Goal: Task Accomplishment & Management: Manage account settings

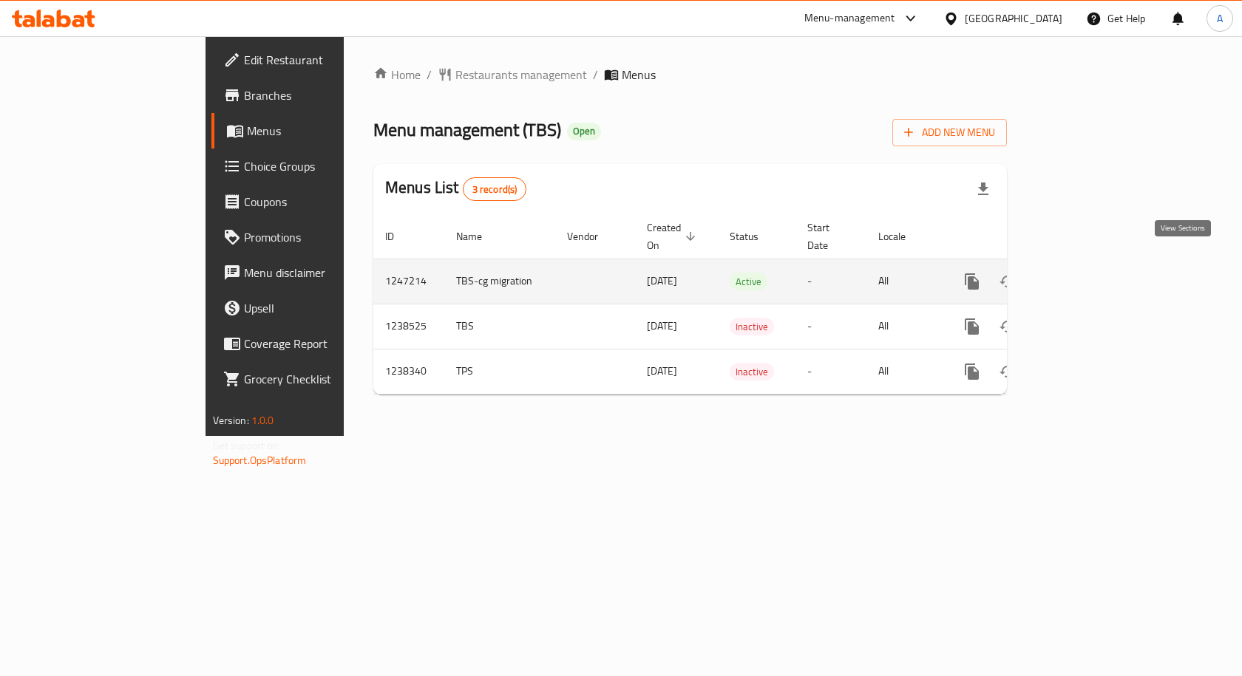
click at [1087, 273] on icon "enhanced table" at bounding box center [1079, 282] width 18 height 18
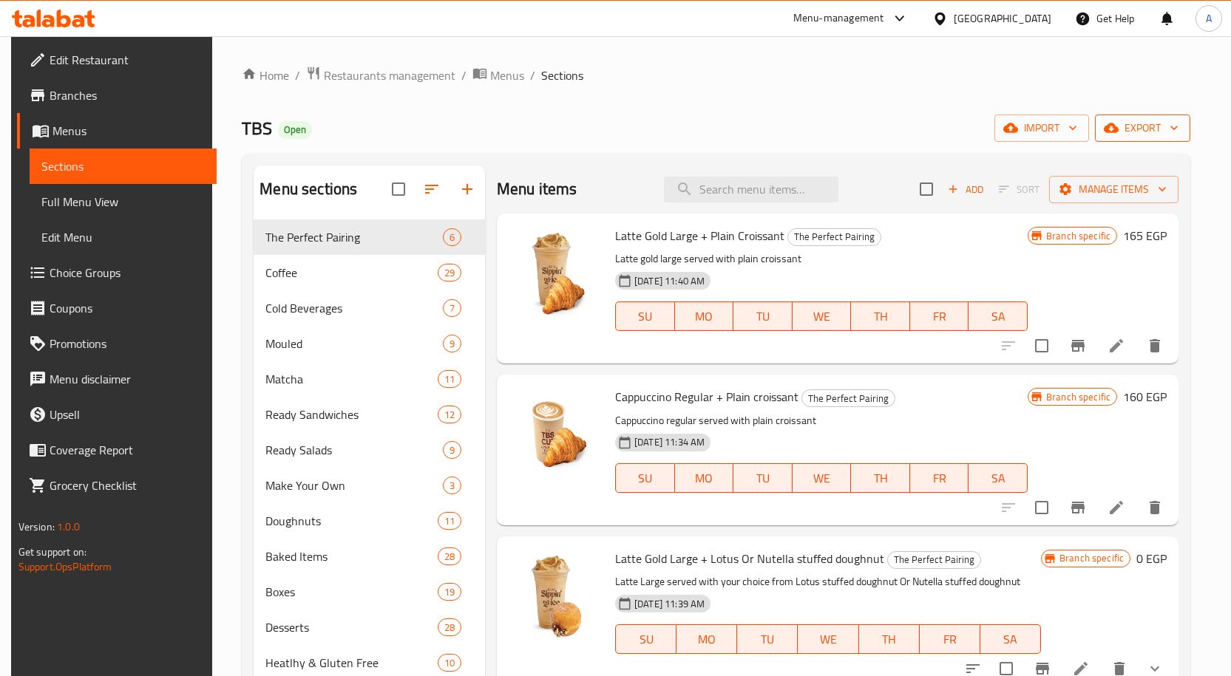
click at [1129, 136] on span "export" at bounding box center [1143, 128] width 72 height 18
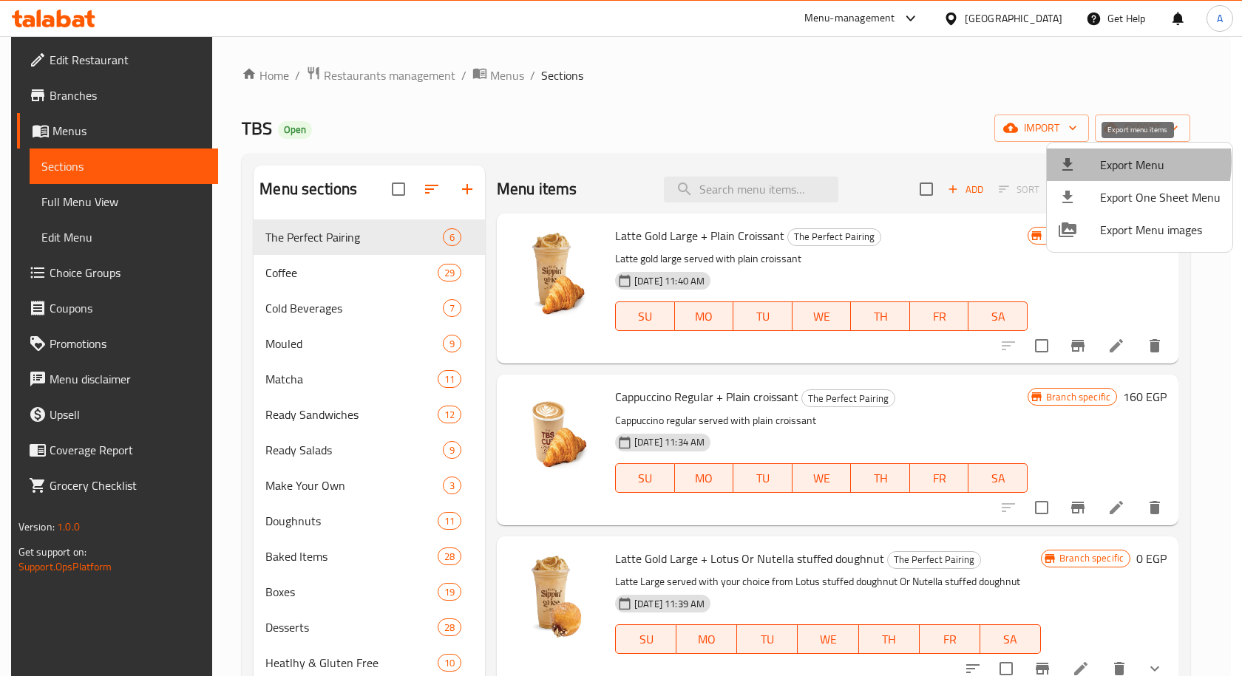
click at [1110, 162] on span "Export Menu" at bounding box center [1160, 165] width 120 height 18
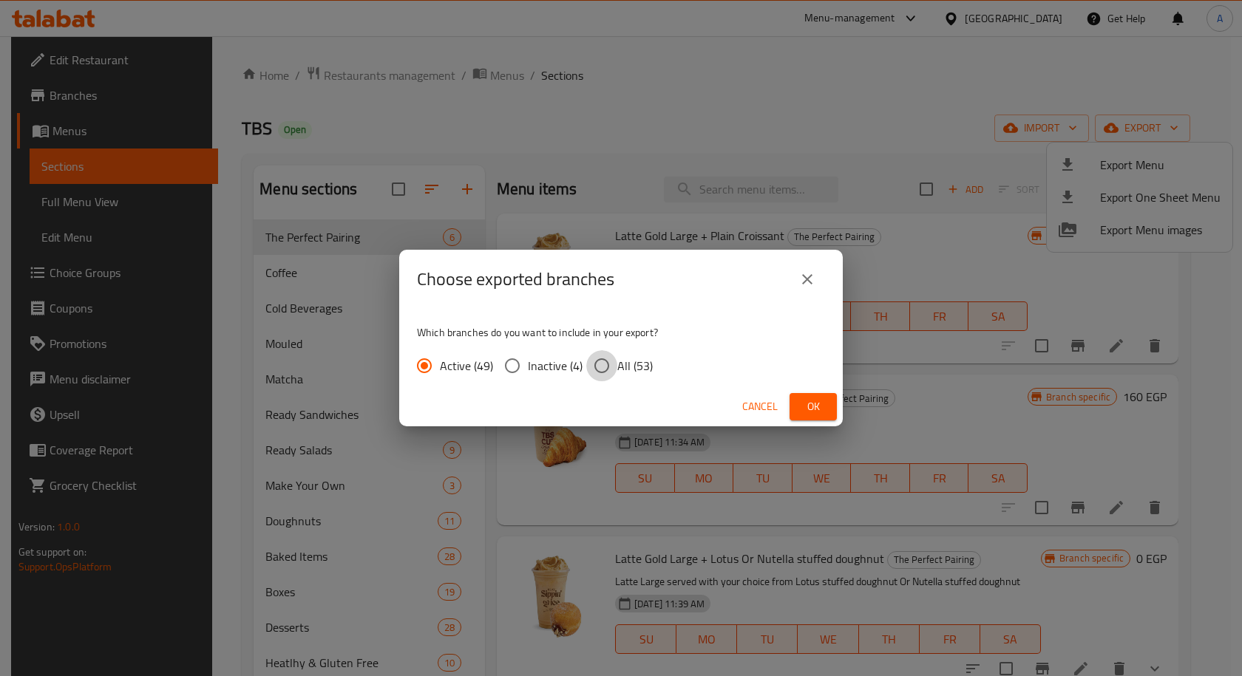
click at [597, 369] on input "All (53)" at bounding box center [601, 365] width 31 height 31
radio input "true"
click at [814, 404] on span "Ok" at bounding box center [813, 407] width 24 height 18
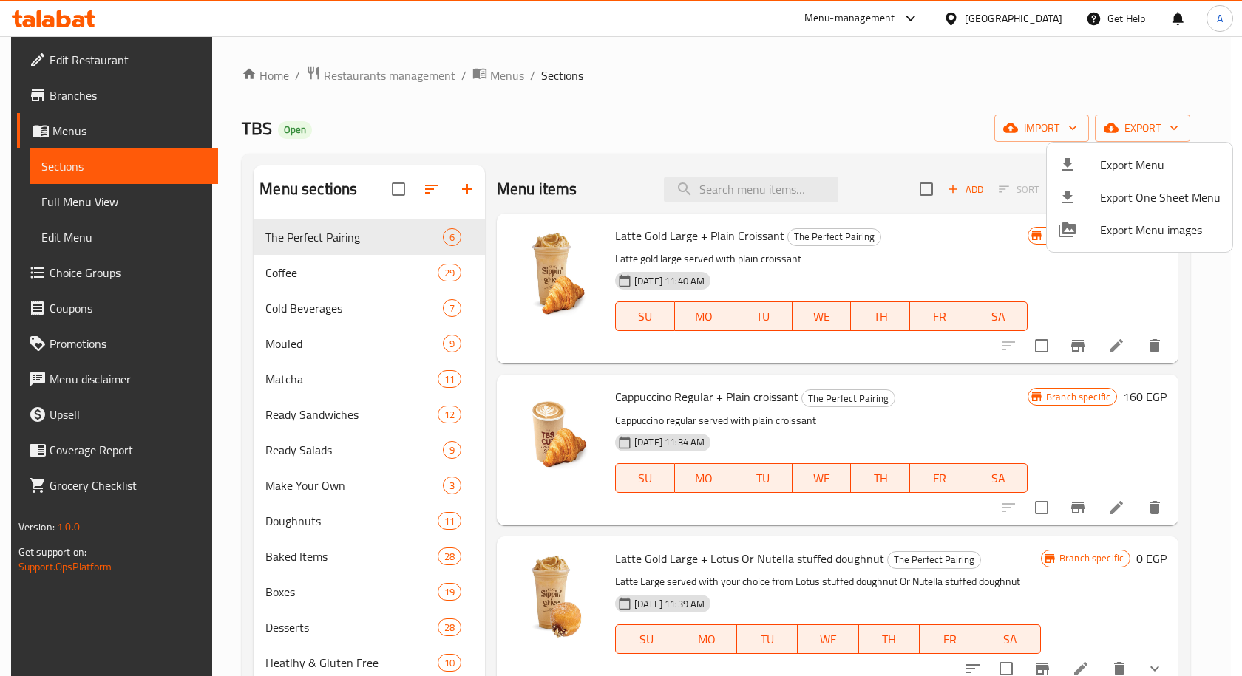
click at [724, 183] on div at bounding box center [621, 338] width 1242 height 676
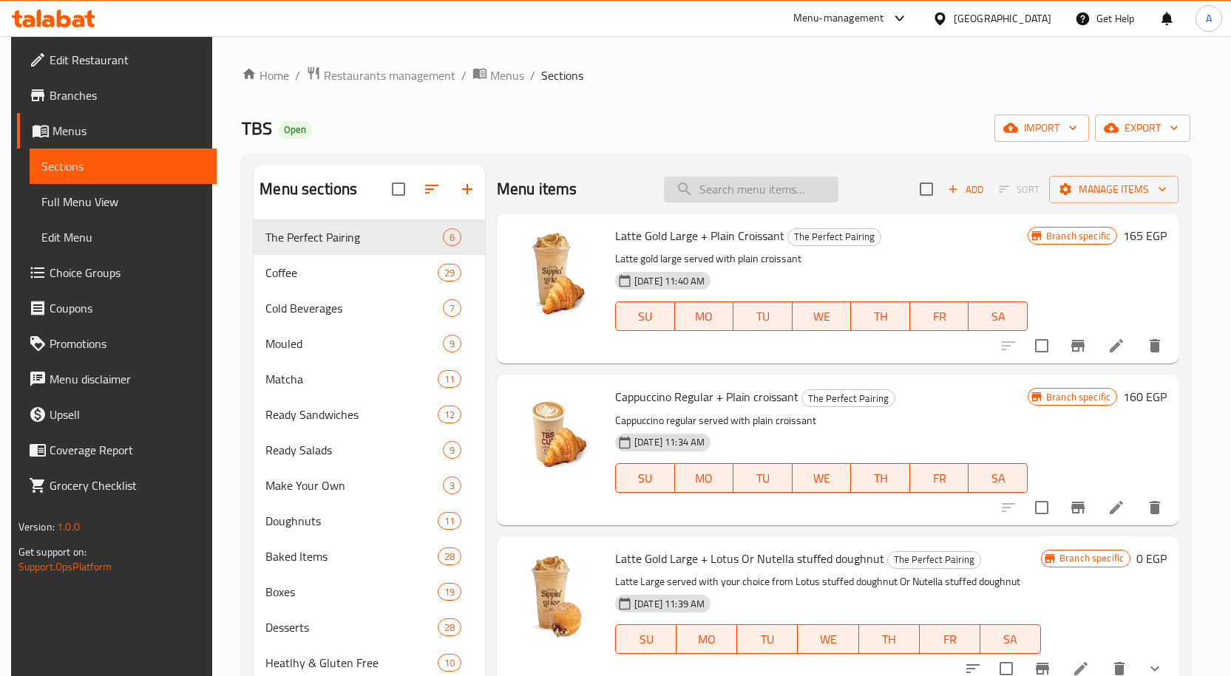
click at [721, 185] on input "search" at bounding box center [751, 190] width 174 height 26
paste input "American Coffee"
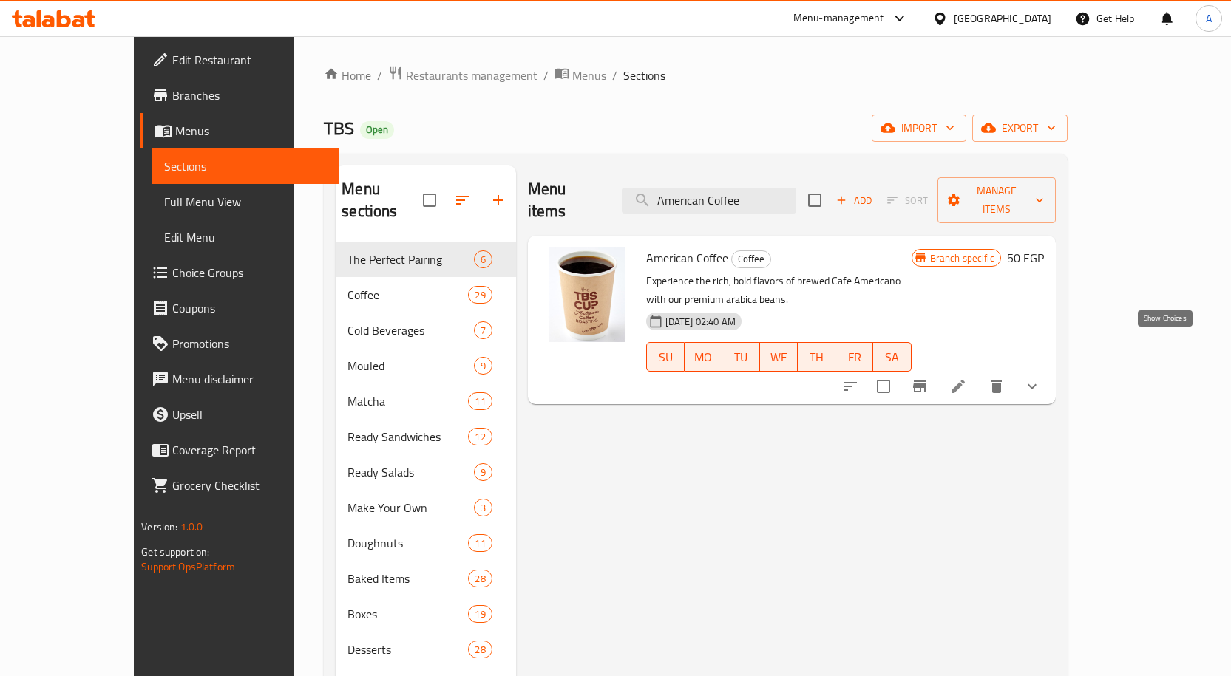
type input "American Coffee"
click at [1041, 378] on icon "show more" at bounding box center [1032, 387] width 18 height 18
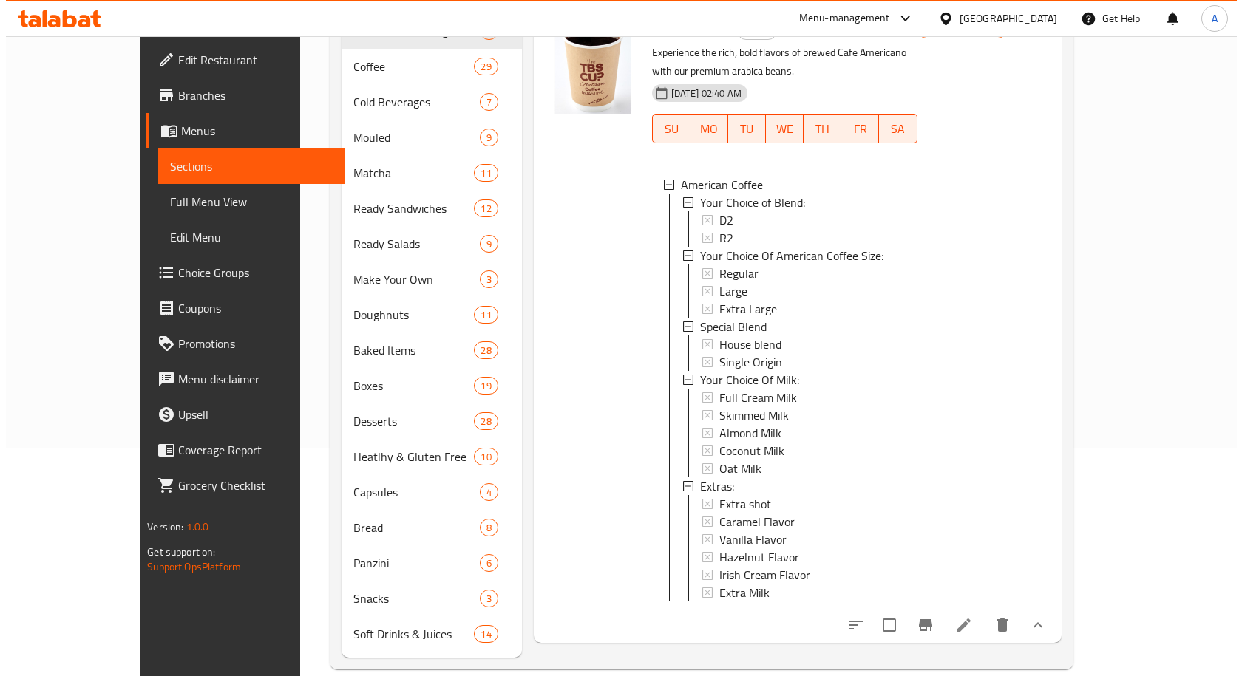
scroll to position [229, 0]
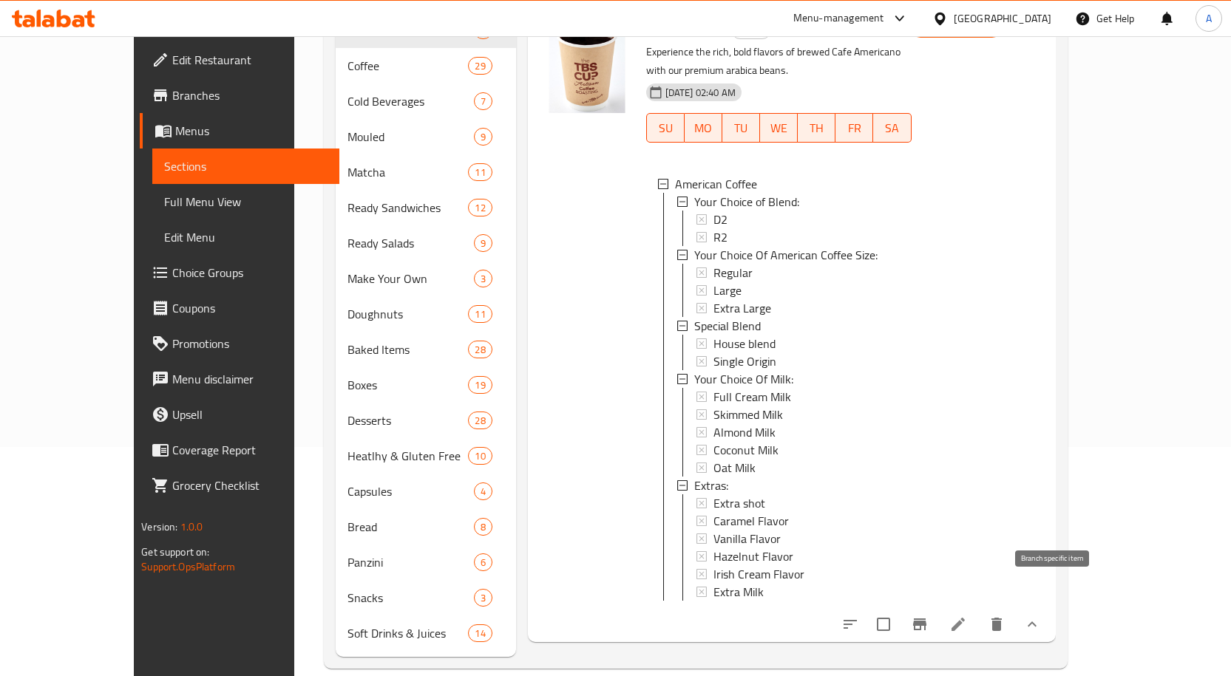
click at [937, 607] on button "Branch-specific-item" at bounding box center [919, 624] width 35 height 35
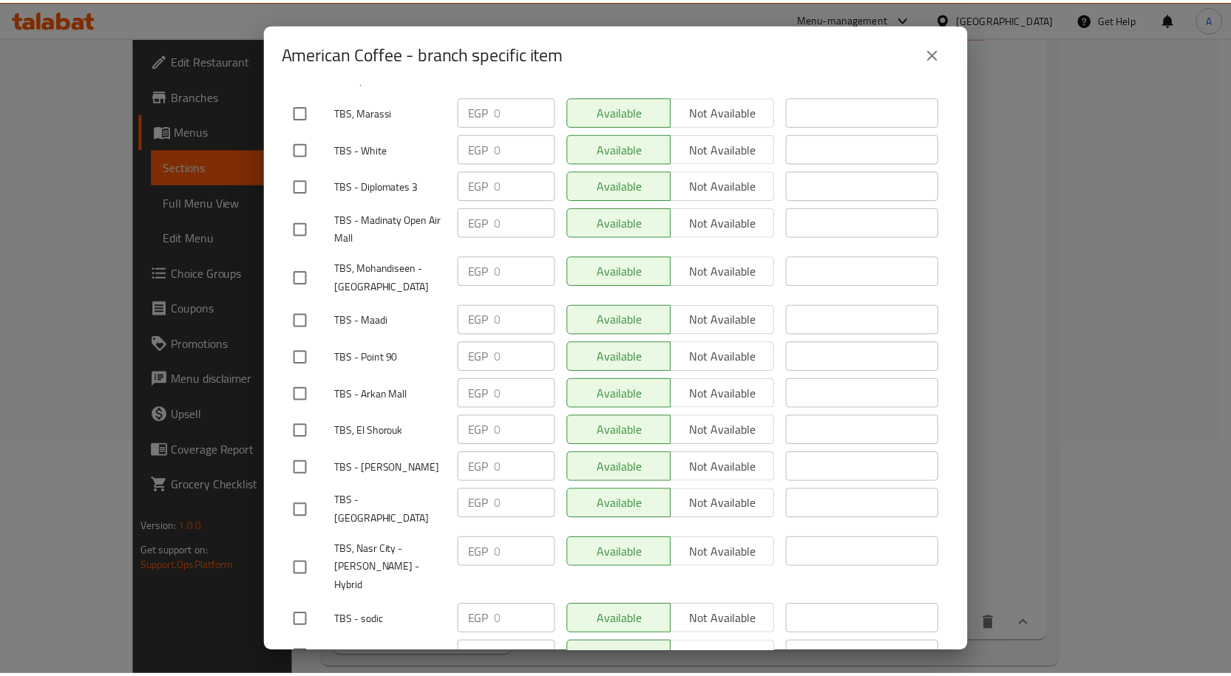
scroll to position [1932, 0]
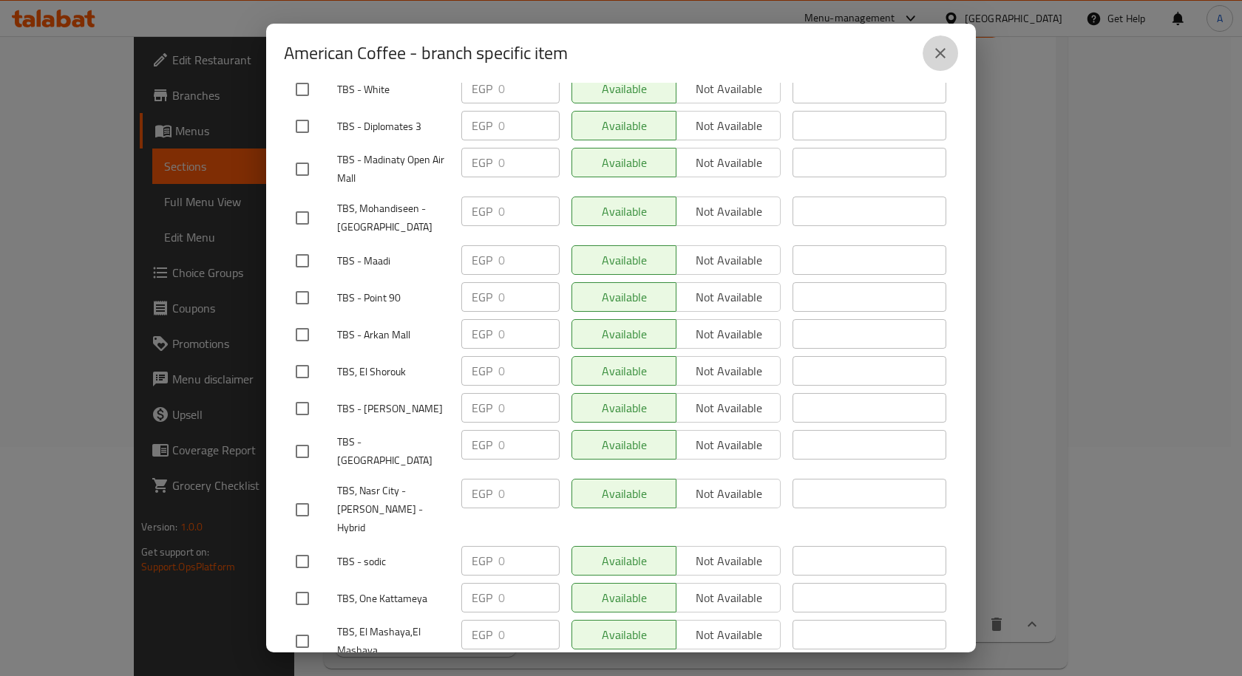
click at [936, 60] on icon "close" at bounding box center [940, 53] width 18 height 18
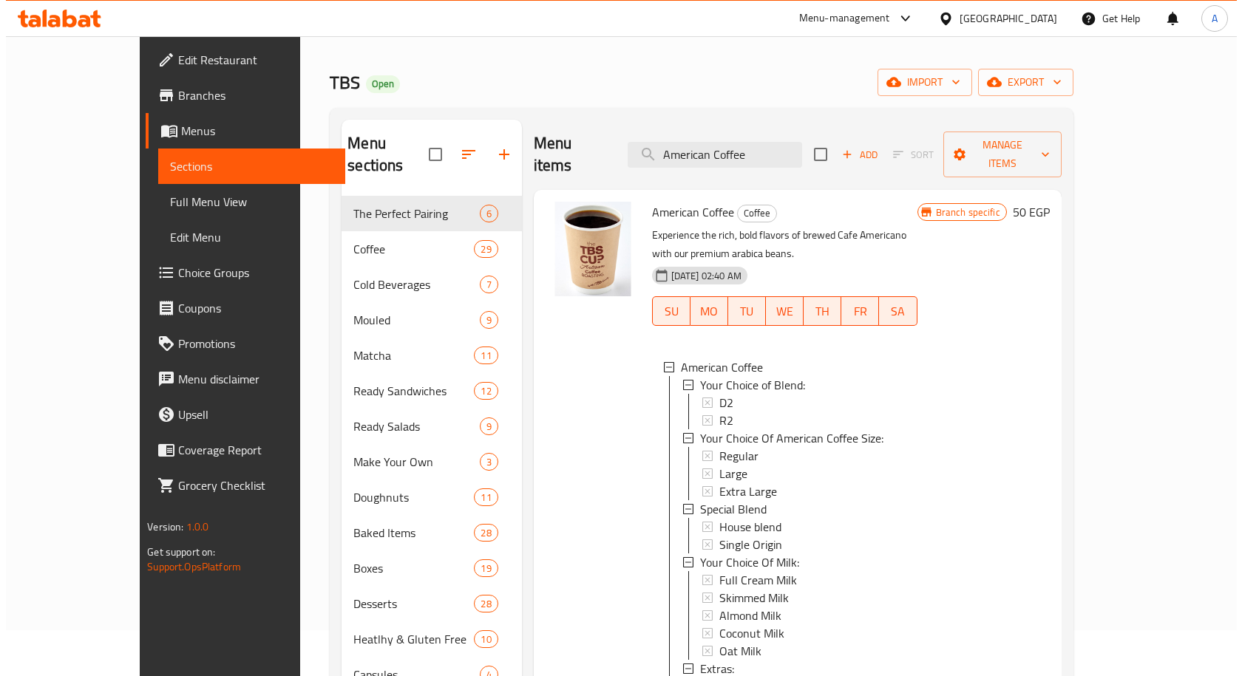
scroll to position [7, 0]
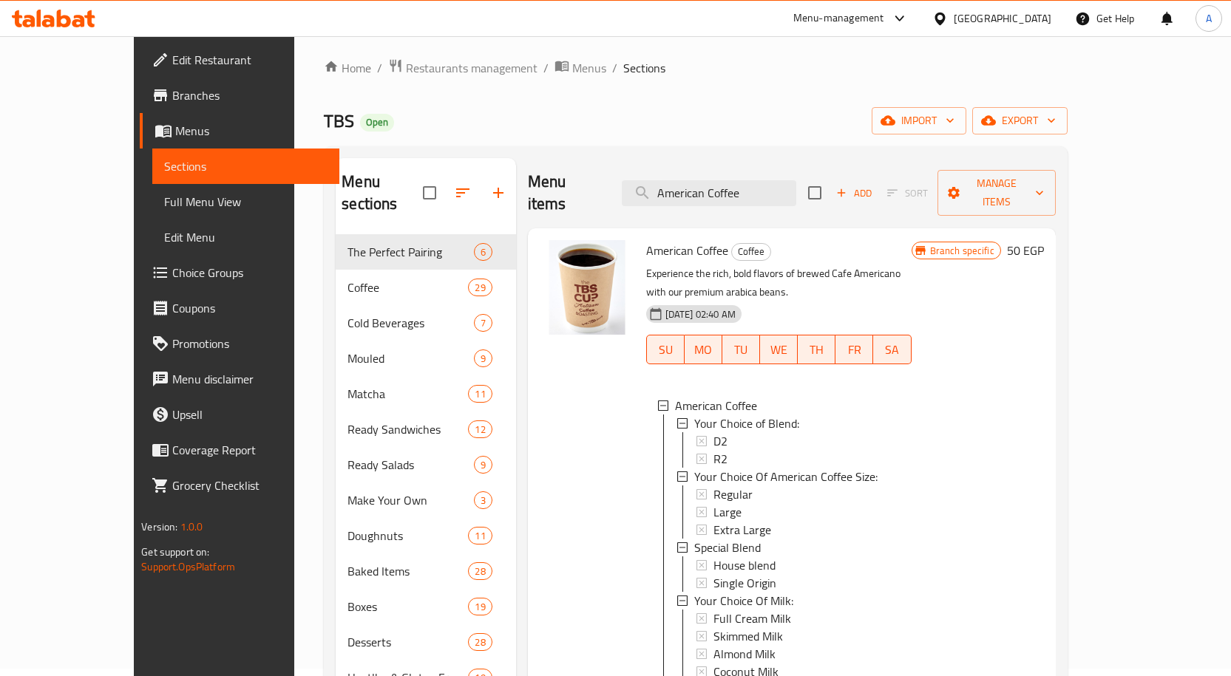
click at [1044, 240] on h6 "50 EGP" at bounding box center [1025, 250] width 37 height 21
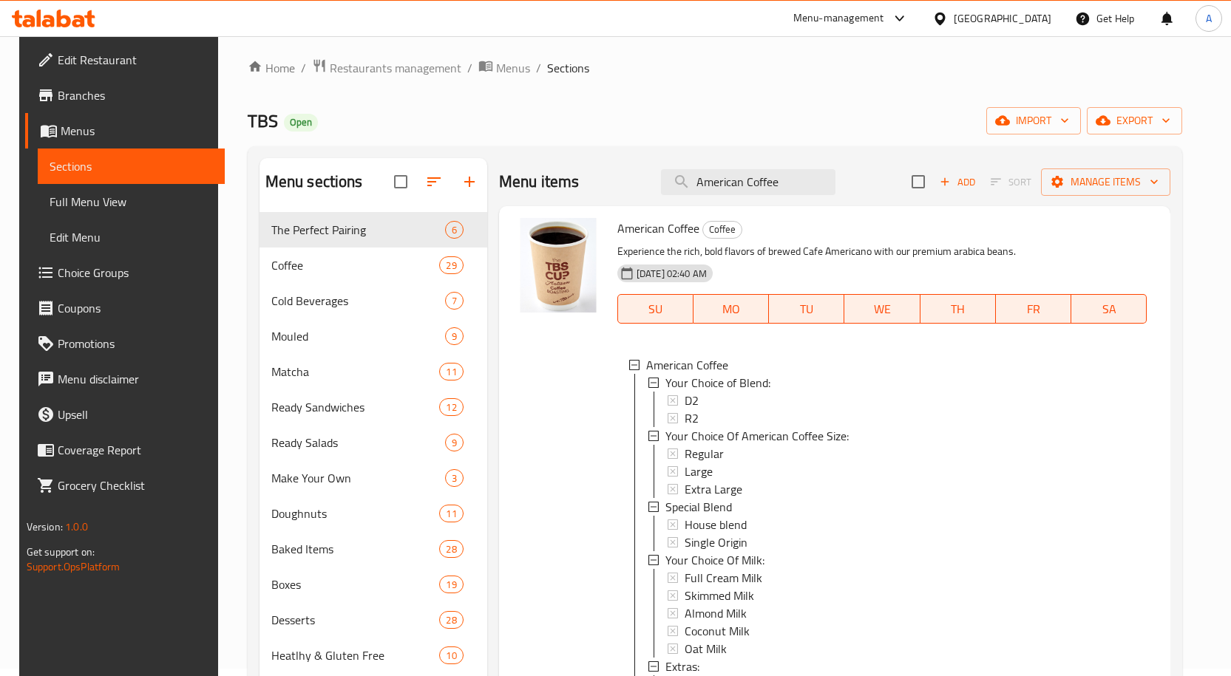
type input "0"
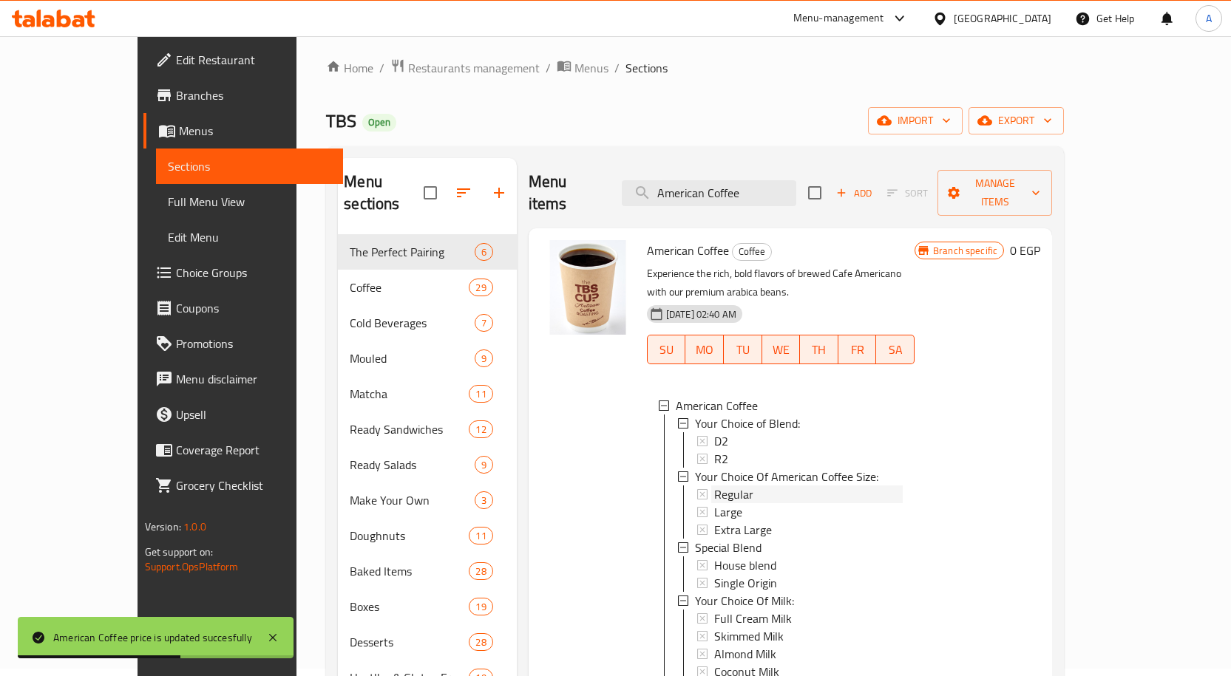
click at [714, 486] on span "Regular" at bounding box center [733, 495] width 39 height 18
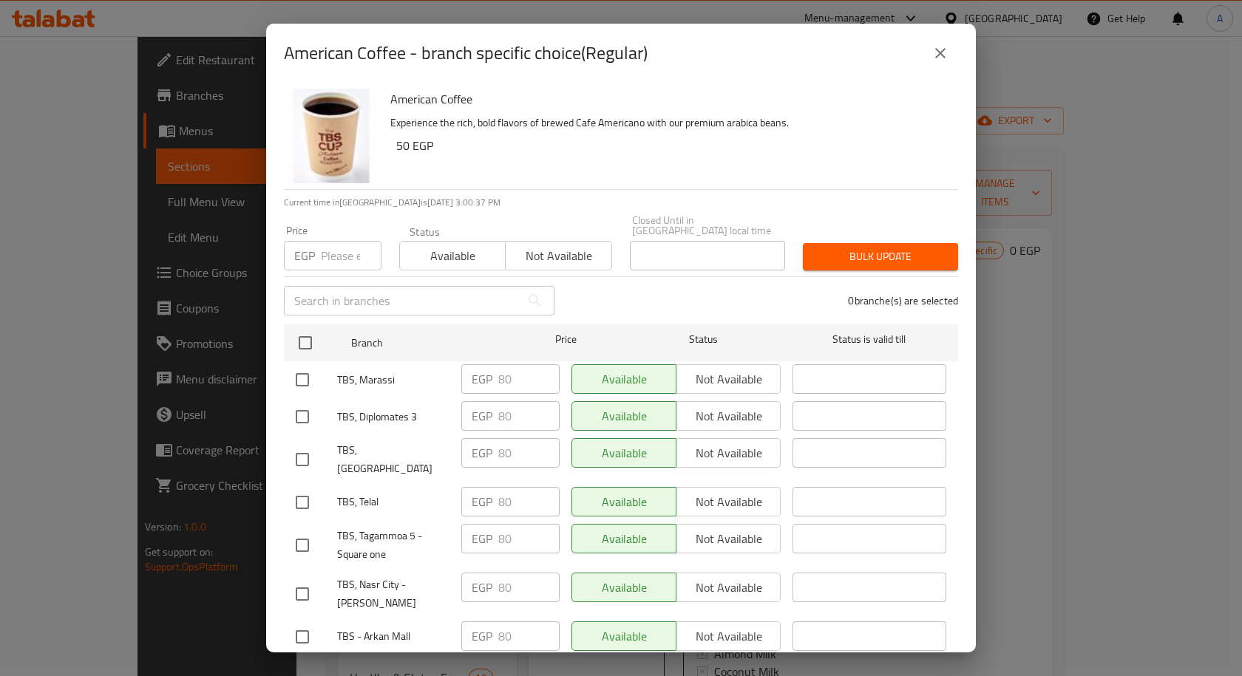
scroll to position [1608, 0]
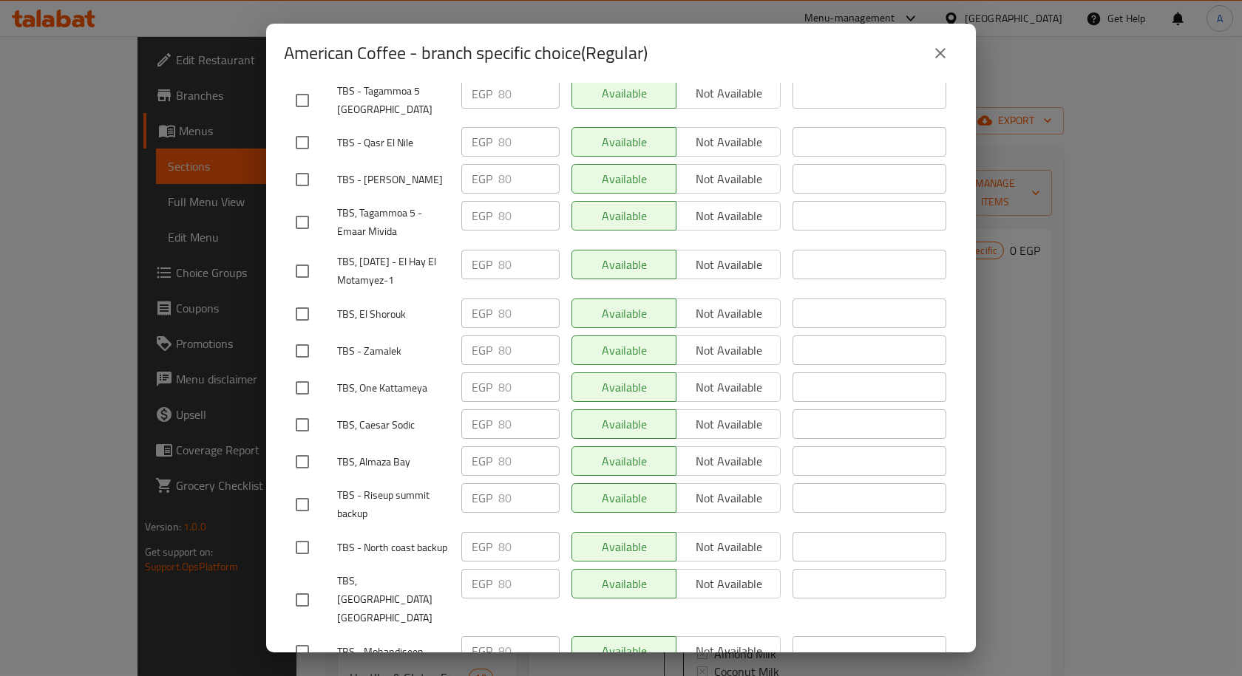
click at [310, 446] on input "checkbox" at bounding box center [302, 461] width 31 height 31
checkbox input "true"
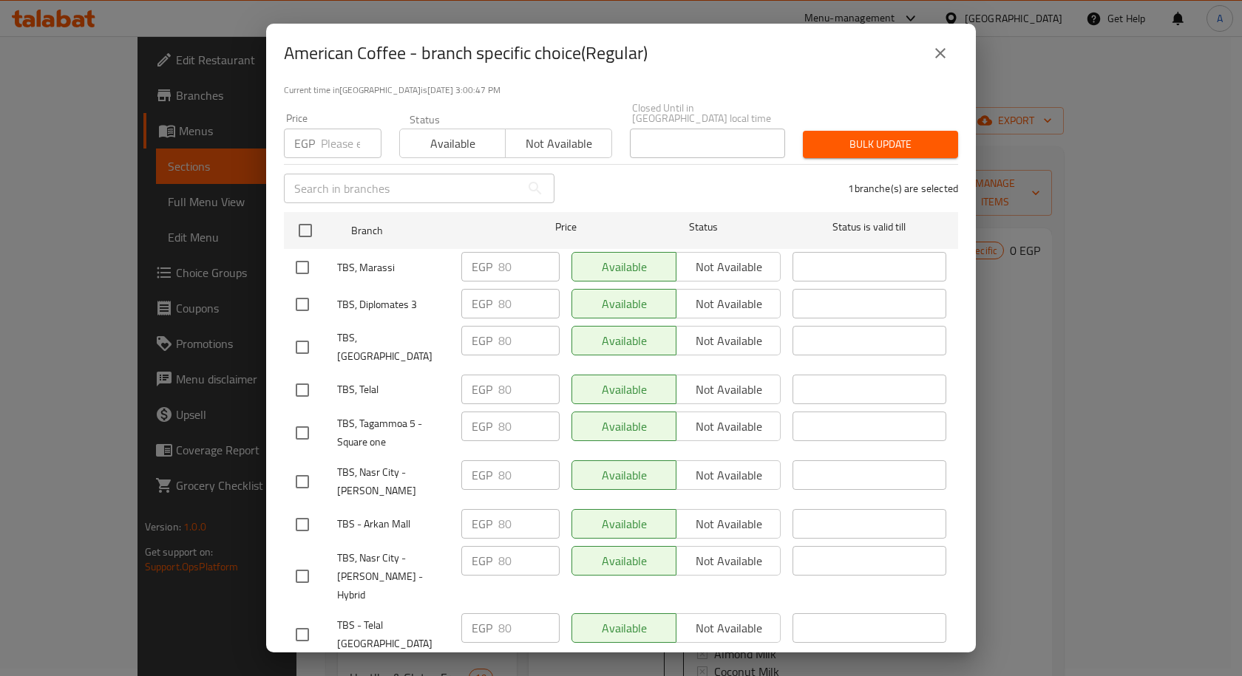
click at [314, 375] on input "checkbox" at bounding box center [302, 390] width 31 height 31
checkbox input "true"
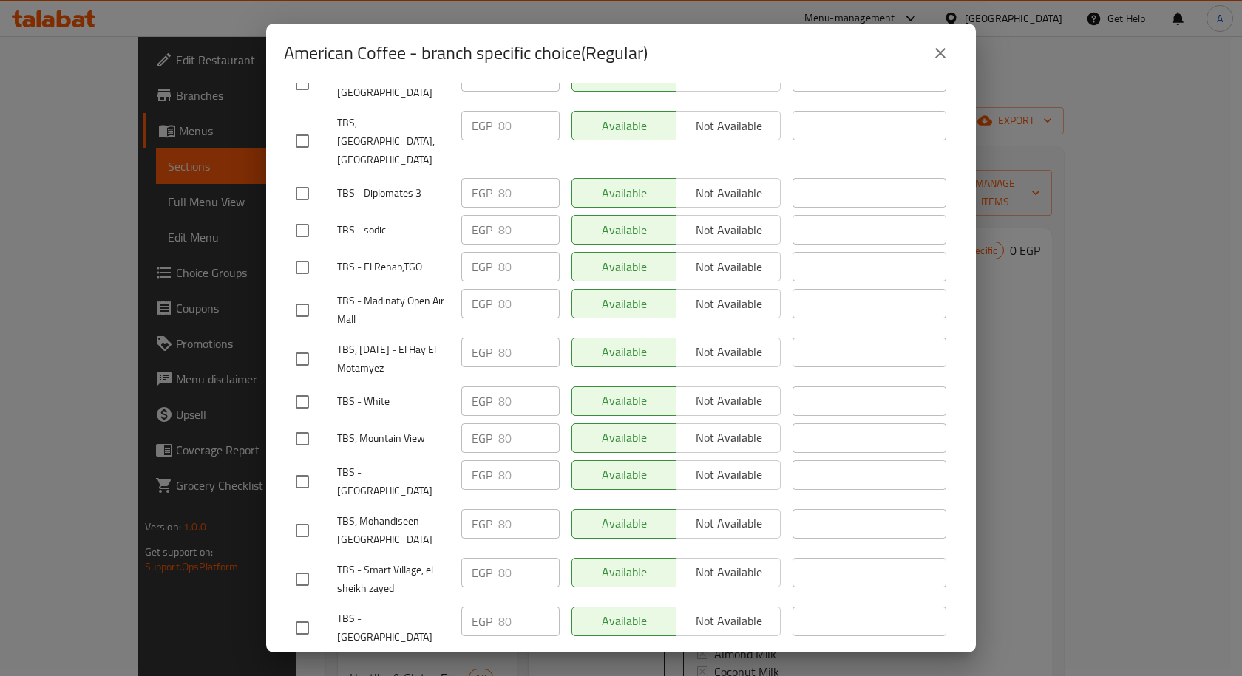
click at [298, 424] on input "checkbox" at bounding box center [302, 439] width 31 height 31
checkbox input "true"
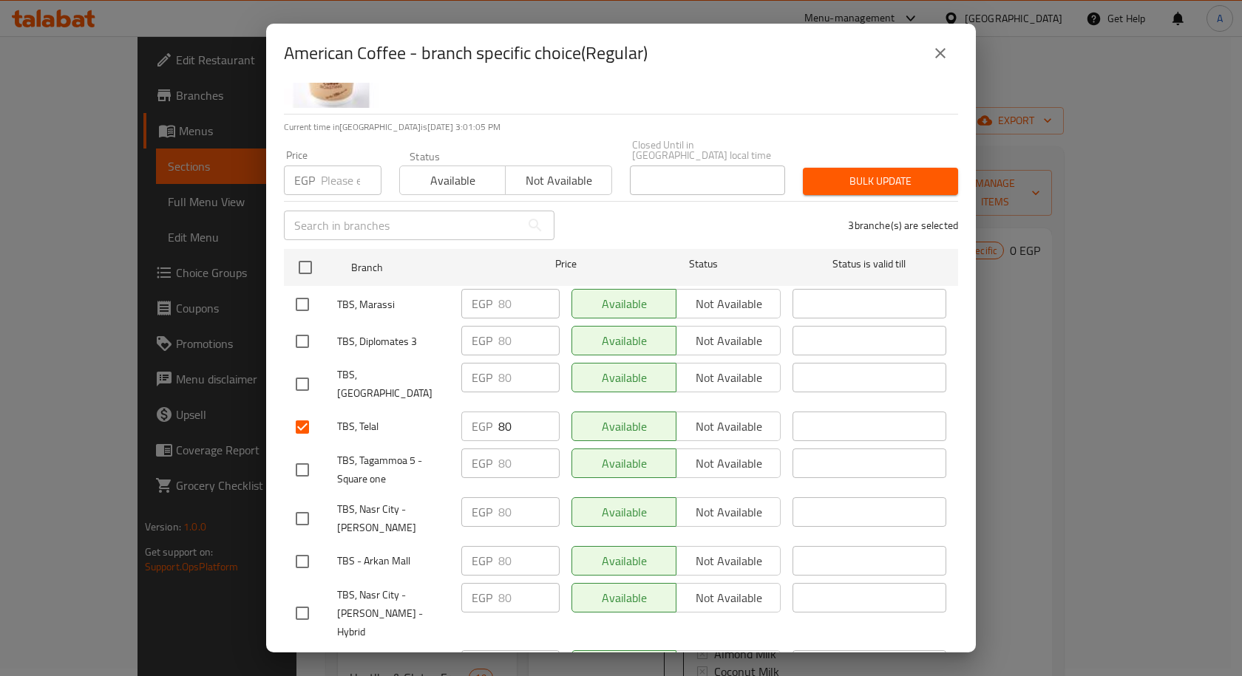
click at [307, 369] on input "checkbox" at bounding box center [302, 384] width 31 height 31
checkbox input "true"
click at [302, 295] on input "checkbox" at bounding box center [302, 304] width 31 height 31
checkbox input "true"
click at [302, 330] on input "checkbox" at bounding box center [302, 341] width 31 height 31
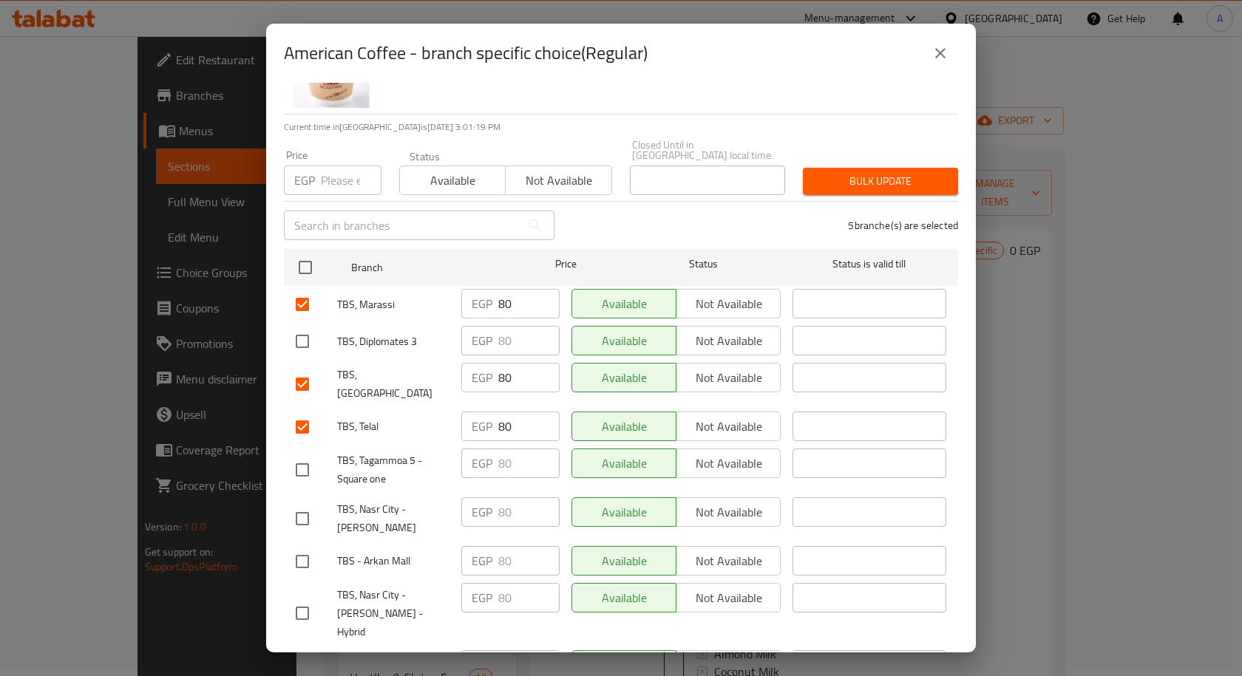
checkbox input "true"
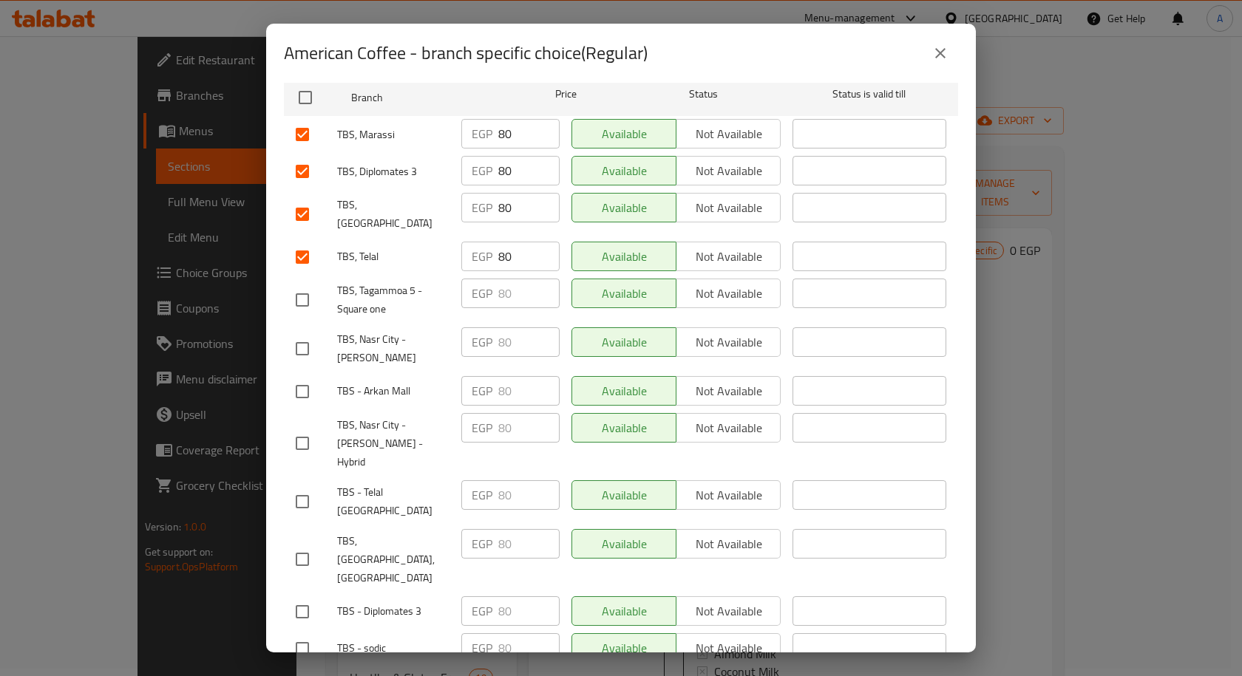
scroll to position [257, 0]
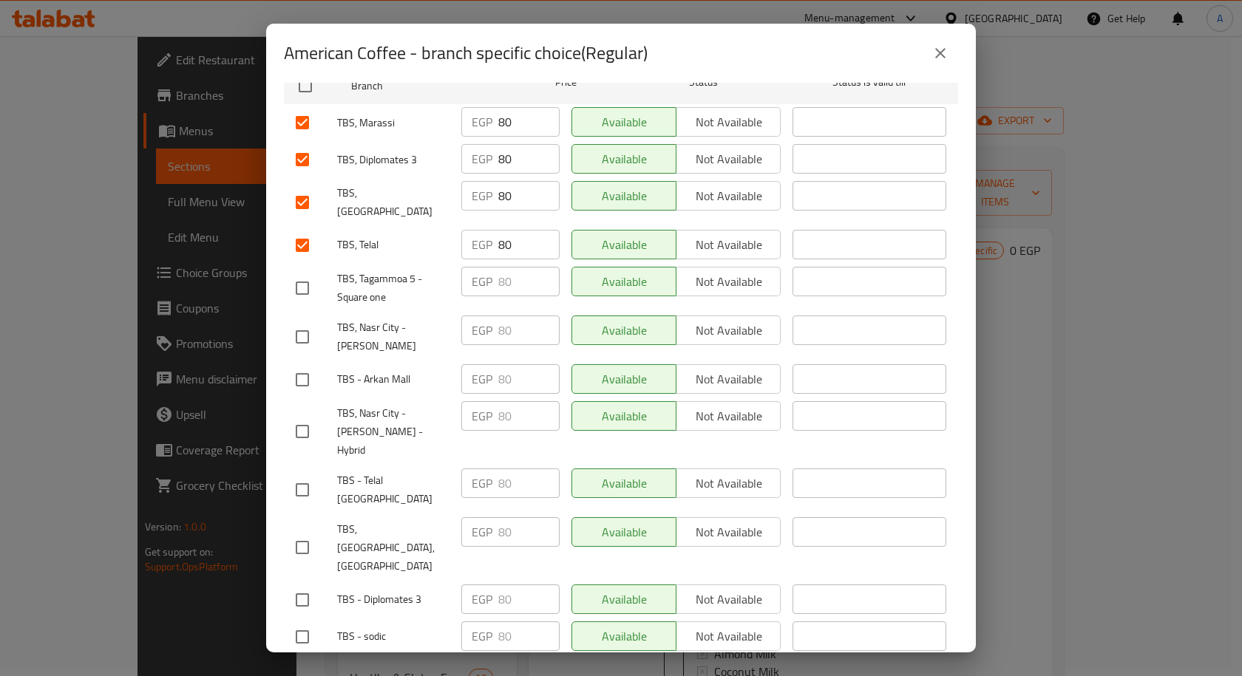
click at [299, 532] on input "checkbox" at bounding box center [302, 547] width 31 height 31
checkbox input "true"
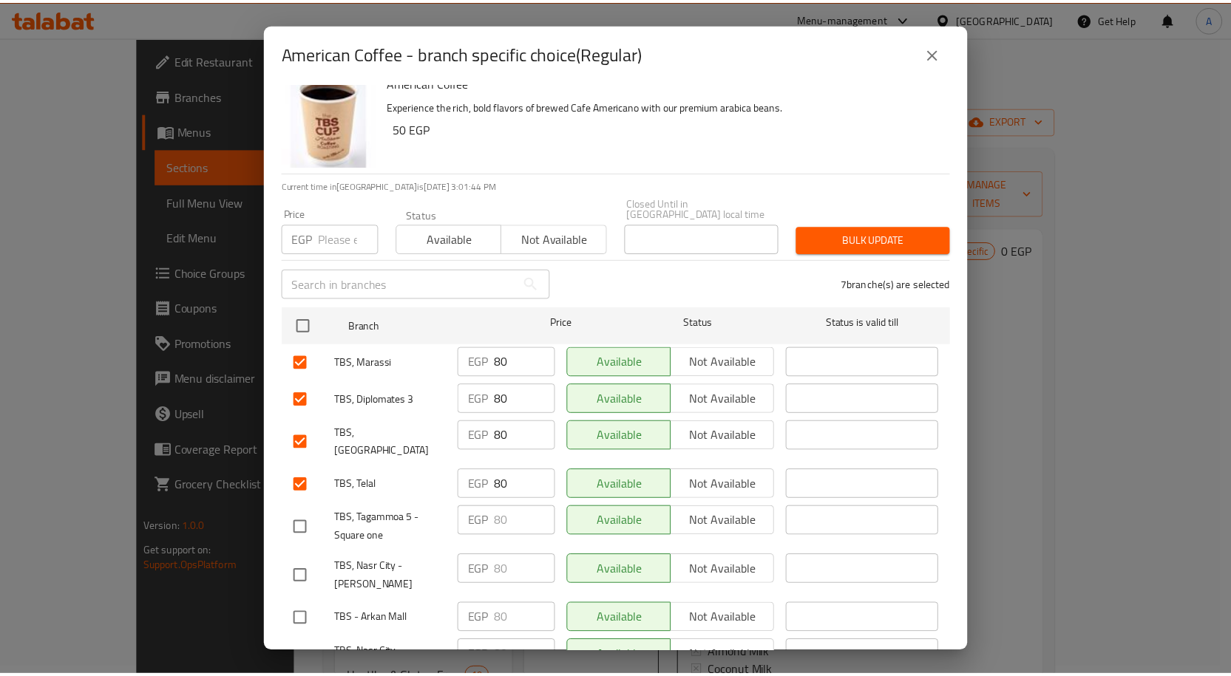
scroll to position [0, 0]
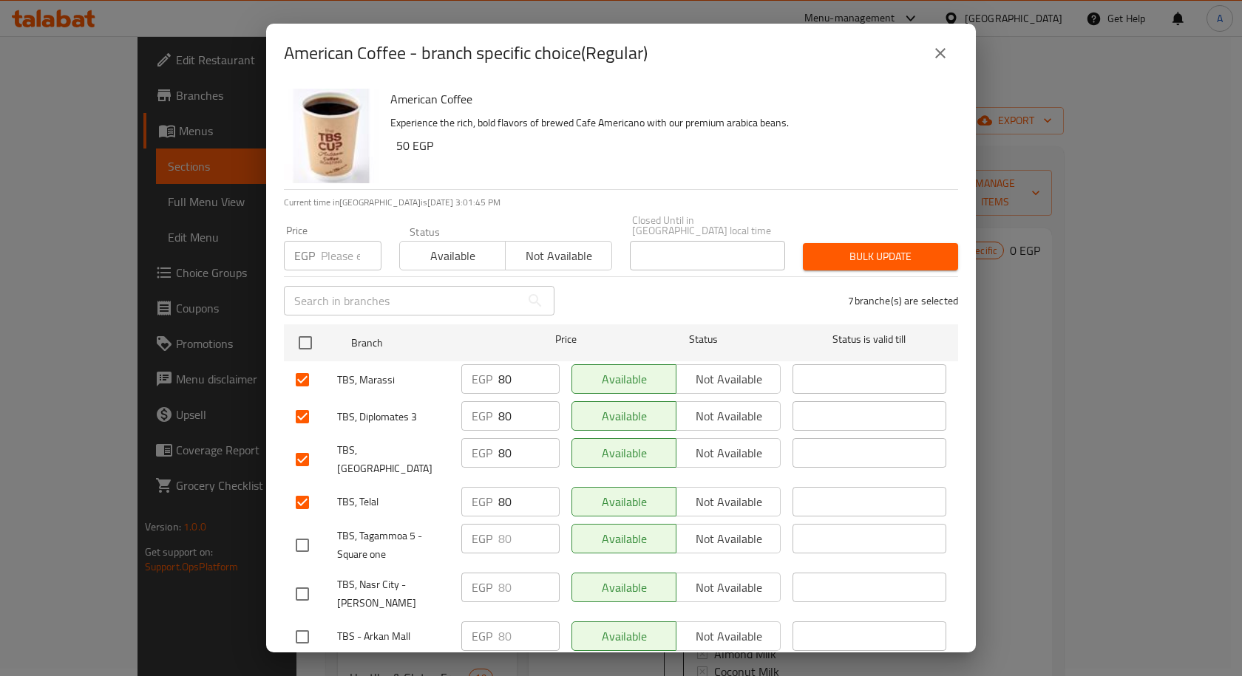
click at [335, 241] on input "number" at bounding box center [351, 256] width 61 height 30
paste input "95"
type input "95"
click at [873, 248] on span "Bulk update" at bounding box center [881, 257] width 132 height 18
click at [945, 52] on icon "close" at bounding box center [940, 53] width 18 height 18
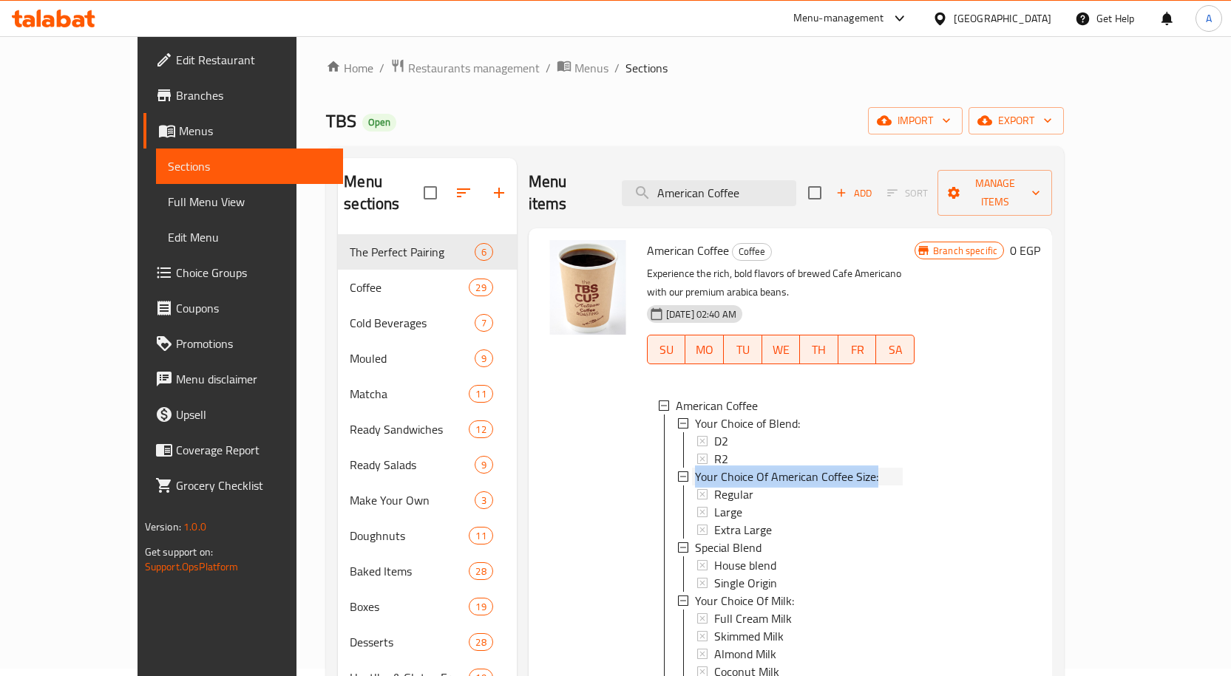
drag, startPoint x: 868, startPoint y: 434, endPoint x: 656, endPoint y: 434, distance: 211.4
click at [678, 468] on div "Your Choice Of American Coffee Size:" at bounding box center [790, 477] width 225 height 18
copy span "Your Choice Of American Coffee Size:"
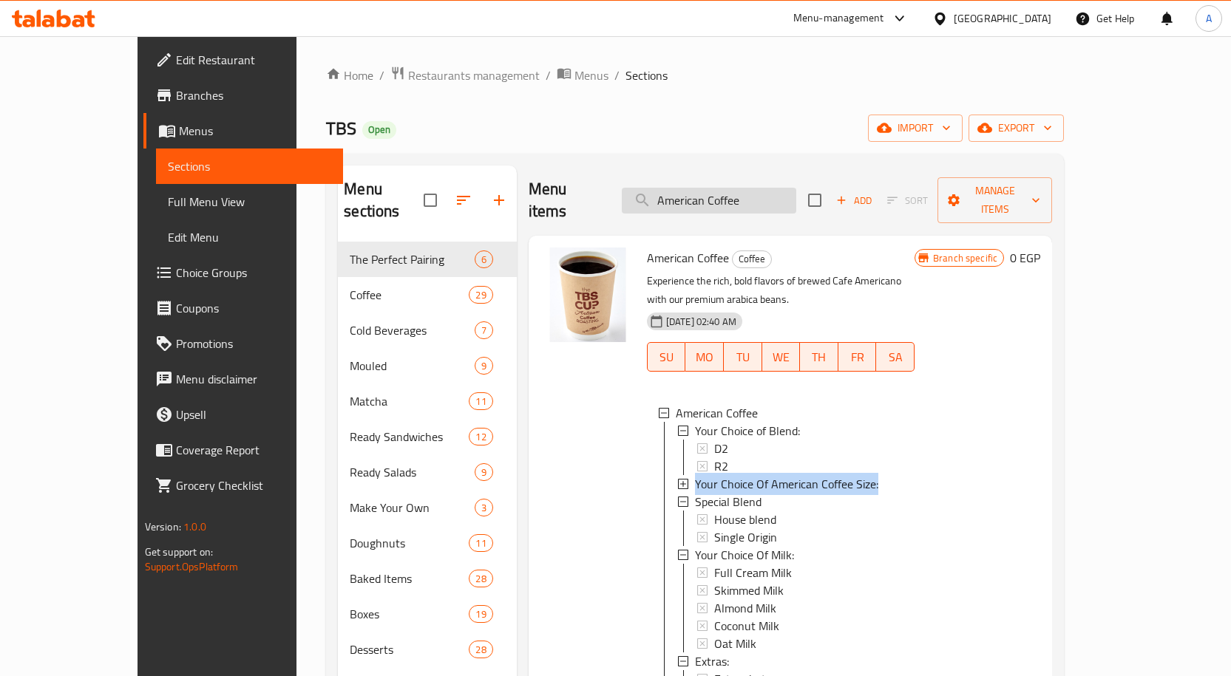
click at [756, 190] on input "American Coffee" at bounding box center [709, 201] width 174 height 26
paste input "Chicken Caesar Salad"
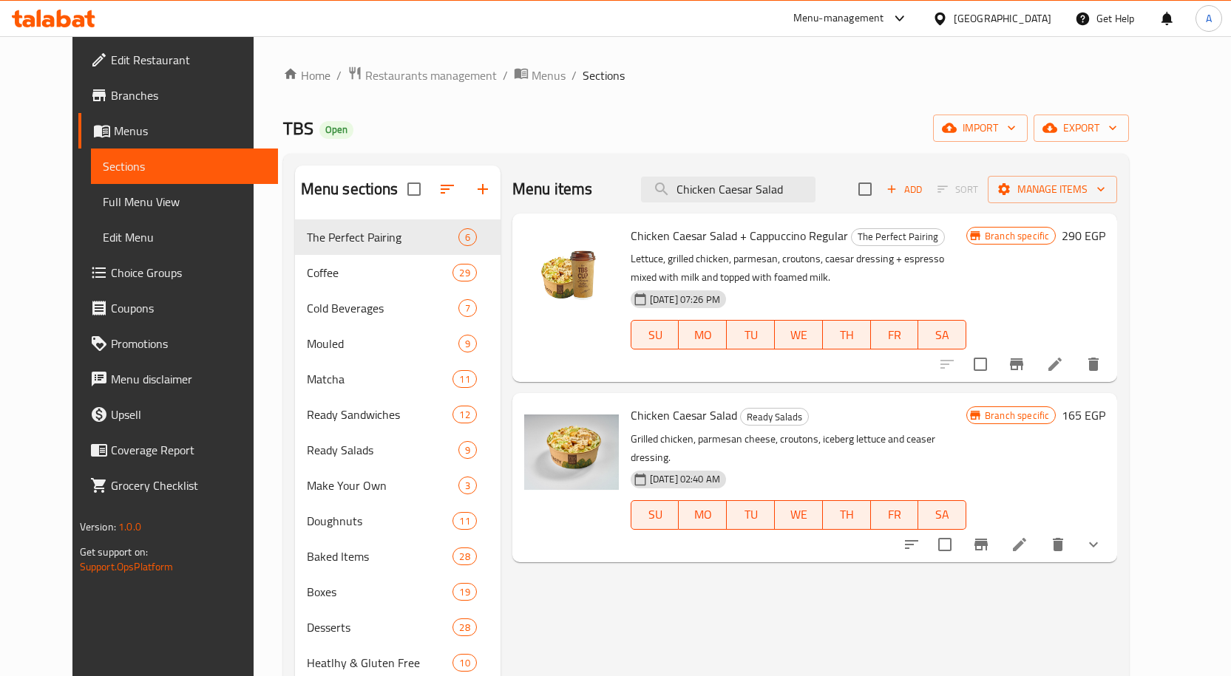
type input "Chicken Caesar Salad"
click at [990, 536] on icon "Branch-specific-item" at bounding box center [981, 545] width 18 height 18
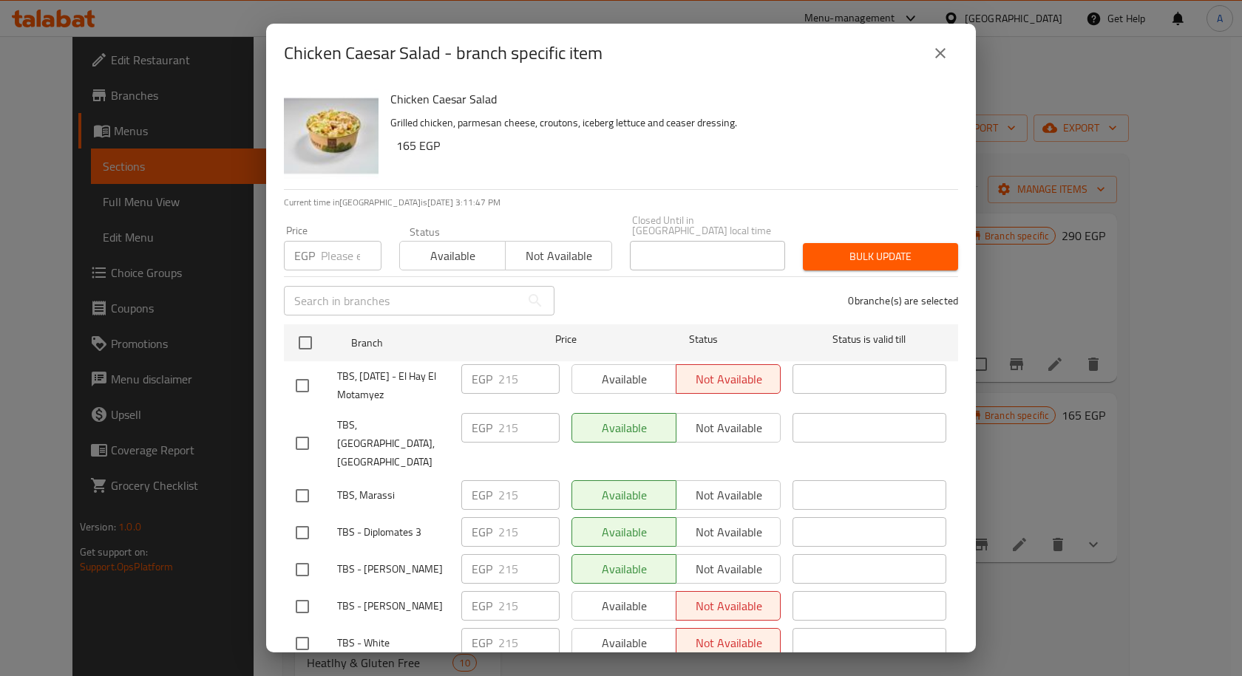
scroll to position [761, 0]
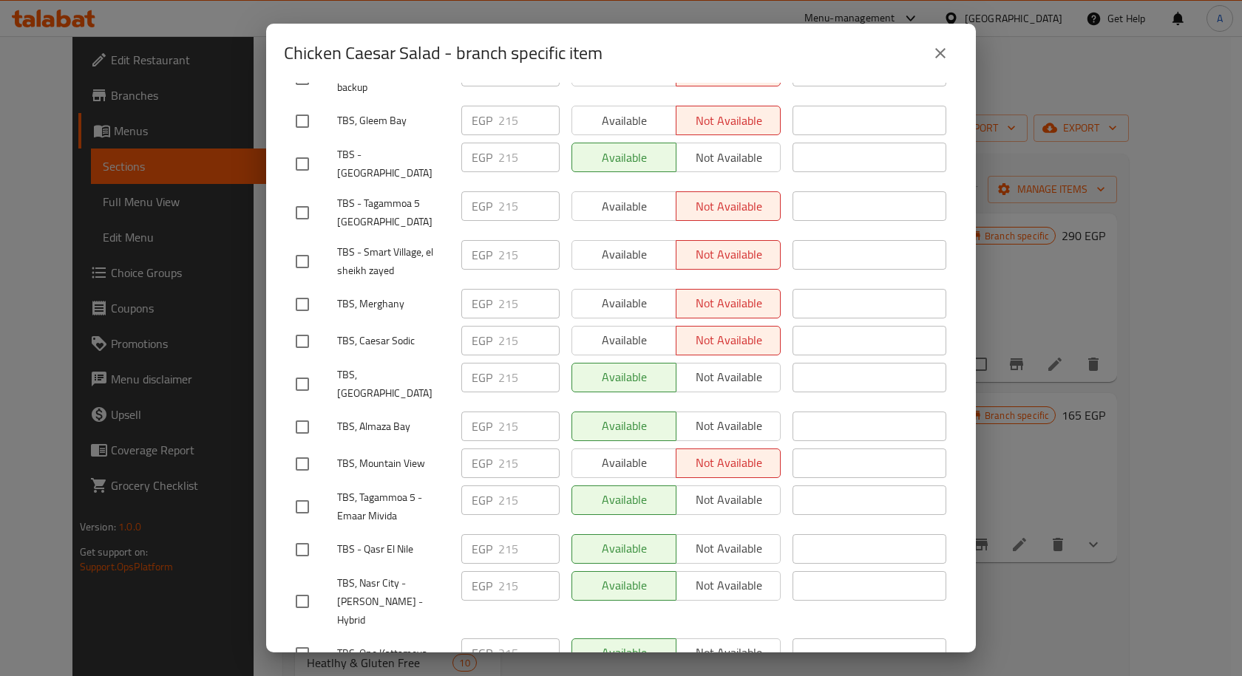
click at [311, 412] on input "checkbox" at bounding box center [302, 427] width 31 height 31
checkbox input "true"
click at [303, 369] on input "checkbox" at bounding box center [302, 384] width 31 height 31
checkbox input "true"
click at [296, 449] on input "checkbox" at bounding box center [302, 464] width 31 height 31
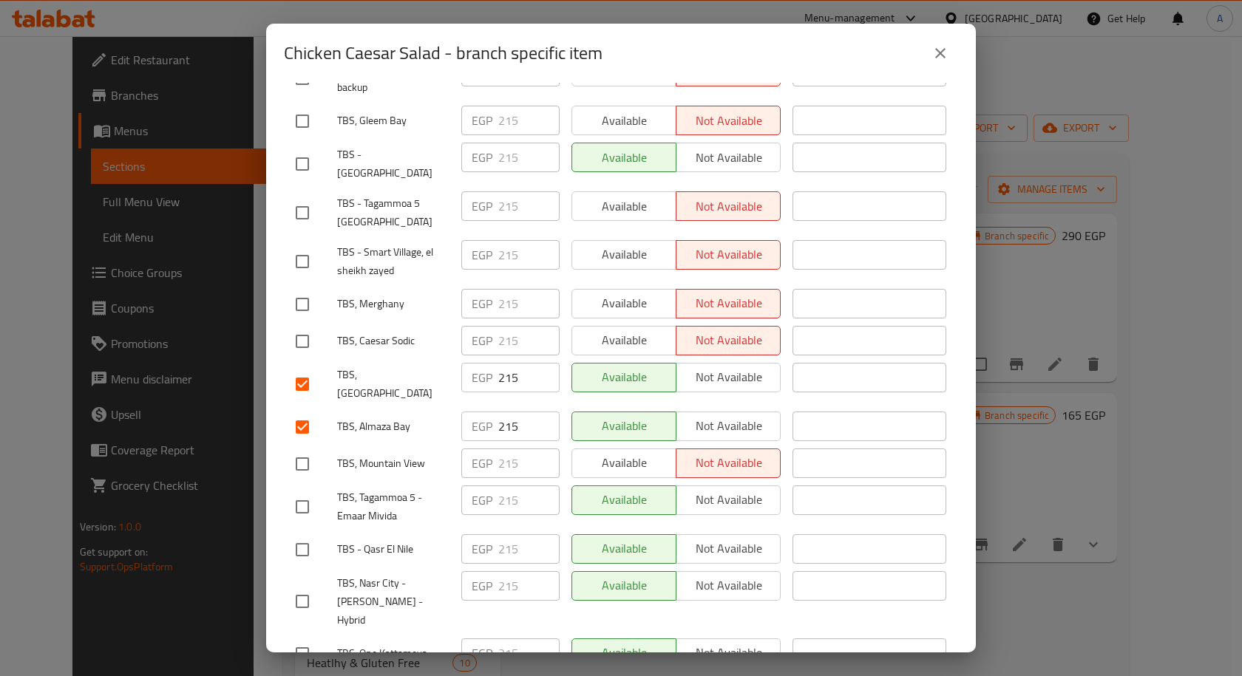
checkbox input "true"
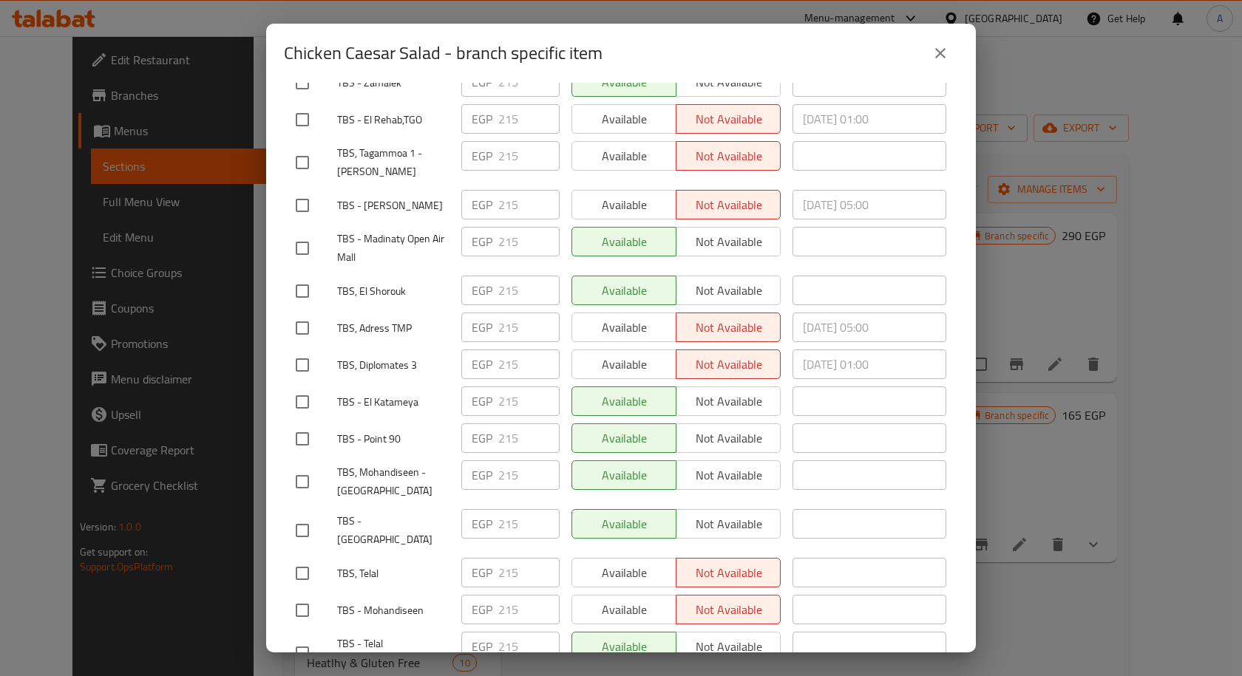
click at [313, 558] on input "checkbox" at bounding box center [302, 573] width 31 height 31
checkbox input "true"
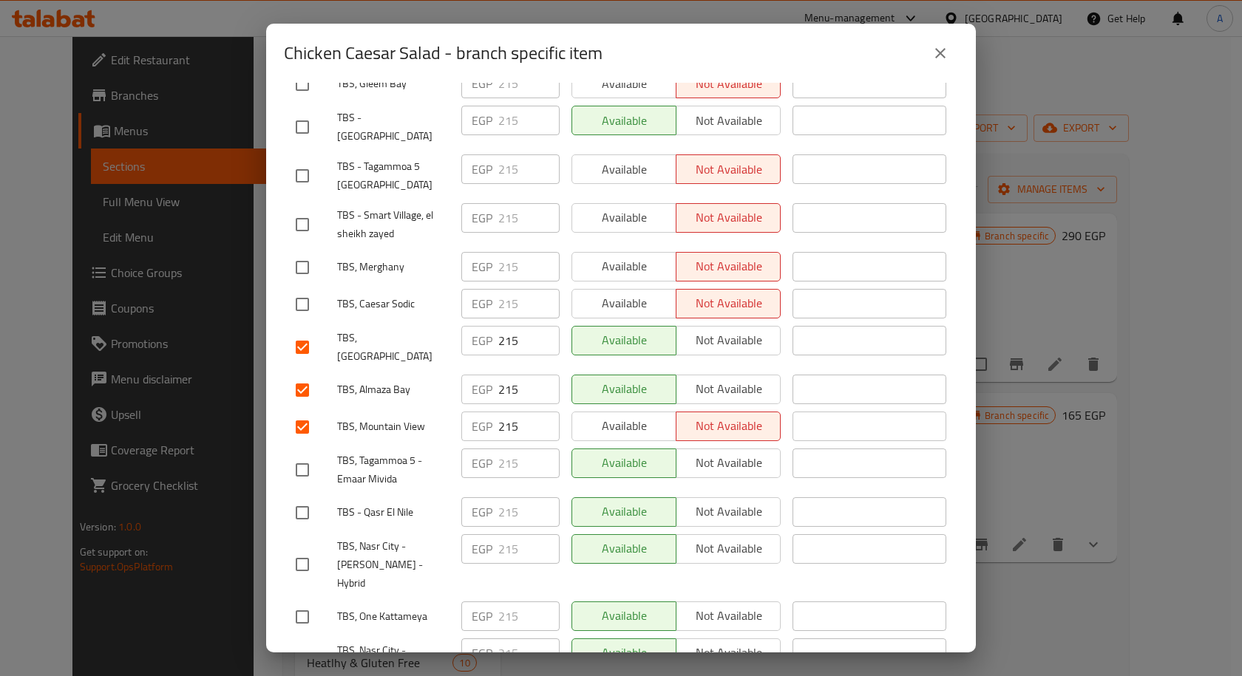
scroll to position [99, 0]
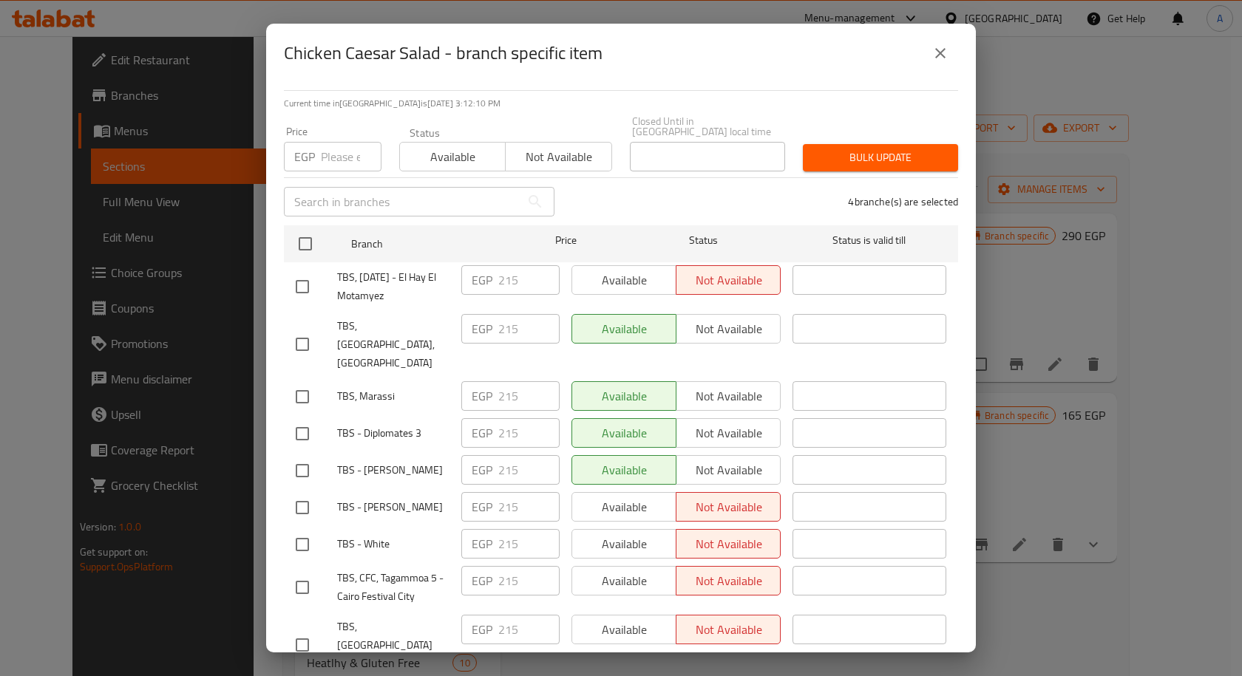
click at [309, 381] on input "checkbox" at bounding box center [302, 396] width 31 height 31
checkbox input "true"
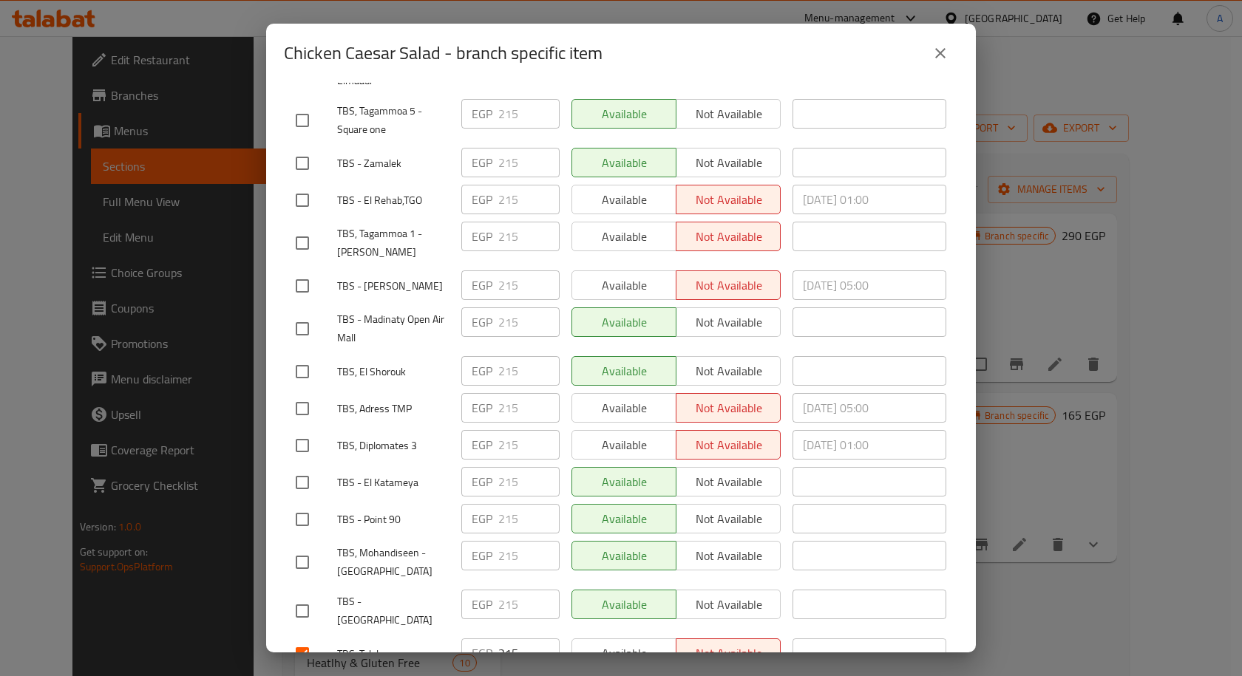
click at [300, 430] on input "checkbox" at bounding box center [302, 445] width 31 height 31
checkbox input "true"
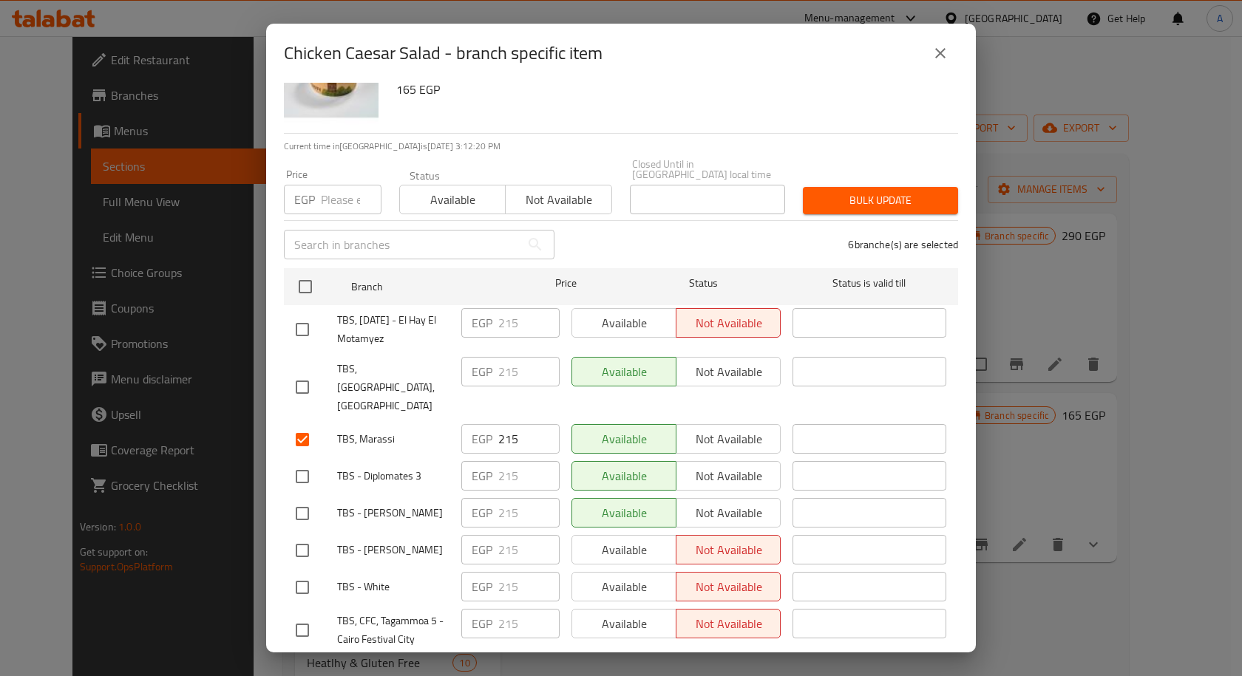
click at [307, 375] on input "checkbox" at bounding box center [302, 387] width 31 height 31
checkbox input "true"
click at [363, 194] on input "-1" at bounding box center [351, 200] width 61 height 30
click at [329, 190] on input "-1" at bounding box center [351, 200] width 61 height 30
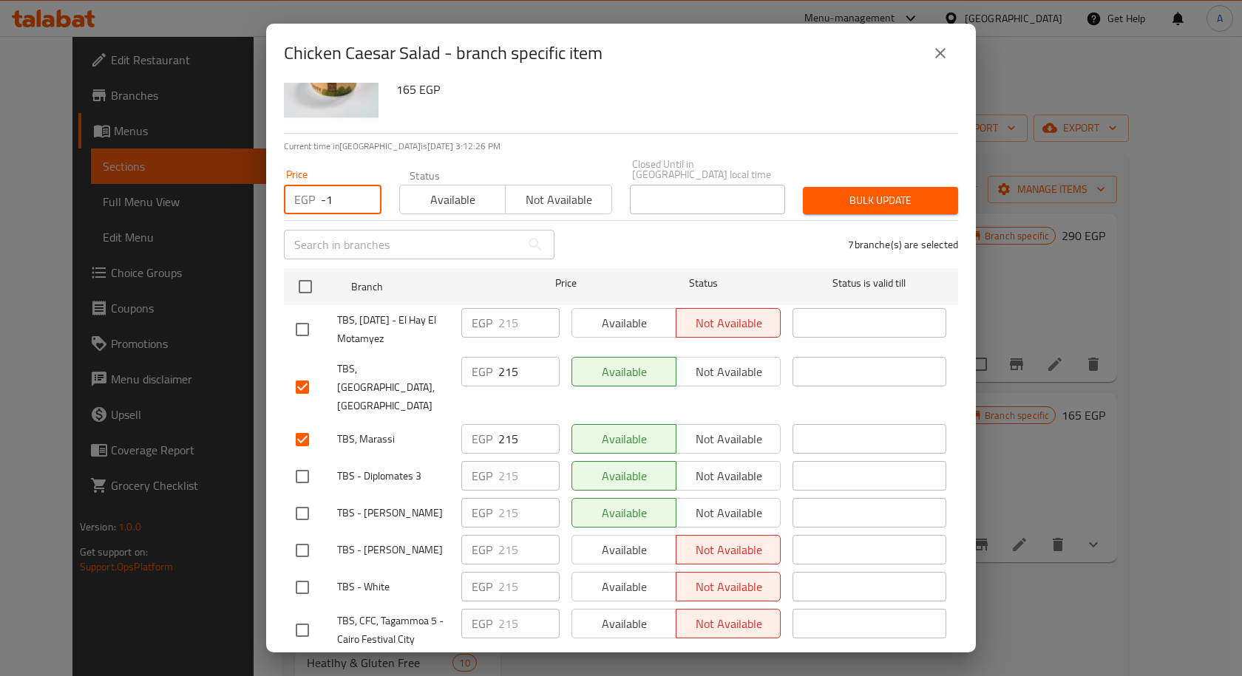
paste input "245"
type input "-245"
click at [334, 195] on input "-245" at bounding box center [351, 200] width 61 height 30
paste input "245"
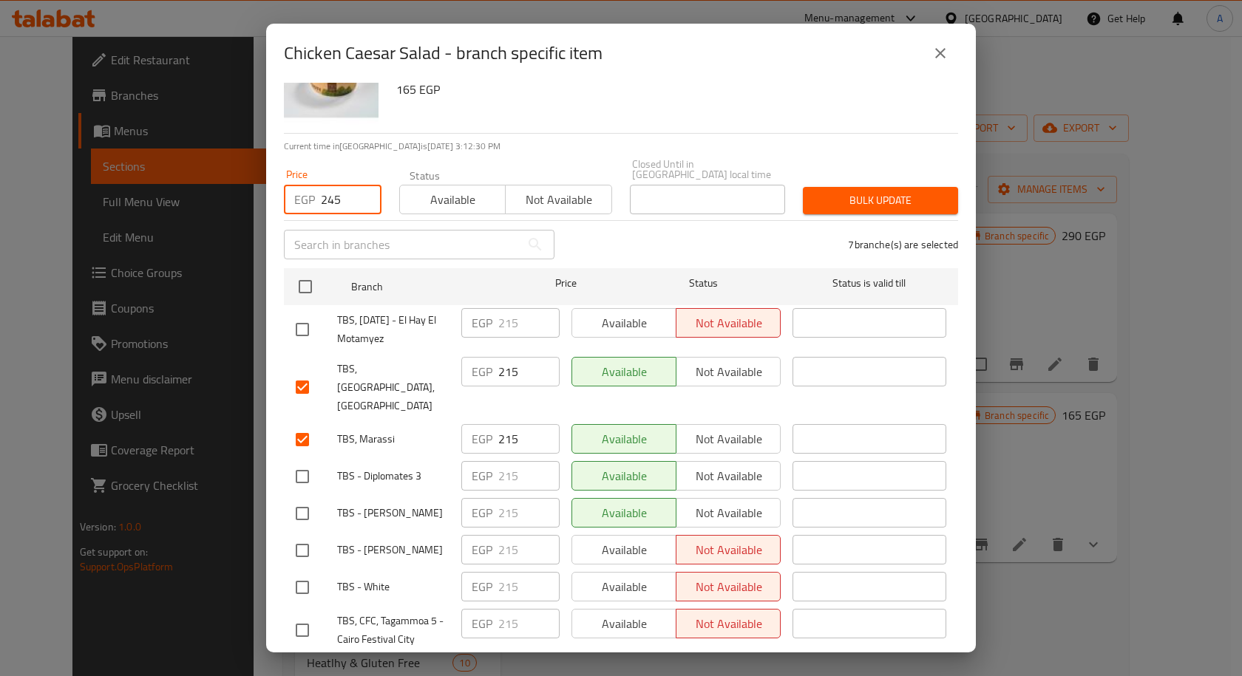
type input "245"
click at [853, 191] on span "Bulk update" at bounding box center [881, 200] width 132 height 18
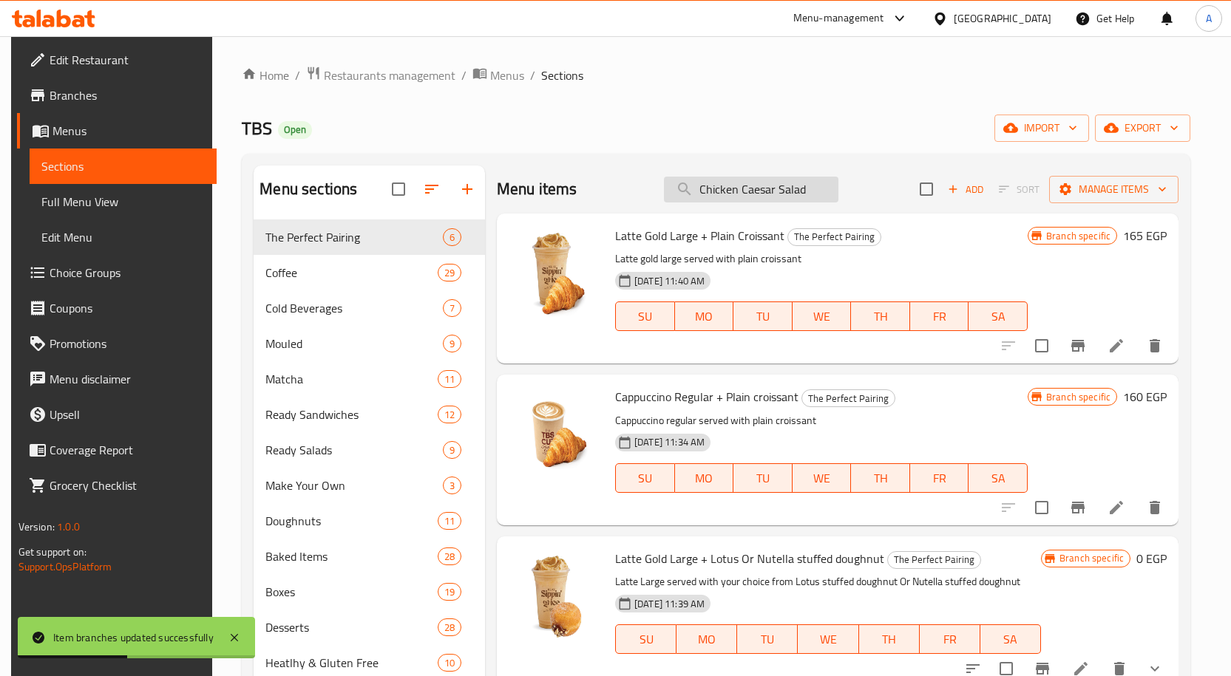
click at [811, 193] on input "Chicken Caesar Salad" at bounding box center [751, 190] width 174 height 26
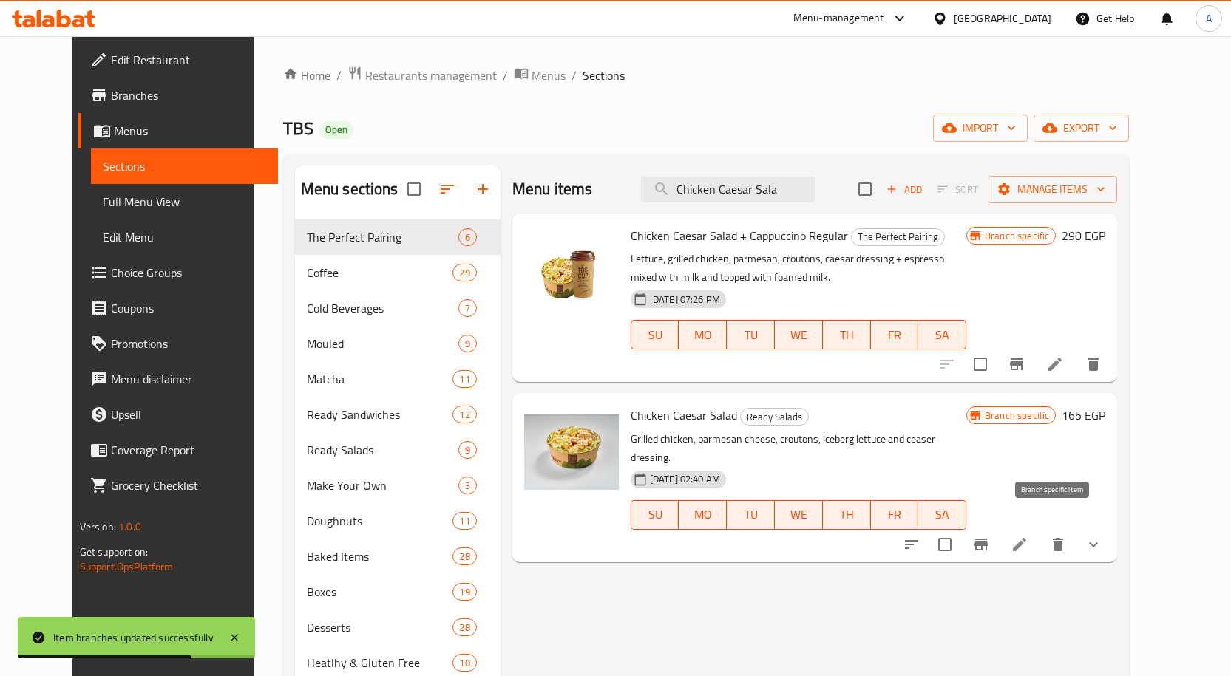
click at [999, 536] on button "Branch-specific-item" at bounding box center [980, 544] width 35 height 35
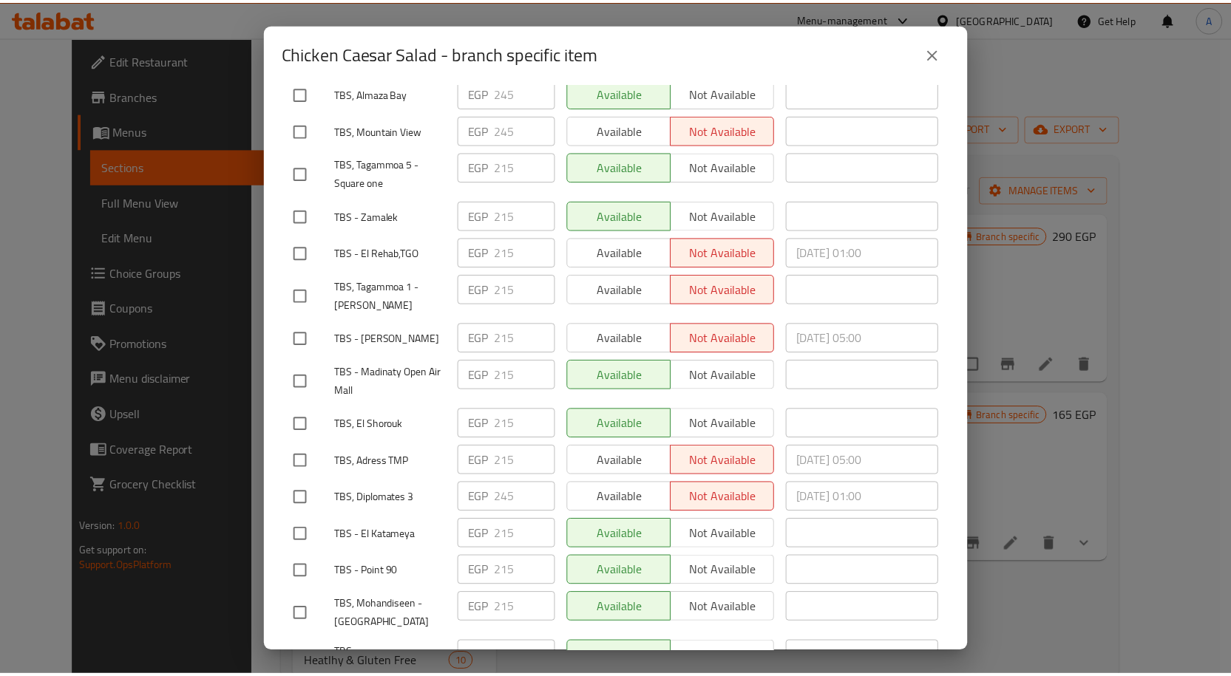
scroll to position [1784, 0]
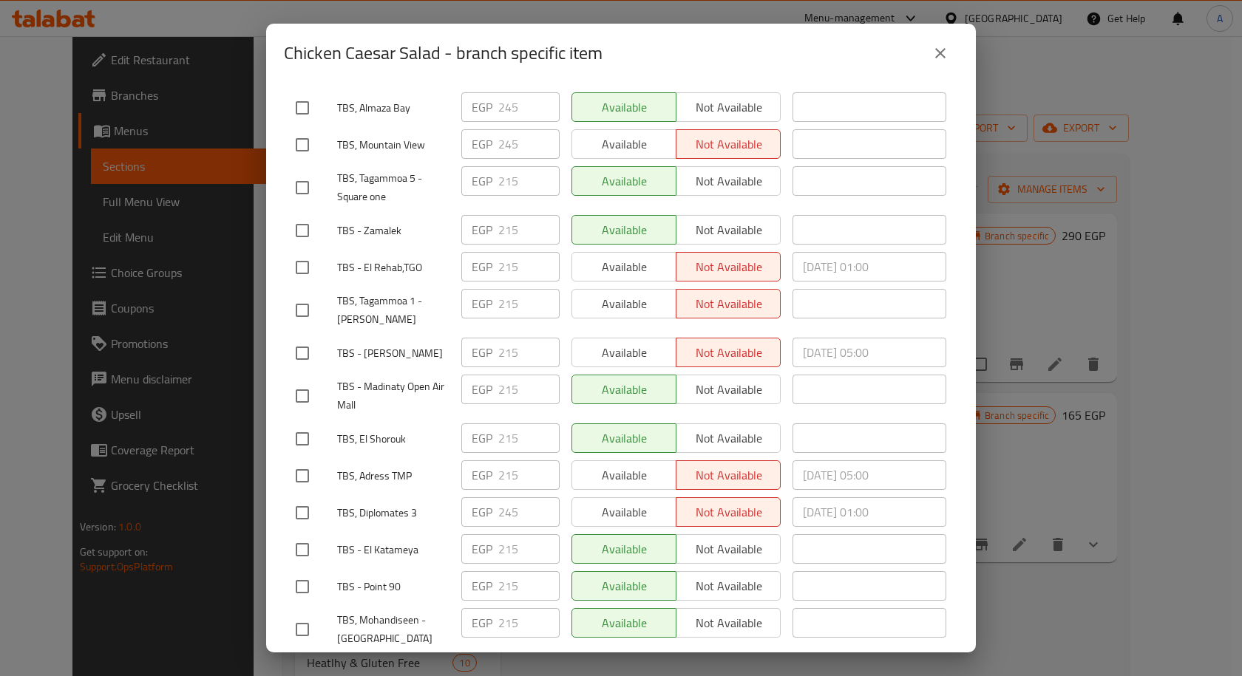
click at [941, 59] on icon "close" at bounding box center [940, 53] width 18 height 18
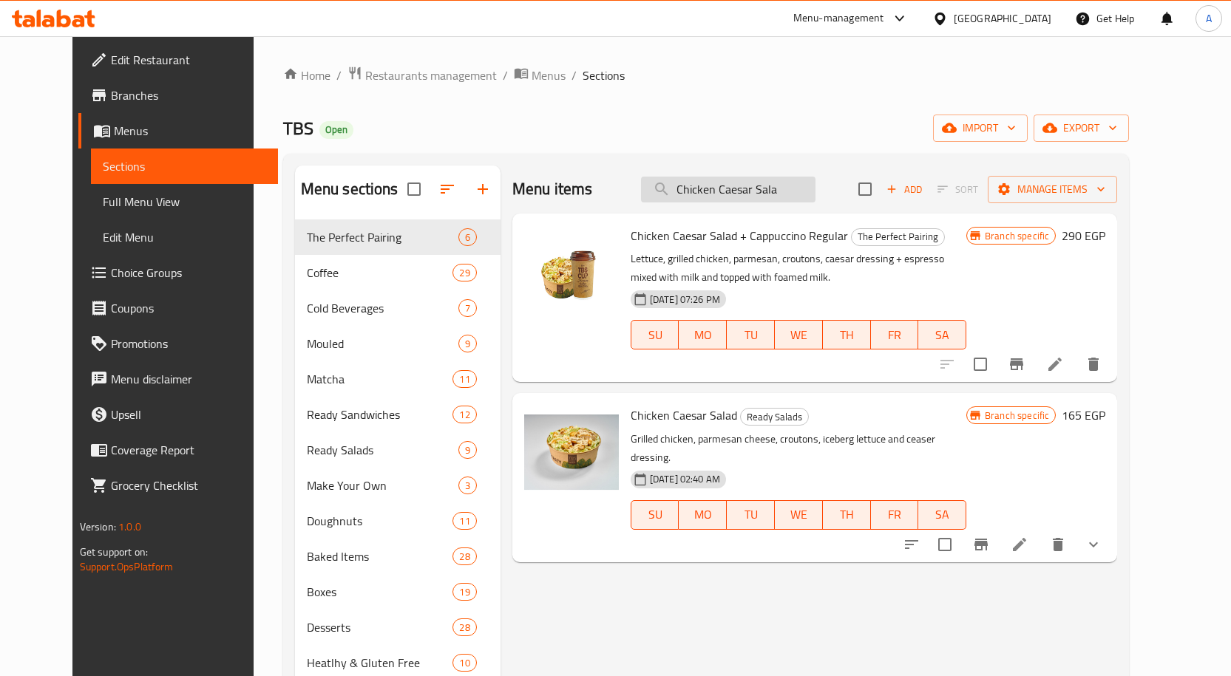
click at [732, 197] on input "Chicken Caesar Sala" at bounding box center [728, 190] width 174 height 26
paste input "appuccino"
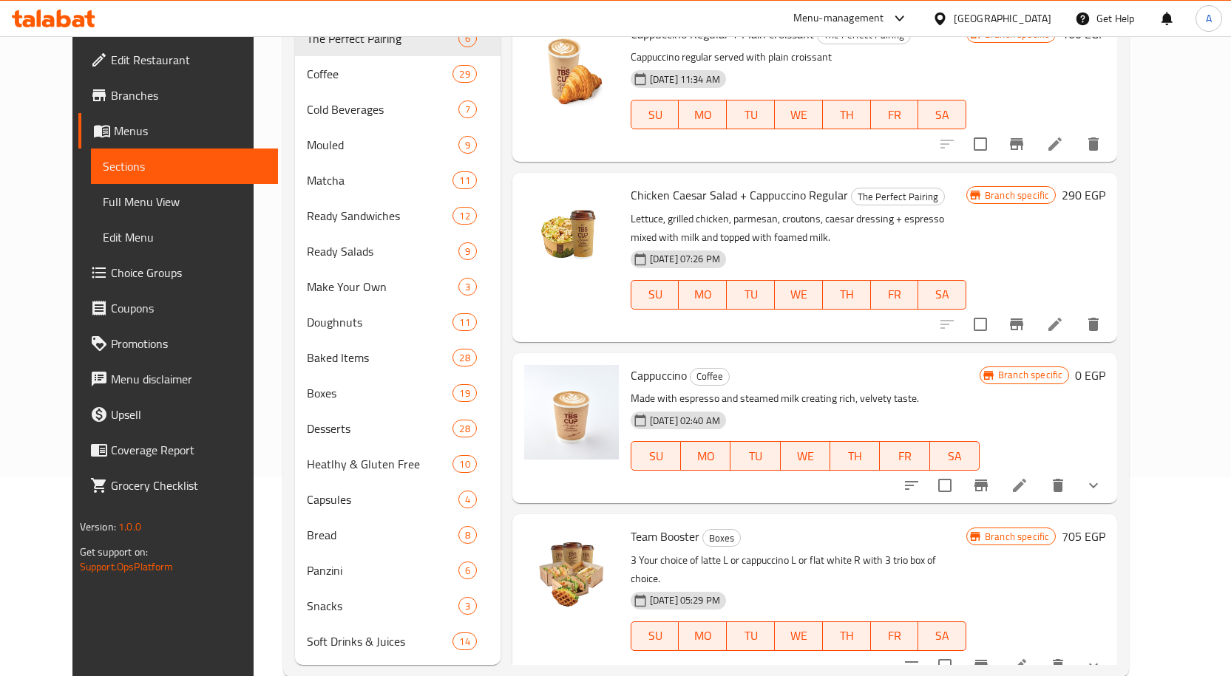
scroll to position [222, 0]
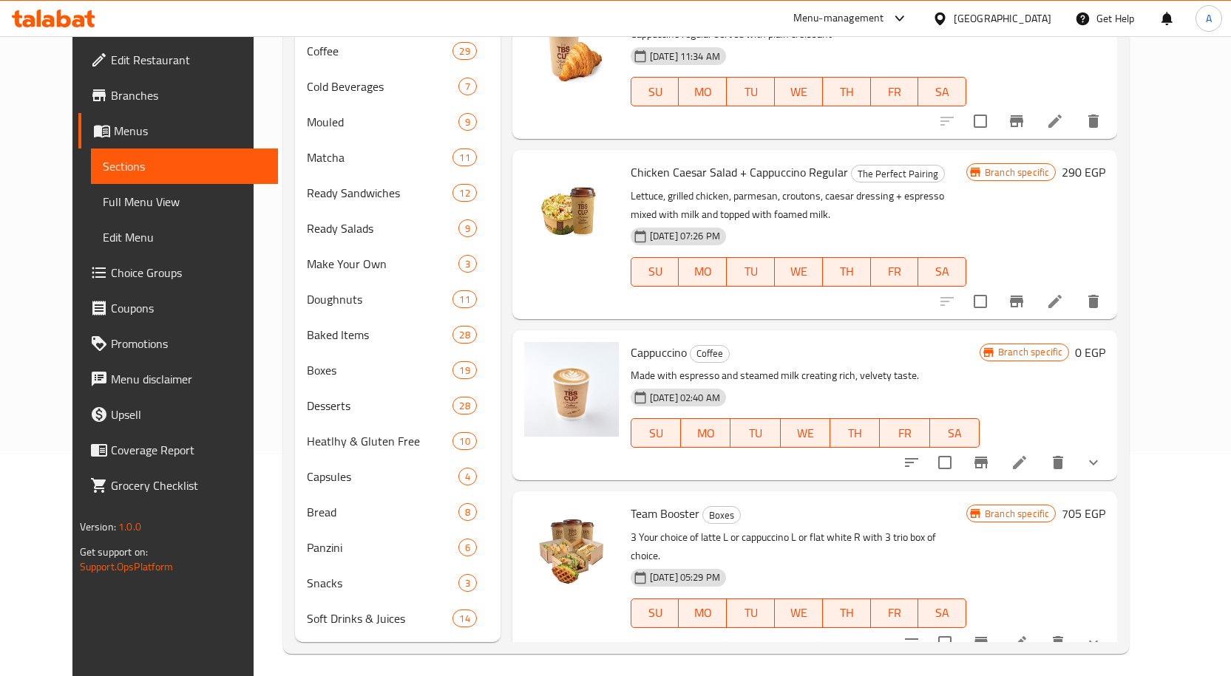
click at [1102, 461] on icon "show more" at bounding box center [1093, 463] width 18 height 18
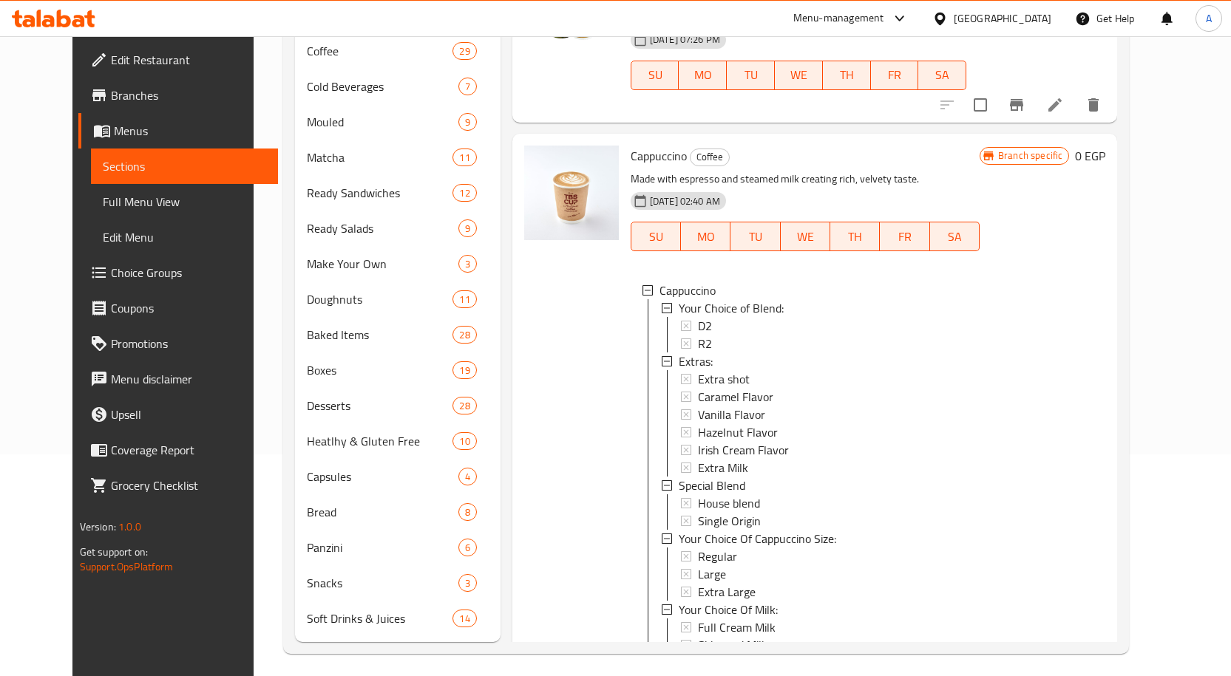
scroll to position [225, 0]
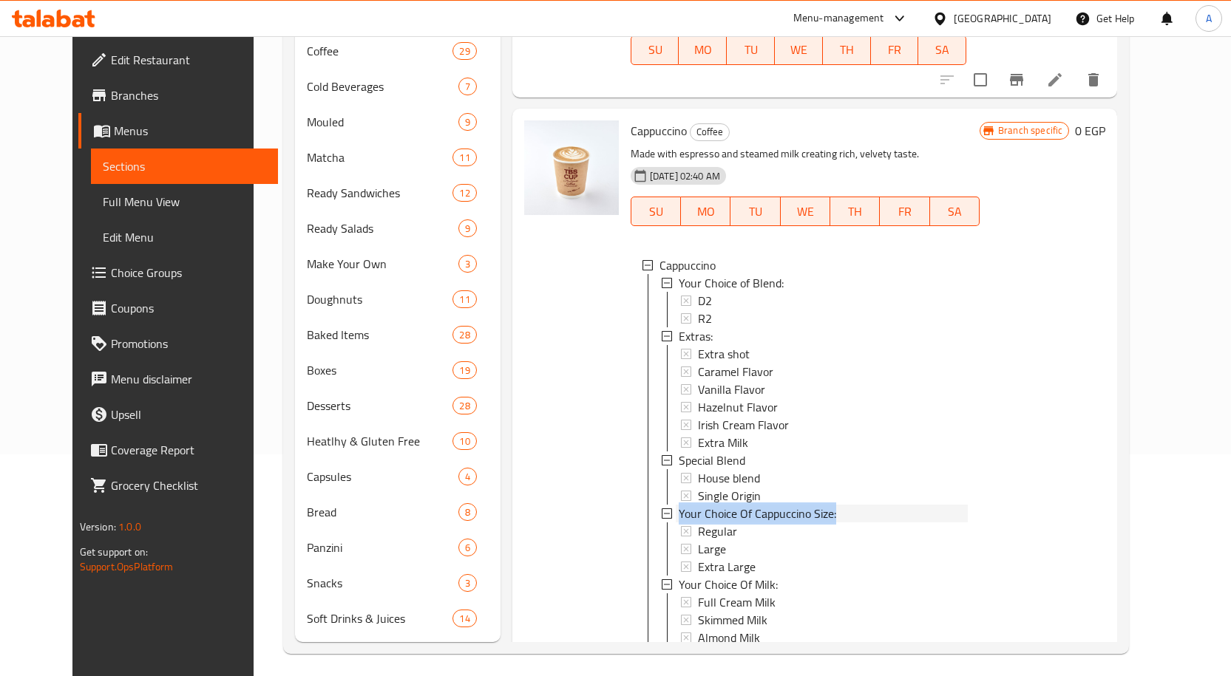
drag, startPoint x: 827, startPoint y: 514, endPoint x: 657, endPoint y: 512, distance: 170.0
click at [676, 512] on div "Your Choice Of Cappuccino Size:" at bounding box center [822, 514] width 292 height 18
copy span "Your Choice Of Cappuccino Size:"
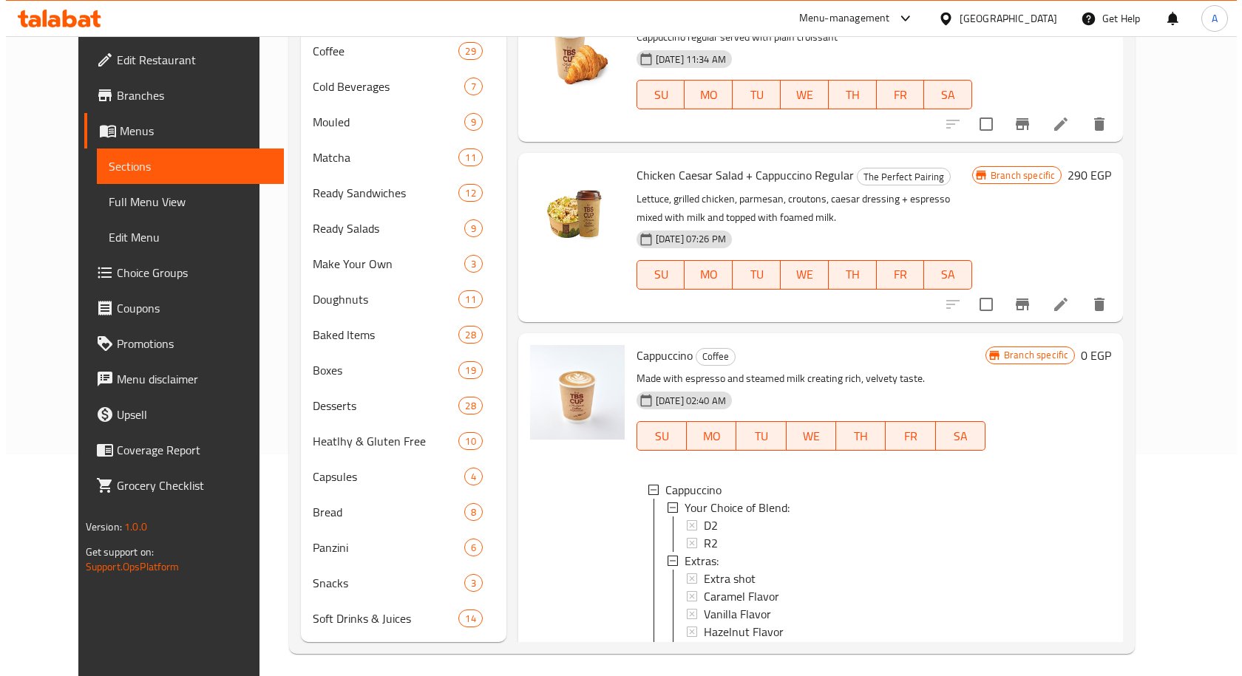
scroll to position [0, 0]
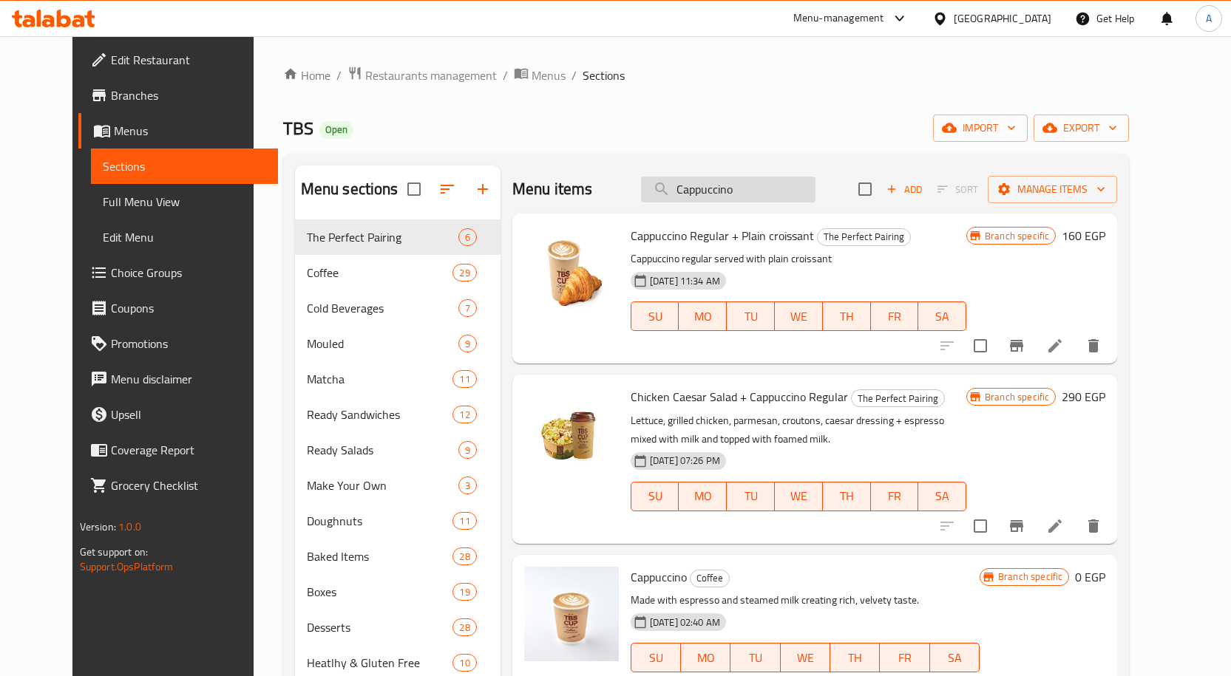
click at [739, 192] on input "Cappuccino" at bounding box center [728, 190] width 174 height 26
paste input "American Coffee"
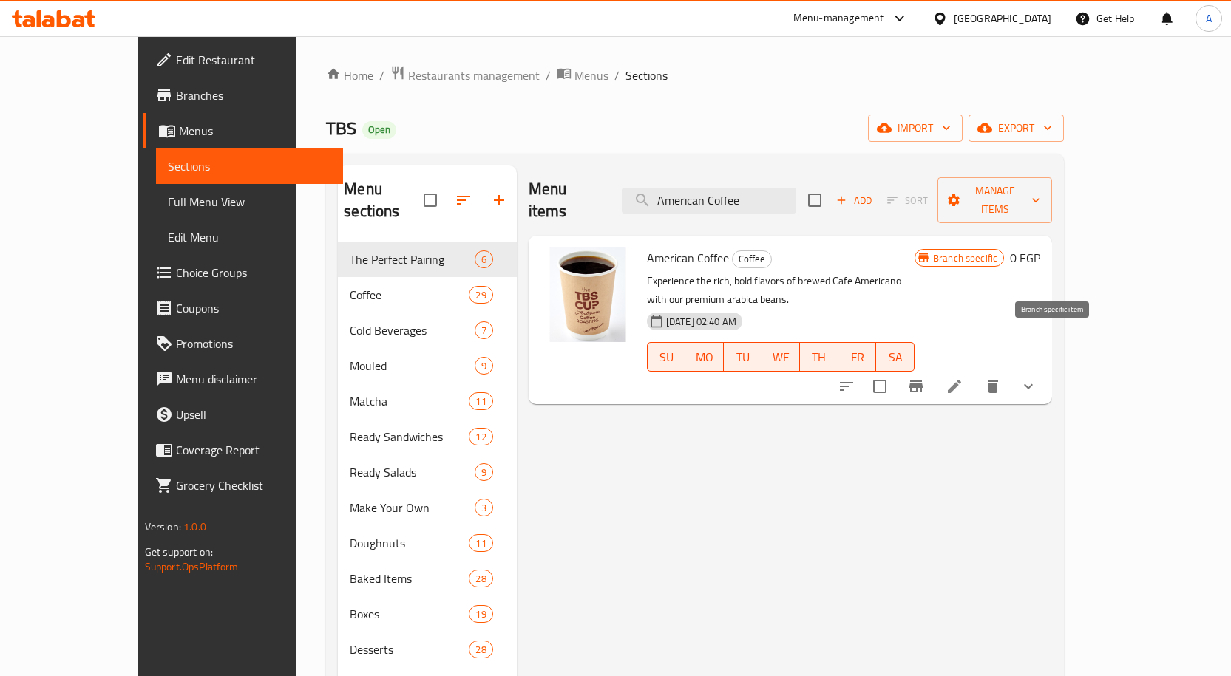
click at [925, 378] on icon "Branch-specific-item" at bounding box center [916, 387] width 18 height 18
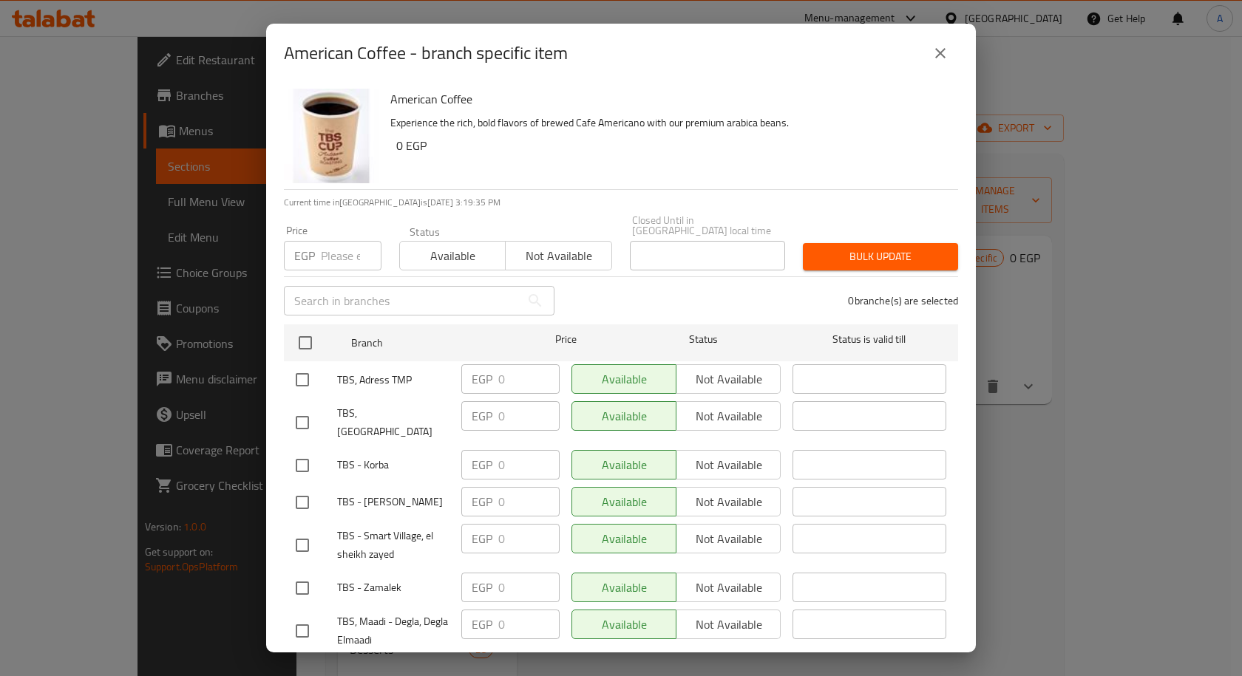
click at [950, 62] on button "close" at bounding box center [939, 52] width 35 height 35
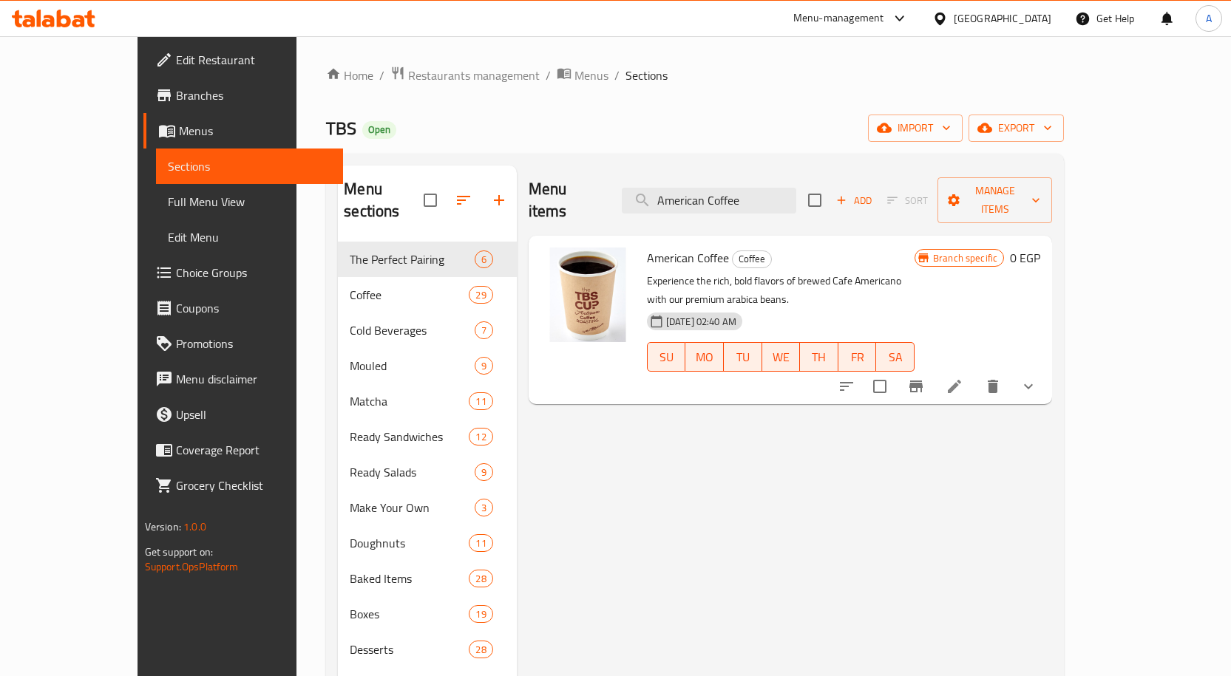
click at [1037, 378] on icon "show more" at bounding box center [1028, 387] width 18 height 18
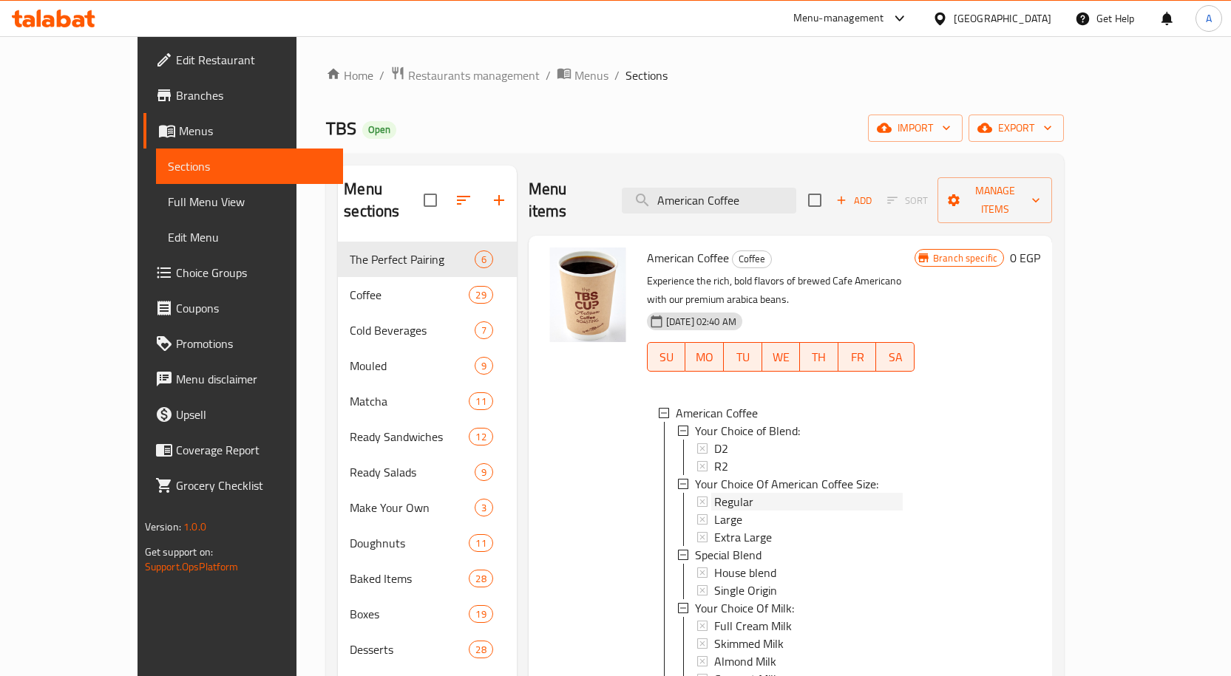
click at [714, 493] on span "Regular" at bounding box center [733, 502] width 39 height 18
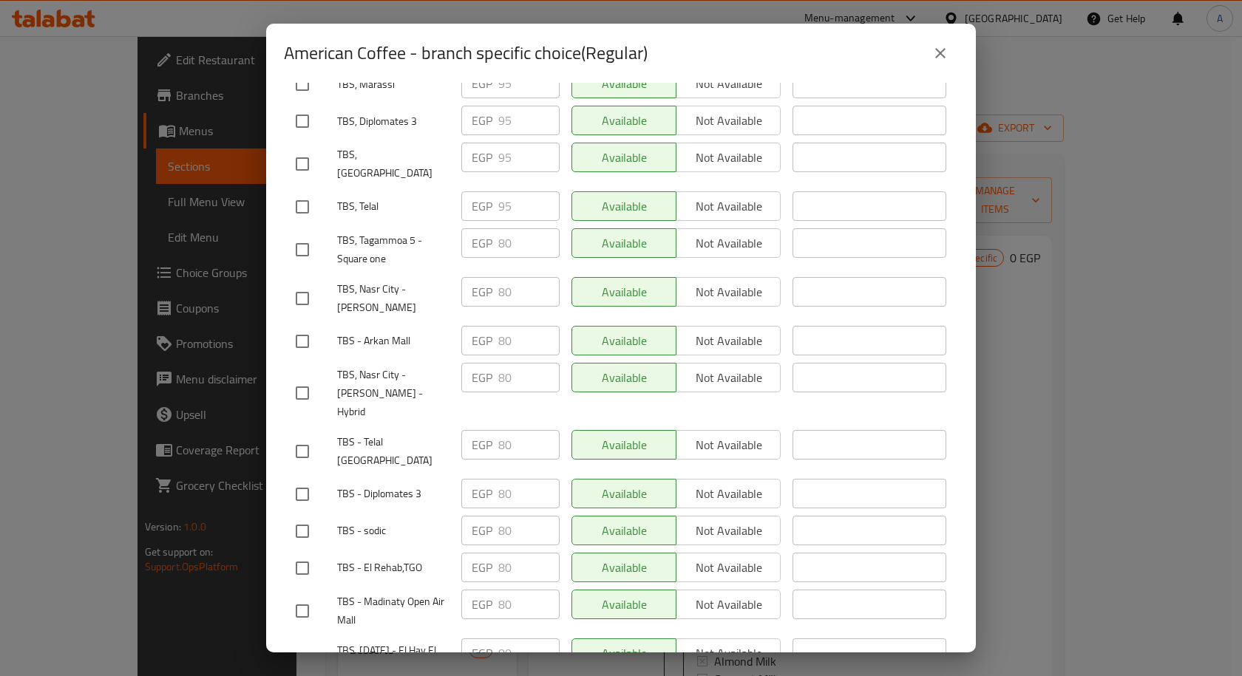
scroll to position [148, 0]
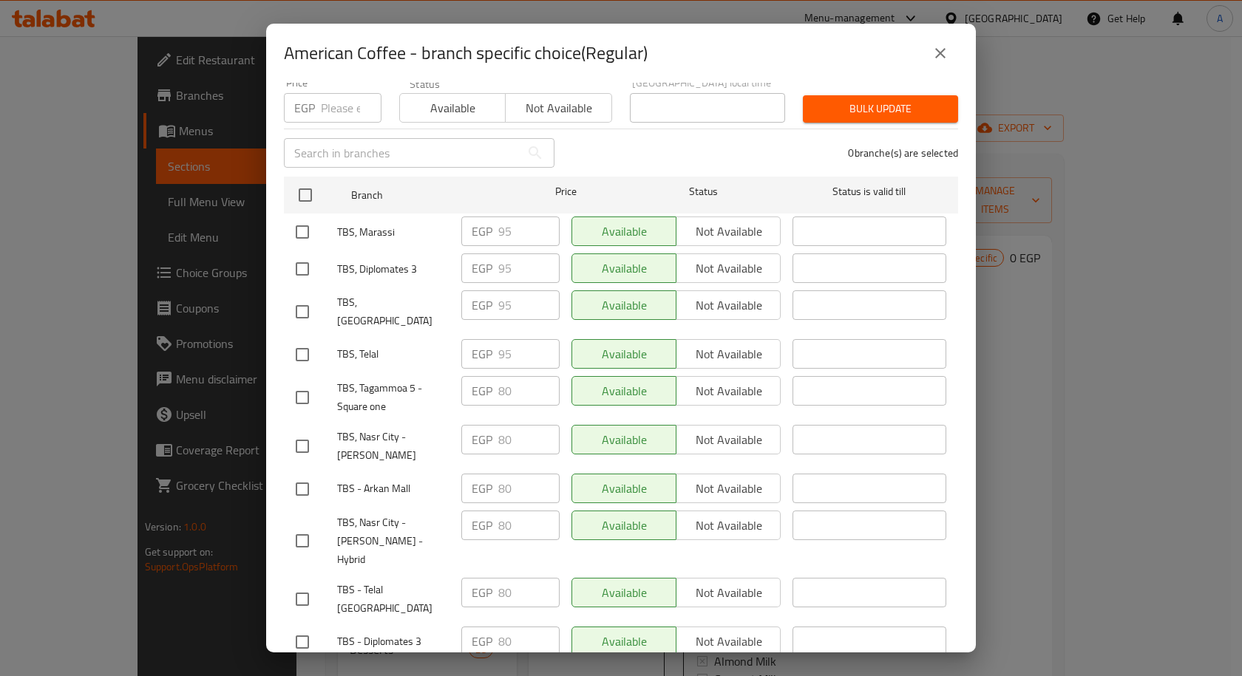
click at [941, 60] on icon "close" at bounding box center [940, 53] width 18 height 18
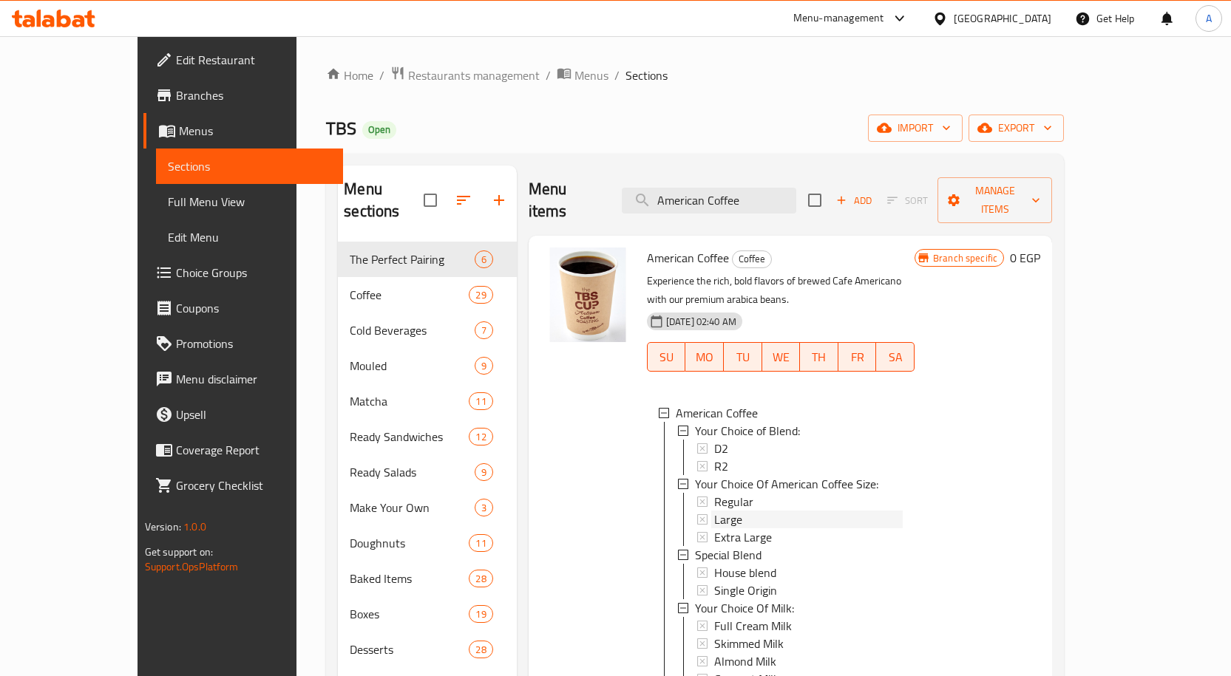
click at [714, 511] on div "Large" at bounding box center [808, 520] width 188 height 18
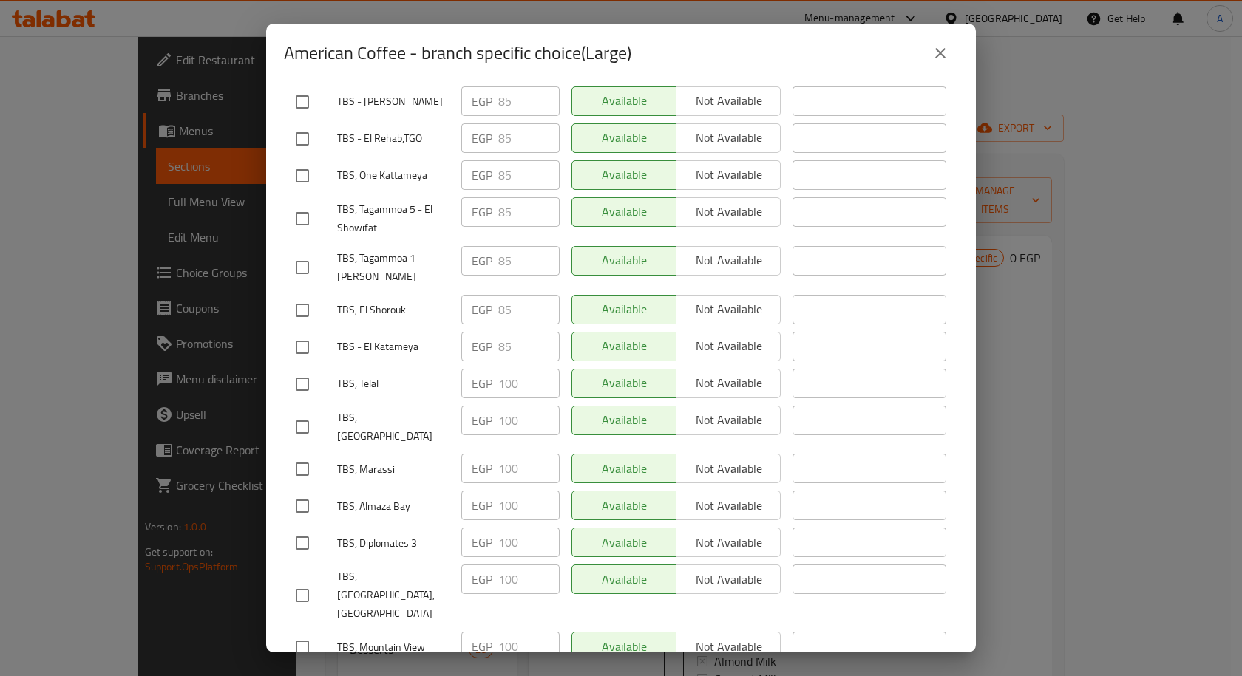
scroll to position [1848, 0]
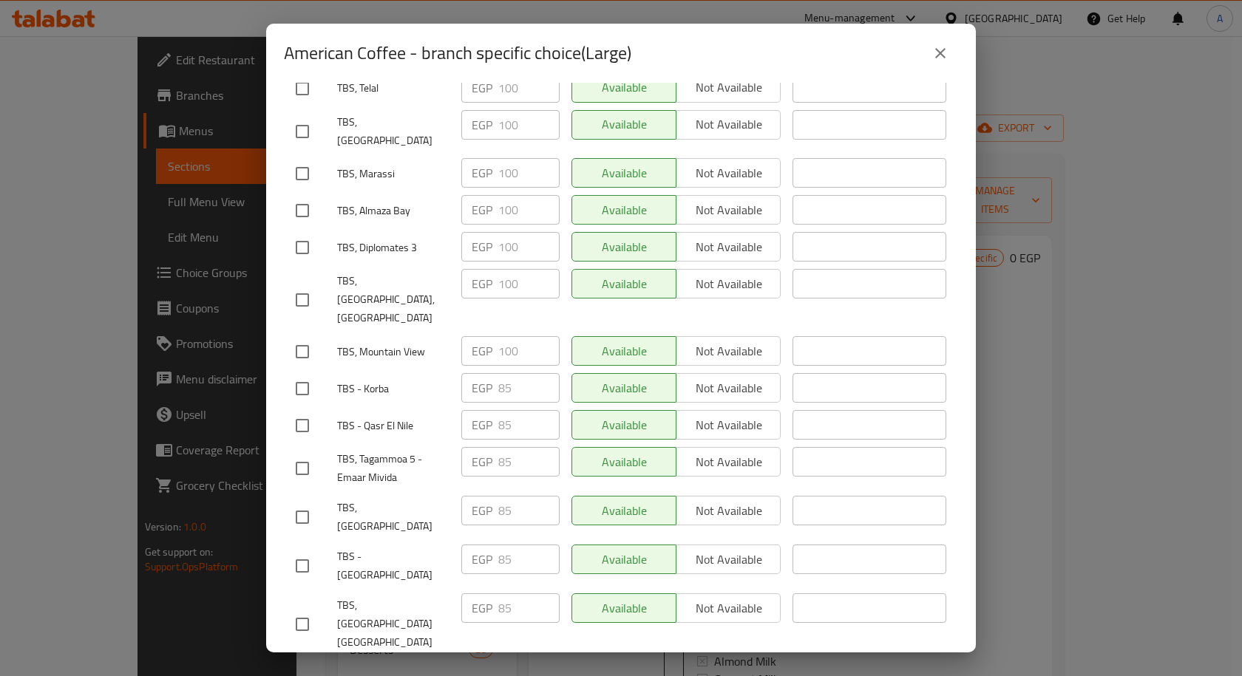
click at [940, 55] on icon "close" at bounding box center [940, 53] width 18 height 18
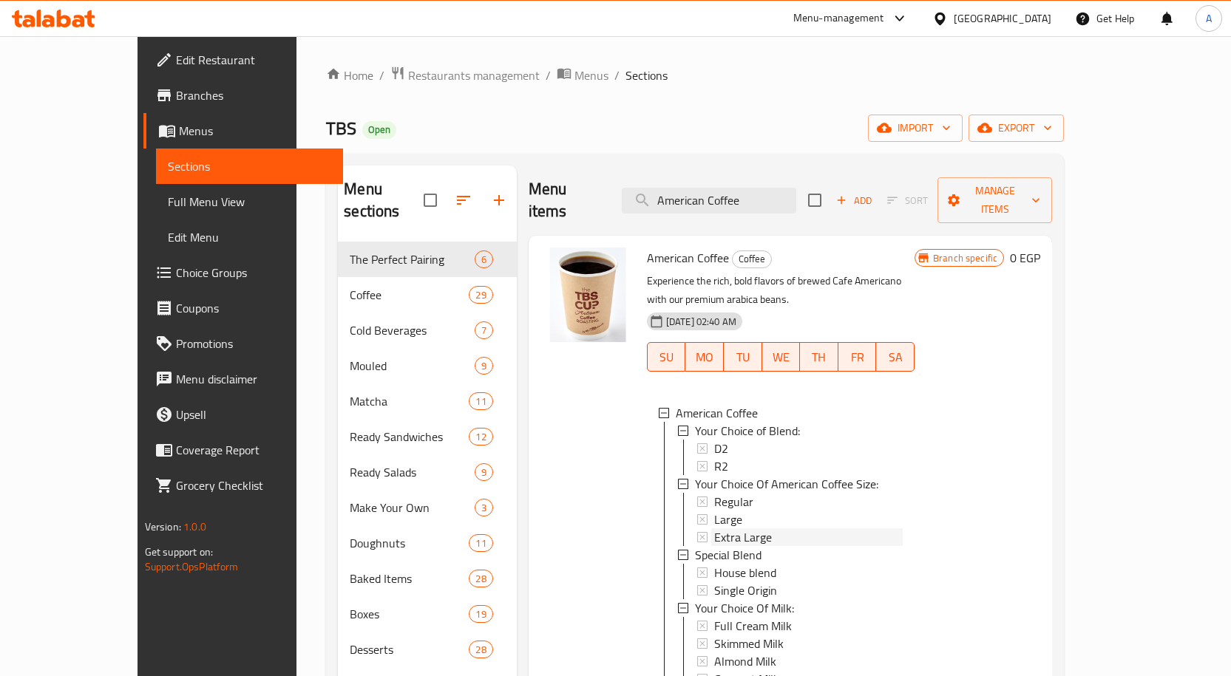
click at [714, 529] on span "Extra Large" at bounding box center [743, 538] width 58 height 18
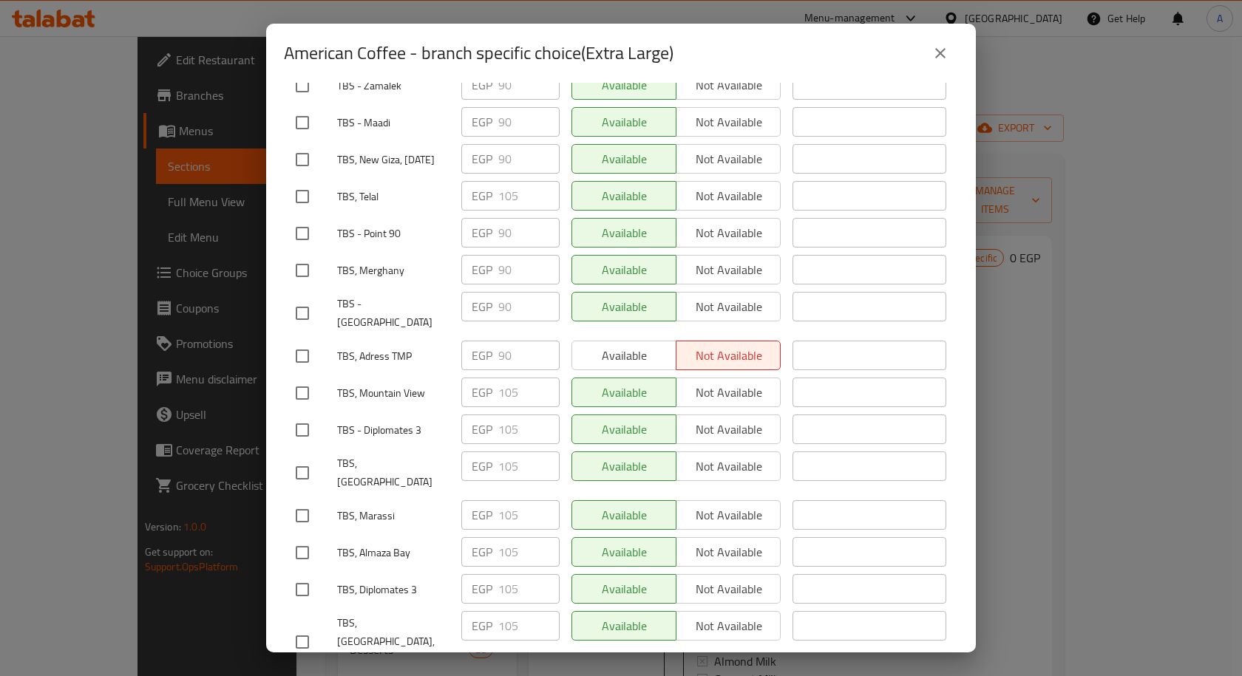
scroll to position [1700, 0]
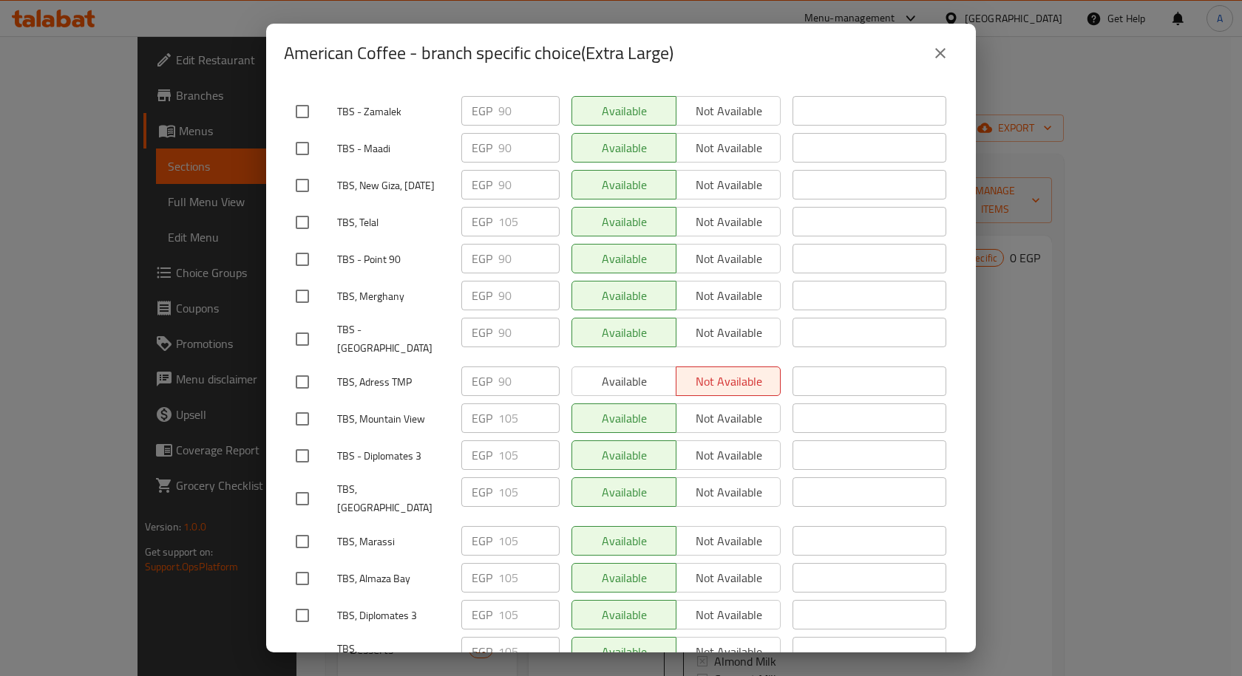
click at [943, 59] on icon "close" at bounding box center [940, 53] width 18 height 18
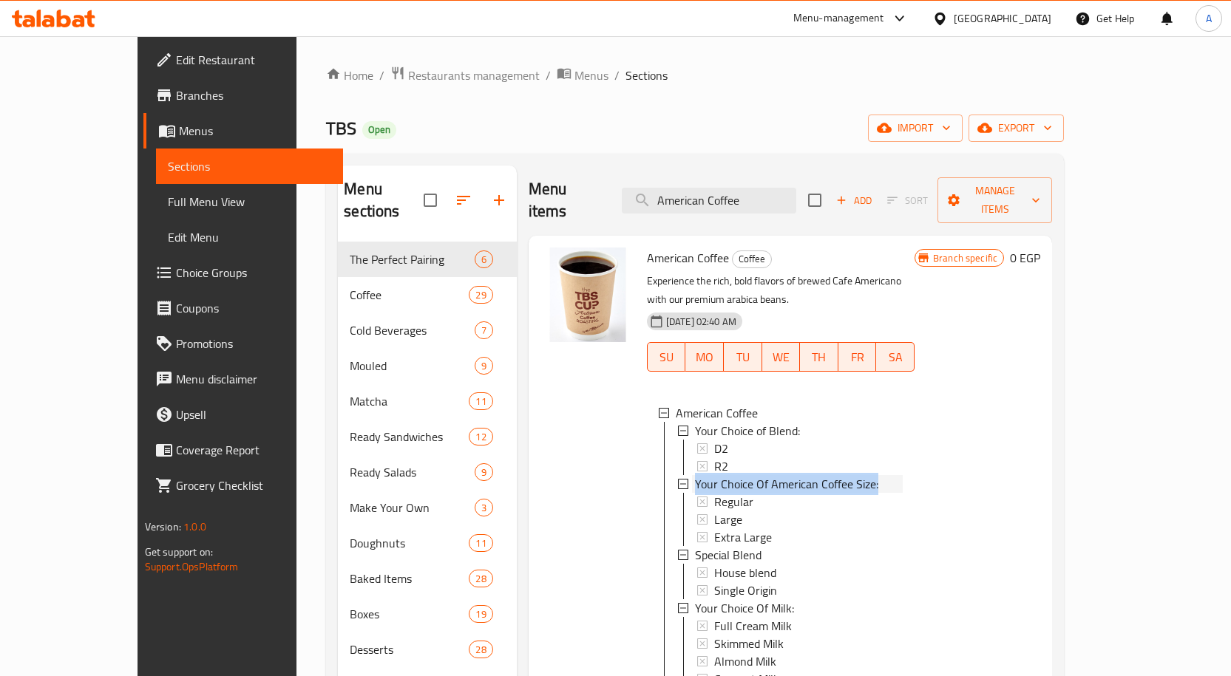
drag, startPoint x: 862, startPoint y: 442, endPoint x: 659, endPoint y: 447, distance: 203.3
click at [692, 475] on div "Your Choice Of American Coffee Size:" at bounding box center [797, 484] width 211 height 18
copy span "Your Choice Of American Coffee Size:"
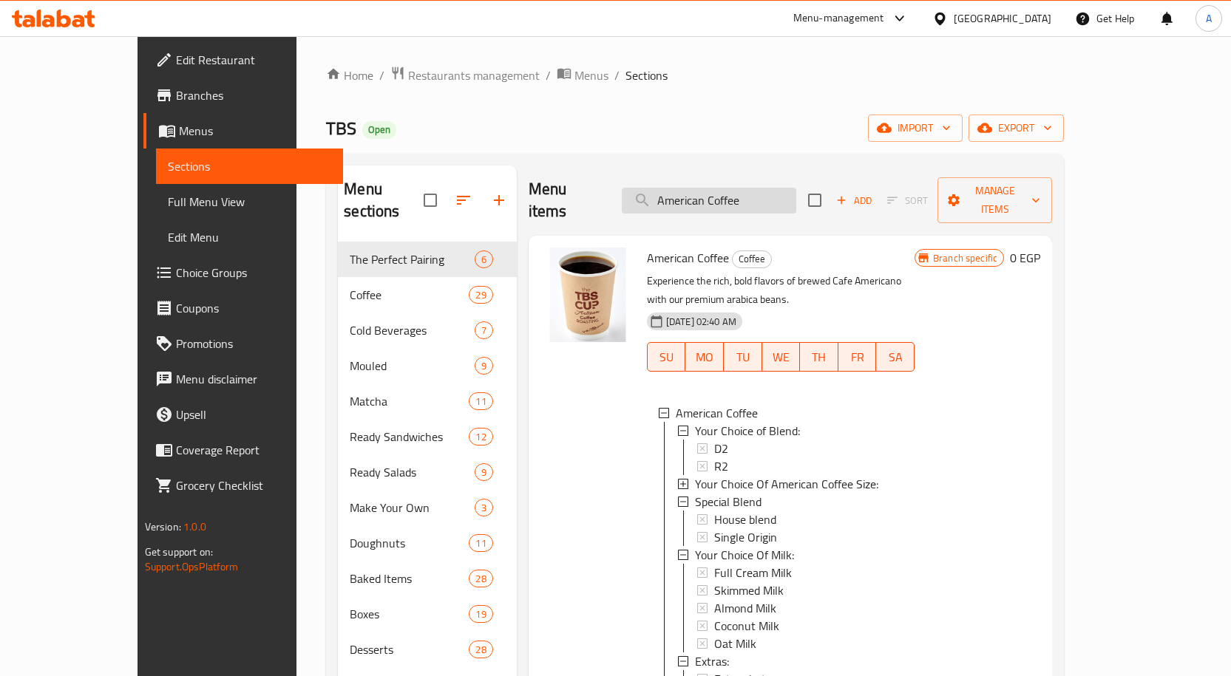
click at [738, 188] on input "American Coffee" at bounding box center [709, 201] width 174 height 26
paste input "Chicken Caesar Salad"
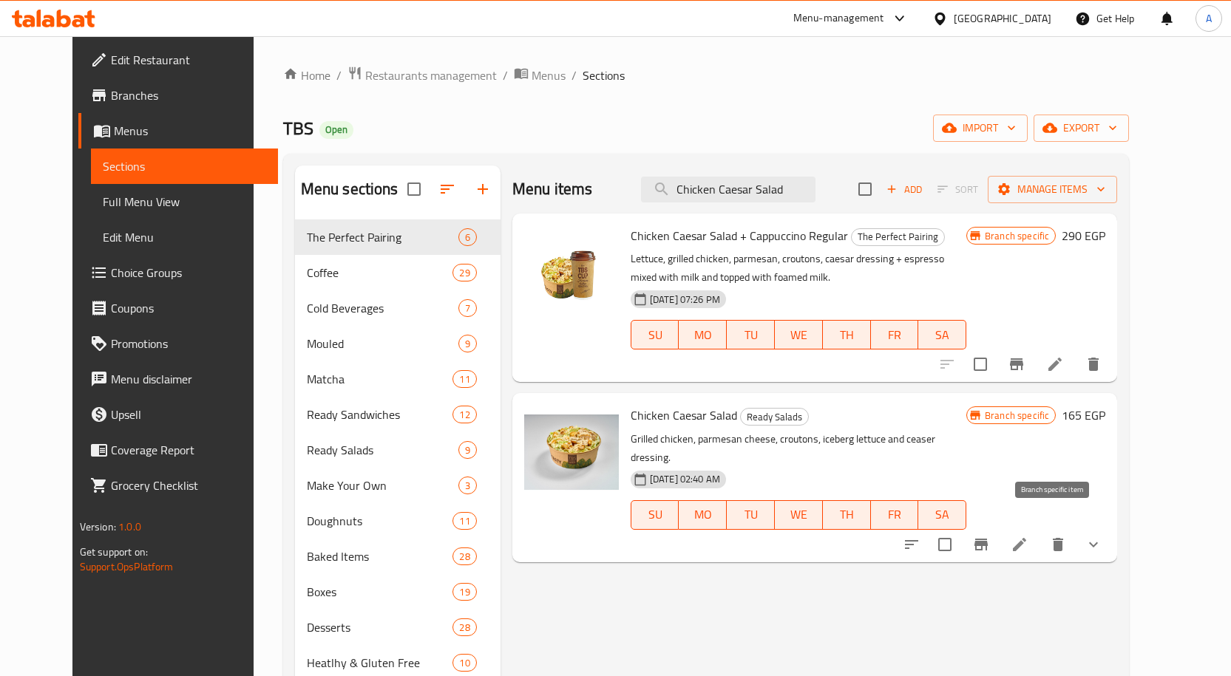
click at [990, 536] on icon "Branch-specific-item" at bounding box center [981, 545] width 18 height 18
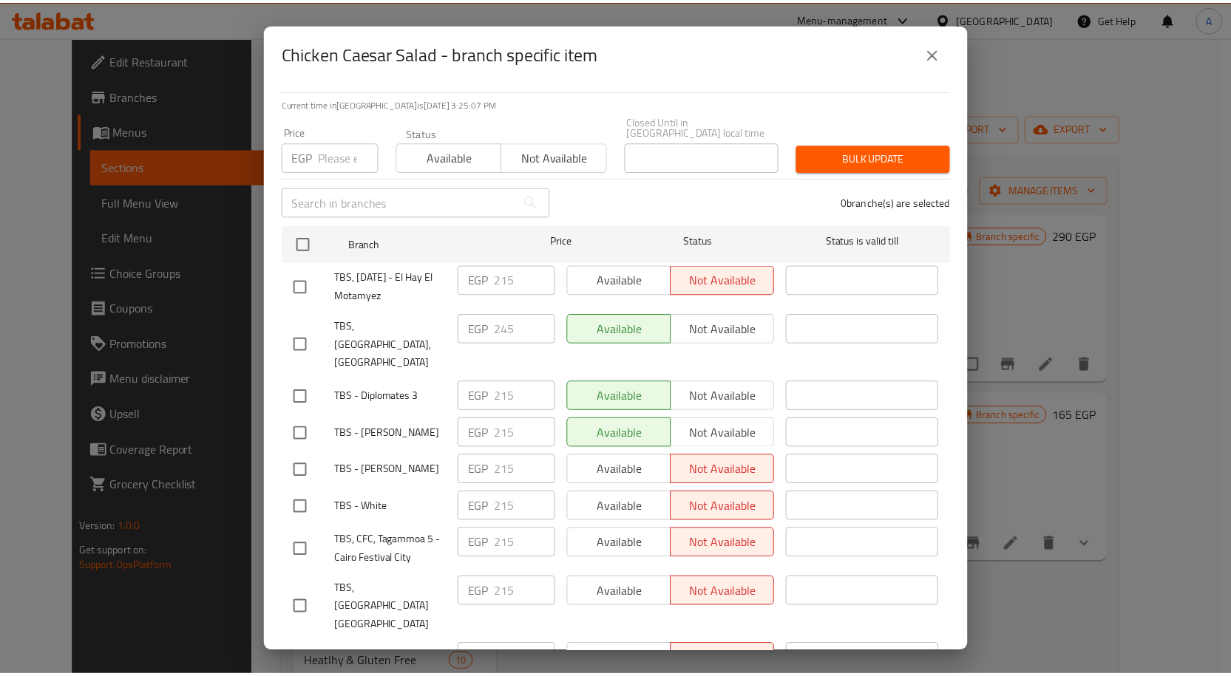
scroll to position [1852, 0]
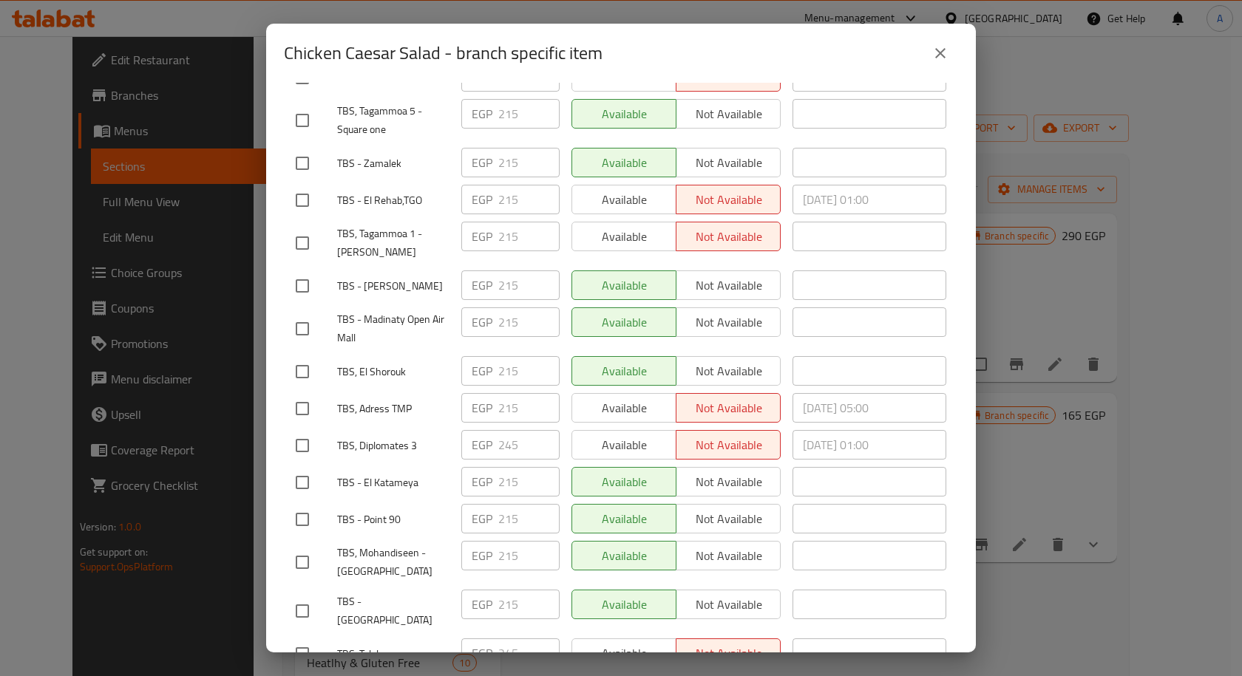
click at [941, 55] on icon "close" at bounding box center [940, 53] width 18 height 18
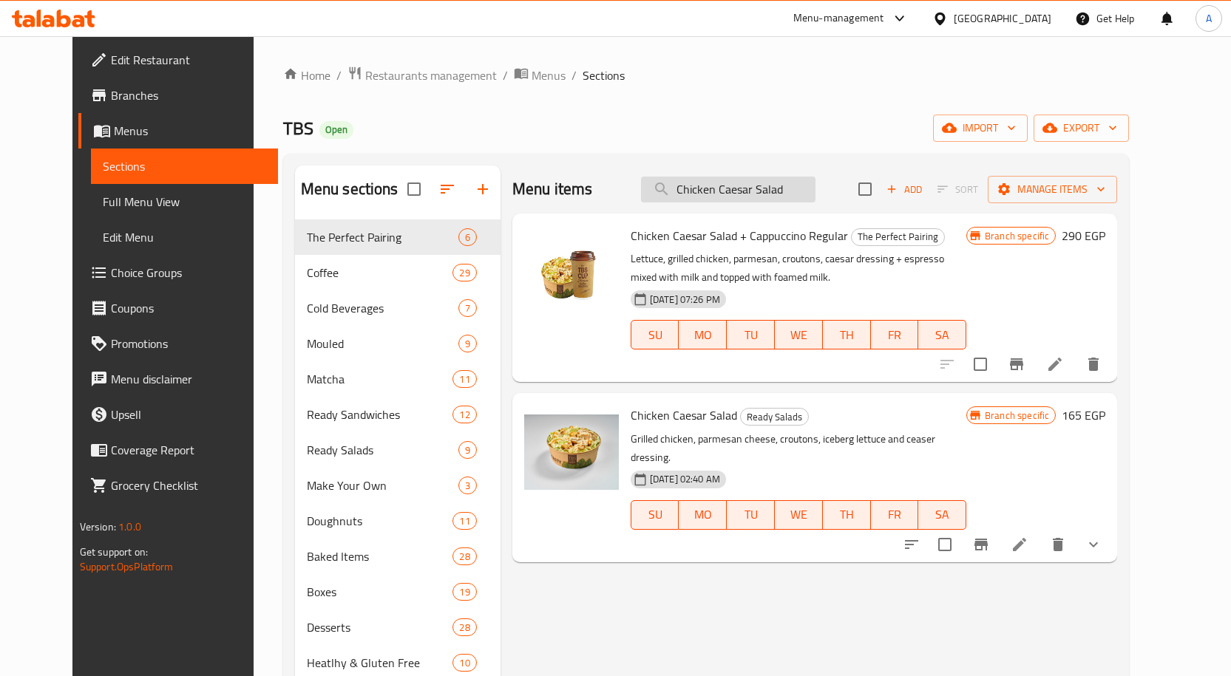
click at [750, 194] on input "Chicken Caesar Salad" at bounding box center [728, 190] width 174 height 26
paste input "appuccino"
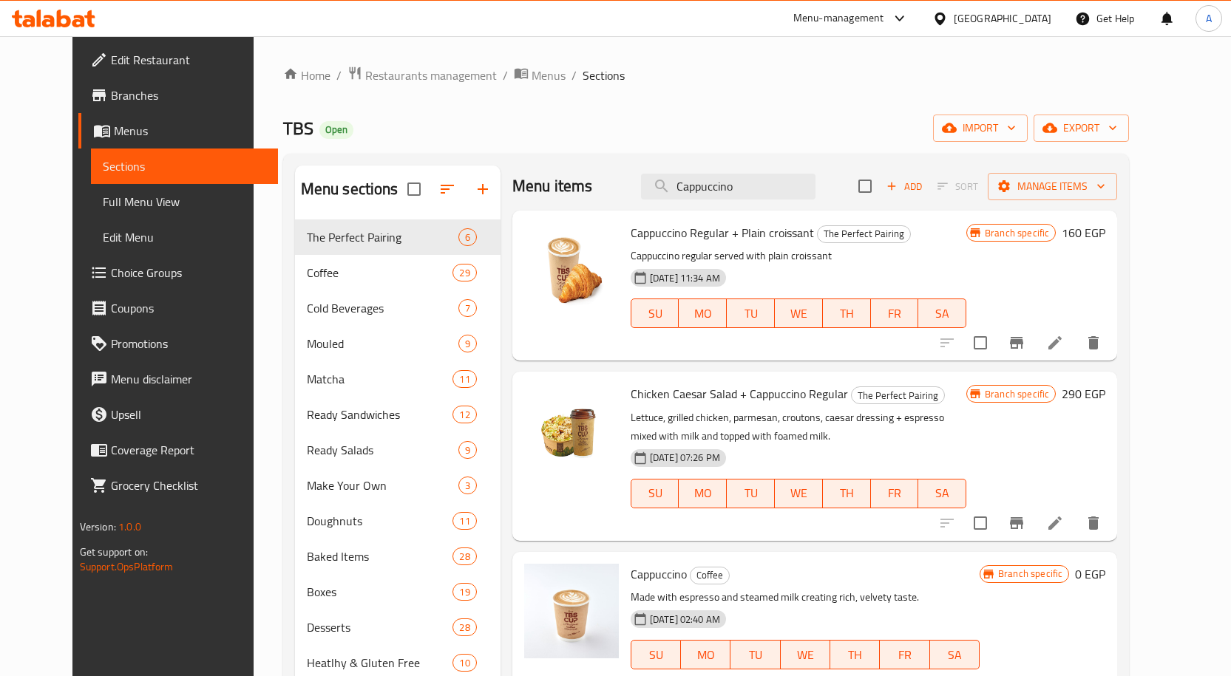
scroll to position [74, 0]
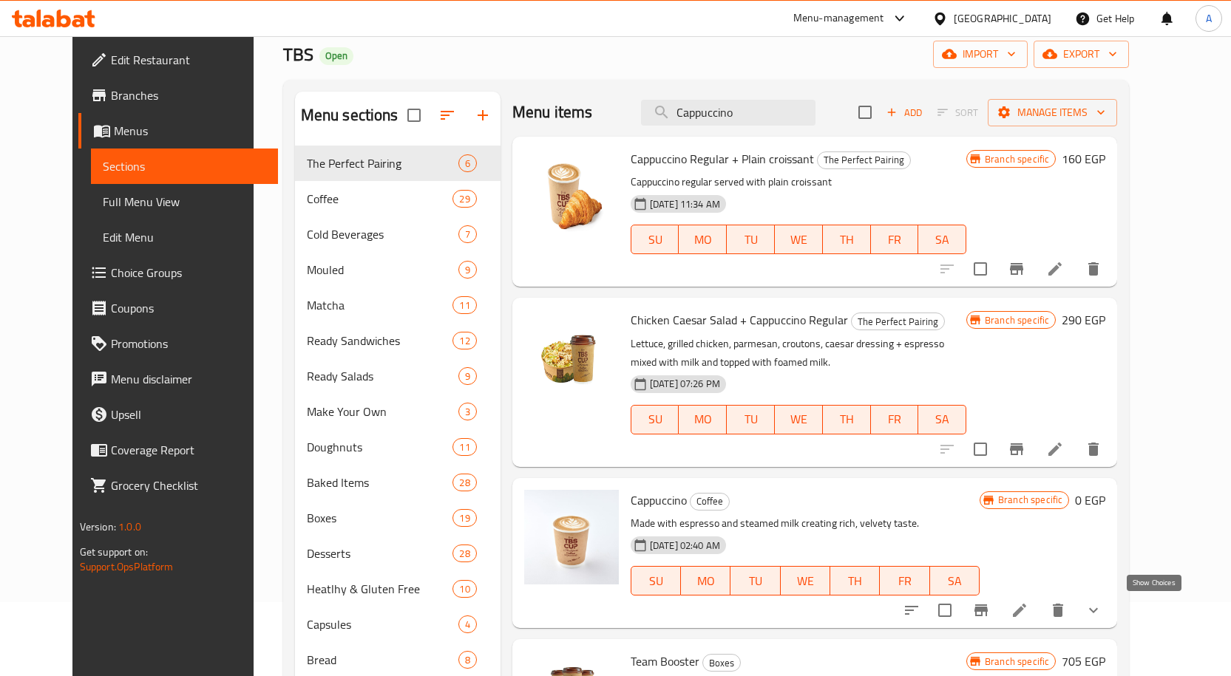
click at [1102, 608] on icon "show more" at bounding box center [1093, 611] width 18 height 18
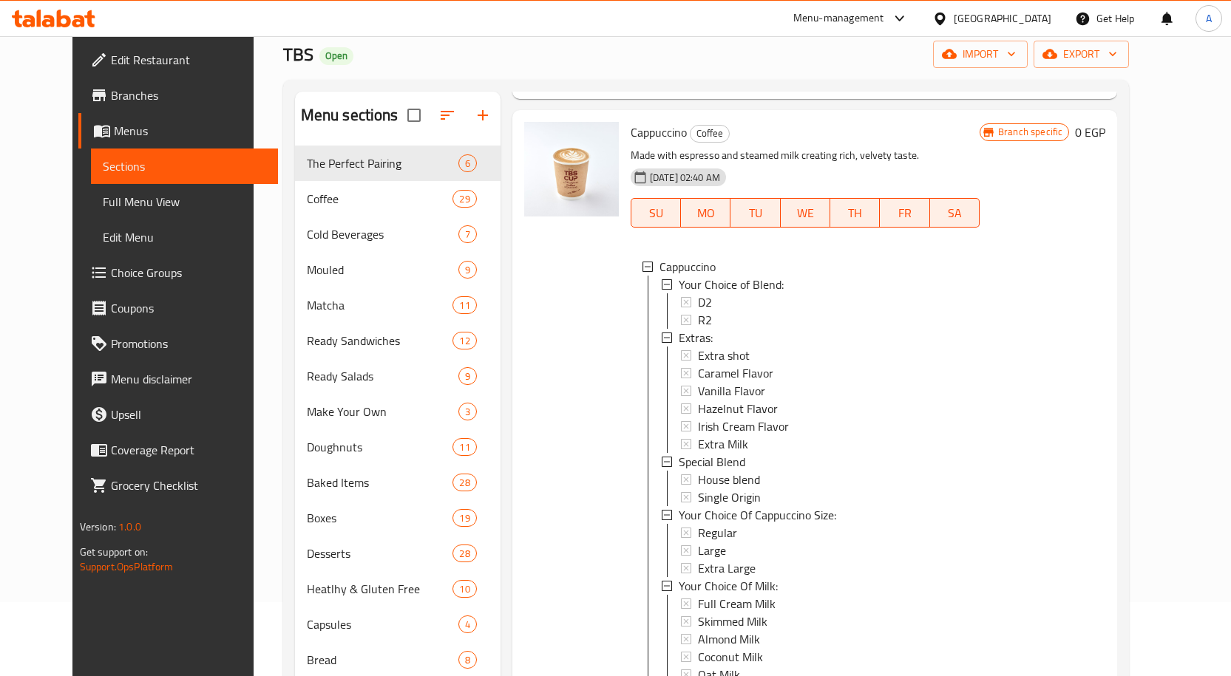
scroll to position [373, 0]
drag, startPoint x: 827, startPoint y: 512, endPoint x: 661, endPoint y: 513, distance: 166.3
click at [679, 513] on div "Your Choice Of Cappuccino Size:" at bounding box center [823, 514] width 289 height 18
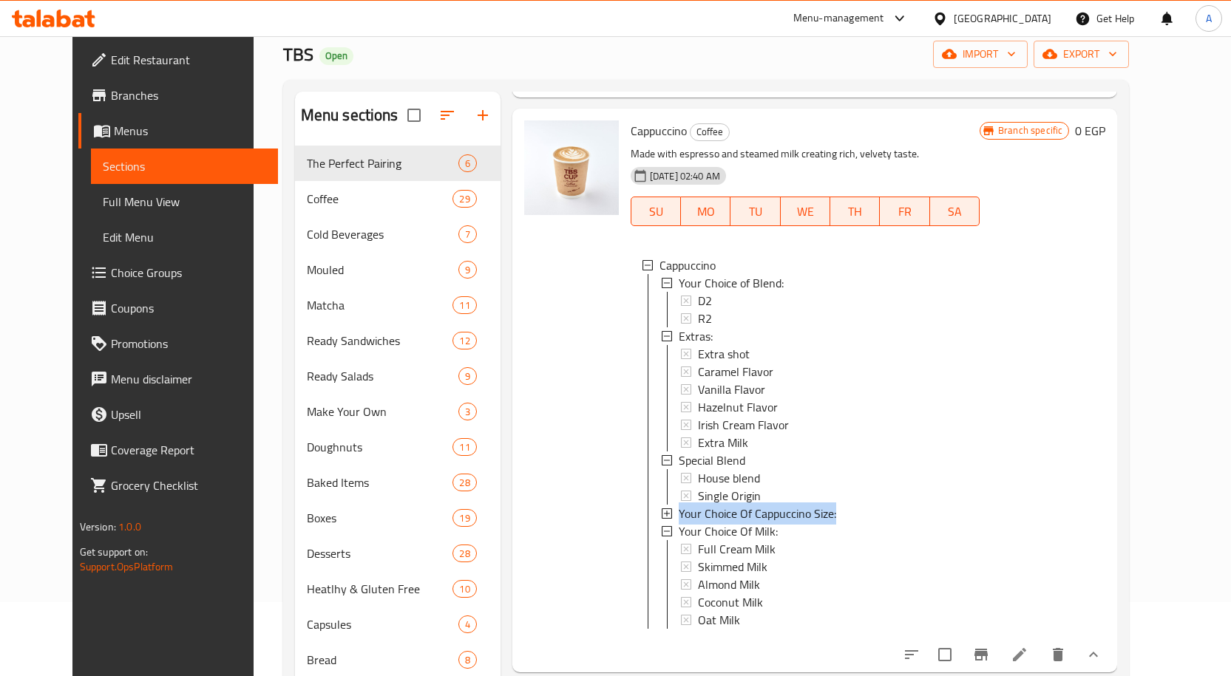
copy span "Your Choice Of Cappuccino Size:"
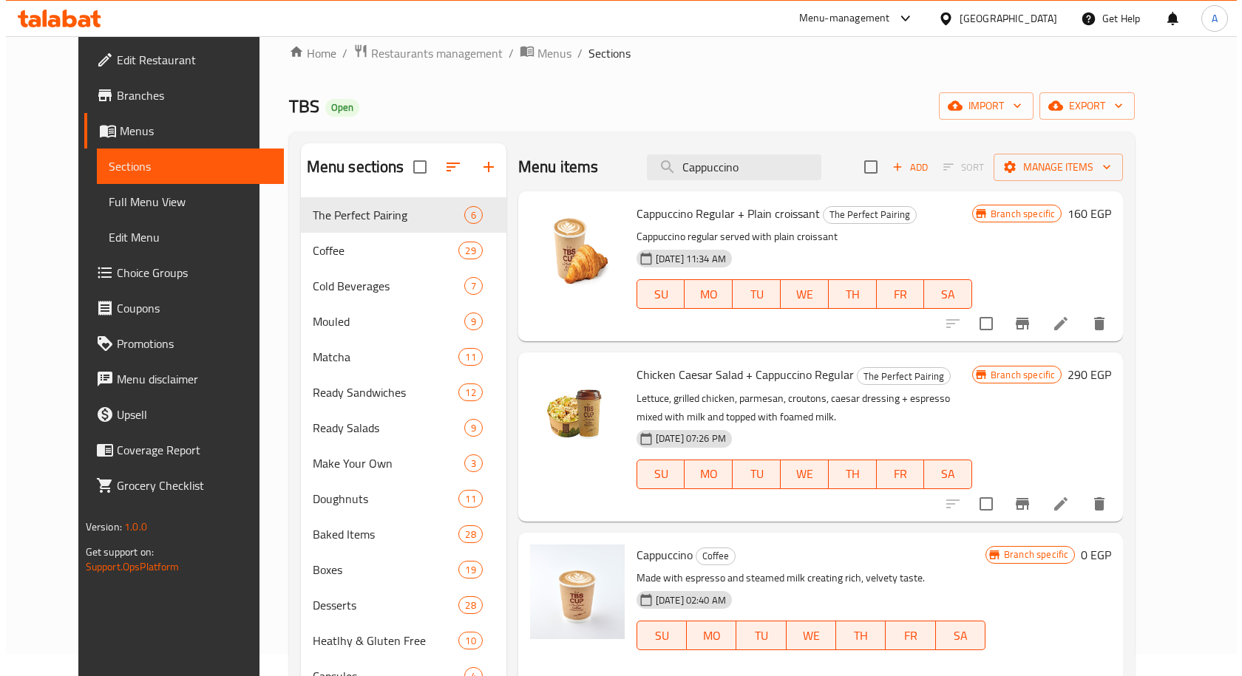
scroll to position [0, 0]
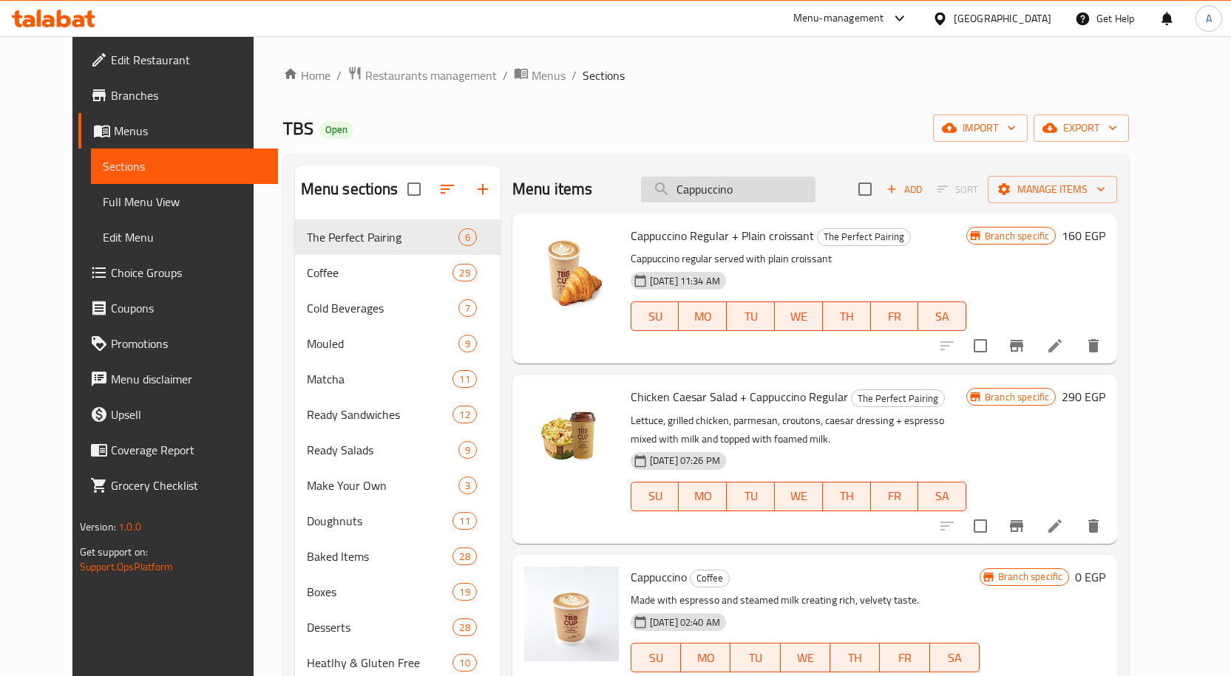
click at [738, 191] on input "Cappuccino" at bounding box center [728, 190] width 174 height 26
paste input "hicken Italian Salad"
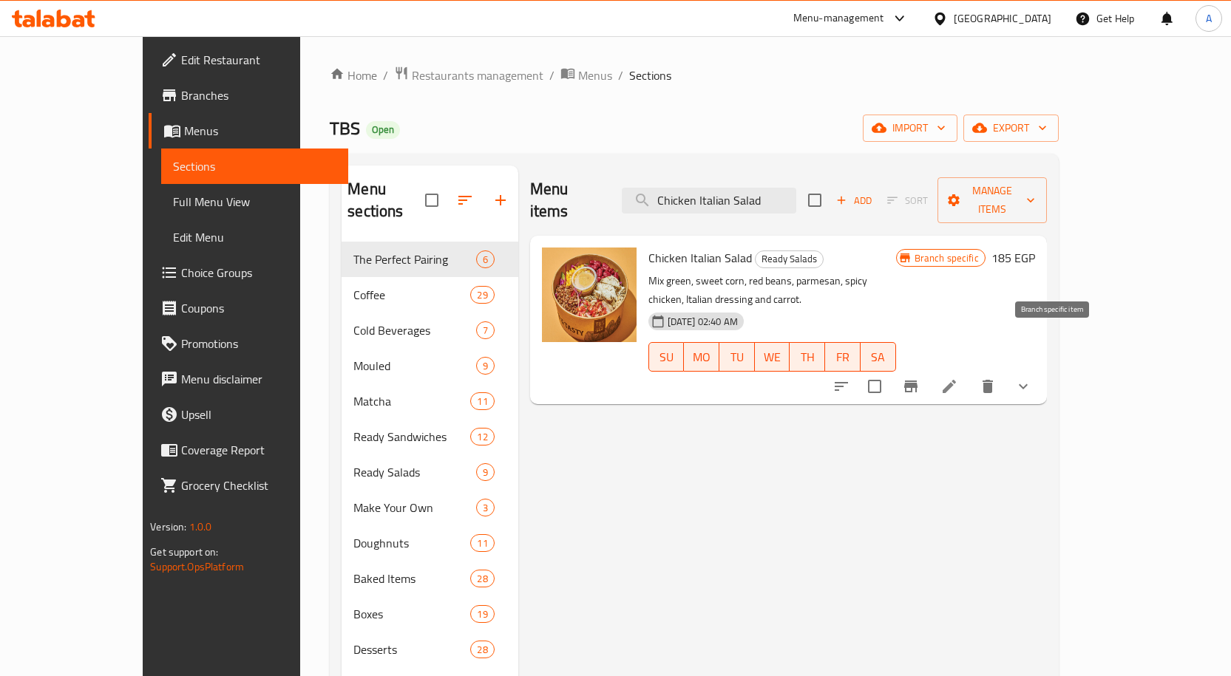
type input "Chicken Italian Salad"
click at [917, 381] on icon "Branch-specific-item" at bounding box center [910, 387] width 13 height 12
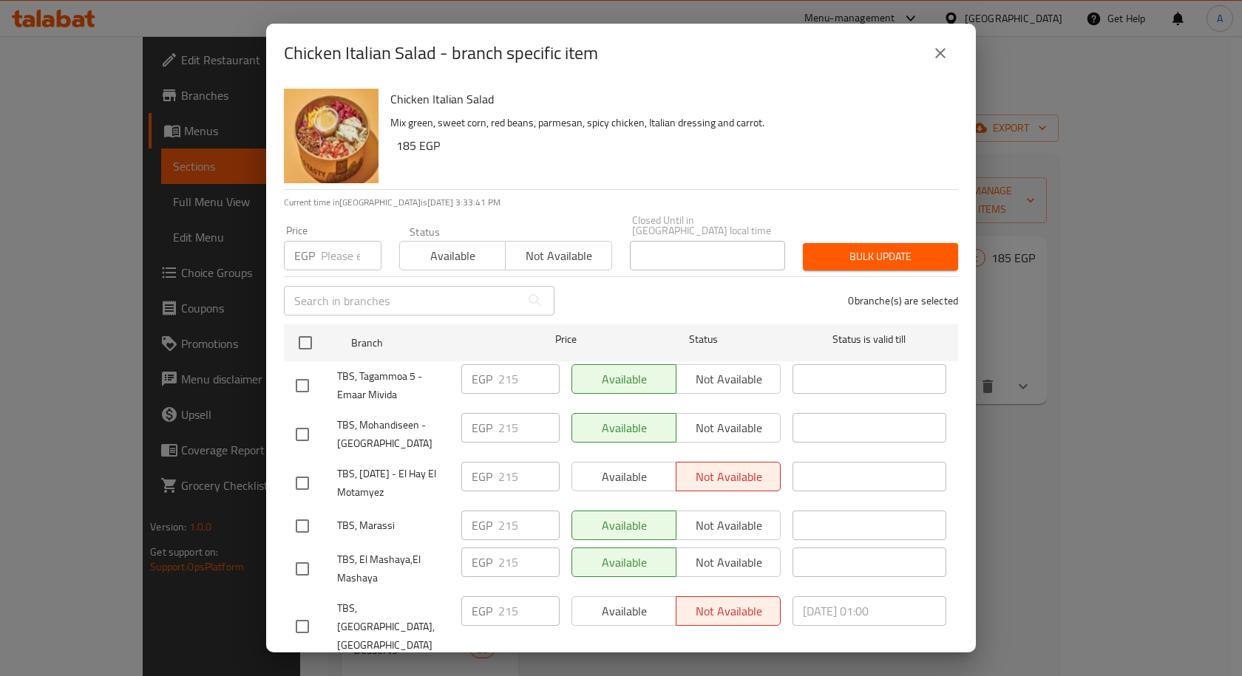
scroll to position [528, 0]
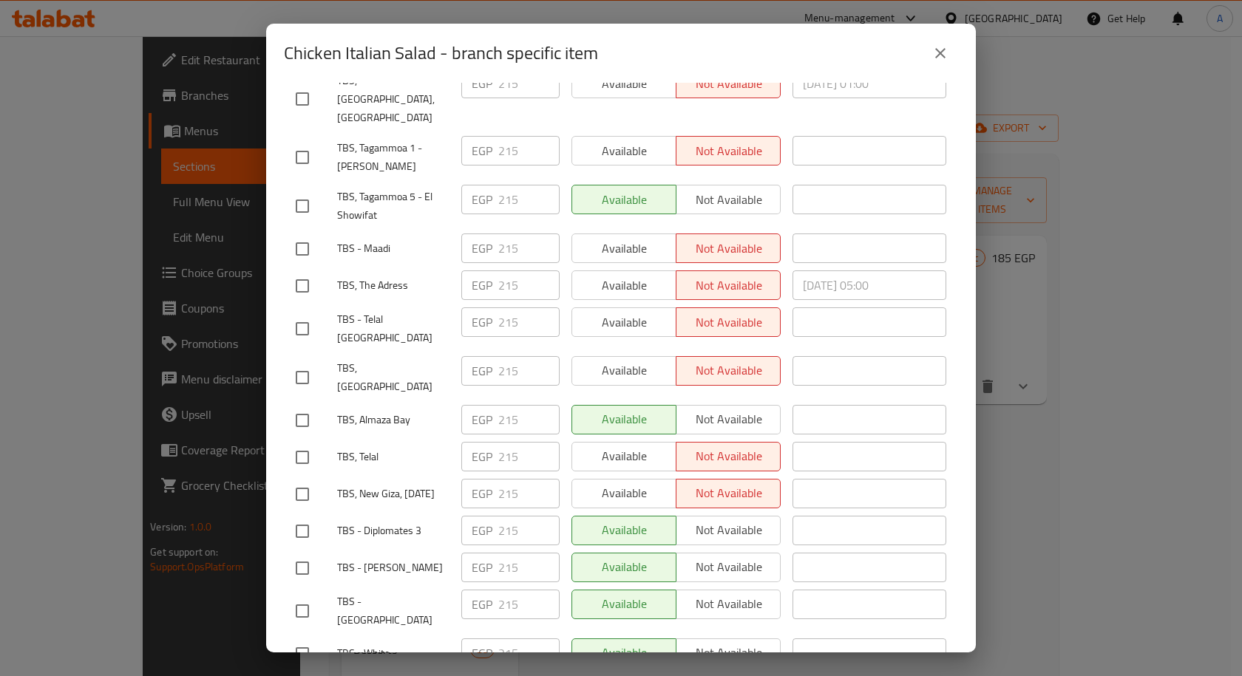
click at [310, 405] on input "checkbox" at bounding box center [302, 420] width 31 height 31
checkbox input "true"
click at [302, 442] on input "checkbox" at bounding box center [302, 457] width 31 height 31
checkbox input "true"
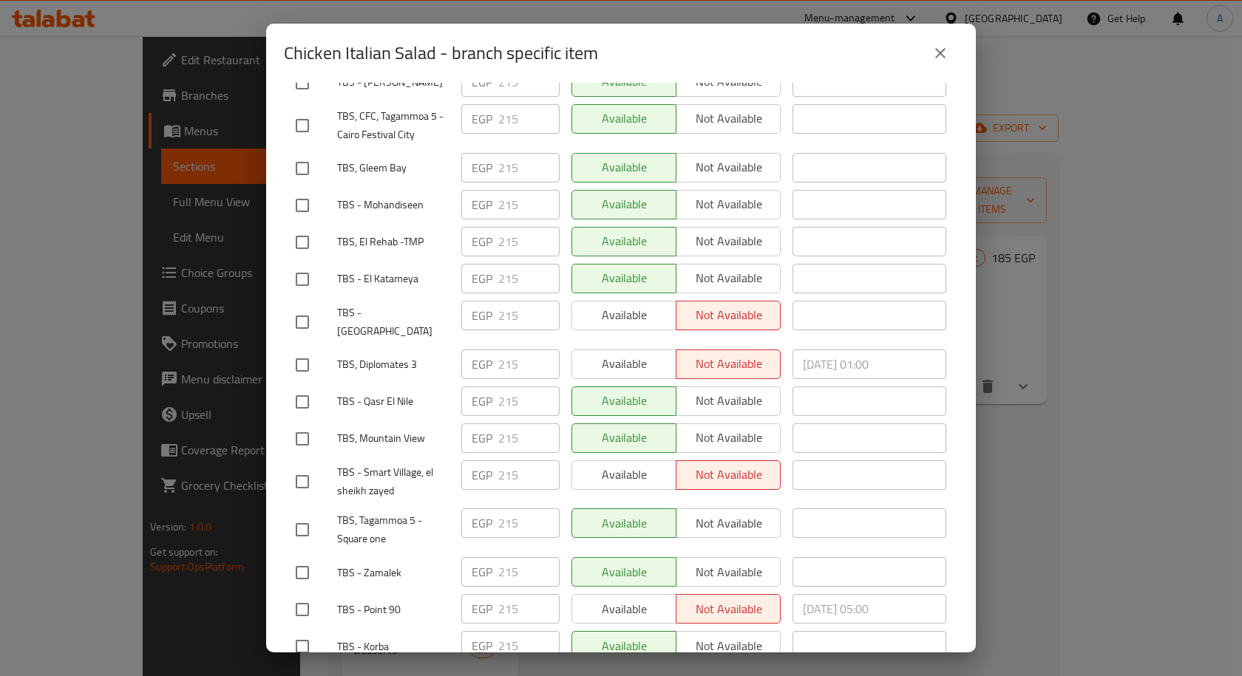
click at [319, 424] on div at bounding box center [316, 439] width 41 height 31
click at [310, 424] on input "checkbox" at bounding box center [302, 439] width 31 height 31
checkbox input "true"
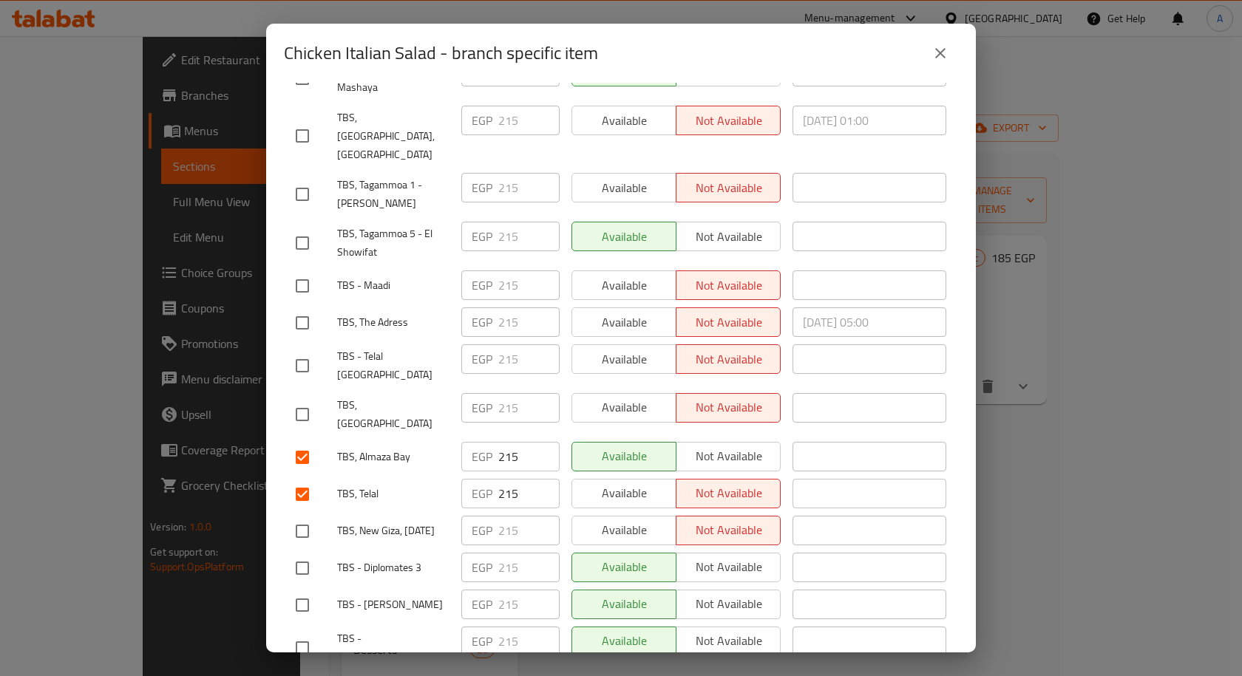
click at [299, 399] on input "checkbox" at bounding box center [302, 414] width 31 height 31
checkbox input "true"
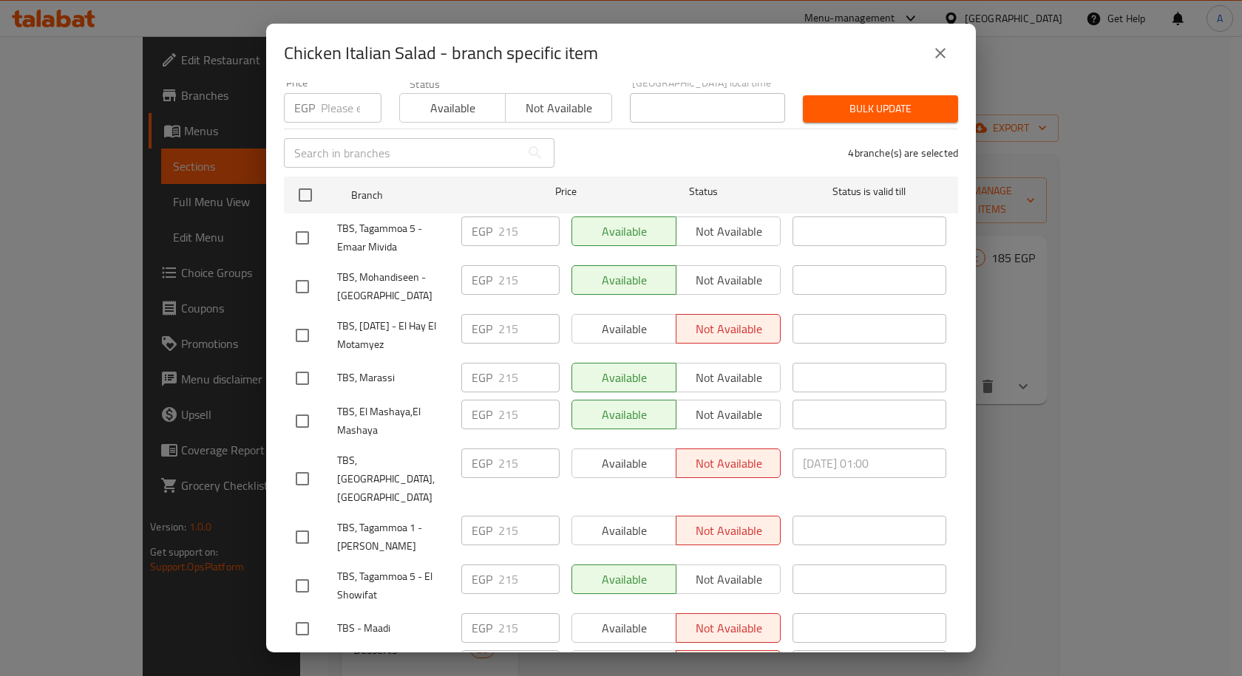
click at [311, 368] on input "checkbox" at bounding box center [302, 378] width 31 height 31
checkbox input "true"
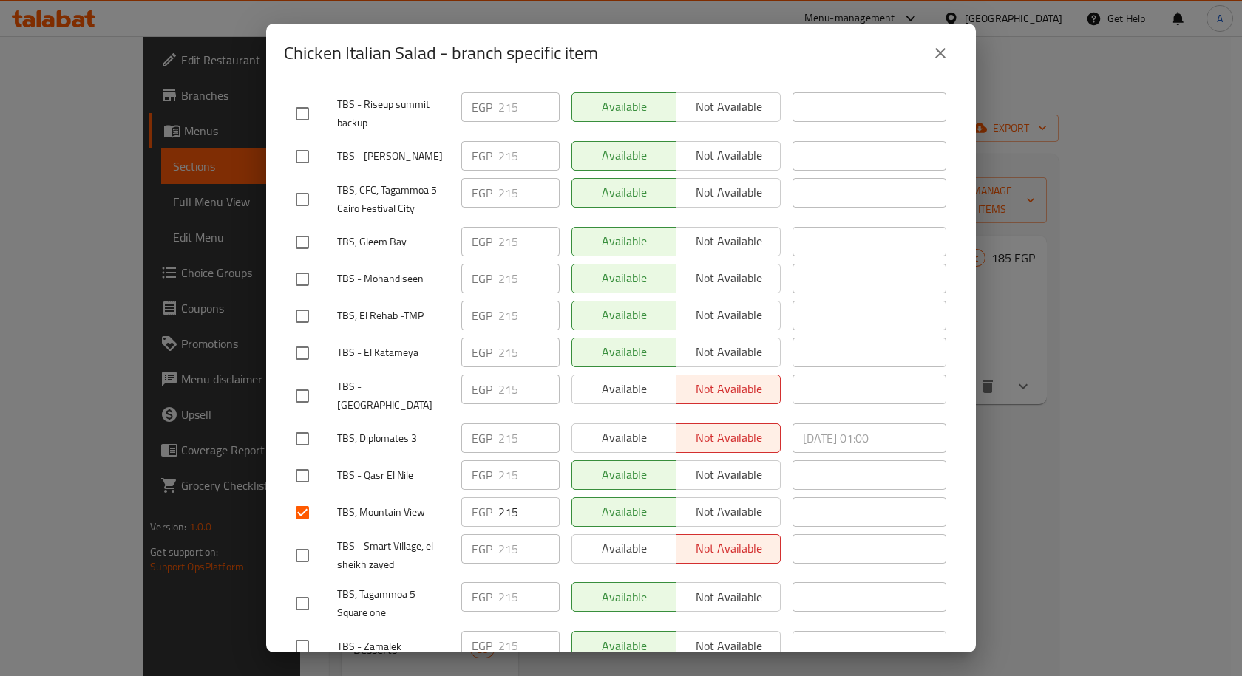
click at [299, 424] on input "checkbox" at bounding box center [302, 439] width 31 height 31
checkbox input "true"
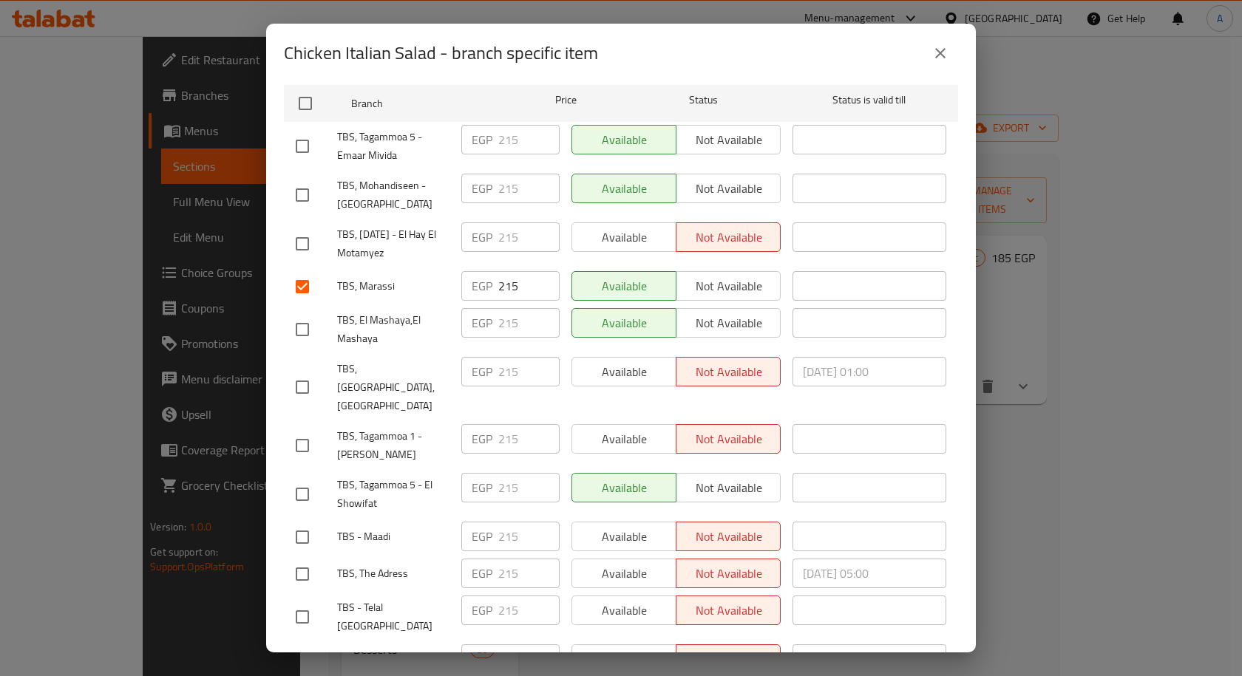
click at [306, 372] on input "checkbox" at bounding box center [302, 387] width 31 height 31
checkbox input "true"
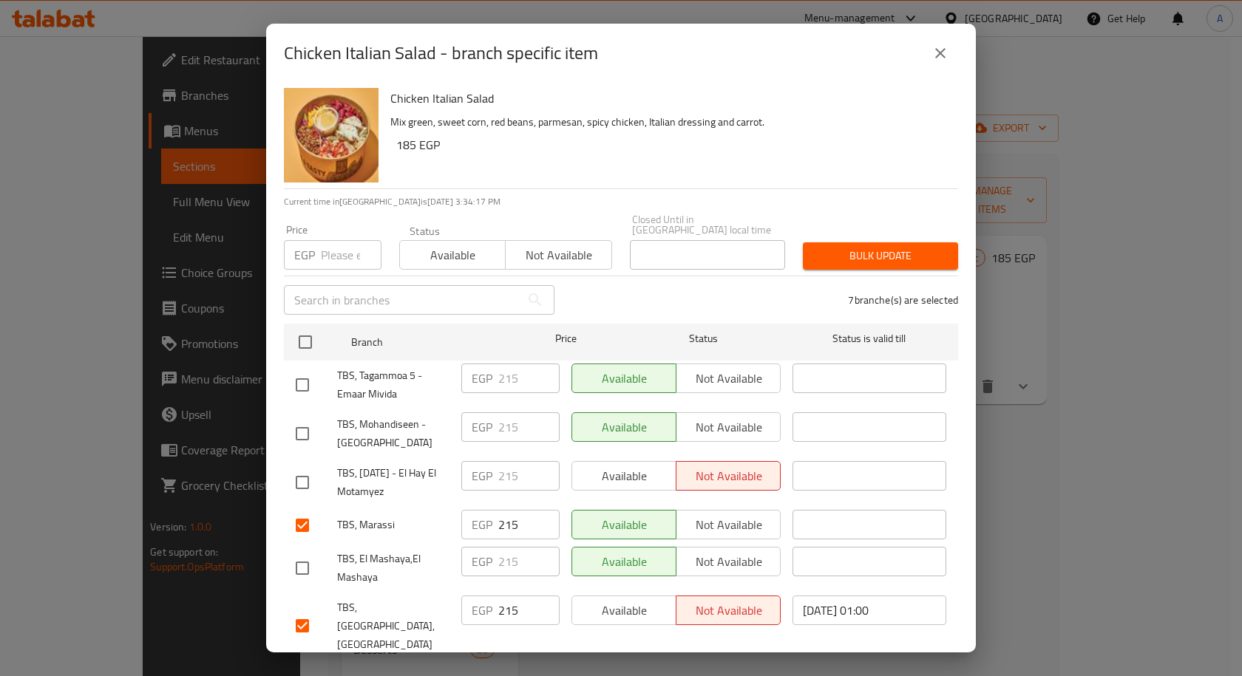
scroll to position [0, 0]
click at [341, 252] on input "number" at bounding box center [351, 256] width 61 height 30
paste input "245"
type input "245"
click at [841, 248] on span "Bulk update" at bounding box center [881, 257] width 132 height 18
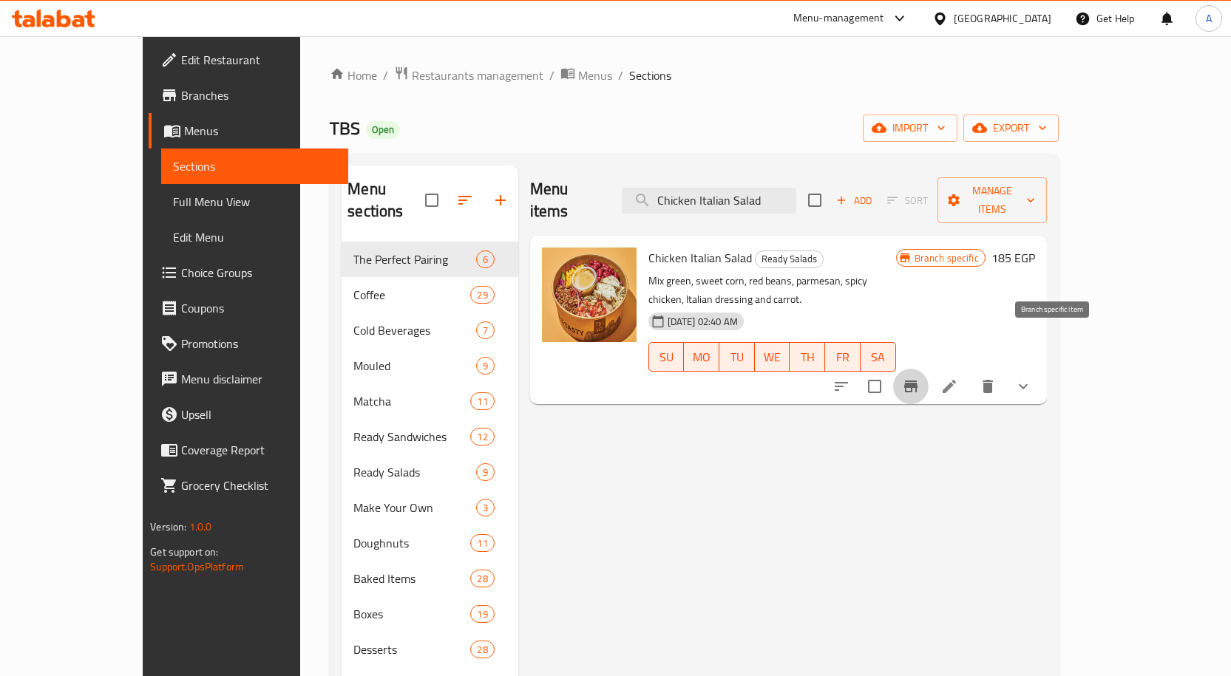
click at [917, 381] on icon "Branch-specific-item" at bounding box center [910, 387] width 13 height 12
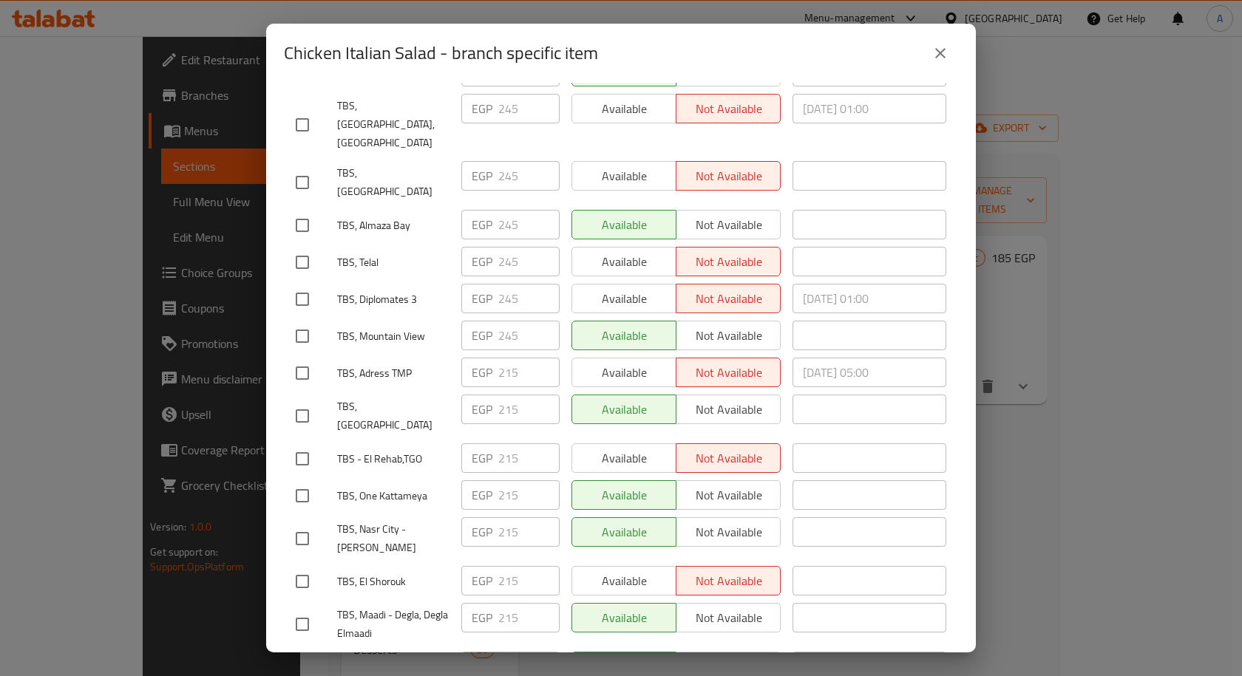
scroll to position [1784, 0]
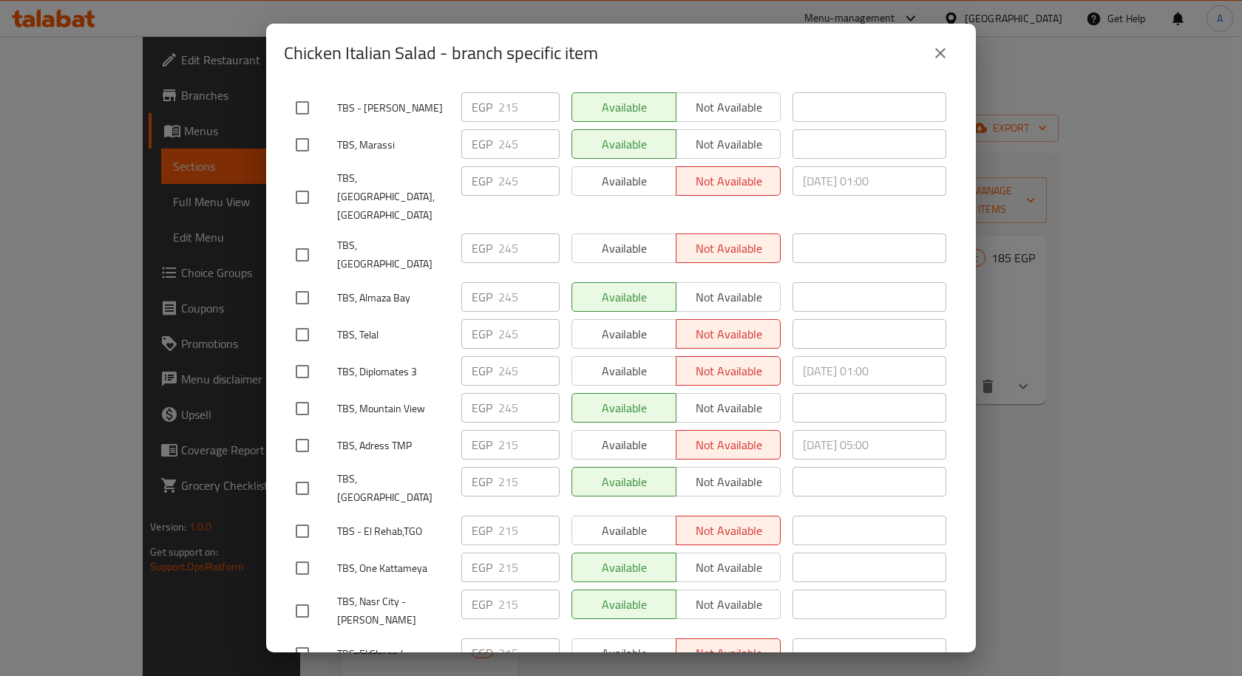
click at [491, 356] on div "EGP 245 ​" at bounding box center [510, 371] width 98 height 30
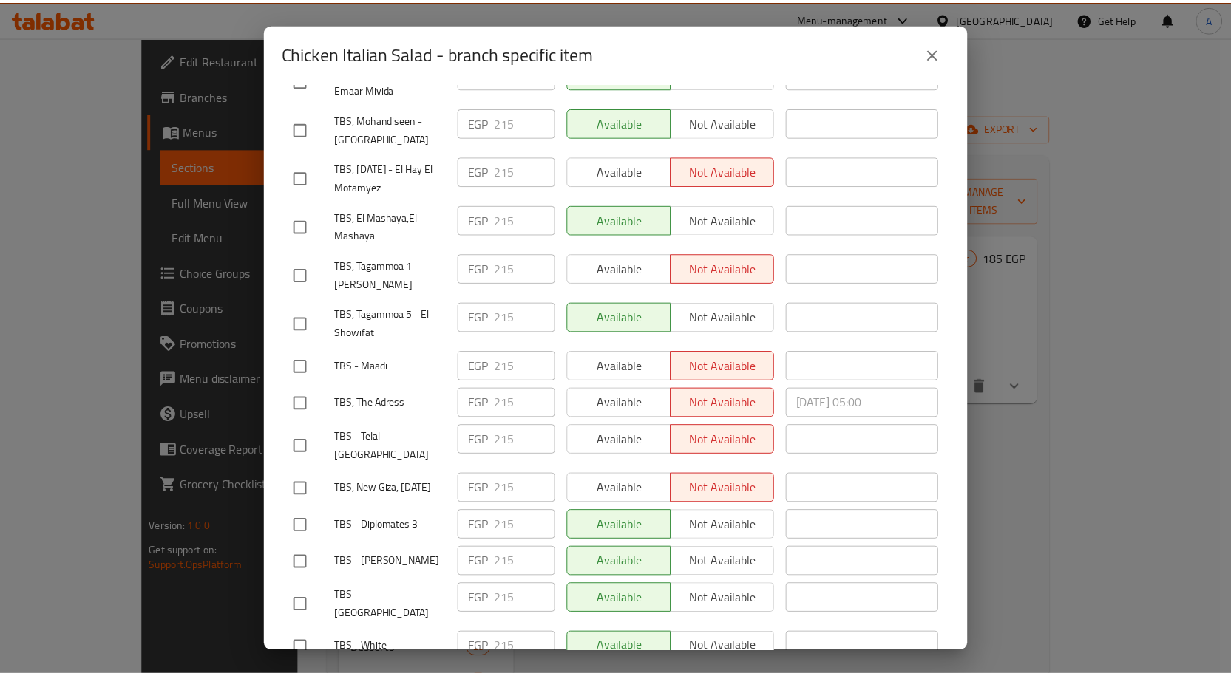
scroll to position [84, 0]
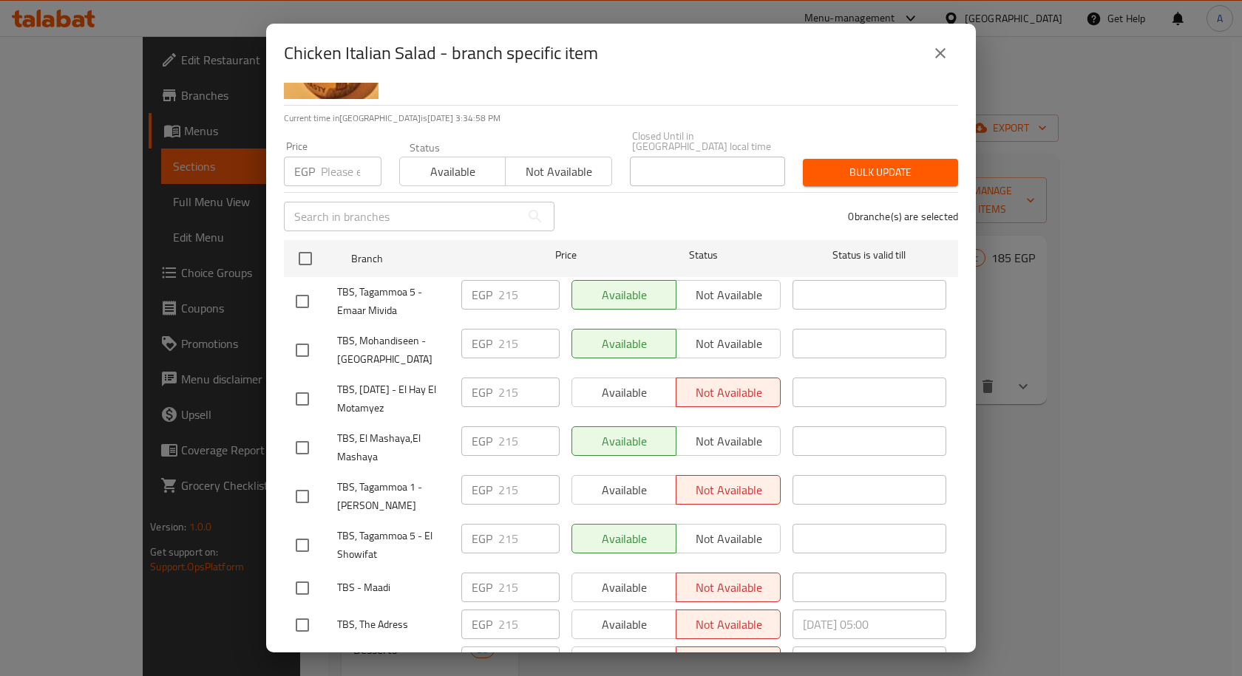
click at [944, 54] on icon "close" at bounding box center [940, 53] width 18 height 18
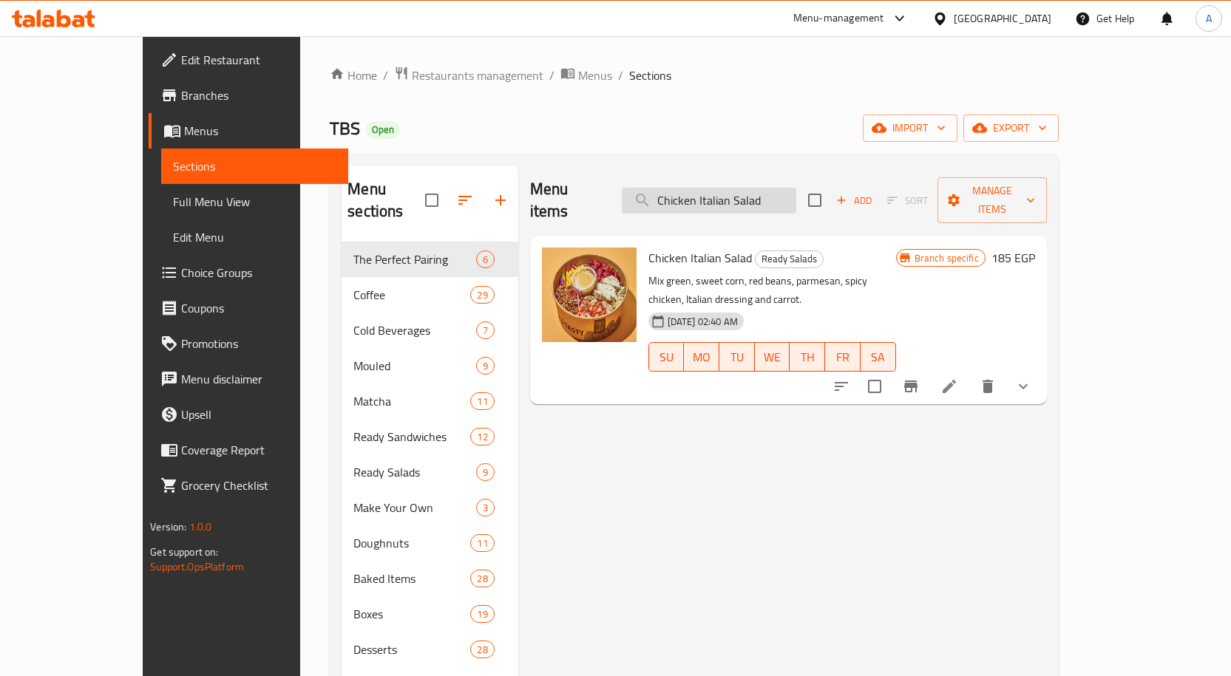
click at [747, 188] on input "Chicken Italian Salad" at bounding box center [709, 201] width 174 height 26
paste input "affe Macchiato"
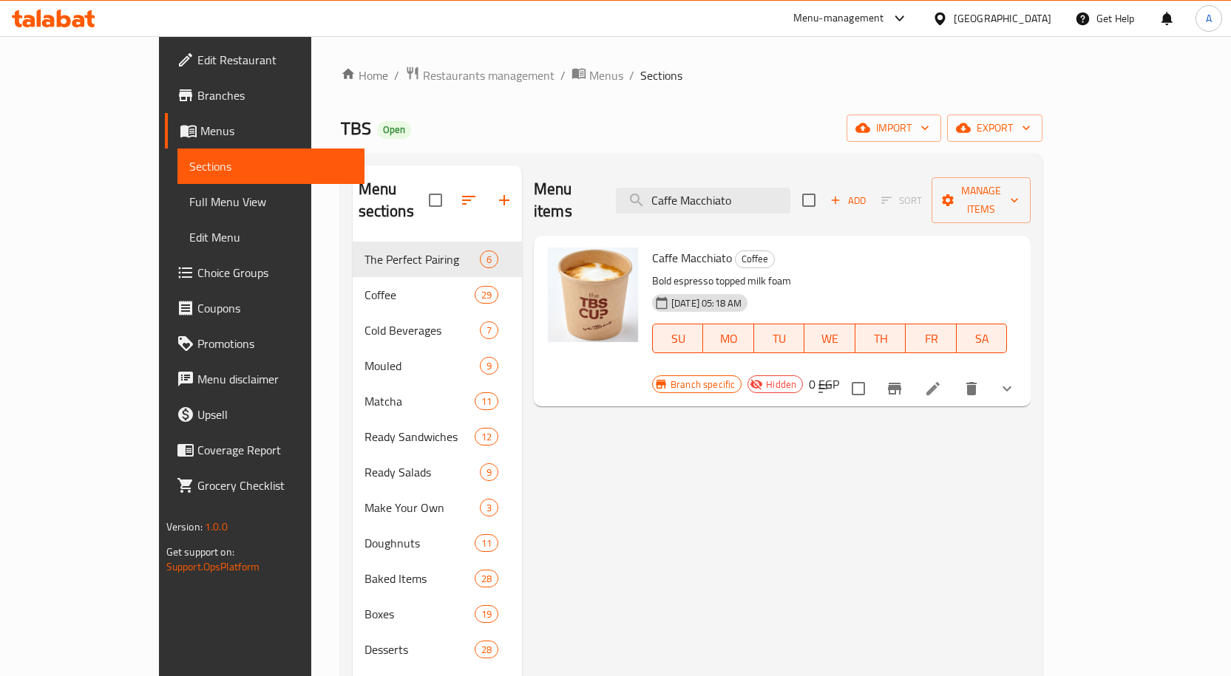
type input "Caffe Macchiato"
click at [652, 247] on span "Caffe Macchiato" at bounding box center [692, 258] width 80 height 22
click at [790, 193] on input "Caffe Macchiato" at bounding box center [703, 201] width 174 height 26
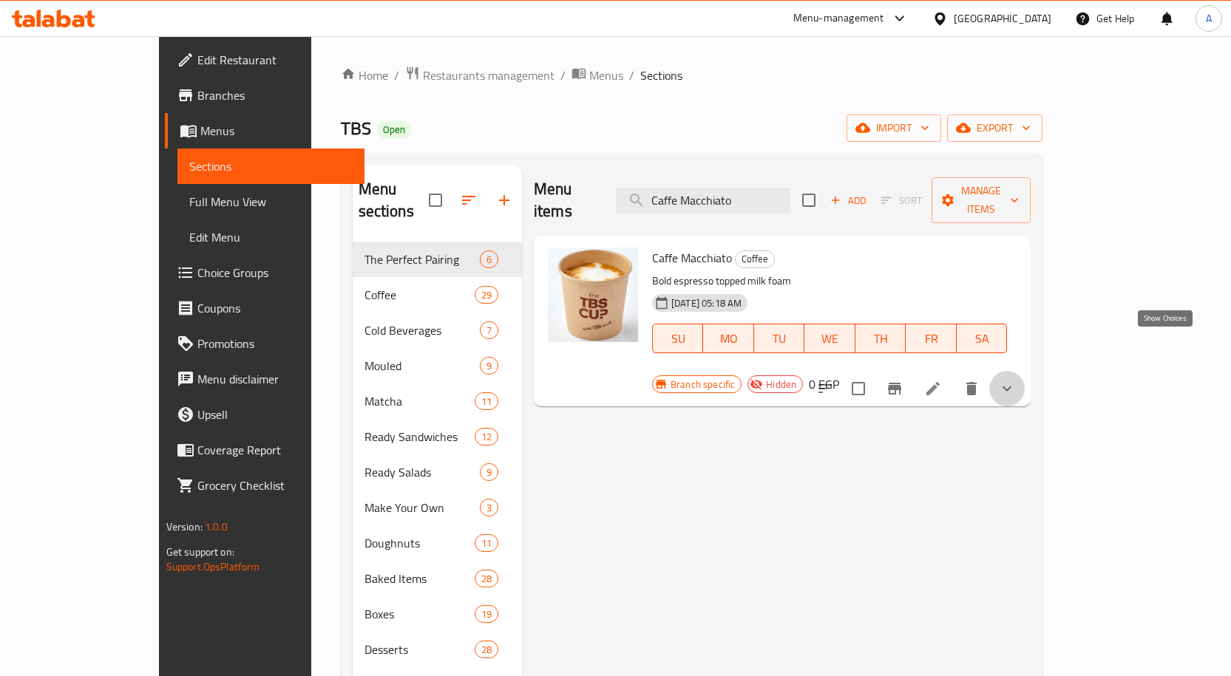
click at [1016, 380] on icon "show more" at bounding box center [1007, 389] width 18 height 18
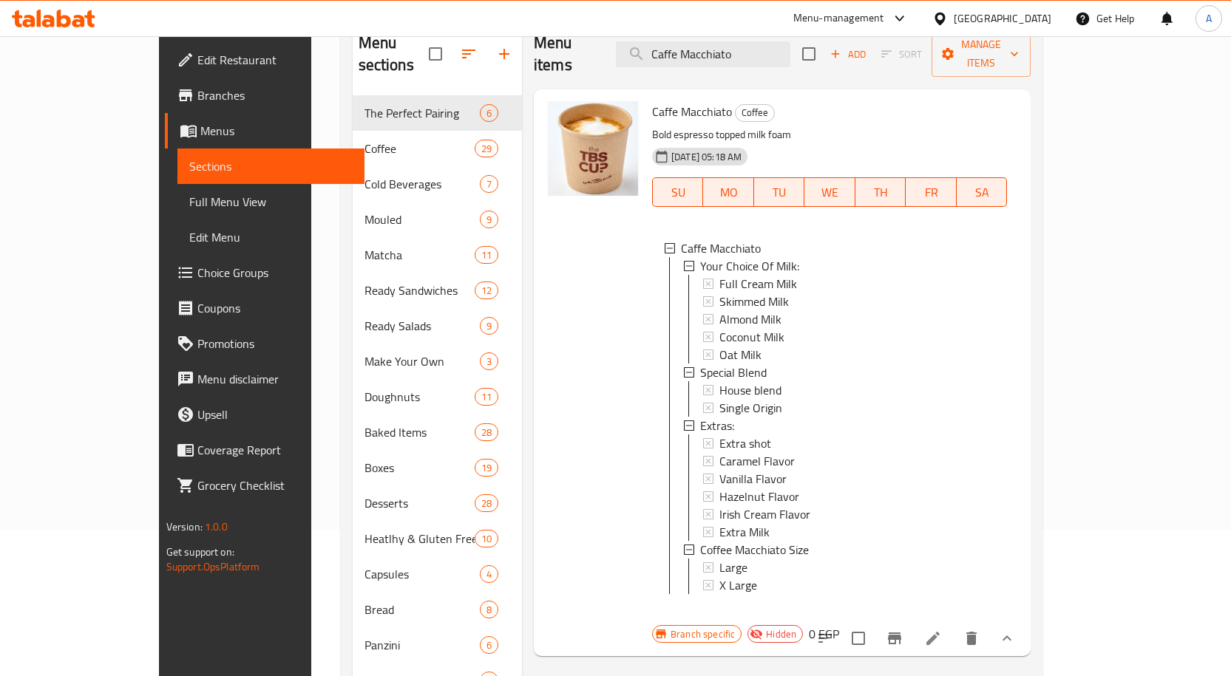
scroll to position [148, 0]
drag, startPoint x: 781, startPoint y: 527, endPoint x: 665, endPoint y: 520, distance: 116.2
click at [700, 540] on div "Coffee Macchiato Size" at bounding box center [847, 549] width 295 height 18
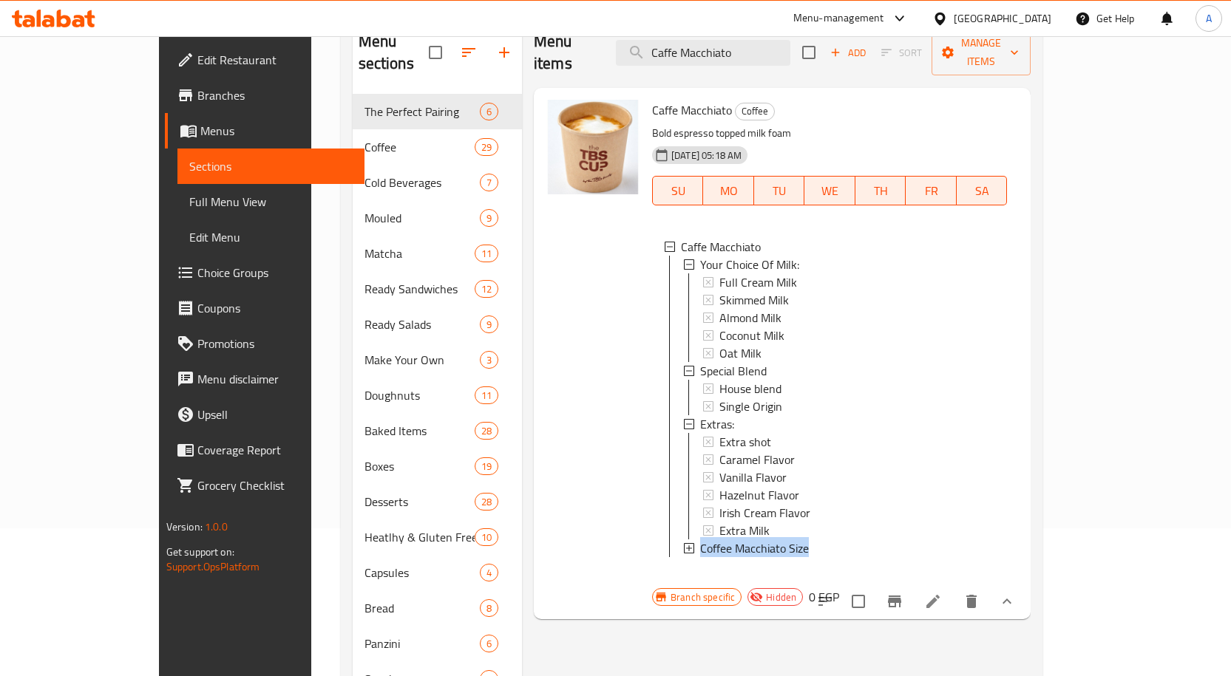
click at [730, 548] on div "Caffe Macchiato Your Choice Of Milk: Full Cream Milk Skimmed Milk Almond Milk C…" at bounding box center [829, 400] width 355 height 349
click at [755, 540] on span "Coffee Macchiato Size" at bounding box center [754, 549] width 109 height 18
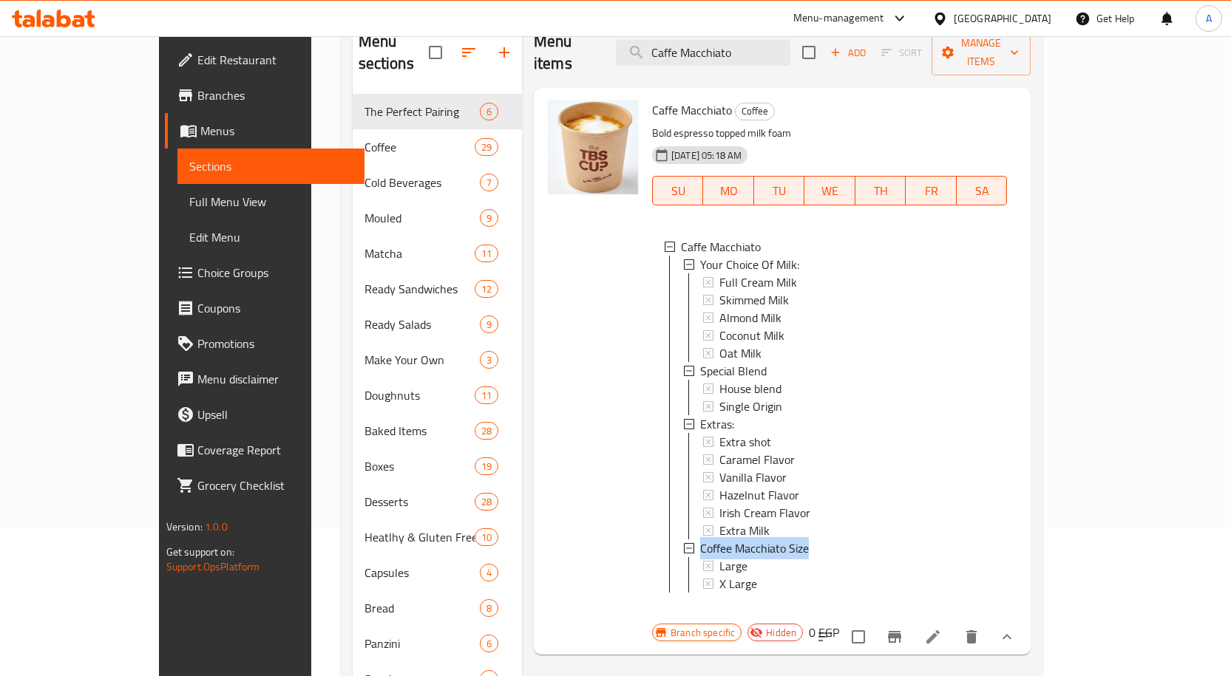
drag, startPoint x: 785, startPoint y: 527, endPoint x: 662, endPoint y: 523, distance: 122.8
click at [700, 540] on div "Coffee Macchiato Size" at bounding box center [847, 549] width 295 height 18
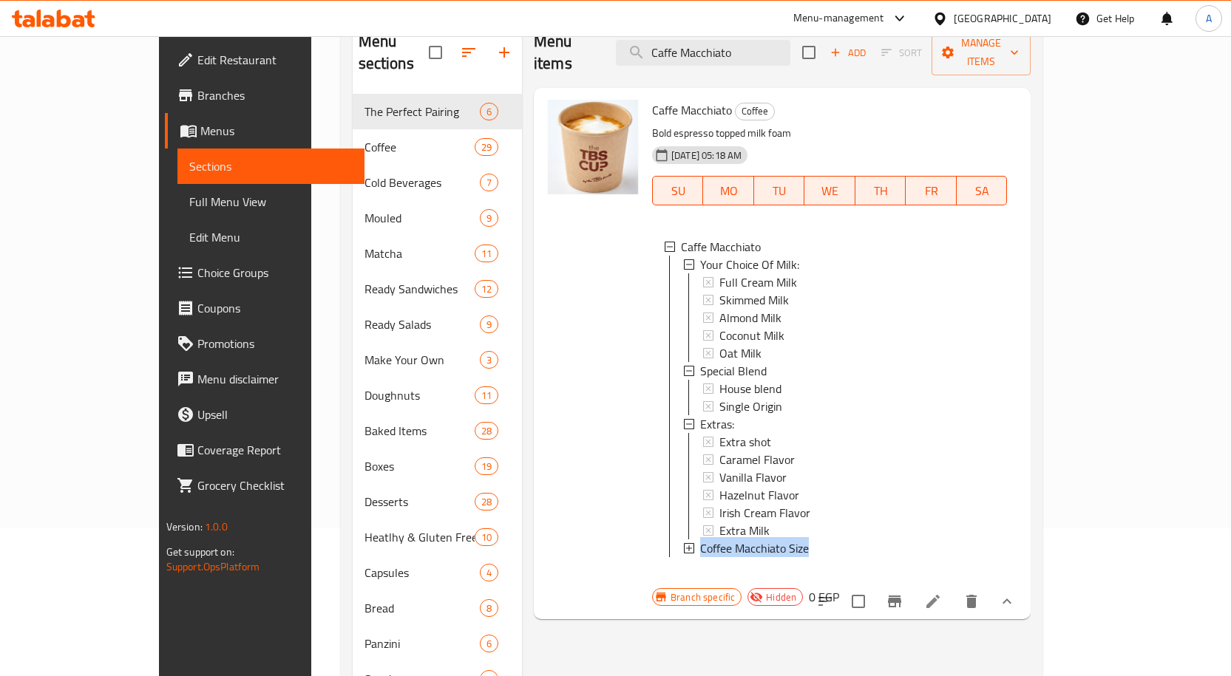
copy span "Coffee Macchiato Size"
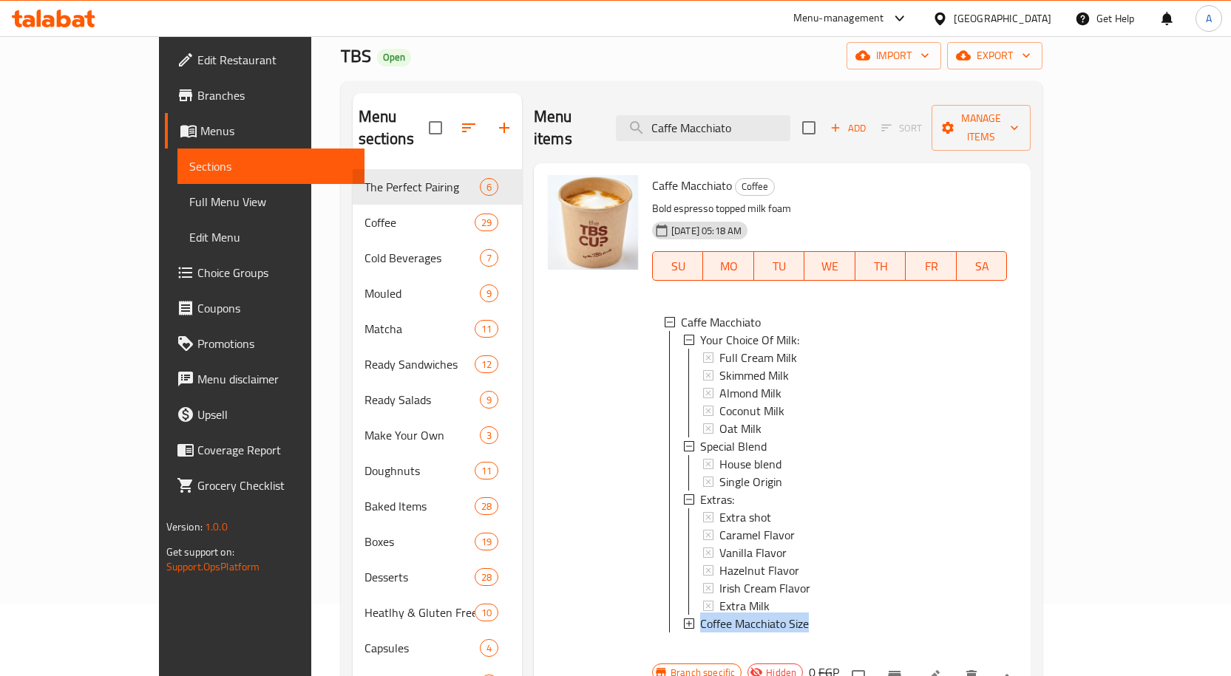
scroll to position [0, 0]
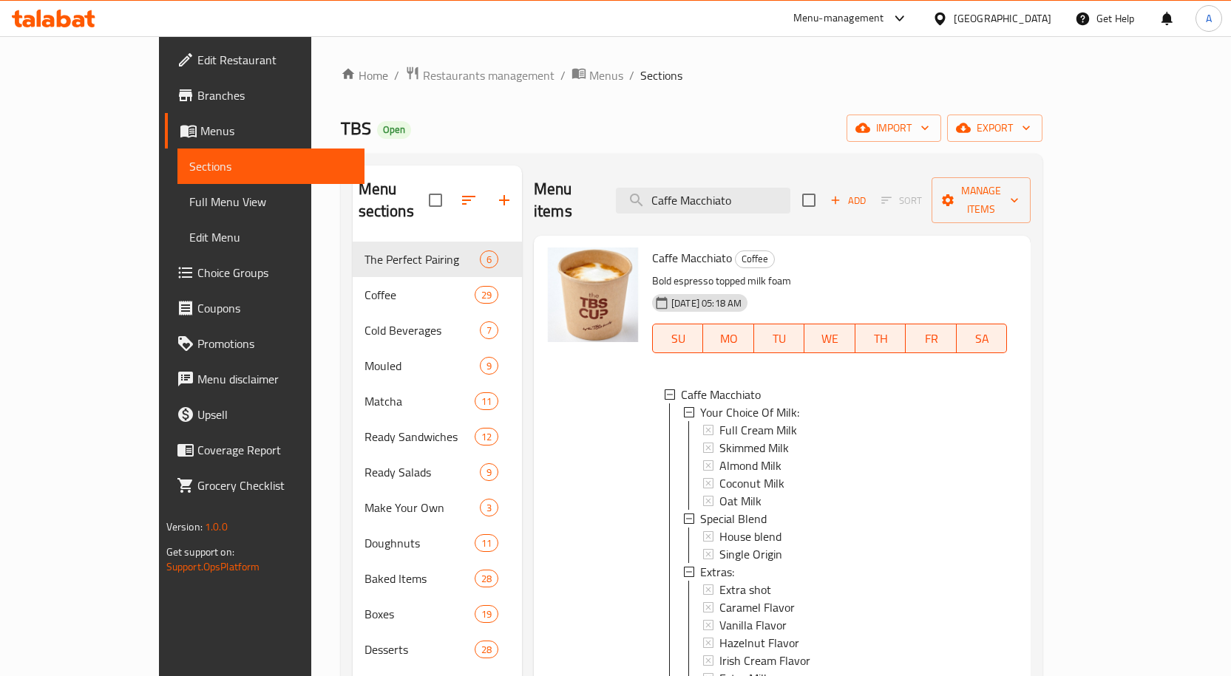
click at [652, 247] on span "Caffe Macchiato" at bounding box center [692, 258] width 80 height 22
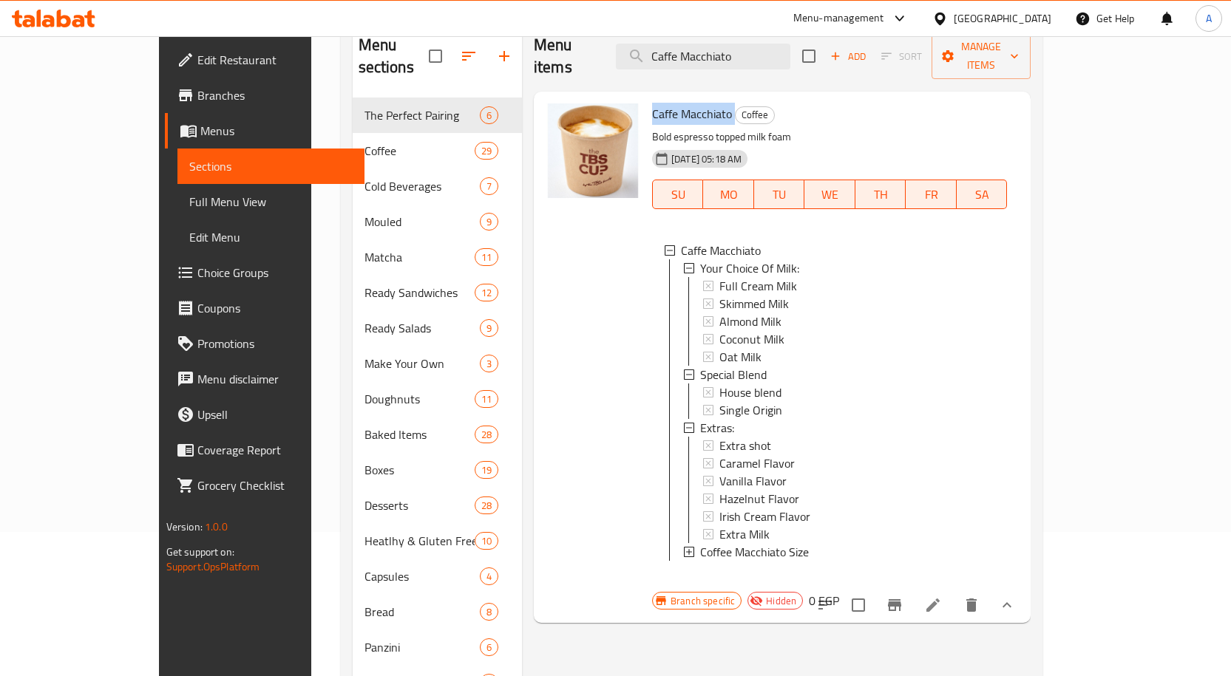
scroll to position [148, 0]
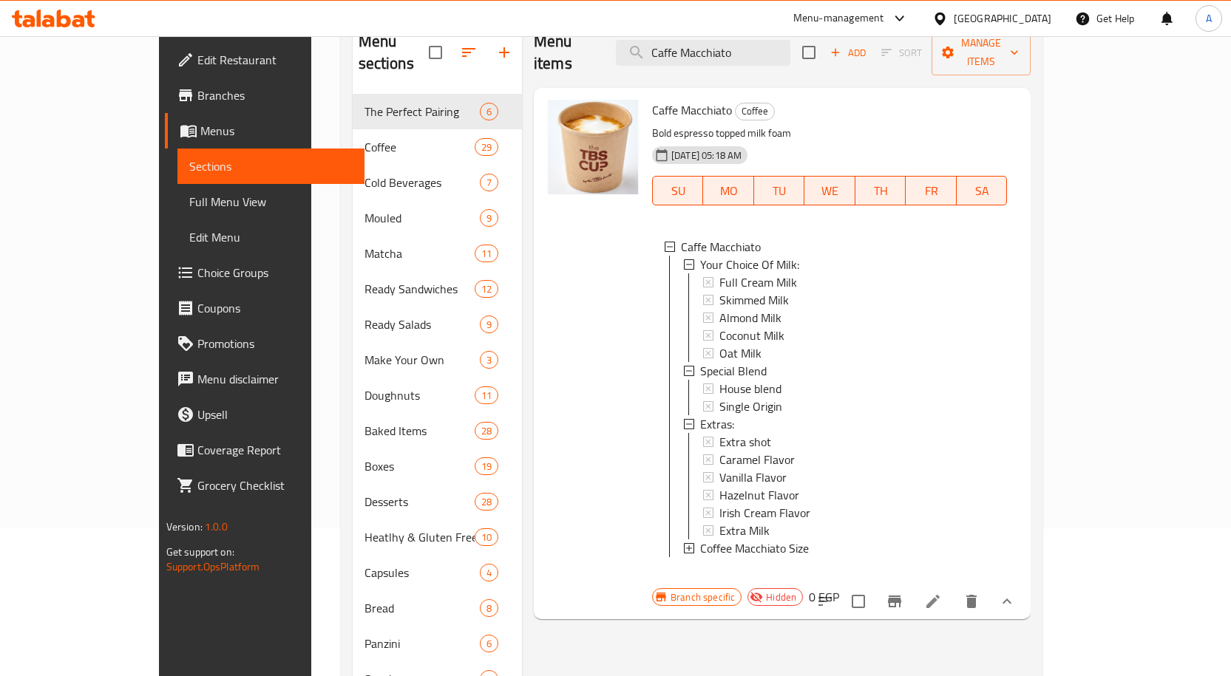
click at [708, 540] on span "Coffee Macchiato Size" at bounding box center [754, 549] width 109 height 18
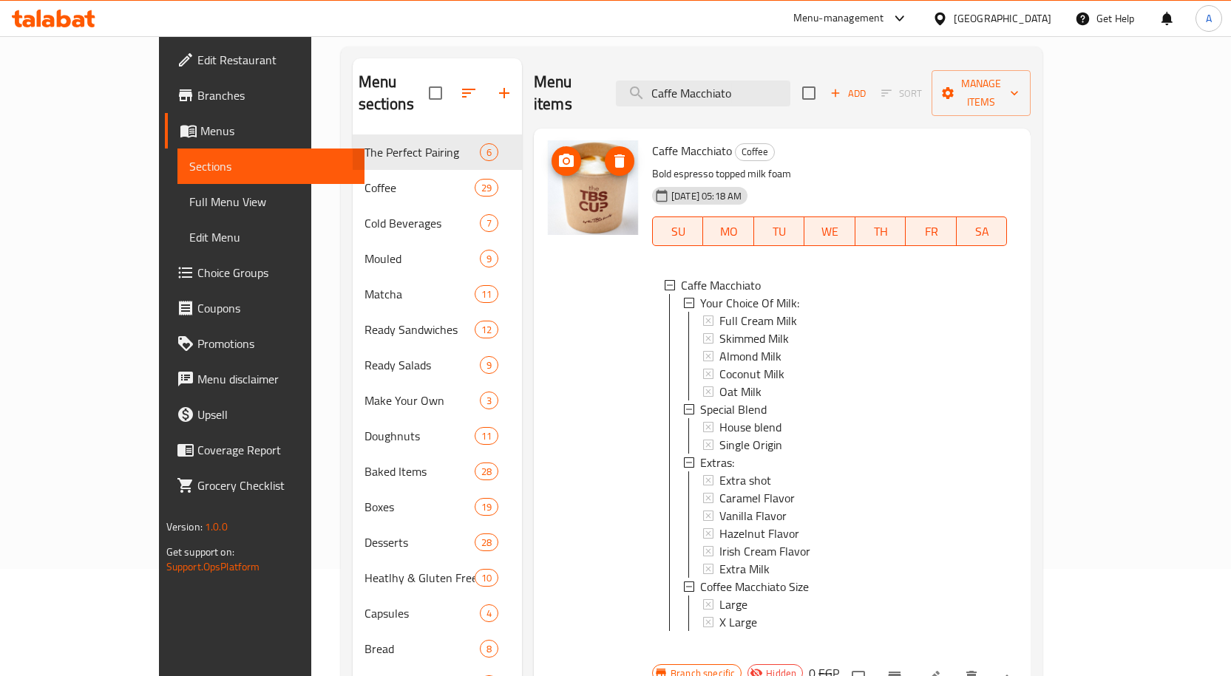
scroll to position [0, 0]
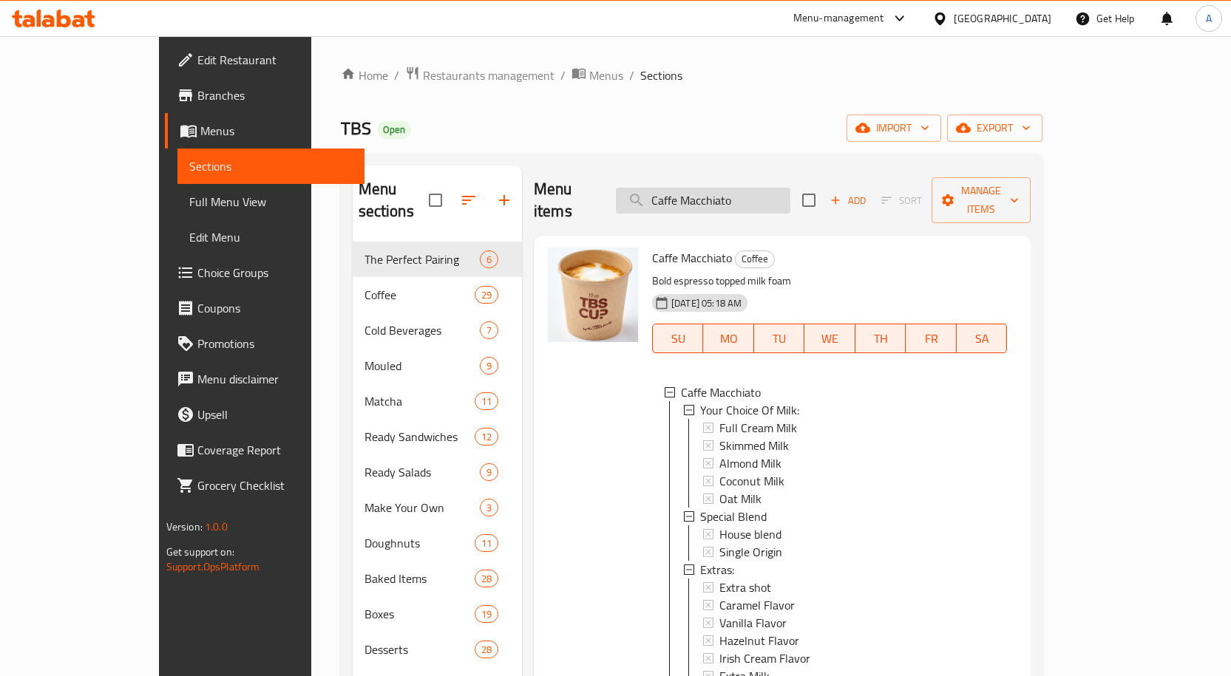
click at [732, 194] on input "Caffe Macchiato" at bounding box center [703, 201] width 174 height 26
paste input "Double Espresso"
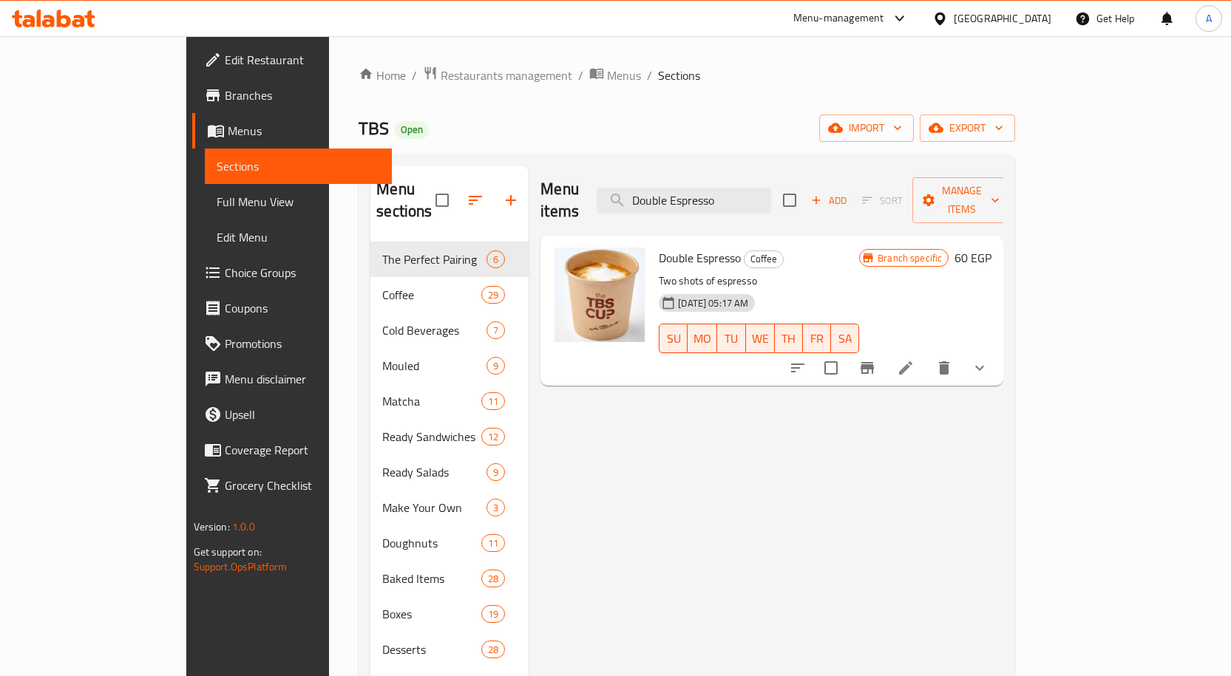
type input "Double Espresso"
click at [997, 353] on button "show more" at bounding box center [979, 367] width 35 height 35
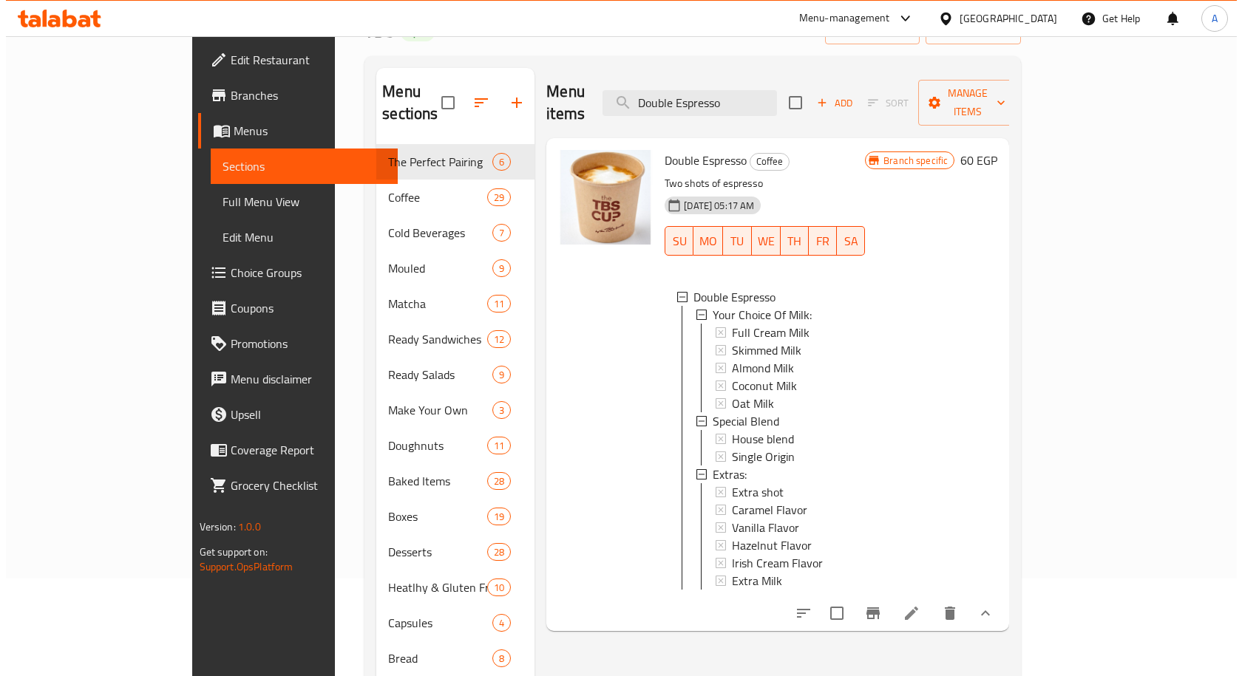
scroll to position [148, 0]
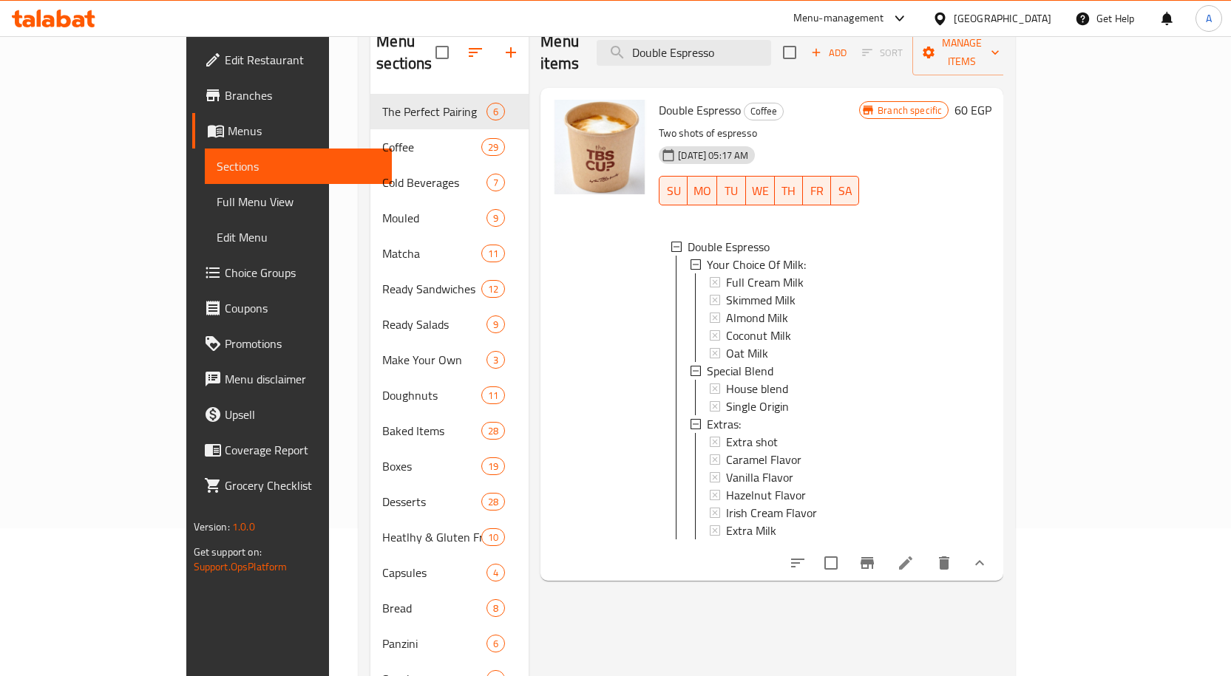
click at [988, 554] on icon "show more" at bounding box center [980, 563] width 18 height 18
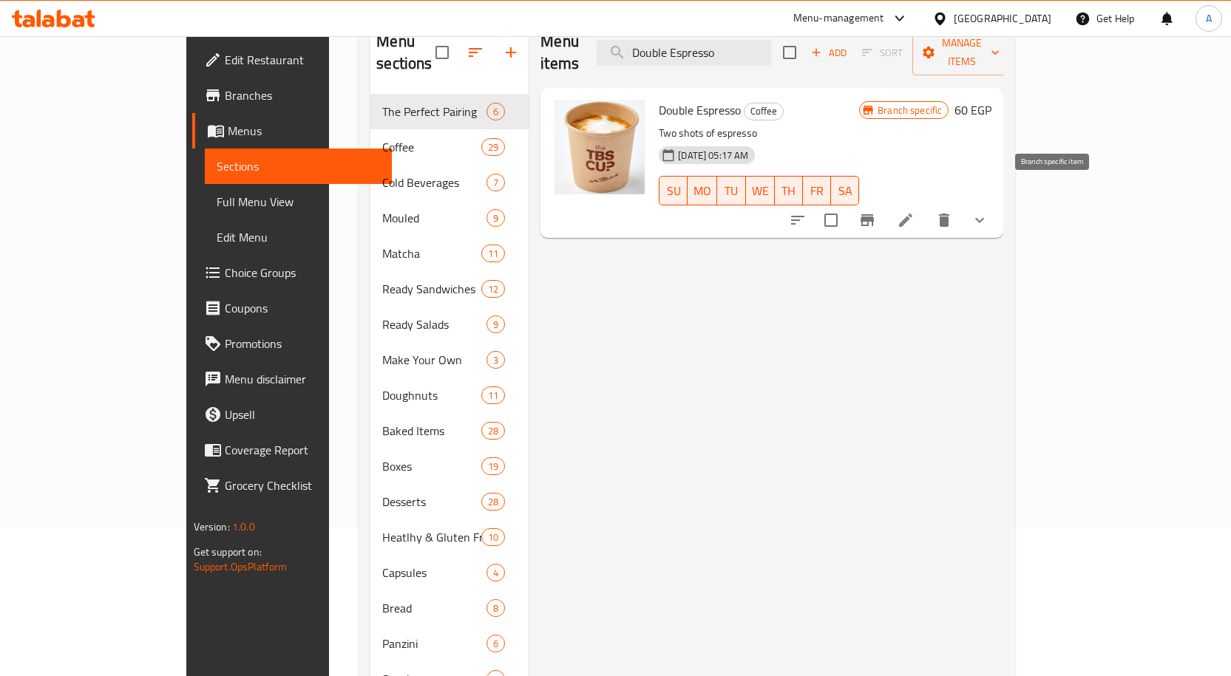
click at [874, 214] on icon "Branch-specific-item" at bounding box center [866, 220] width 13 height 12
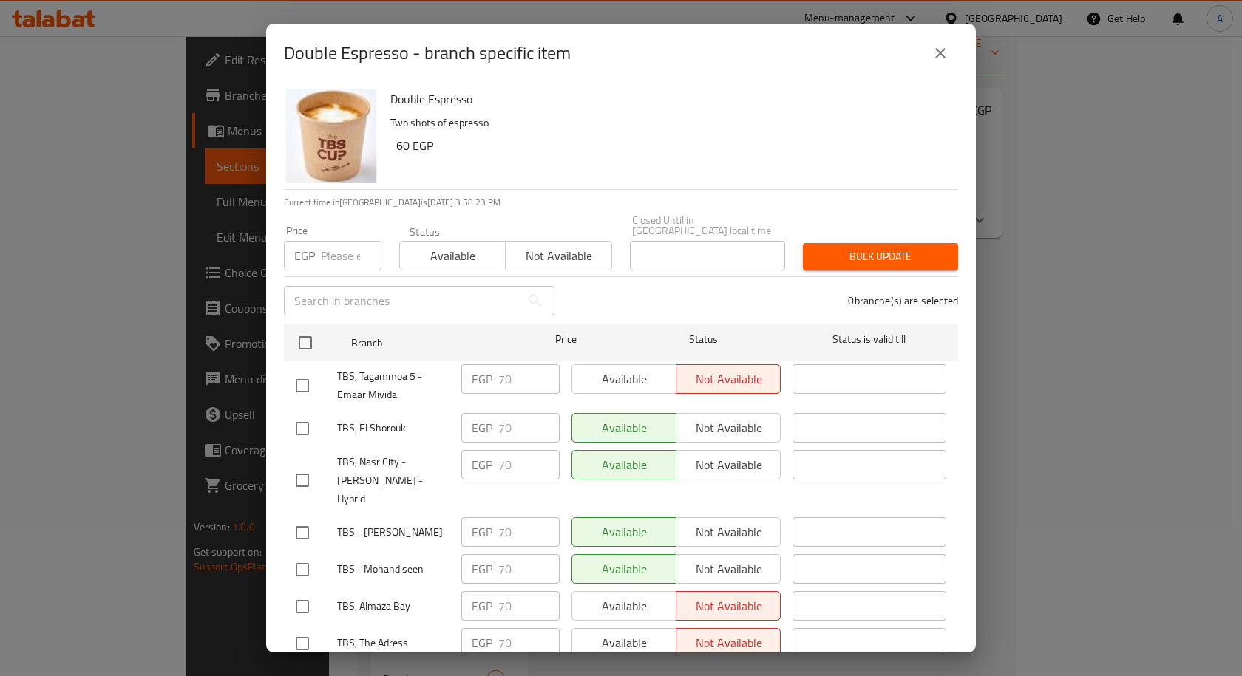
scroll to position [395, 0]
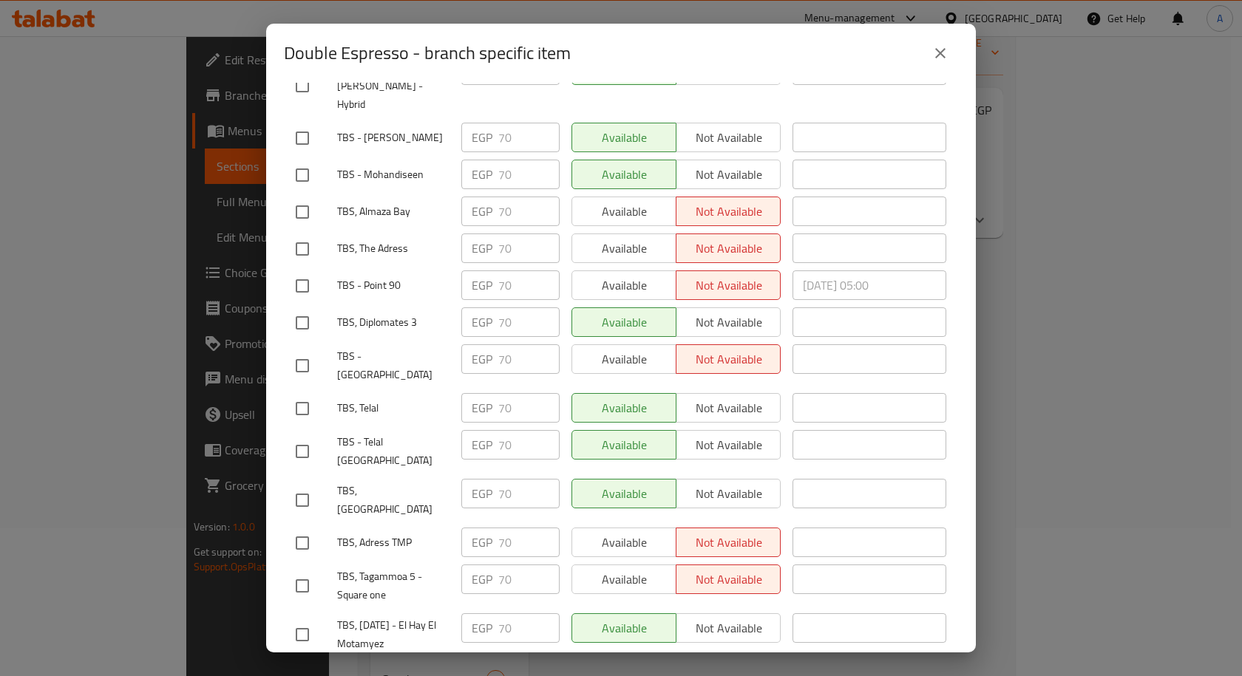
click at [308, 393] on input "checkbox" at bounding box center [302, 408] width 31 height 31
checkbox input "true"
click at [302, 197] on input "checkbox" at bounding box center [302, 212] width 31 height 31
checkbox input "true"
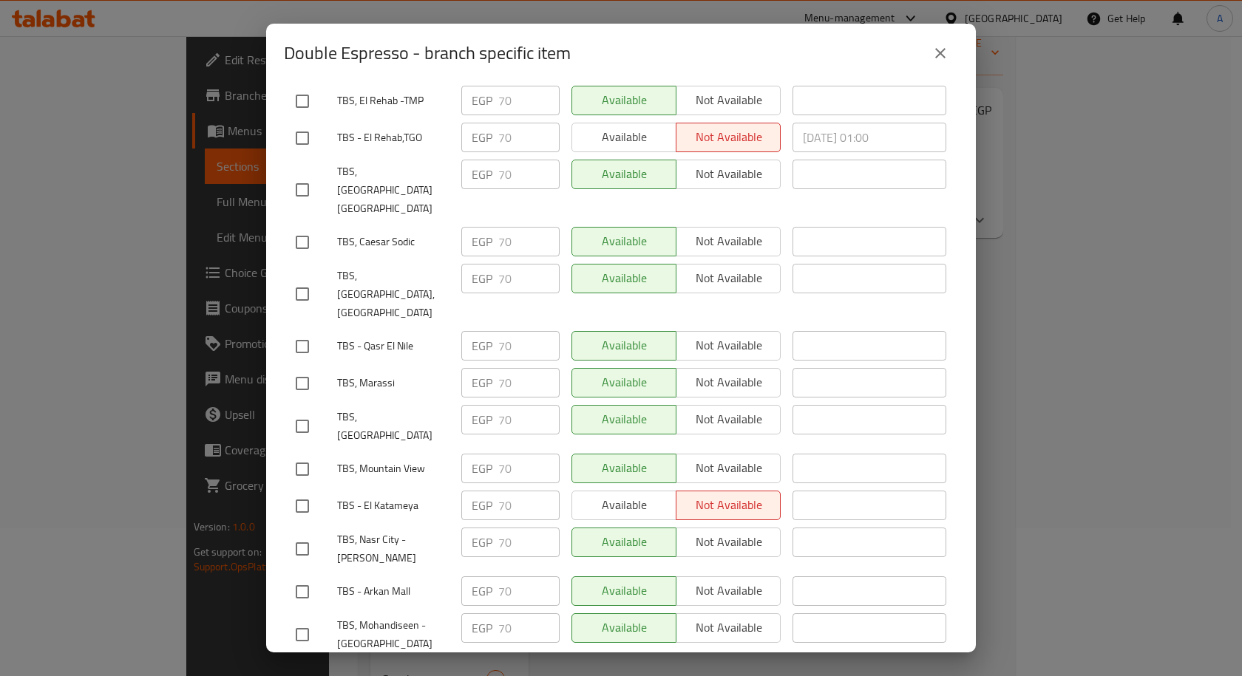
click at [299, 454] on input "checkbox" at bounding box center [302, 469] width 31 height 31
checkbox input "true"
click at [292, 411] on input "checkbox" at bounding box center [302, 426] width 31 height 31
checkbox input "true"
click at [307, 368] on input "checkbox" at bounding box center [302, 383] width 31 height 31
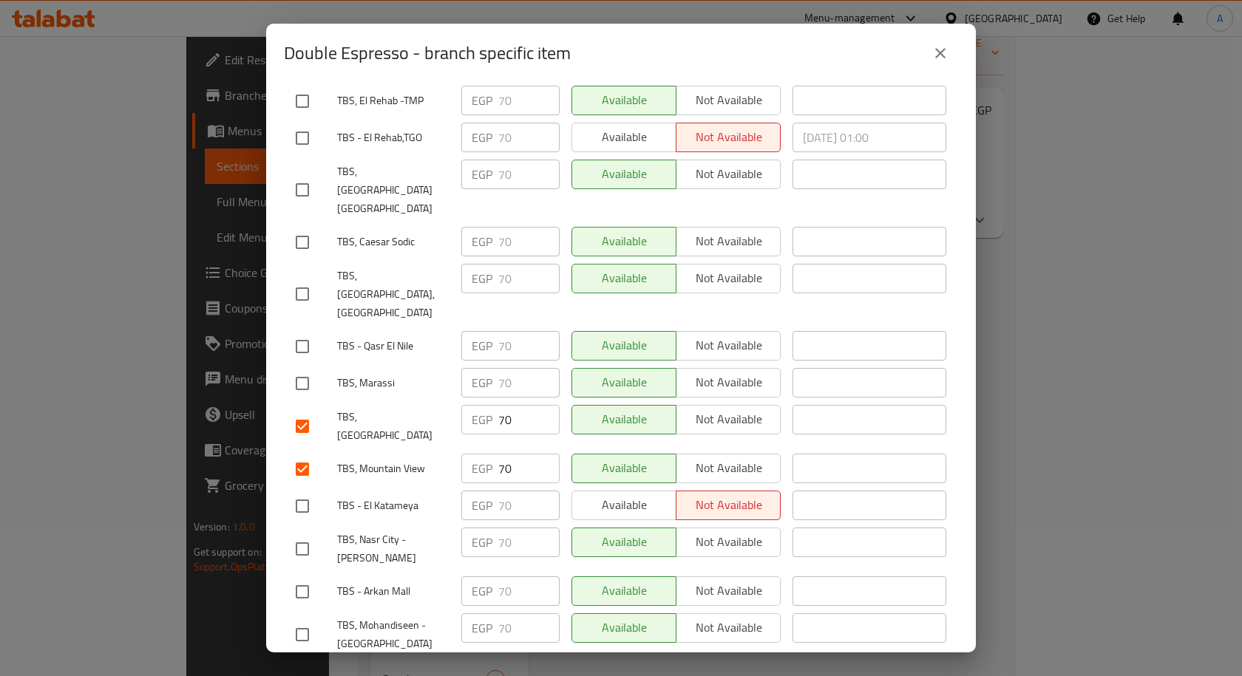
checkbox input "true"
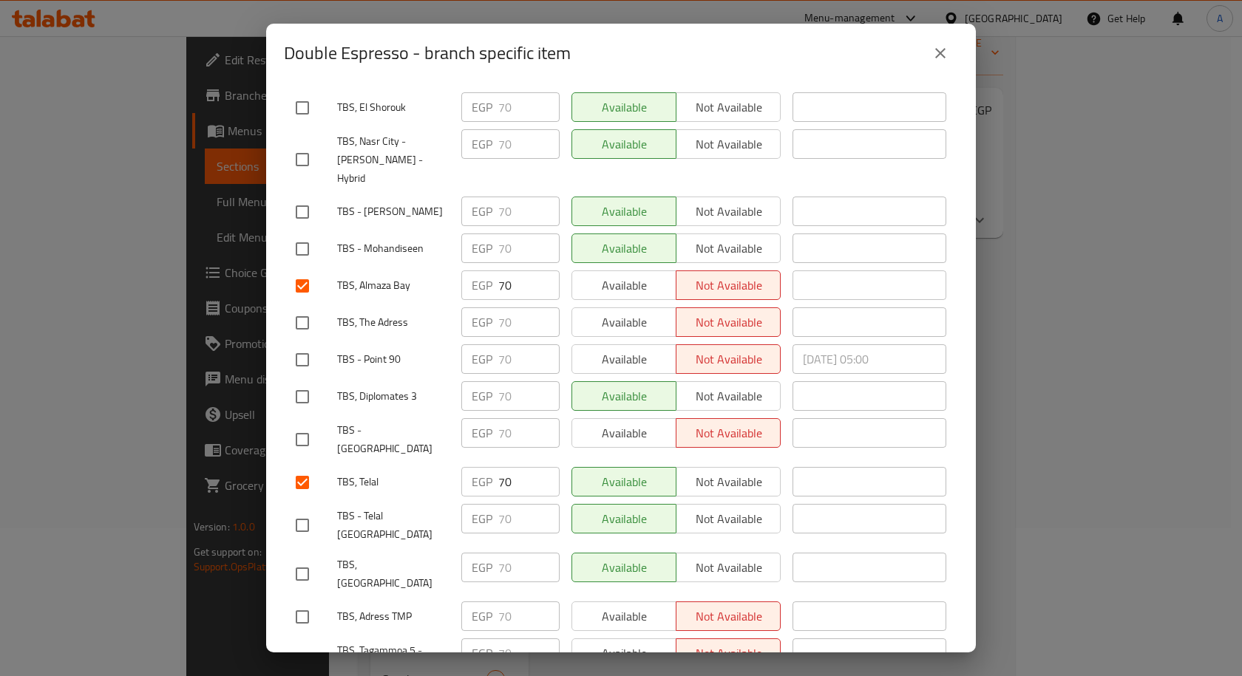
click at [307, 381] on input "checkbox" at bounding box center [302, 396] width 31 height 31
checkbox input "true"
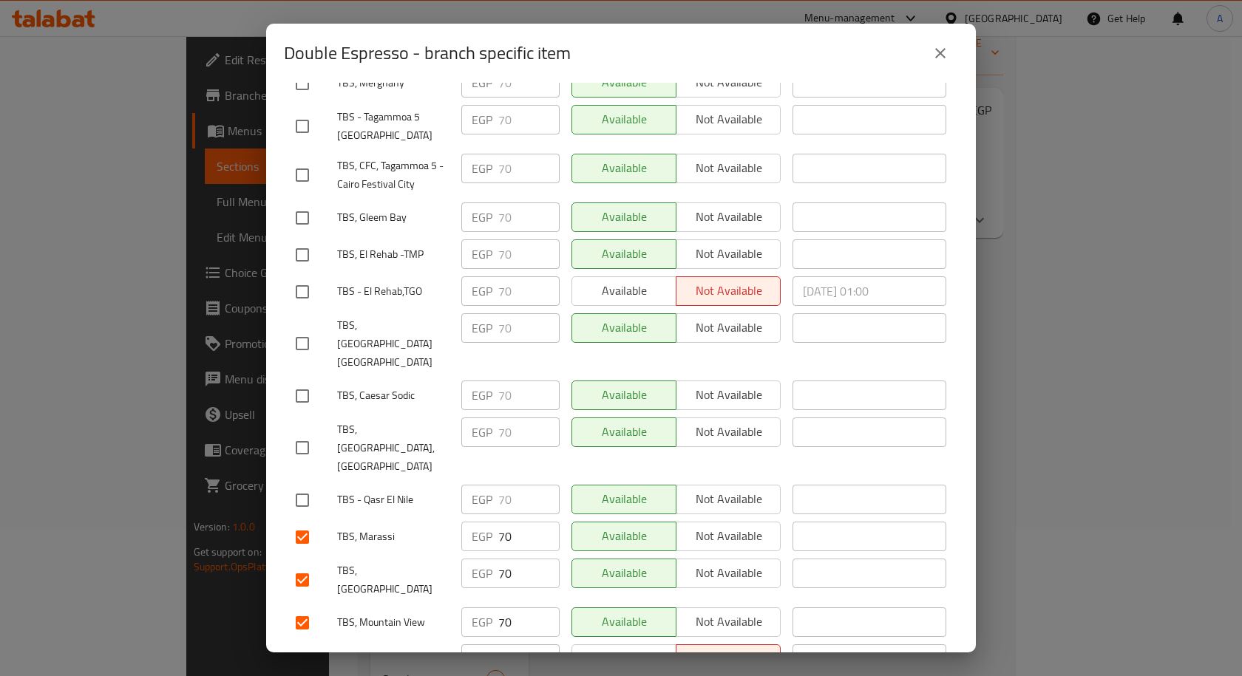
click at [301, 432] on input "checkbox" at bounding box center [302, 447] width 31 height 31
checkbox input "true"
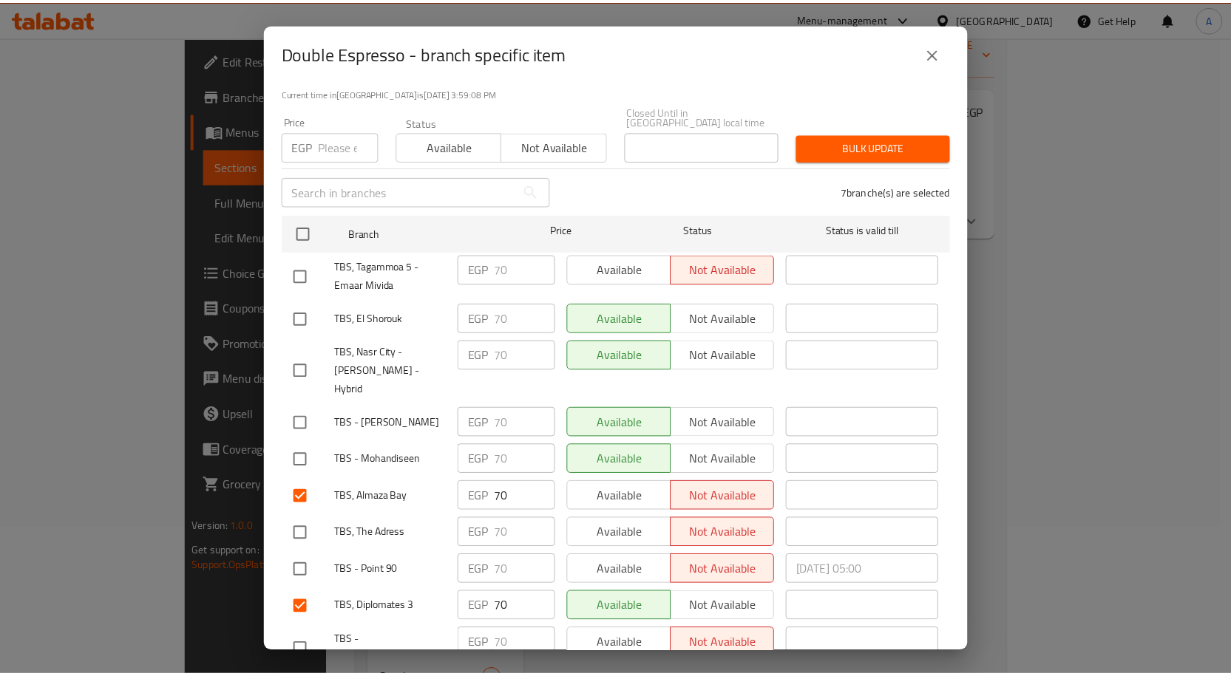
scroll to position [0, 0]
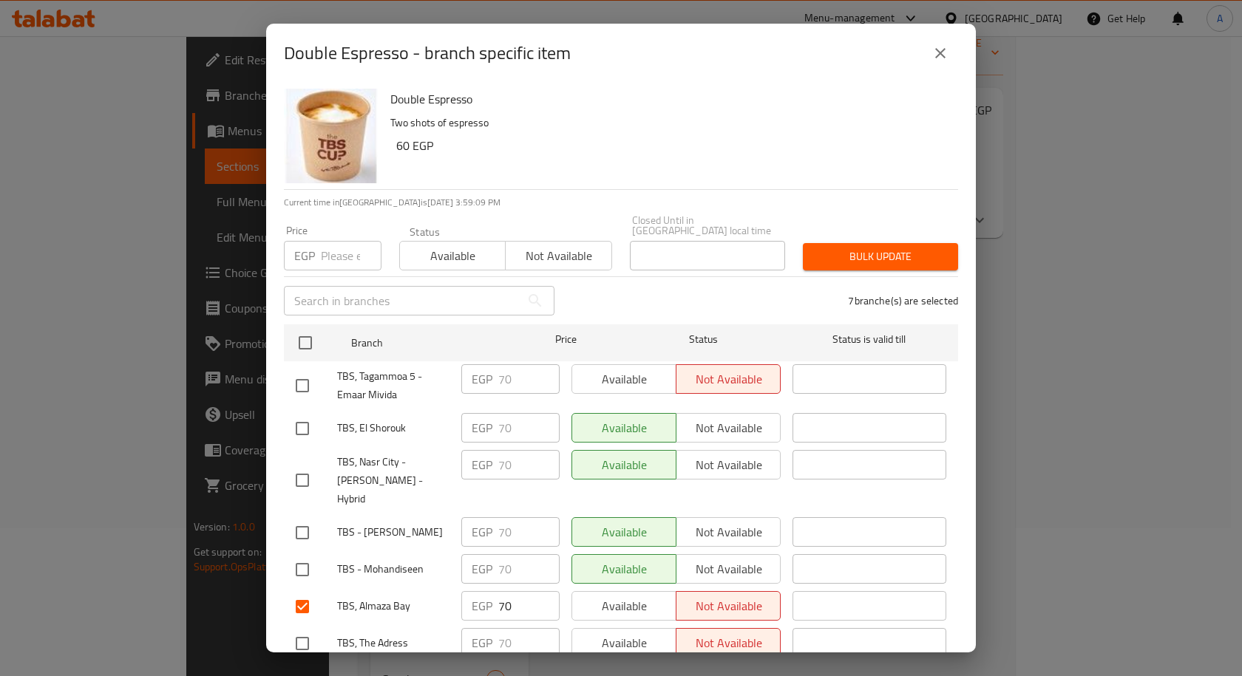
click at [341, 249] on input "number" at bounding box center [351, 256] width 61 height 30
paste input "80"
type input "80"
click at [848, 248] on span "Bulk update" at bounding box center [881, 257] width 132 height 18
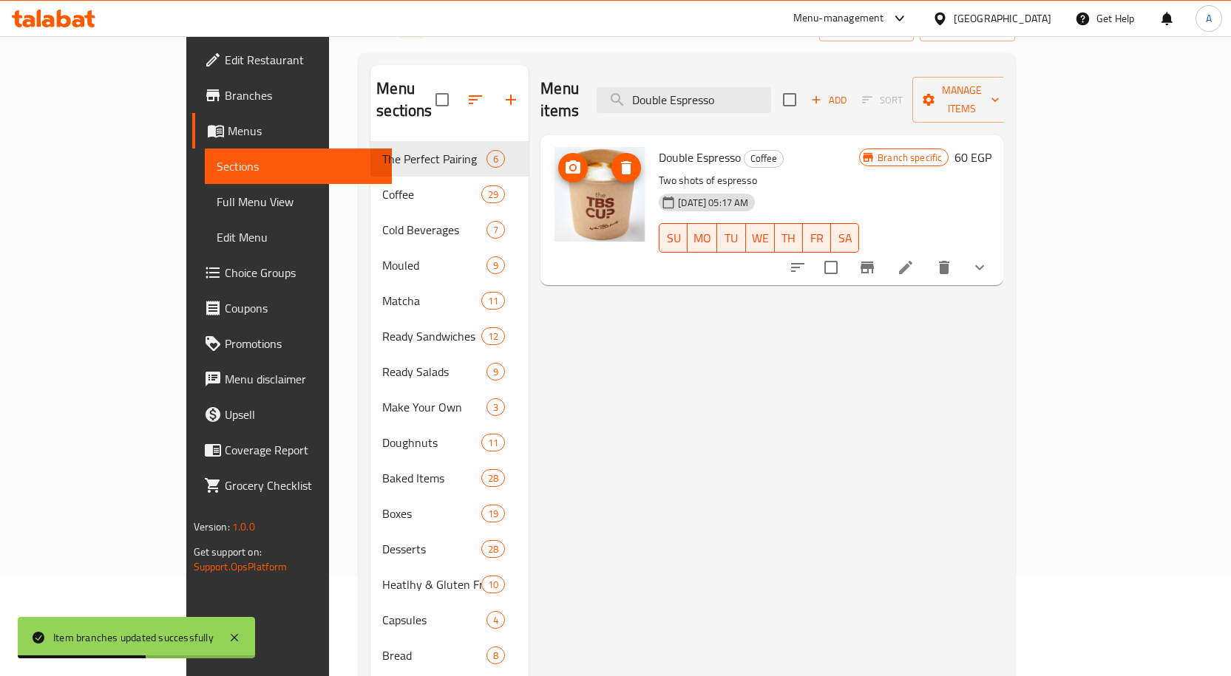
scroll to position [74, 0]
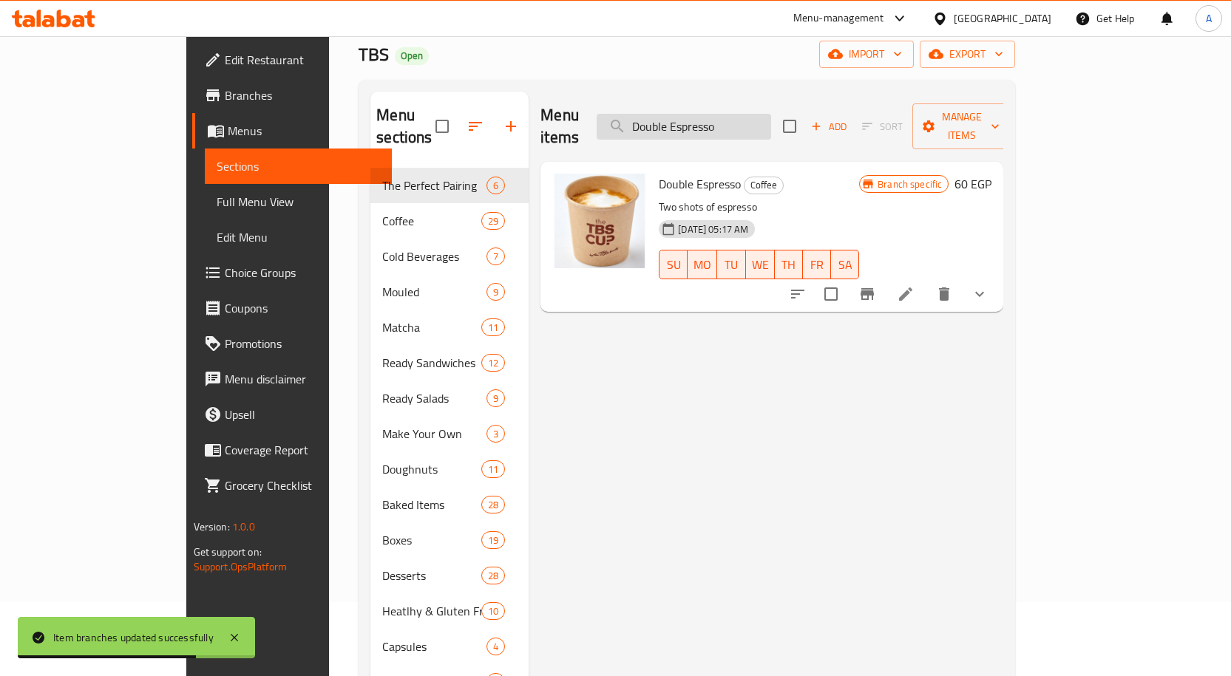
click at [741, 118] on input "Double Espresso" at bounding box center [684, 127] width 174 height 26
paste input "Espresso"
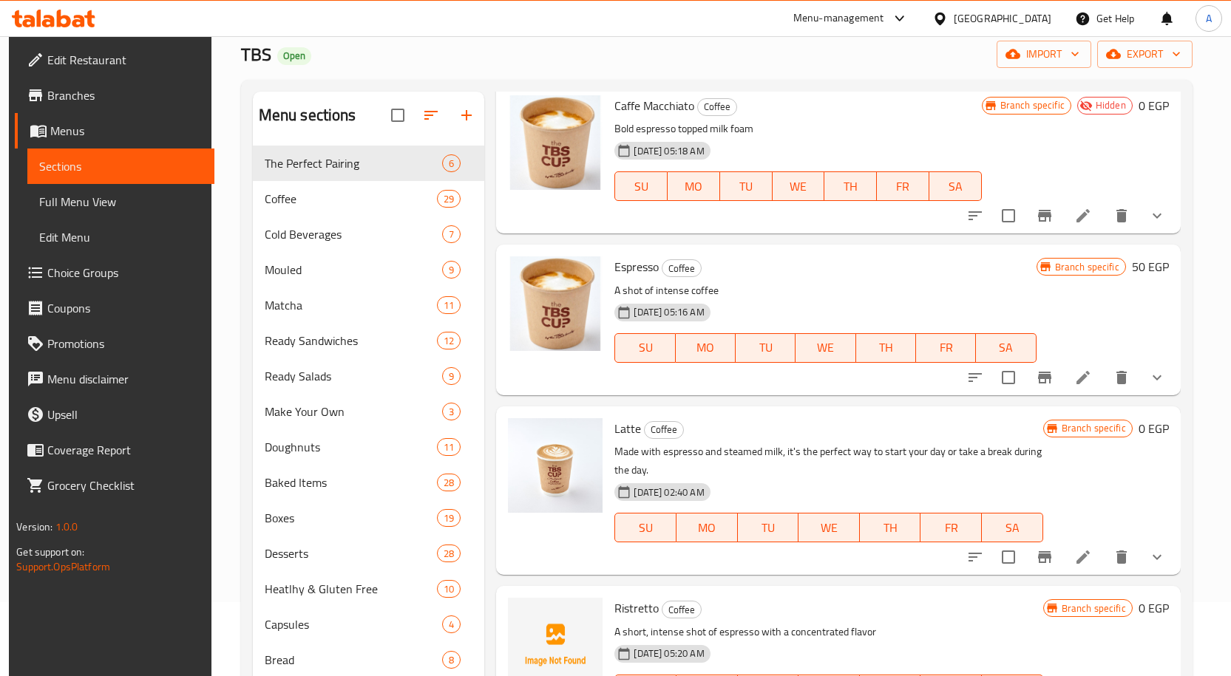
scroll to position [813, 0]
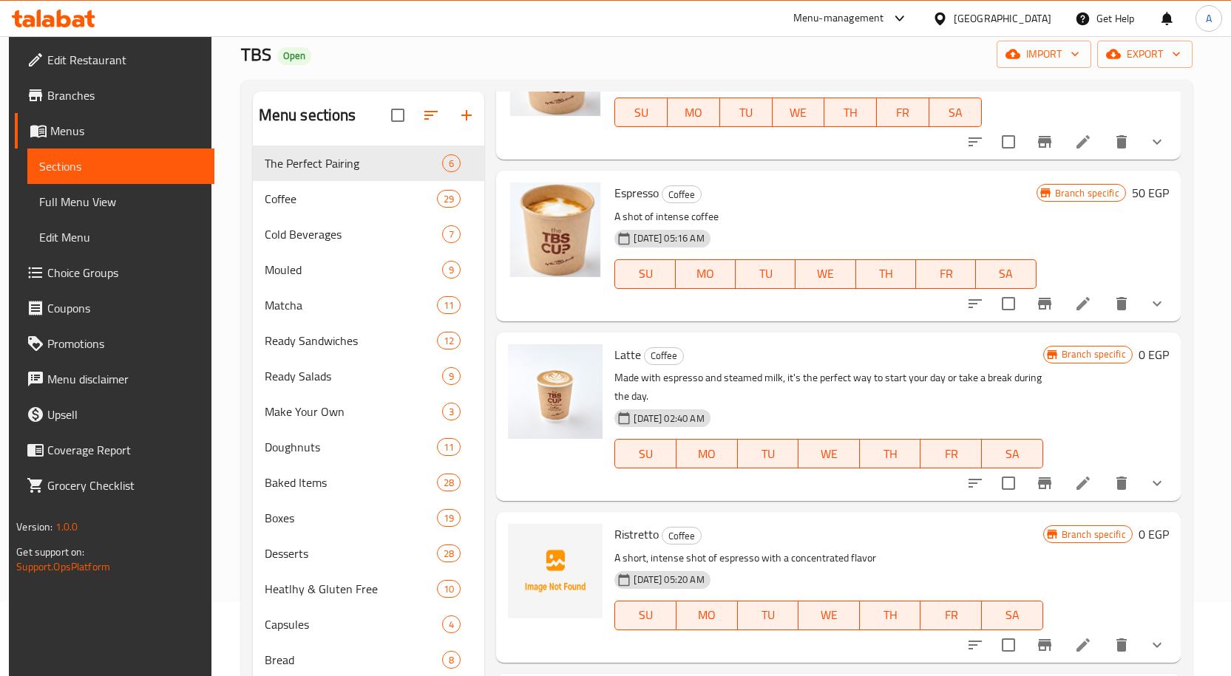
type input "Espresso"
click at [1152, 310] on icon "show more" at bounding box center [1157, 304] width 18 height 18
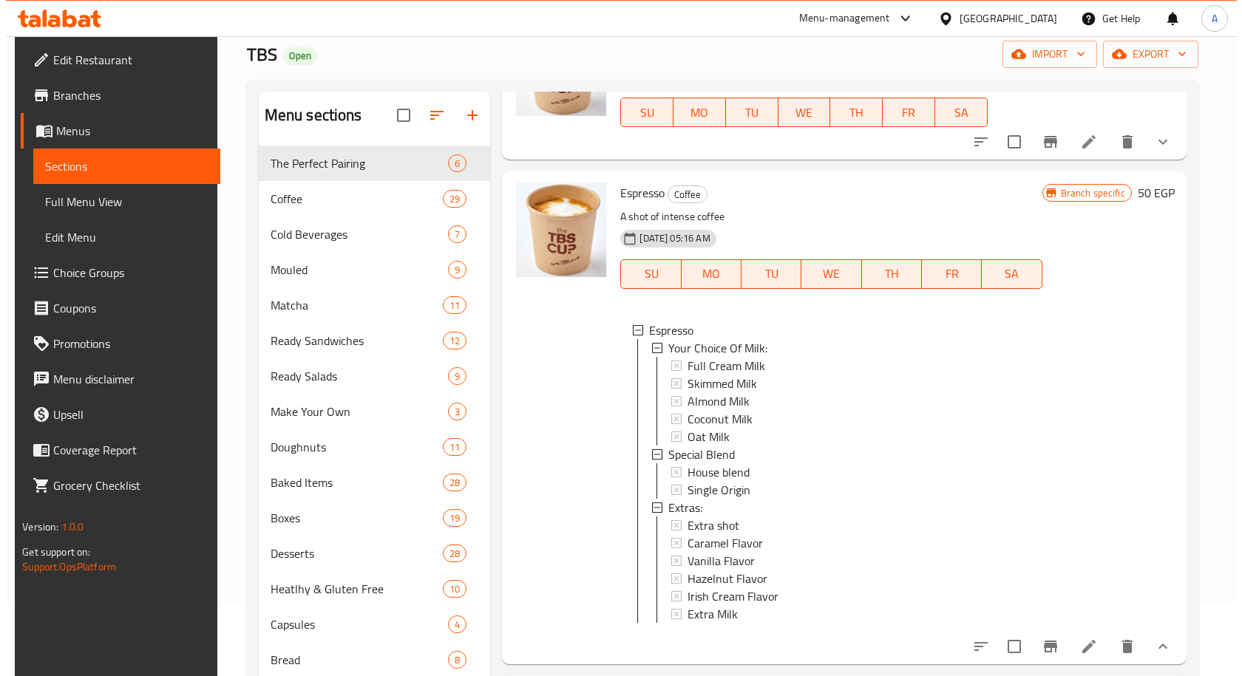
scroll to position [887, 0]
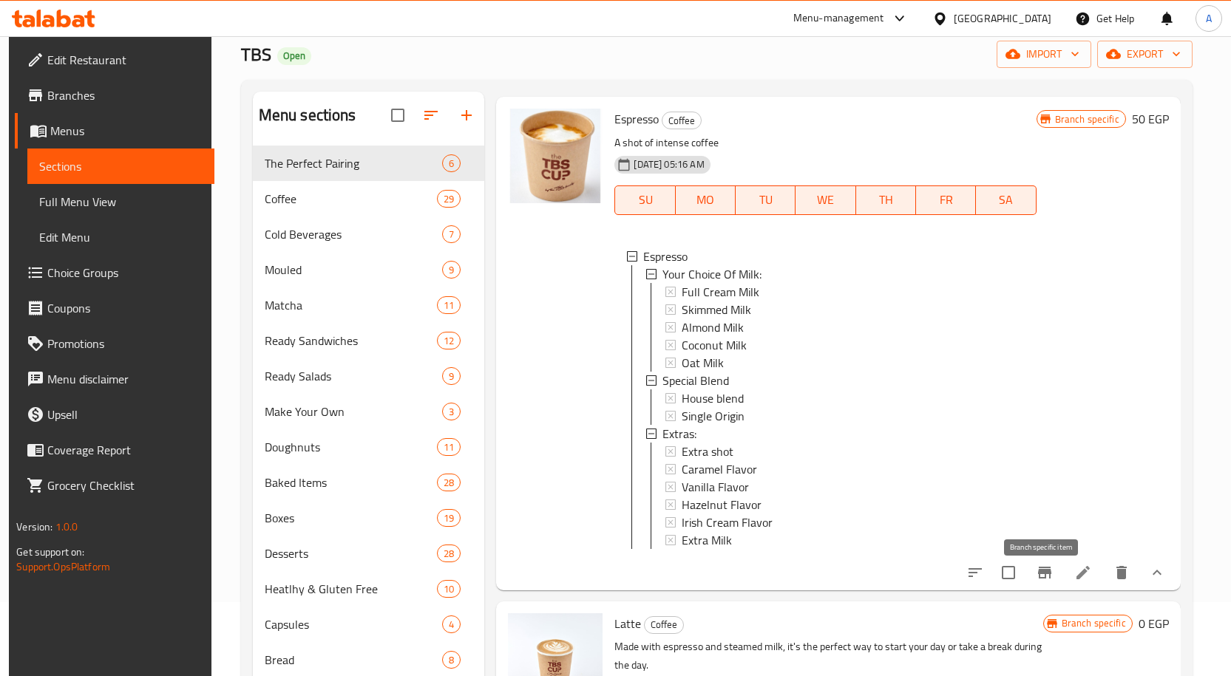
click at [1053, 582] on button "Branch-specific-item" at bounding box center [1044, 572] width 35 height 35
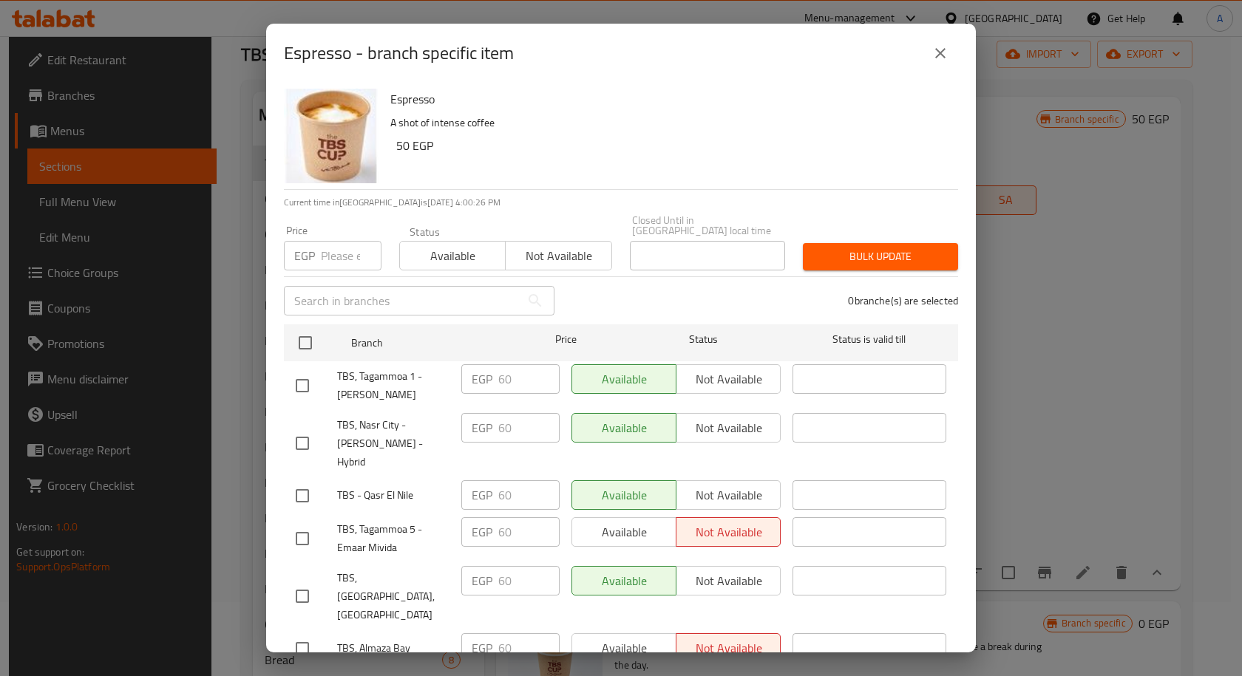
click at [296, 633] on input "checkbox" at bounding box center [302, 648] width 31 height 31
checkbox input "true"
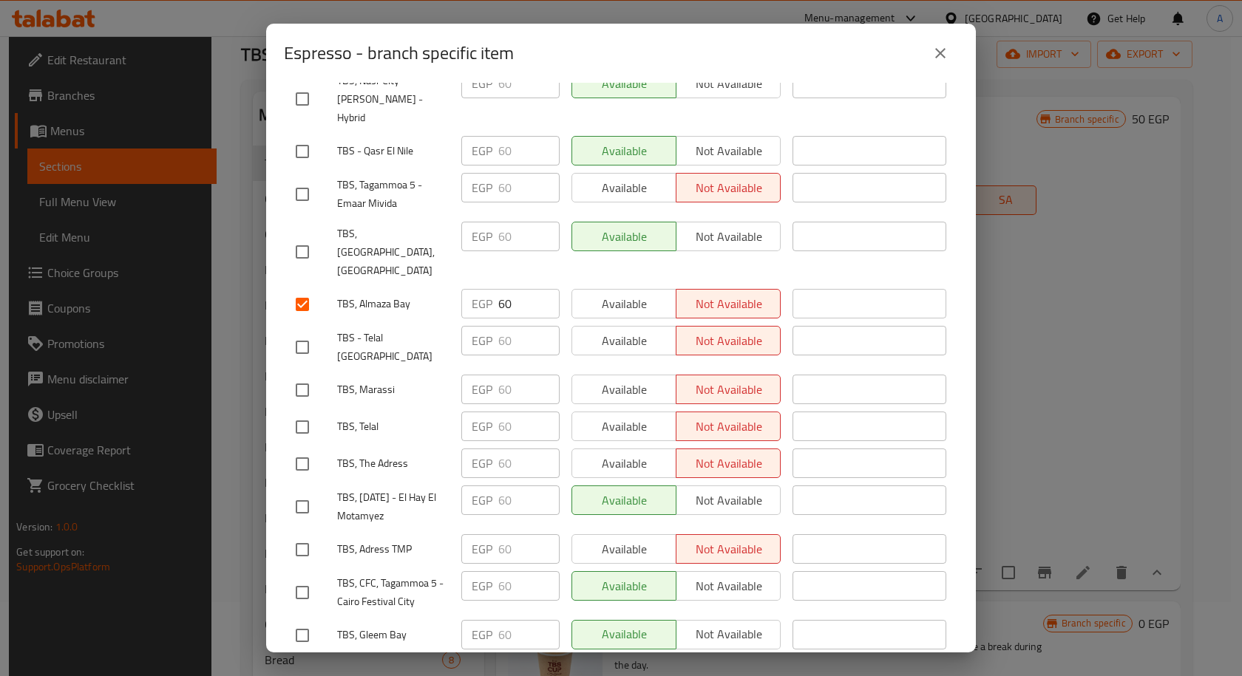
click at [305, 412] on input "checkbox" at bounding box center [302, 427] width 31 height 31
checkbox input "true"
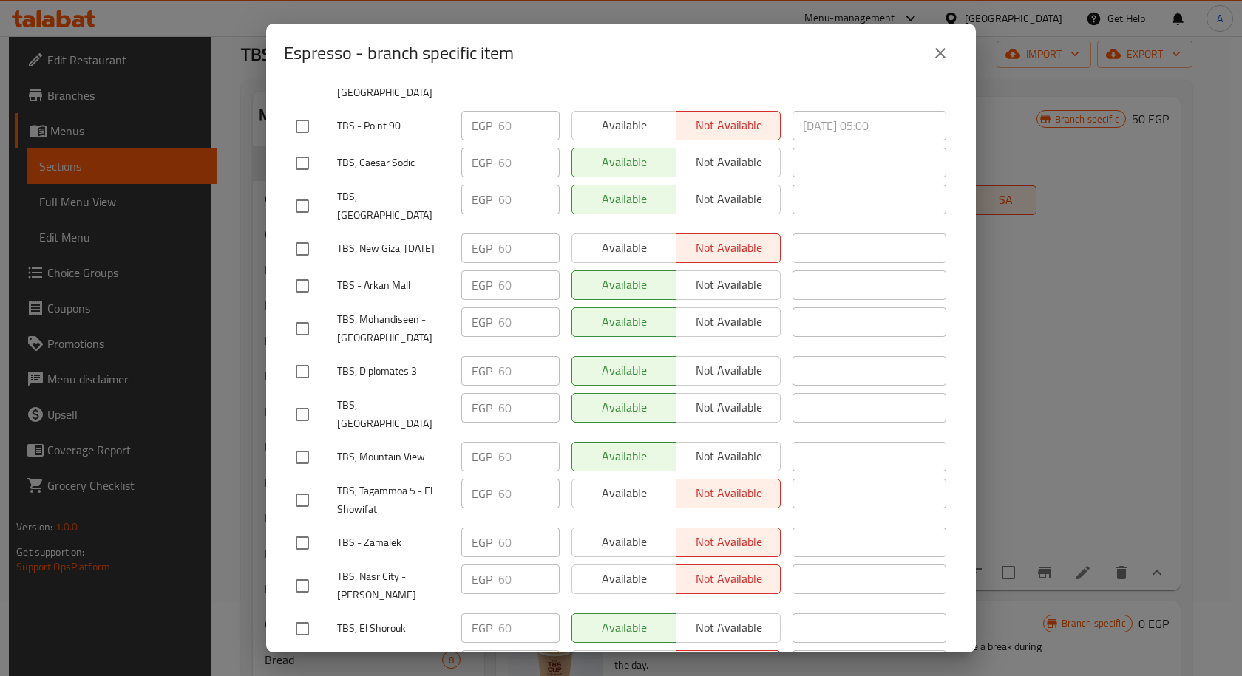
click at [315, 442] on input "checkbox" at bounding box center [302, 457] width 31 height 31
checkbox input "true"
click at [301, 399] on input "checkbox" at bounding box center [302, 414] width 31 height 31
checkbox input "true"
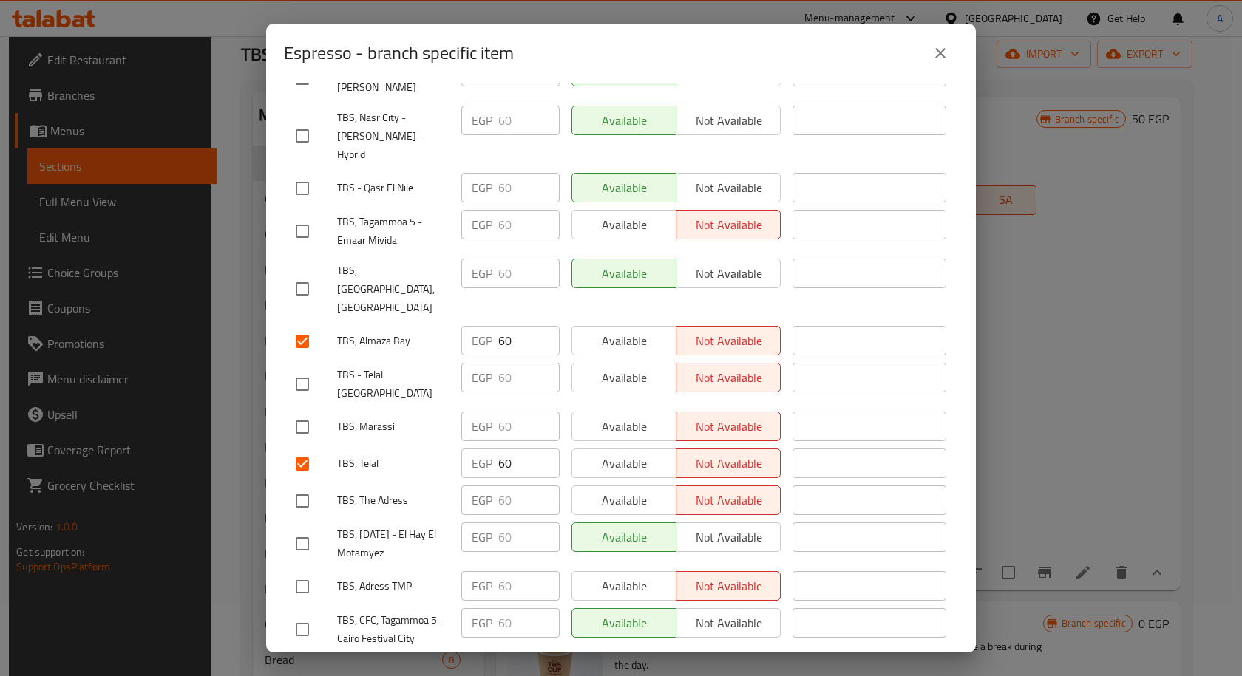
click at [291, 412] on input "checkbox" at bounding box center [302, 427] width 31 height 31
checkbox input "true"
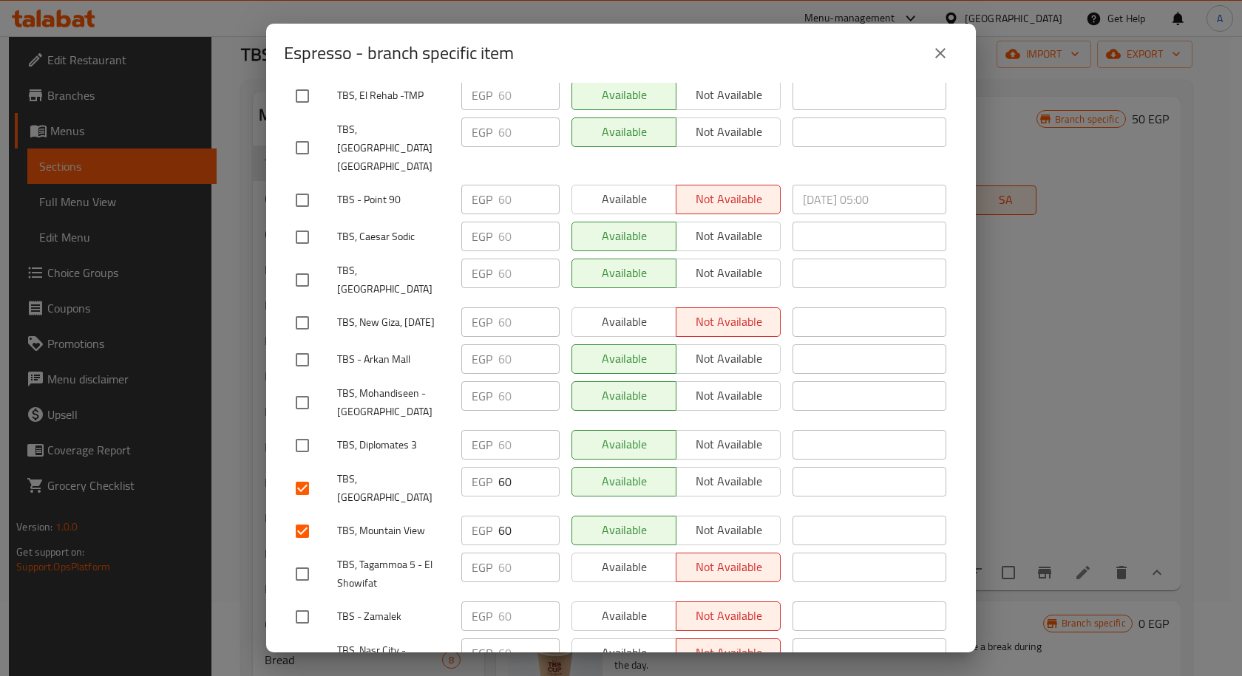
click at [311, 430] on input "checkbox" at bounding box center [302, 445] width 31 height 31
checkbox input "true"
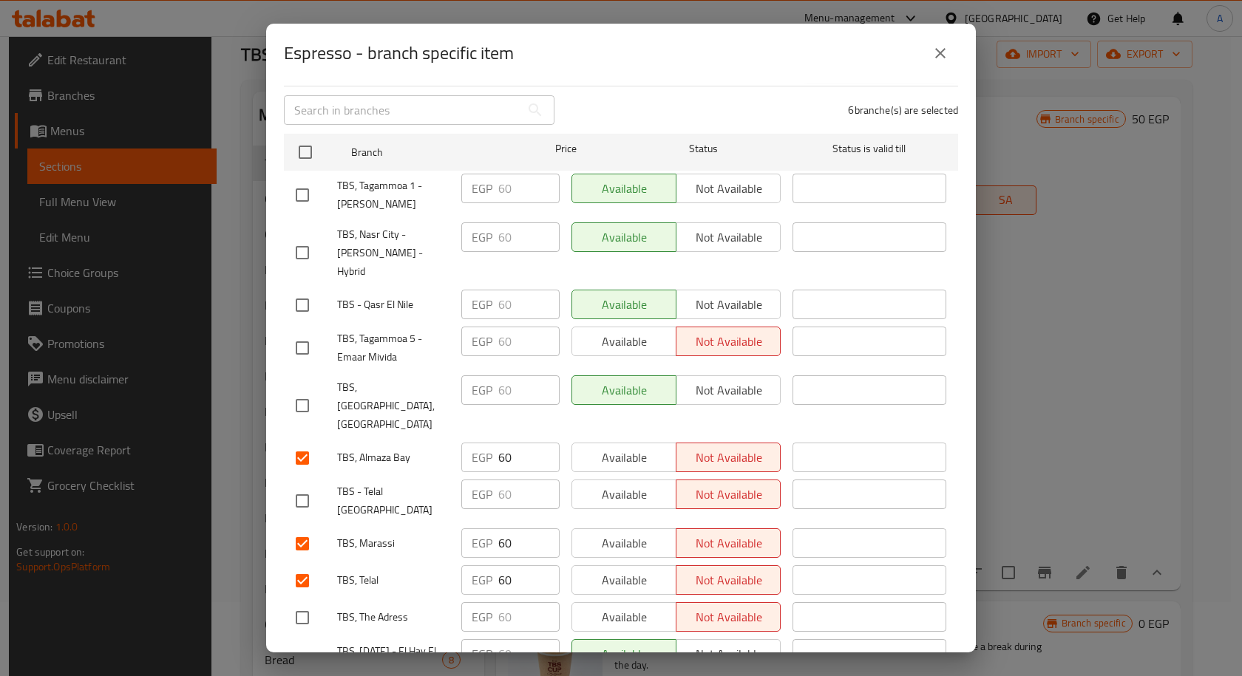
click at [307, 390] on input "checkbox" at bounding box center [302, 405] width 31 height 31
checkbox input "true"
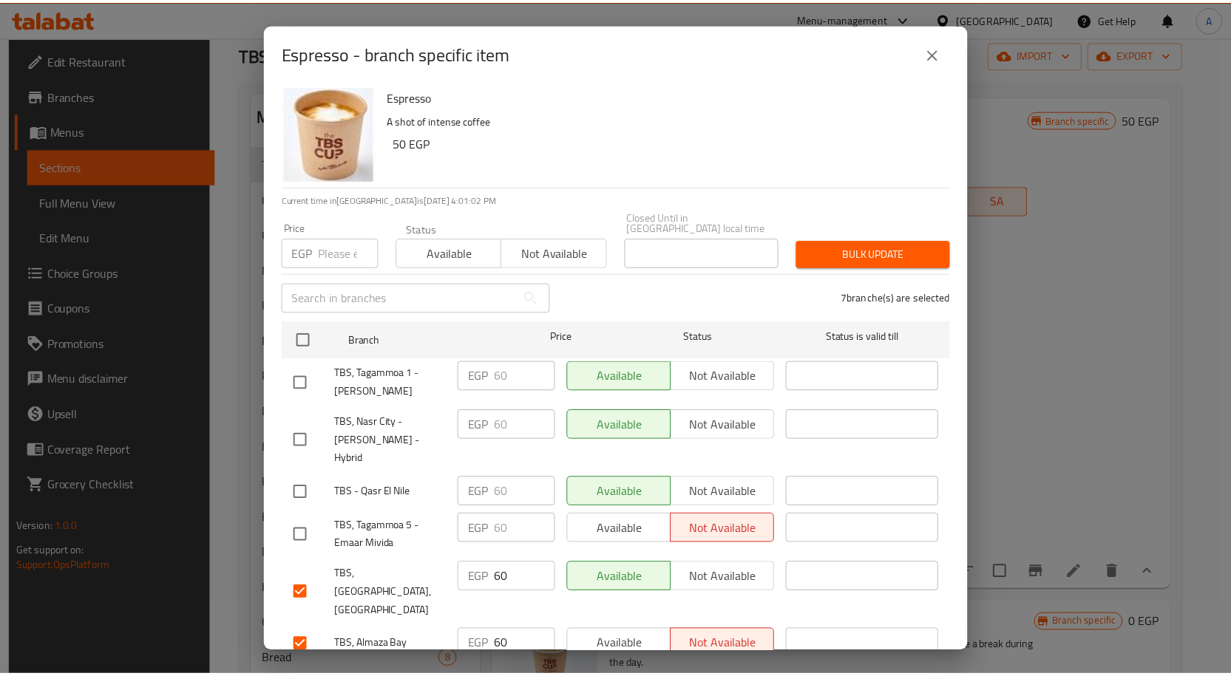
scroll to position [0, 0]
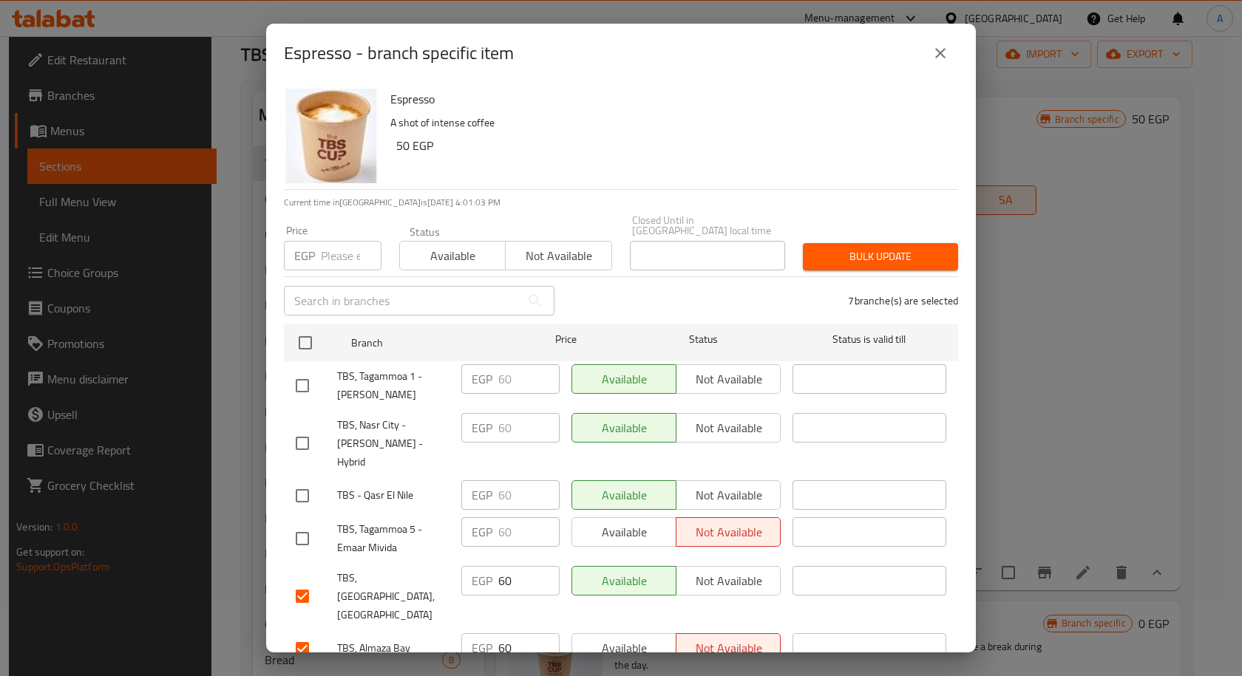
click at [336, 243] on input "number" at bounding box center [351, 256] width 61 height 30
paste input "70"
type input "70"
click at [843, 248] on span "Bulk update" at bounding box center [881, 257] width 132 height 18
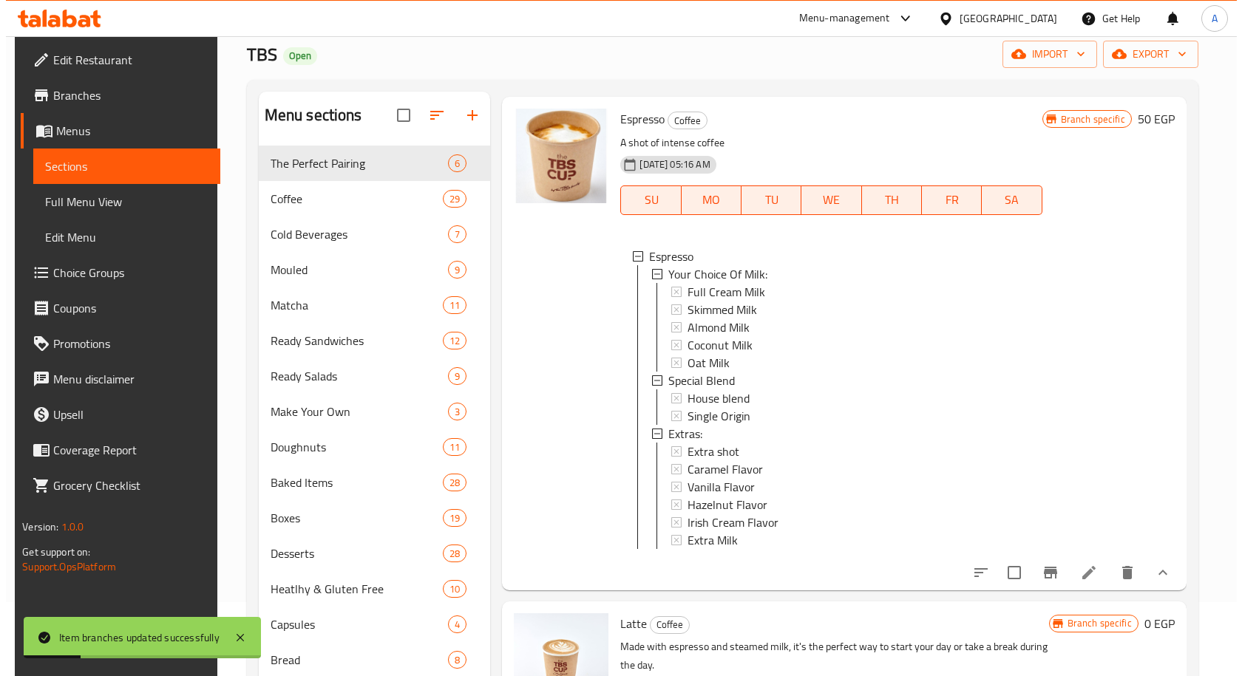
scroll to position [2, 0]
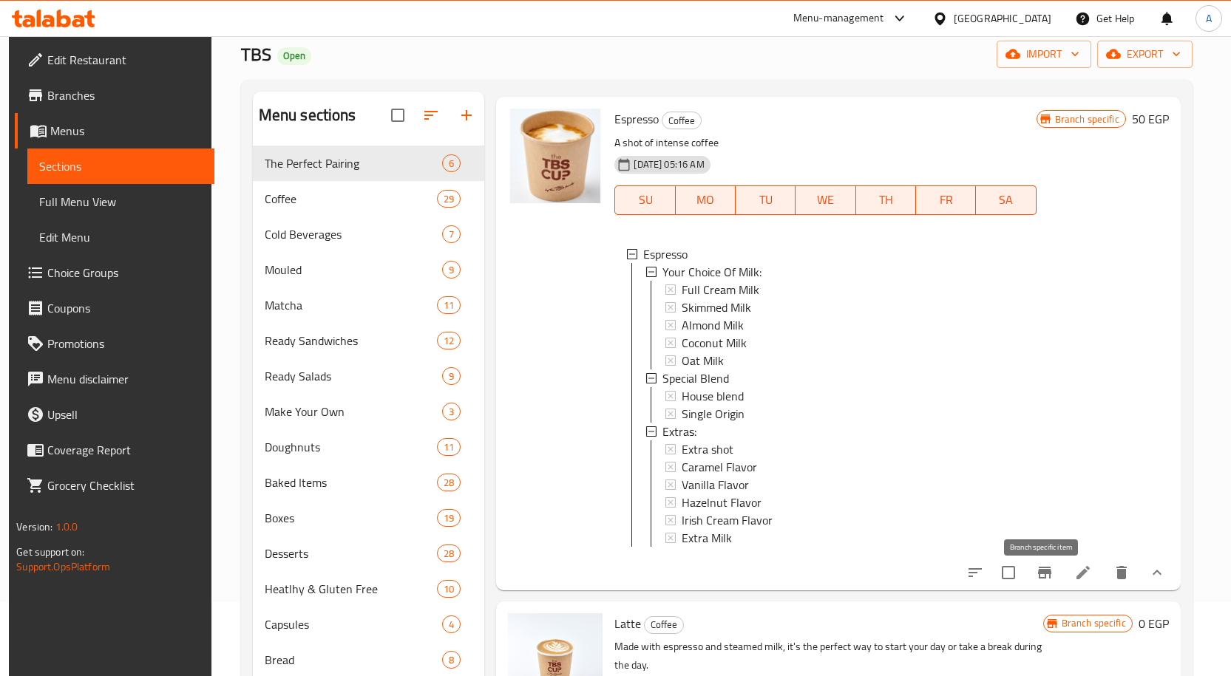
click at [1044, 579] on icon "Branch-specific-item" at bounding box center [1044, 573] width 13 height 12
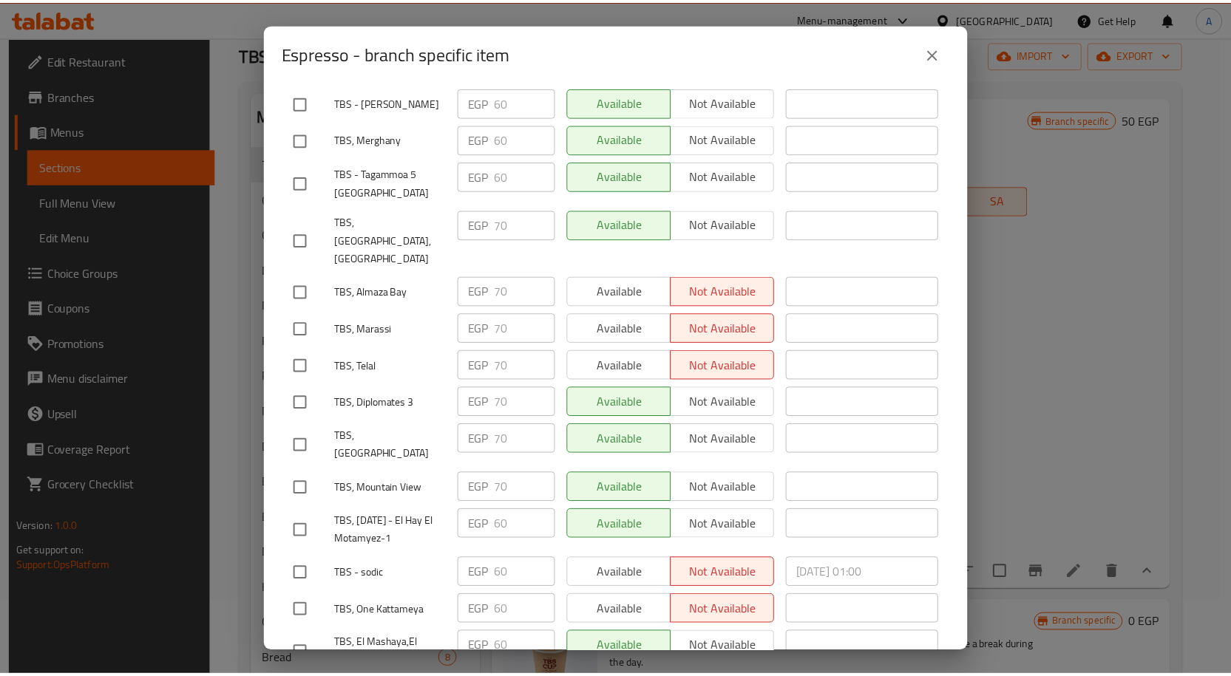
scroll to position [1710, 0]
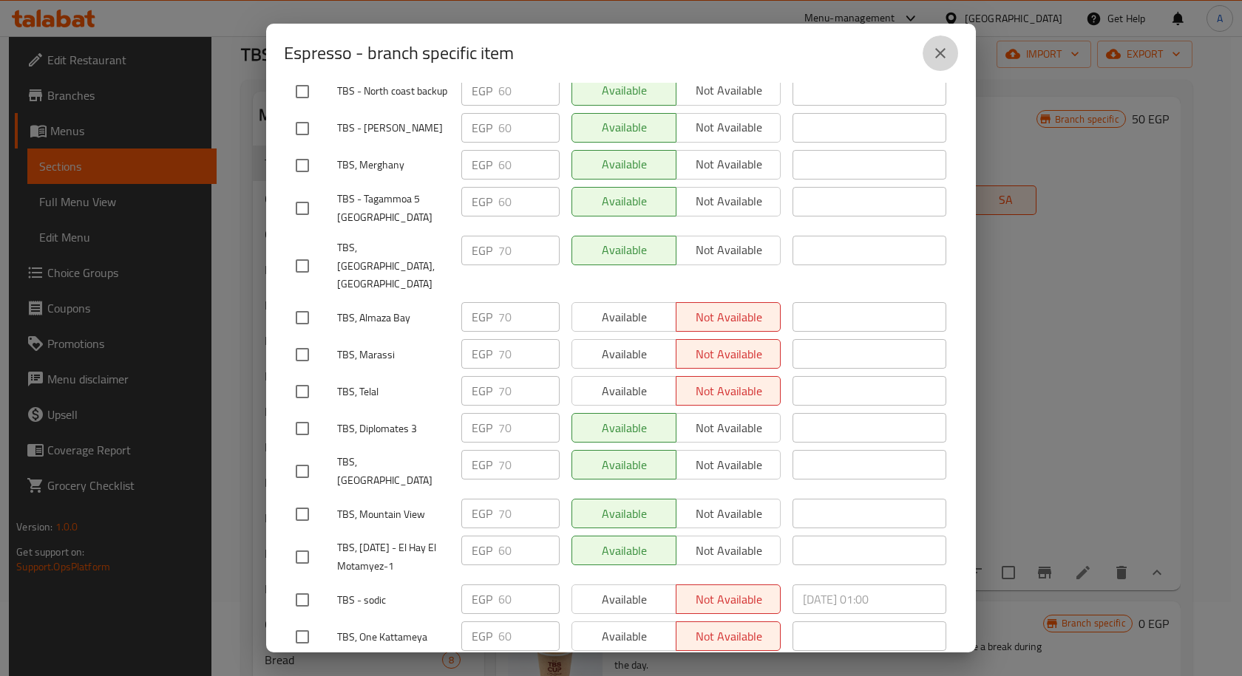
click at [934, 58] on icon "close" at bounding box center [940, 53] width 18 height 18
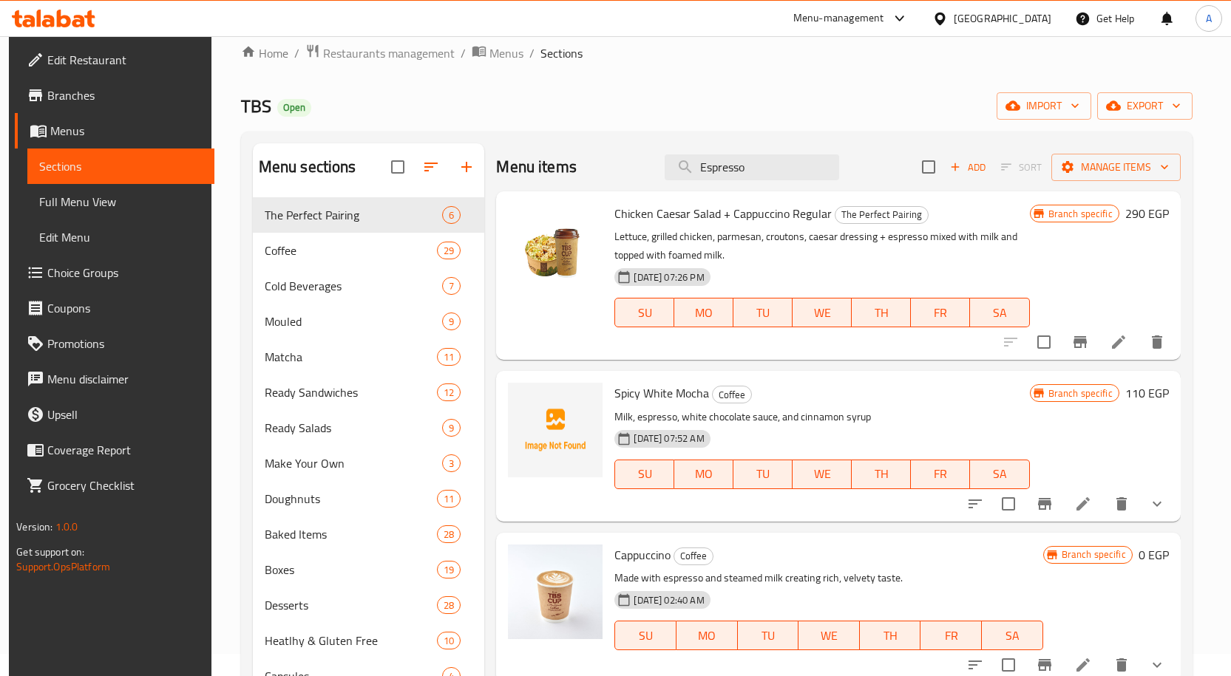
scroll to position [0, 0]
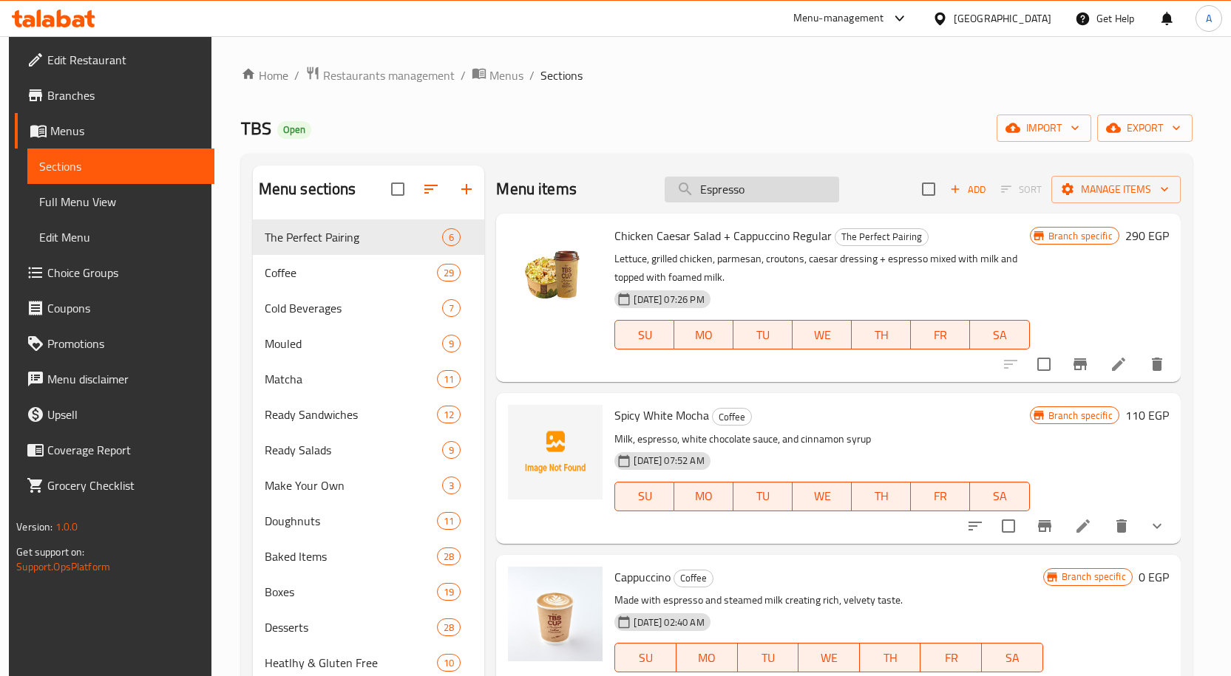
click at [722, 186] on input "Espresso" at bounding box center [752, 190] width 174 height 26
paste input "Flat White"
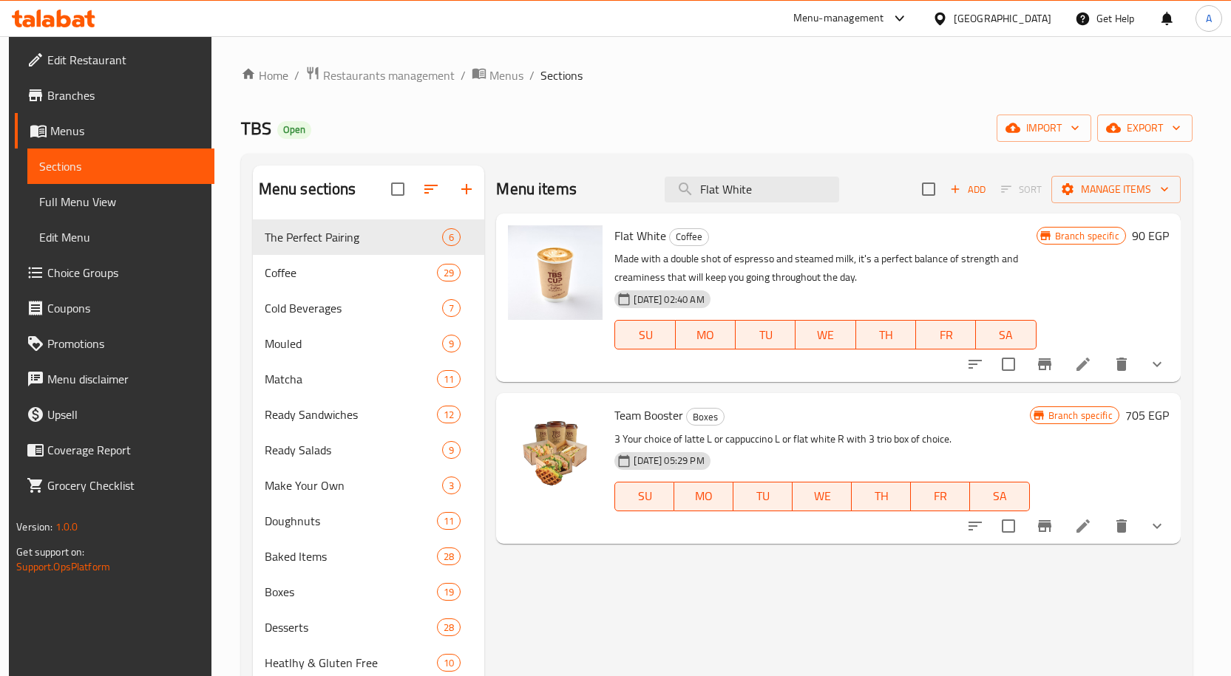
type input "Flat White"
click at [1161, 364] on icon "show more" at bounding box center [1156, 364] width 9 height 5
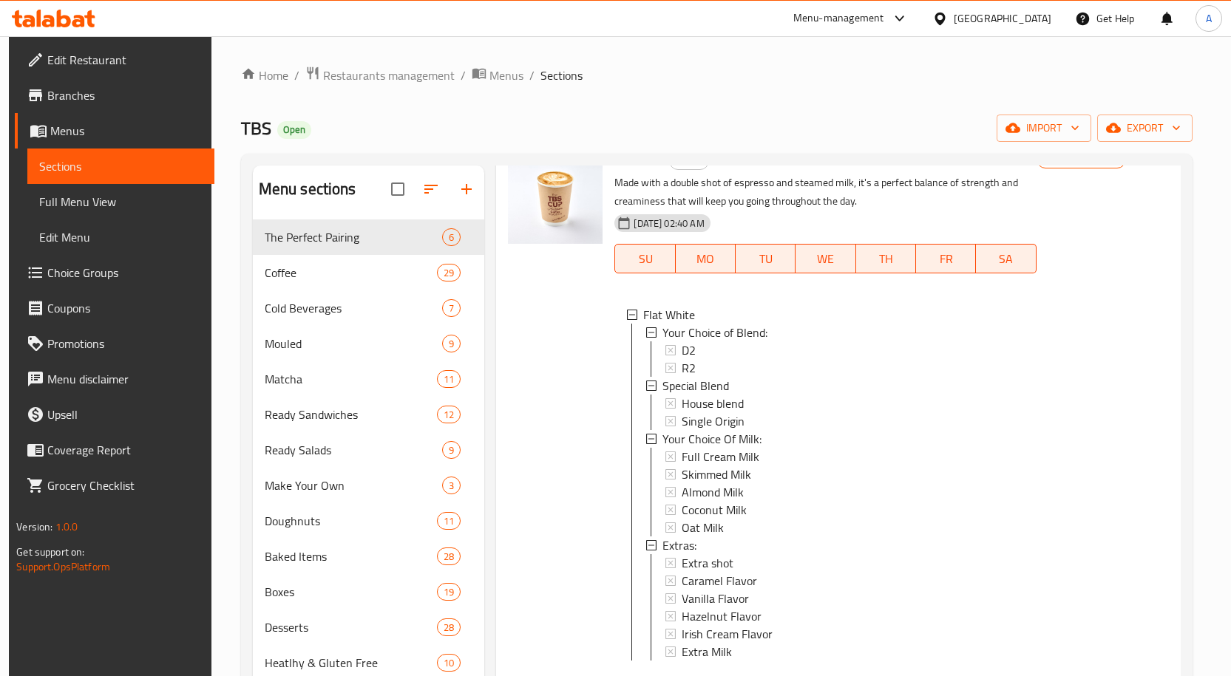
scroll to position [74, 0]
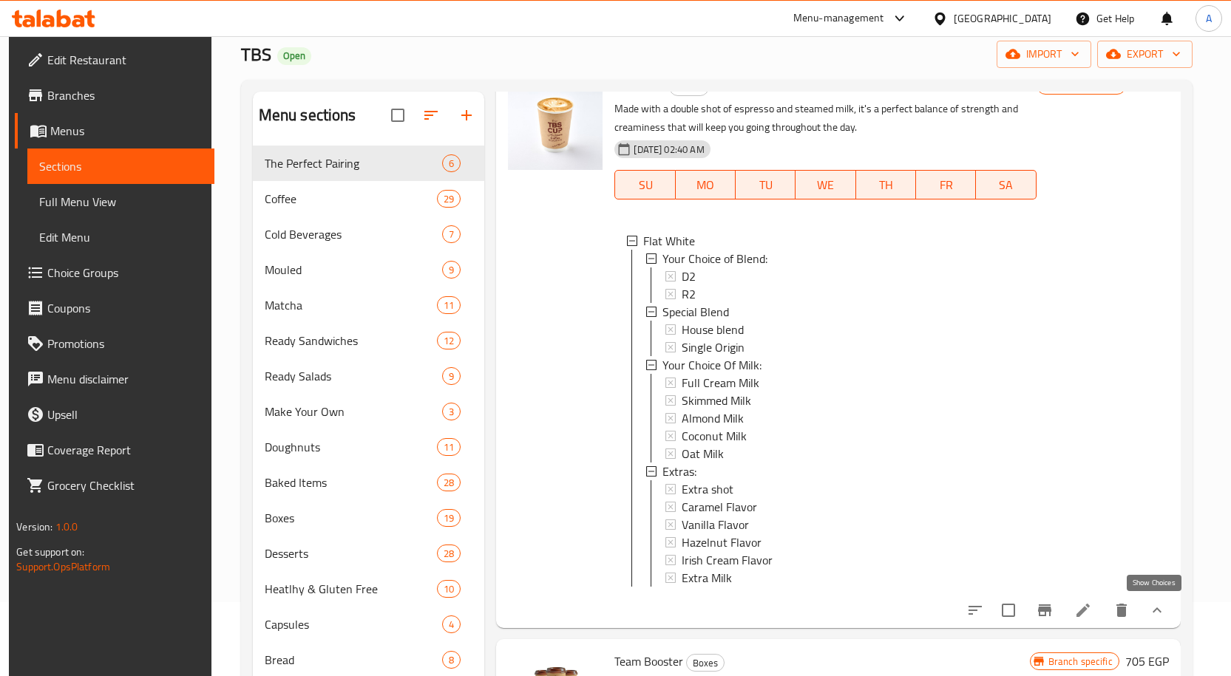
click at [1155, 611] on icon "show more" at bounding box center [1157, 611] width 18 height 18
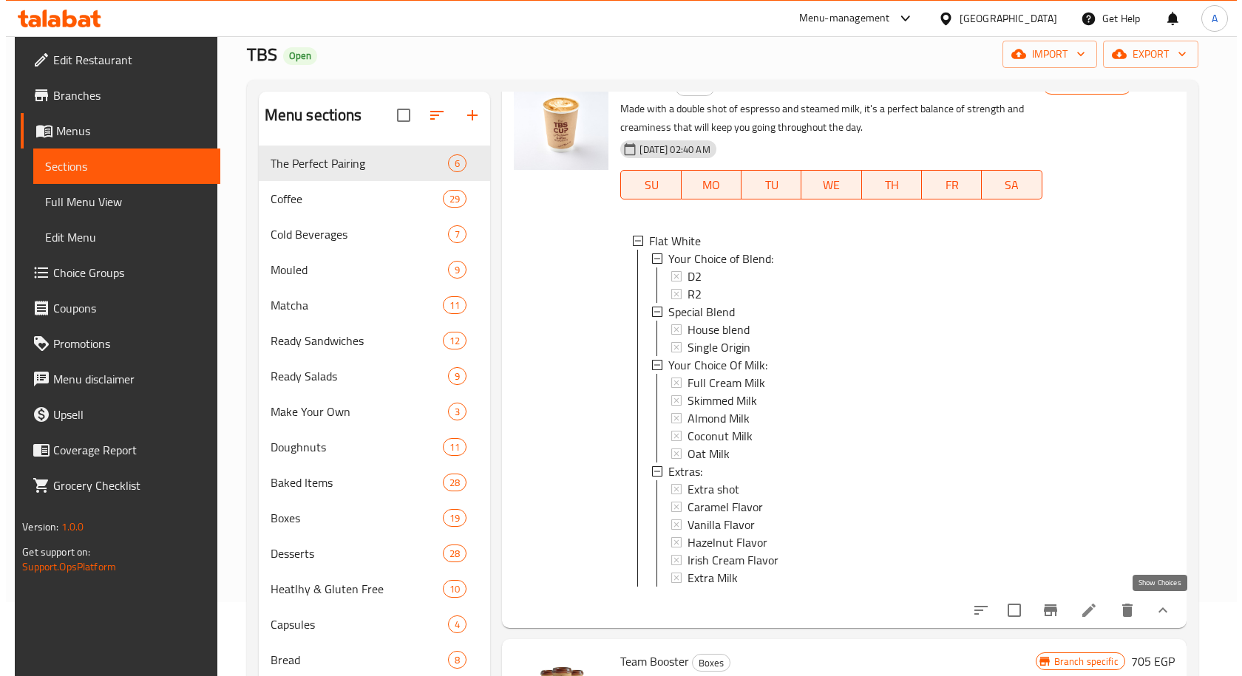
scroll to position [0, 0]
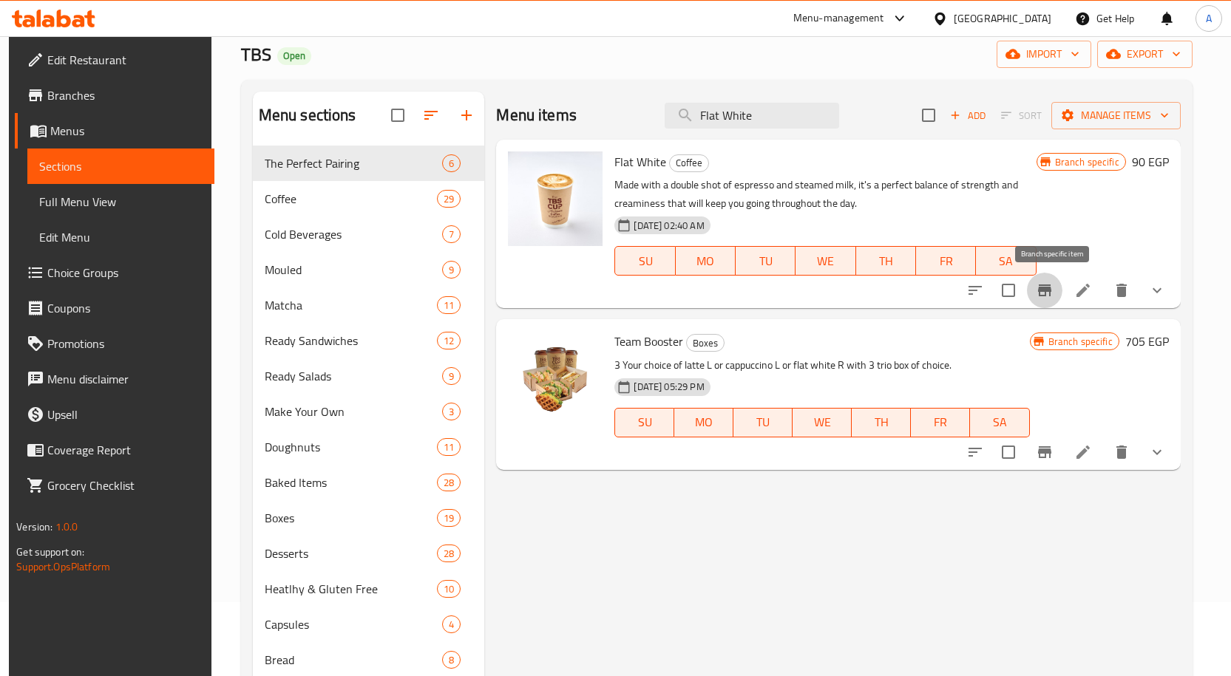
click at [1053, 301] on button "Branch-specific-item" at bounding box center [1044, 290] width 35 height 35
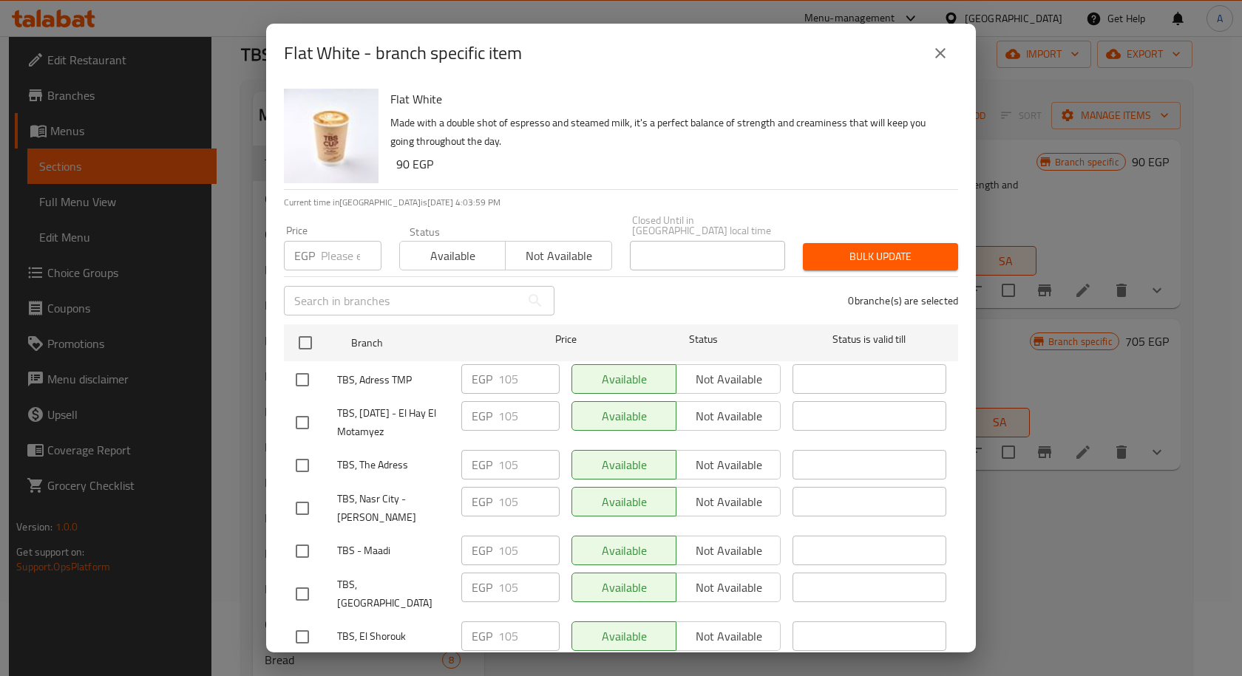
scroll to position [1632, 0]
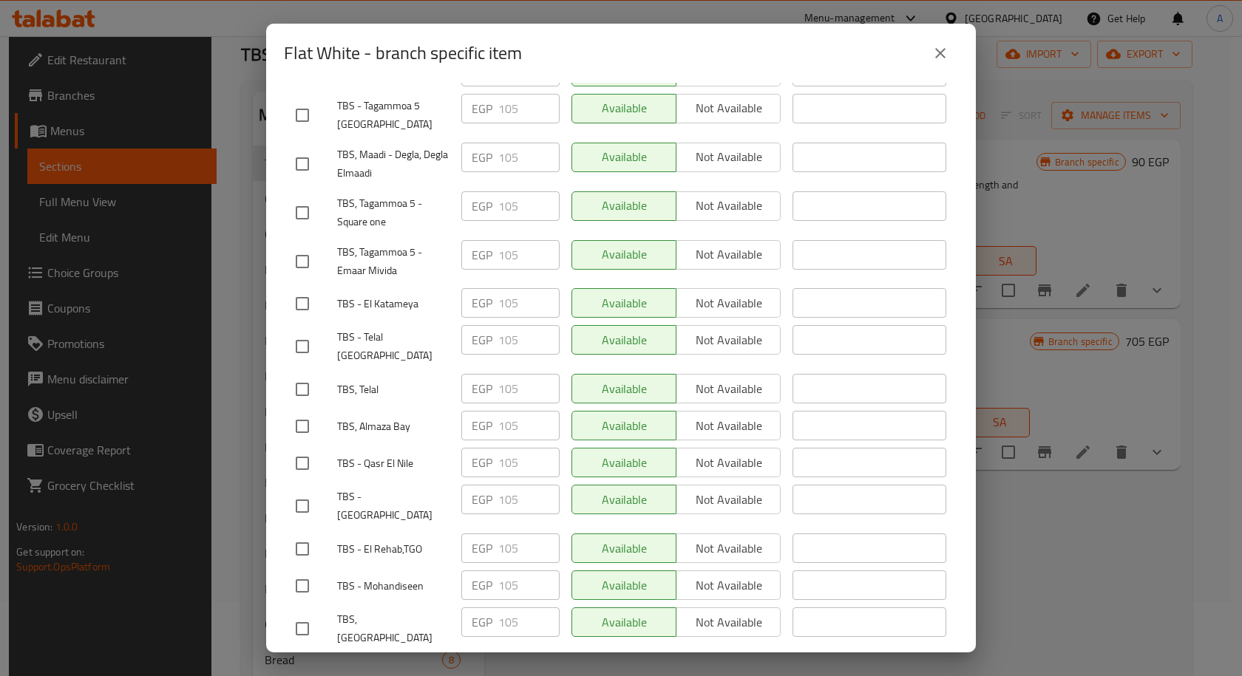
click at [296, 411] on input "checkbox" at bounding box center [302, 426] width 31 height 31
checkbox input "true"
click at [288, 374] on input "checkbox" at bounding box center [302, 389] width 31 height 31
checkbox input "true"
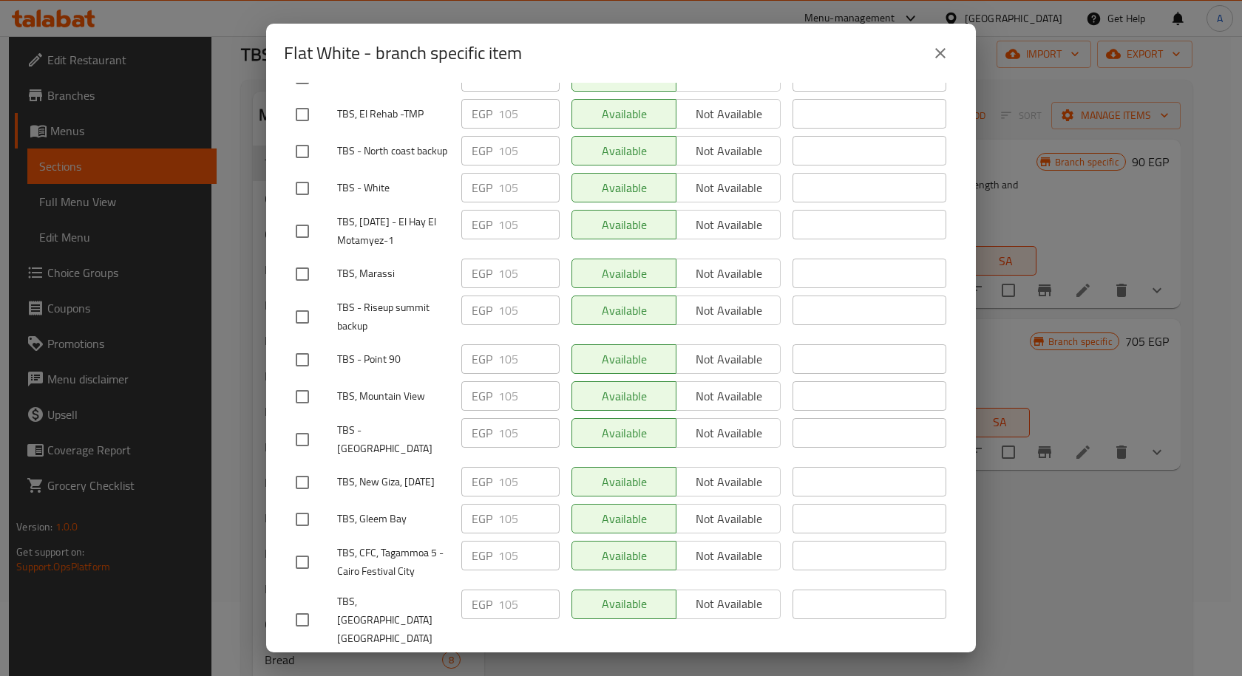
click at [298, 381] on input "checkbox" at bounding box center [302, 396] width 31 height 31
checkbox input "true"
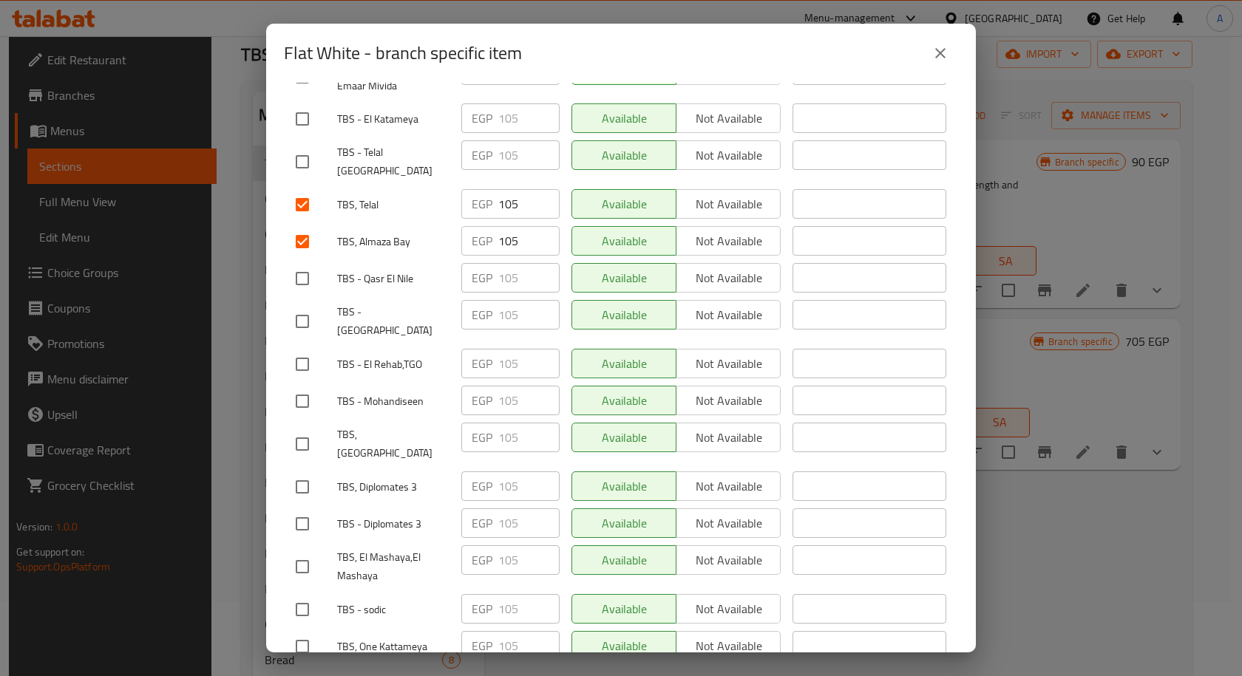
click at [302, 429] on input "checkbox" at bounding box center [302, 444] width 31 height 31
checkbox input "true"
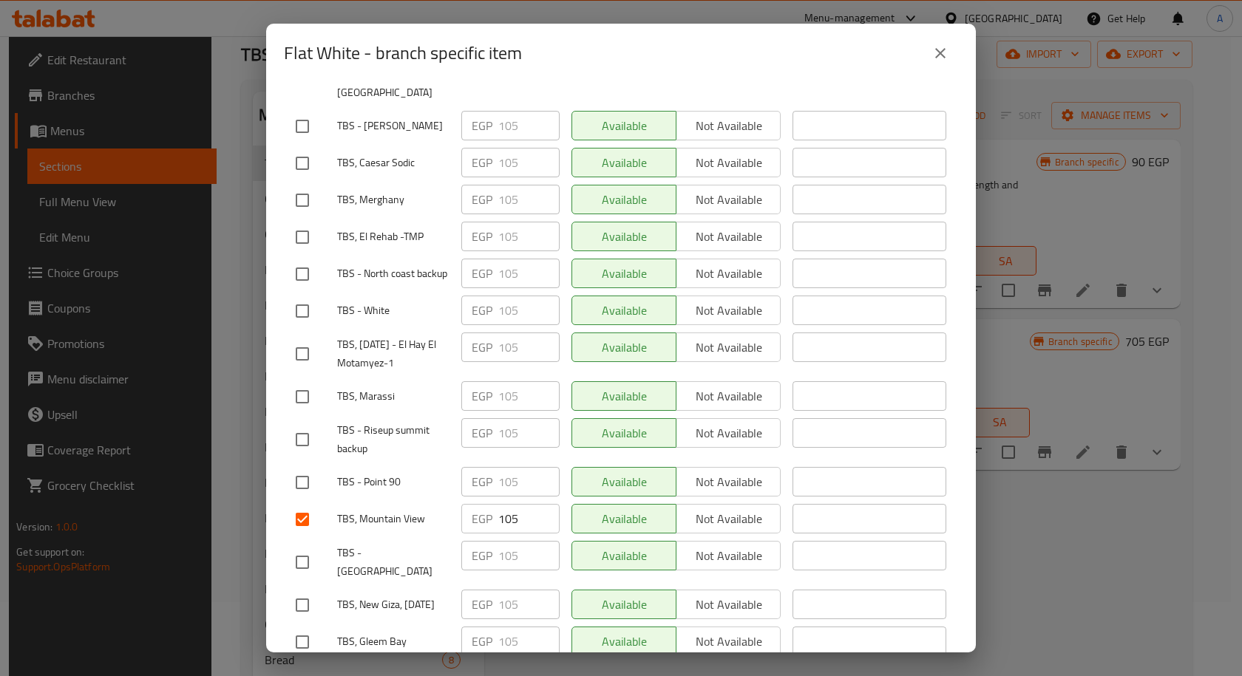
click at [312, 381] on input "checkbox" at bounding box center [302, 396] width 31 height 31
checkbox input "true"
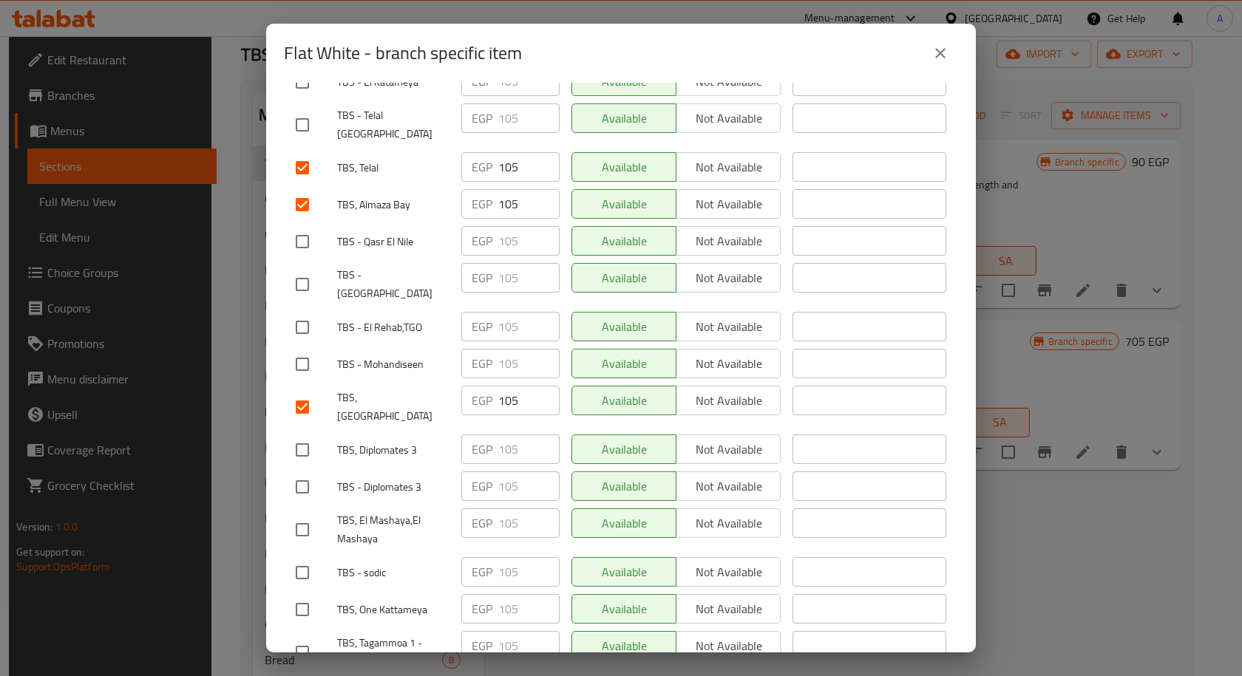
click at [296, 435] on input "checkbox" at bounding box center [302, 450] width 31 height 31
checkbox input "true"
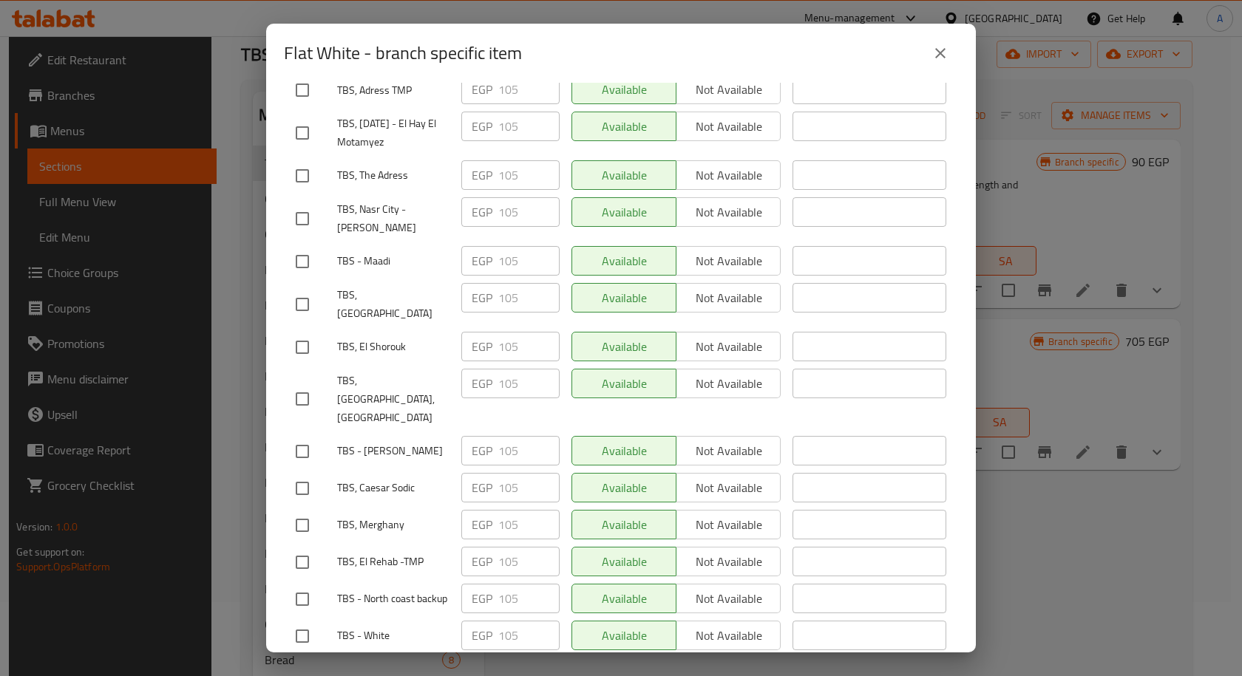
click at [306, 384] on input "checkbox" at bounding box center [302, 399] width 31 height 31
checkbox input "true"
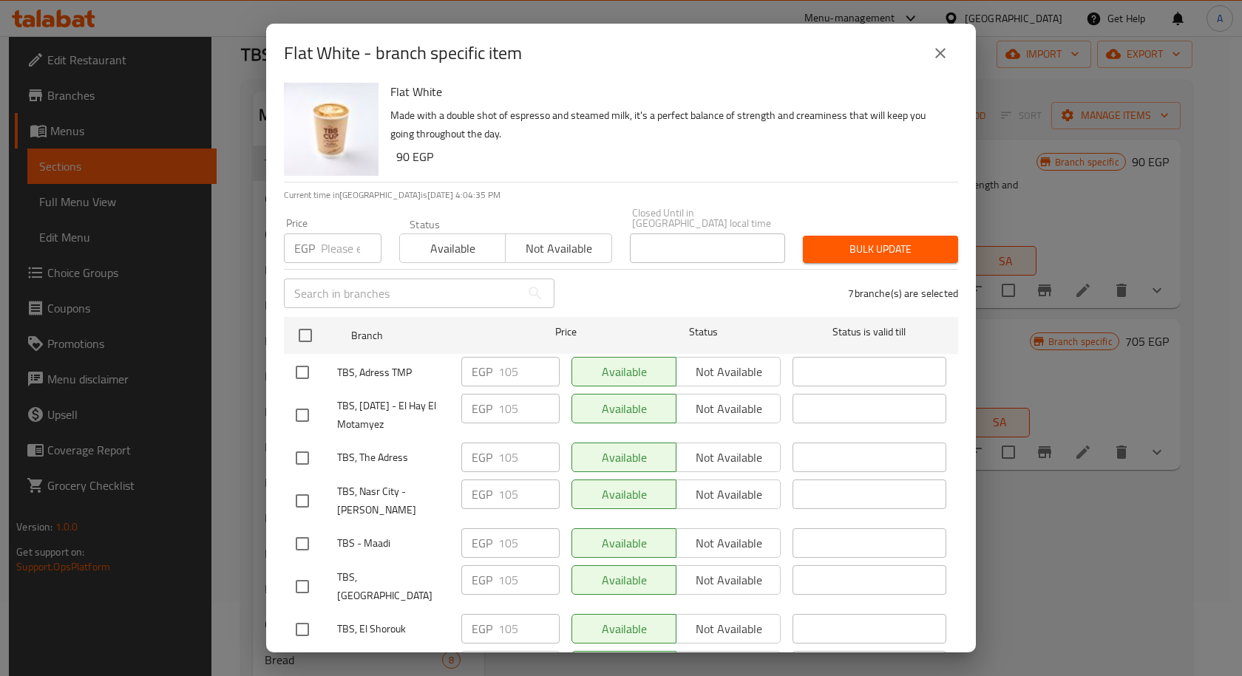
scroll to position [0, 0]
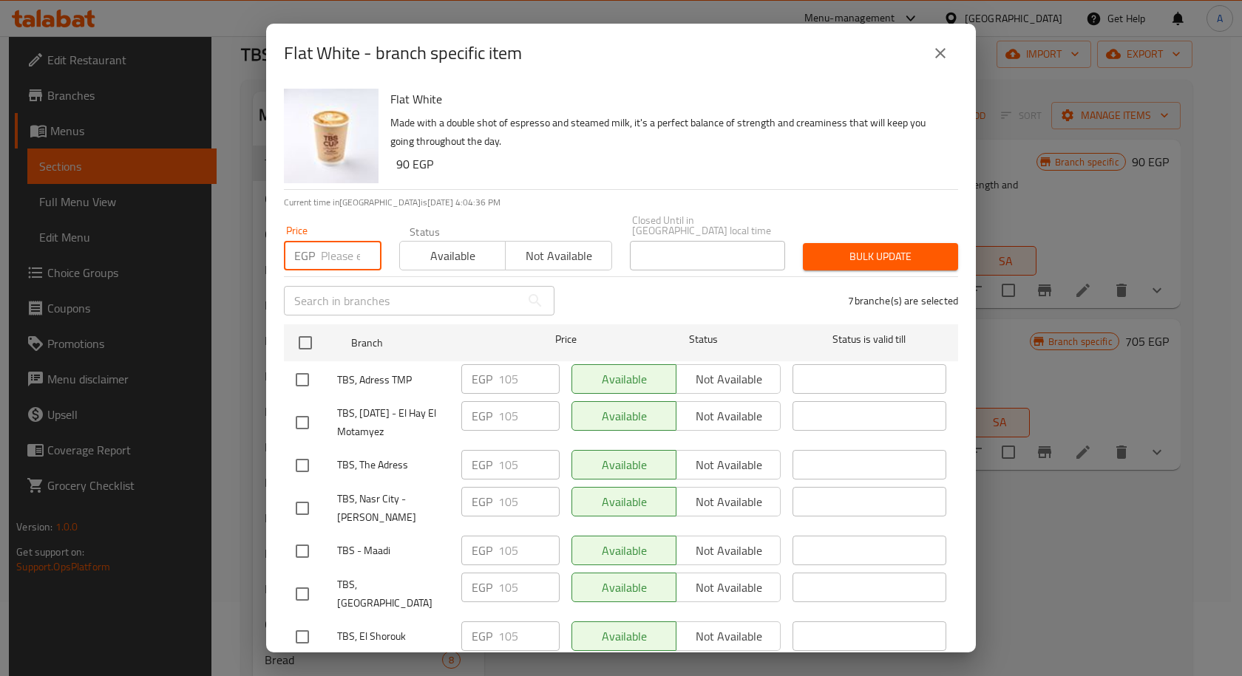
click at [337, 257] on input "number" at bounding box center [351, 256] width 61 height 30
paste input "115"
type input "115"
click at [839, 243] on button "Bulk update" at bounding box center [880, 256] width 155 height 27
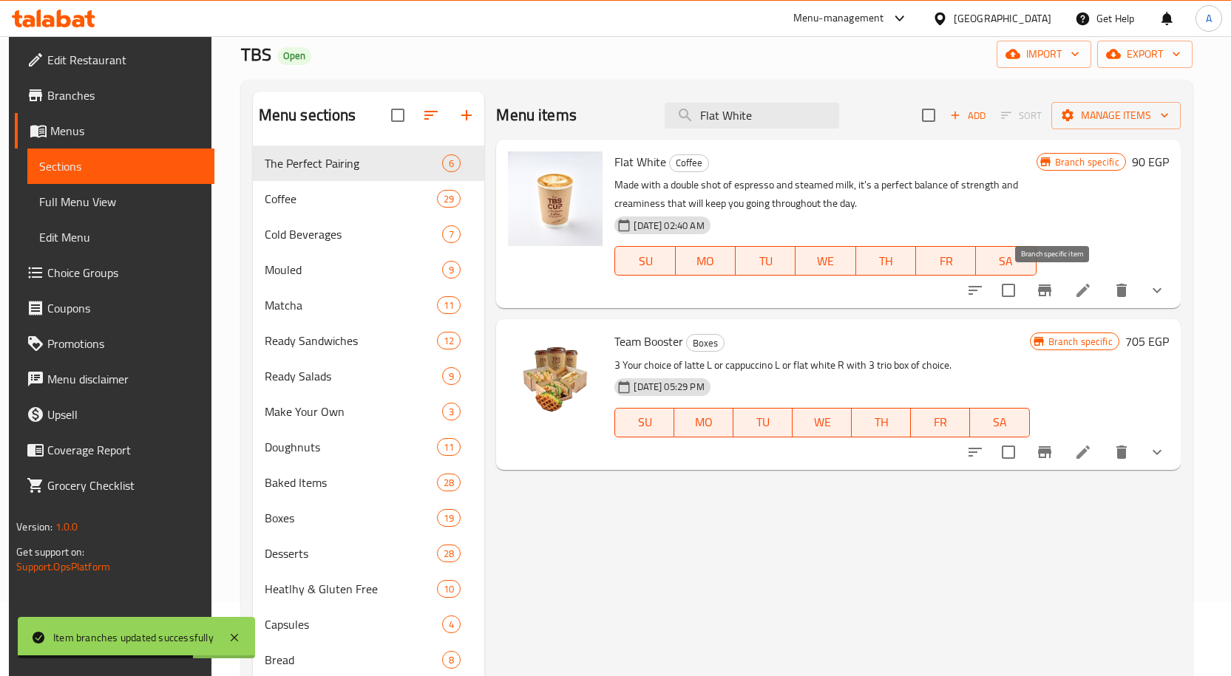
click at [1053, 293] on icon "Branch-specific-item" at bounding box center [1045, 291] width 18 height 18
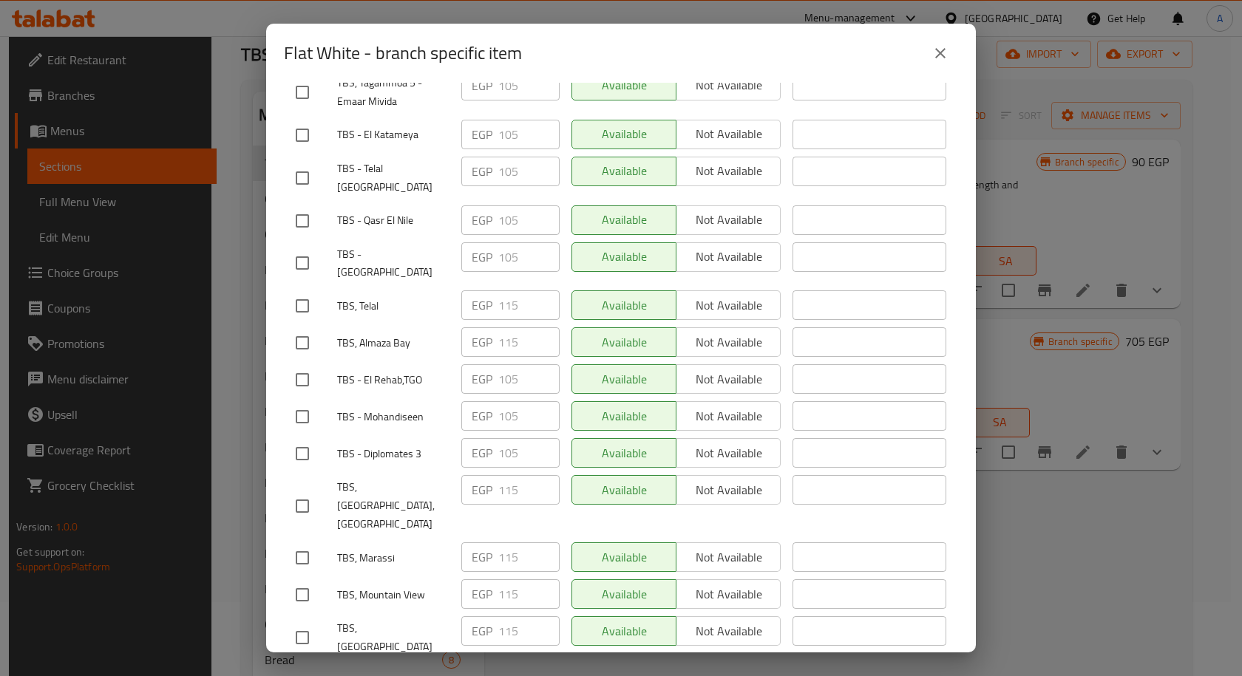
scroll to position [1589, 0]
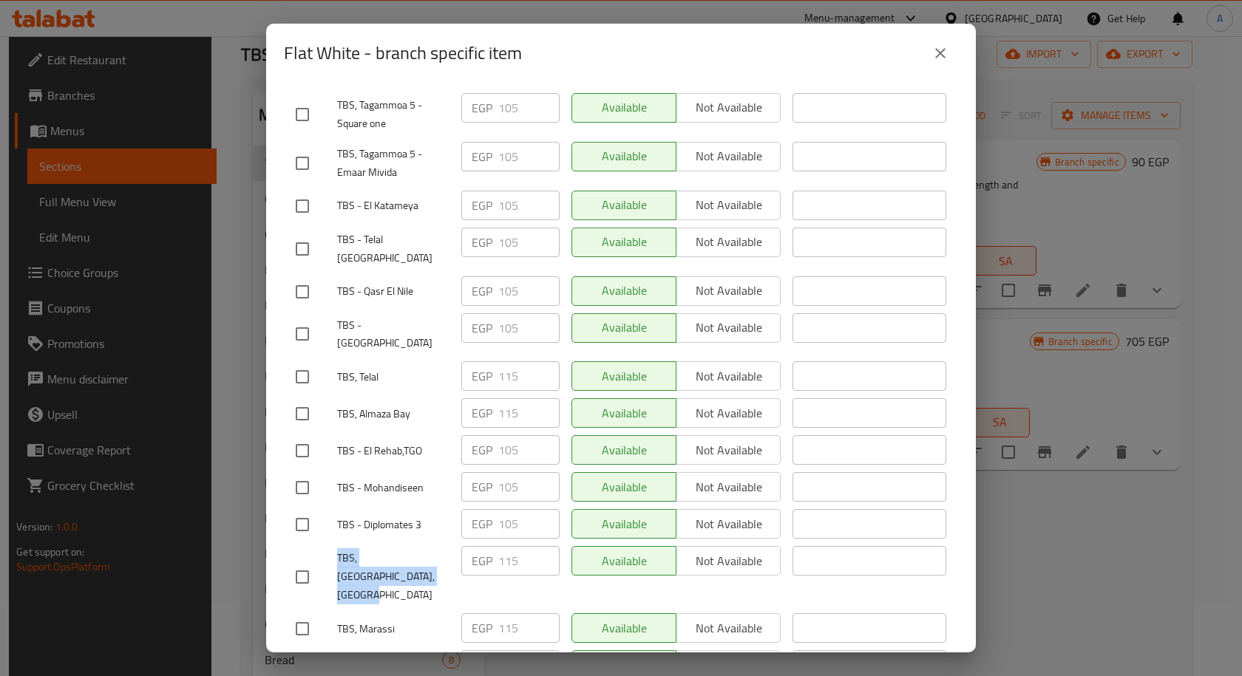
click at [948, 59] on icon "close" at bounding box center [940, 53] width 18 height 18
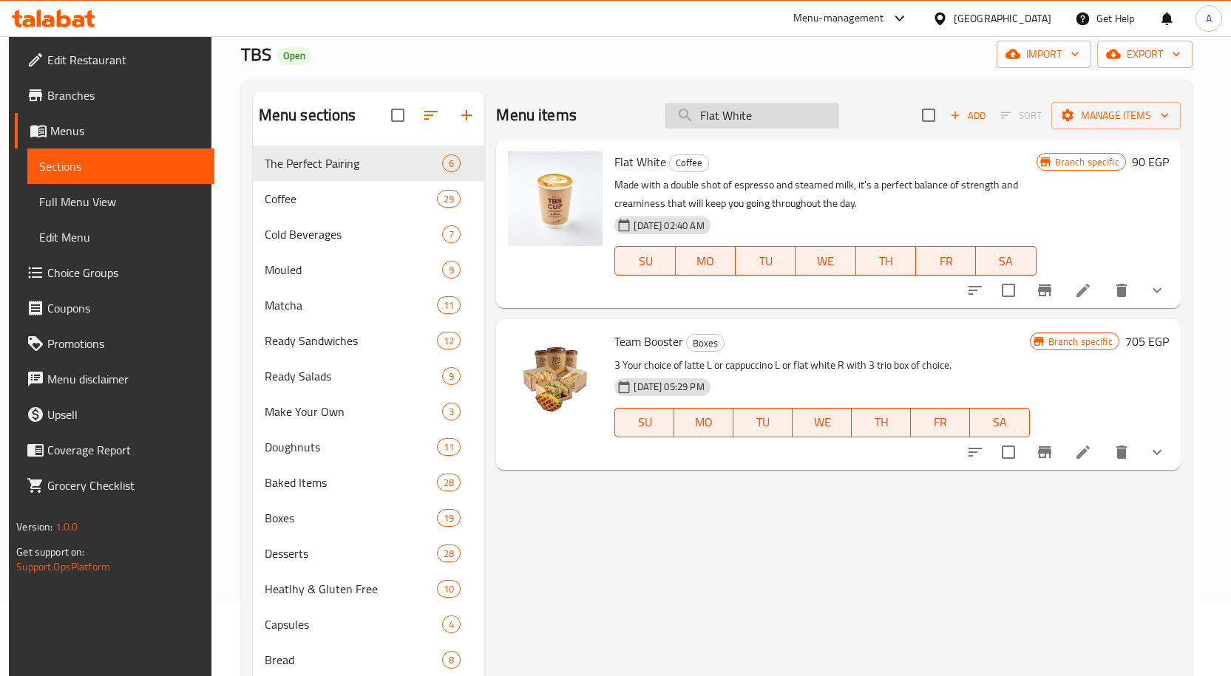
click at [755, 122] on input "Flat White" at bounding box center [752, 116] width 174 height 26
paste input "Guava Juic"
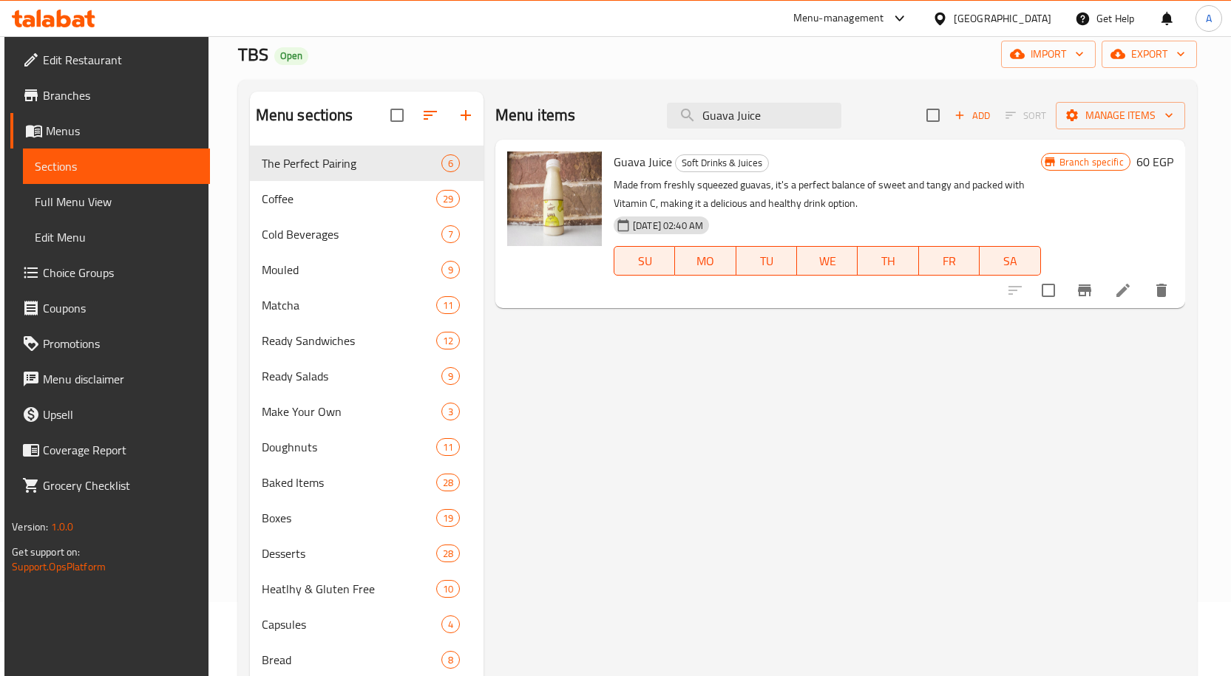
type input "Guava Juice"
click at [1086, 283] on icon "Branch-specific-item" at bounding box center [1085, 291] width 18 height 18
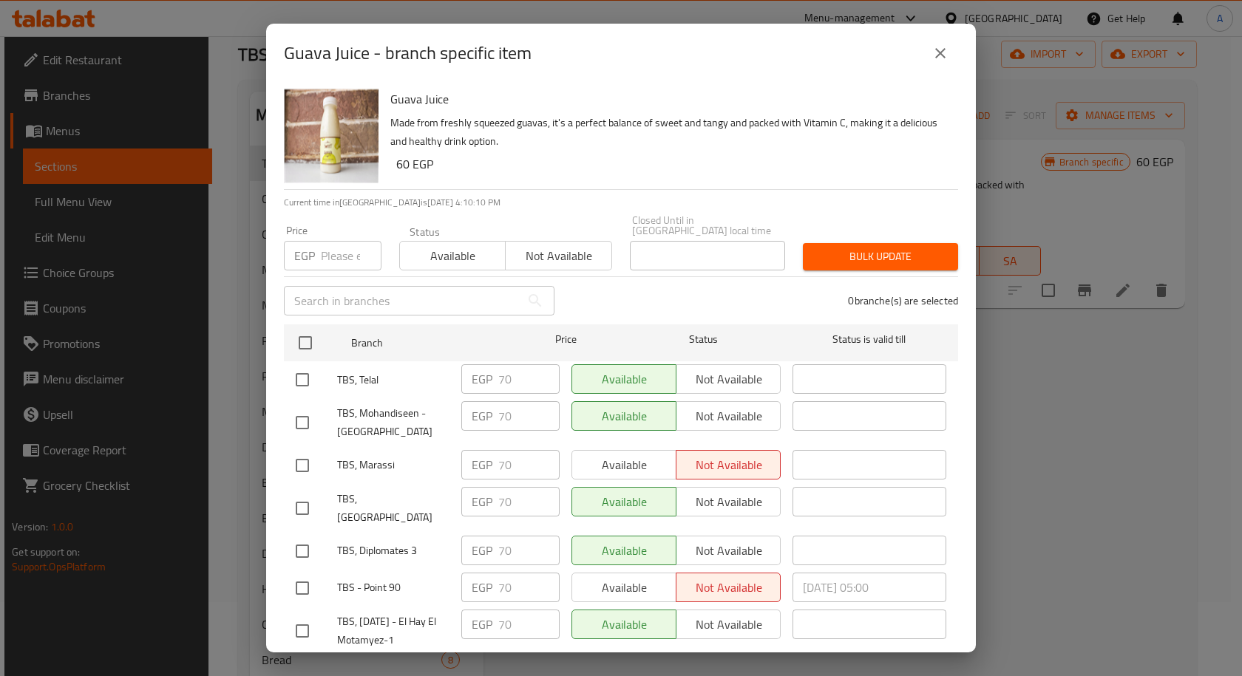
click at [812, 75] on div "Guava Juice - branch specific item" at bounding box center [621, 53] width 710 height 59
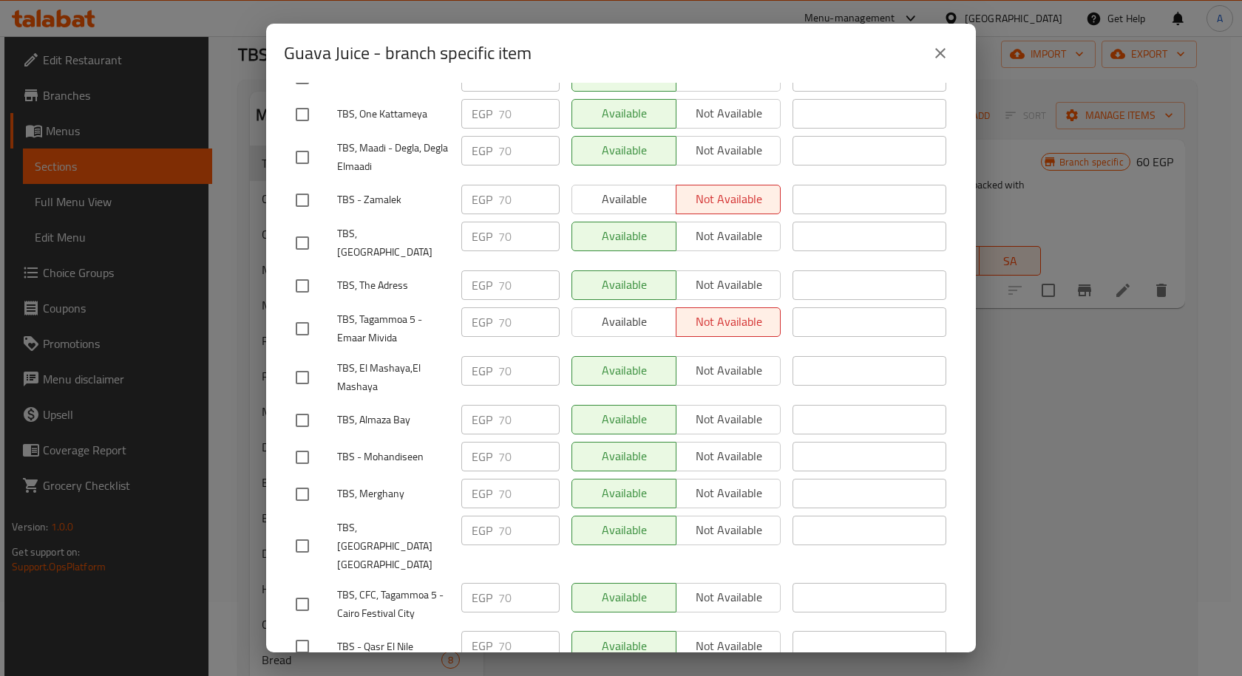
click at [310, 405] on input "checkbox" at bounding box center [302, 420] width 31 height 31
checkbox input "true"
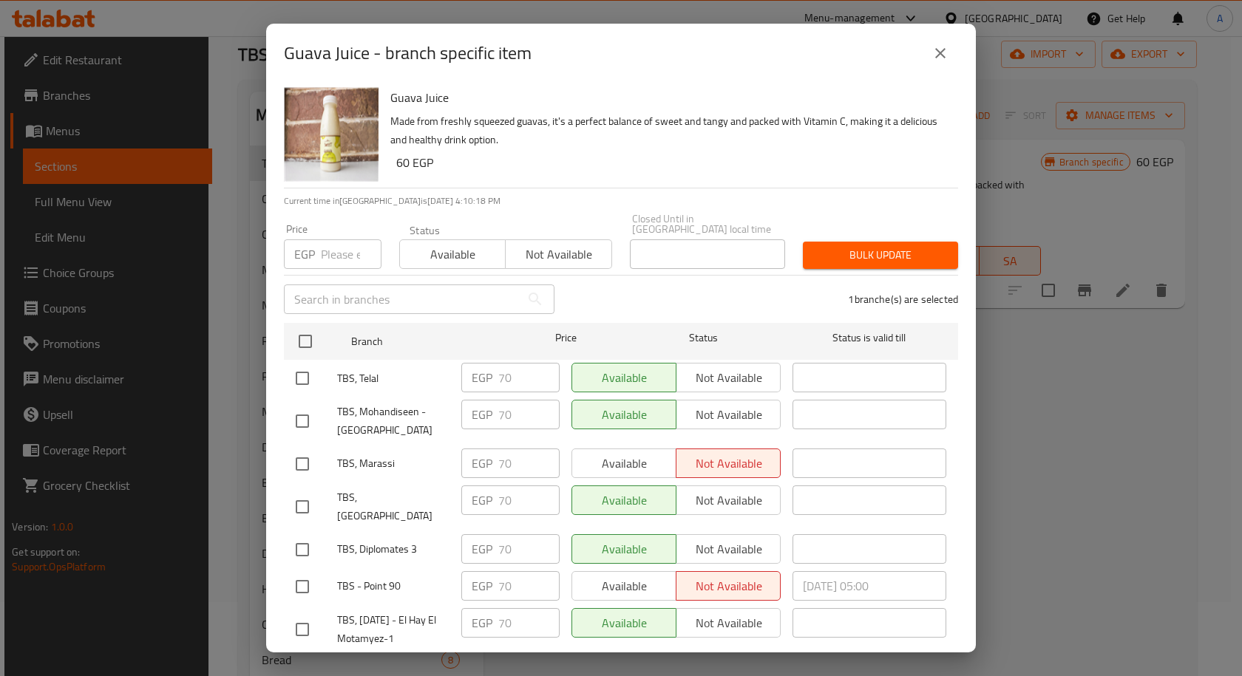
click at [299, 370] on input "checkbox" at bounding box center [302, 378] width 31 height 31
checkbox input "true"
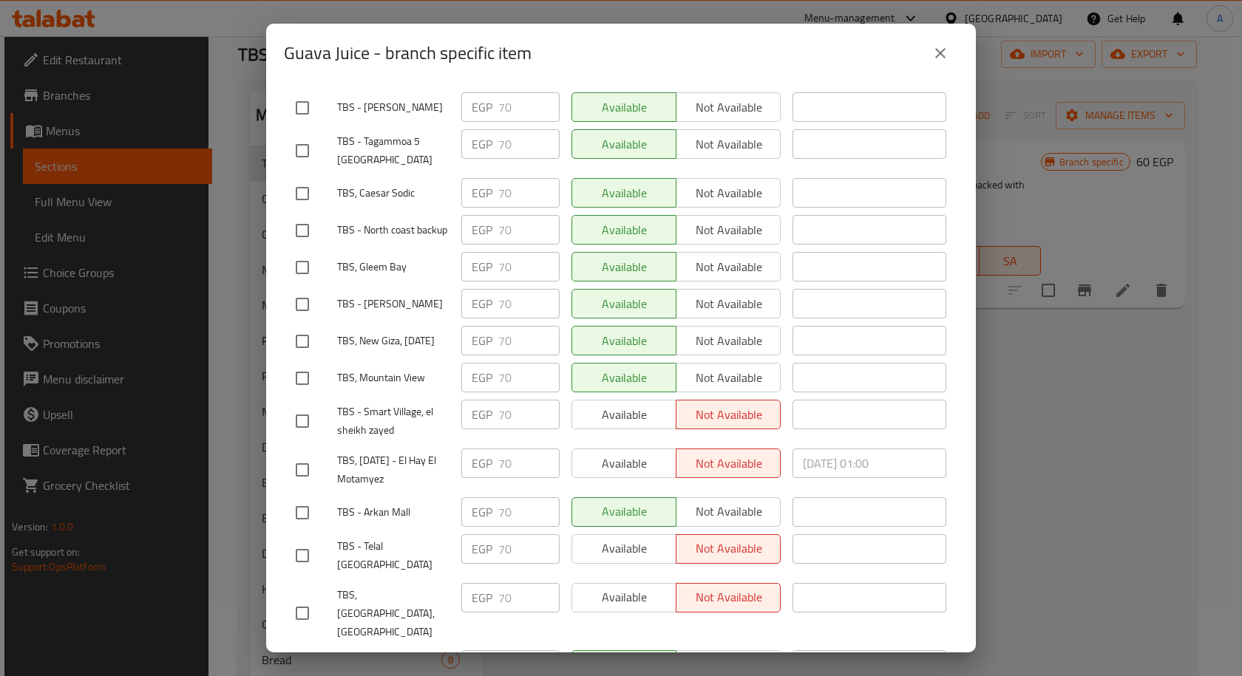
click at [316, 370] on input "checkbox" at bounding box center [302, 378] width 31 height 31
checkbox input "true"
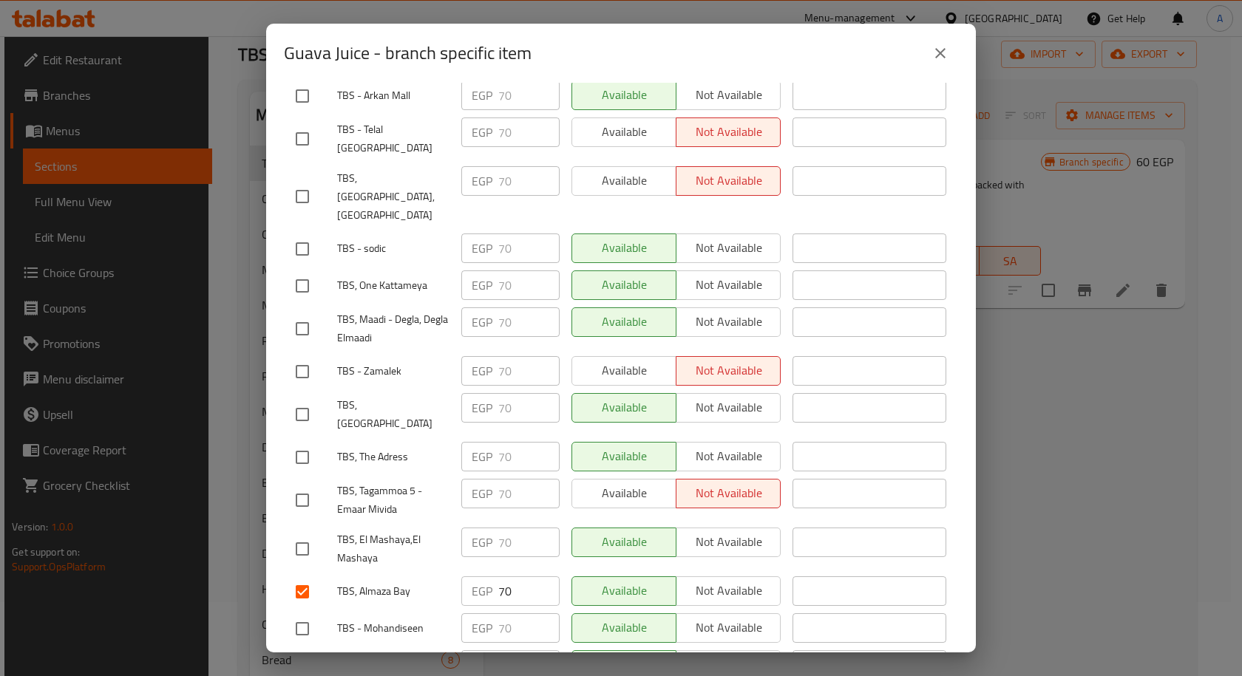
click at [309, 399] on input "checkbox" at bounding box center [302, 414] width 31 height 31
checkbox input "true"
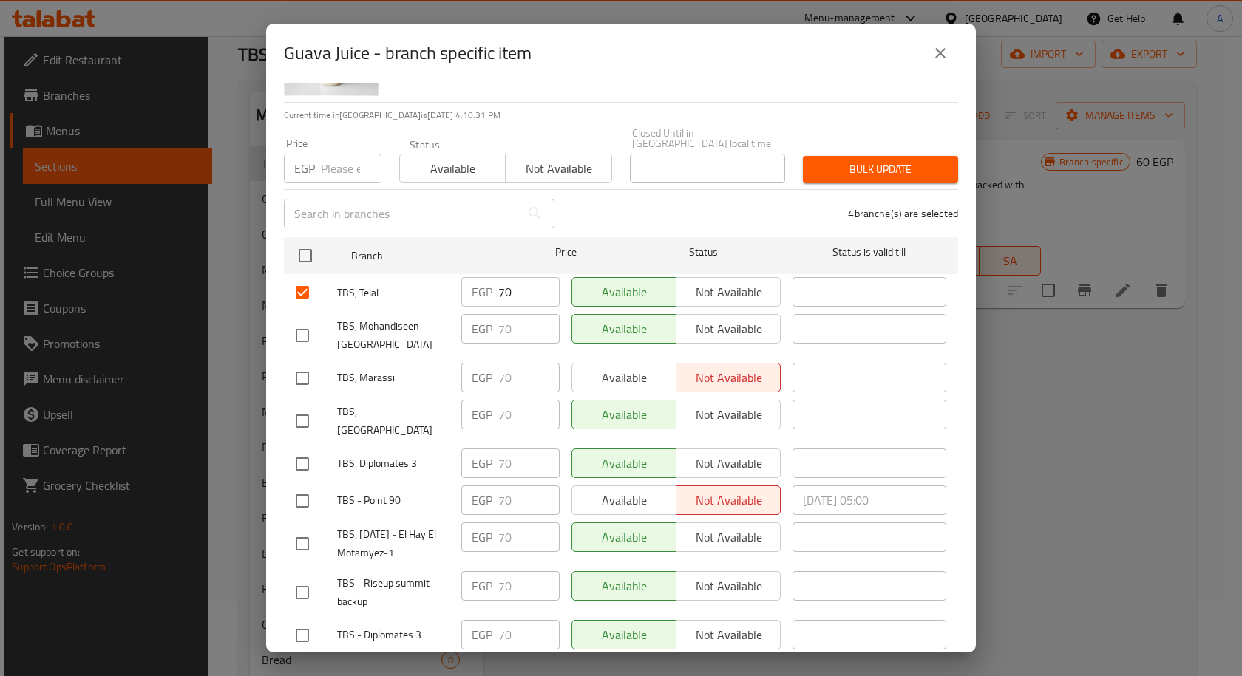
click at [305, 363] on input "checkbox" at bounding box center [302, 378] width 31 height 31
checkbox input "true"
click at [302, 449] on input "checkbox" at bounding box center [302, 464] width 31 height 31
checkbox input "true"
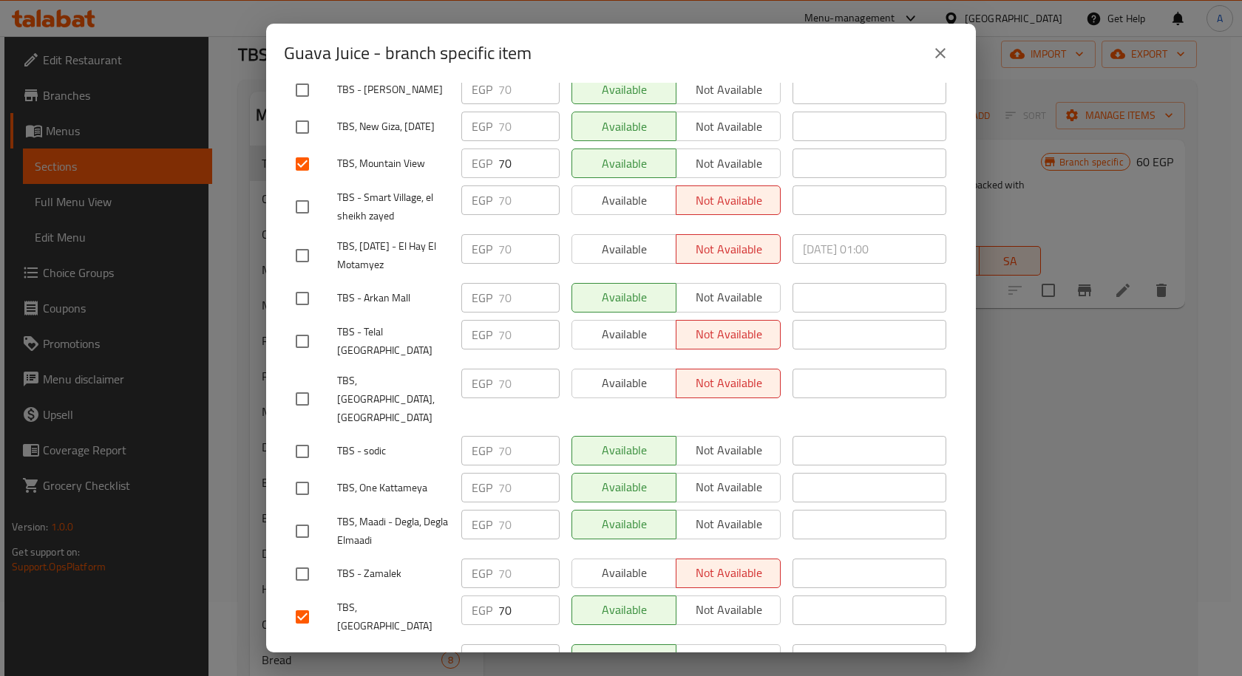
click at [296, 384] on input "checkbox" at bounding box center [302, 399] width 31 height 31
checkbox input "true"
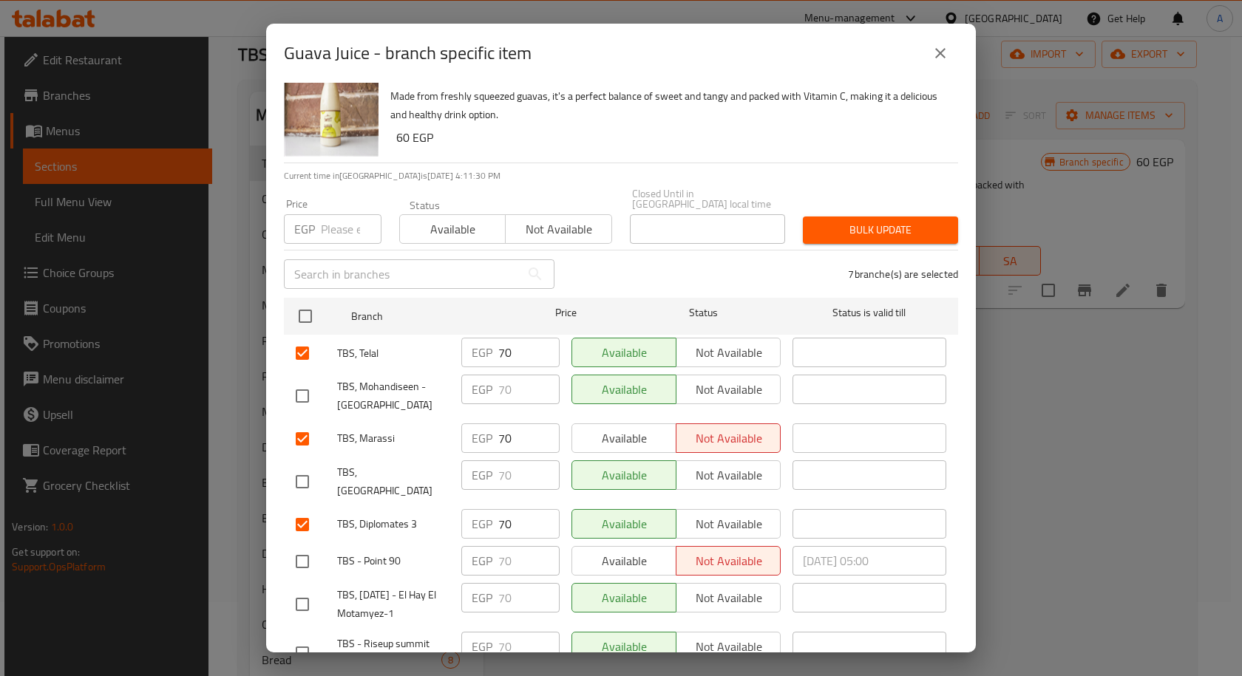
scroll to position [0, 0]
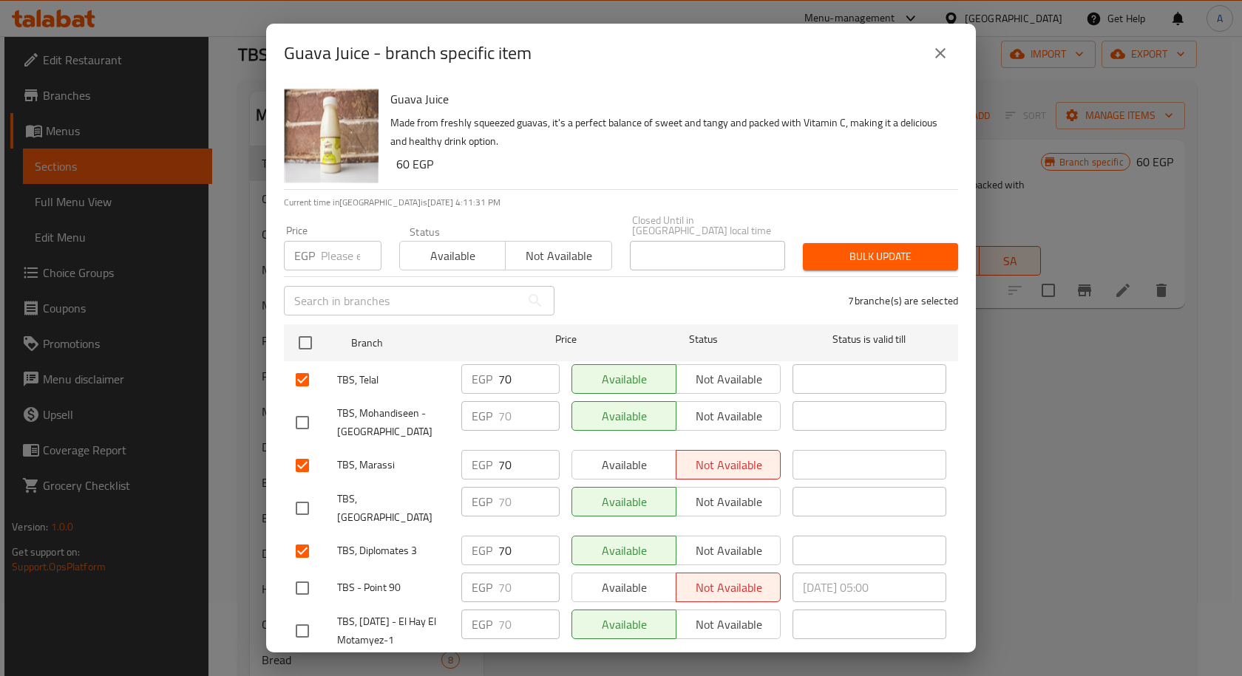
click at [342, 254] on input "number" at bounding box center [351, 256] width 61 height 30
type input "80"
click at [819, 248] on span "Bulk update" at bounding box center [881, 257] width 132 height 18
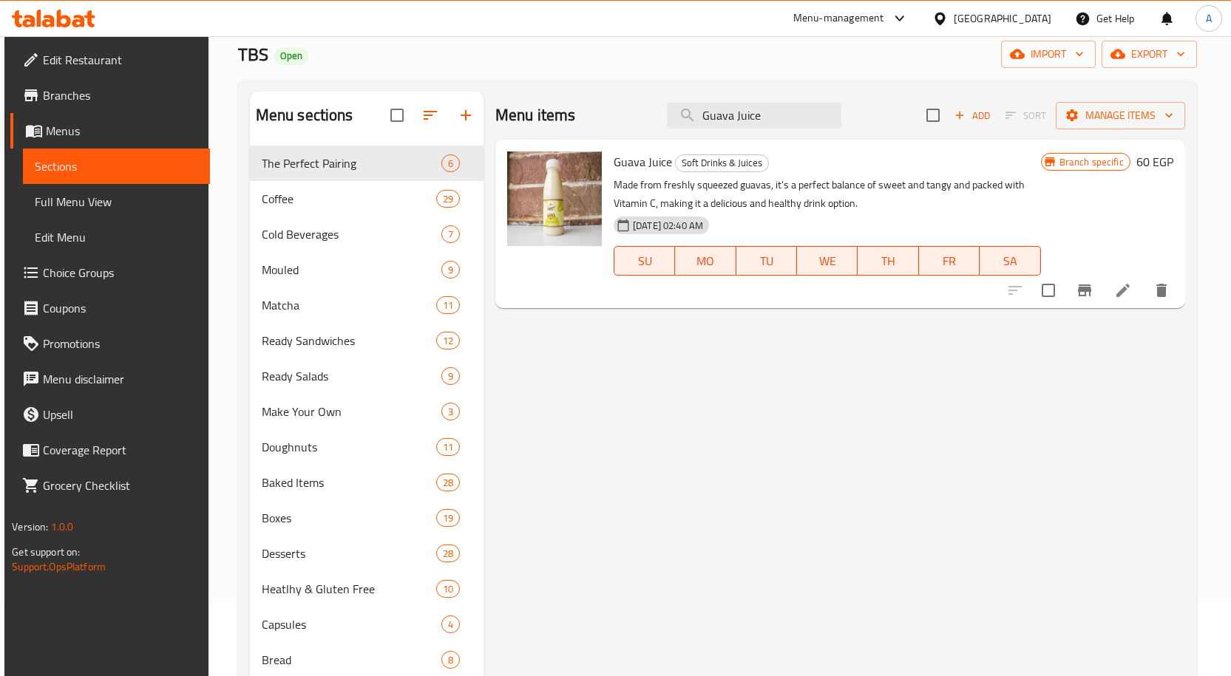
click at [1089, 298] on icon "Branch-specific-item" at bounding box center [1085, 291] width 18 height 18
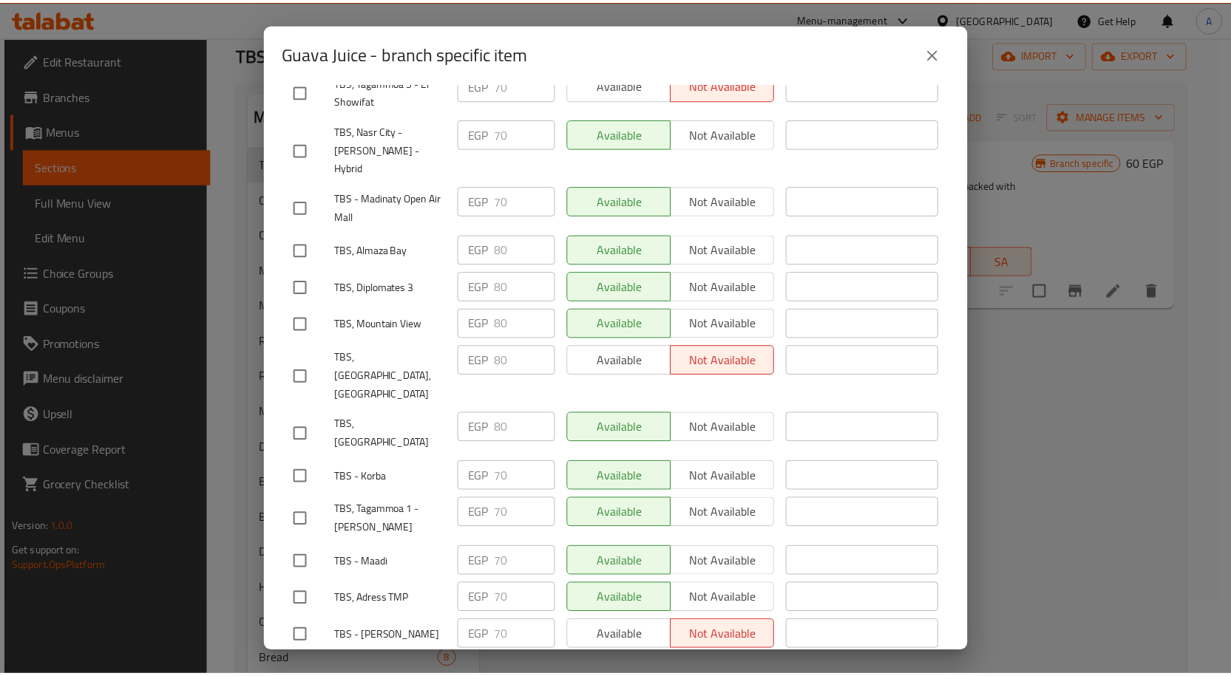
scroll to position [1784, 0]
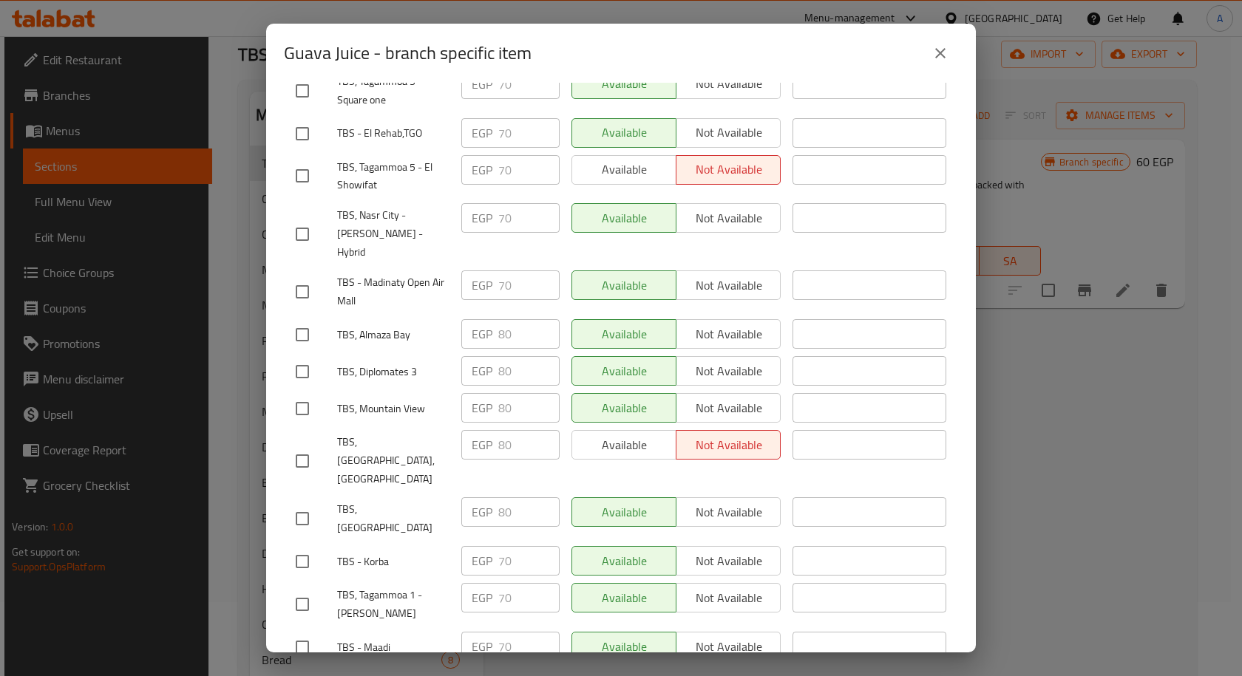
click at [944, 60] on icon "close" at bounding box center [940, 53] width 18 height 18
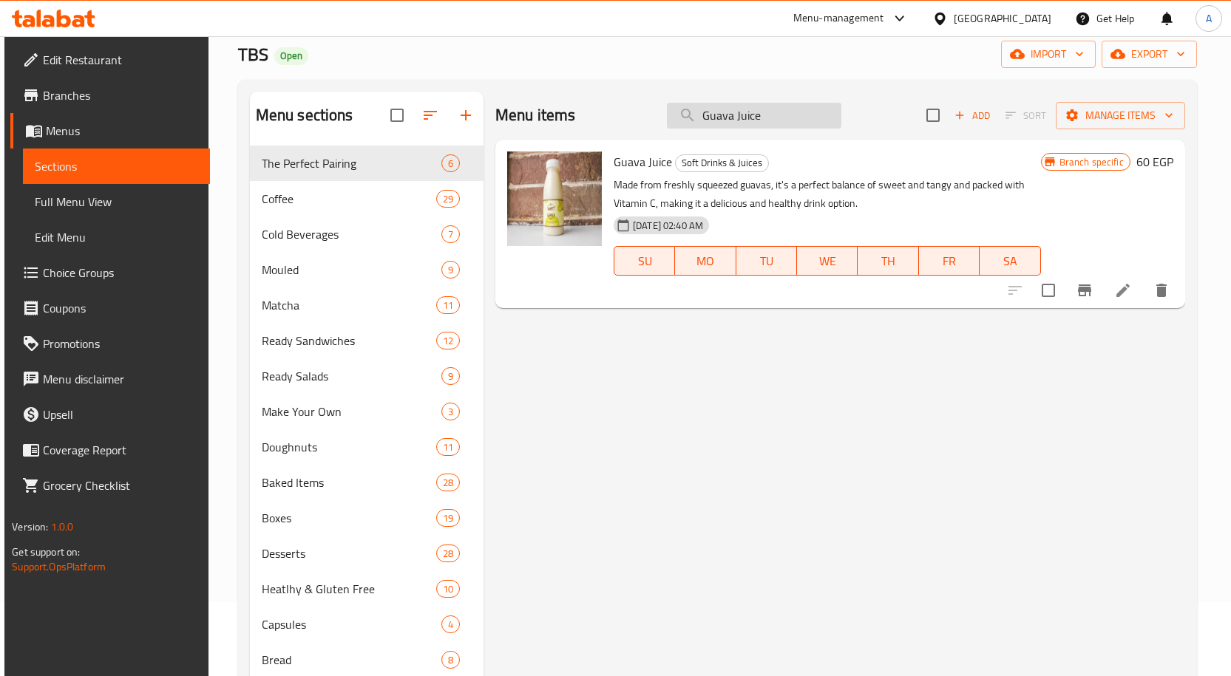
click at [711, 115] on input "Guava Juice" at bounding box center [754, 116] width 174 height 26
paste input "Latte"
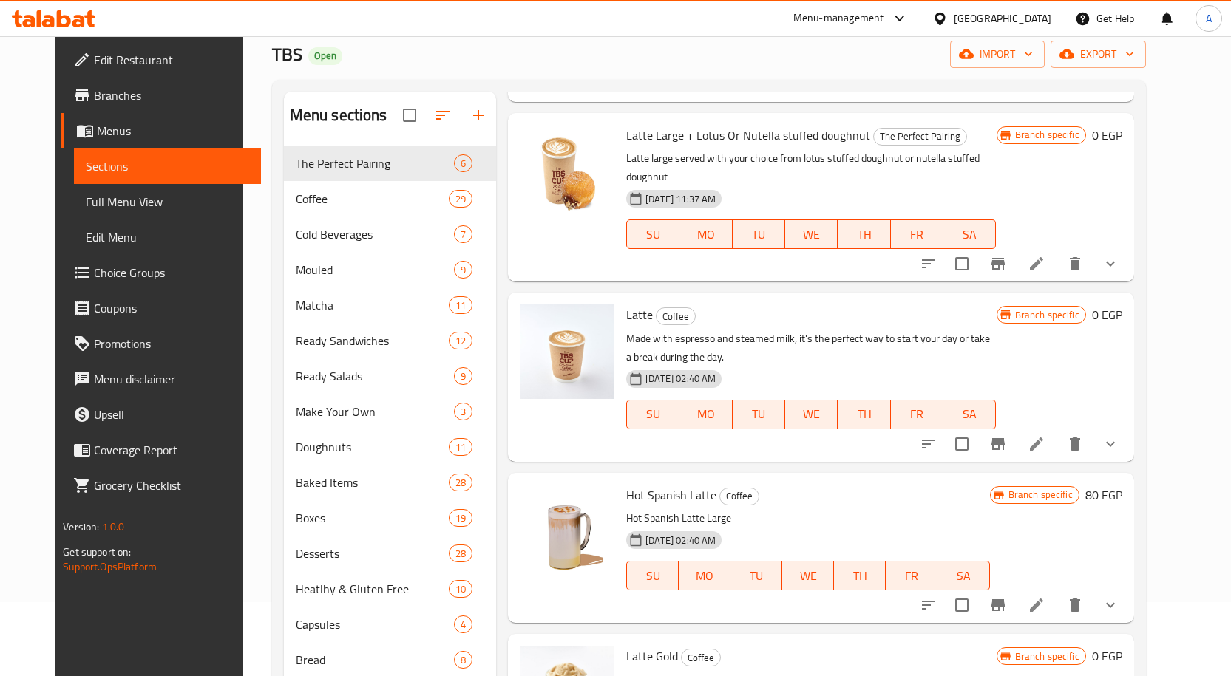
scroll to position [370, 0]
click at [1119, 434] on icon "show more" at bounding box center [1110, 443] width 18 height 18
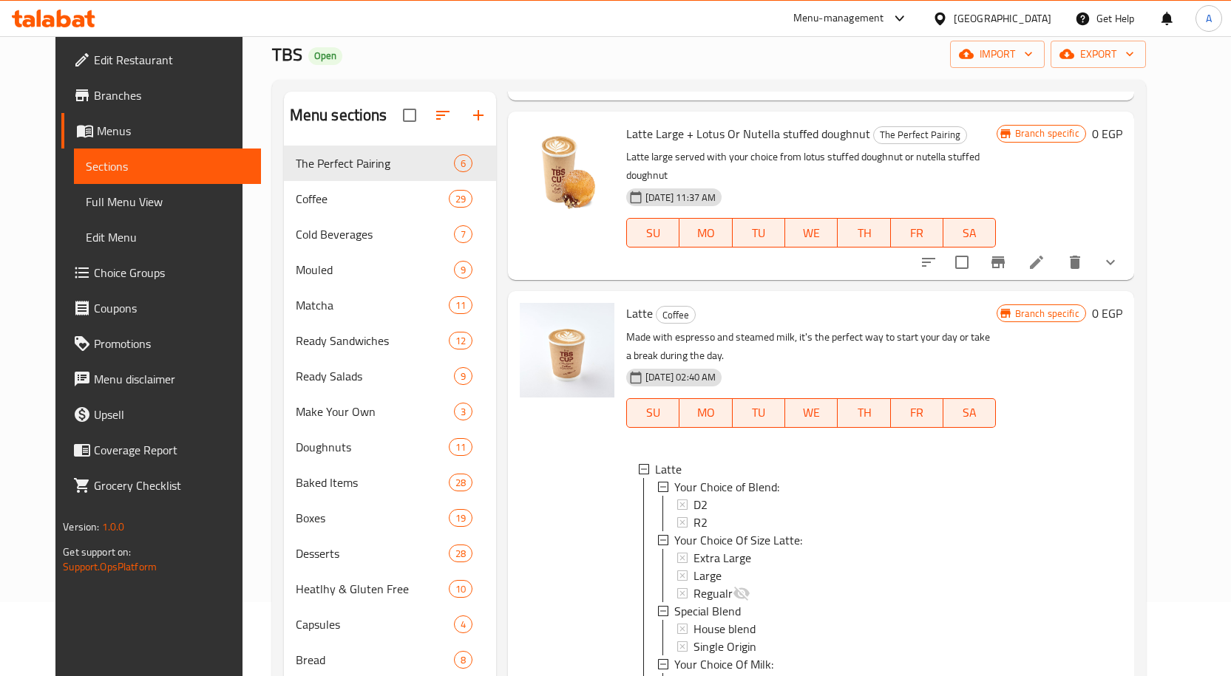
scroll to position [444, 0]
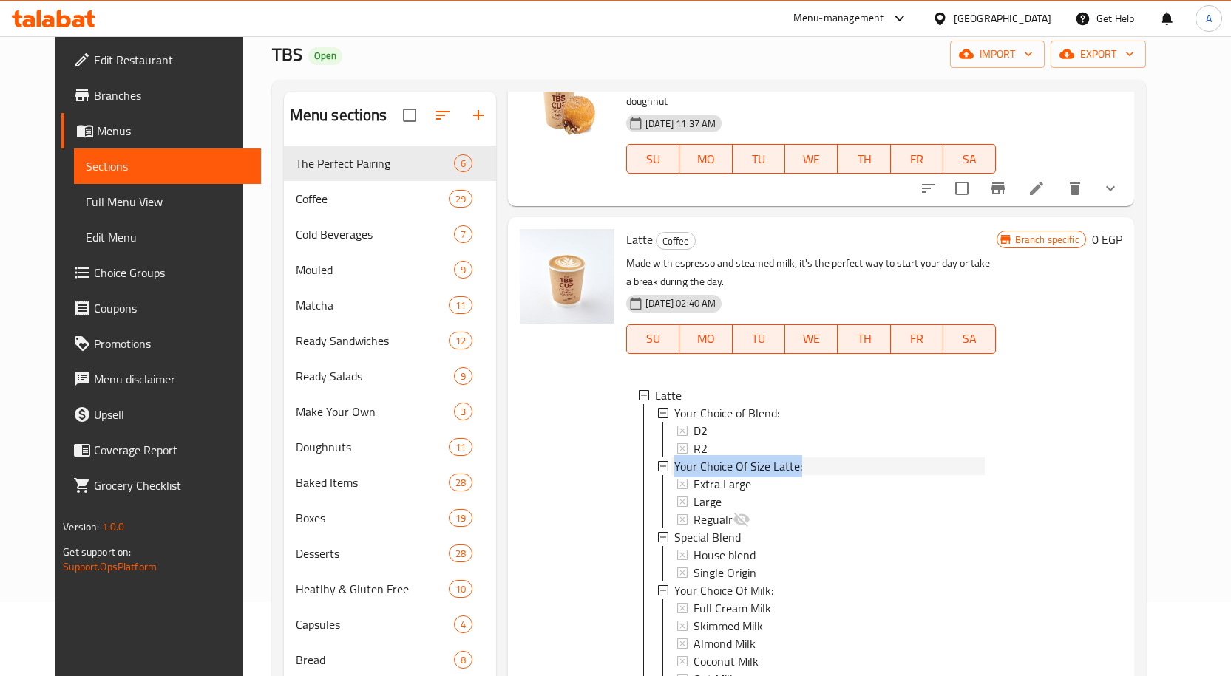
drag, startPoint x: 803, startPoint y: 433, endPoint x: 658, endPoint y: 421, distance: 145.4
click at [671, 458] on div "Your Choice Of Size Latte:" at bounding box center [827, 467] width 313 height 18
copy span "Your Choice Of Size Latte:"
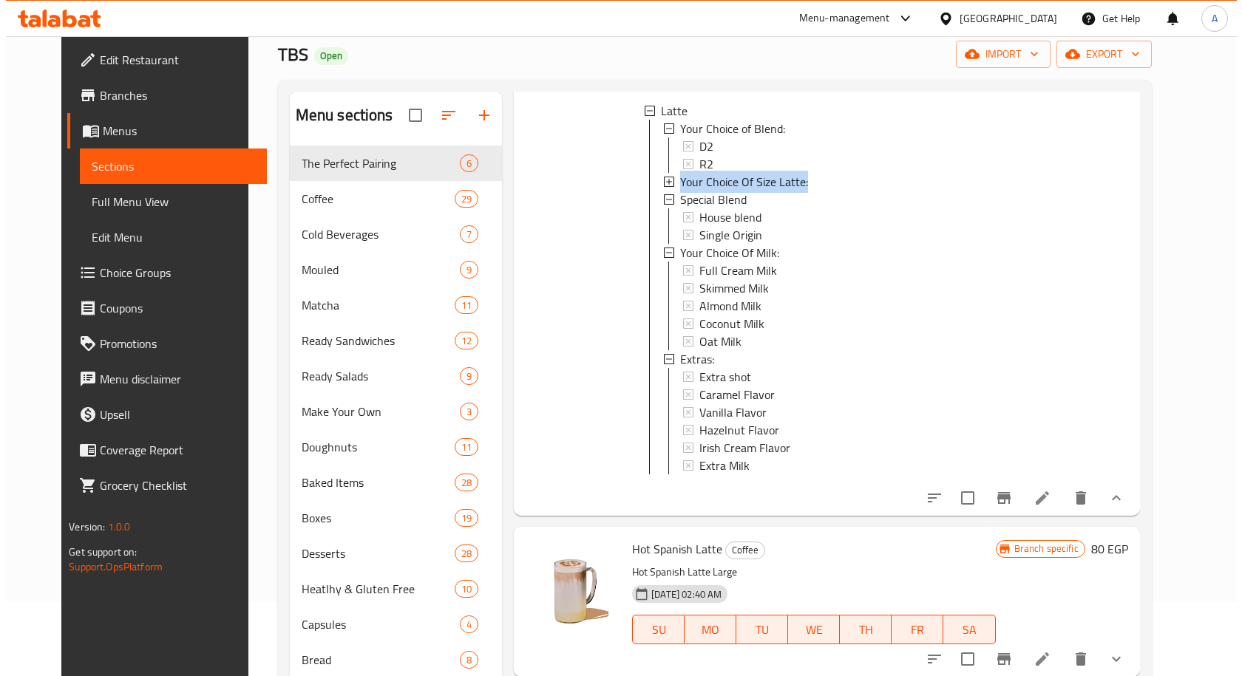
scroll to position [739, 0]
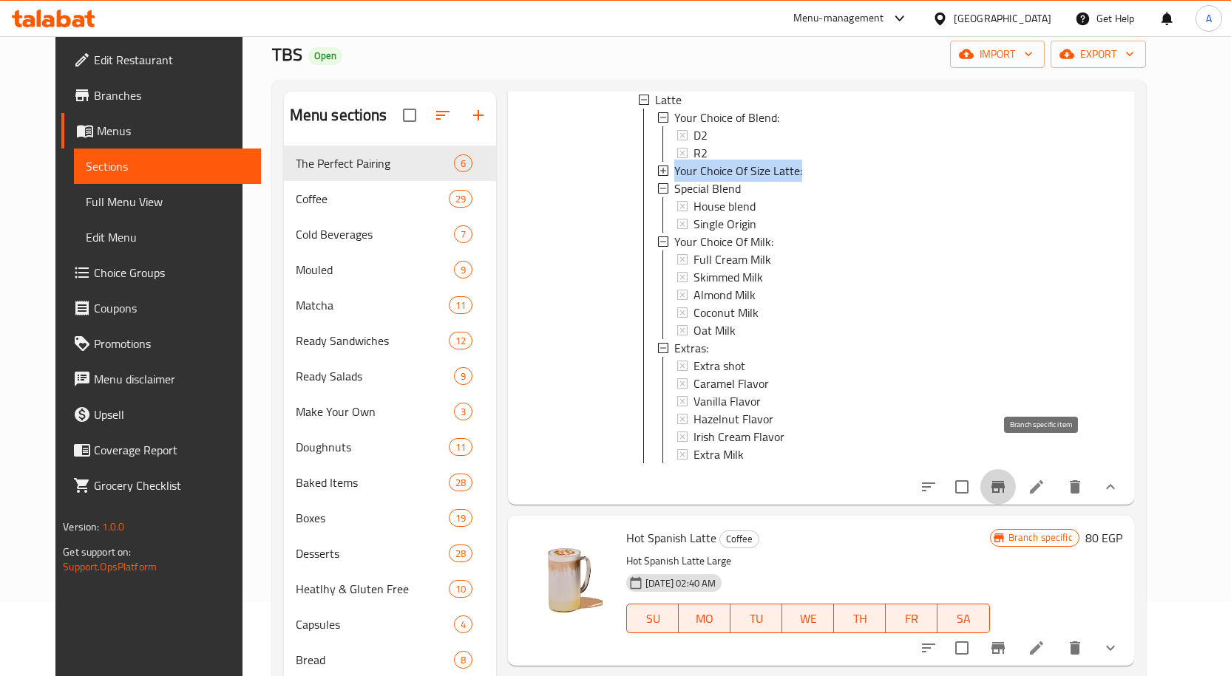
click at [1007, 478] on icon "Branch-specific-item" at bounding box center [998, 487] width 18 height 18
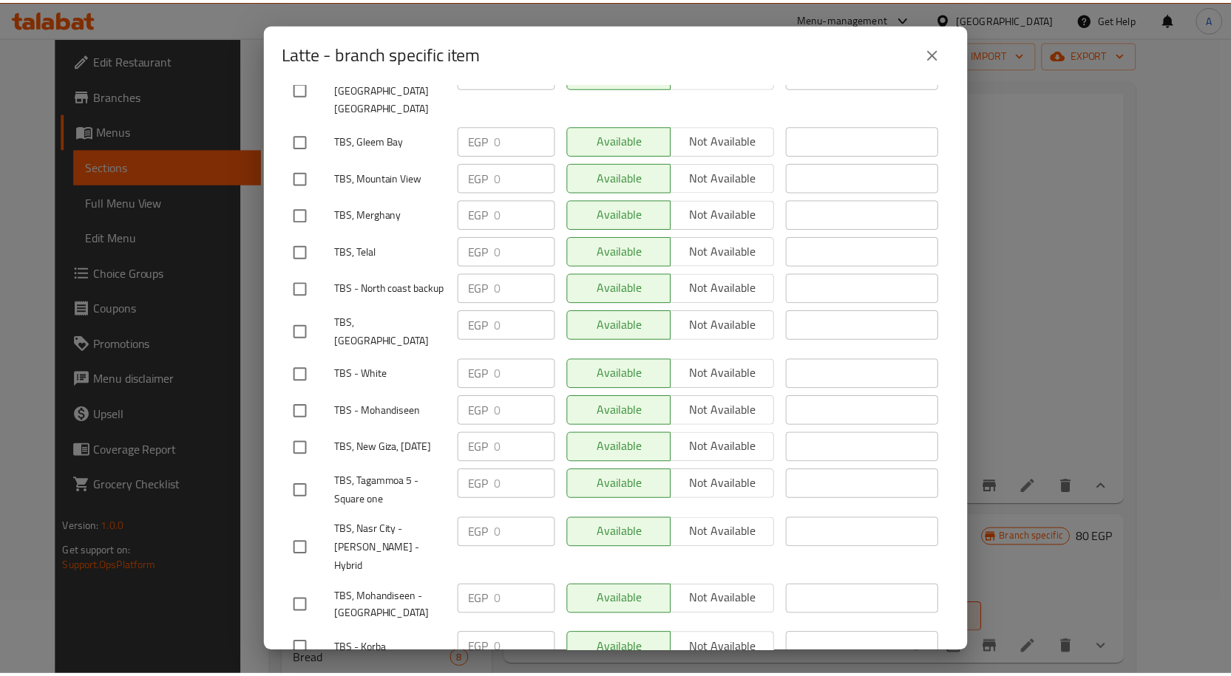
scroll to position [1774, 0]
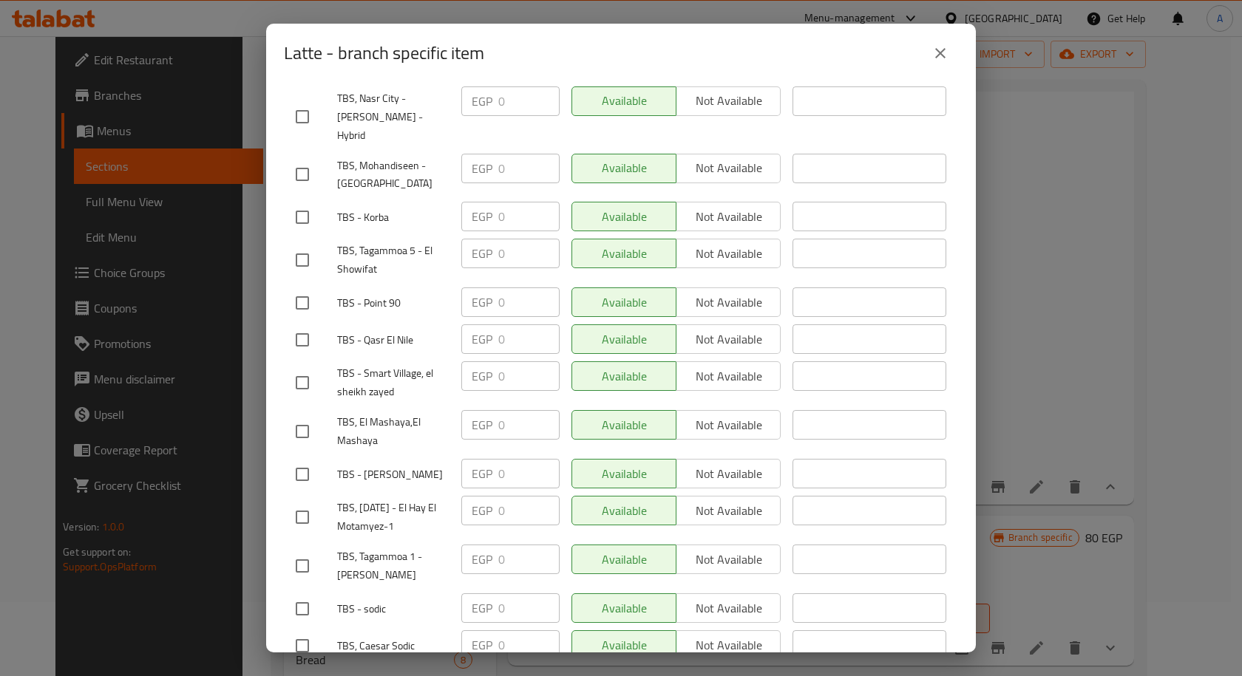
click at [928, 53] on button "close" at bounding box center [939, 52] width 35 height 35
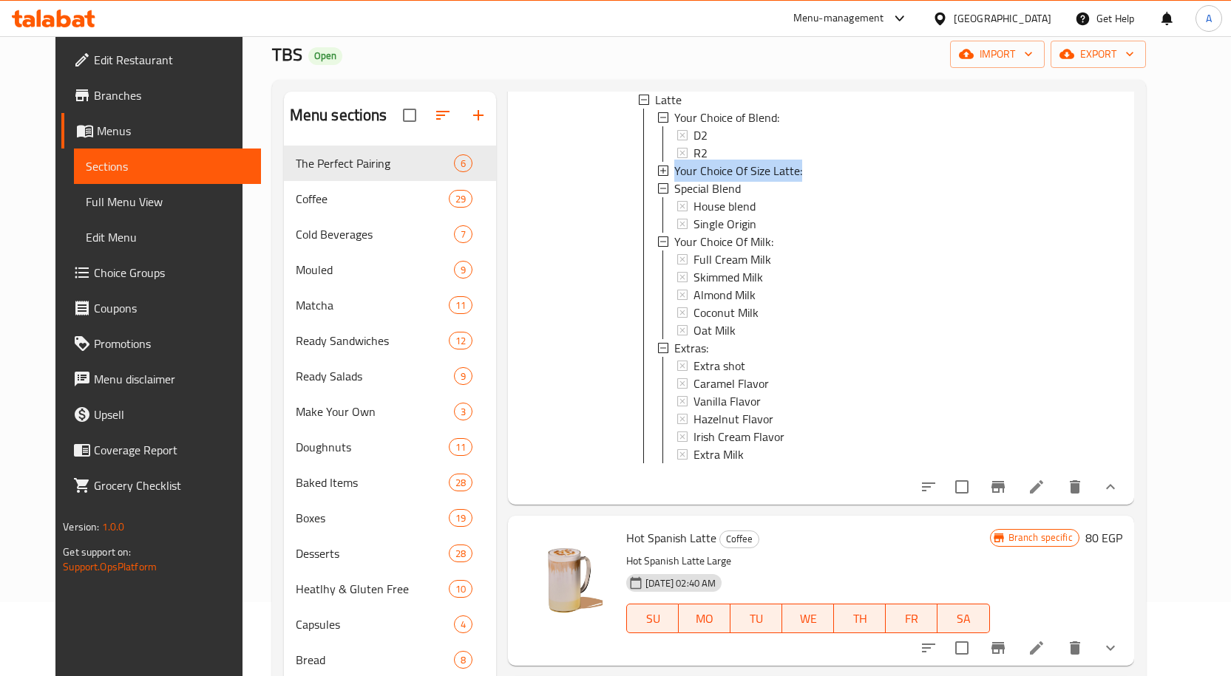
click at [1119, 478] on icon "show more" at bounding box center [1110, 487] width 18 height 18
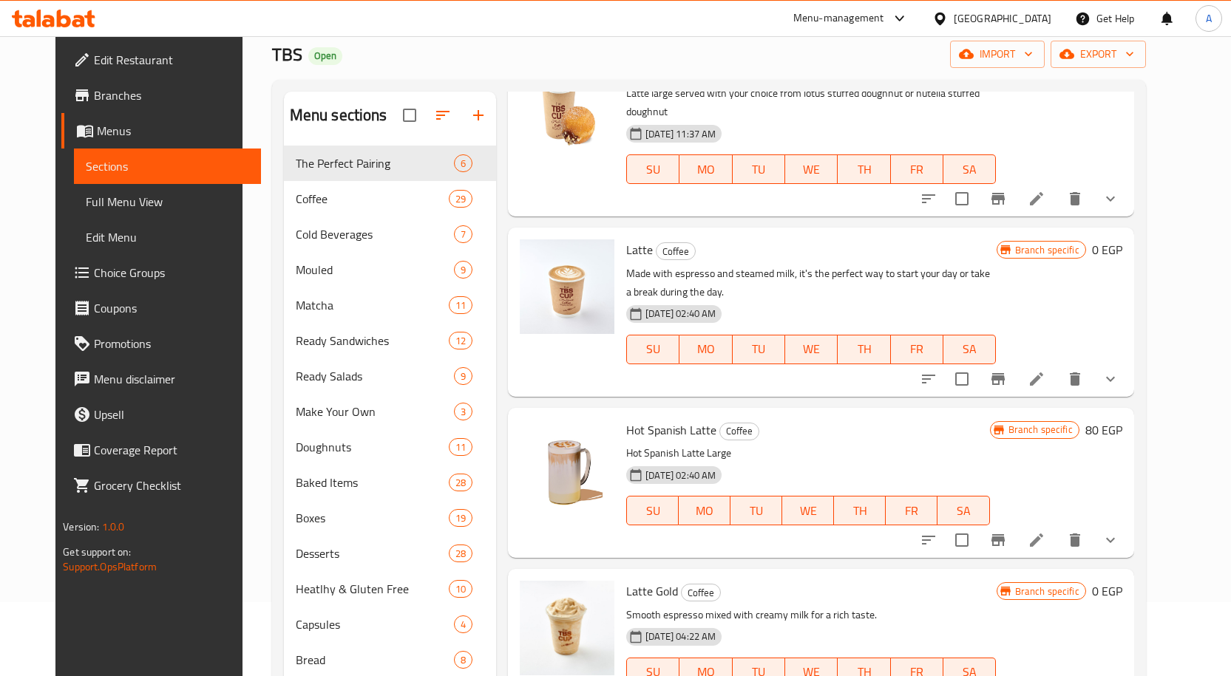
scroll to position [370, 0]
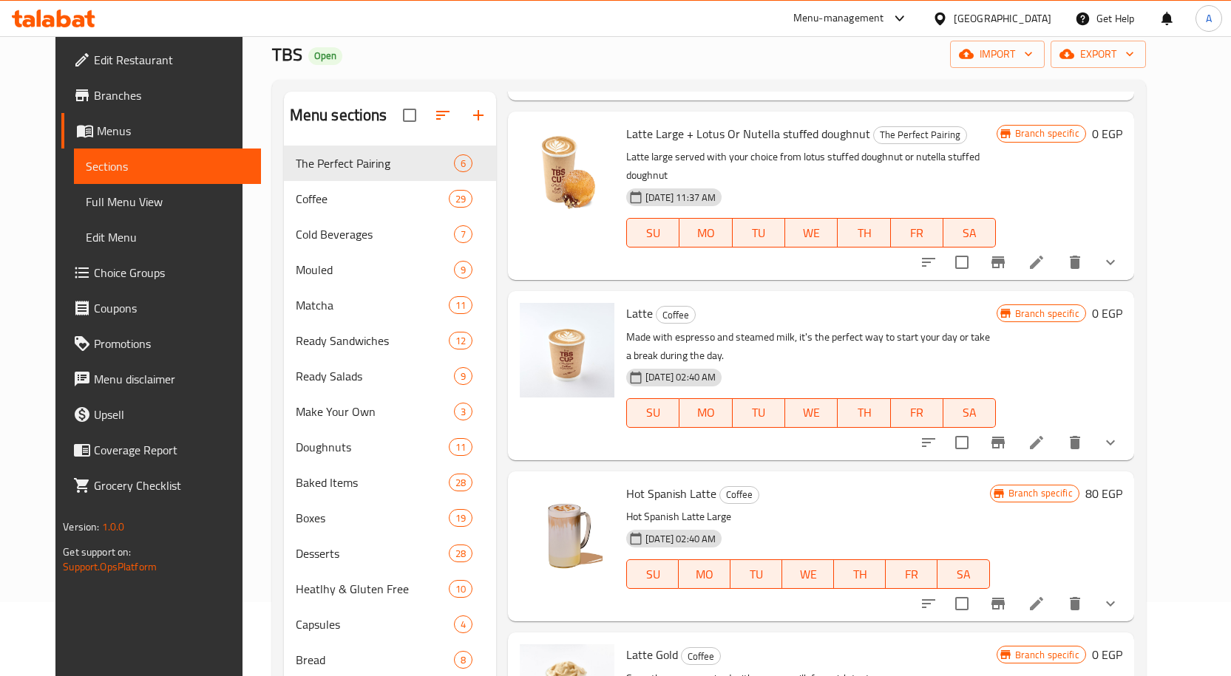
click at [1128, 425] on button "show more" at bounding box center [1110, 442] width 35 height 35
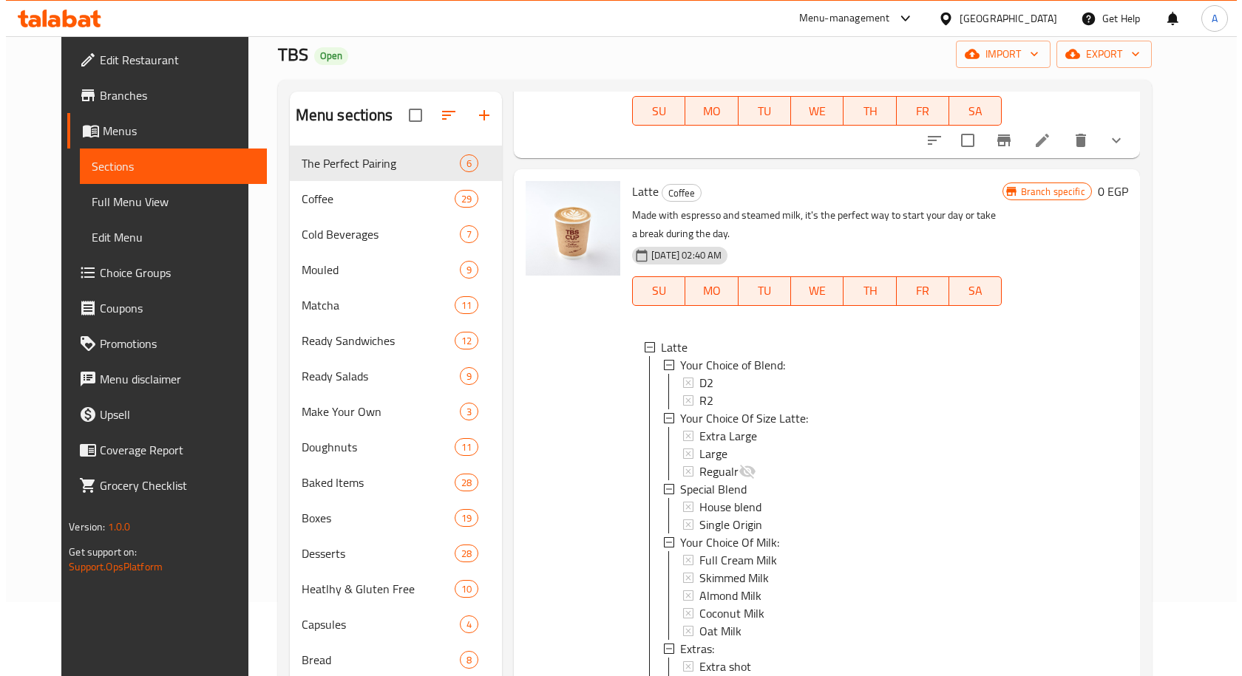
scroll to position [517, 0]
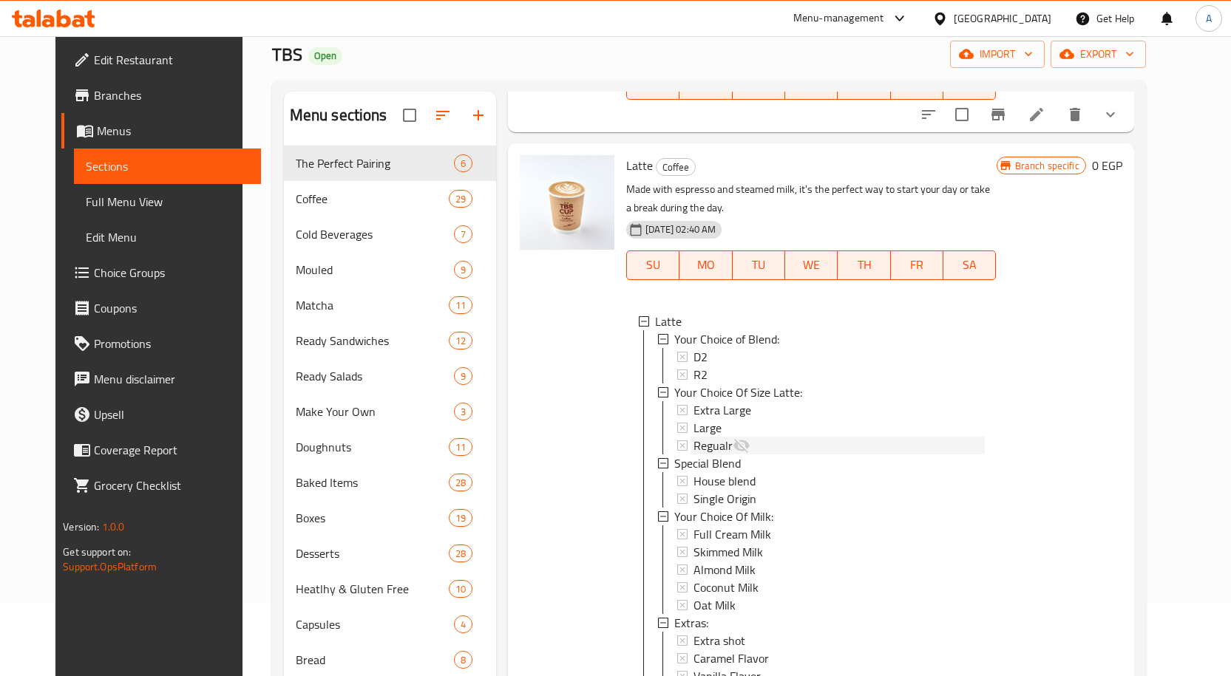
click at [693, 437] on span "Regualr" at bounding box center [712, 446] width 39 height 18
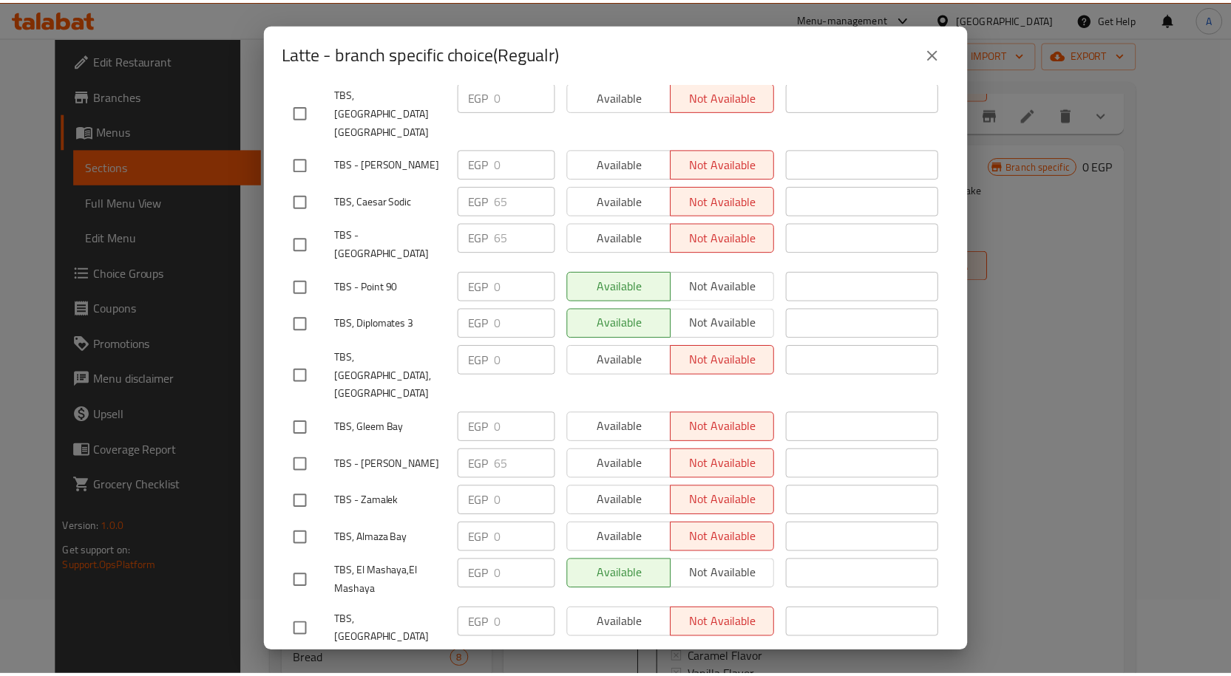
scroll to position [739, 0]
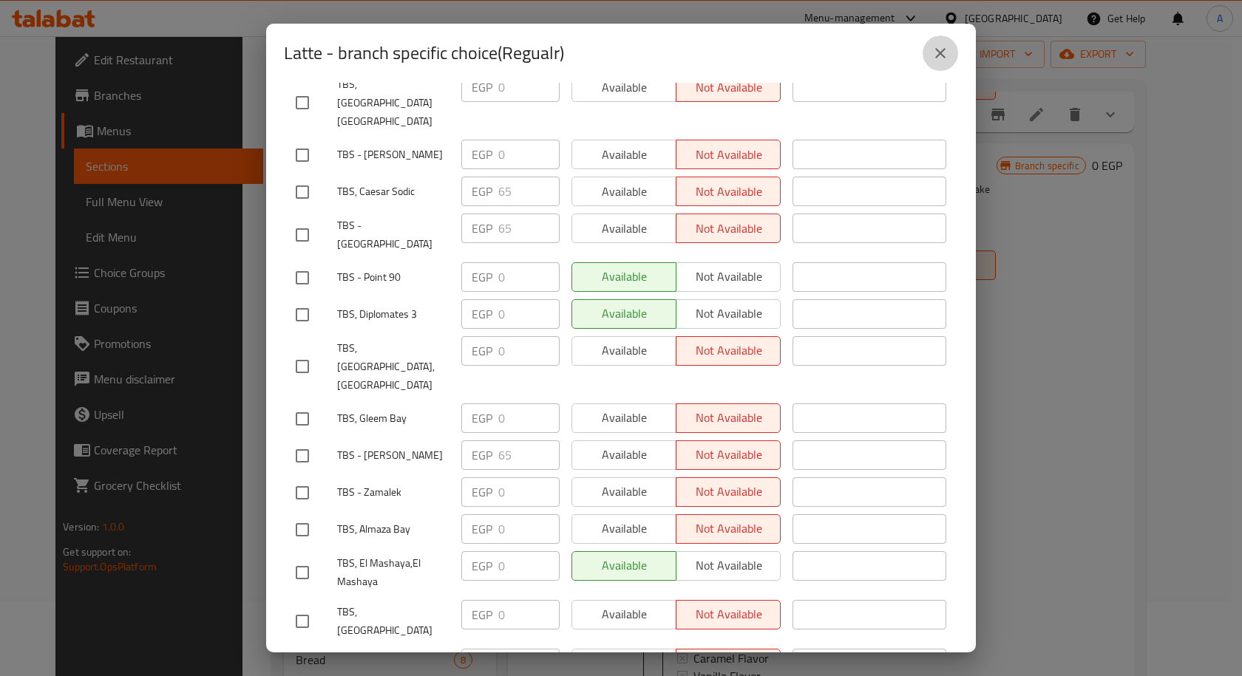
click at [931, 58] on button "close" at bounding box center [939, 52] width 35 height 35
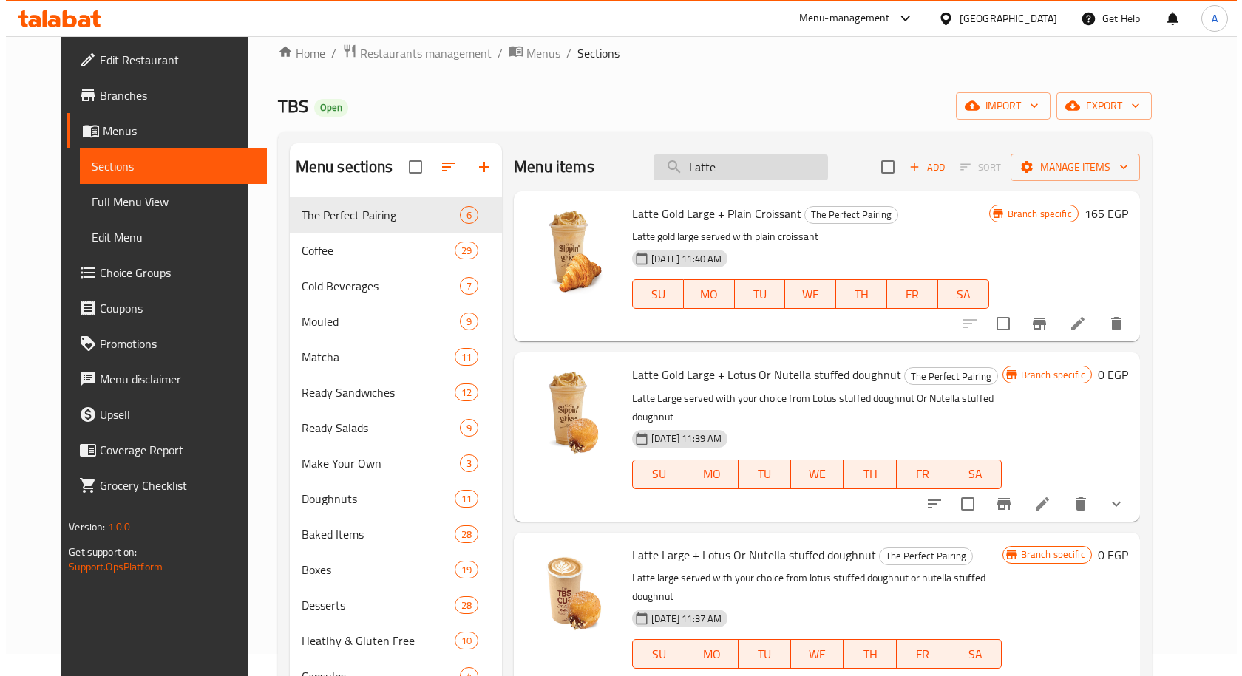
scroll to position [0, 0]
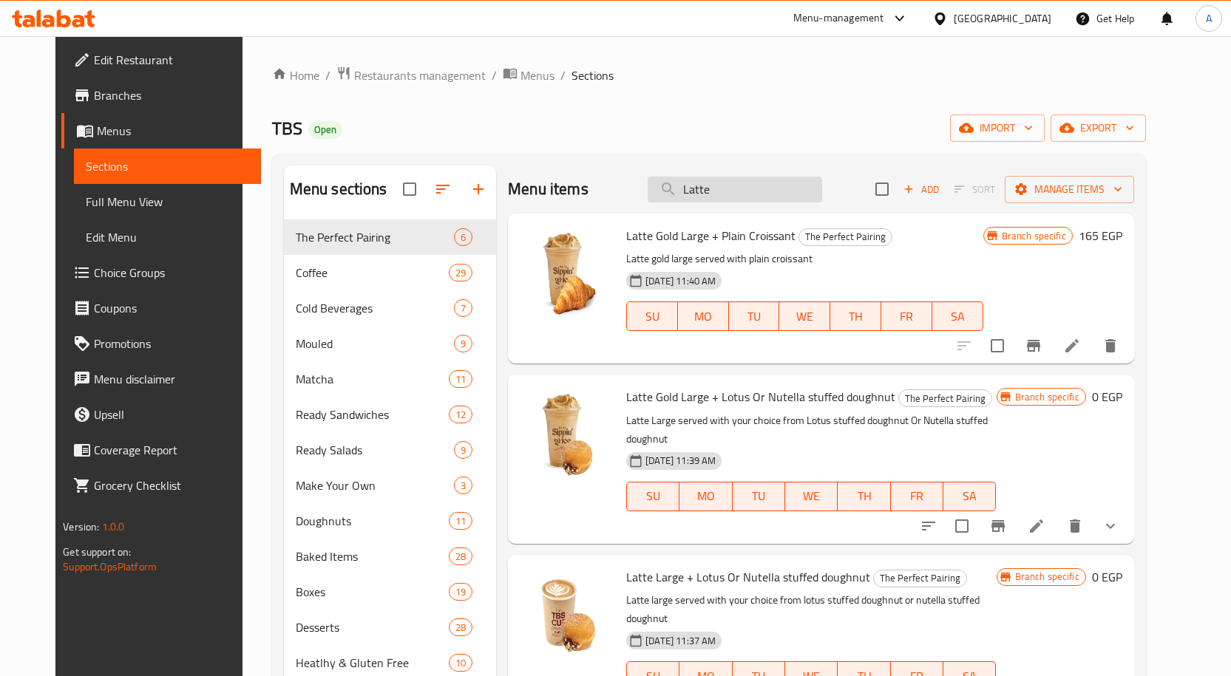
click at [722, 189] on input "Latte" at bounding box center [735, 190] width 174 height 26
paste input "emon Mint Juic"
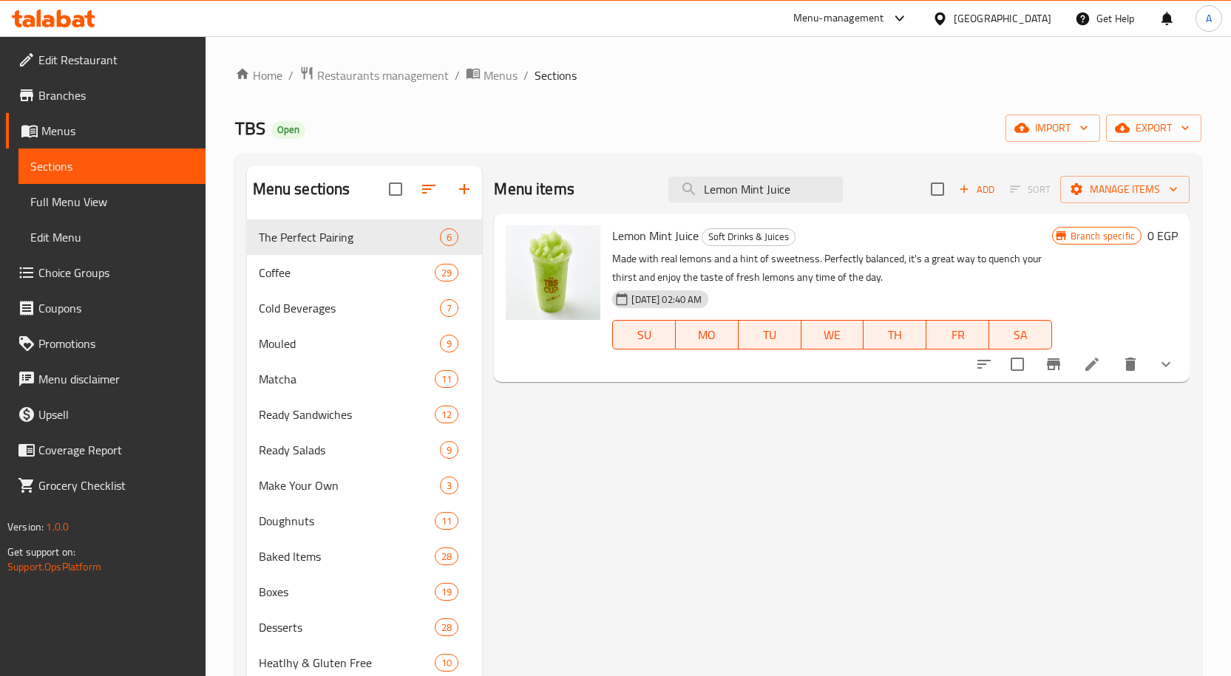
type input "Lemon Mint Juice"
click at [1160, 370] on icon "show more" at bounding box center [1166, 365] width 18 height 18
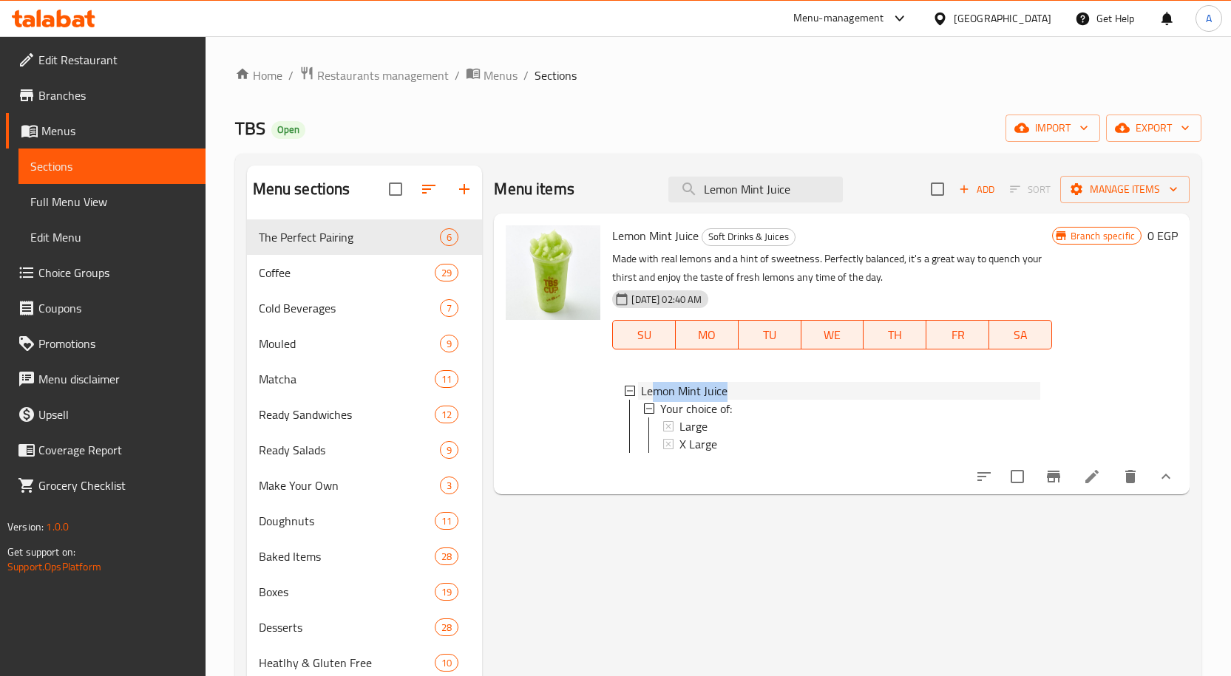
drag, startPoint x: 739, startPoint y: 393, endPoint x: 650, endPoint y: 389, distance: 89.5
click at [650, 389] on div "Lemon Mint Juice" at bounding box center [840, 391] width 398 height 18
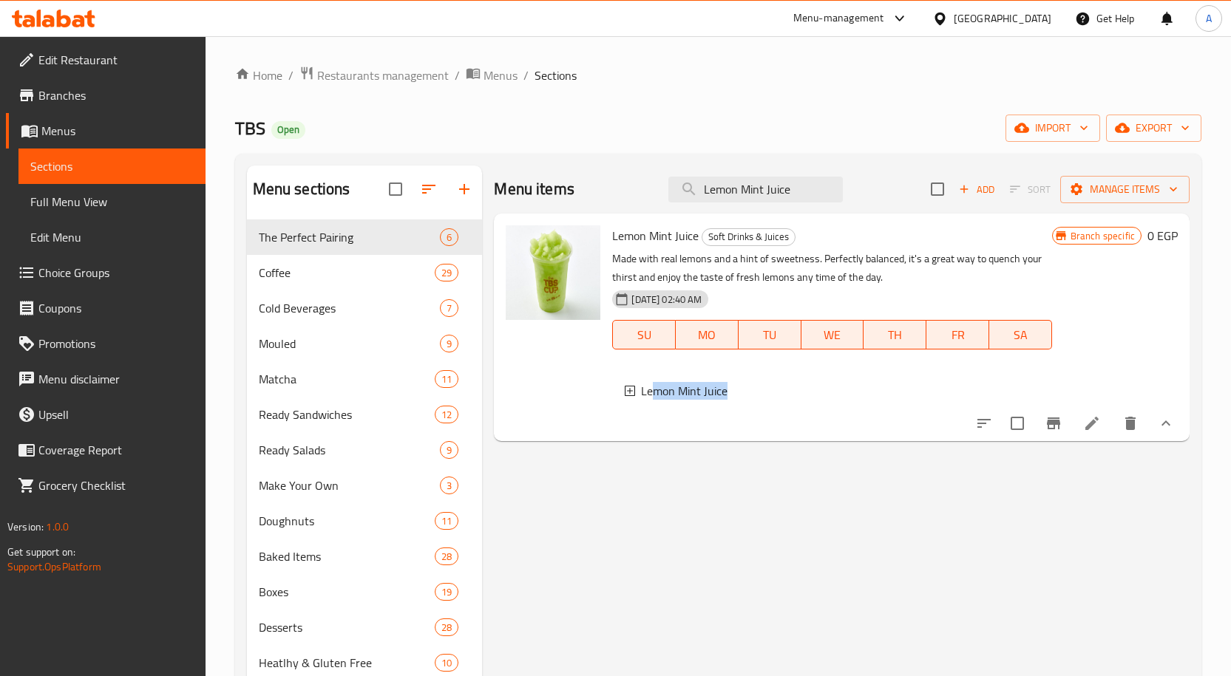
click at [724, 394] on span "Lemon Mint Juice" at bounding box center [684, 391] width 86 height 18
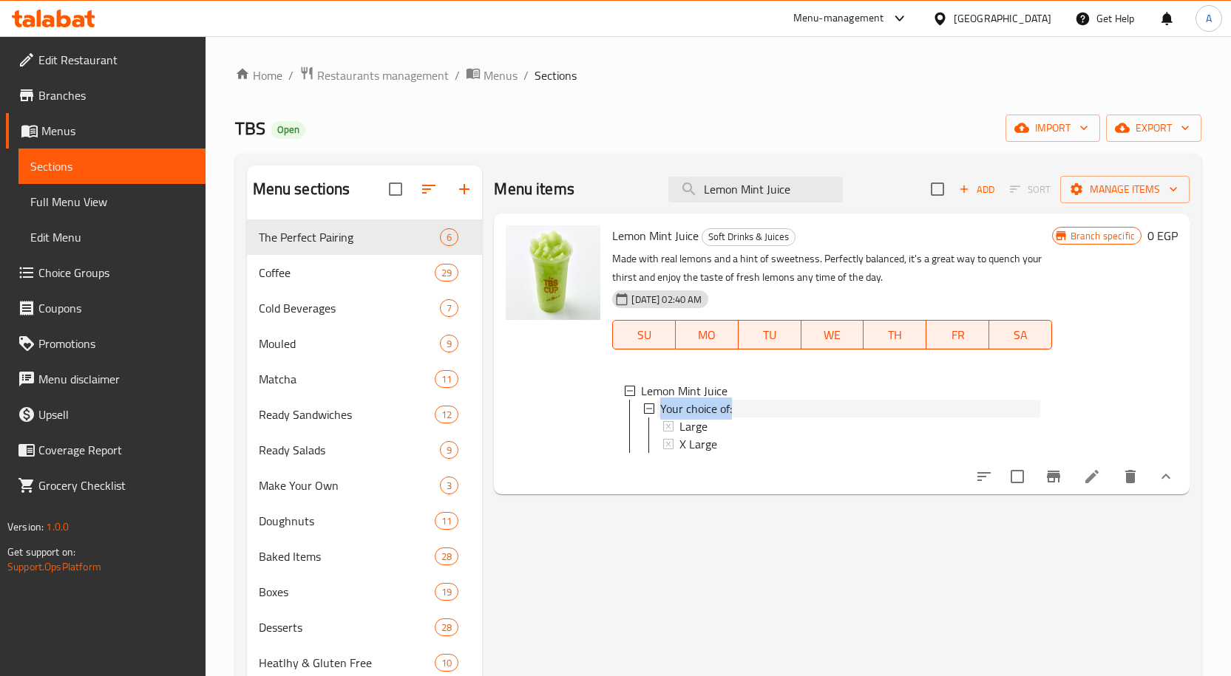
drag, startPoint x: 746, startPoint y: 411, endPoint x: 661, endPoint y: 411, distance: 85.0
click at [661, 411] on div "Your choice of:" at bounding box center [849, 409] width 379 height 18
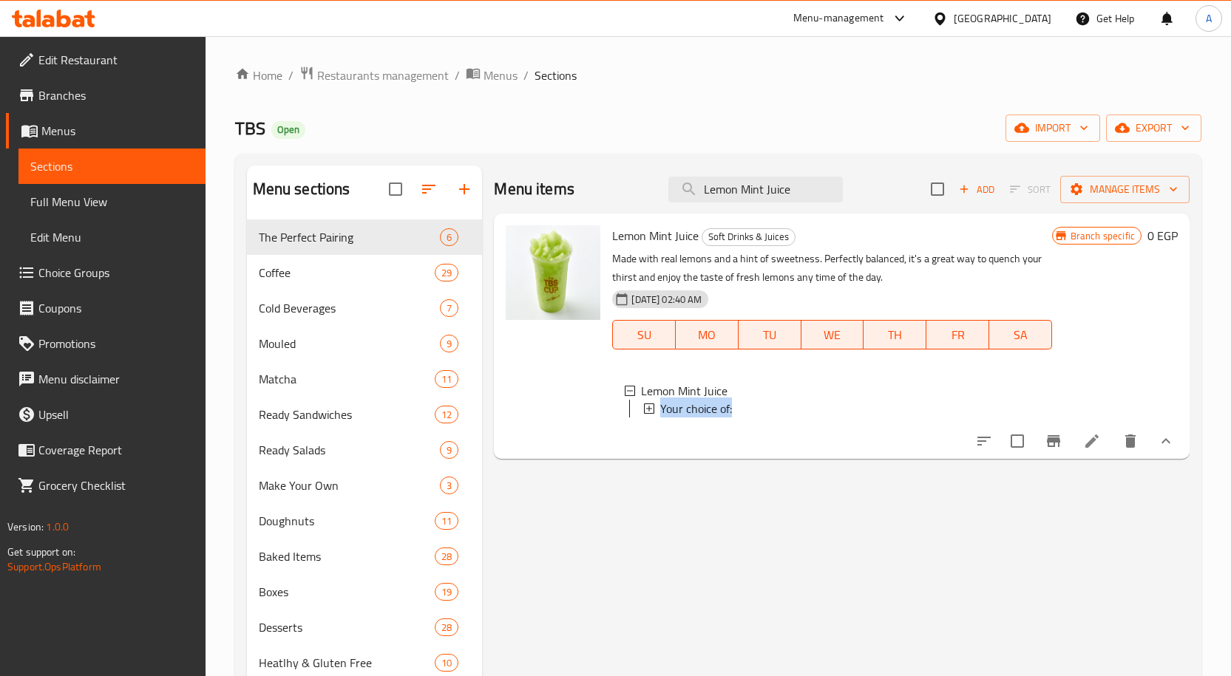
click at [730, 411] on span "Your choice of:" at bounding box center [696, 409] width 72 height 18
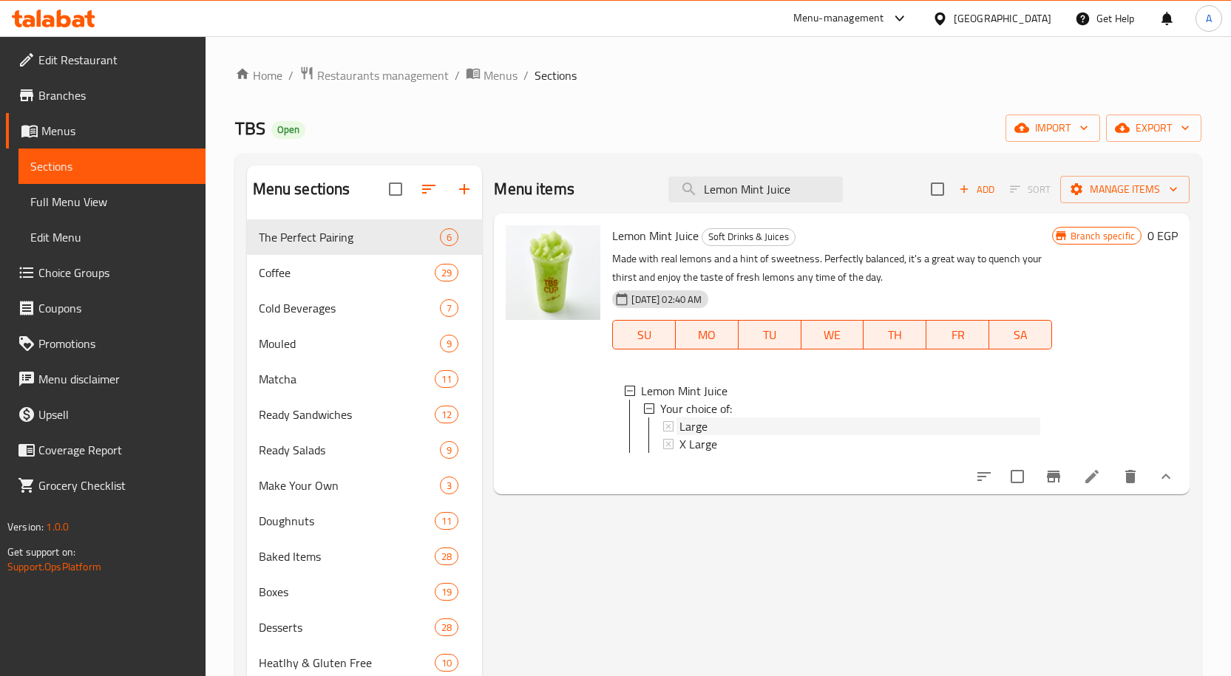
click at [707, 426] on div "Large" at bounding box center [859, 427] width 360 height 18
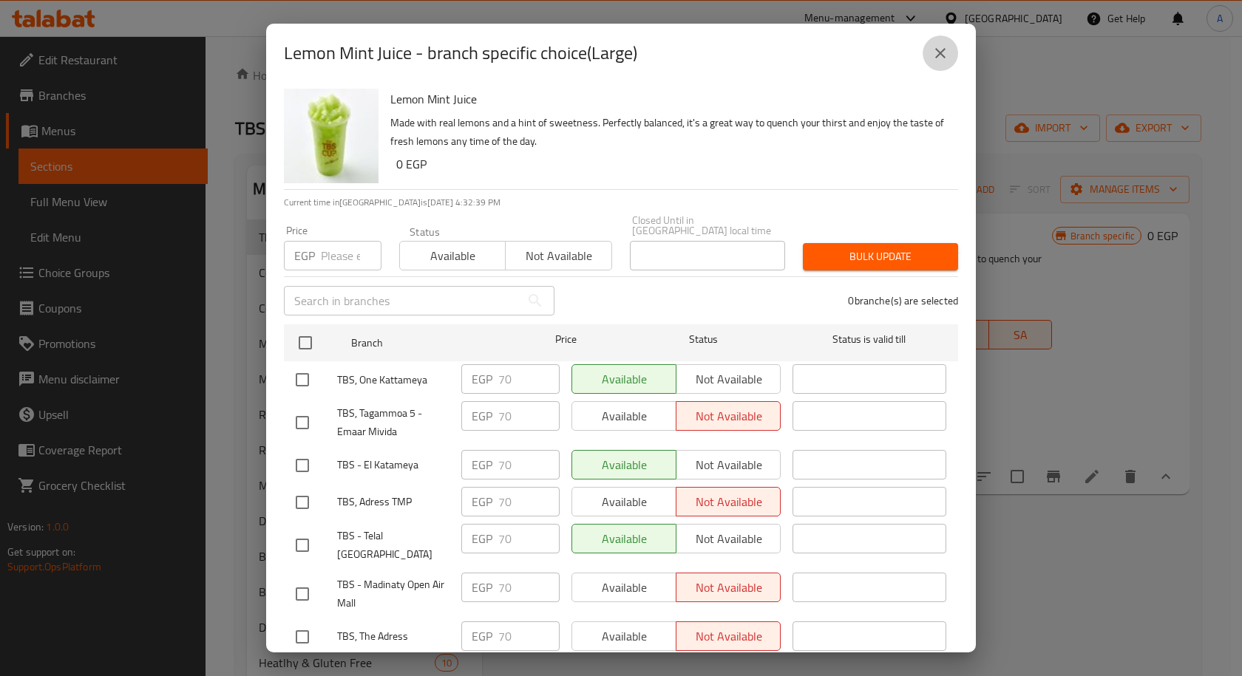
click at [946, 52] on icon "close" at bounding box center [940, 53] width 18 height 18
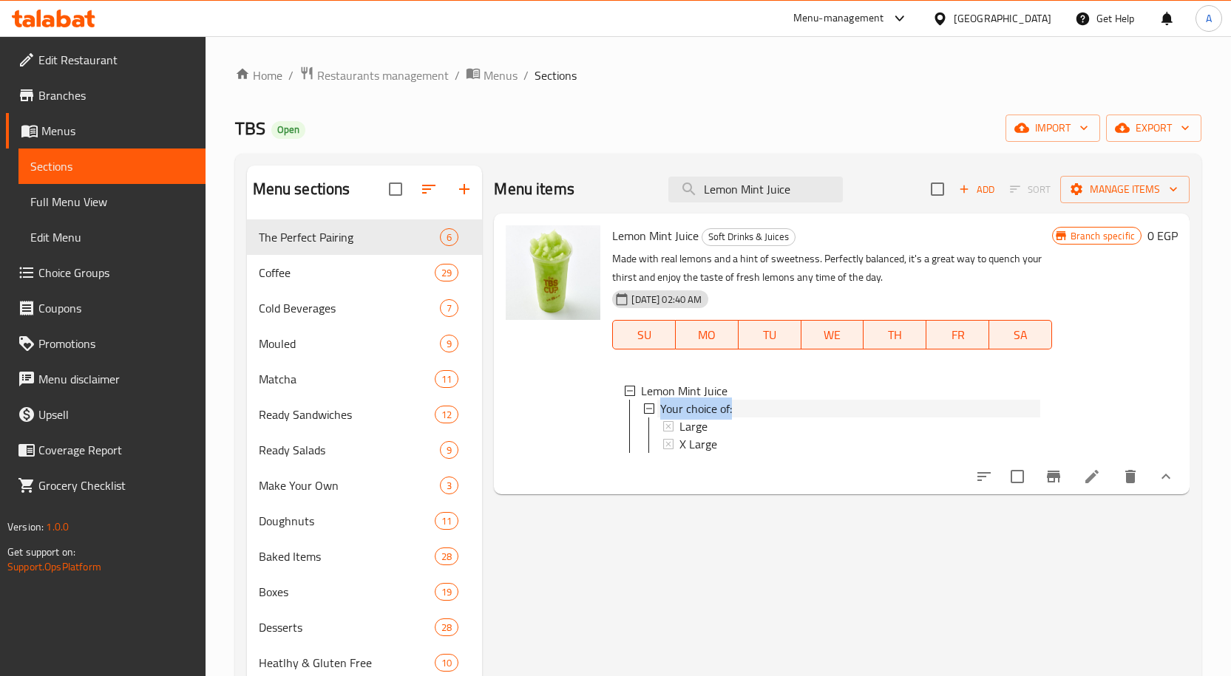
drag, startPoint x: 746, startPoint y: 408, endPoint x: 656, endPoint y: 408, distance: 89.4
click at [656, 408] on div "Your choice of:" at bounding box center [841, 409] width 396 height 18
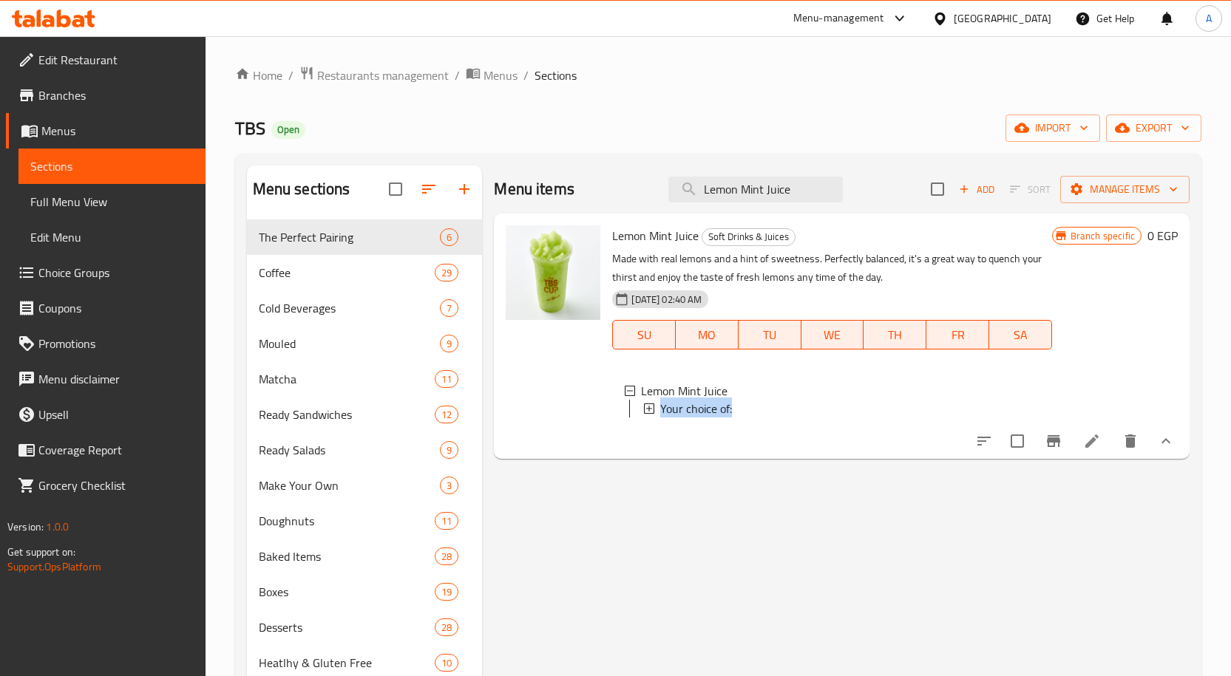
copy span "Your choice of:"
click at [1163, 444] on icon "show more" at bounding box center [1165, 440] width 9 height 5
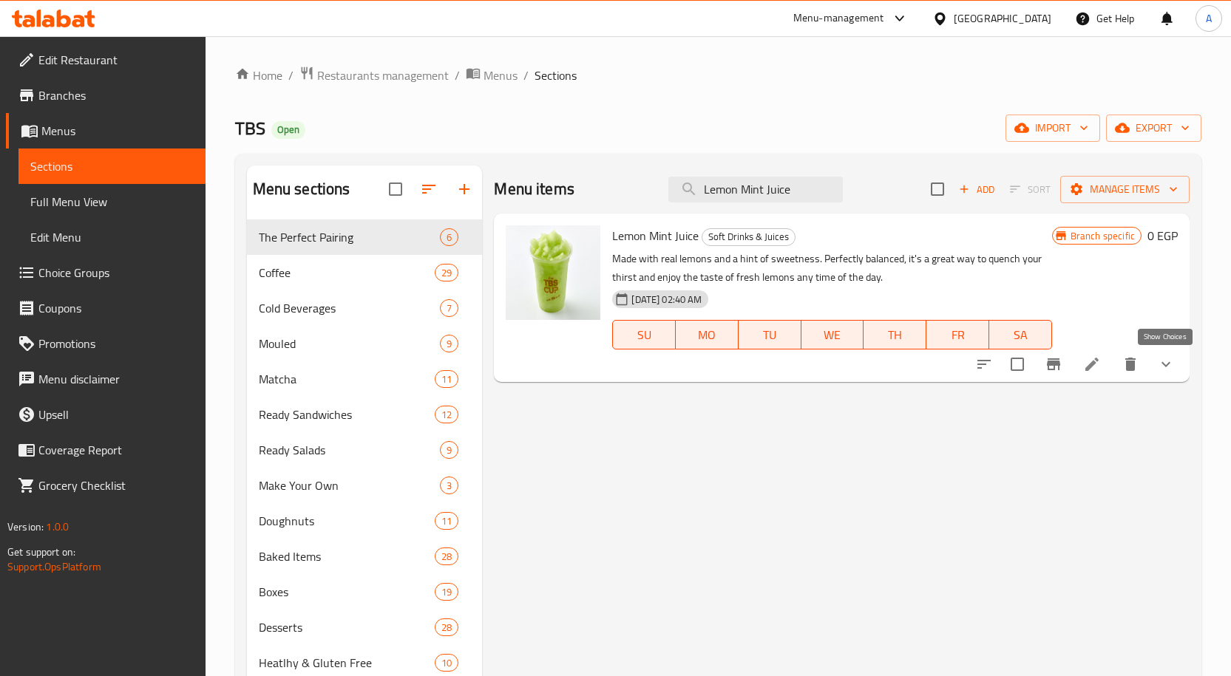
click at [1168, 370] on icon "show more" at bounding box center [1166, 365] width 18 height 18
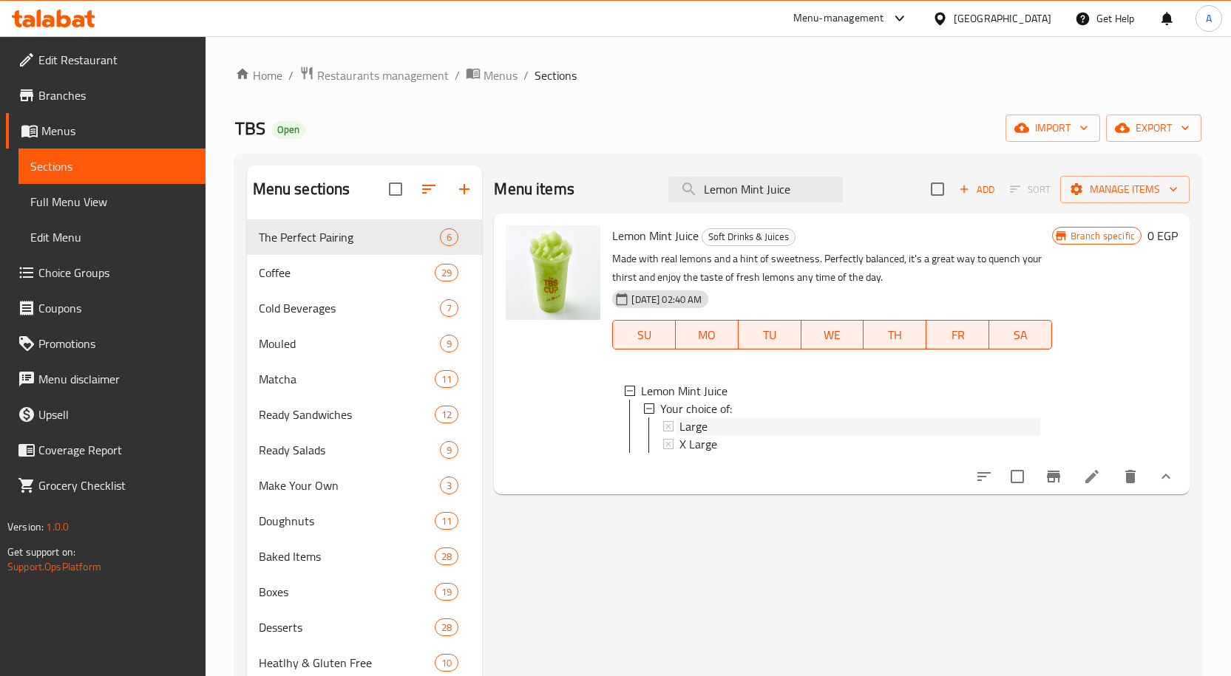
click at [716, 432] on div "Large" at bounding box center [859, 427] width 360 height 18
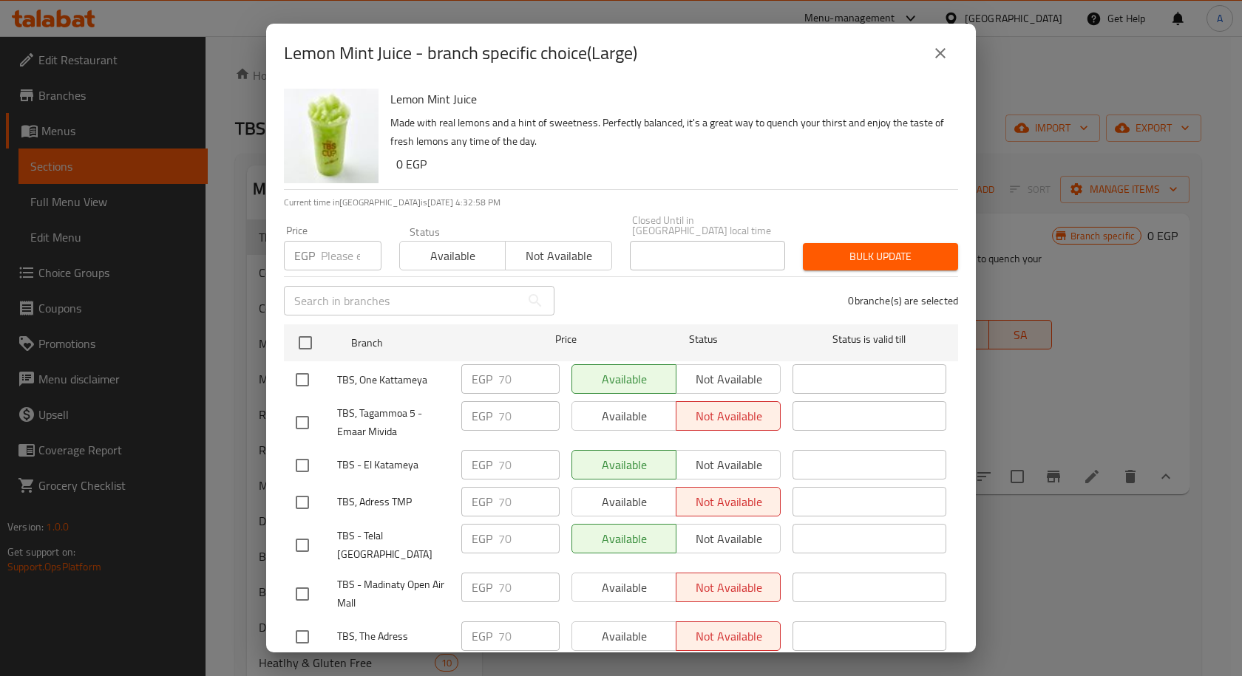
scroll to position [1932, 0]
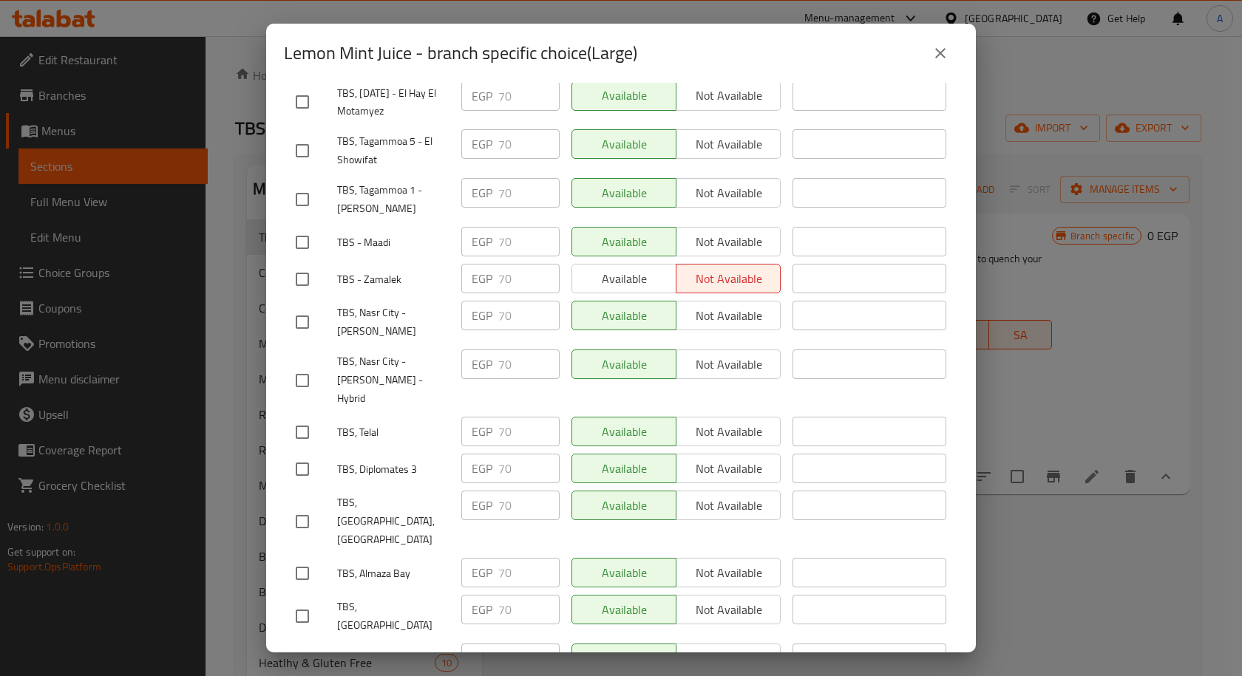
click at [307, 558] on input "checkbox" at bounding box center [302, 573] width 31 height 31
checkbox input "true"
click at [296, 417] on input "checkbox" at bounding box center [302, 432] width 31 height 31
checkbox input "true"
click at [305, 644] on input "checkbox" at bounding box center [302, 659] width 31 height 31
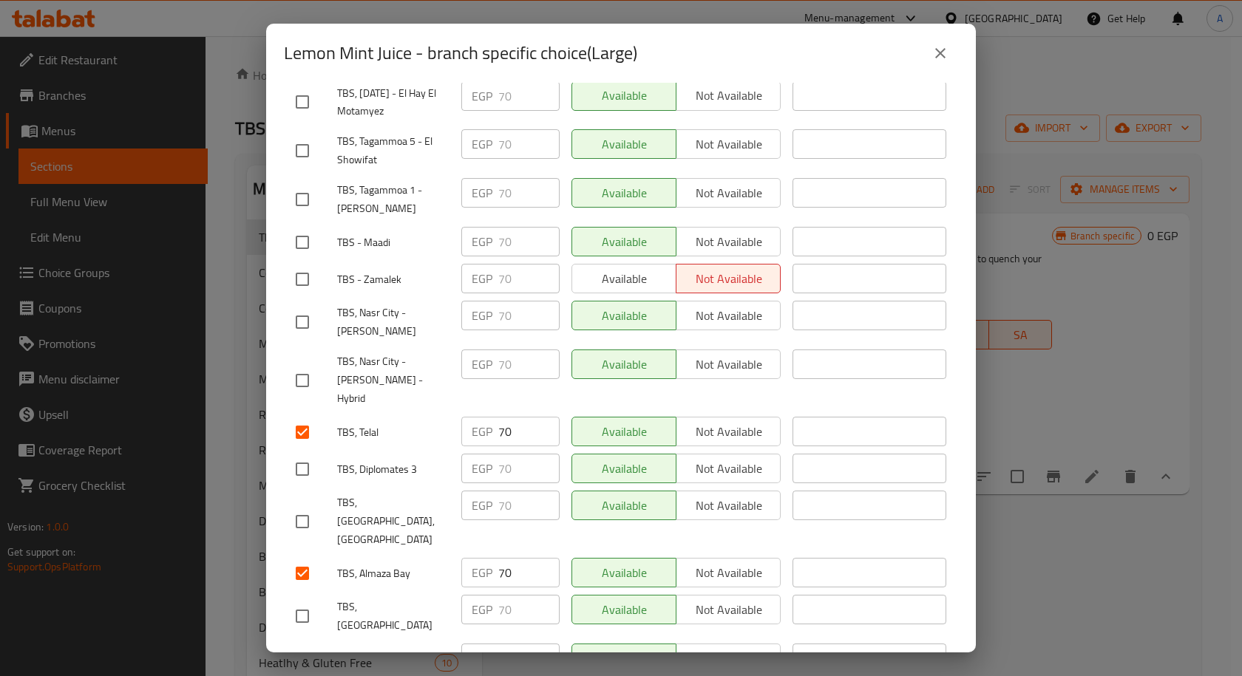
checkbox input "true"
click at [295, 601] on input "checkbox" at bounding box center [302, 616] width 31 height 31
checkbox input "true"
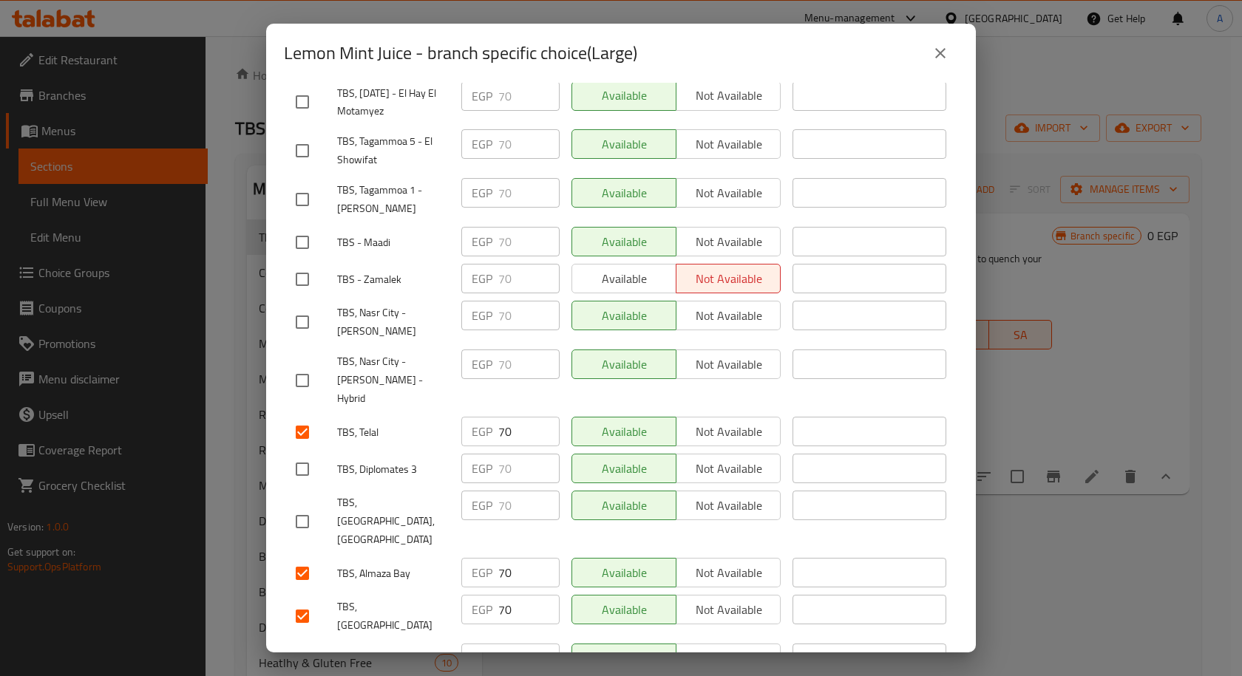
click at [310, 454] on input "checkbox" at bounding box center [302, 469] width 31 height 31
checkbox input "true"
click at [300, 506] on input "checkbox" at bounding box center [302, 521] width 31 height 31
checkbox input "true"
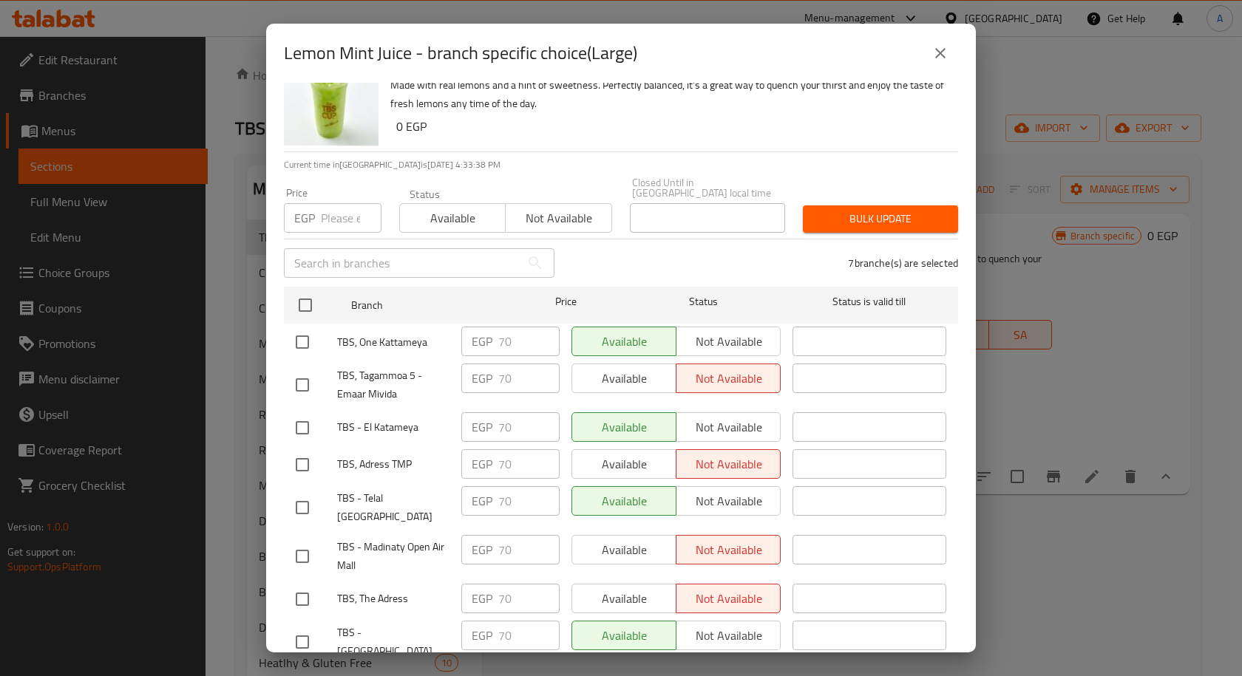
scroll to position [10, 0]
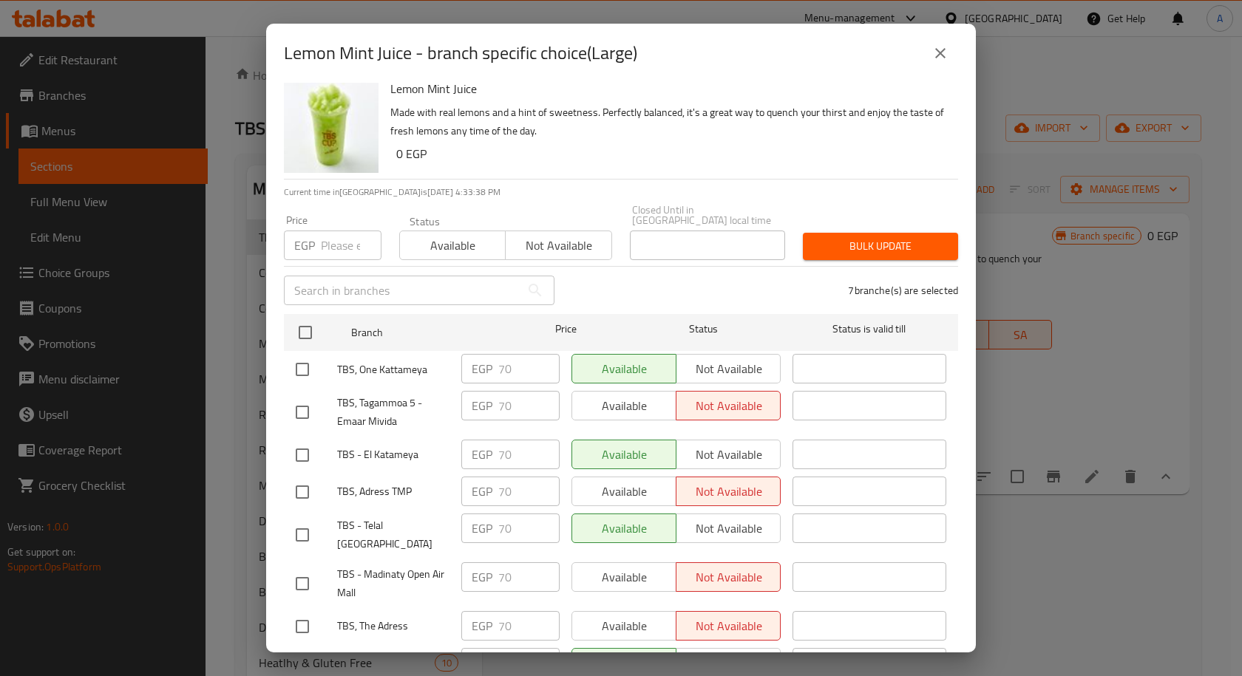
click at [339, 231] on input "number" at bounding box center [351, 246] width 61 height 30
paste input "80"
type input "80"
click at [838, 237] on span "Bulk update" at bounding box center [881, 246] width 132 height 18
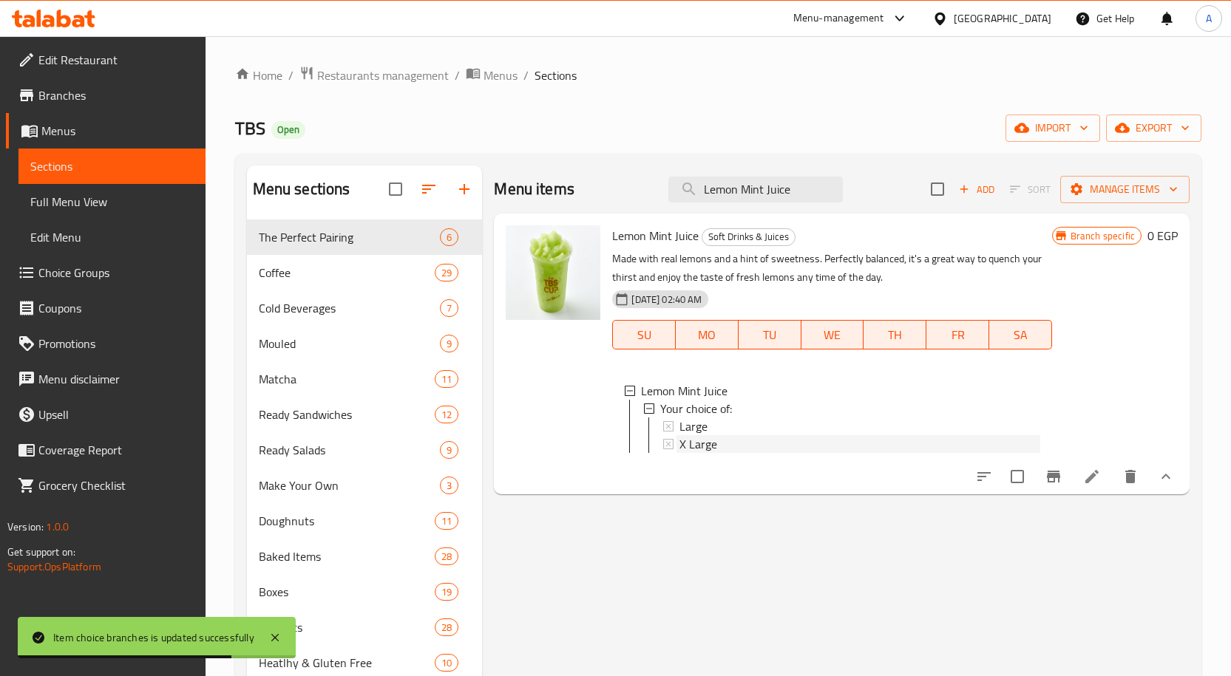
click at [699, 444] on span "X Large" at bounding box center [698, 444] width 38 height 18
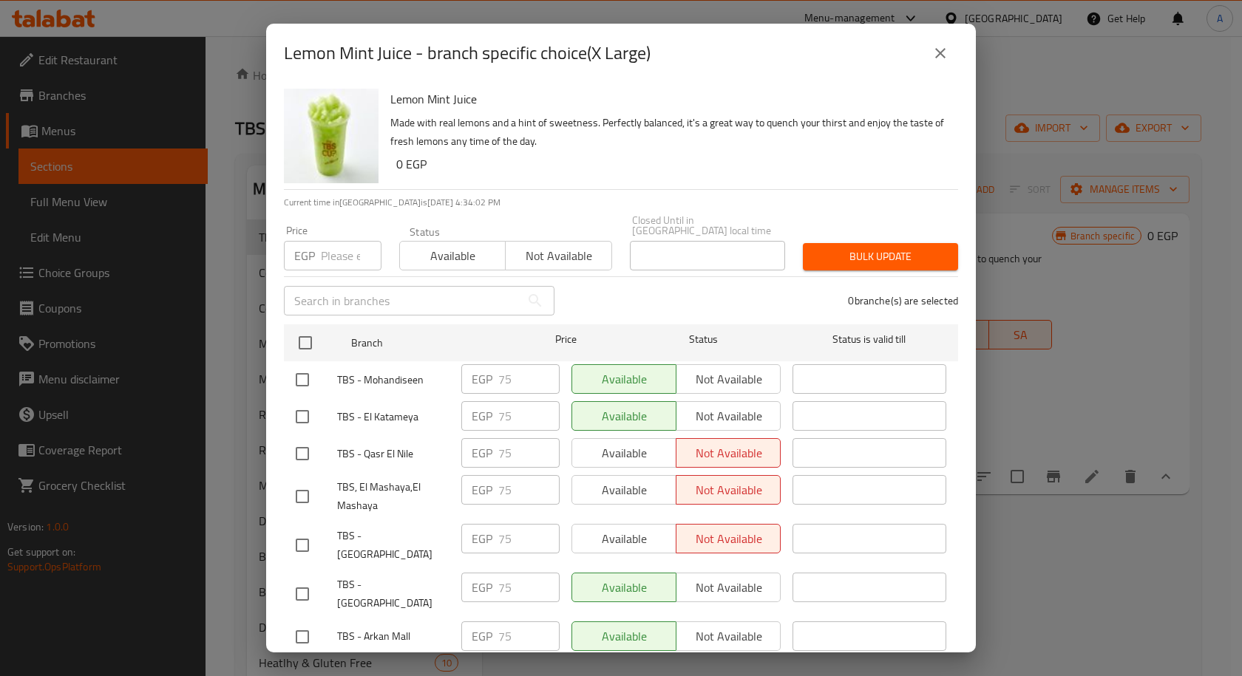
scroll to position [1815, 0]
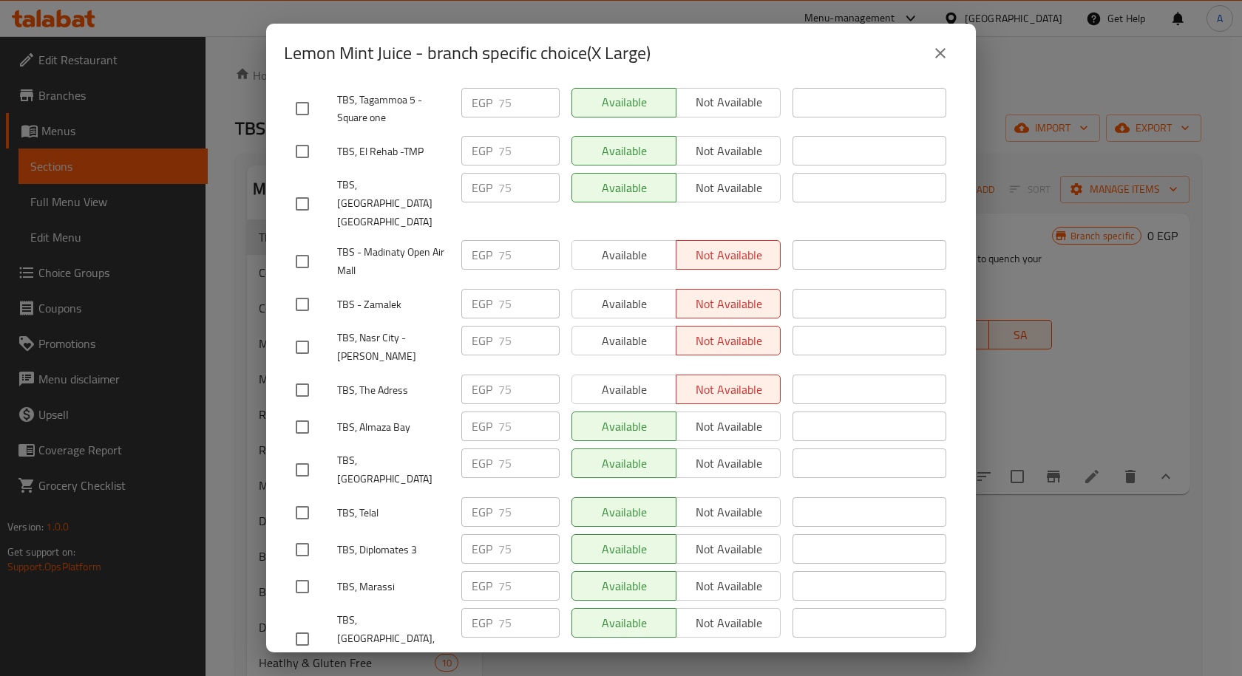
click at [300, 412] on input "checkbox" at bounding box center [302, 427] width 31 height 31
checkbox input "true"
click at [299, 497] on input "checkbox" at bounding box center [302, 512] width 31 height 31
checkbox input "true"
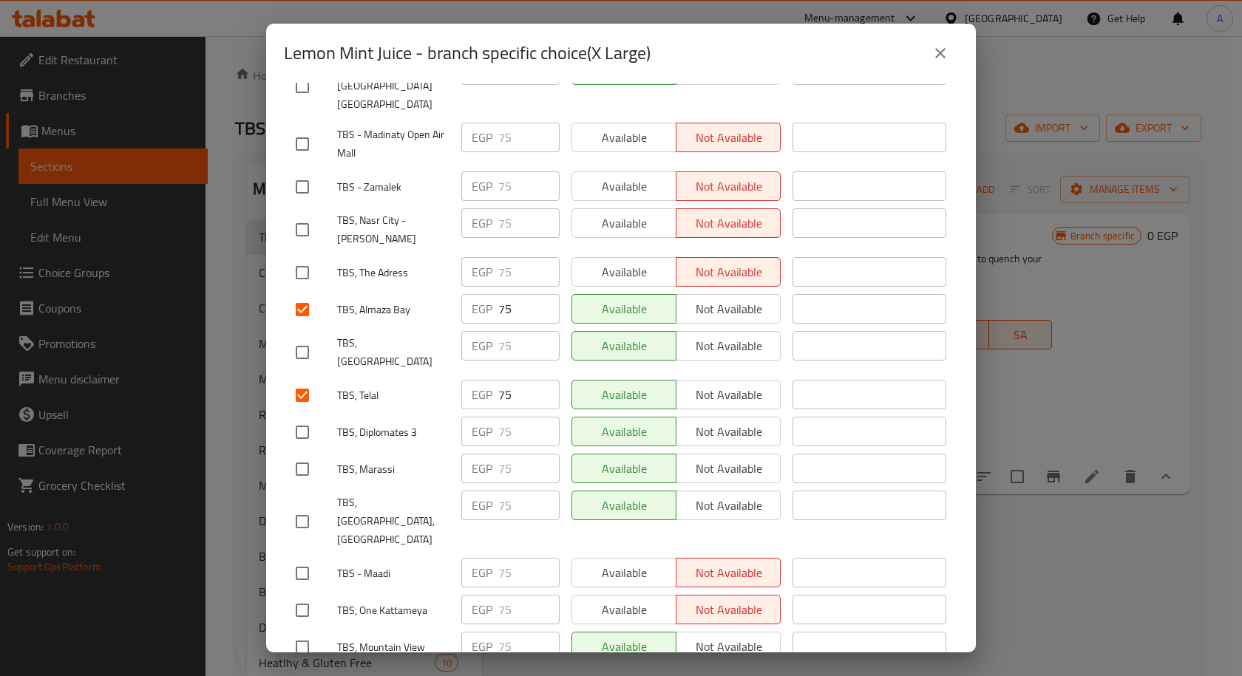
click at [300, 632] on input "checkbox" at bounding box center [302, 647] width 31 height 31
checkbox input "true"
click at [303, 337] on input "checkbox" at bounding box center [302, 352] width 31 height 31
checkbox input "true"
click at [294, 454] on input "checkbox" at bounding box center [302, 469] width 31 height 31
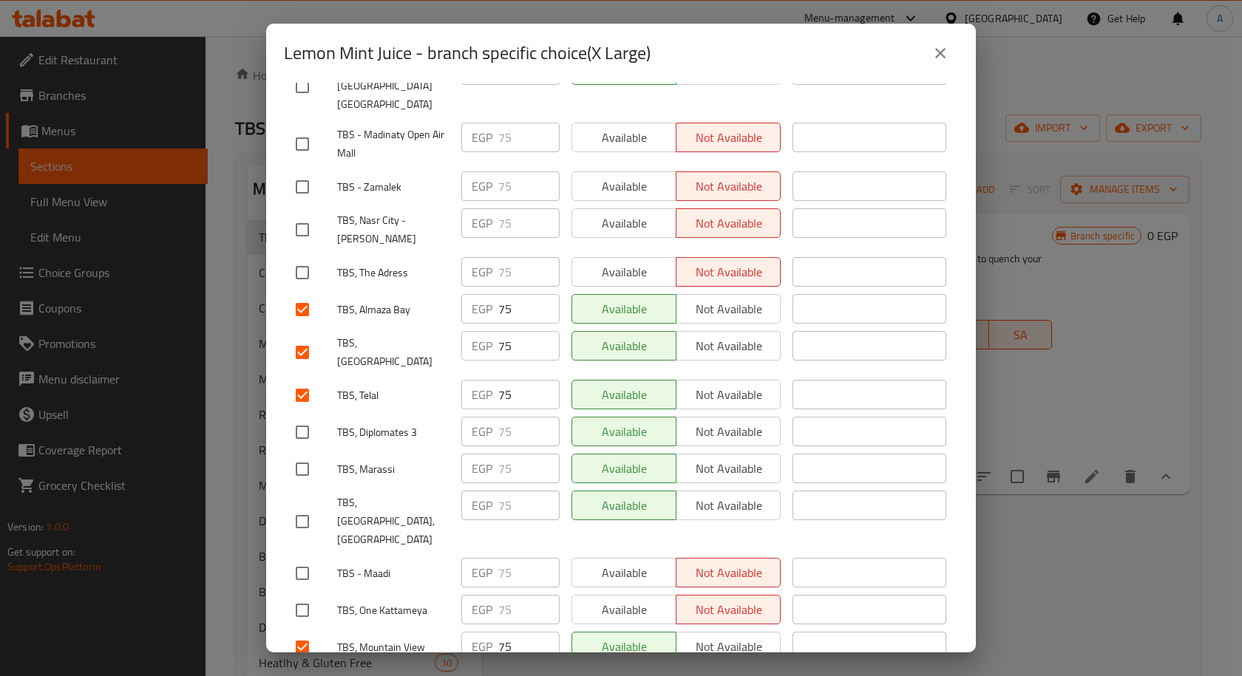
checkbox input "true"
click at [293, 417] on input "checkbox" at bounding box center [302, 432] width 31 height 31
checkbox input "true"
click at [303, 506] on input "checkbox" at bounding box center [302, 521] width 31 height 31
checkbox input "true"
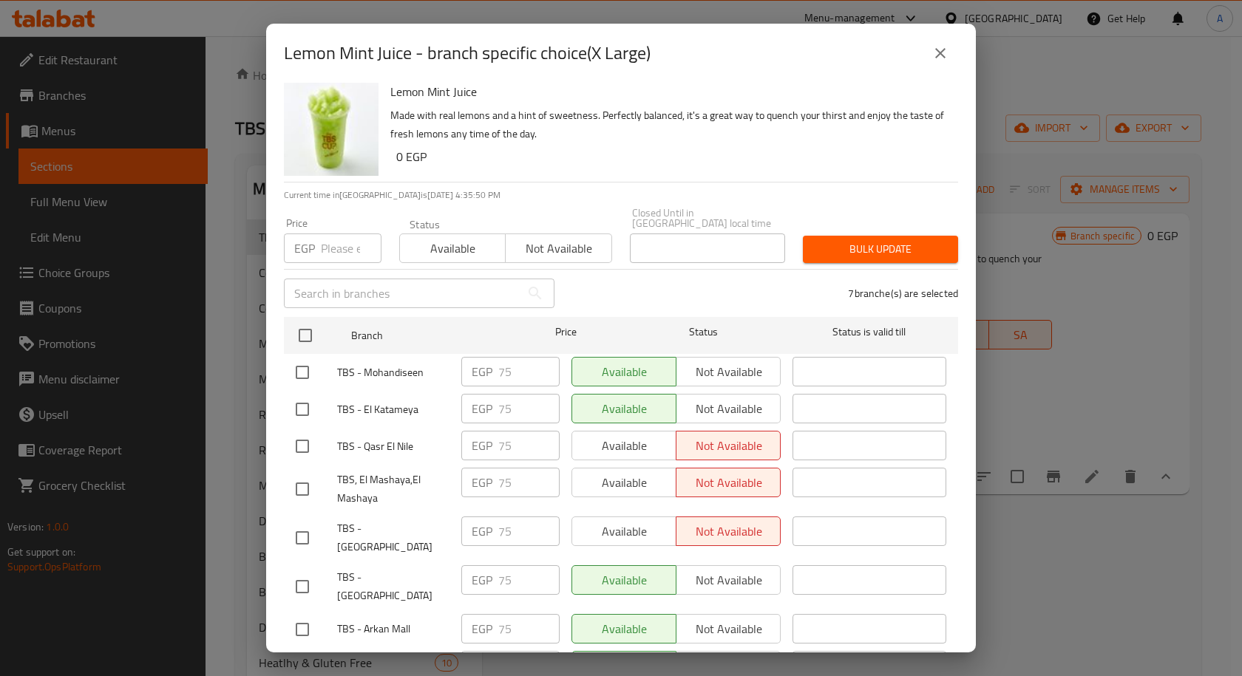
scroll to position [0, 0]
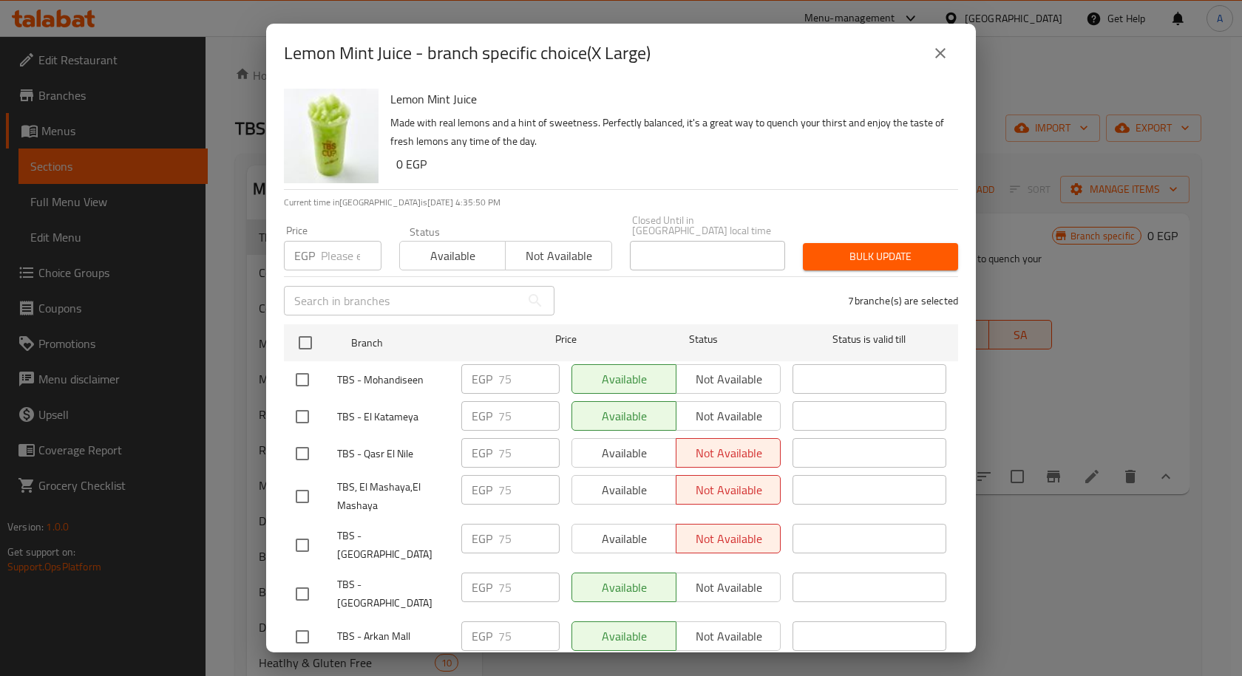
click at [335, 248] on input "number" at bounding box center [351, 256] width 61 height 30
paste input "90"
type input "90"
click at [832, 248] on span "Bulk update" at bounding box center [881, 257] width 132 height 18
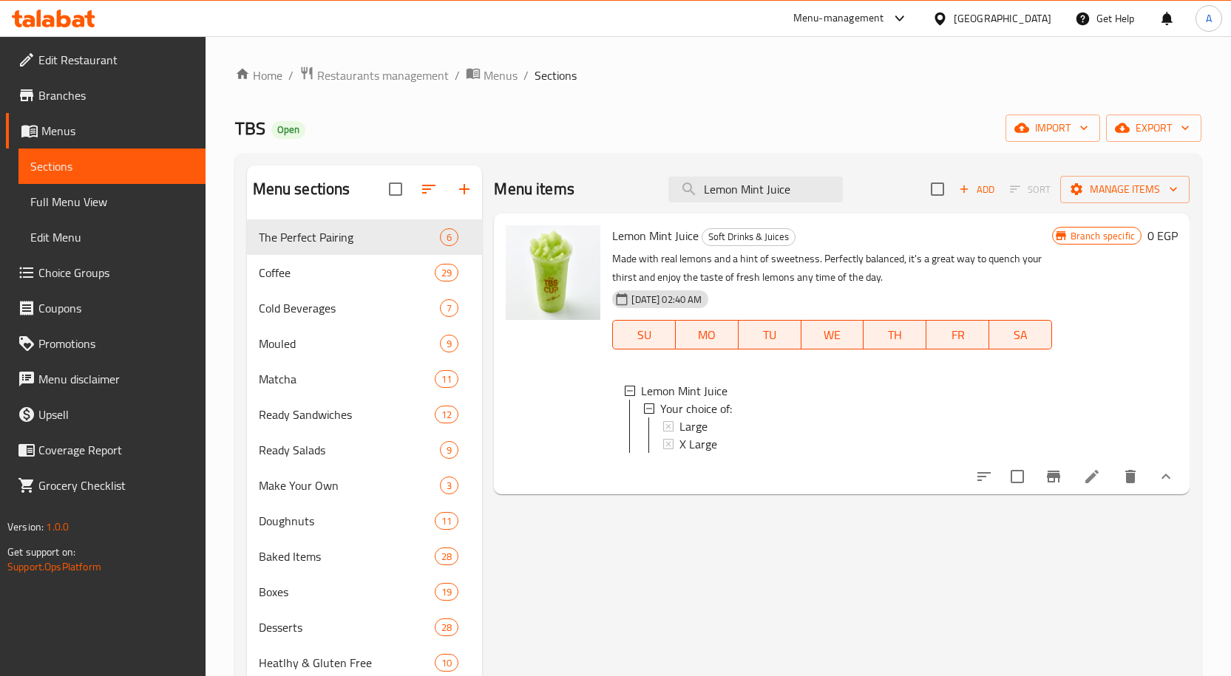
click at [699, 449] on span "X Large" at bounding box center [698, 444] width 38 height 18
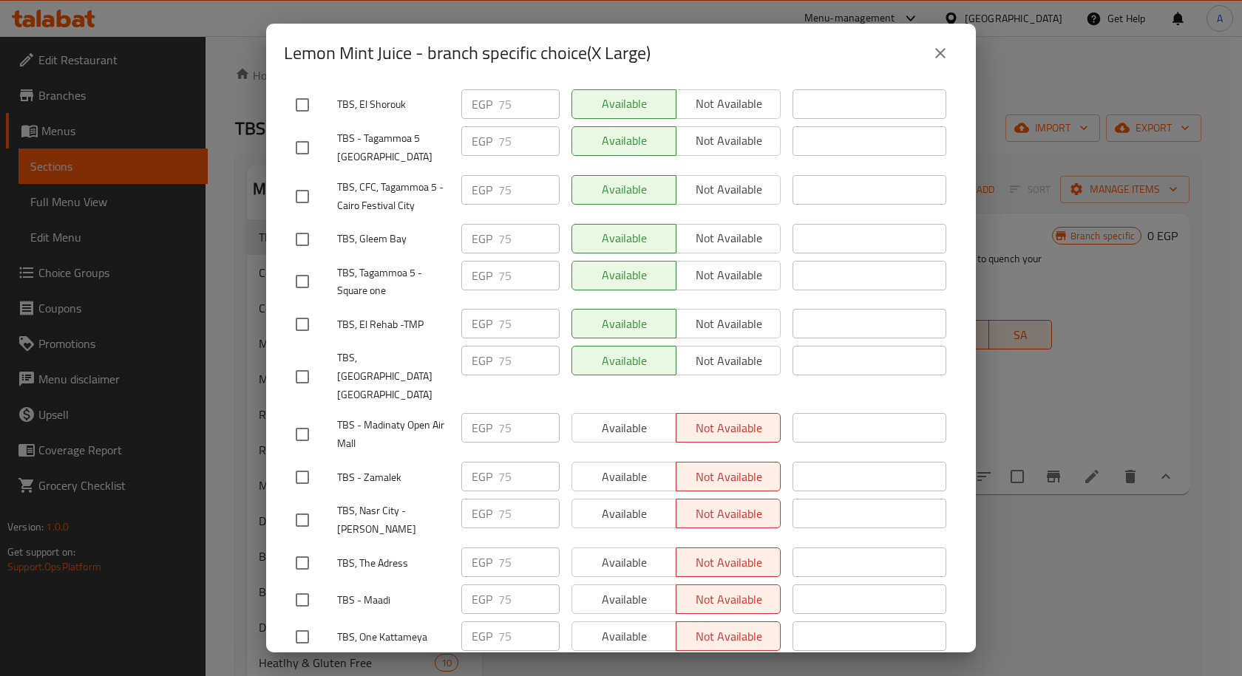
scroll to position [1637, 0]
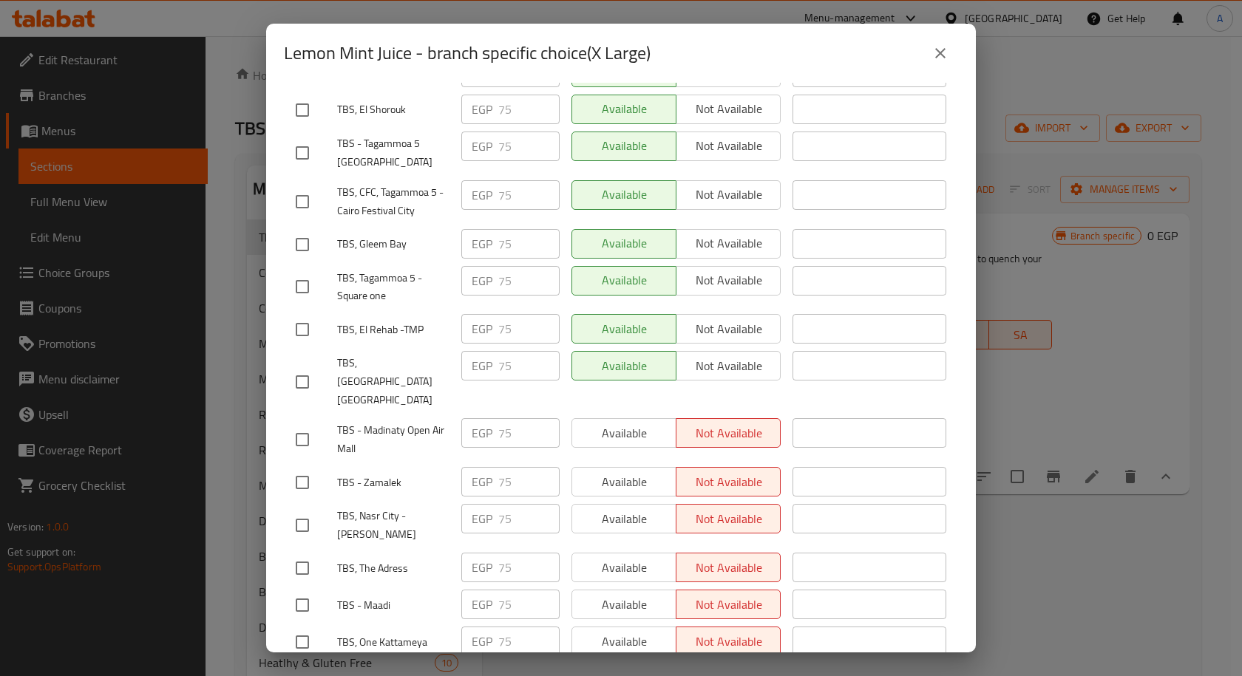
click at [933, 54] on icon "close" at bounding box center [940, 53] width 18 height 18
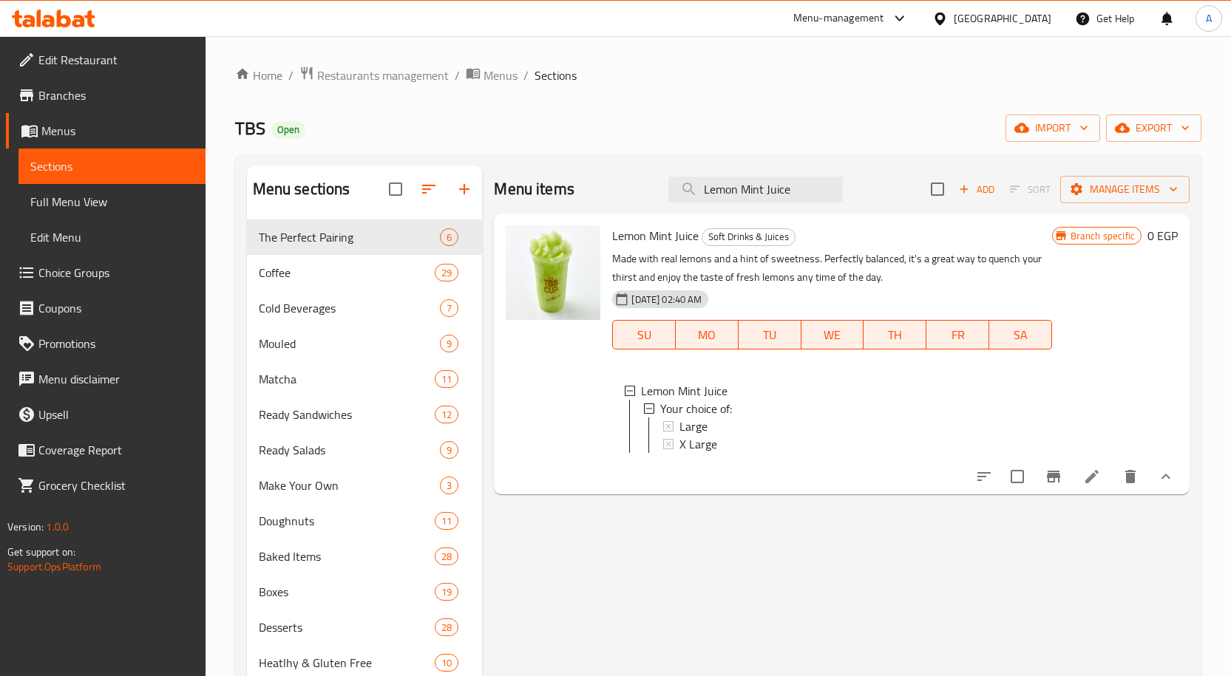
click at [744, 211] on div "Menu items Lemon Mint Juice Add Sort Manage items" at bounding box center [842, 190] width 696 height 48
click at [744, 192] on input "Lemon Mint Juice" at bounding box center [755, 190] width 174 height 26
paste input "Make Your Own Salad"
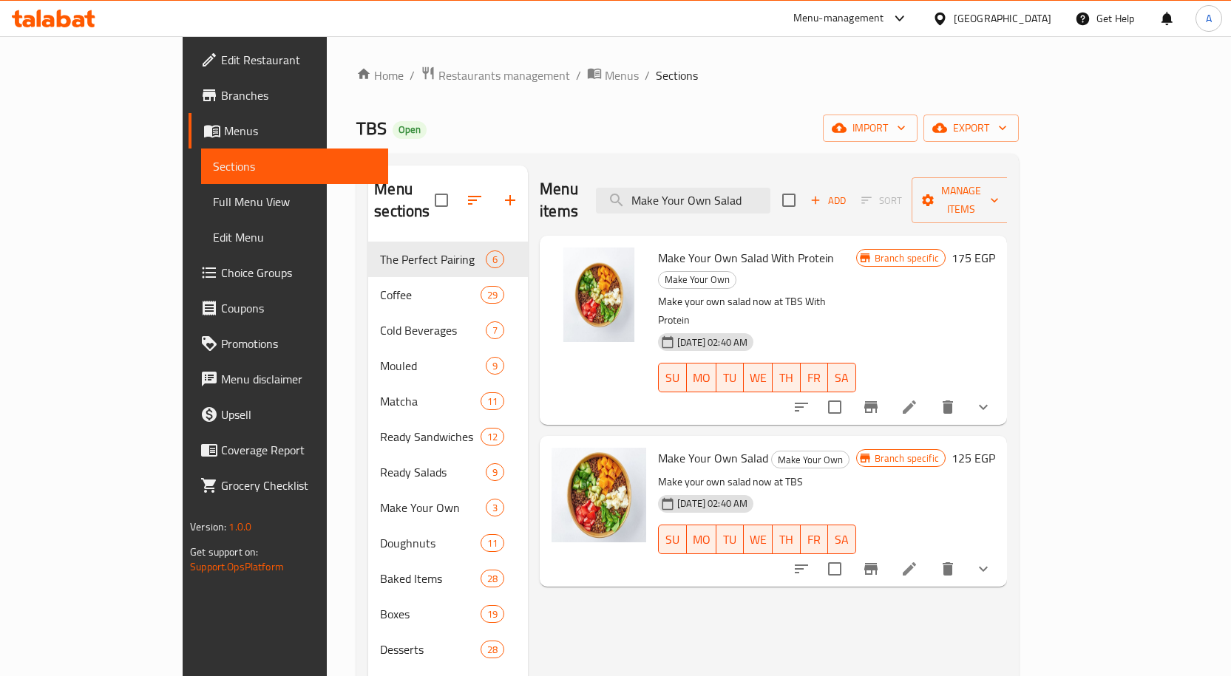
type input "Make Your Own Salad"
click at [880, 560] on icon "Branch-specific-item" at bounding box center [871, 569] width 18 height 18
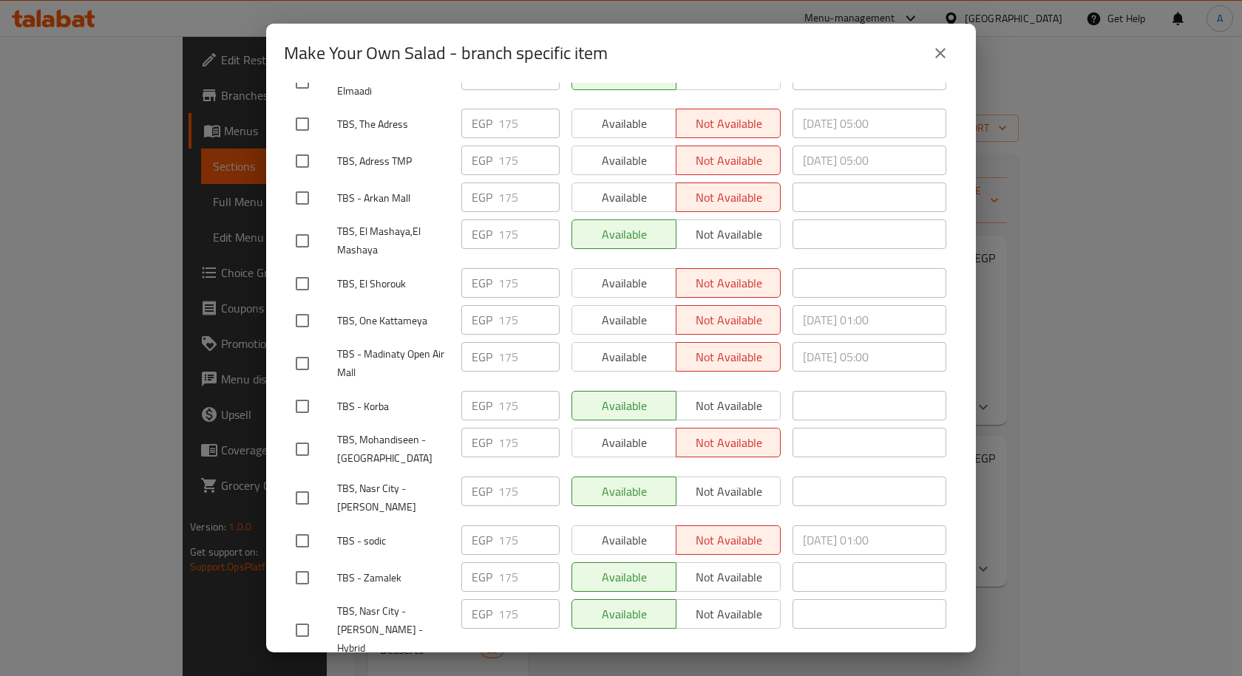
scroll to position [1932, 0]
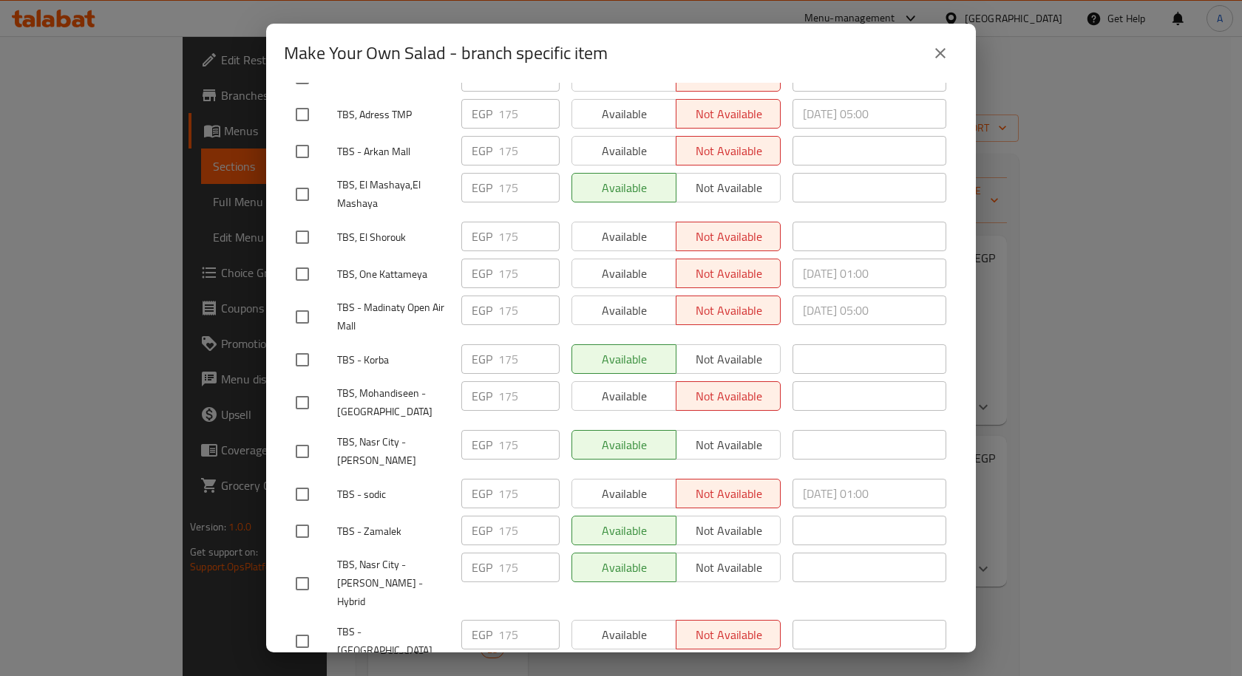
click at [934, 52] on icon "close" at bounding box center [940, 53] width 18 height 18
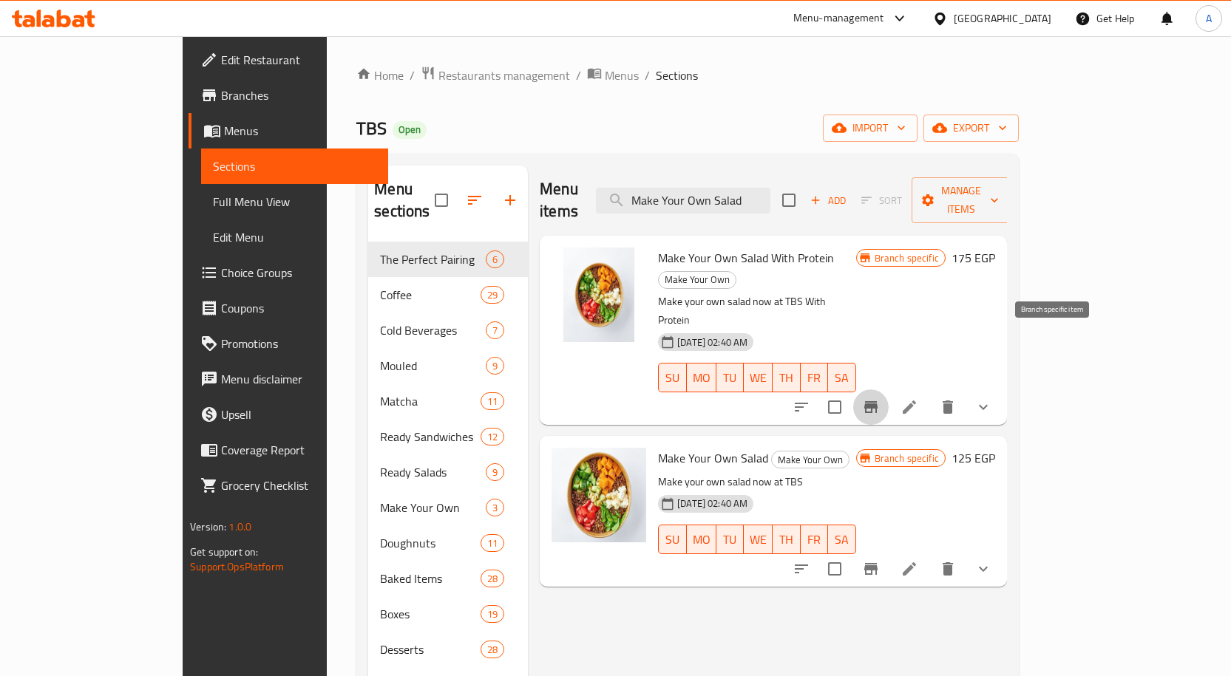
click at [880, 398] on icon "Branch-specific-item" at bounding box center [871, 407] width 18 height 18
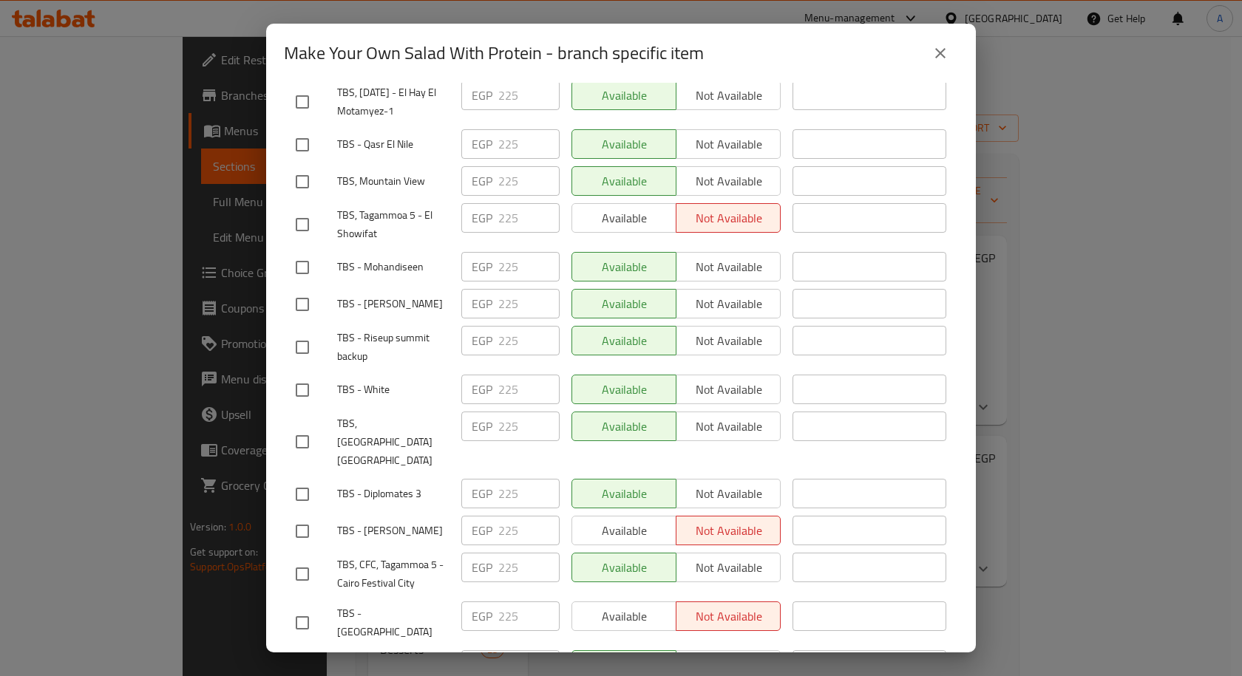
scroll to position [222, 0]
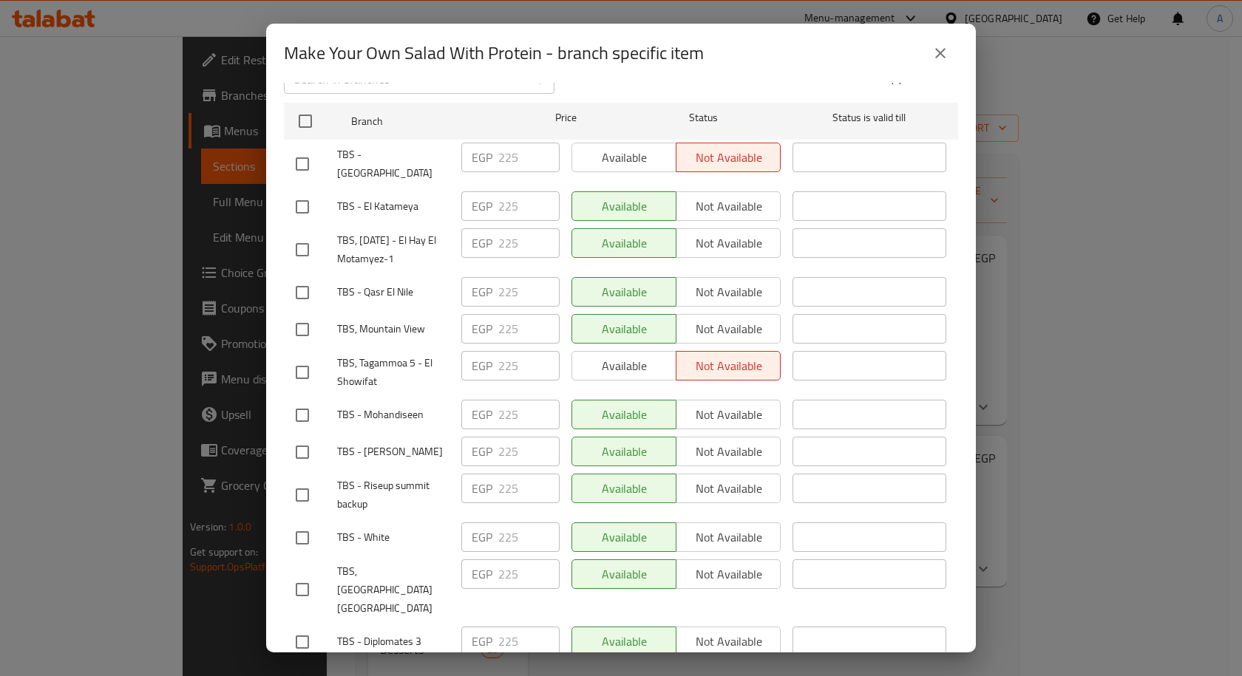
click at [939, 57] on icon "close" at bounding box center [940, 53] width 18 height 18
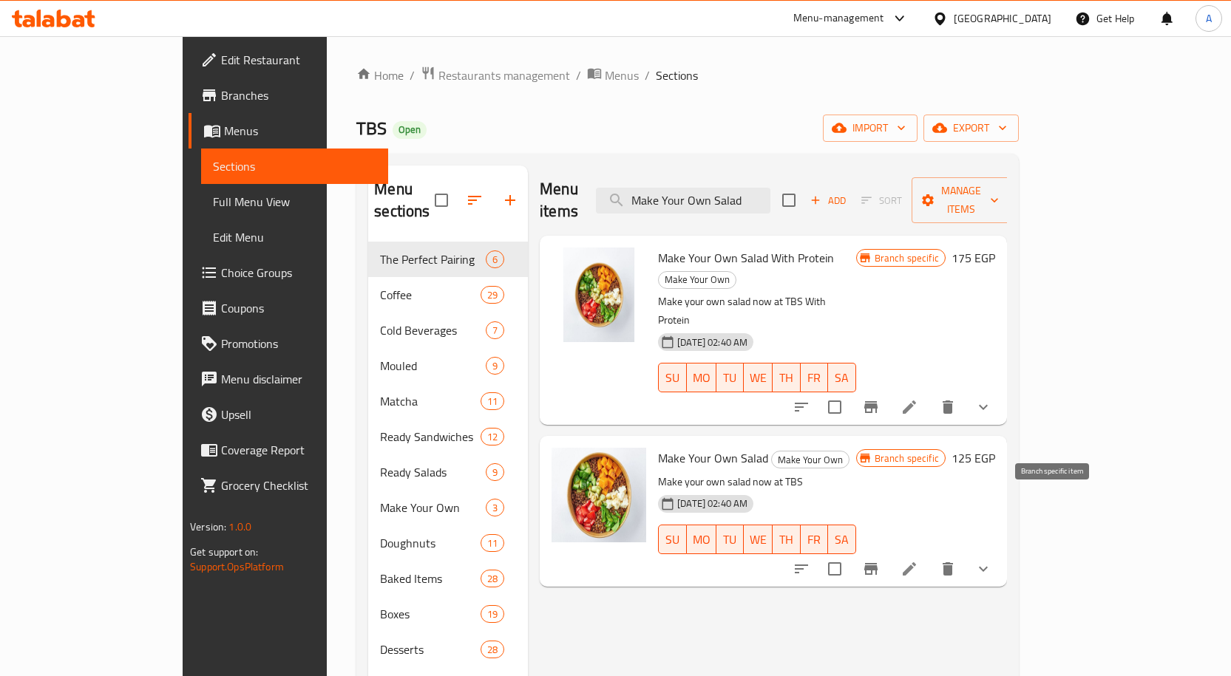
click at [877, 563] on icon "Branch-specific-item" at bounding box center [870, 569] width 13 height 12
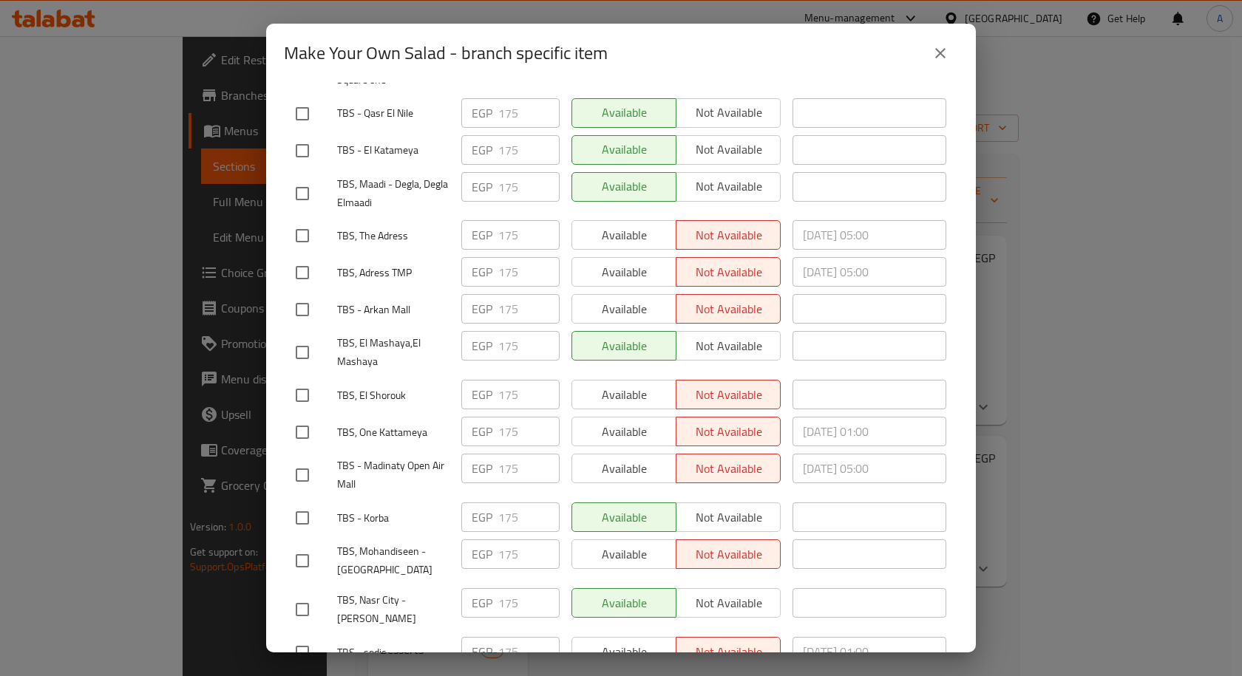
scroll to position [1932, 0]
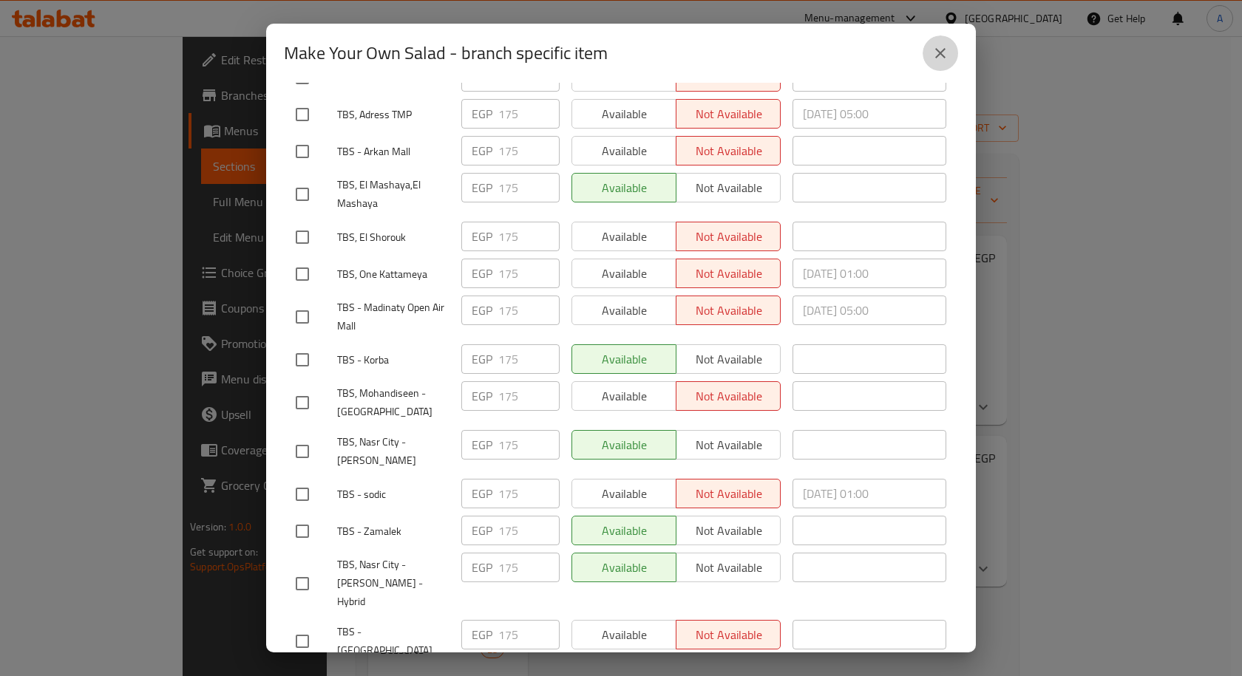
click at [931, 60] on icon "close" at bounding box center [940, 53] width 18 height 18
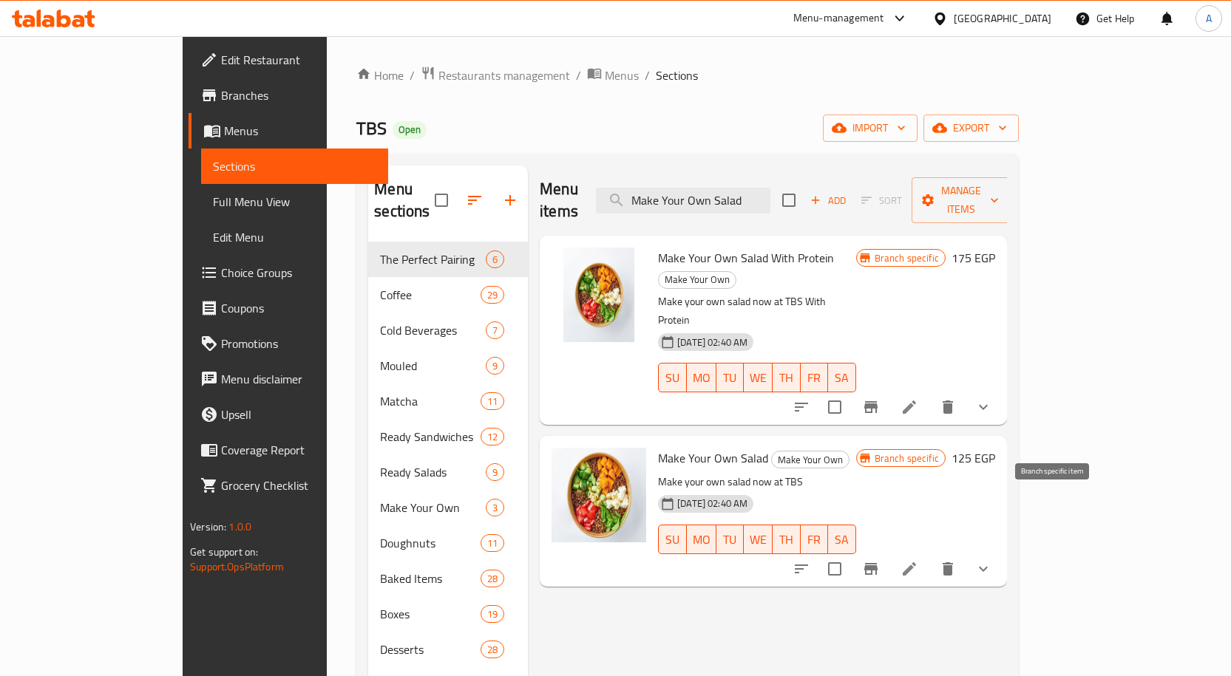
click at [880, 560] on icon "Branch-specific-item" at bounding box center [871, 569] width 18 height 18
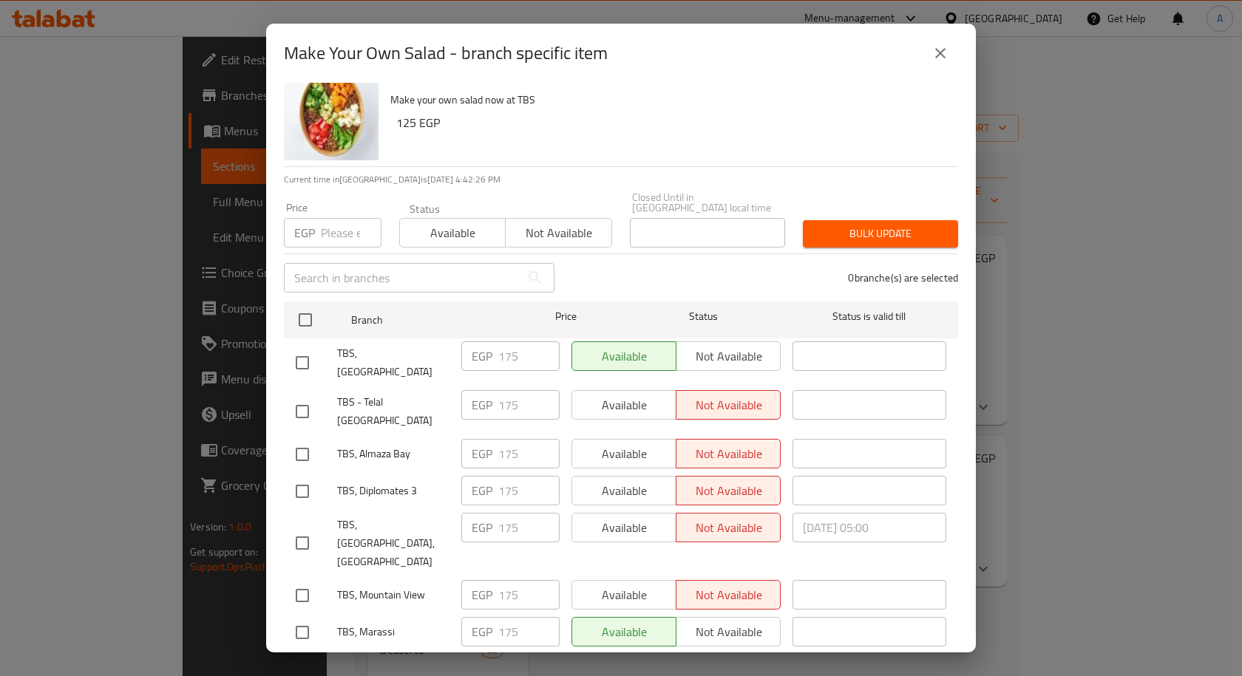
scroll to position [0, 0]
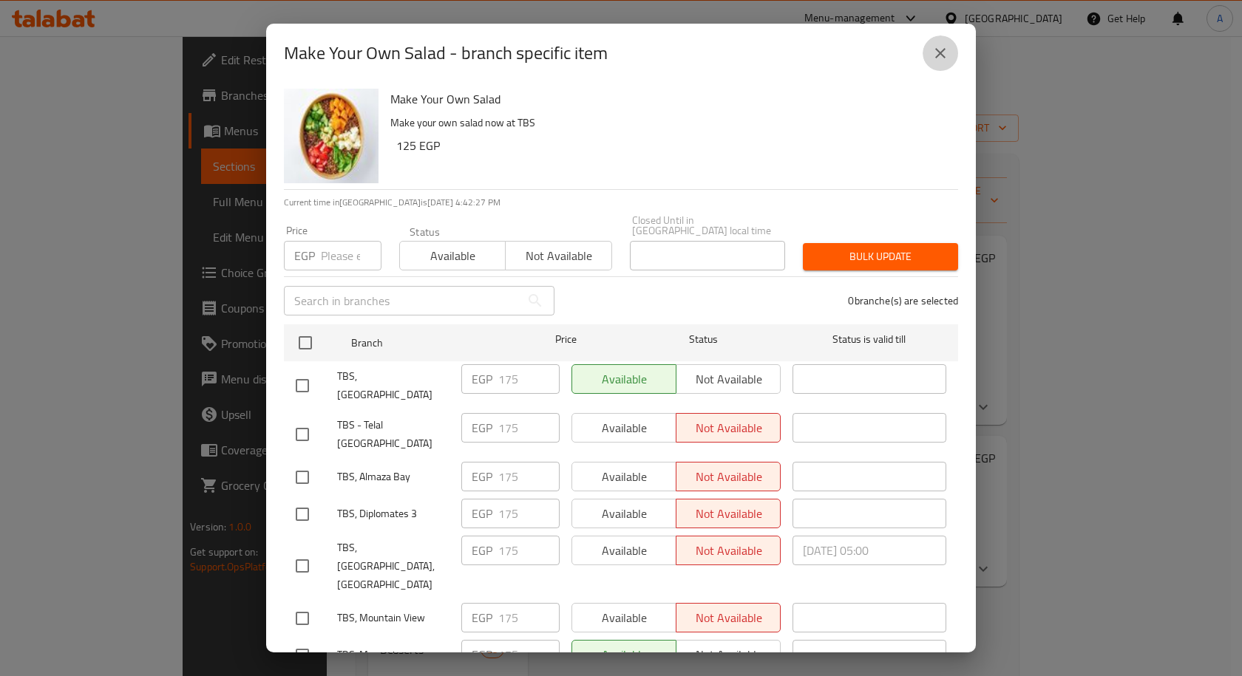
click at [941, 62] on button "close" at bounding box center [939, 52] width 35 height 35
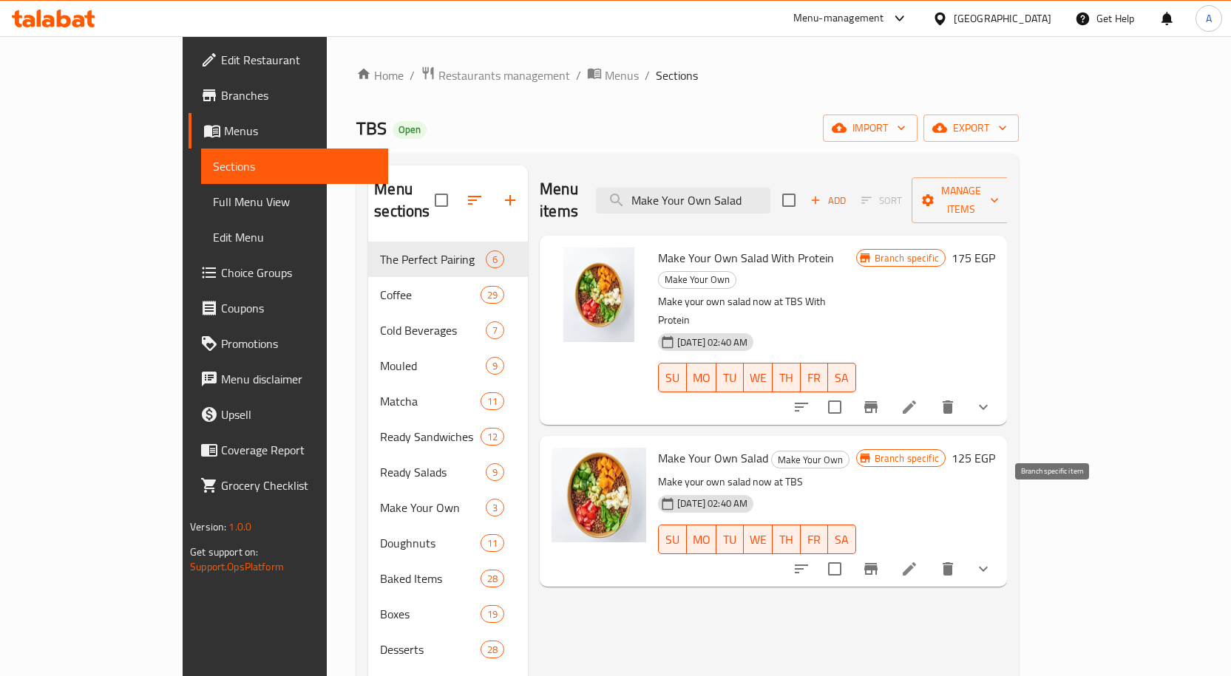
click at [877, 563] on icon "Branch-specific-item" at bounding box center [870, 569] width 13 height 12
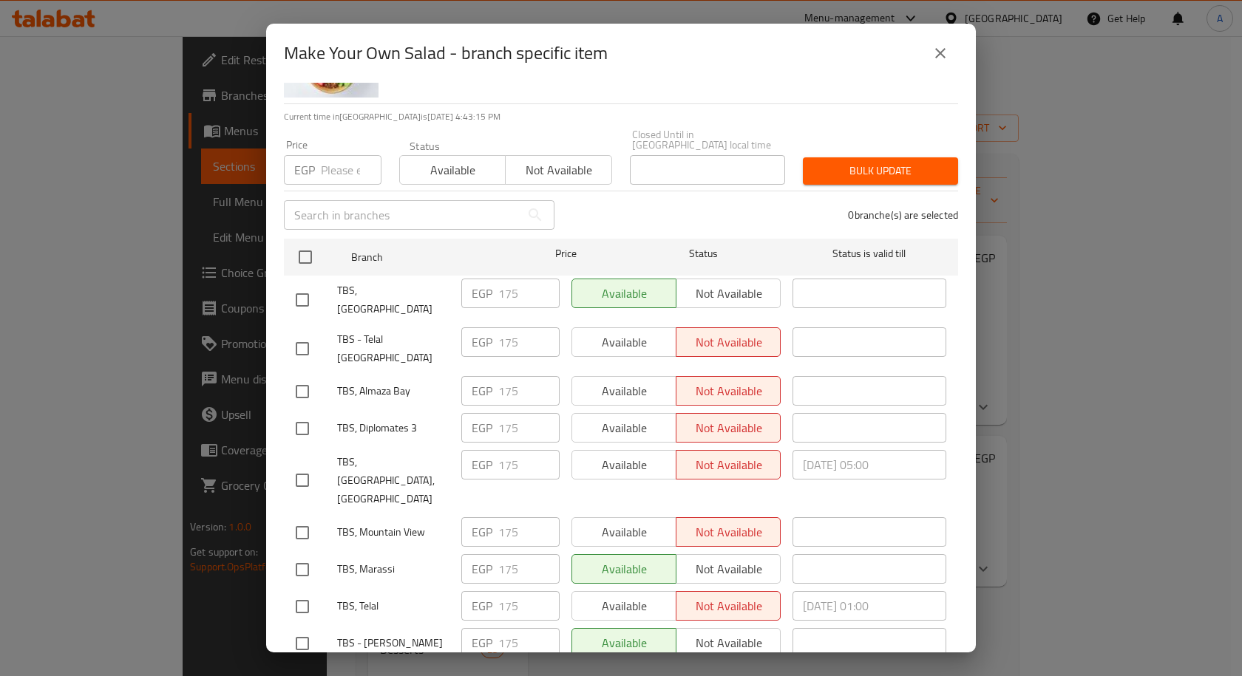
scroll to position [84, 0]
click at [933, 52] on icon "close" at bounding box center [940, 53] width 18 height 18
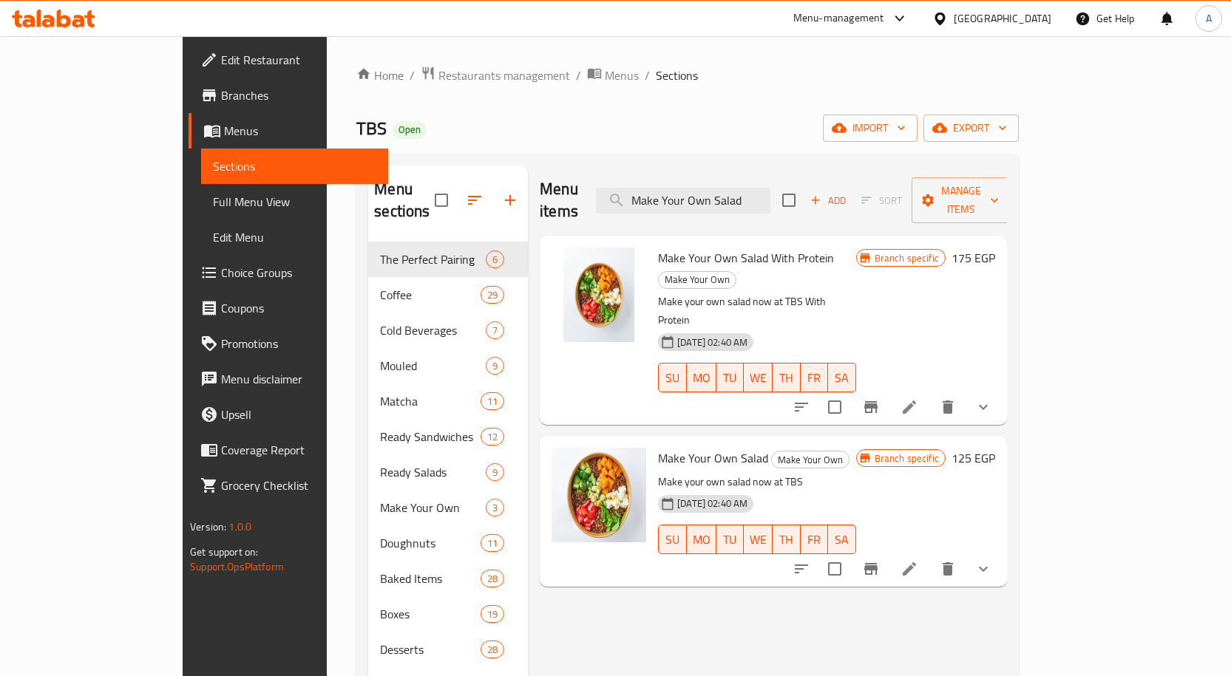
click at [877, 401] on icon "Branch-specific-item" at bounding box center [870, 407] width 13 height 12
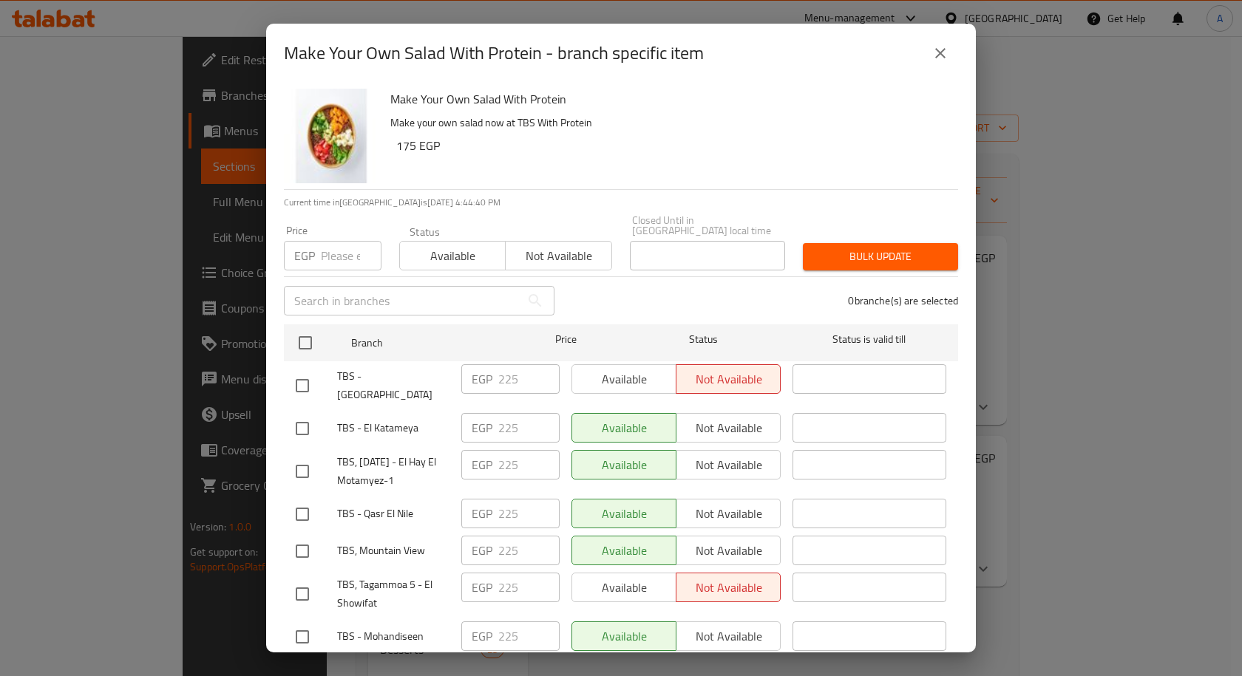
scroll to position [786, 0]
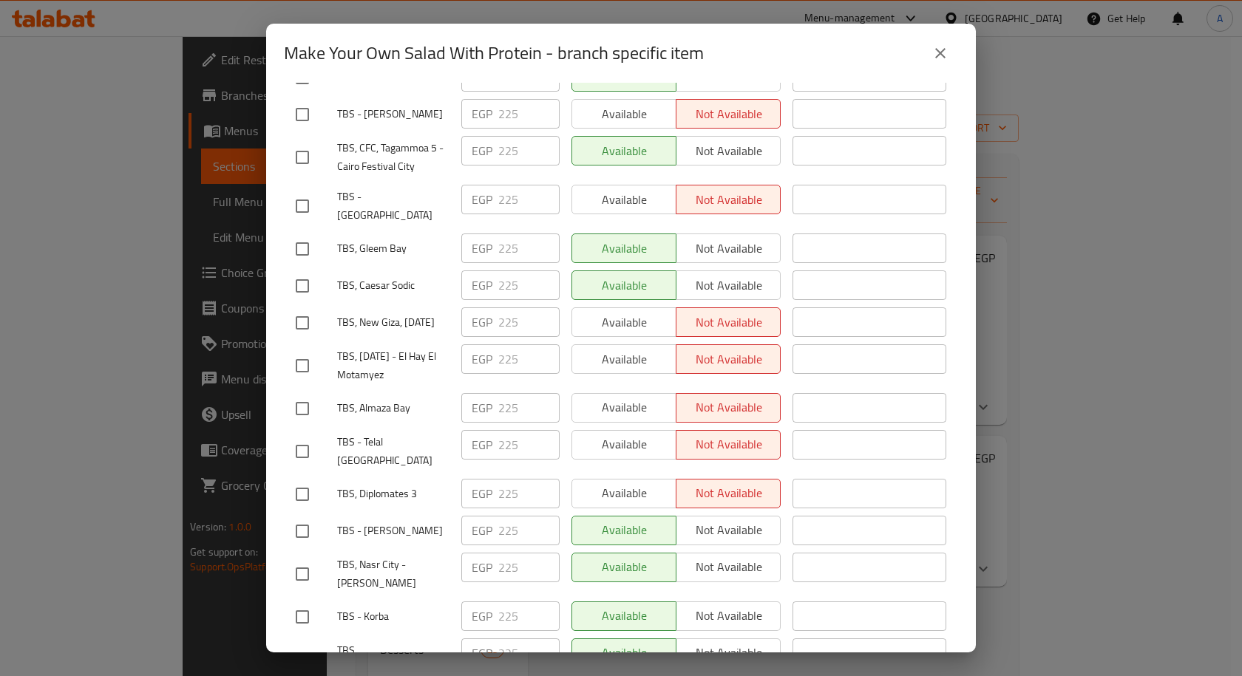
click at [305, 393] on input "checkbox" at bounding box center [302, 408] width 31 height 31
checkbox input "true"
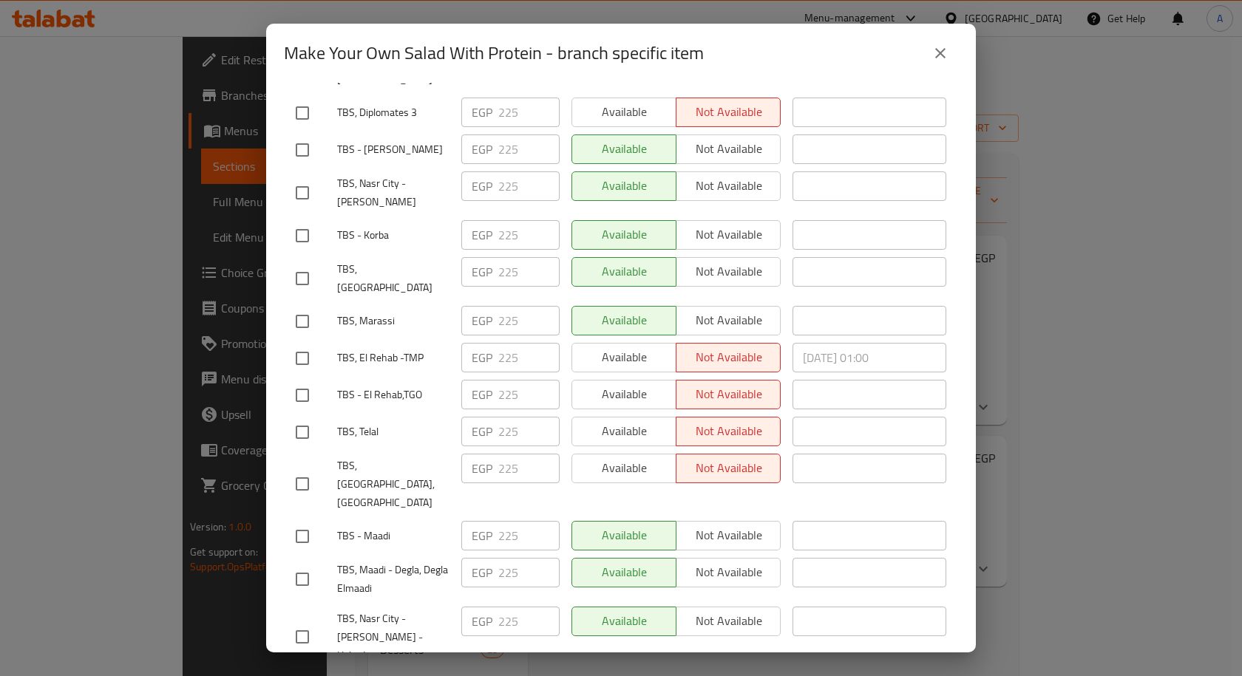
click at [308, 417] on input "checkbox" at bounding box center [302, 432] width 31 height 31
checkbox input "true"
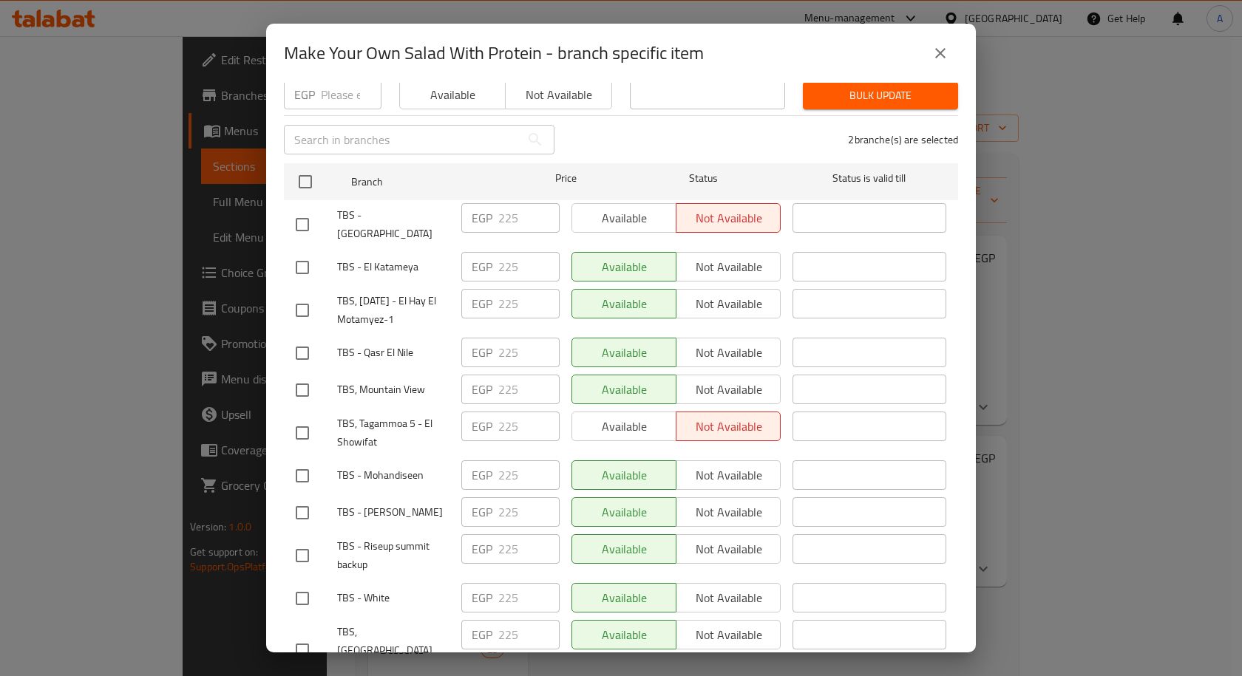
click at [299, 375] on input "checkbox" at bounding box center [302, 390] width 31 height 31
checkbox input "true"
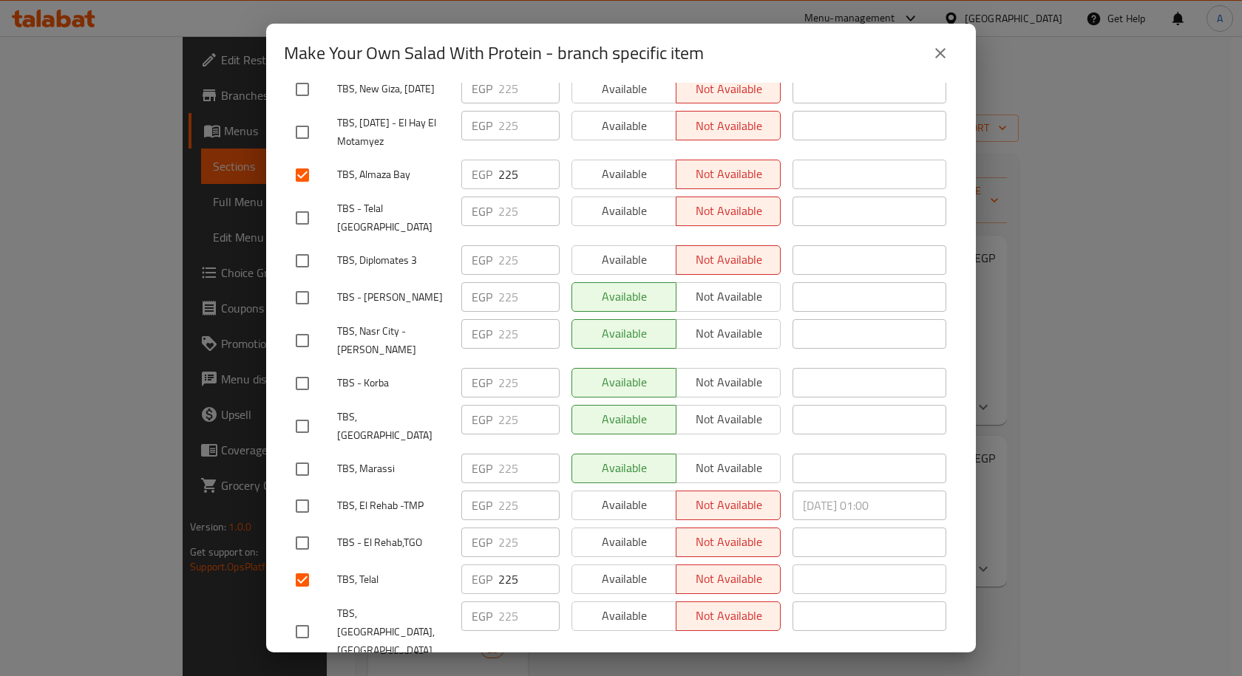
click at [308, 411] on input "checkbox" at bounding box center [302, 426] width 31 height 31
checkbox input "true"
click at [302, 454] on input "checkbox" at bounding box center [302, 469] width 31 height 31
checkbox input "true"
click at [306, 245] on input "checkbox" at bounding box center [302, 260] width 31 height 31
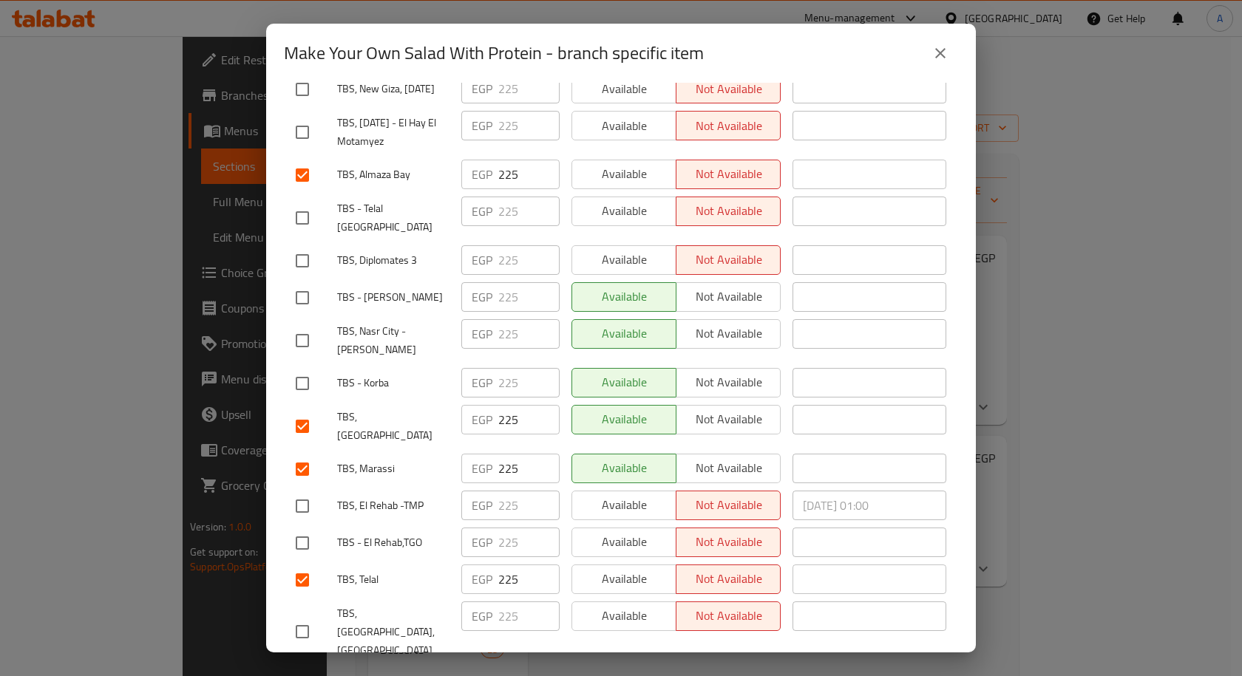
checkbox input "true"
click at [297, 616] on input "checkbox" at bounding box center [302, 631] width 31 height 31
checkbox input "true"
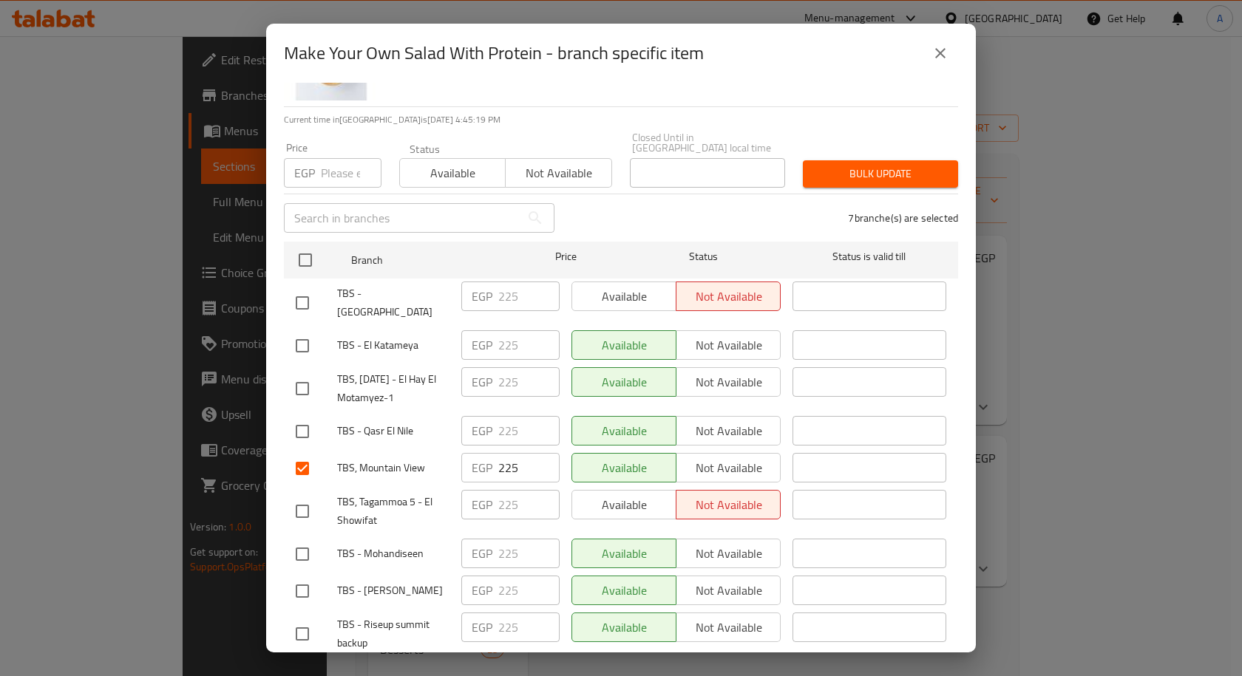
scroll to position [0, 0]
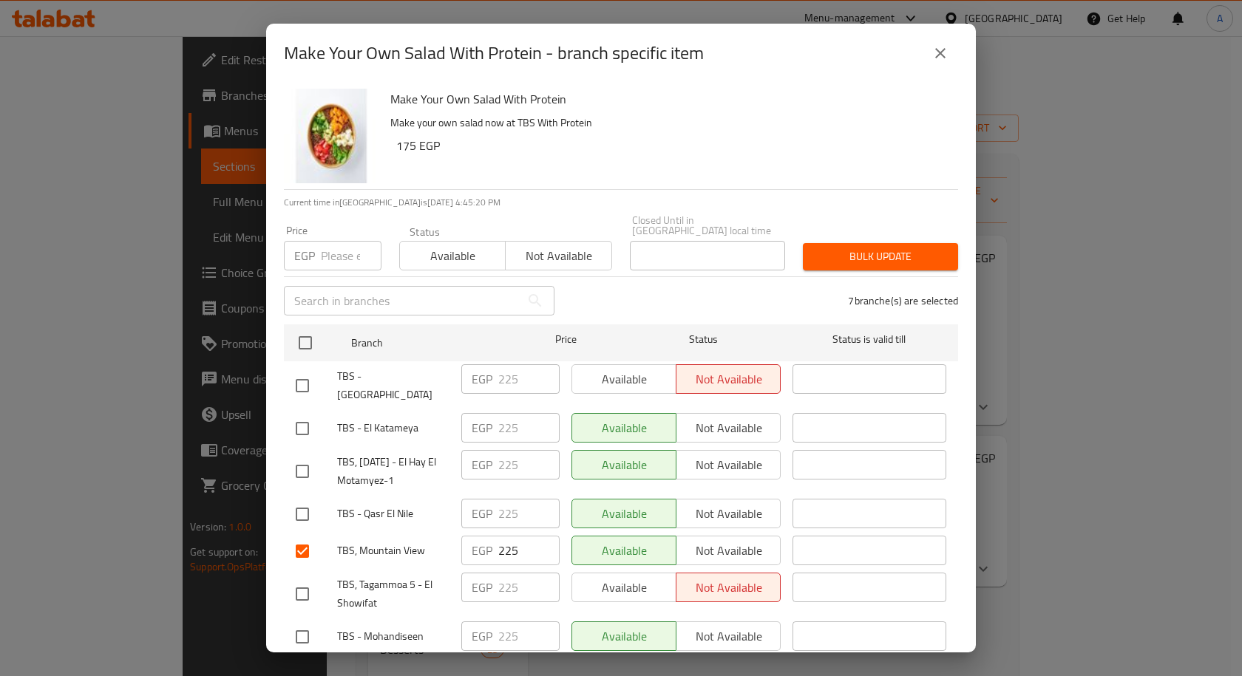
click at [345, 248] on input "number" at bounding box center [351, 256] width 61 height 30
paste input "255"
type input "255"
click at [820, 248] on span "Bulk update" at bounding box center [881, 257] width 132 height 18
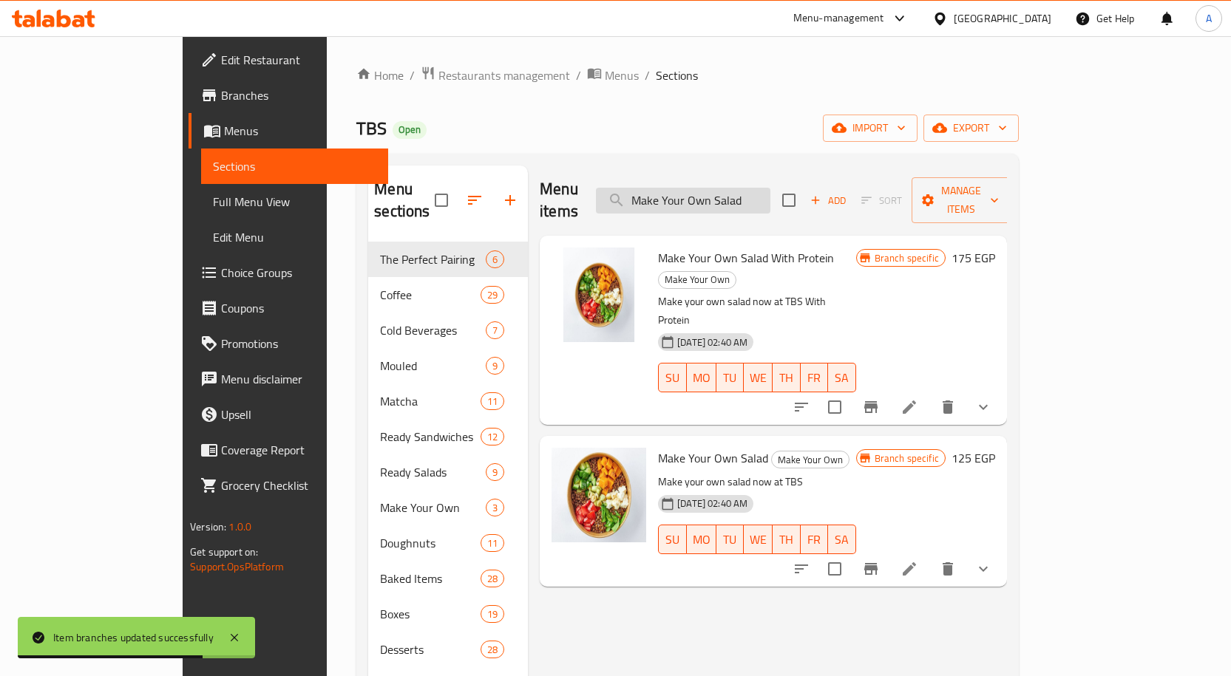
click at [743, 188] on input "Make Your Own Salad" at bounding box center [683, 201] width 174 height 26
paste input "ngo Juice"
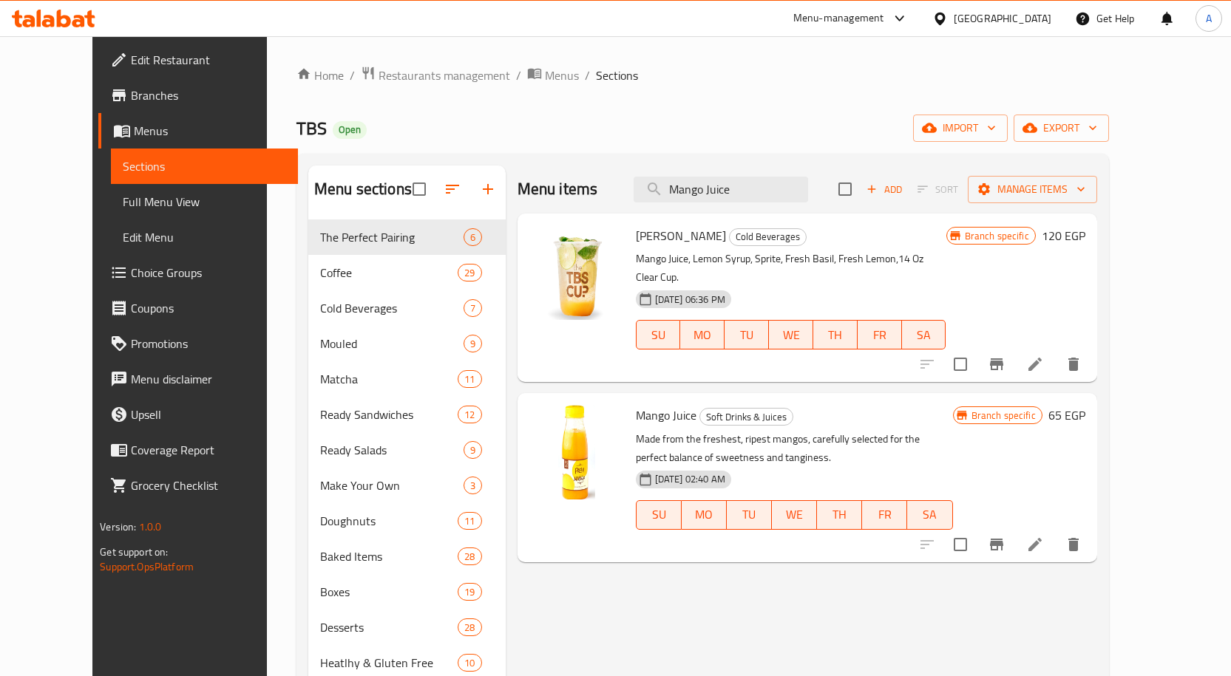
type input "Mango Juice"
click at [1003, 539] on icon "Branch-specific-item" at bounding box center [996, 545] width 13 height 12
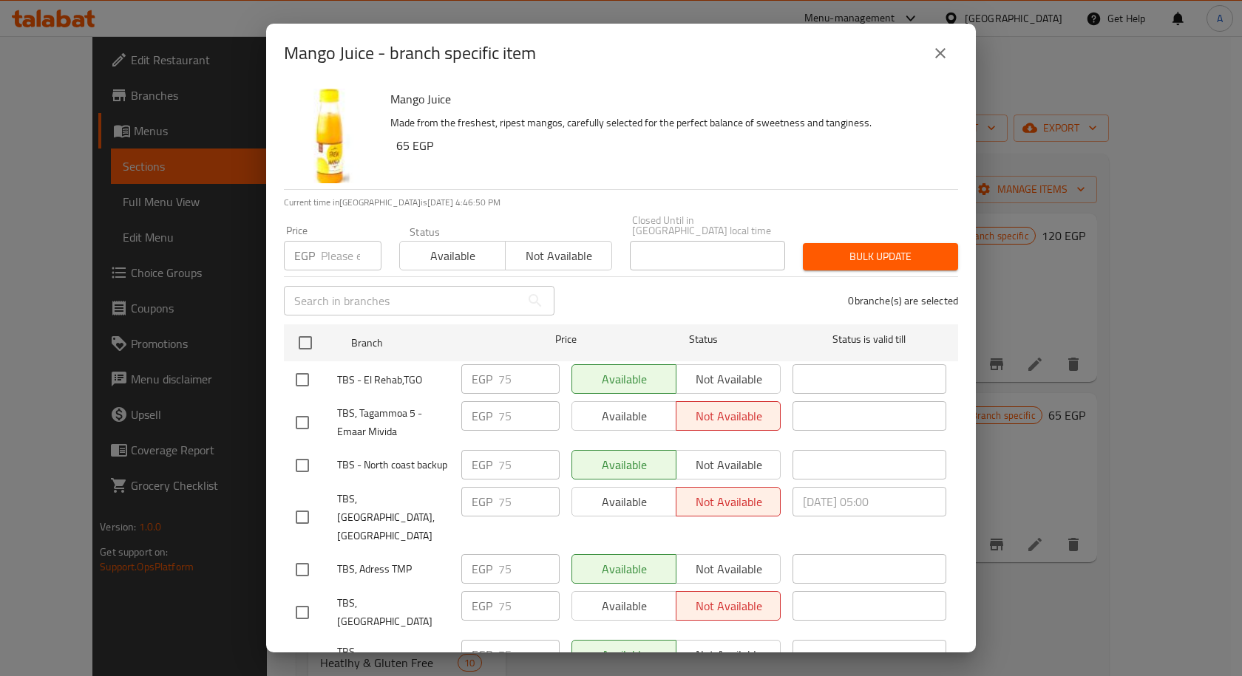
scroll to position [1203, 0]
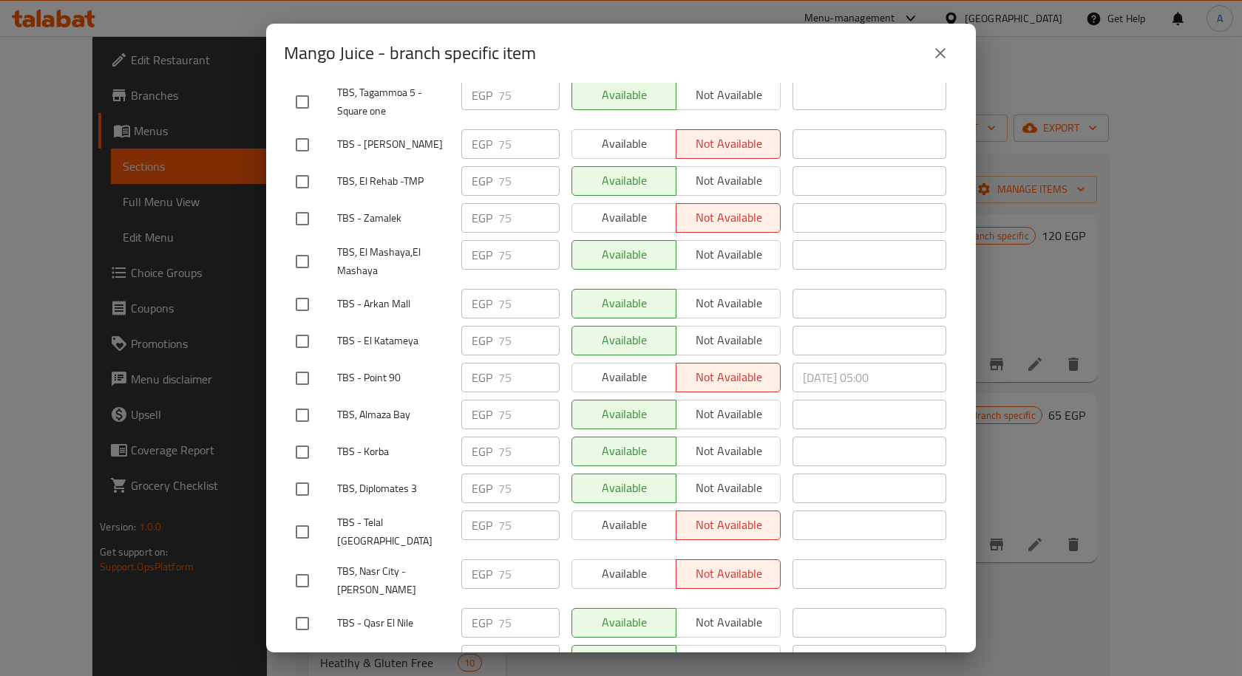
click at [307, 400] on input "checkbox" at bounding box center [302, 415] width 31 height 31
checkbox input "true"
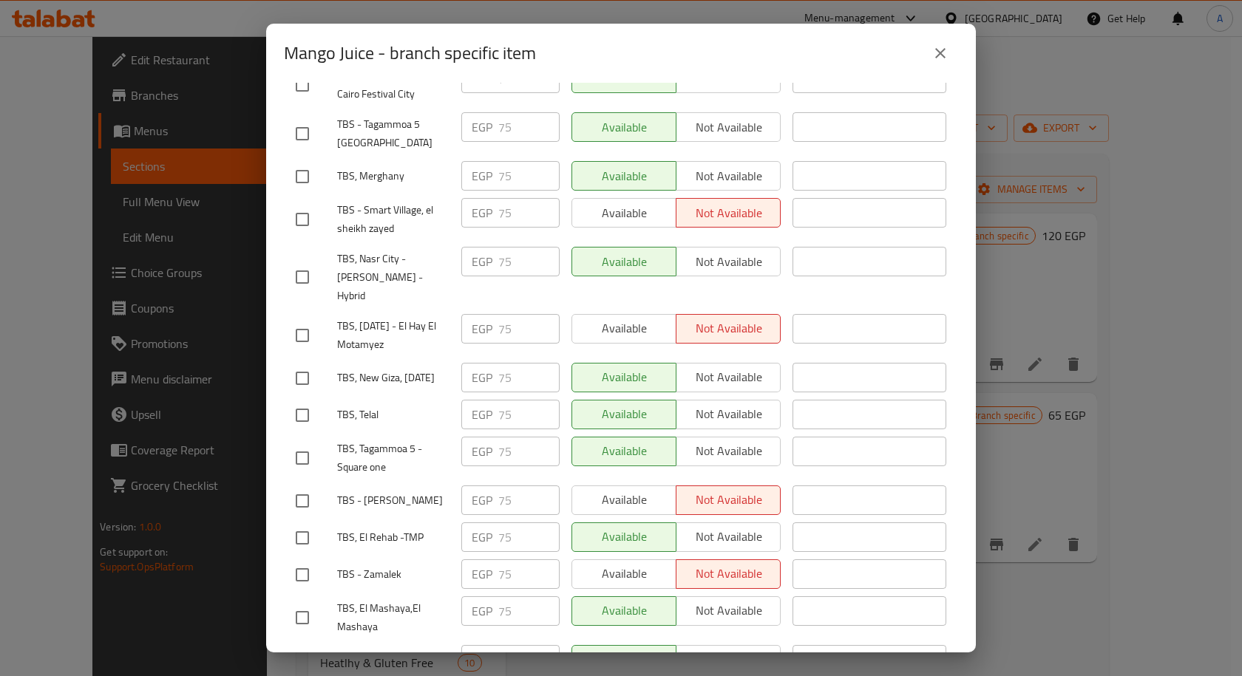
click at [307, 400] on input "checkbox" at bounding box center [302, 415] width 31 height 31
checkbox input "true"
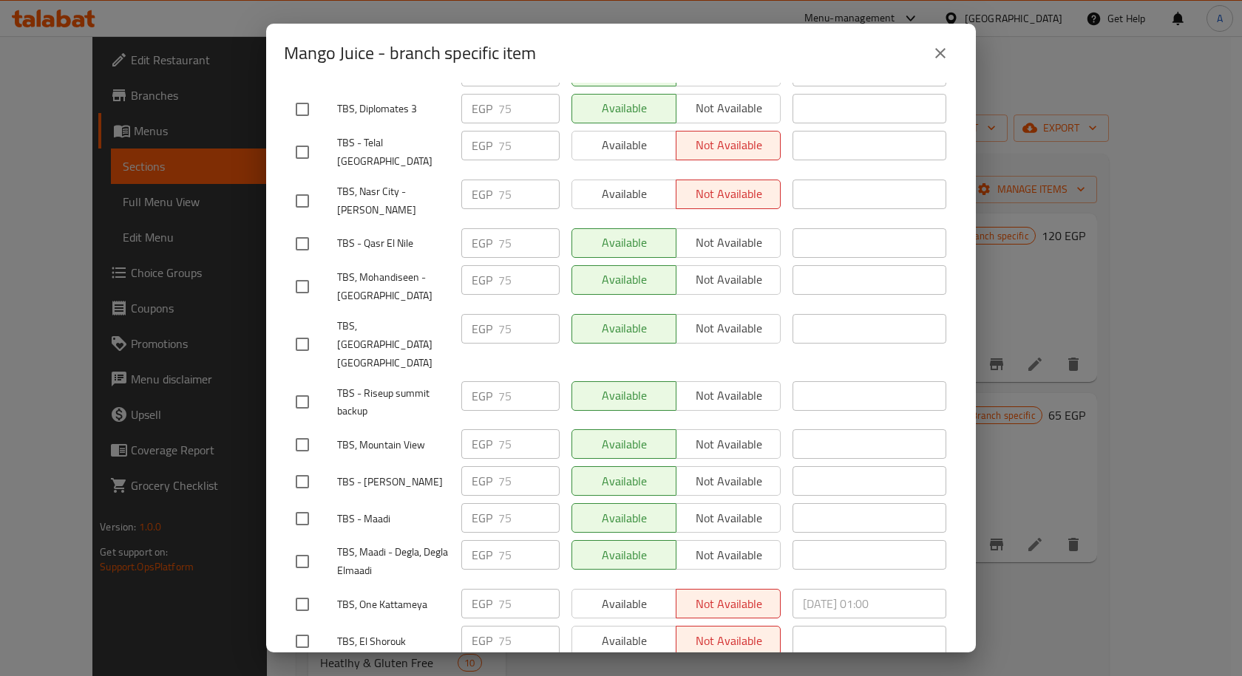
click at [307, 429] on input "checkbox" at bounding box center [302, 444] width 31 height 31
checkbox input "true"
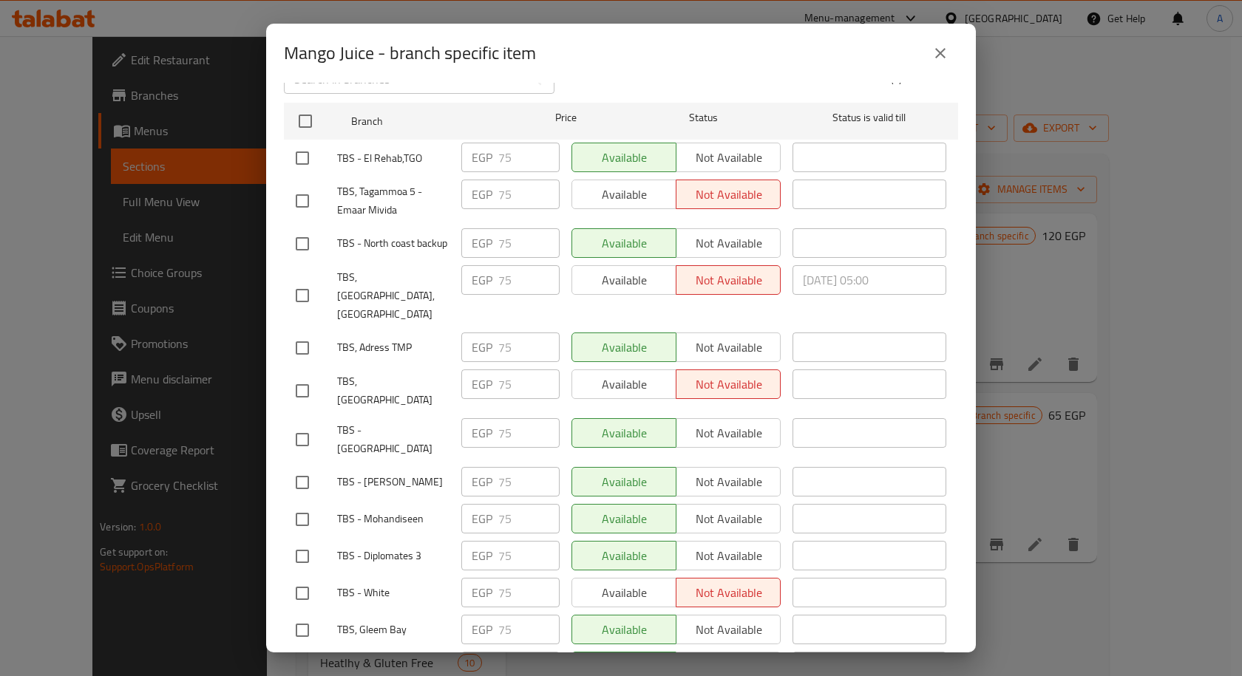
click at [305, 376] on input "checkbox" at bounding box center [302, 391] width 31 height 31
checkbox input "true"
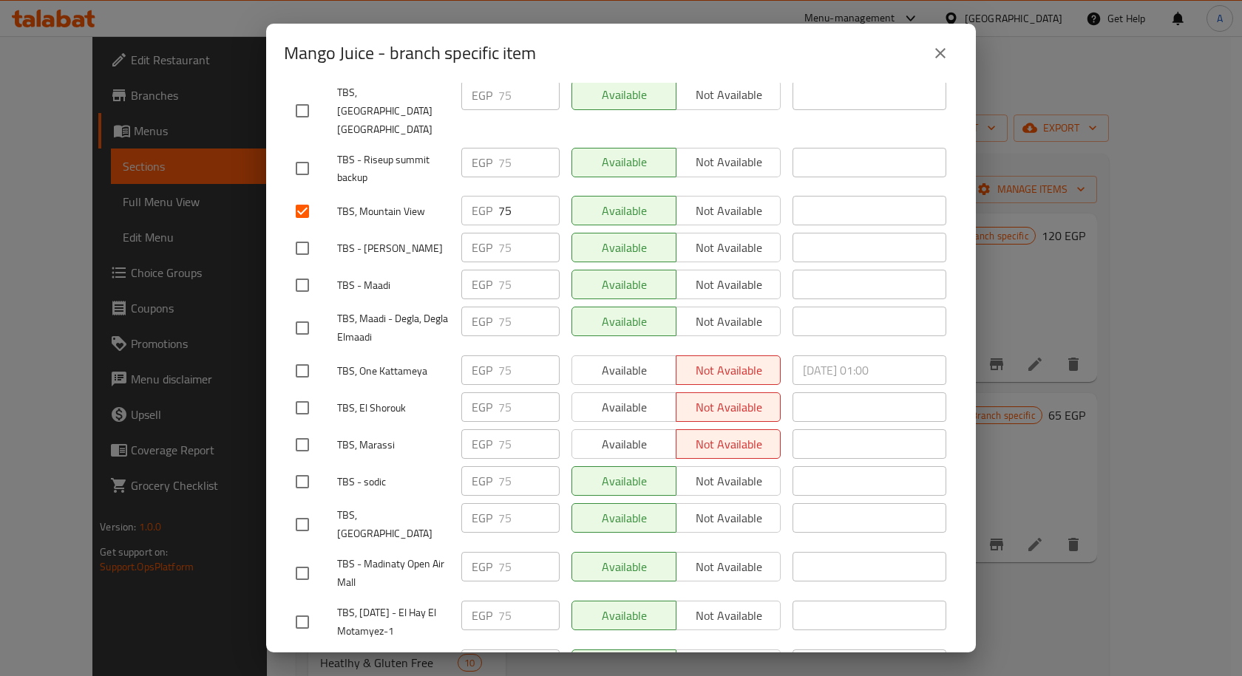
click at [308, 429] on input "checkbox" at bounding box center [302, 444] width 31 height 31
checkbox input "true"
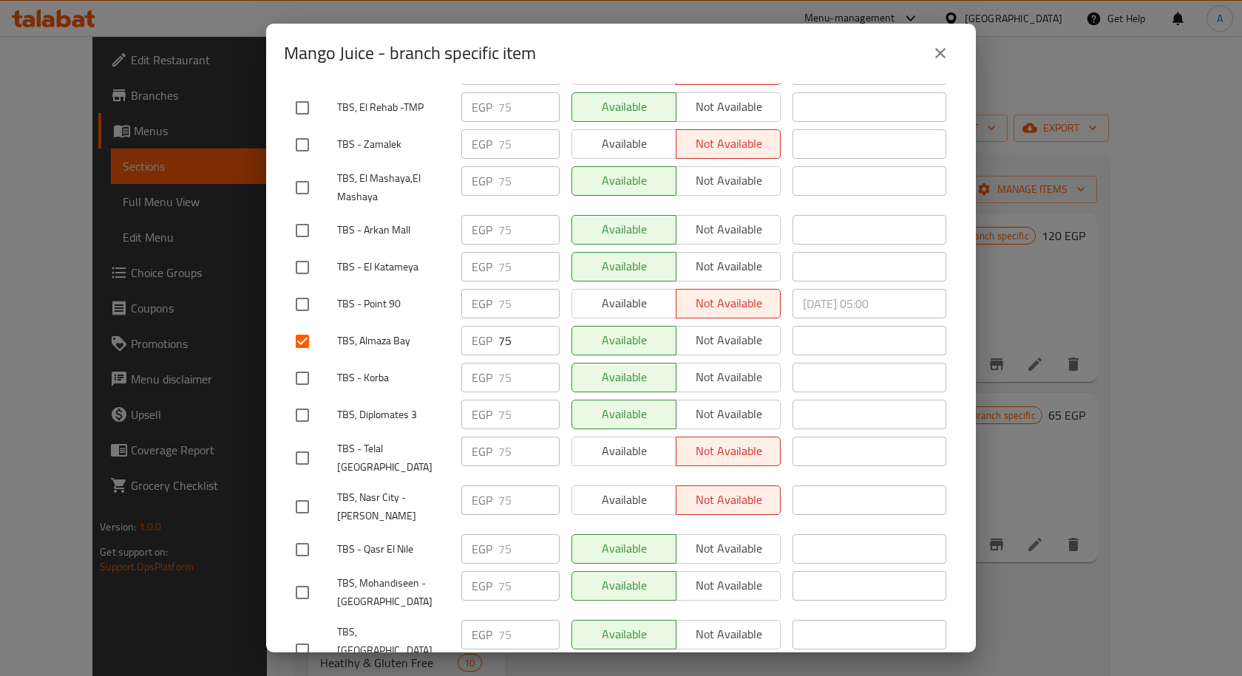
click at [296, 400] on input "checkbox" at bounding box center [302, 415] width 31 height 31
checkbox input "true"
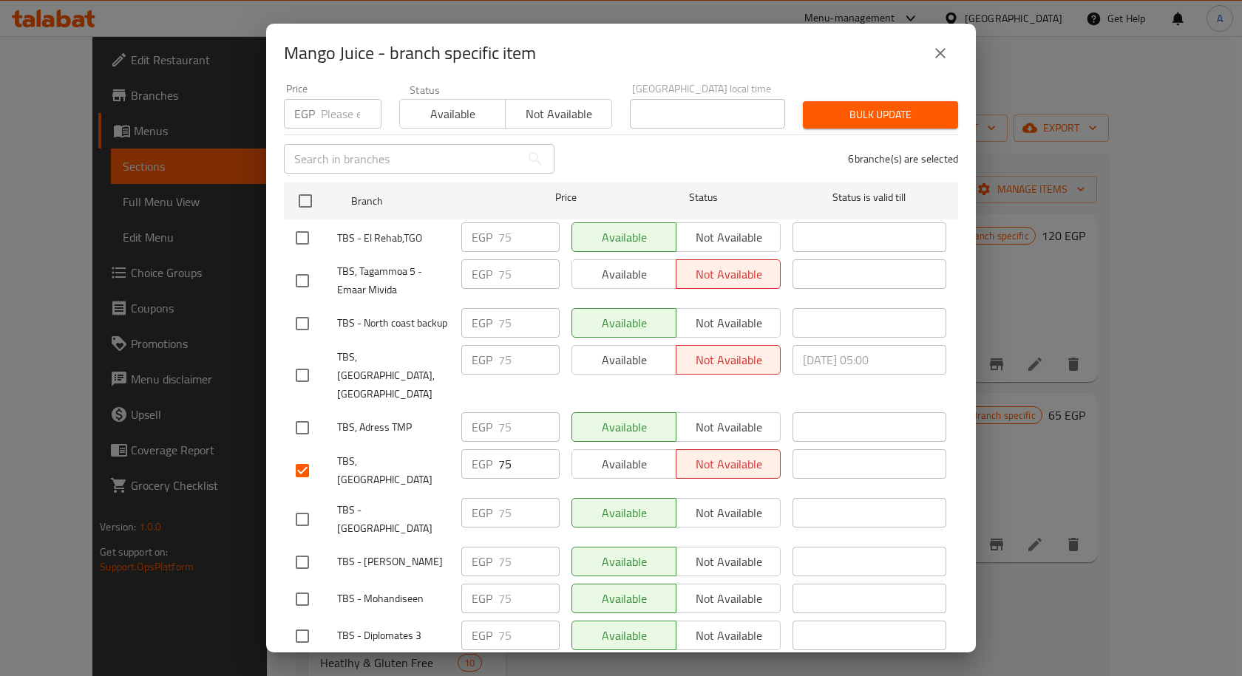
click at [312, 372] on input "checkbox" at bounding box center [302, 375] width 31 height 31
checkbox input "true"
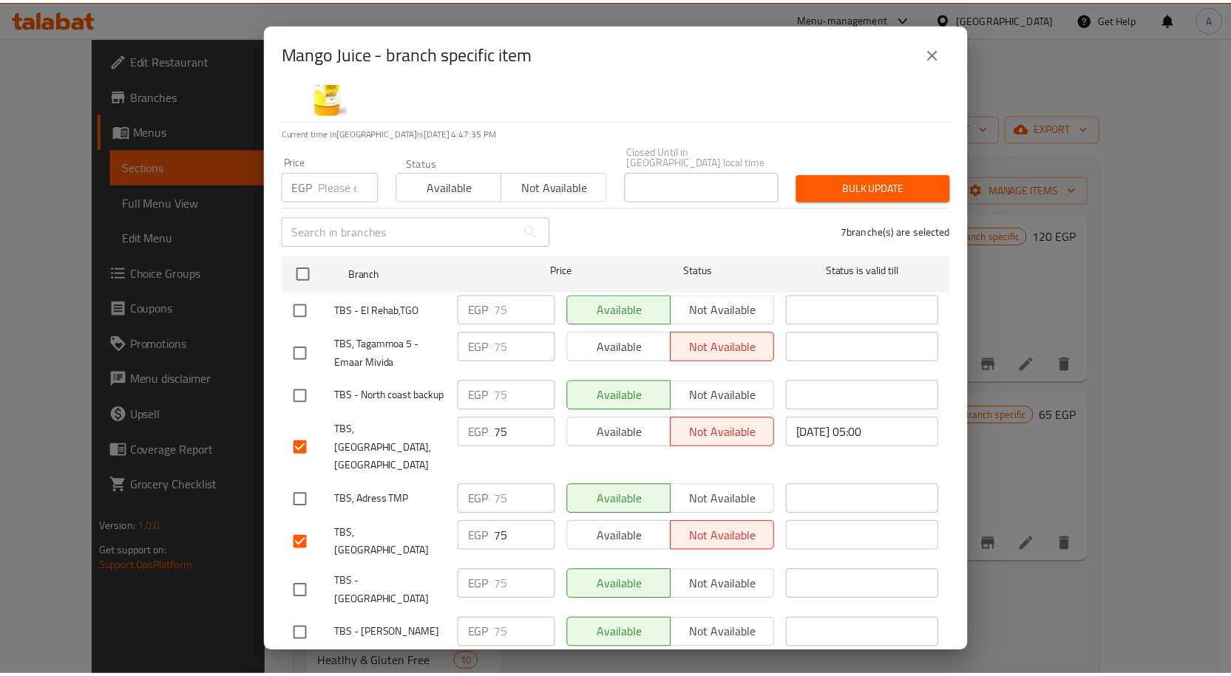
scroll to position [0, 0]
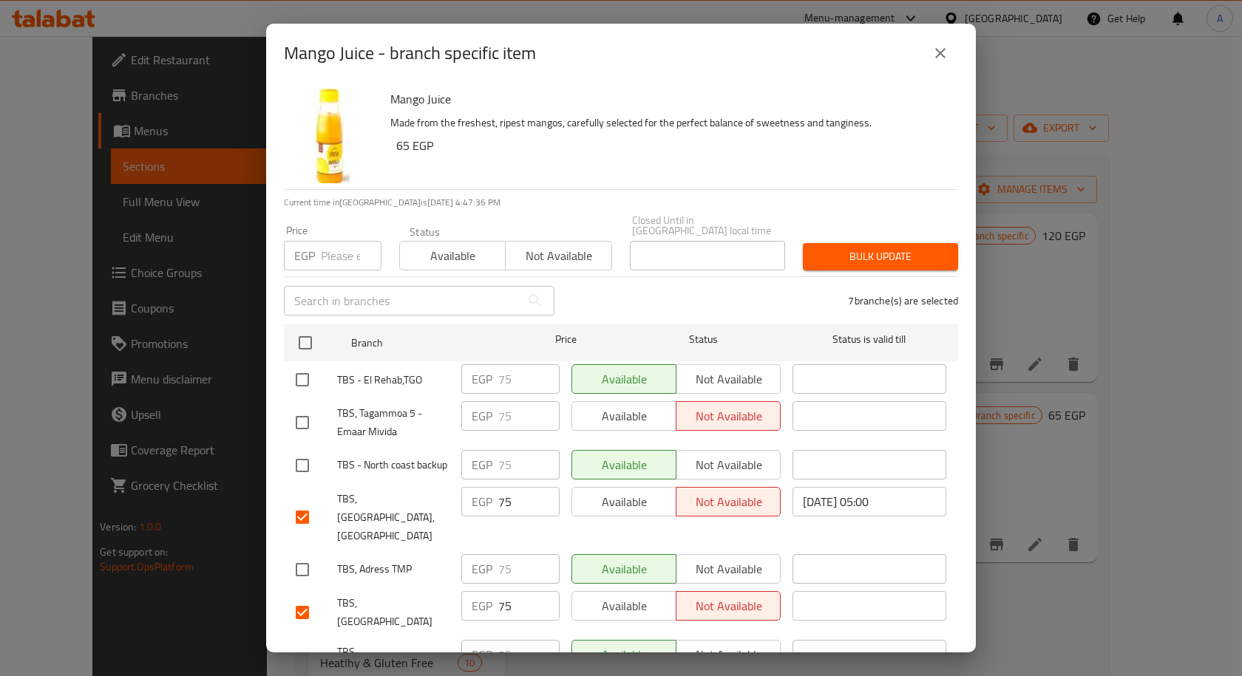
click at [345, 241] on input "number" at bounding box center [351, 256] width 61 height 30
paste input "90"
type input "90"
click at [848, 248] on span "Bulk update" at bounding box center [881, 257] width 132 height 18
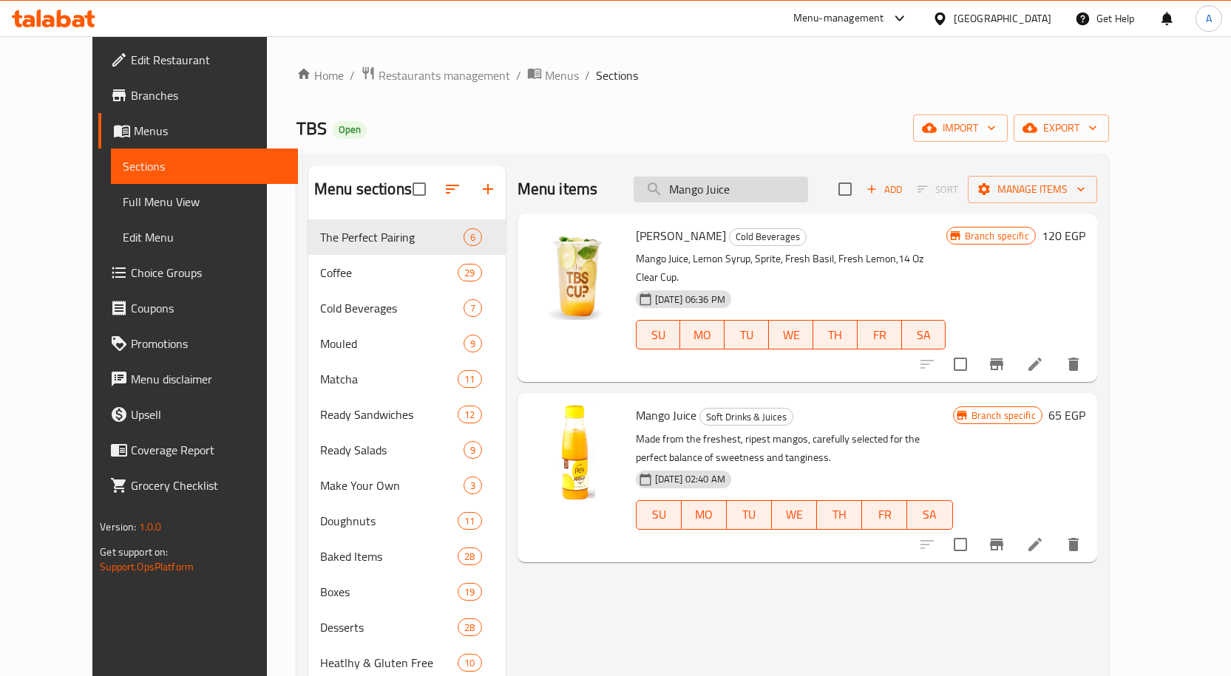
click at [722, 184] on input "Mango Juice" at bounding box center [720, 190] width 174 height 26
paste input "exican Salad"
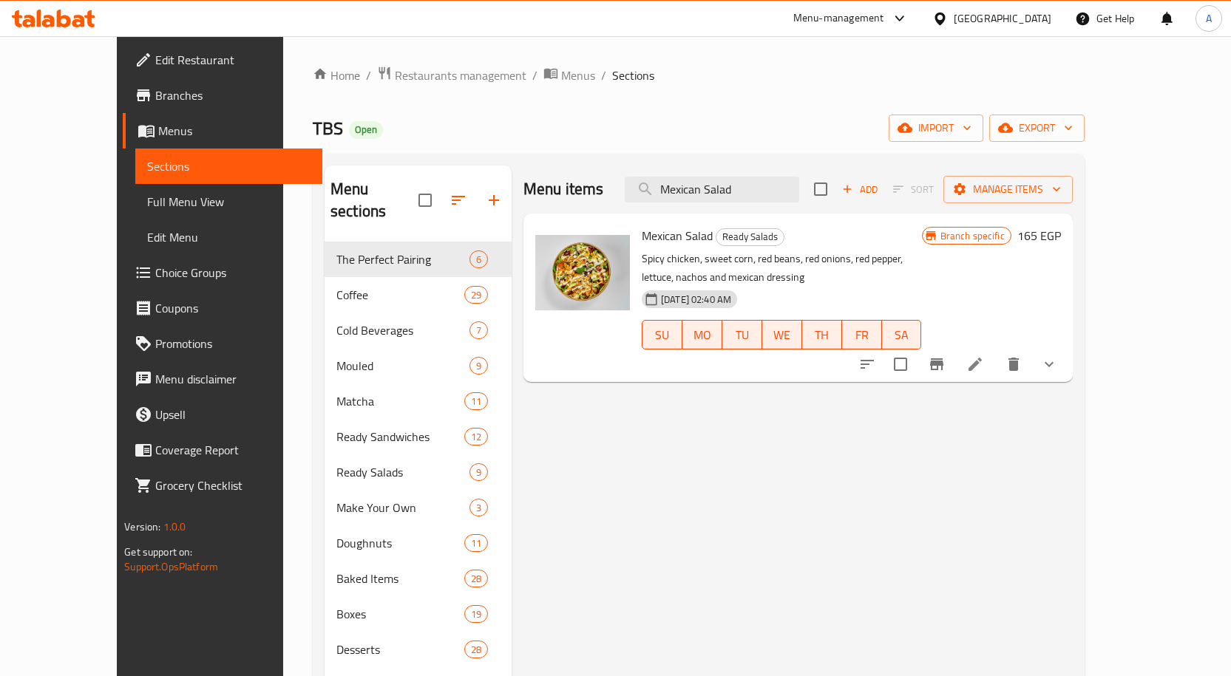
type input "Mexican Salad"
click at [1058, 356] on icon "show more" at bounding box center [1049, 365] width 18 height 18
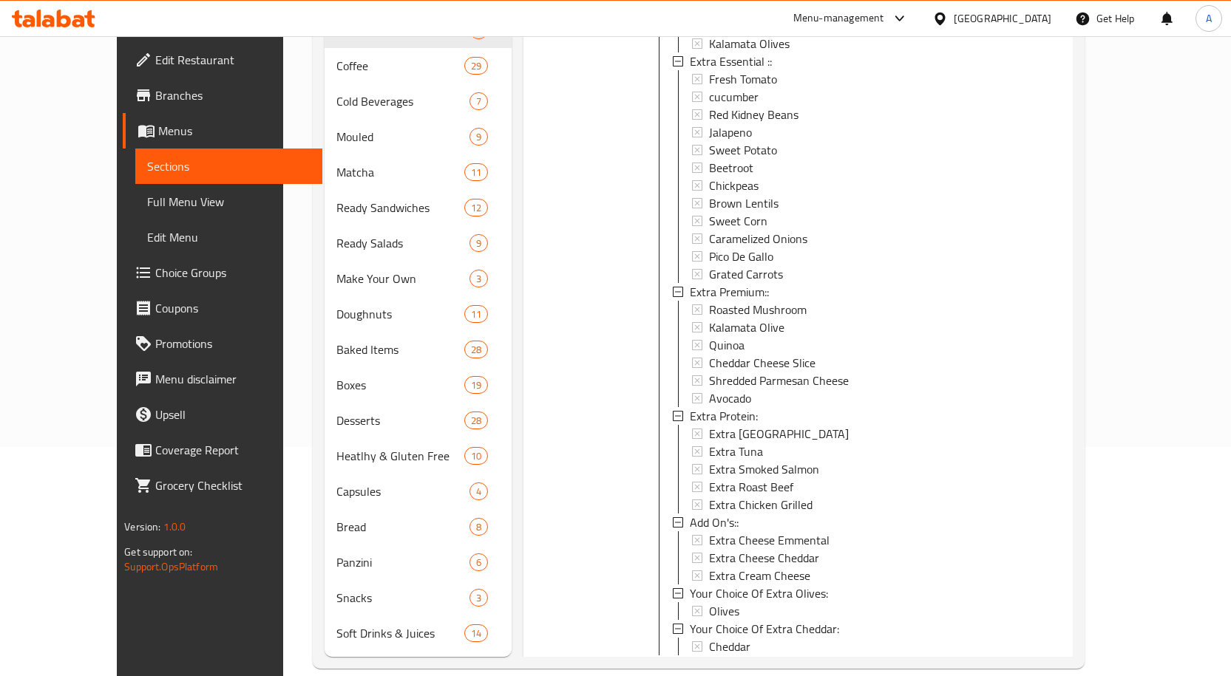
scroll to position [387, 0]
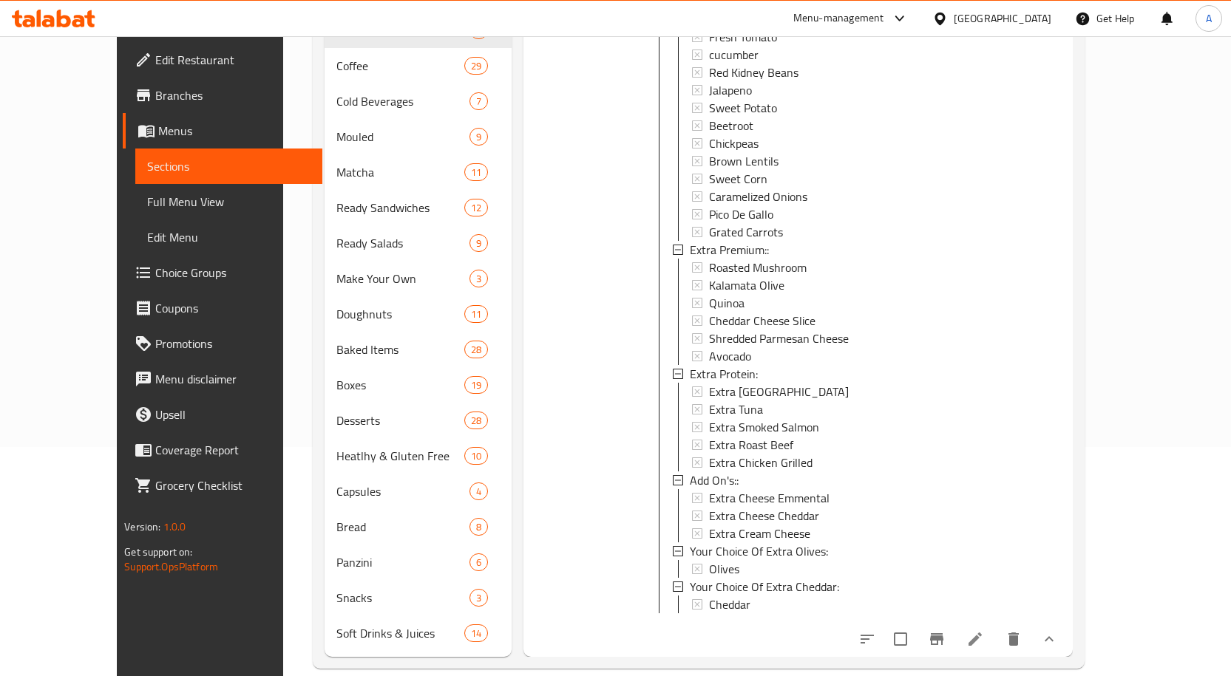
click at [1058, 631] on icon "show more" at bounding box center [1049, 640] width 18 height 18
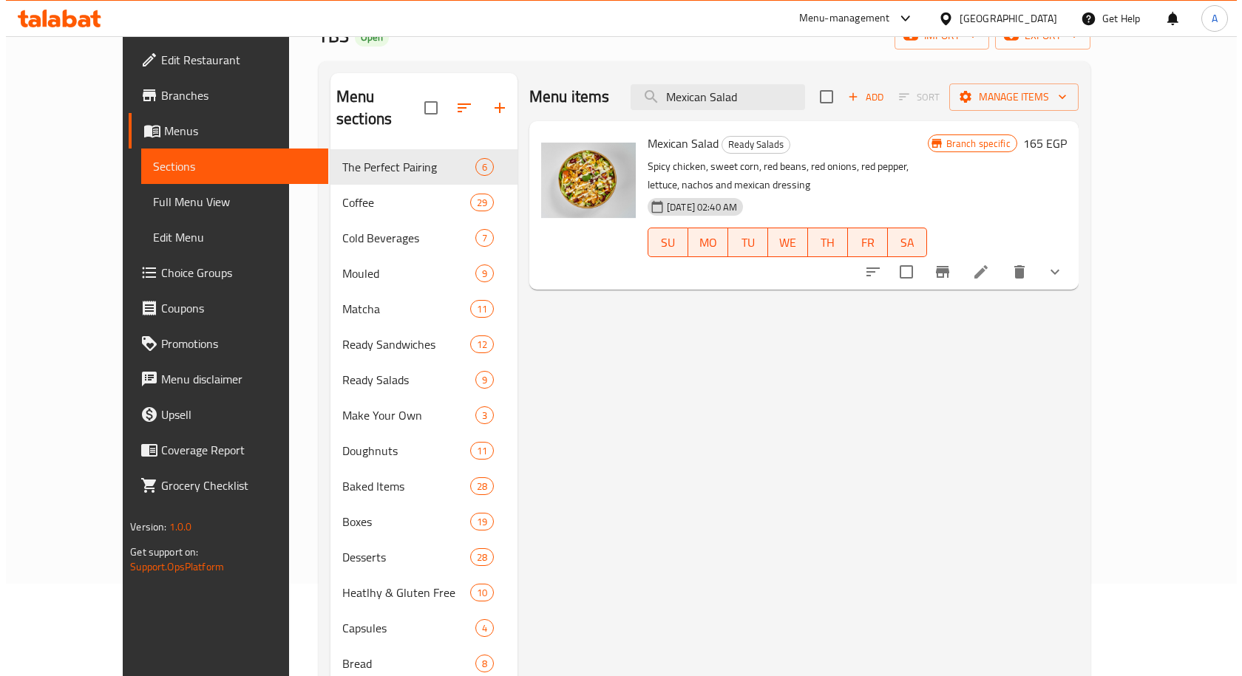
scroll to position [0, 0]
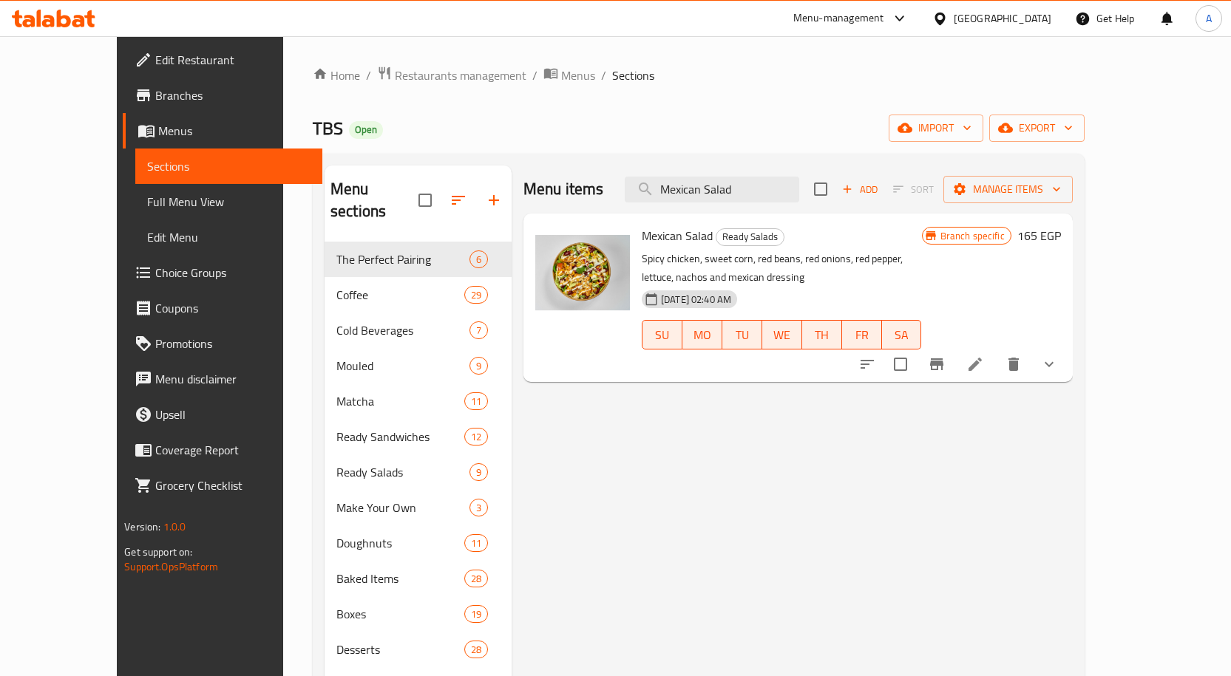
click at [945, 356] on icon "Branch-specific-item" at bounding box center [937, 365] width 18 height 18
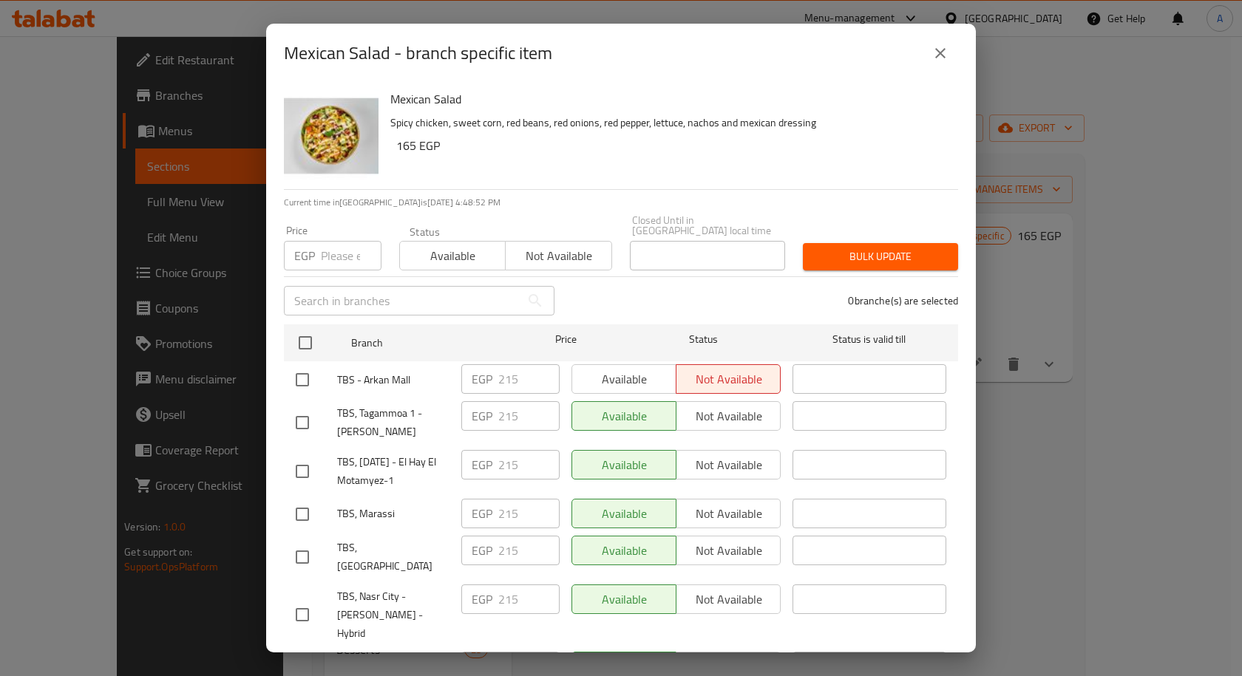
scroll to position [1093, 0]
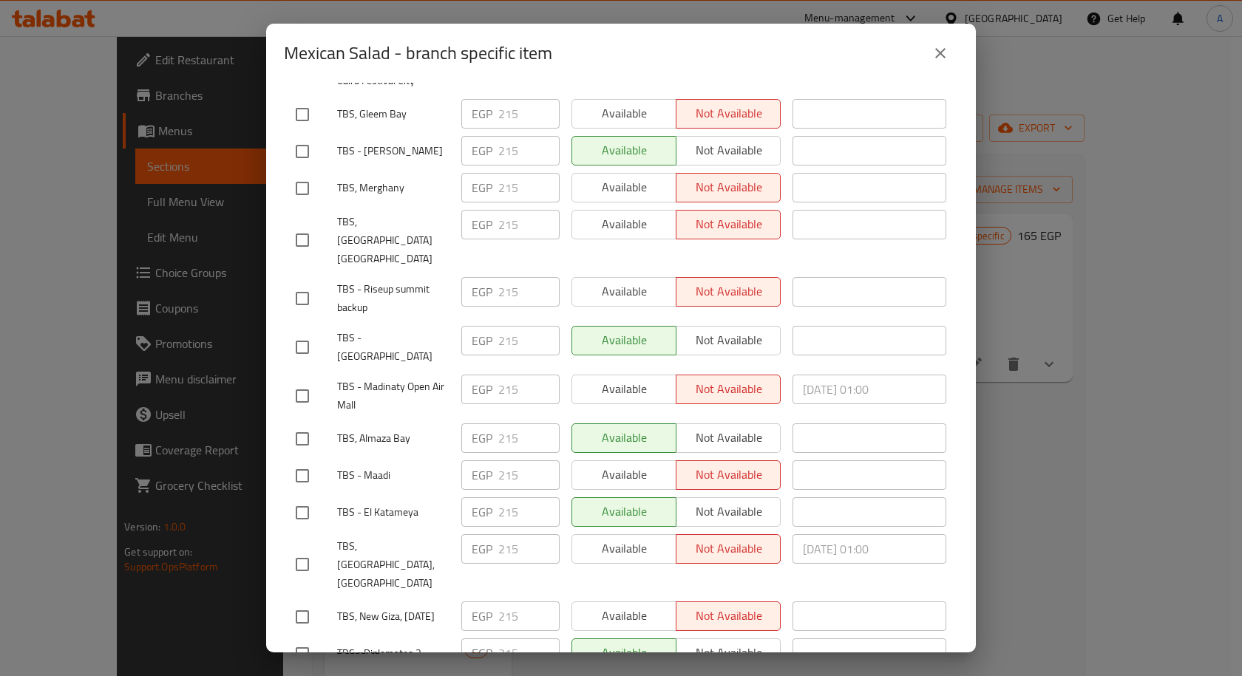
click at [302, 424] on input "checkbox" at bounding box center [302, 439] width 31 height 31
checkbox input "true"
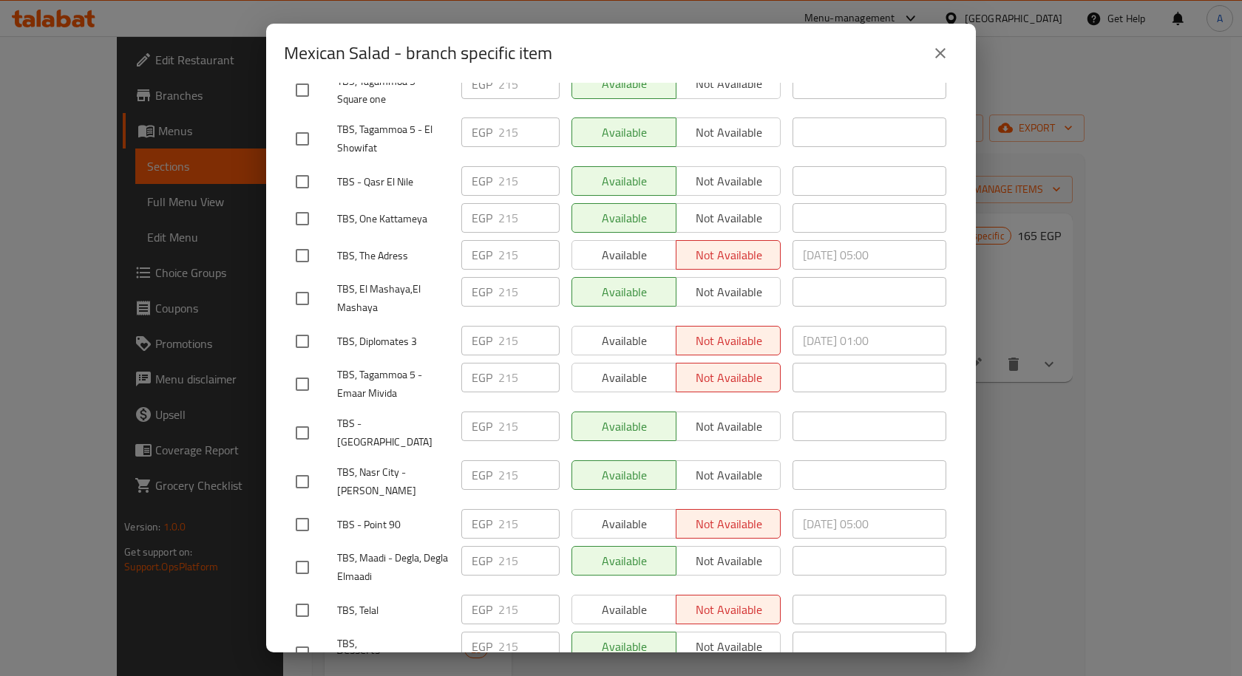
click at [304, 595] on input "checkbox" at bounding box center [302, 610] width 31 height 31
checkbox input "true"
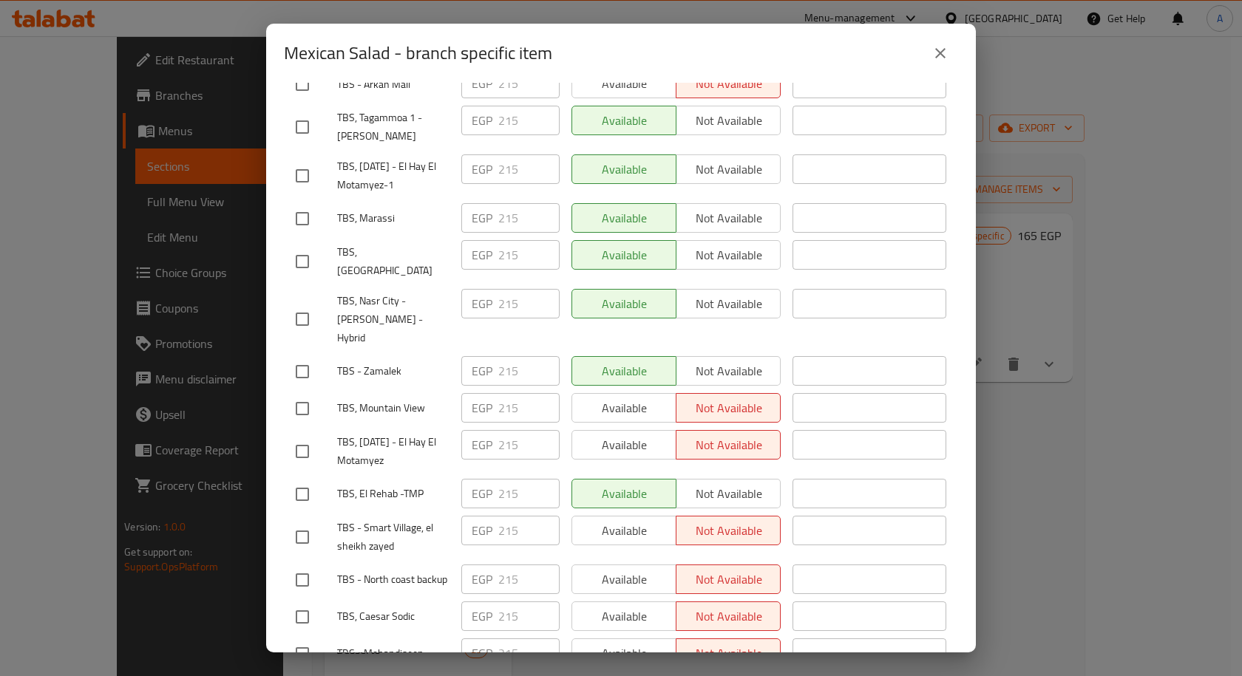
click at [303, 393] on input "checkbox" at bounding box center [302, 408] width 31 height 31
checkbox input "true"
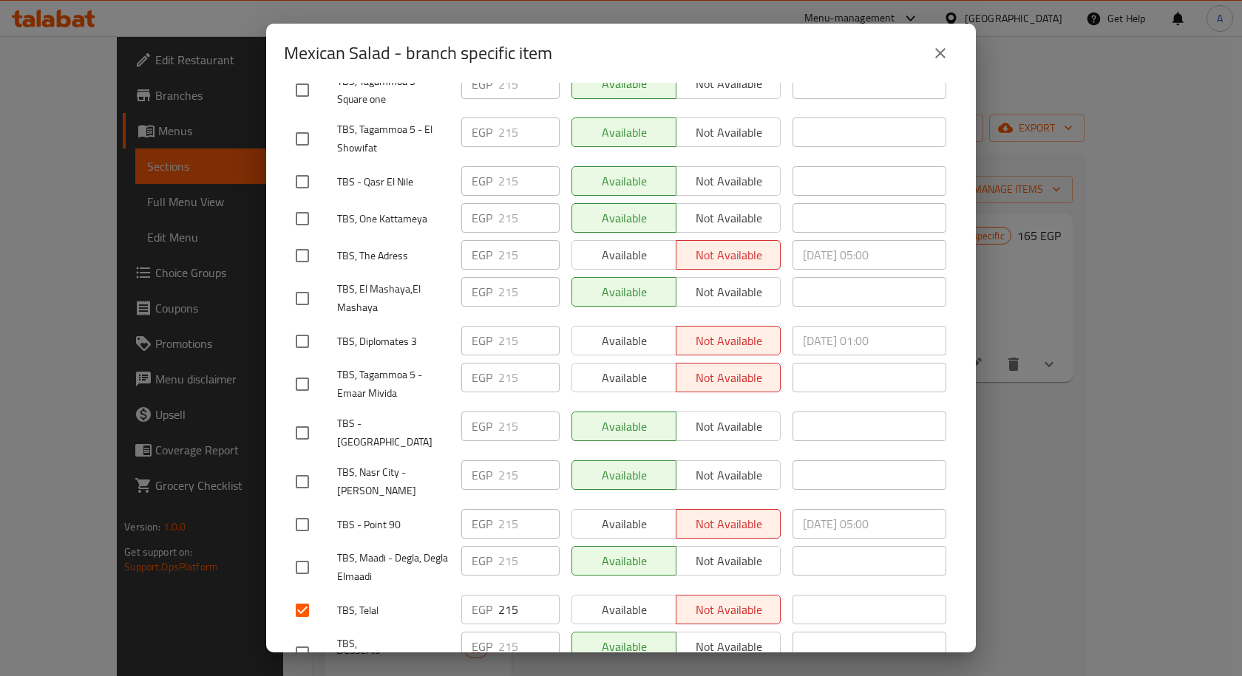
click at [301, 638] on input "checkbox" at bounding box center [302, 653] width 31 height 31
checkbox input "true"
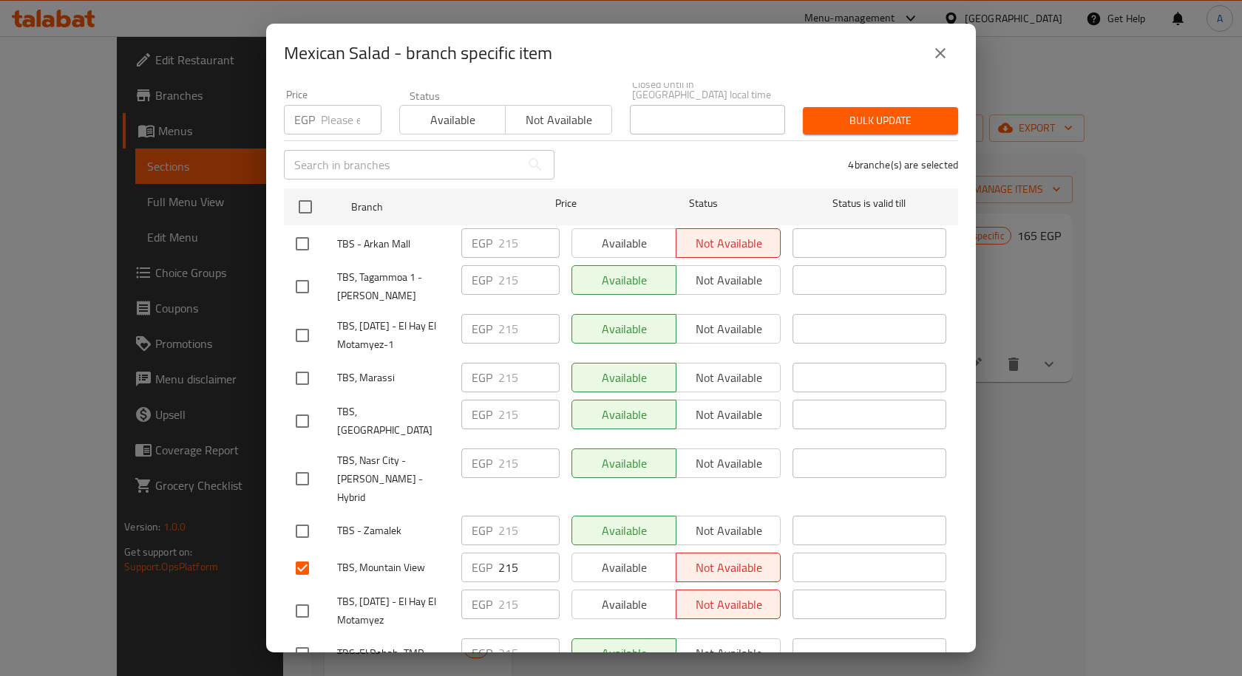
click at [302, 373] on input "checkbox" at bounding box center [302, 378] width 31 height 31
checkbox input "true"
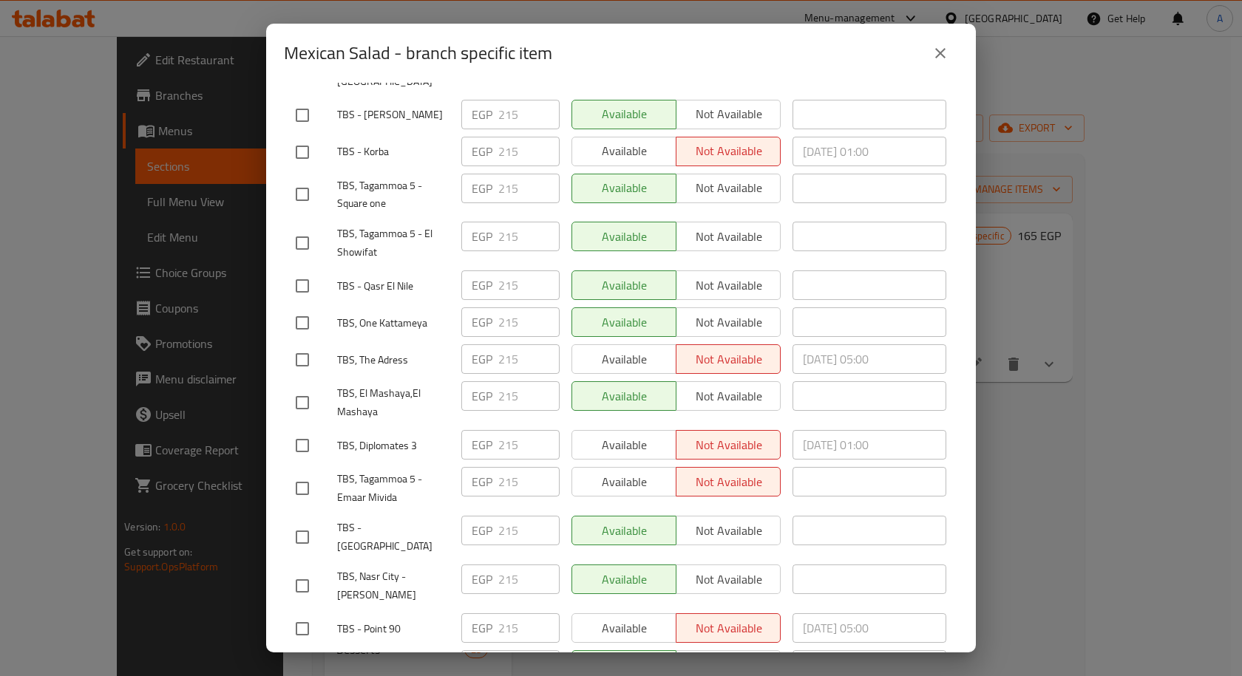
click at [303, 430] on input "checkbox" at bounding box center [302, 445] width 31 height 31
checkbox input "true"
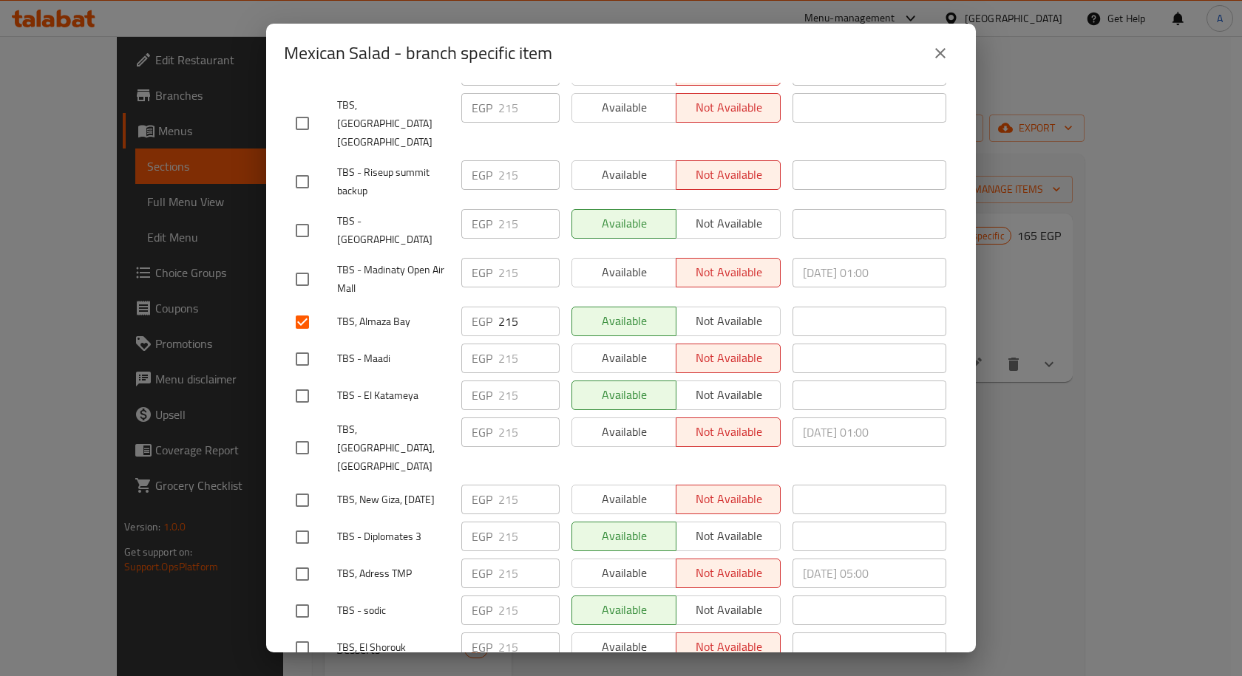
click at [305, 432] on input "checkbox" at bounding box center [302, 447] width 31 height 31
checkbox input "true"
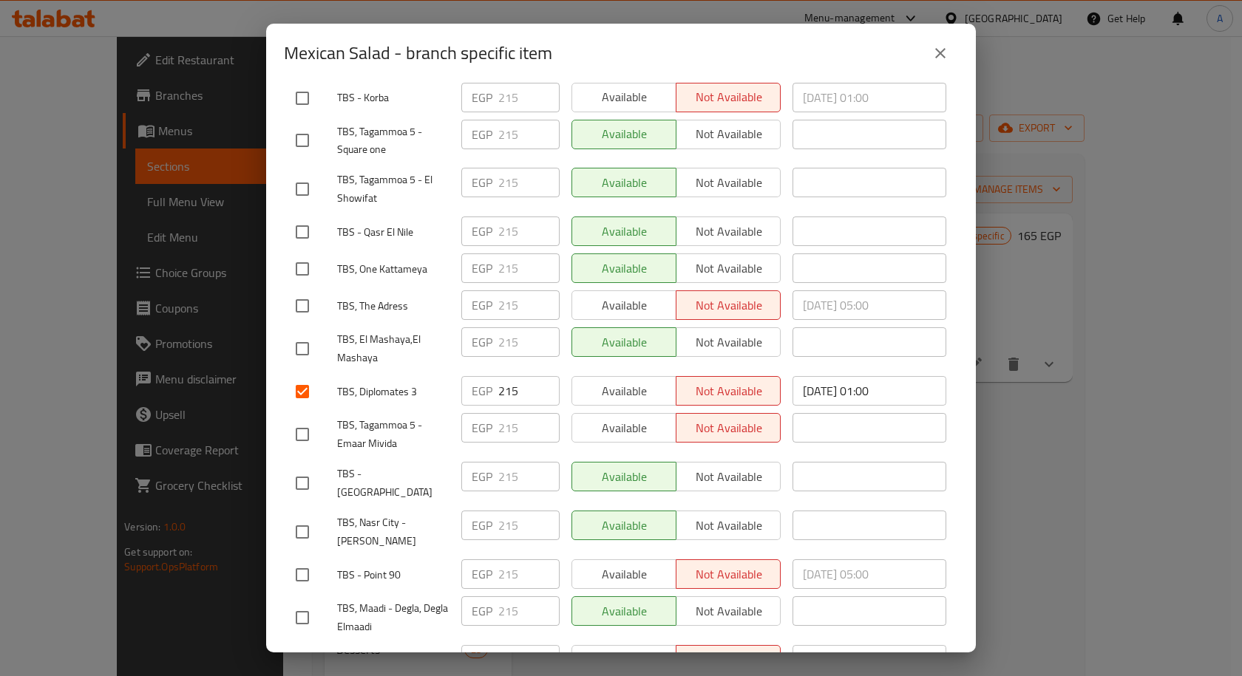
scroll to position [1932, 0]
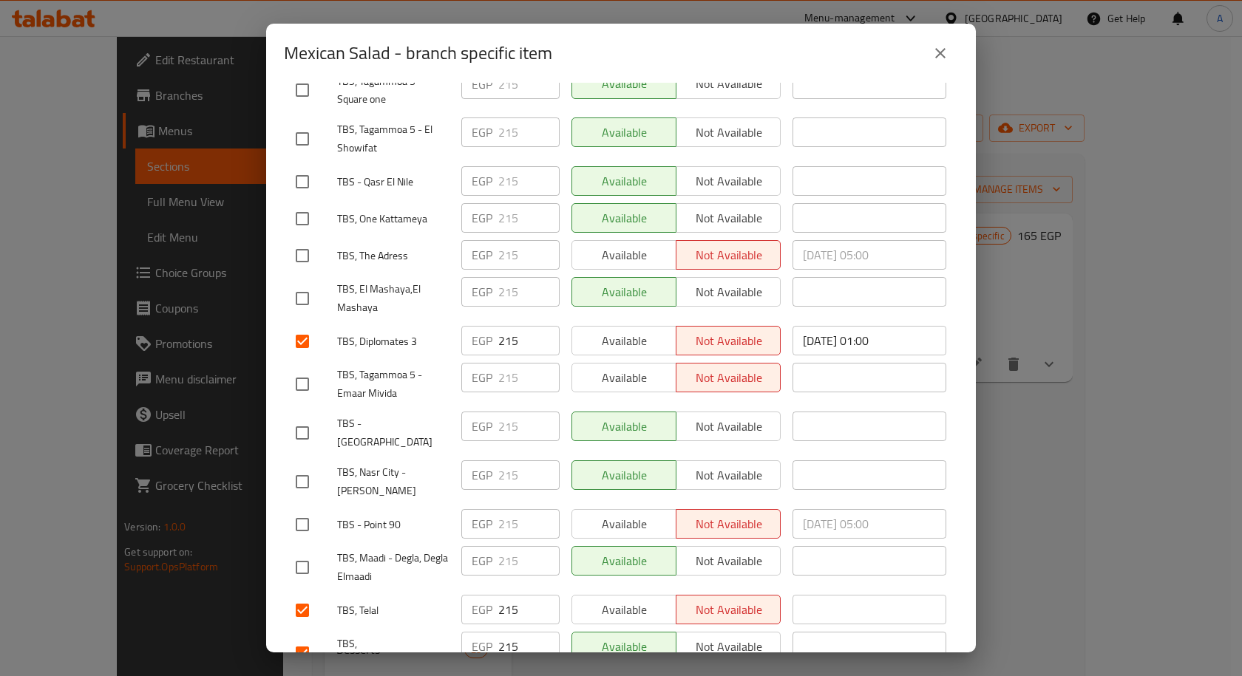
click at [946, 56] on icon "close" at bounding box center [940, 53] width 18 height 18
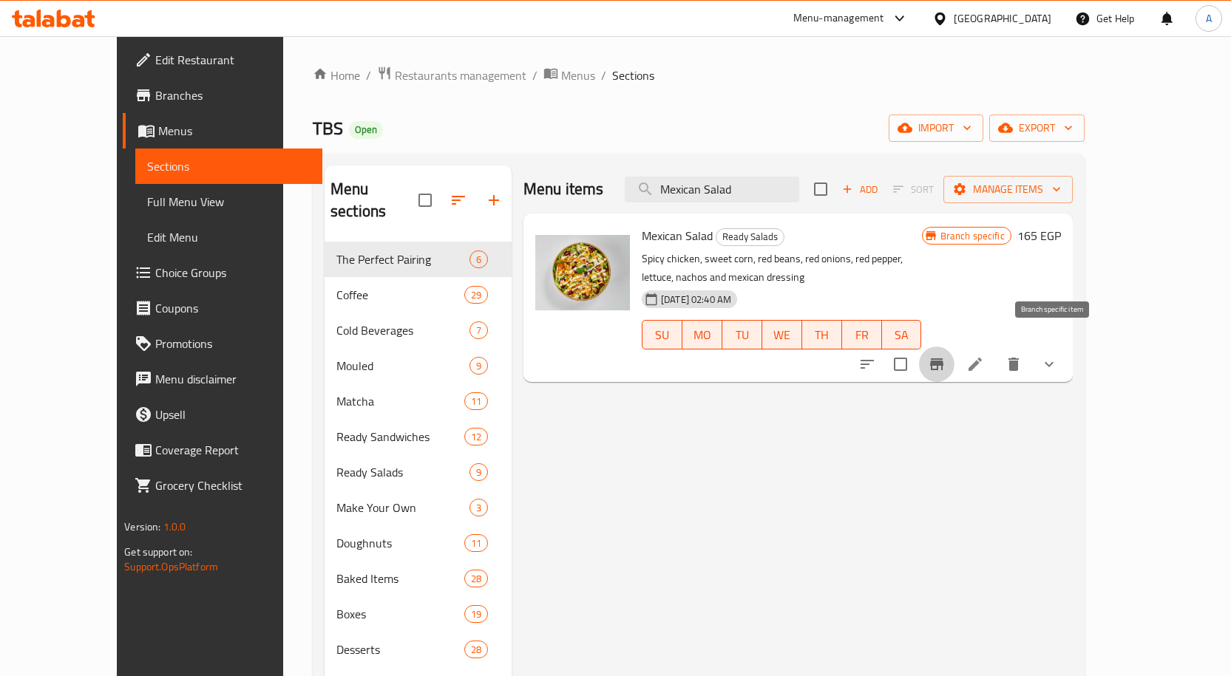
click at [943, 359] on icon "Branch-specific-item" at bounding box center [936, 365] width 13 height 12
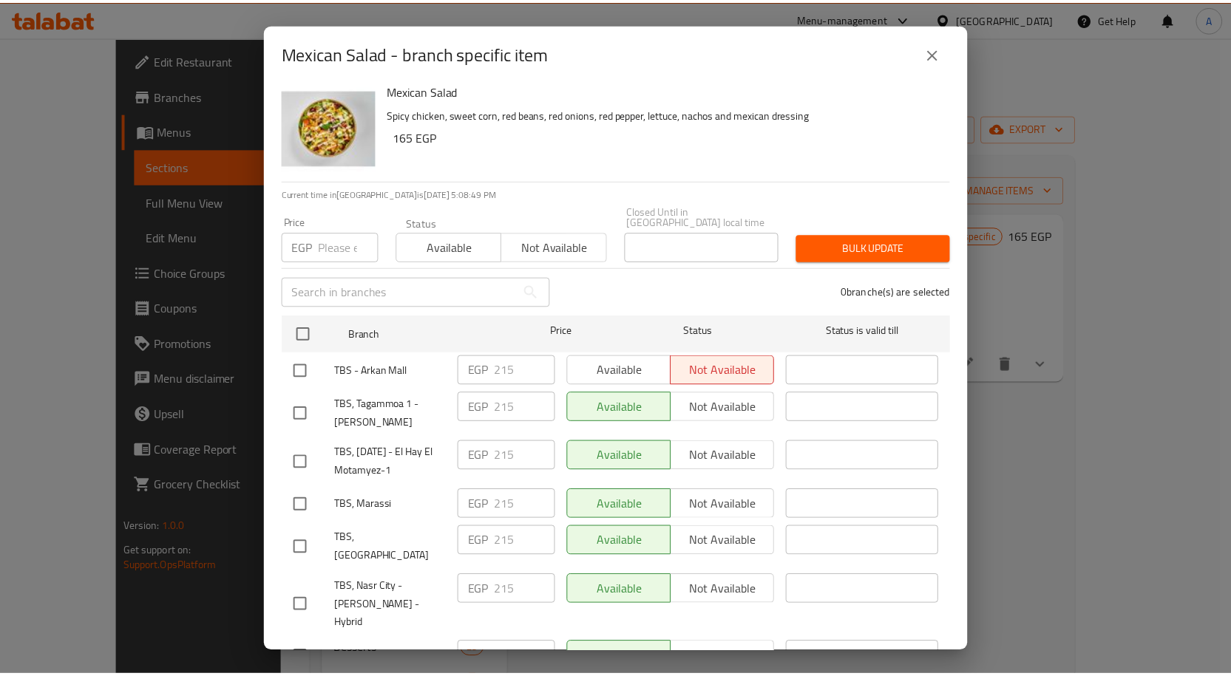
scroll to position [0, 0]
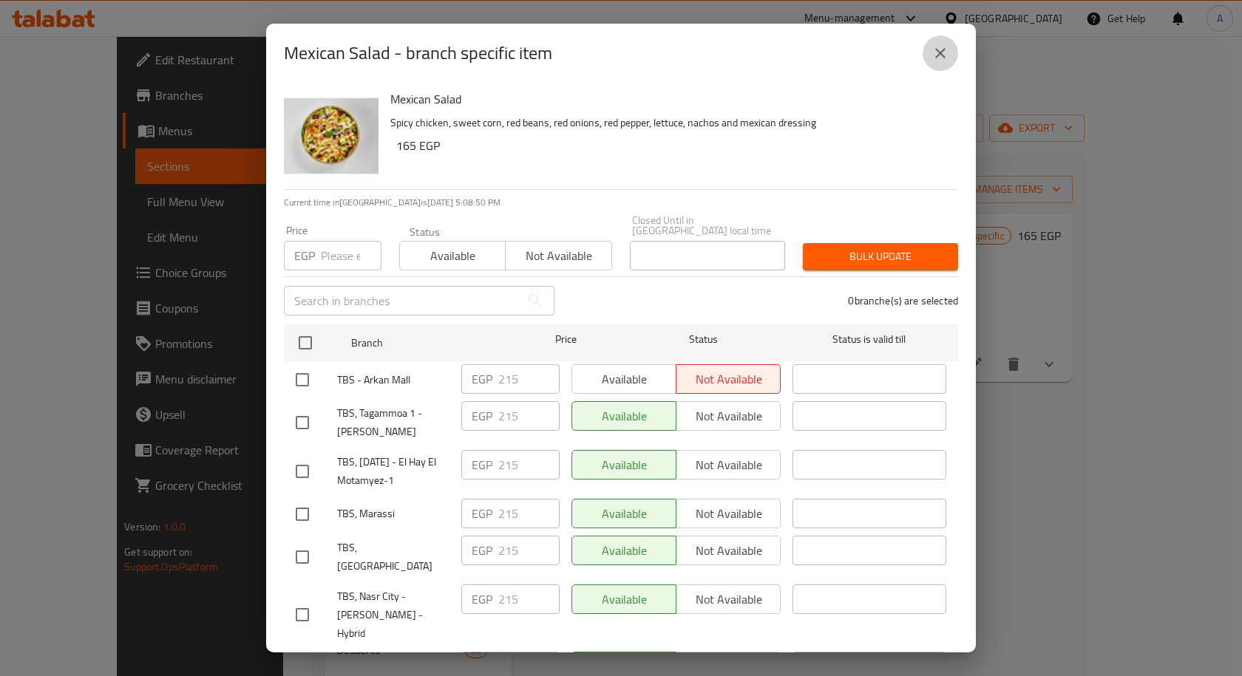
click at [942, 63] on button "close" at bounding box center [939, 52] width 35 height 35
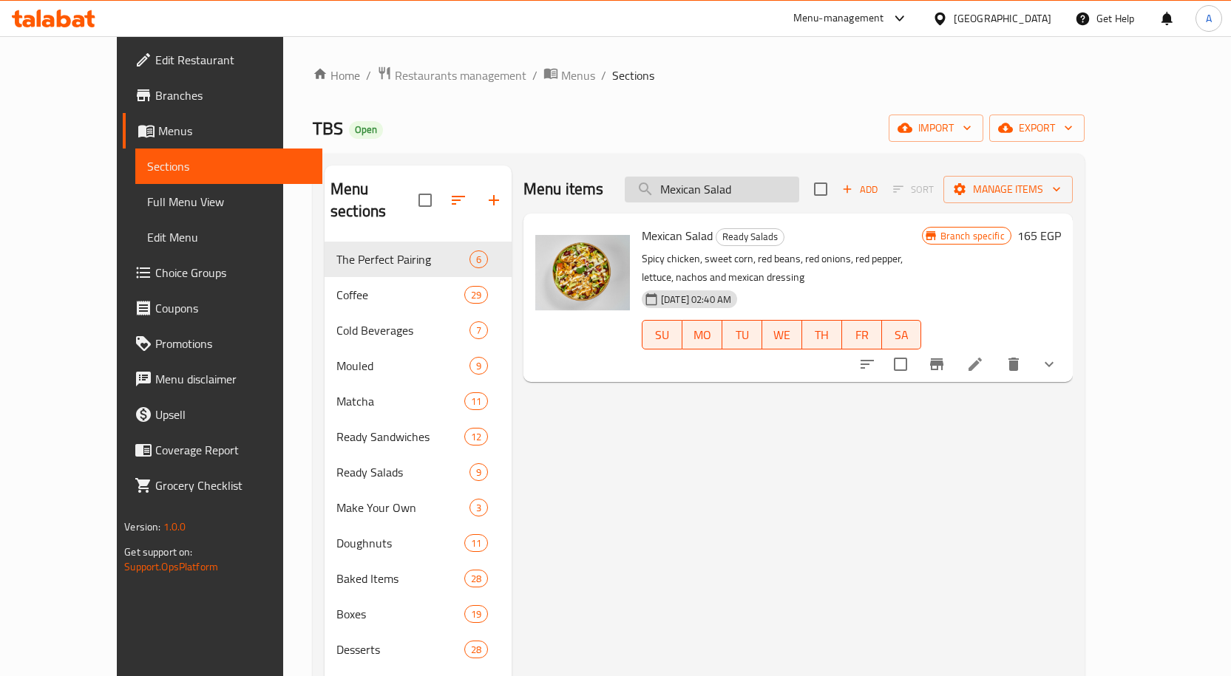
click at [742, 199] on input "Mexican Salad" at bounding box center [712, 190] width 174 height 26
paste input "ocha"
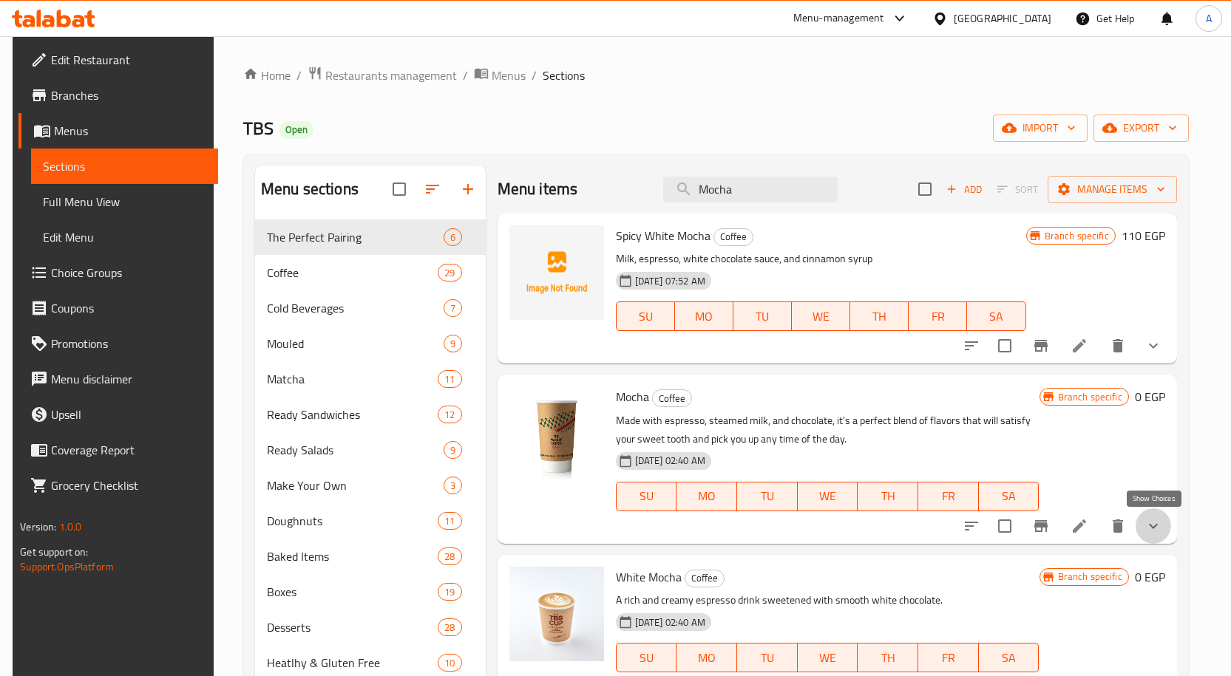
click at [1151, 529] on icon "show more" at bounding box center [1153, 526] width 18 height 18
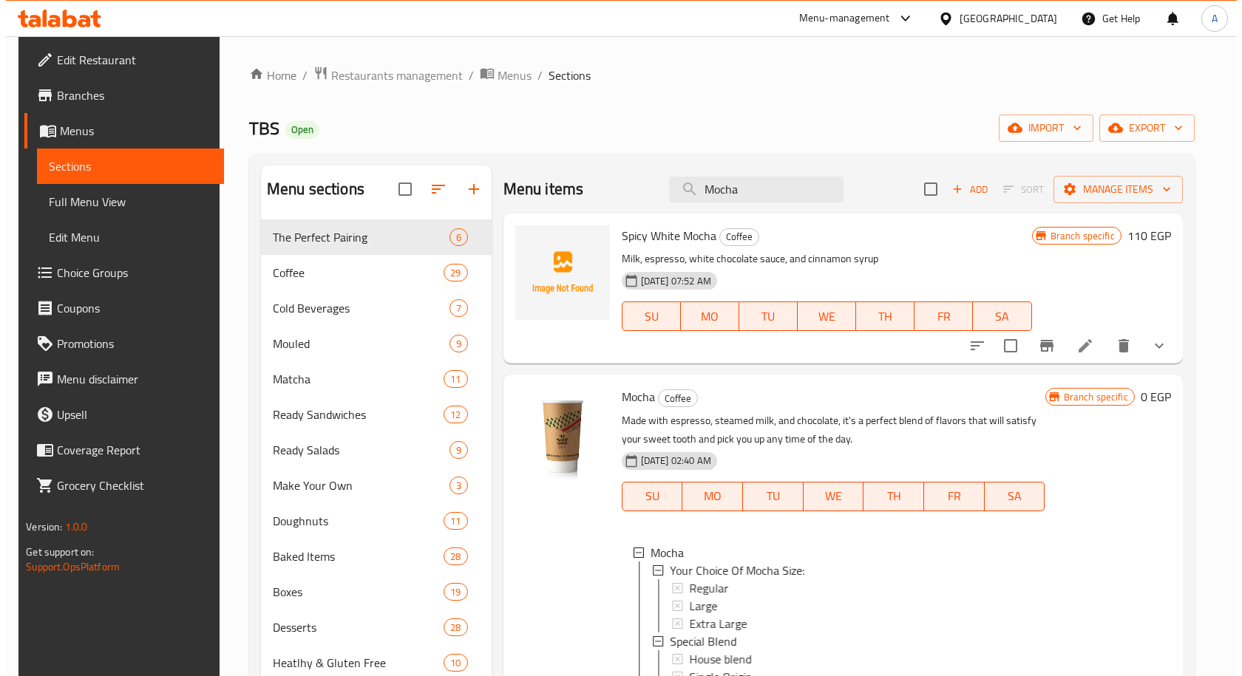
scroll to position [2, 0]
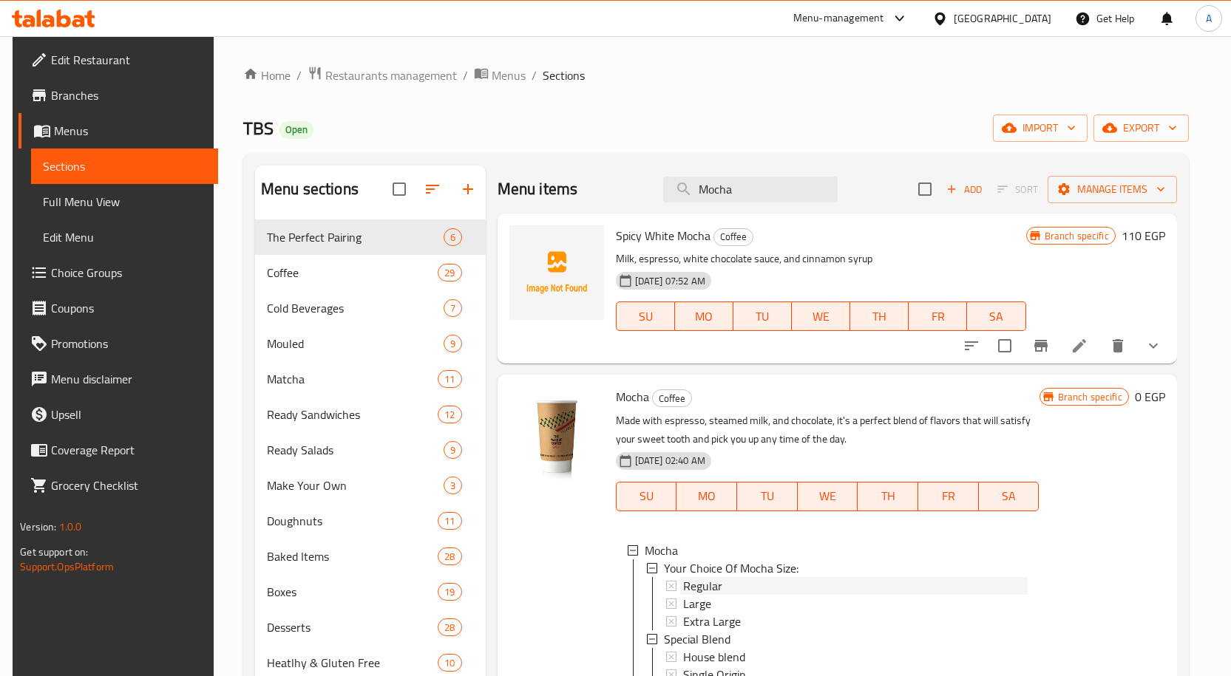
click at [727, 588] on div "Regular" at bounding box center [855, 586] width 344 height 18
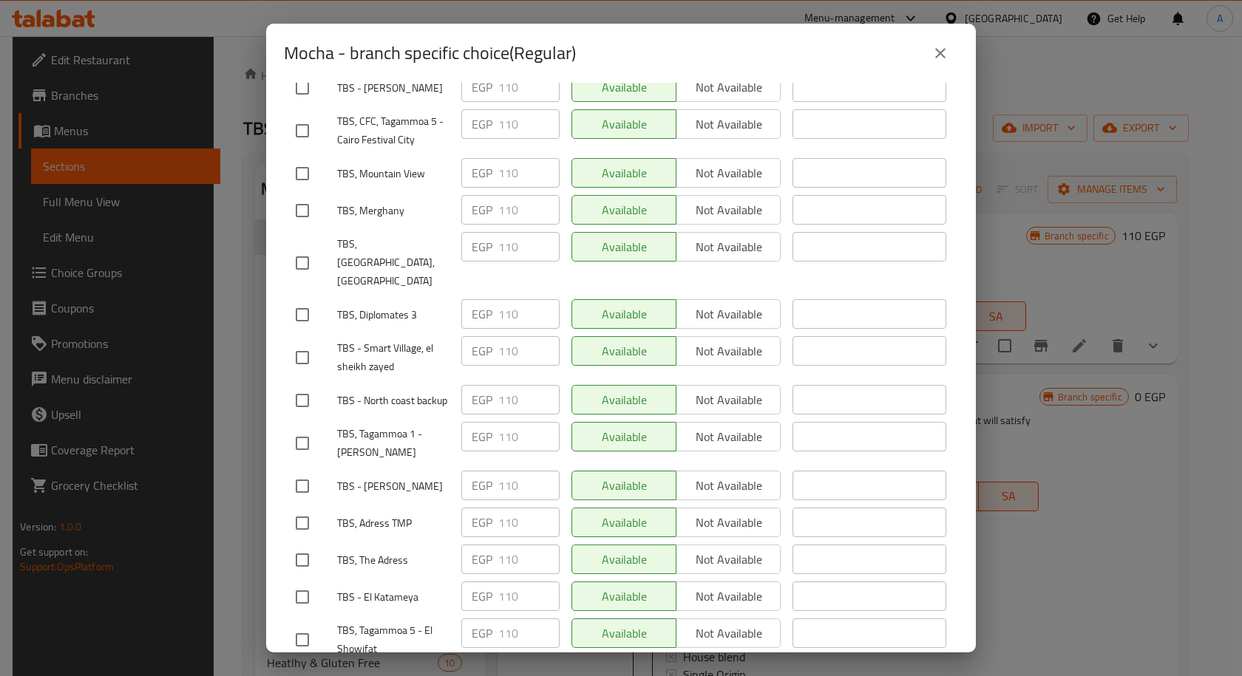
scroll to position [1932, 0]
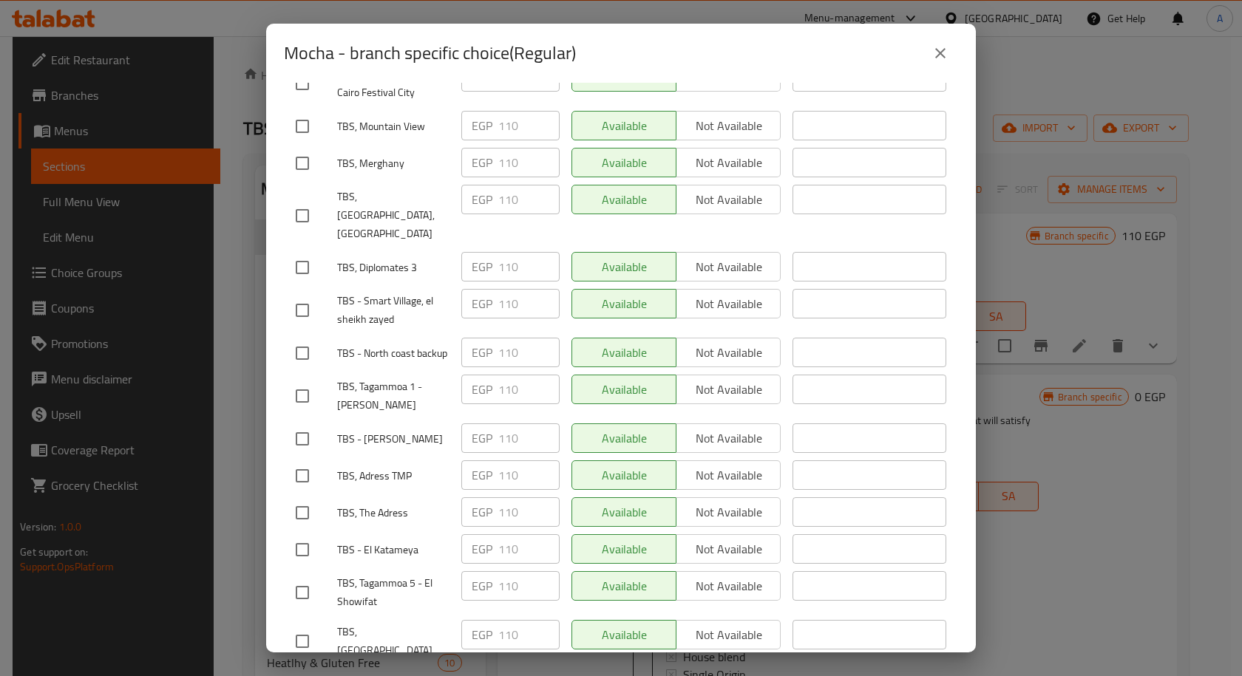
click at [933, 52] on icon "close" at bounding box center [940, 53] width 18 height 18
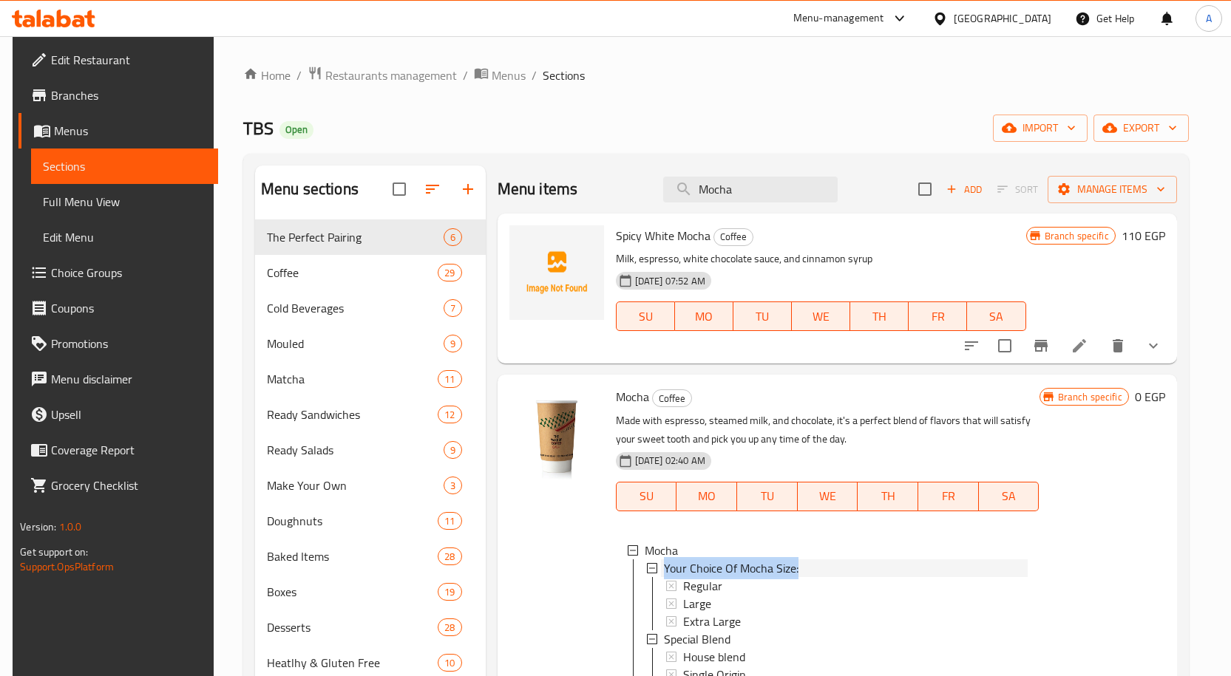
drag, startPoint x: 806, startPoint y: 563, endPoint x: 662, endPoint y: 568, distance: 144.9
click at [664, 568] on div "Your Choice Of Mocha Size:" at bounding box center [846, 569] width 364 height 18
copy span "Your Choice Of Mocha Size:"
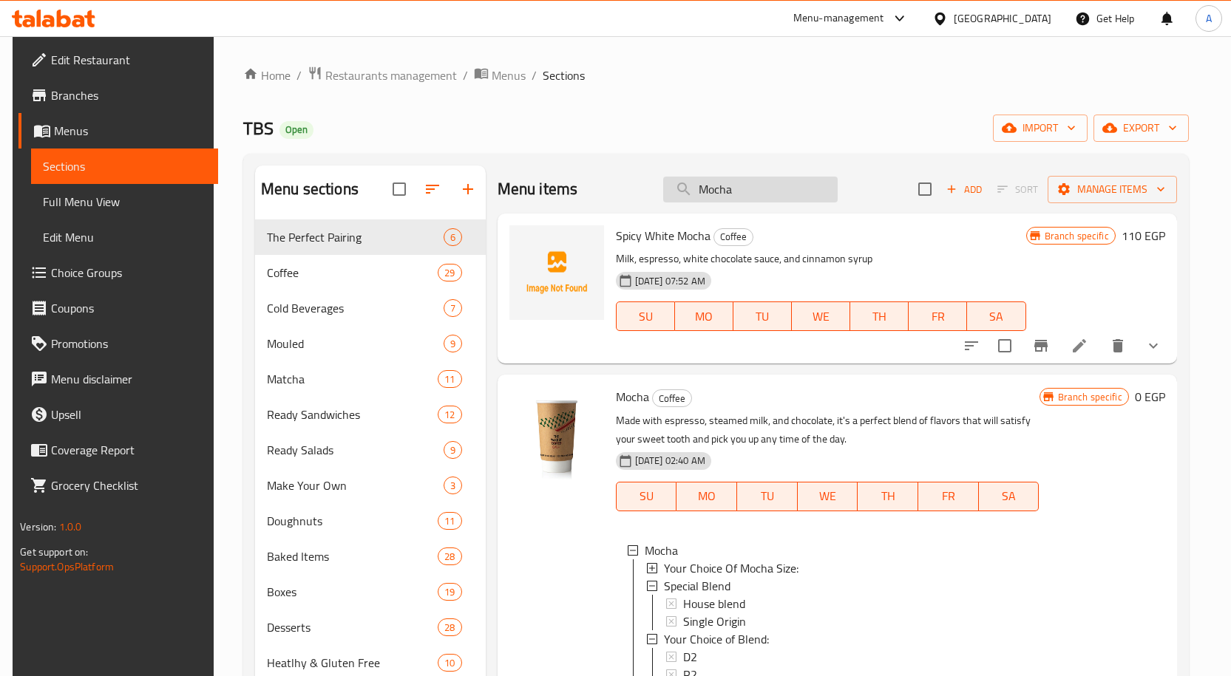
click at [715, 189] on input "Mocha" at bounding box center [750, 190] width 174 height 26
paste input "Orange Juice"
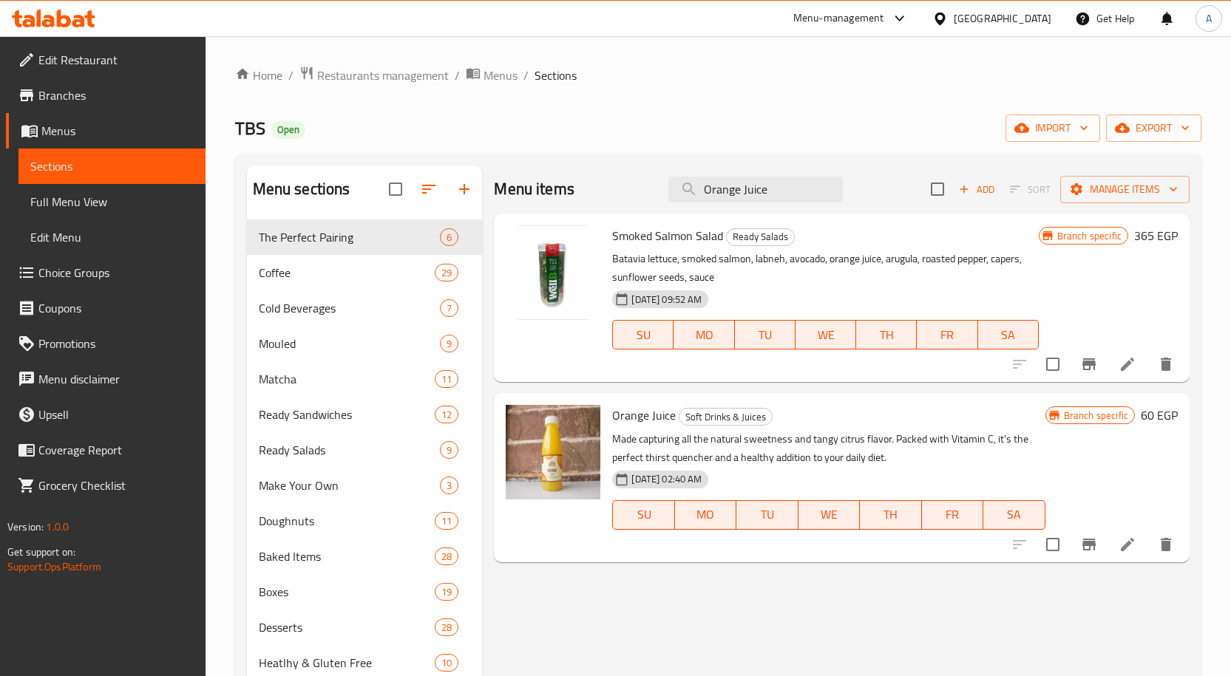
type input "Orange Juice"
click at [1085, 540] on icon "Branch-specific-item" at bounding box center [1089, 545] width 18 height 18
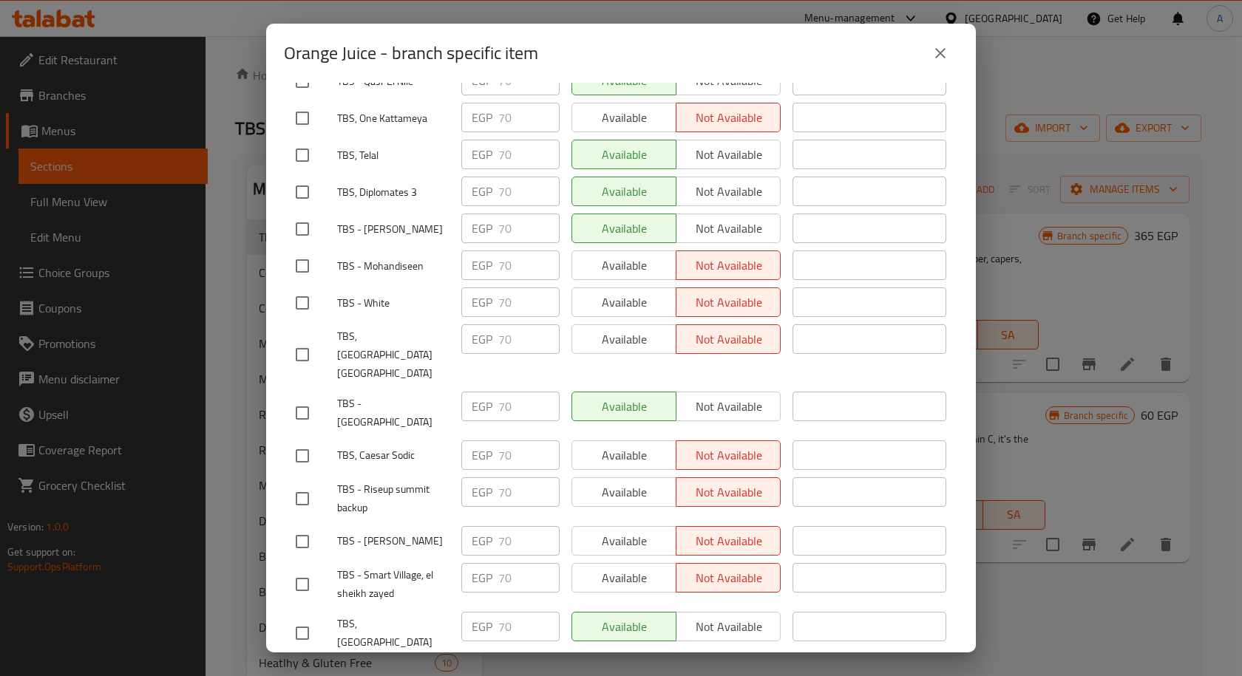
scroll to position [591, 0]
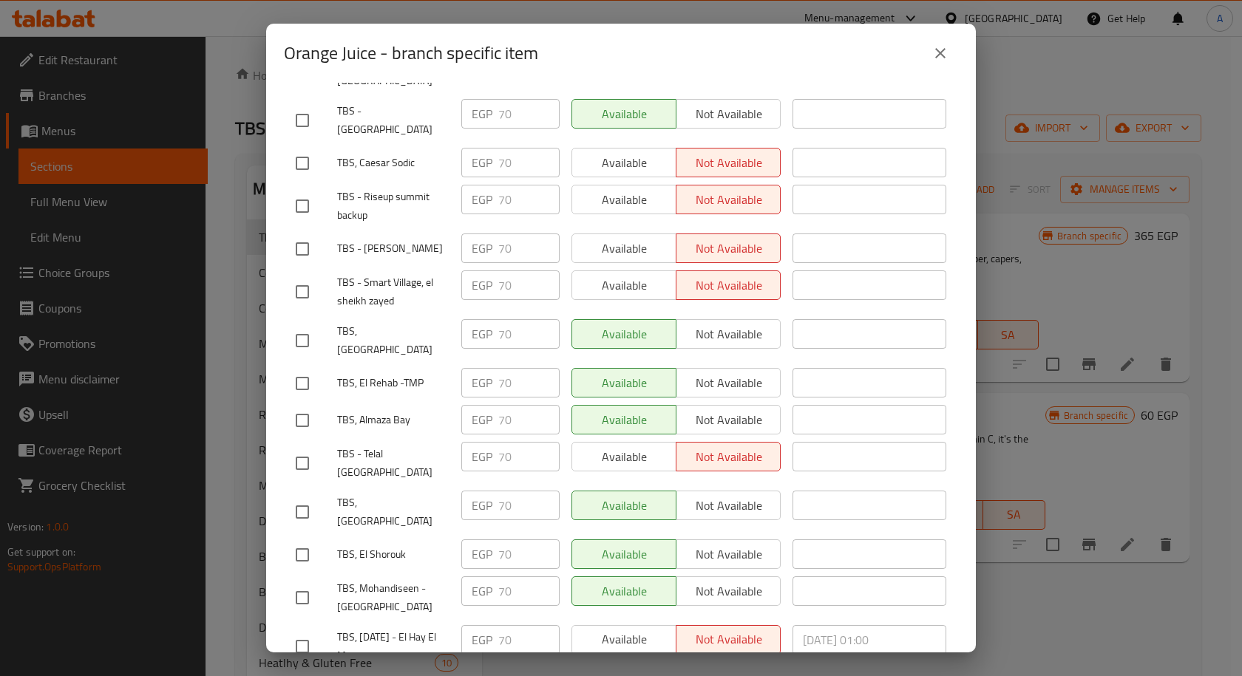
click at [311, 405] on input "checkbox" at bounding box center [302, 420] width 31 height 31
checkbox input "true"
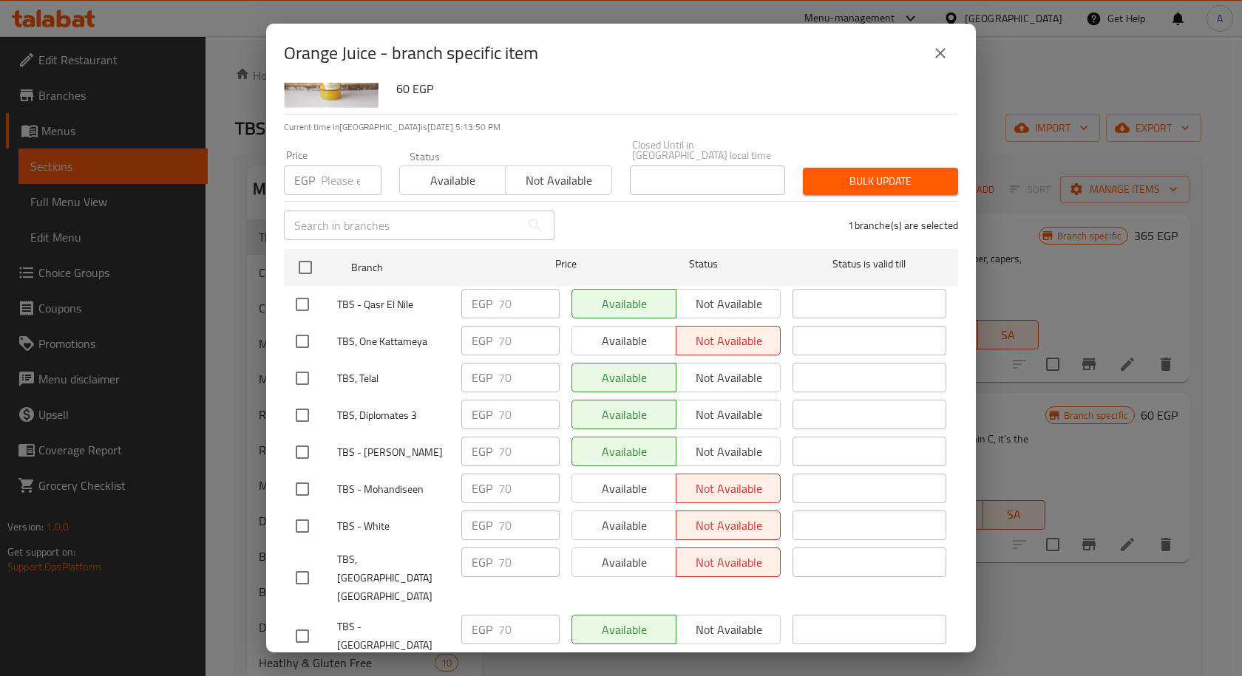
click at [306, 363] on input "checkbox" at bounding box center [302, 378] width 31 height 31
checkbox input "true"
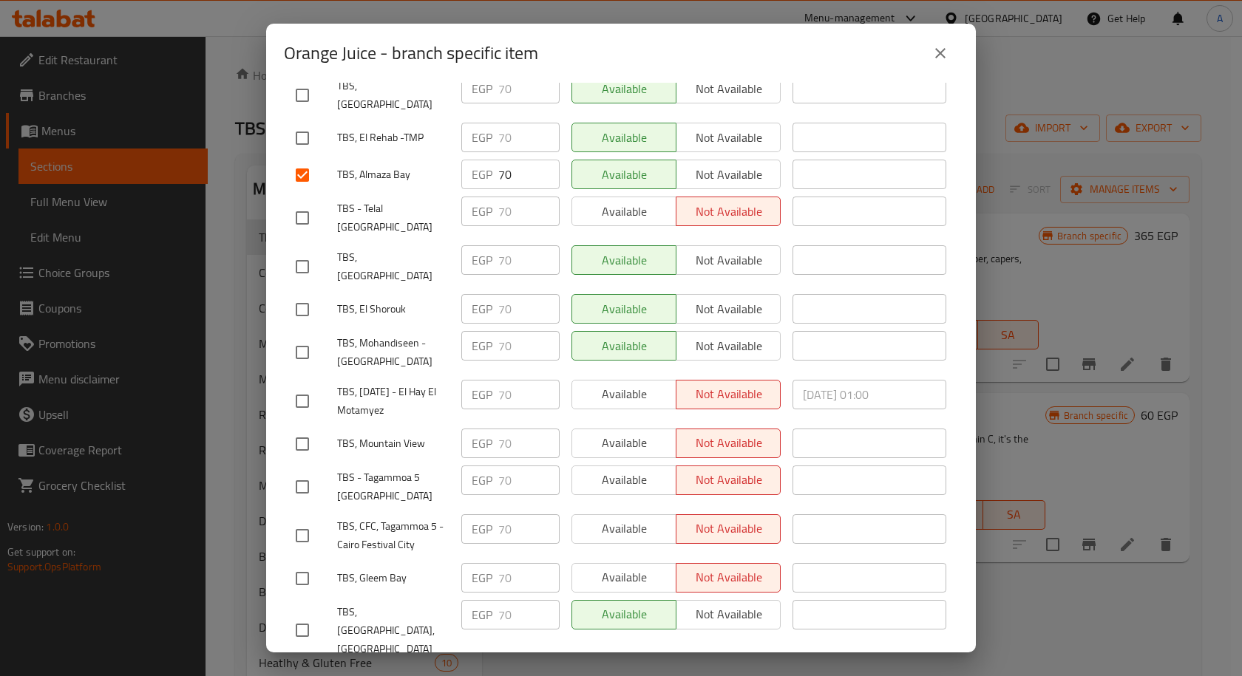
click at [312, 429] on input "checkbox" at bounding box center [302, 444] width 31 height 31
checkbox input "true"
click at [301, 251] on input "checkbox" at bounding box center [302, 266] width 31 height 31
checkbox input "true"
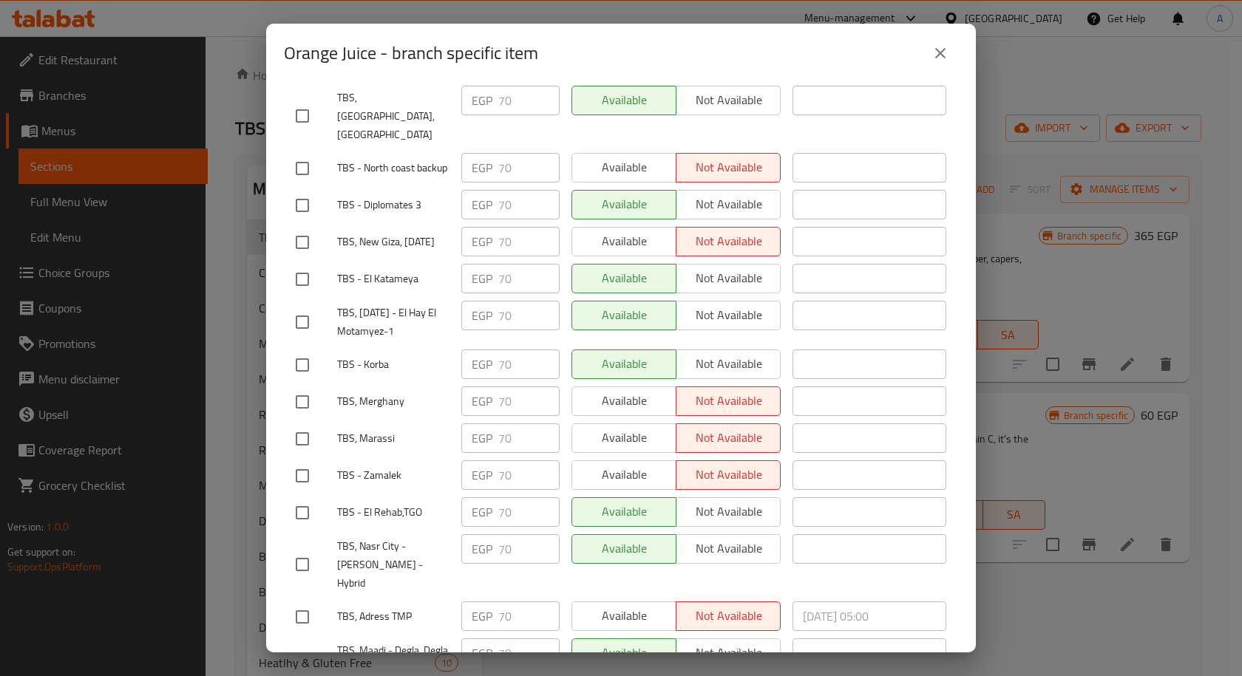
click at [307, 424] on input "checkbox" at bounding box center [302, 439] width 31 height 31
checkbox input "true"
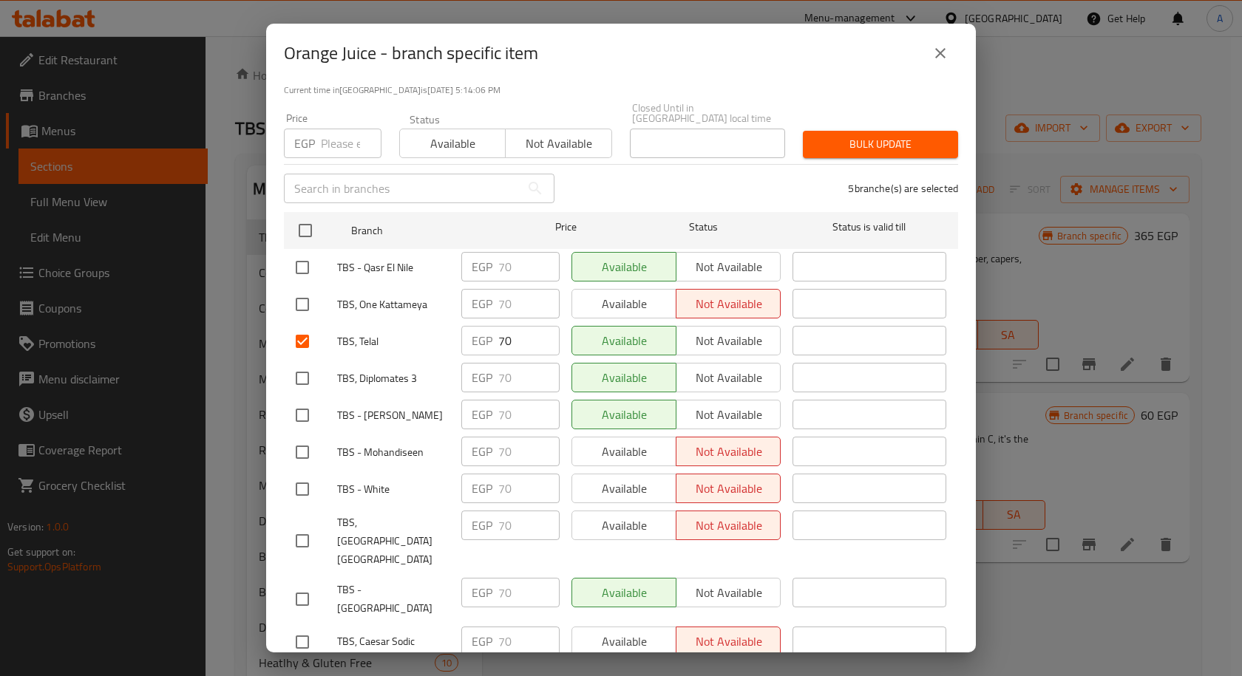
click at [301, 367] on input "checkbox" at bounding box center [302, 378] width 31 height 31
checkbox input "true"
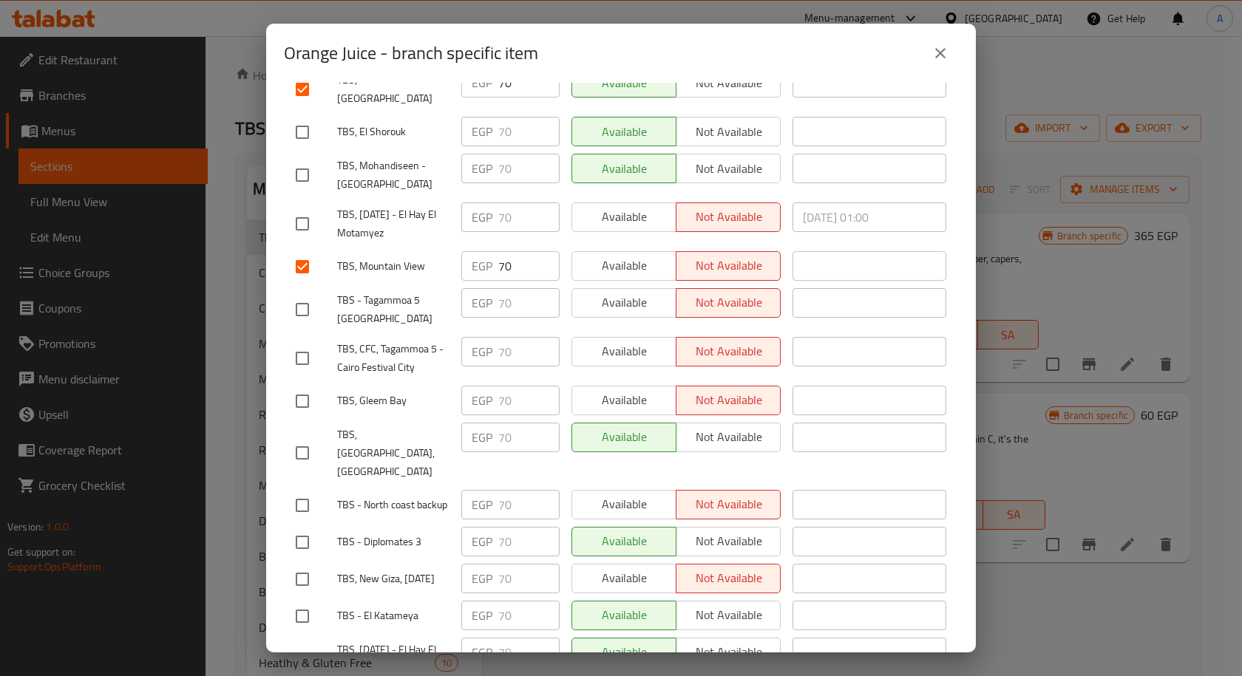
click at [304, 438] on input "checkbox" at bounding box center [302, 453] width 31 height 31
checkbox input "true"
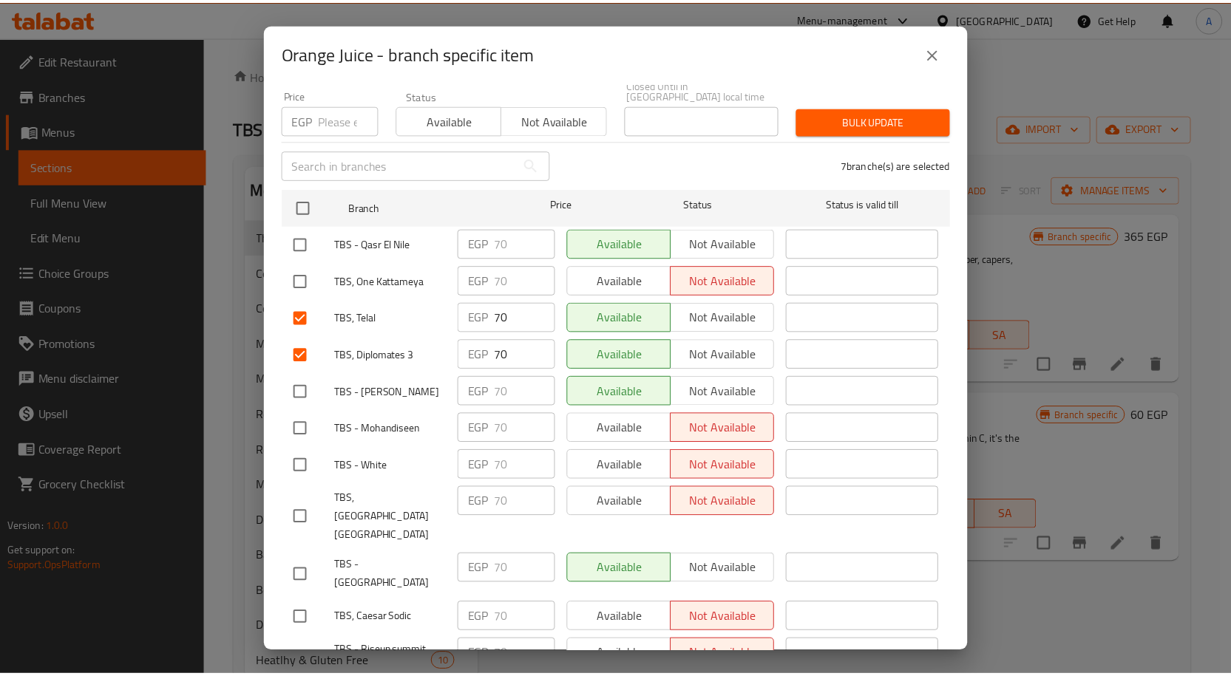
scroll to position [0, 0]
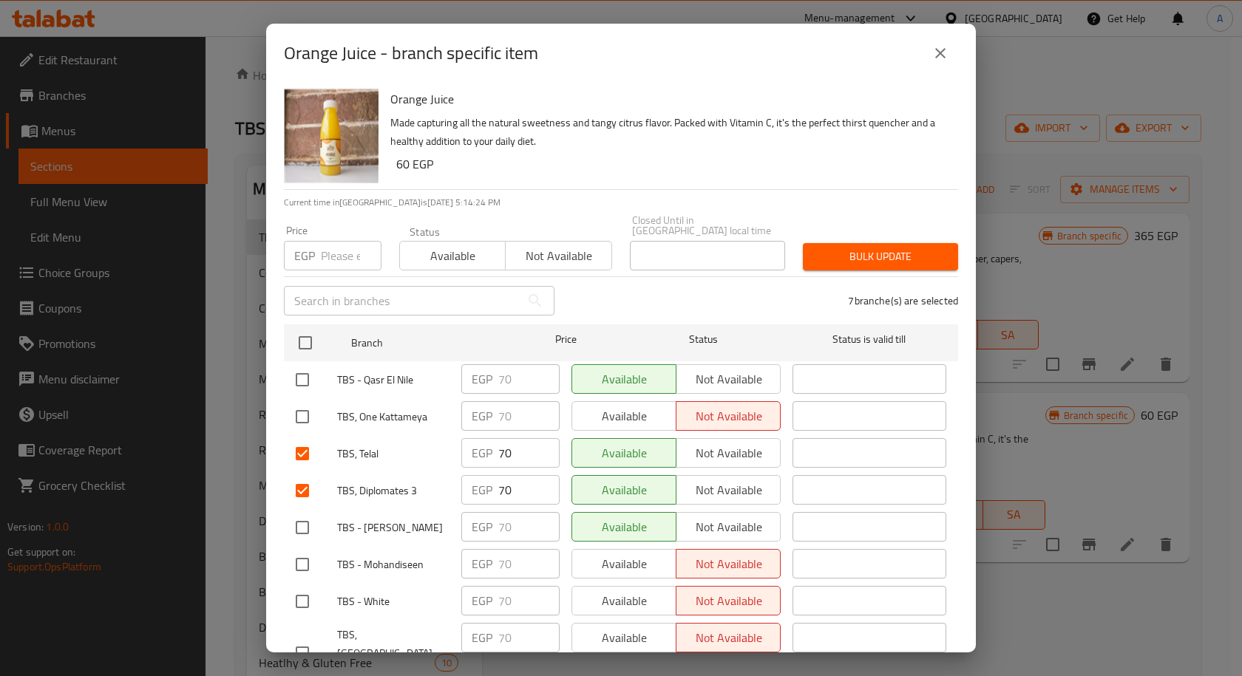
click at [343, 243] on input "number" at bounding box center [351, 256] width 61 height 30
paste input "80"
type input "80"
click at [889, 248] on span "Bulk update" at bounding box center [881, 257] width 132 height 18
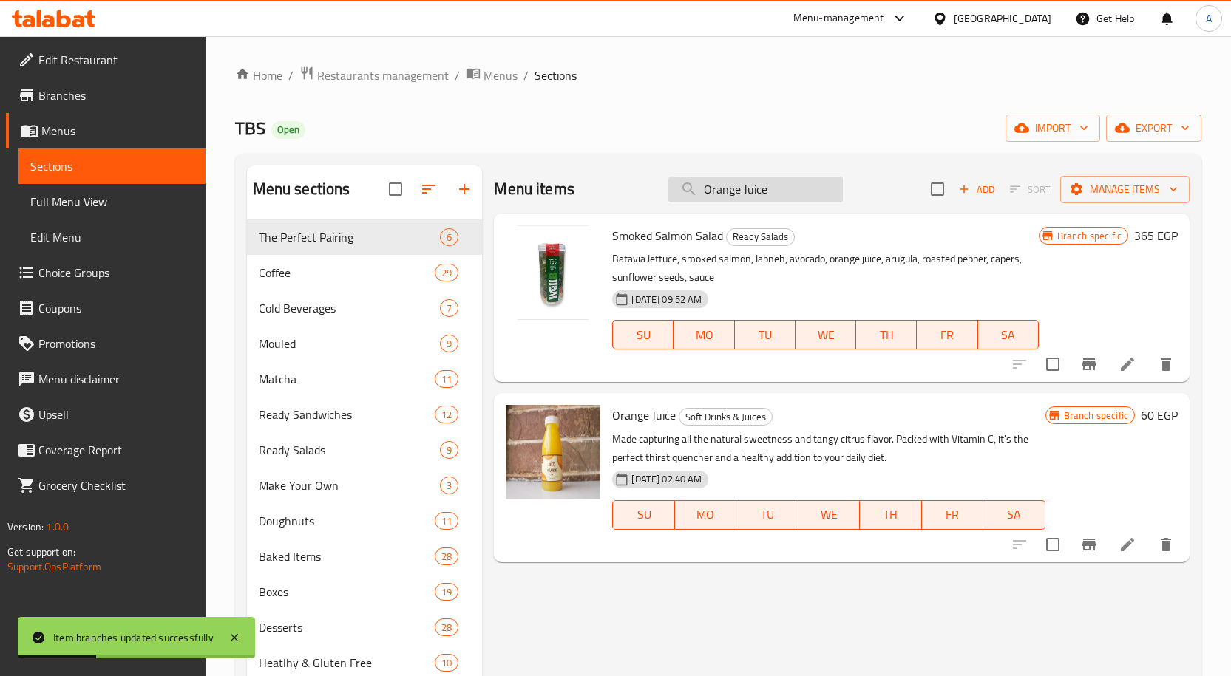
click at [709, 193] on input "Orange Juice" at bounding box center [755, 190] width 174 height 26
paste input "Ristretto-D2"
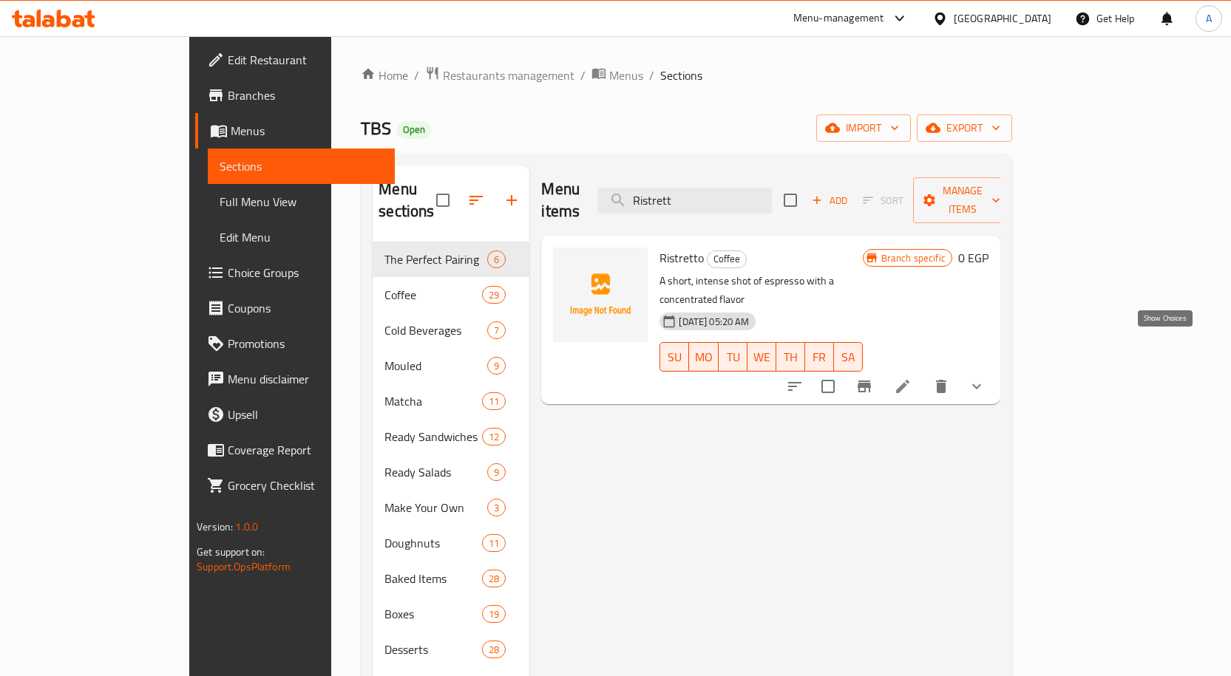
click at [985, 378] on icon "show more" at bounding box center [977, 387] width 18 height 18
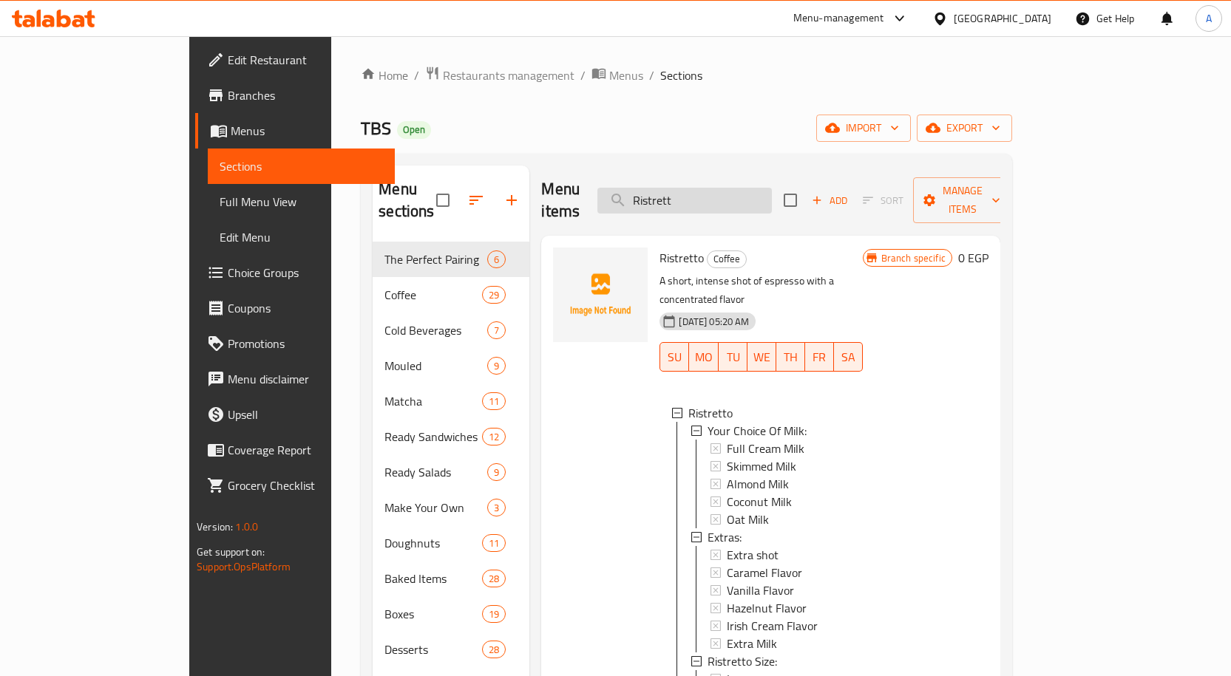
click at [752, 191] on input "Ristrett" at bounding box center [684, 201] width 174 height 26
click at [659, 247] on span "Ristretto" at bounding box center [681, 258] width 44 height 22
click at [722, 188] on input "Ristrett" at bounding box center [684, 201] width 174 height 26
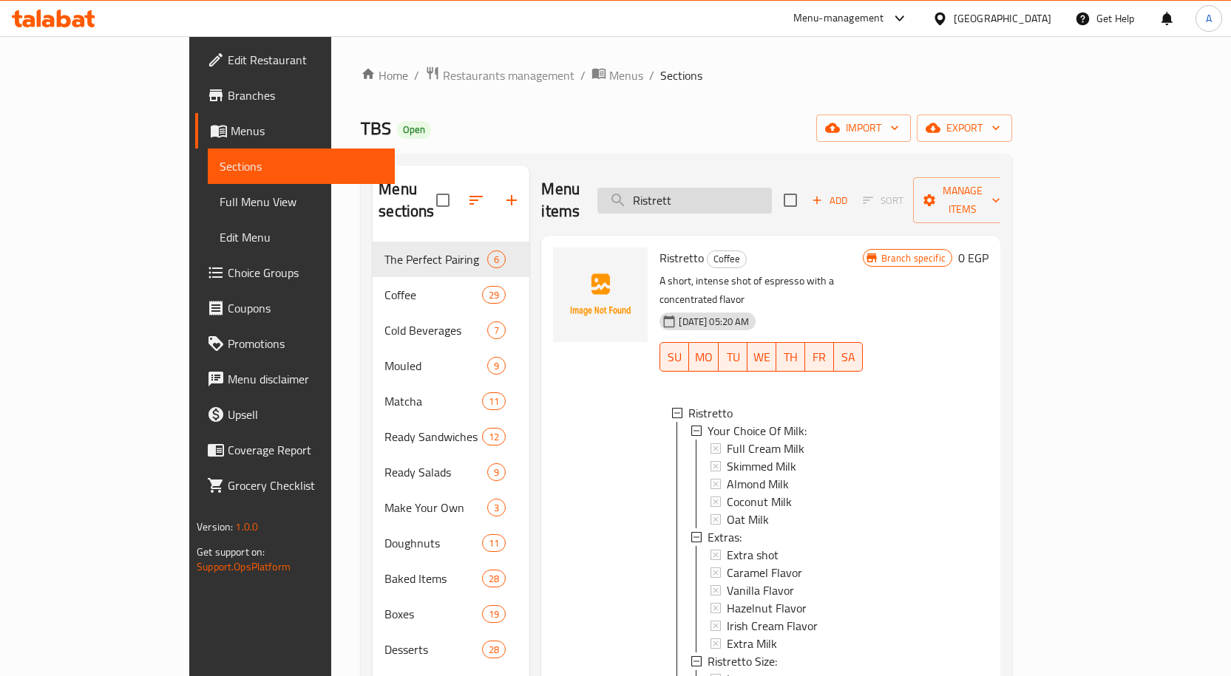
click at [722, 188] on input "Ristrett" at bounding box center [684, 201] width 174 height 26
paste input "D2"
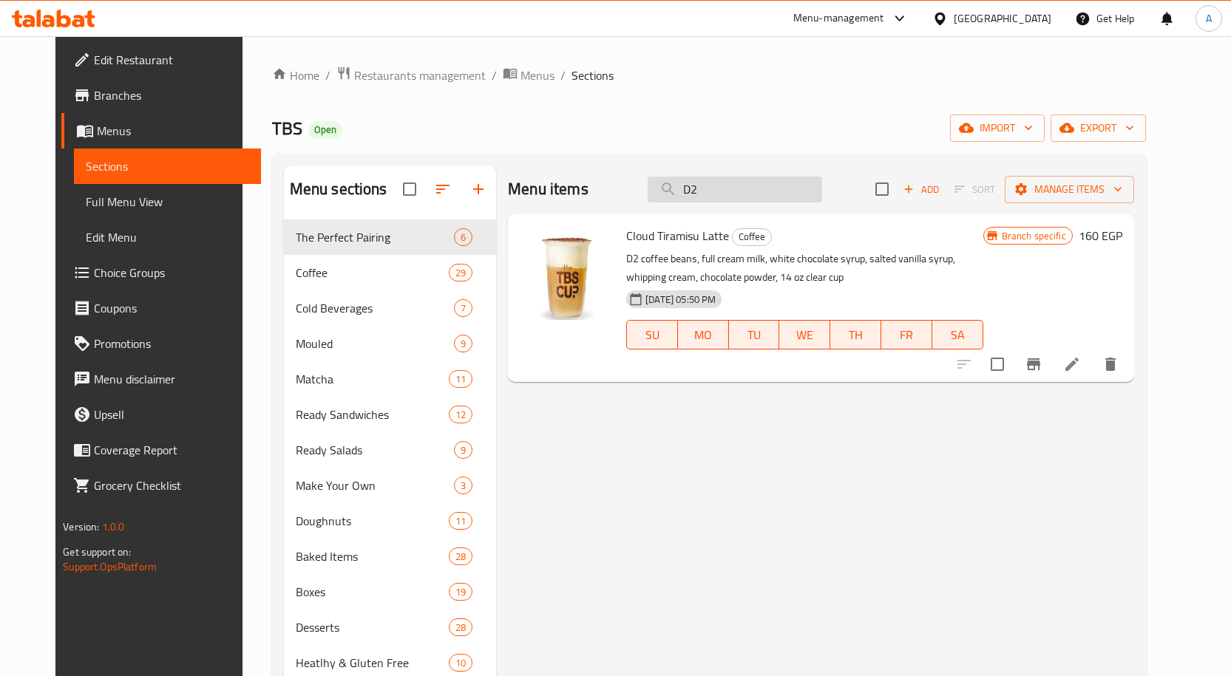
click at [719, 199] on input "D2" at bounding box center [735, 190] width 174 height 26
paste input "Ristretto-"
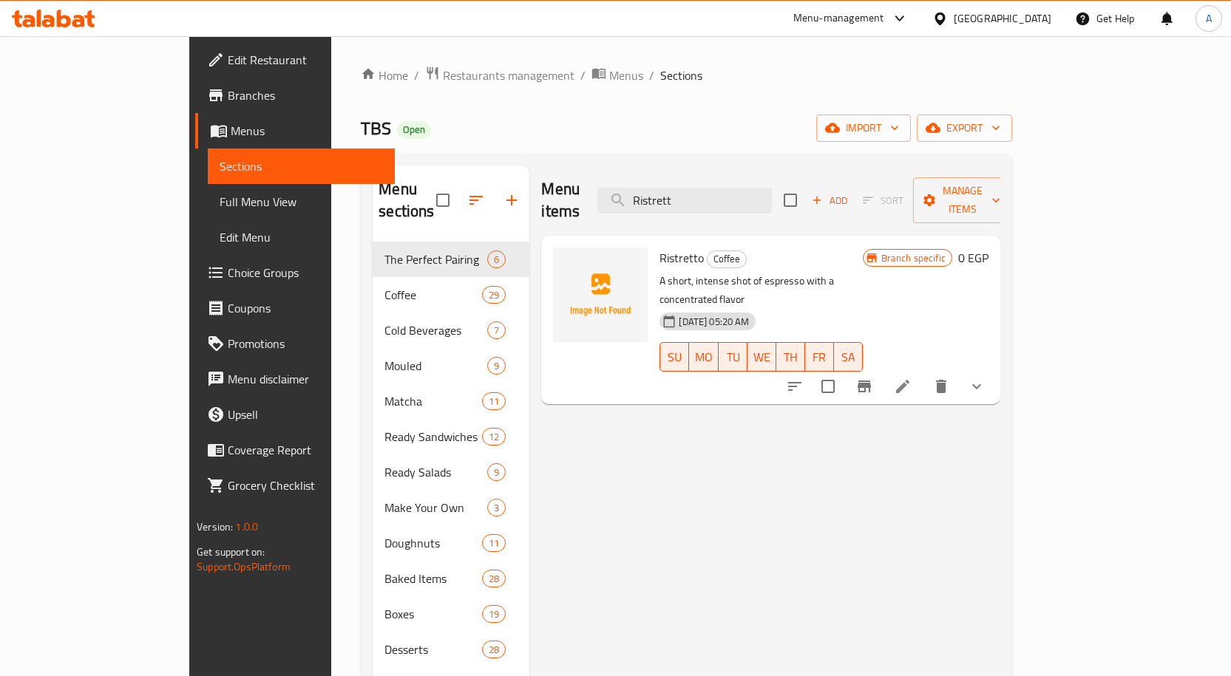
click at [994, 369] on button "show more" at bounding box center [976, 386] width 35 height 35
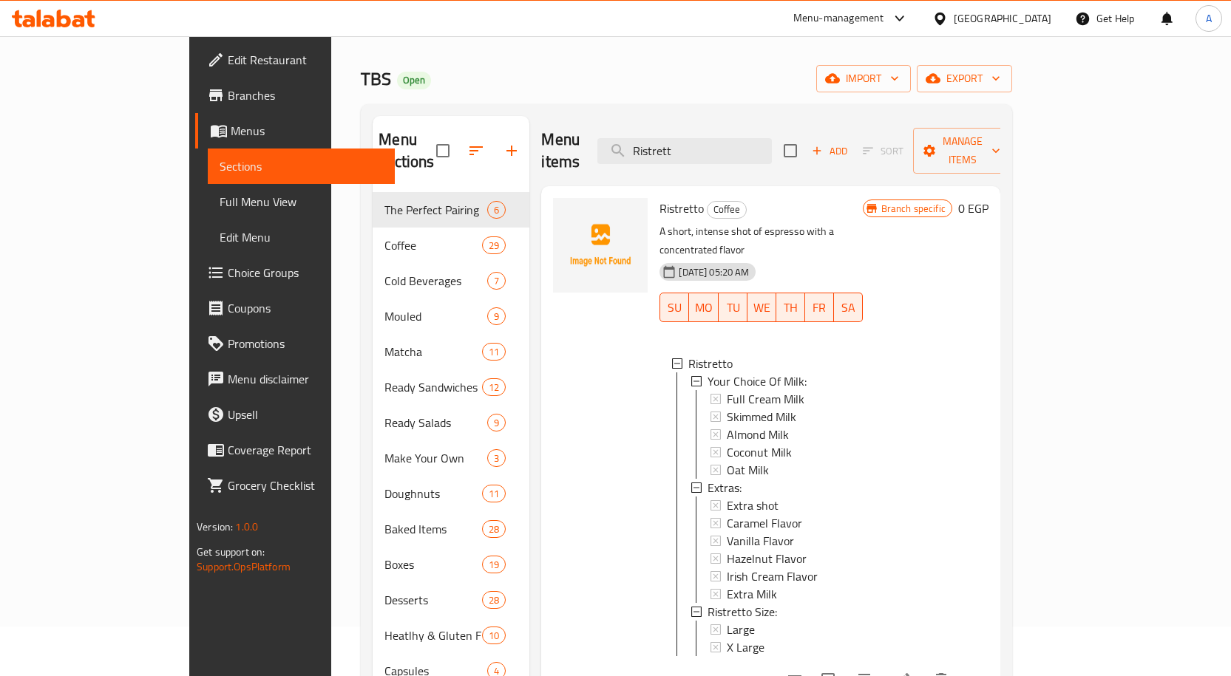
scroll to position [74, 0]
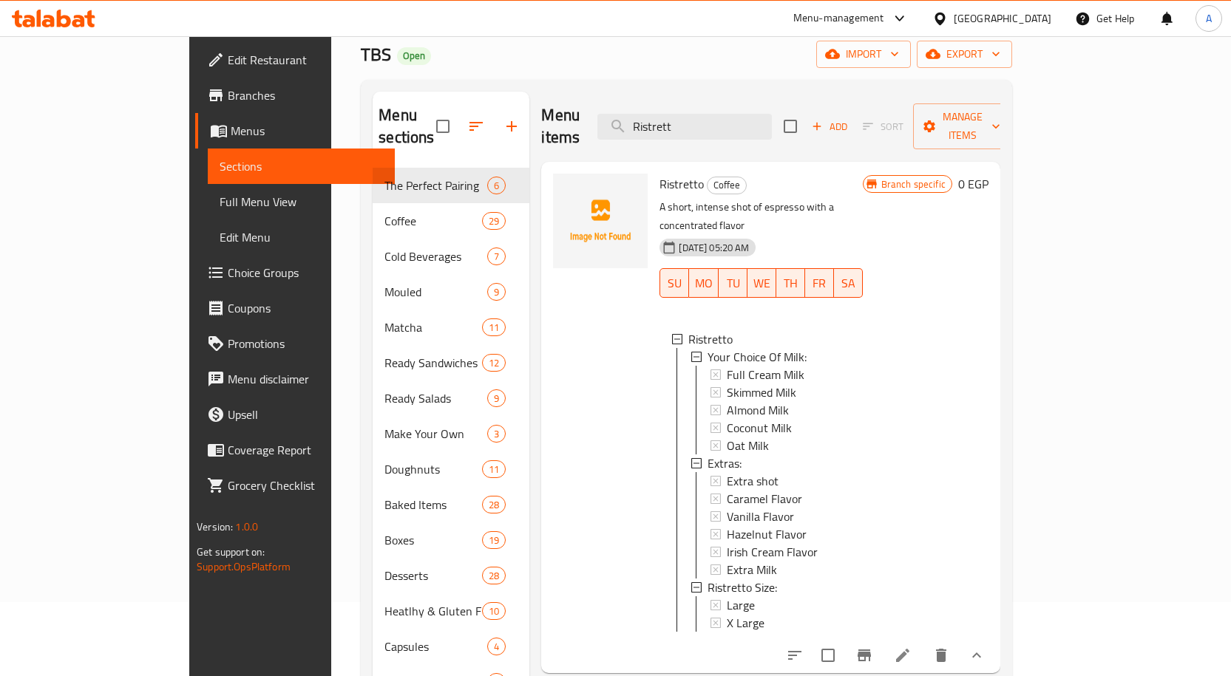
click at [659, 173] on span "Ristretto" at bounding box center [681, 184] width 44 height 22
copy h6 "Ristretto"
click at [659, 173] on span "Ristretto" at bounding box center [681, 184] width 44 height 22
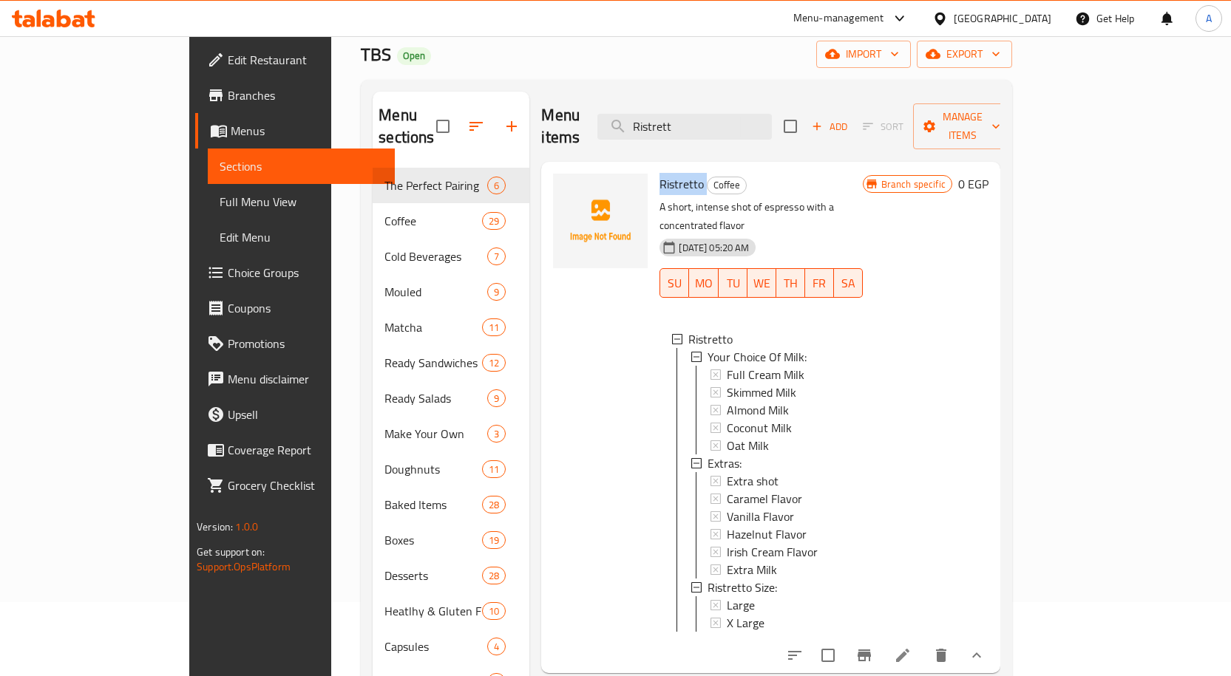
click at [659, 173] on span "Ristretto" at bounding box center [681, 184] width 44 height 22
click at [988, 316] on div "Branch specific 0 EGP" at bounding box center [926, 418] width 126 height 488
click at [713, 125] on input "Ristrett" at bounding box center [684, 127] width 174 height 26
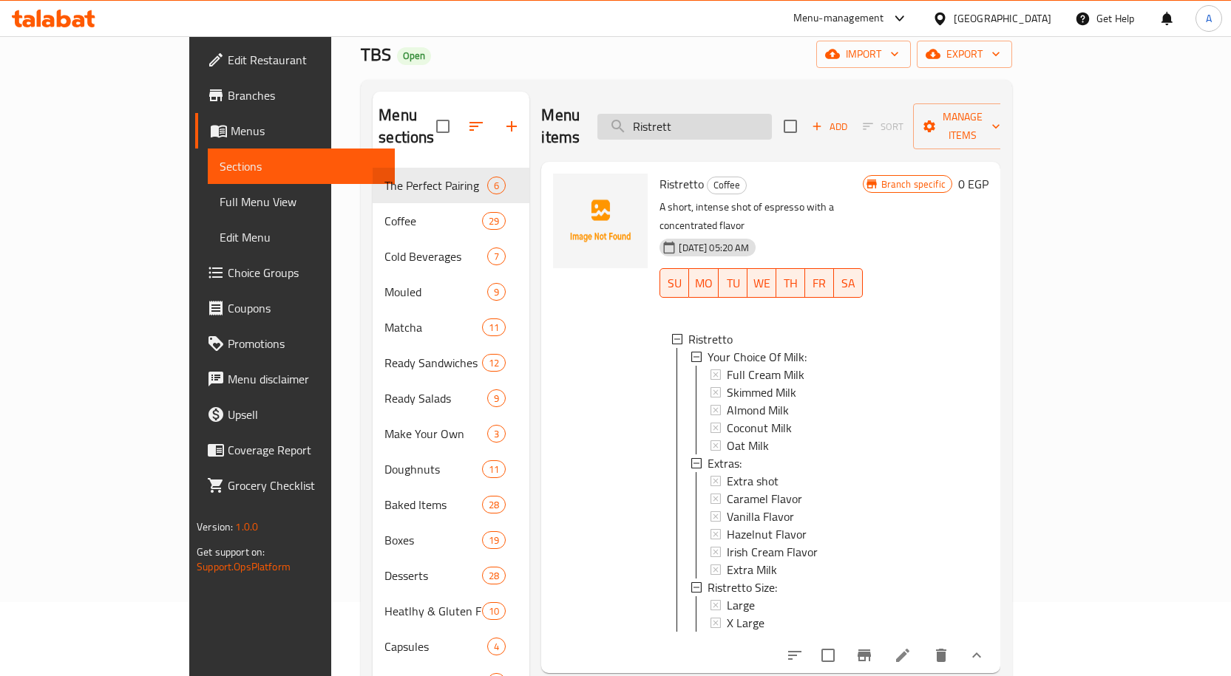
click at [713, 125] on input "Ristrett" at bounding box center [684, 127] width 174 height 26
paste input "Spanish Latte"
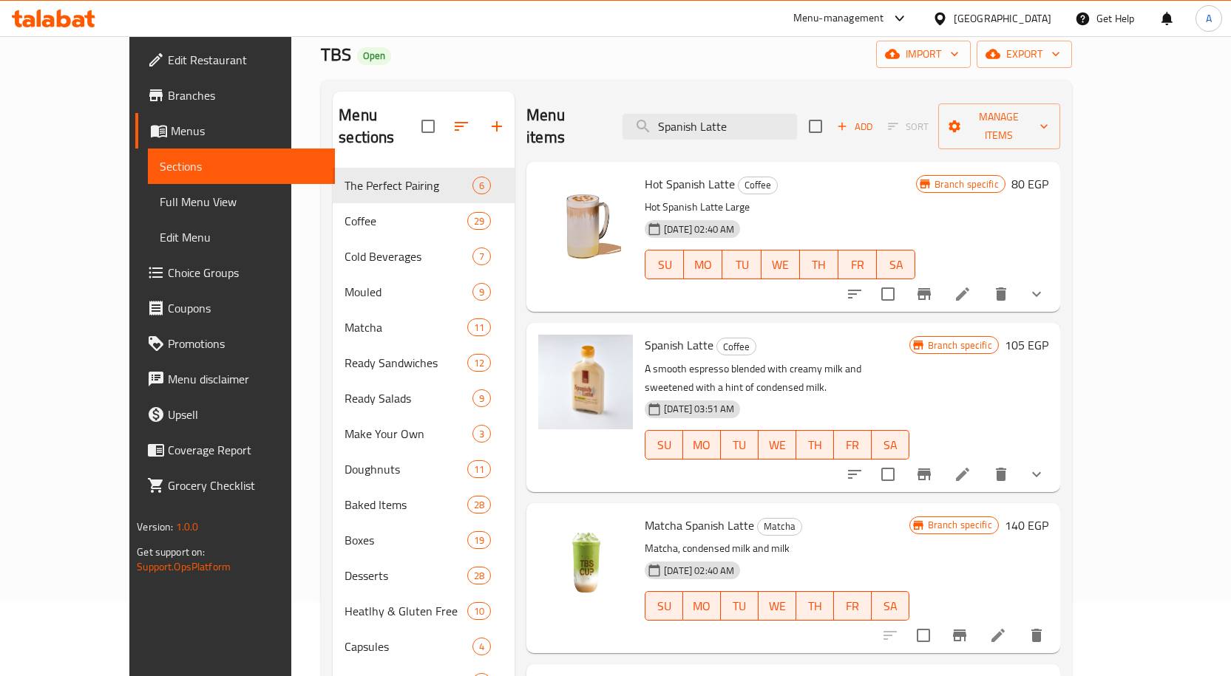
type input "Spanish Latte"
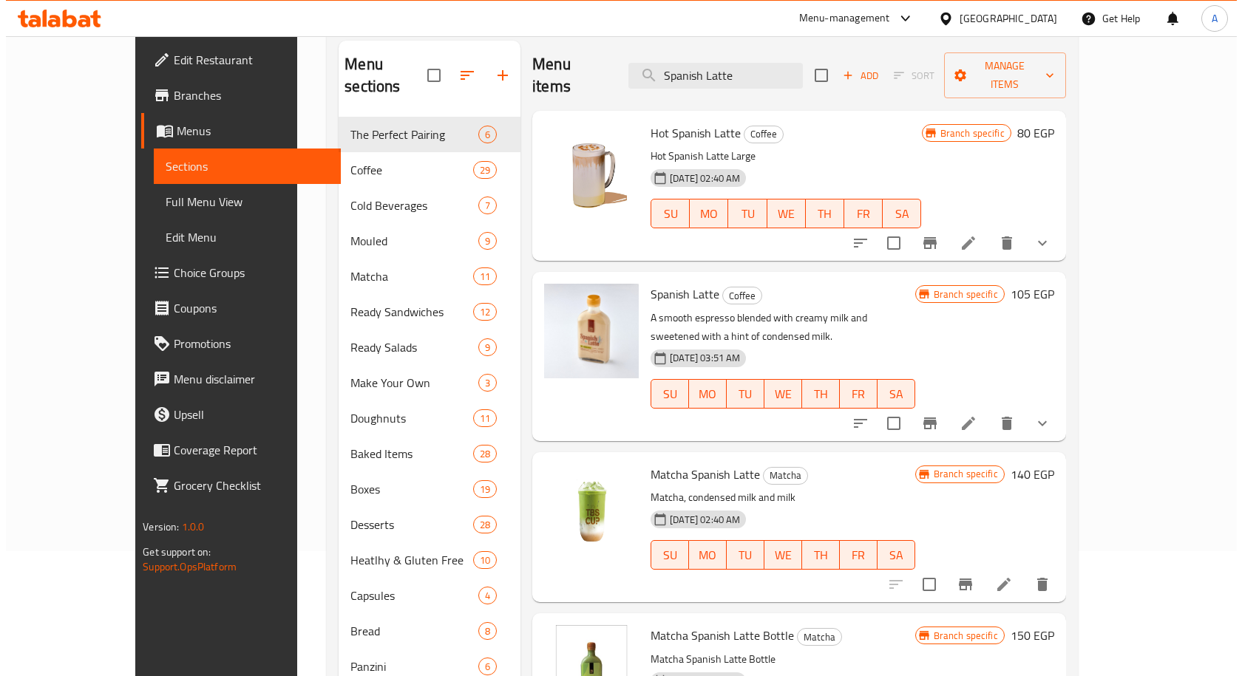
scroll to position [148, 0]
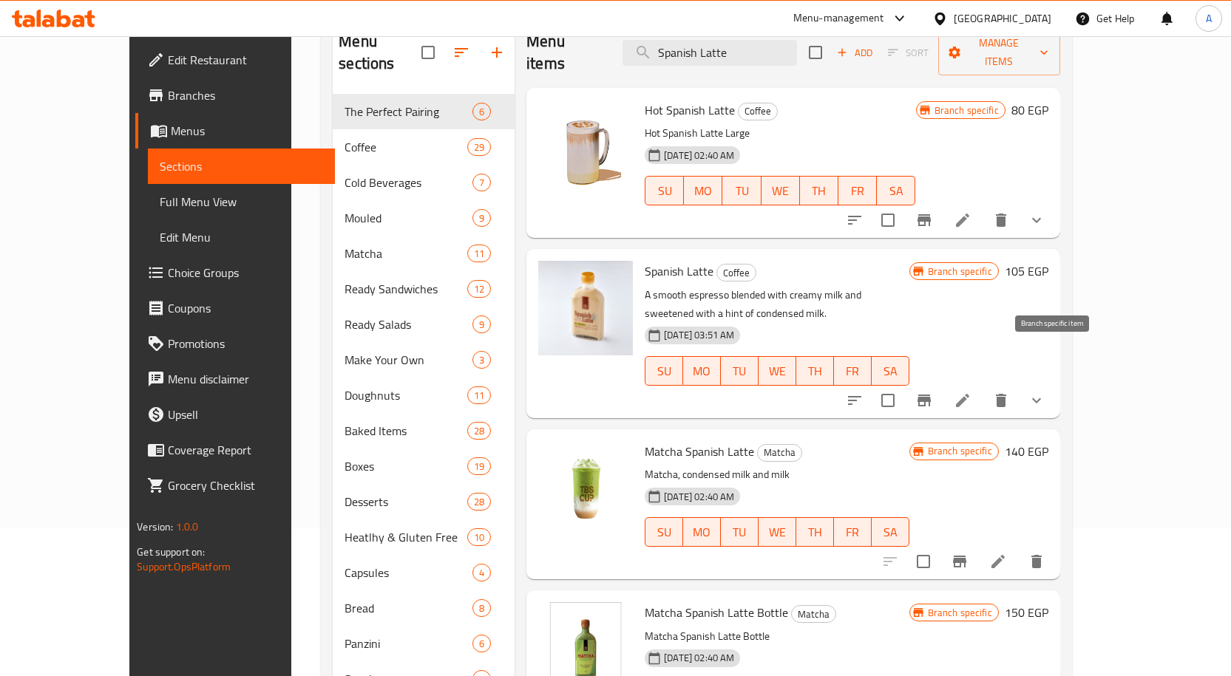
click at [933, 392] on icon "Branch-specific-item" at bounding box center [924, 401] width 18 height 18
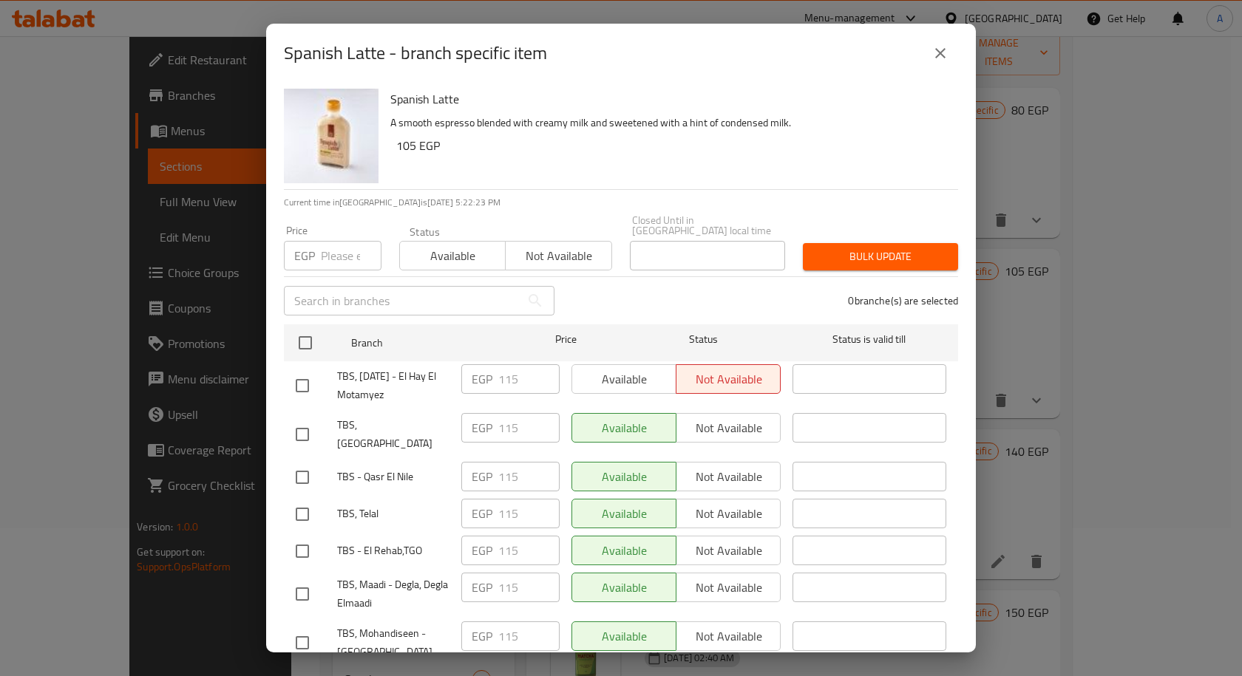
scroll to position [1373, 0]
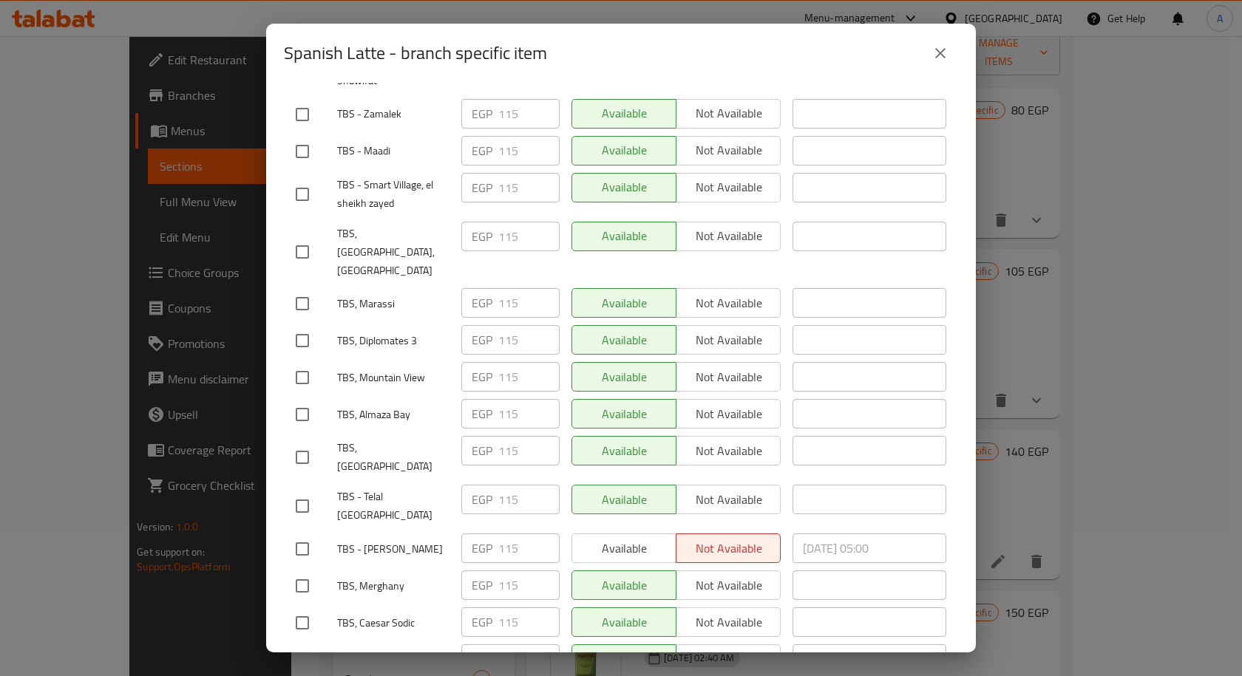
click at [309, 399] on input "checkbox" at bounding box center [302, 414] width 31 height 31
checkbox input "true"
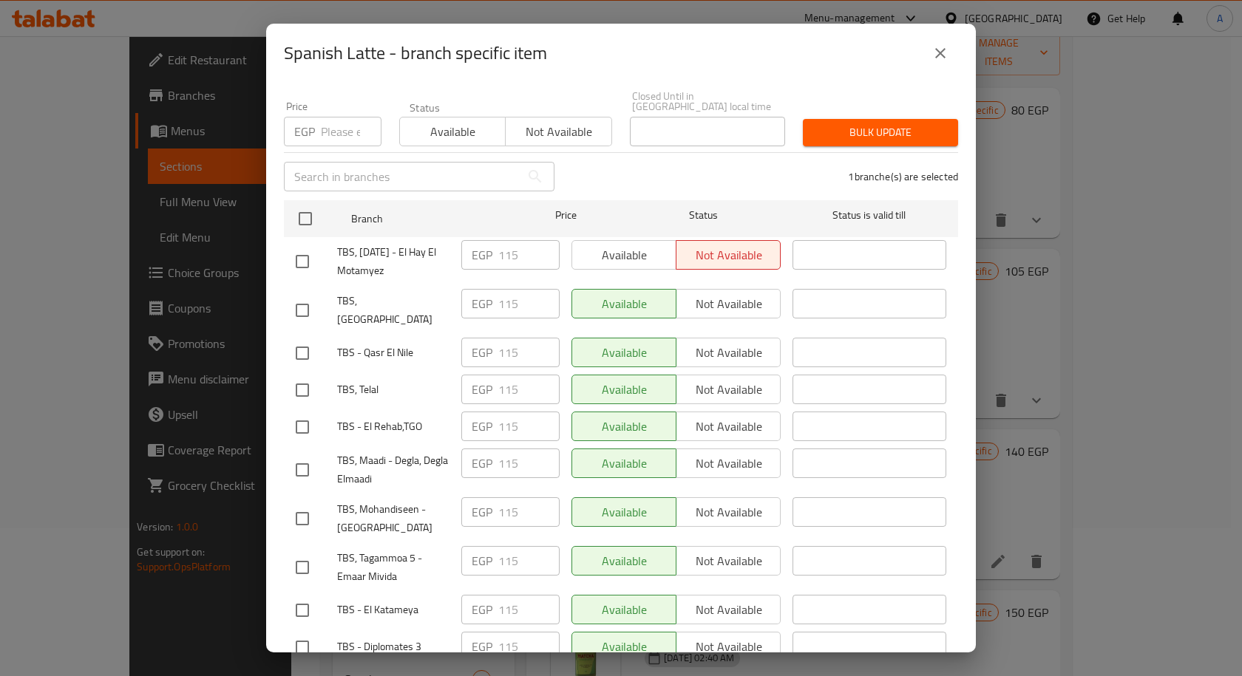
click at [307, 375] on input "checkbox" at bounding box center [302, 390] width 31 height 31
checkbox input "true"
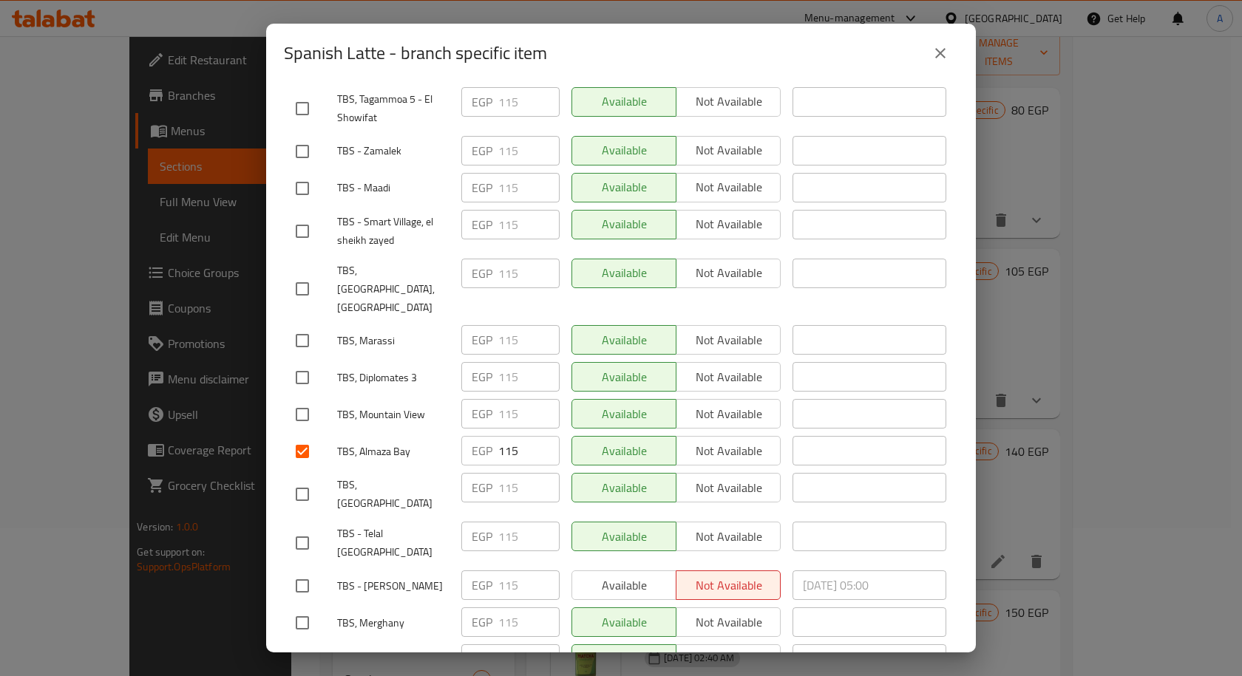
click at [312, 399] on input "checkbox" at bounding box center [302, 414] width 31 height 31
checkbox input "true"
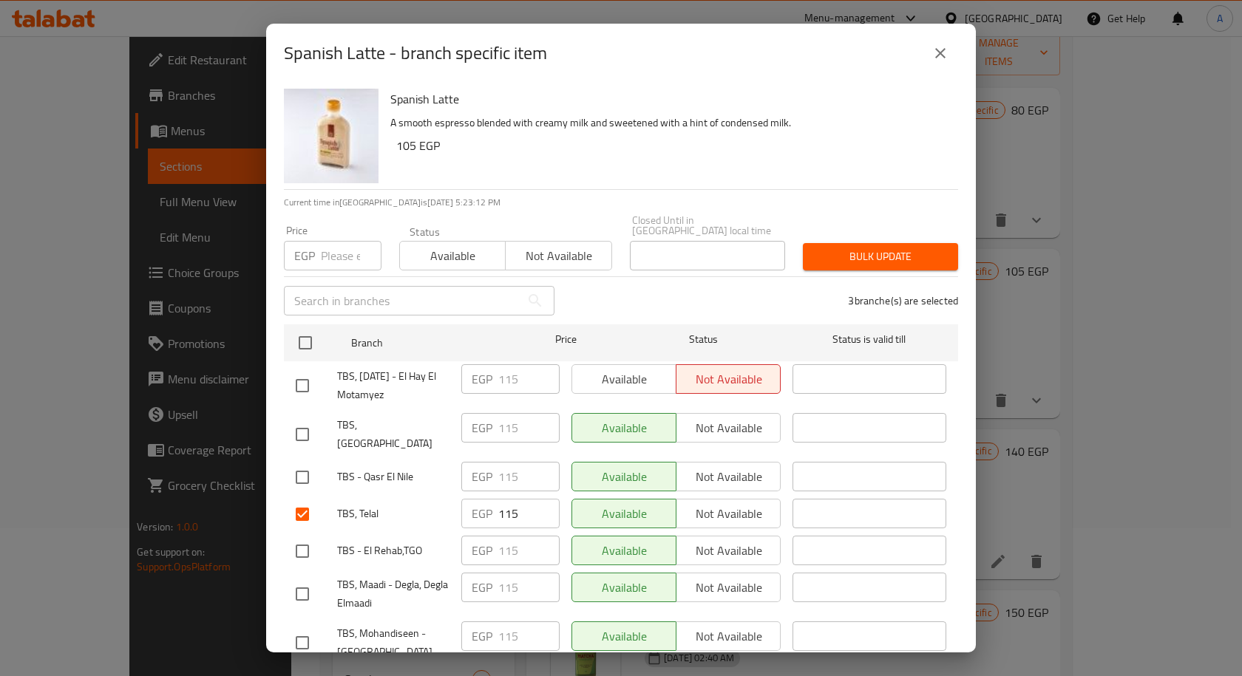
scroll to position [1410, 0]
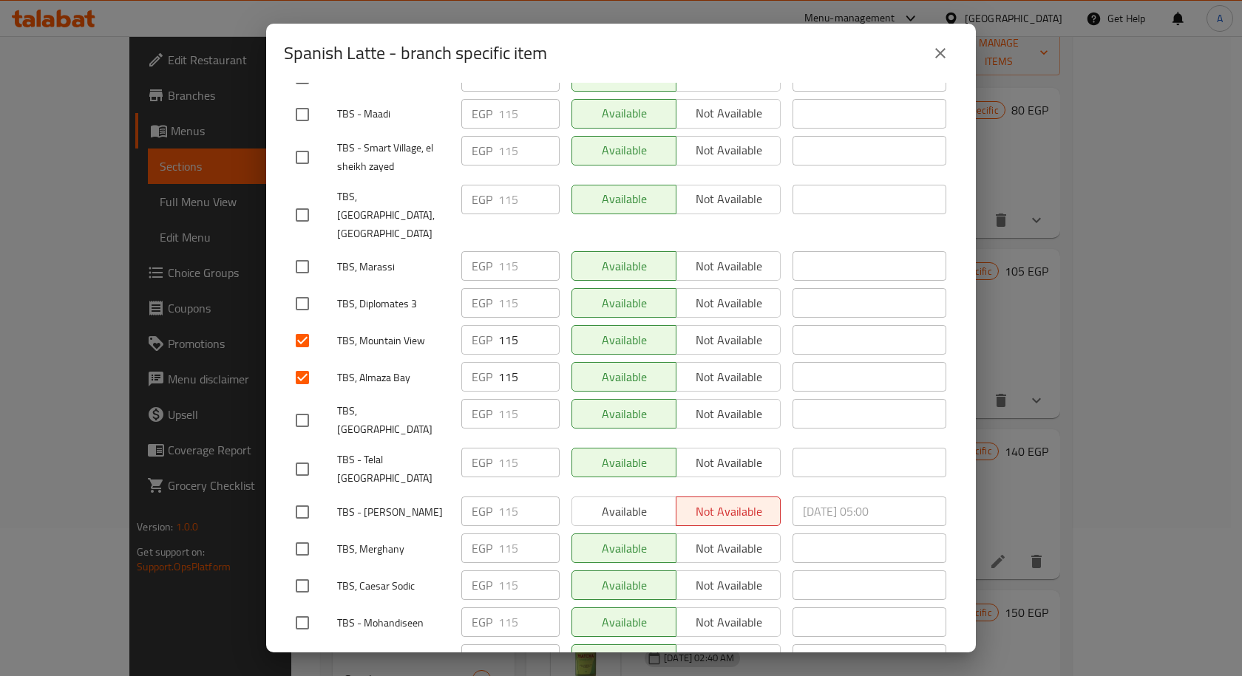
click at [298, 405] on input "checkbox" at bounding box center [302, 420] width 31 height 31
checkbox input "true"
click at [310, 251] on input "checkbox" at bounding box center [302, 266] width 31 height 31
checkbox input "true"
click at [311, 288] on input "checkbox" at bounding box center [302, 303] width 31 height 31
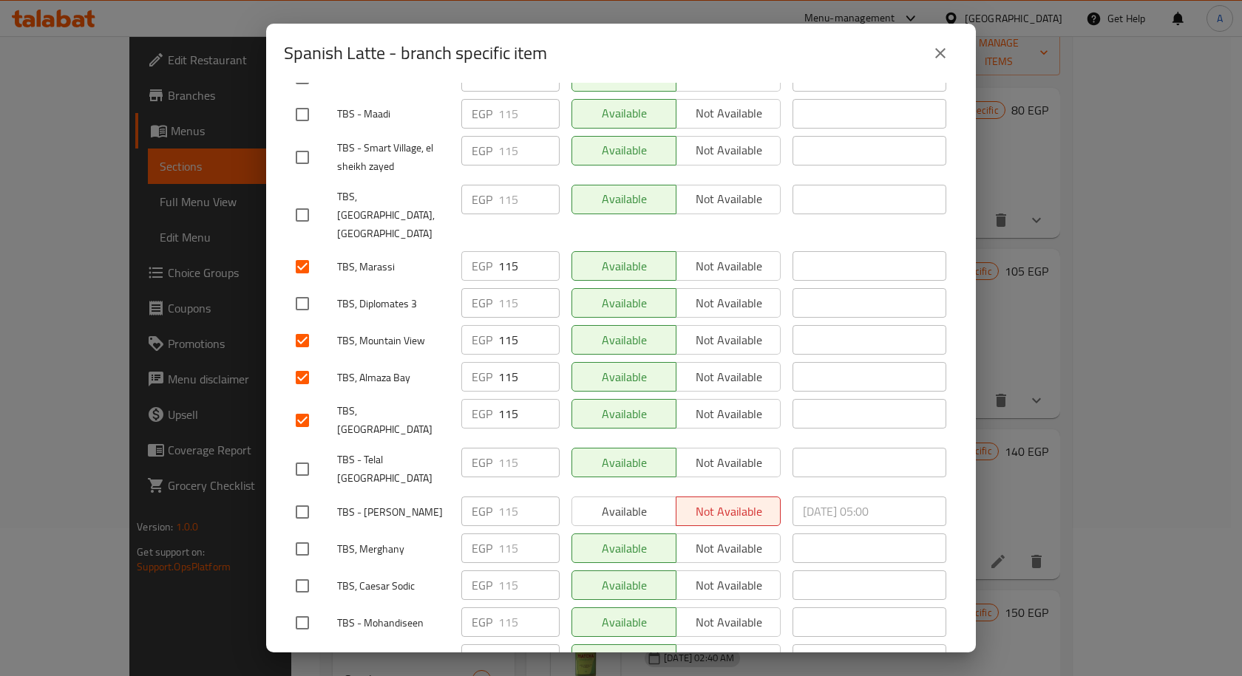
checkbox input "true"
click at [305, 200] on input "checkbox" at bounding box center [302, 215] width 31 height 31
checkbox input "true"
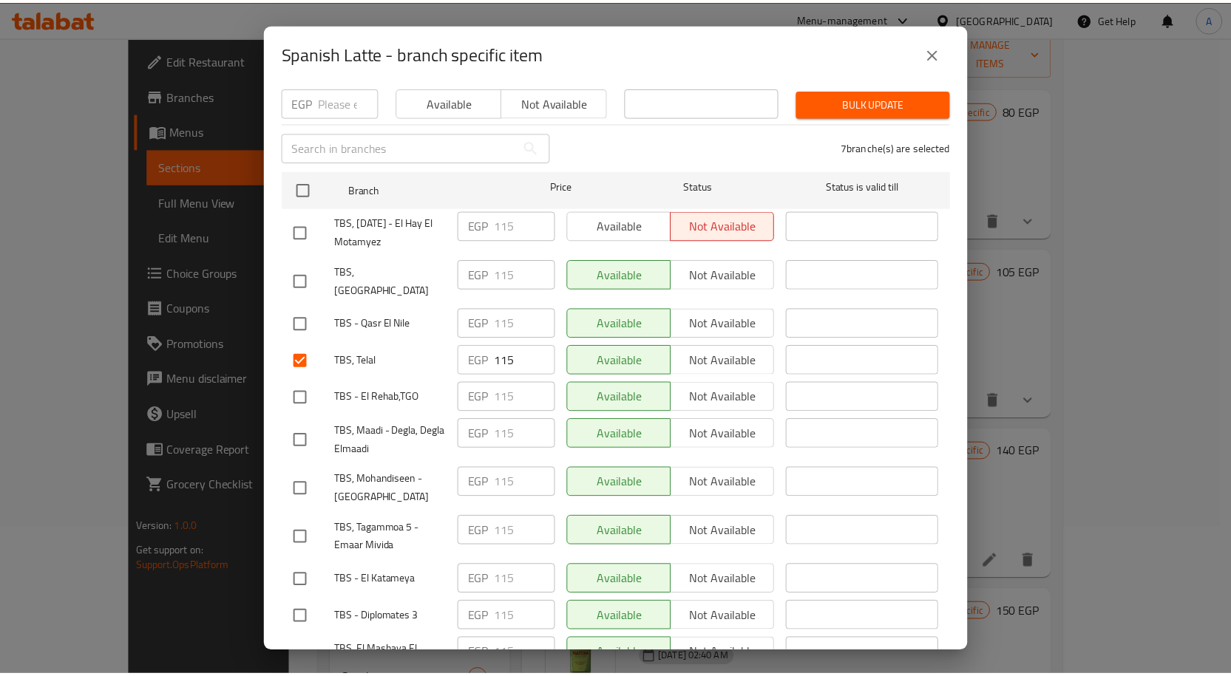
scroll to position [0, 0]
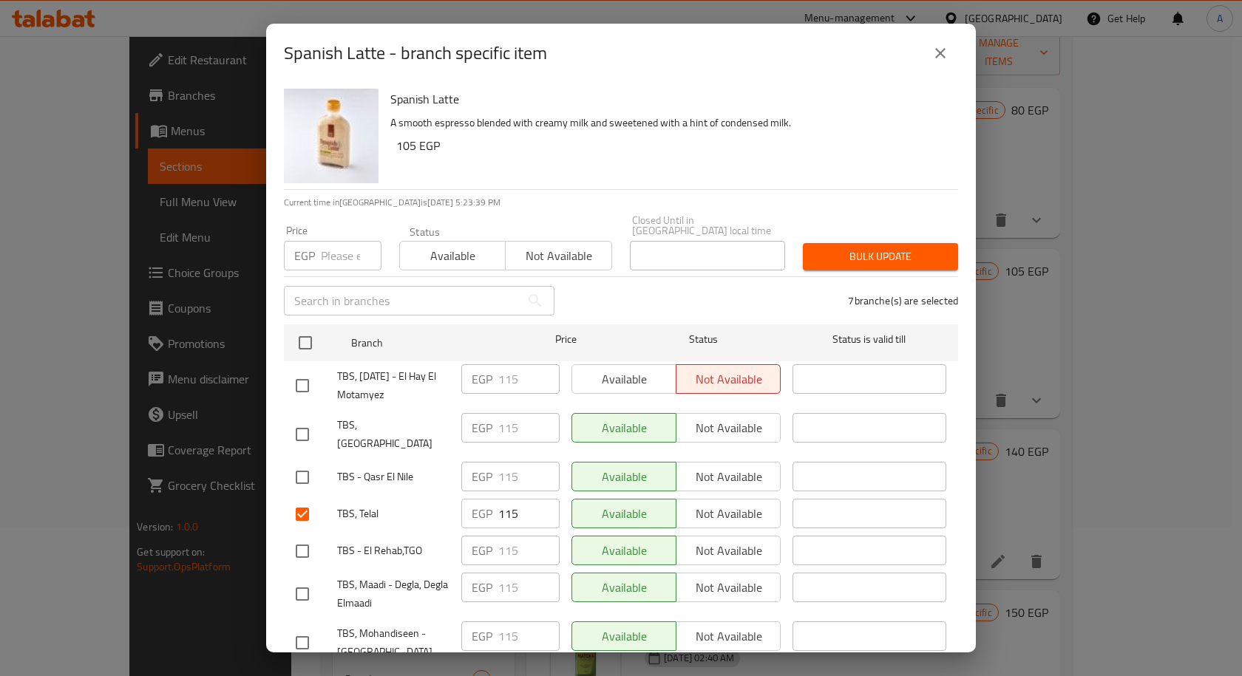
click at [326, 241] on input "number" at bounding box center [351, 256] width 61 height 30
paste input "140"
type input "140"
click at [883, 248] on span "Bulk update" at bounding box center [881, 257] width 132 height 18
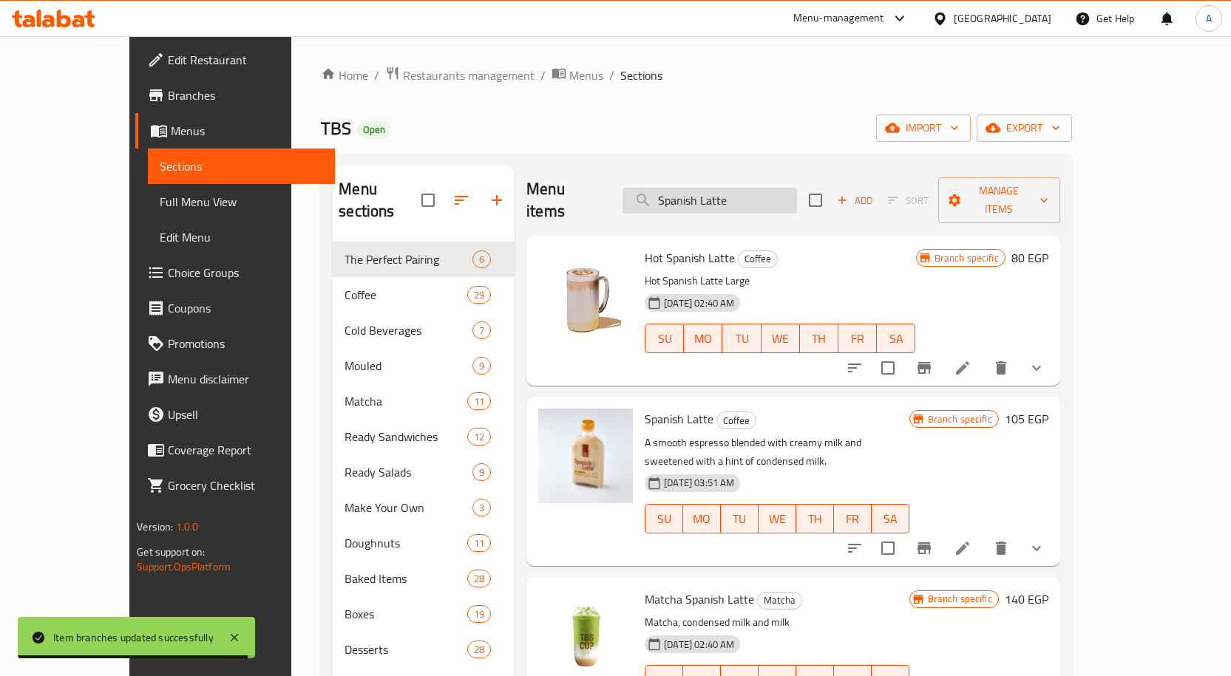
click at [747, 196] on input "Spanish Latte" at bounding box center [709, 201] width 174 height 26
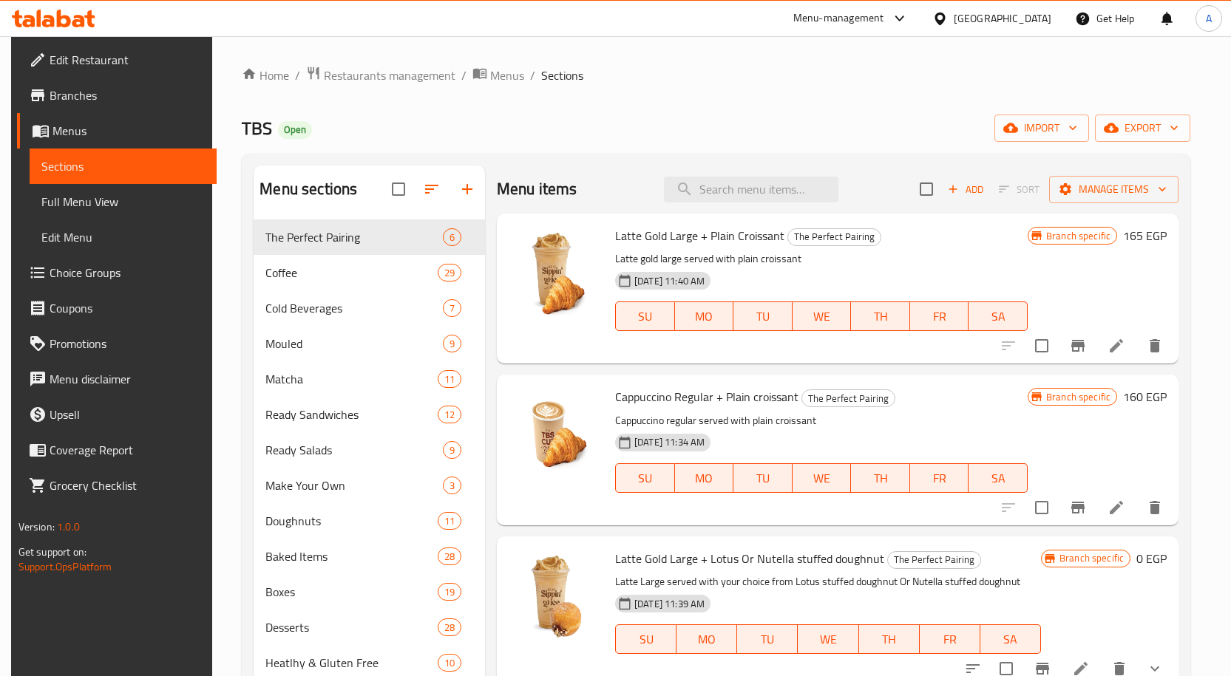
paste input "Strawberry Juice"
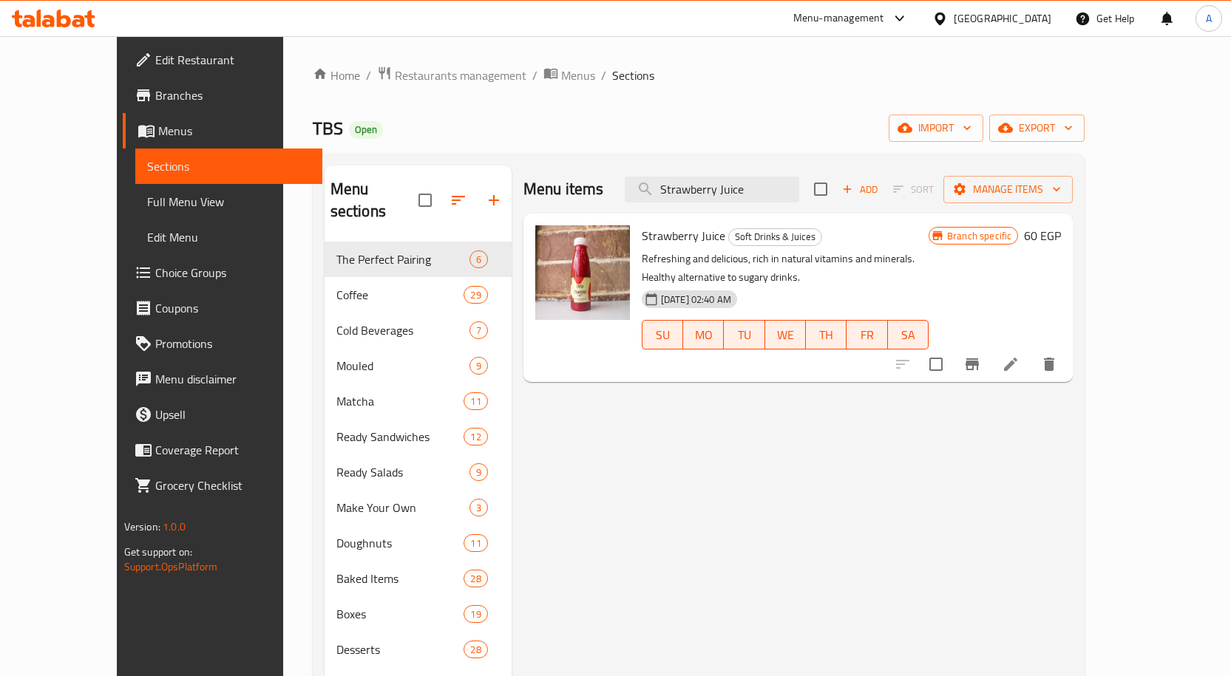
type input "Strawberry Juice"
click at [981, 356] on icon "Branch-specific-item" at bounding box center [972, 365] width 18 height 18
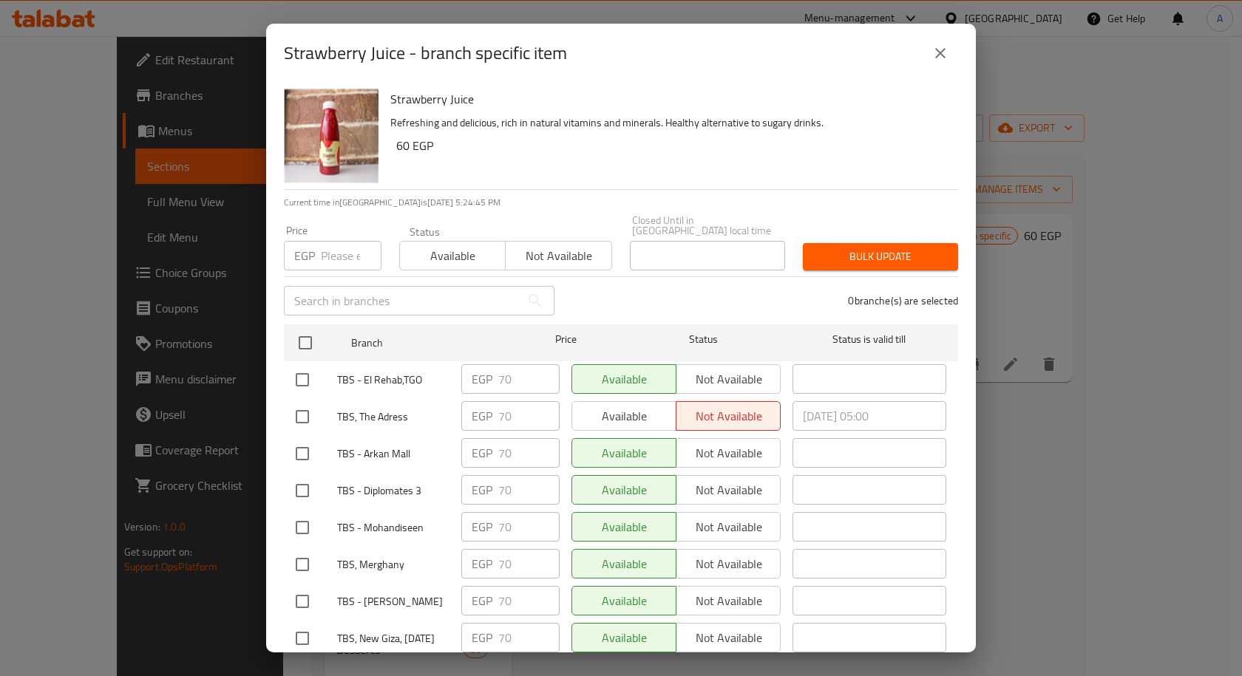
scroll to position [1252, 0]
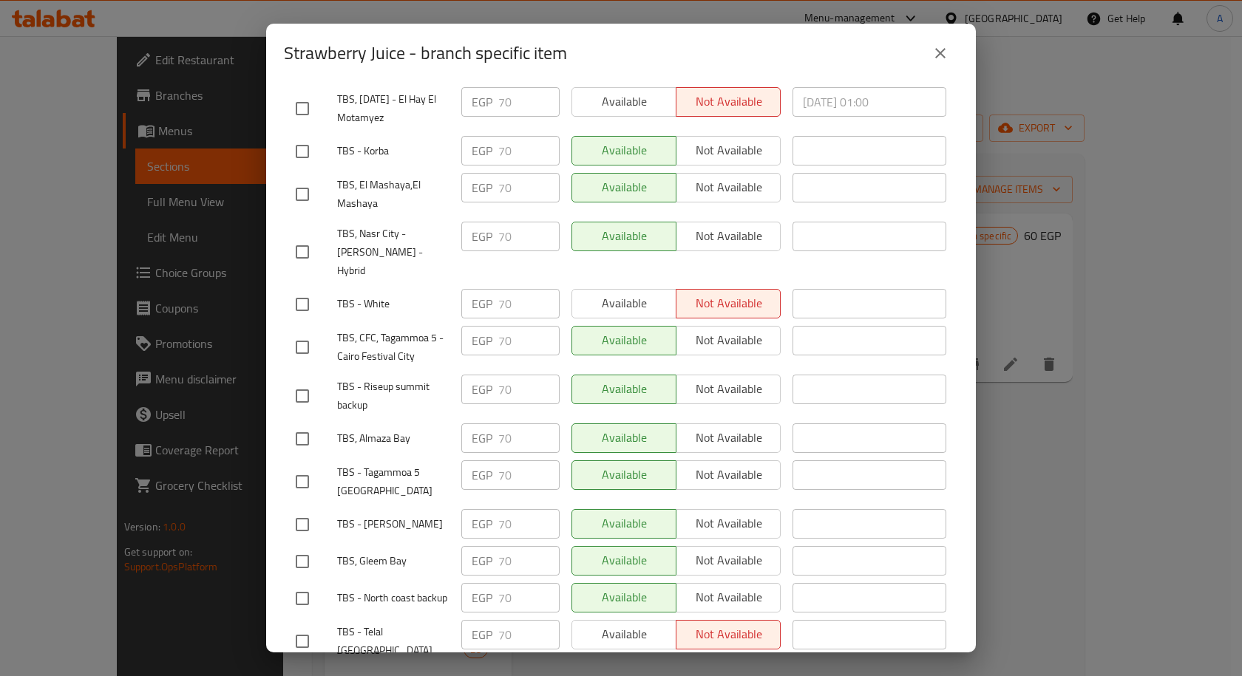
click at [303, 424] on input "checkbox" at bounding box center [302, 439] width 31 height 31
checkbox input "true"
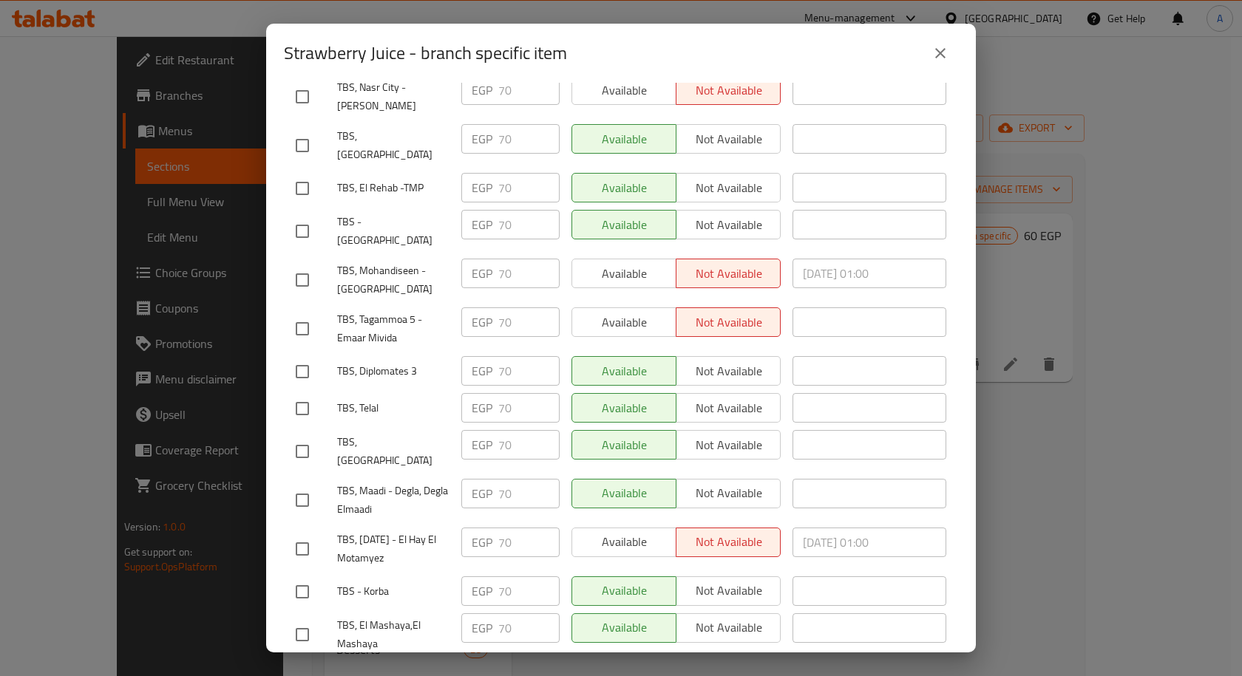
click at [316, 393] on input "checkbox" at bounding box center [302, 408] width 31 height 31
checkbox input "true"
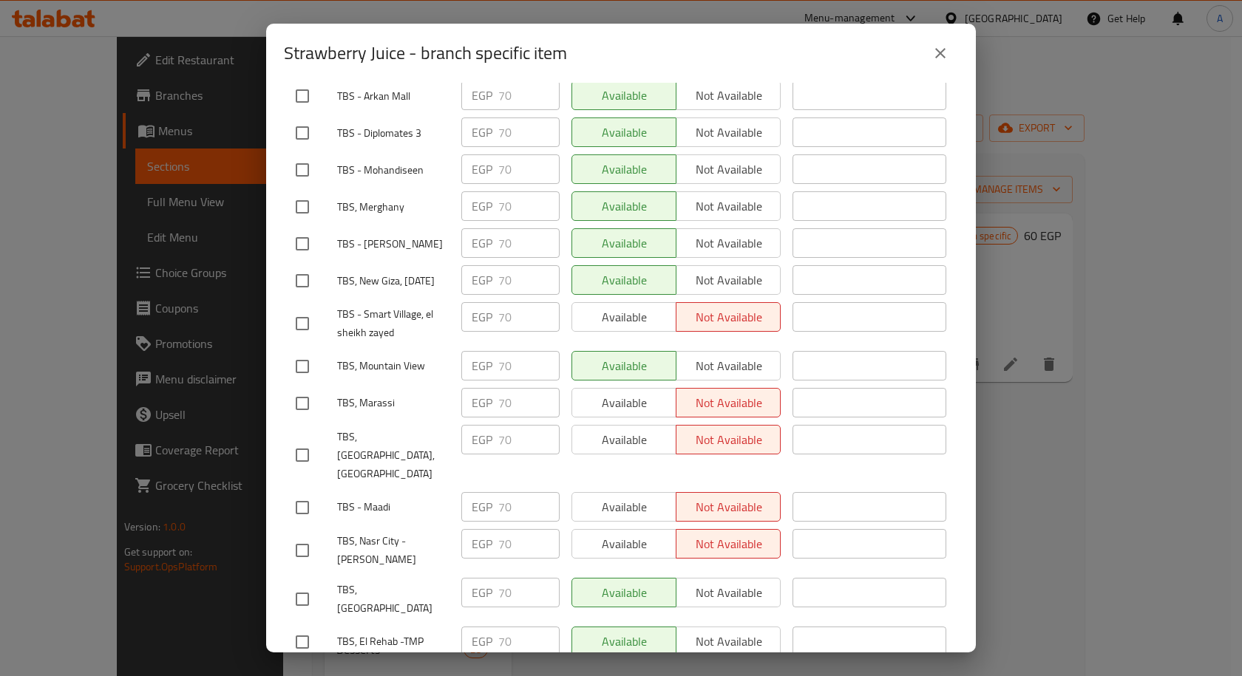
click at [299, 377] on input "checkbox" at bounding box center [302, 366] width 31 height 31
checkbox input "true"
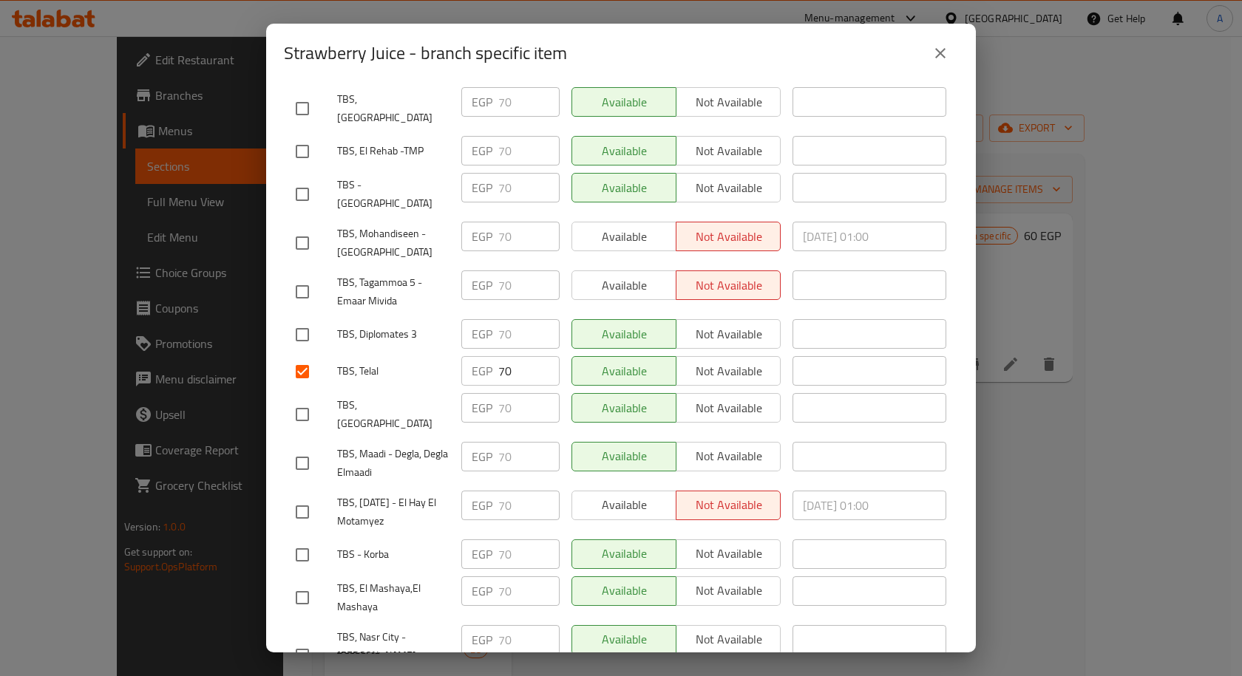
click at [303, 399] on input "checkbox" at bounding box center [302, 414] width 31 height 31
checkbox input "true"
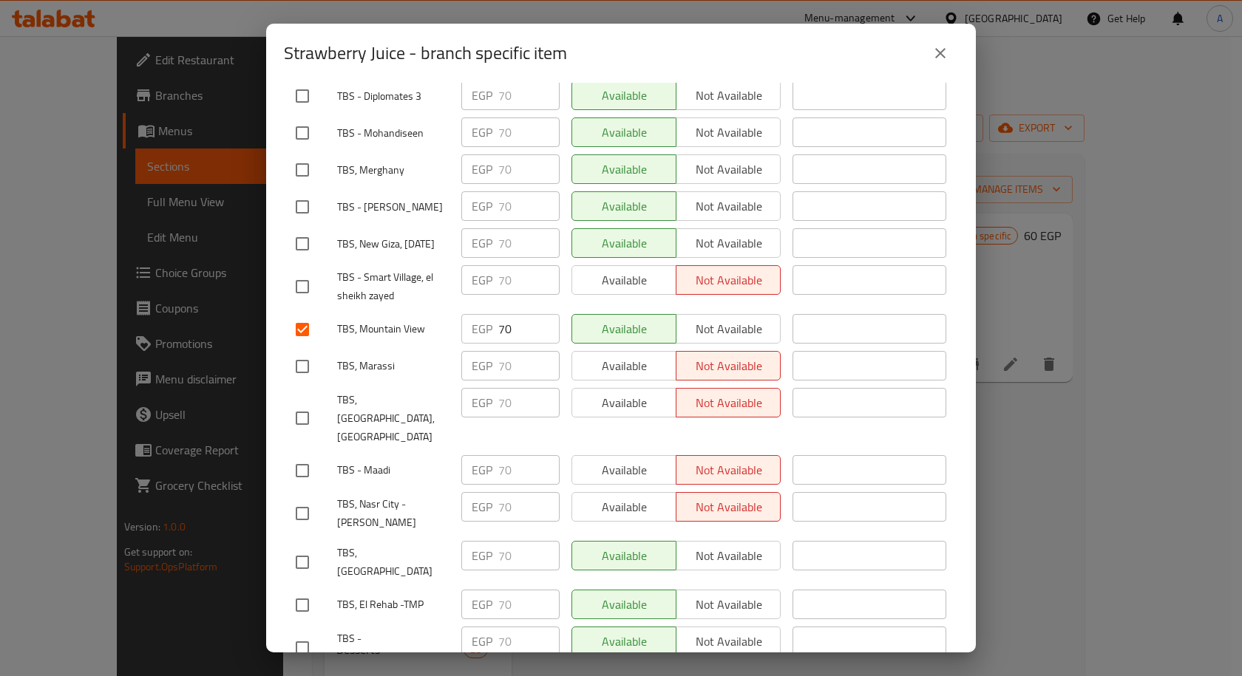
click at [308, 366] on input "checkbox" at bounding box center [302, 366] width 31 height 31
checkbox input "true"
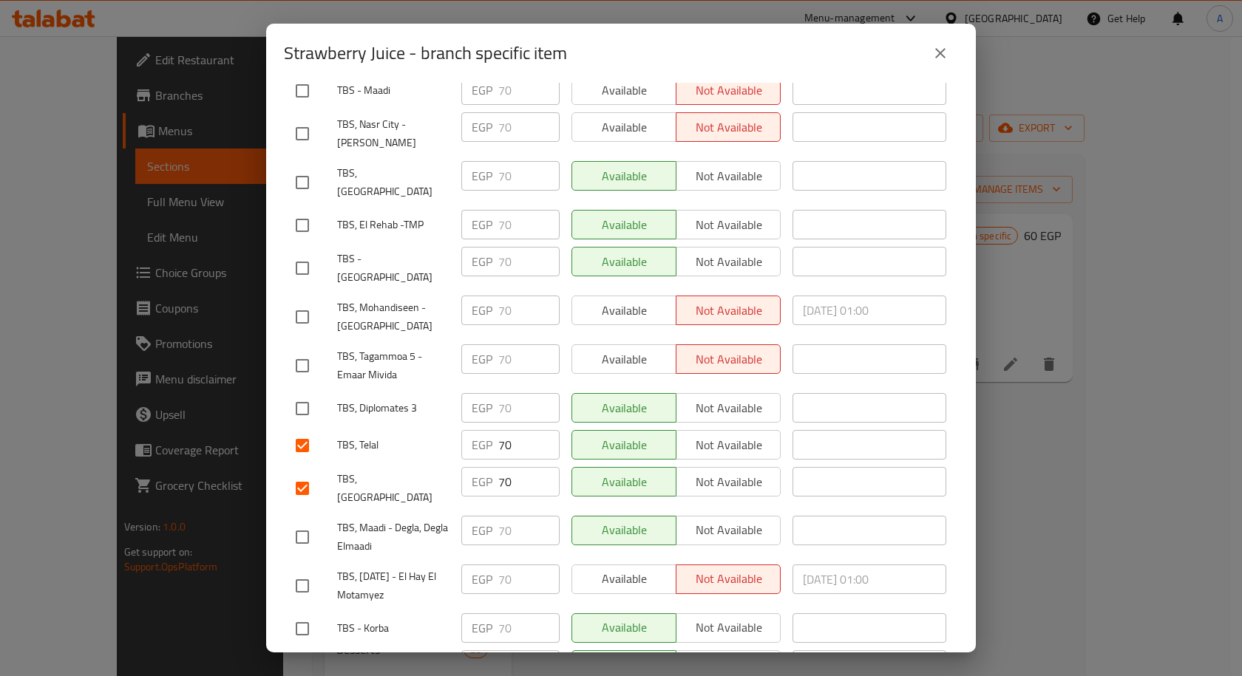
click at [315, 393] on input "checkbox" at bounding box center [302, 408] width 31 height 31
checkbox input "true"
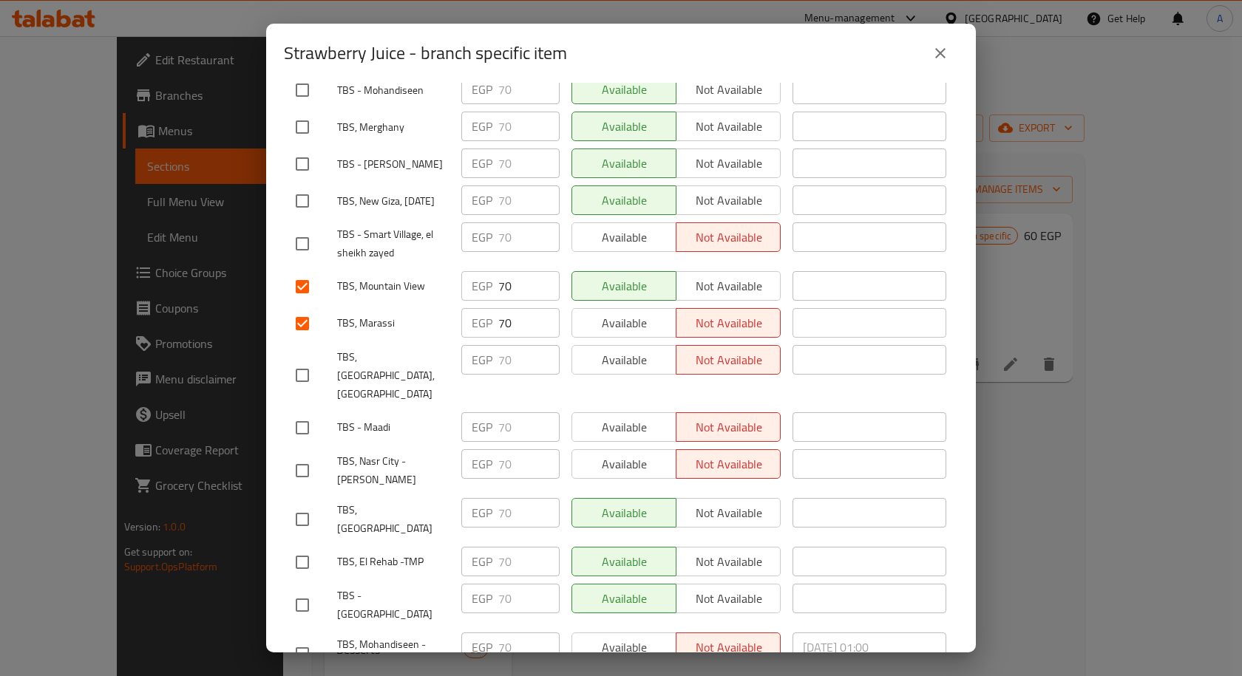
click at [301, 376] on input "checkbox" at bounding box center [302, 375] width 31 height 31
checkbox input "true"
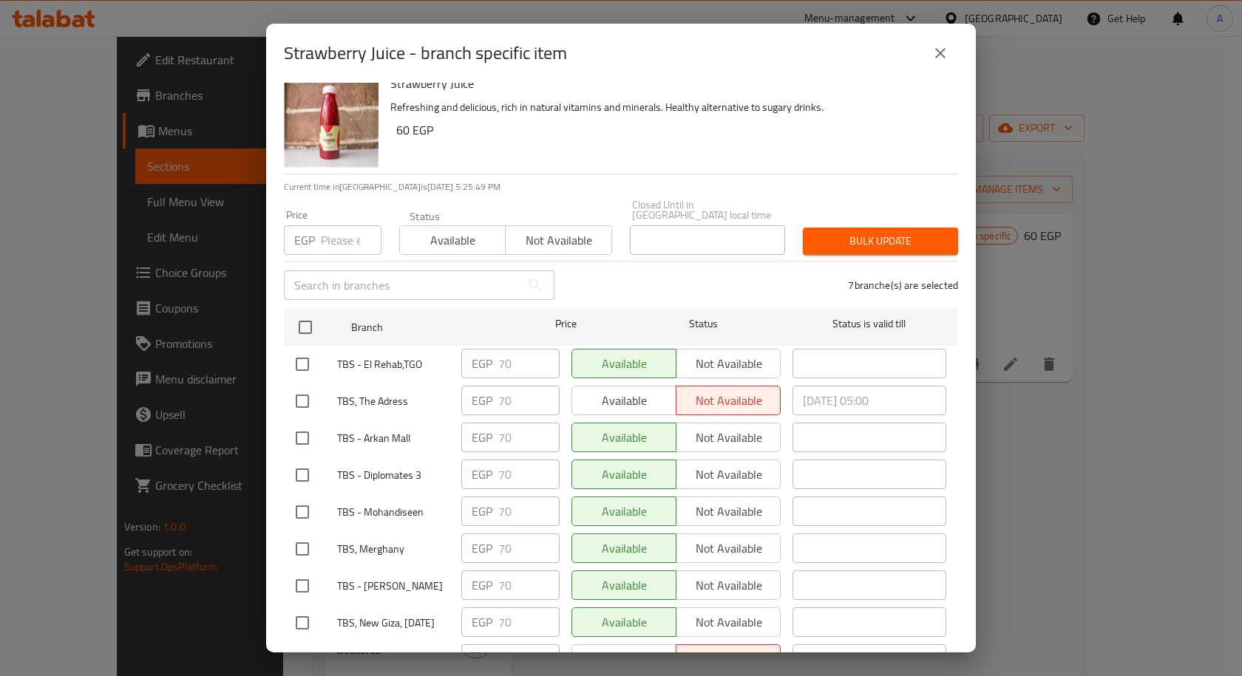
scroll to position [0, 0]
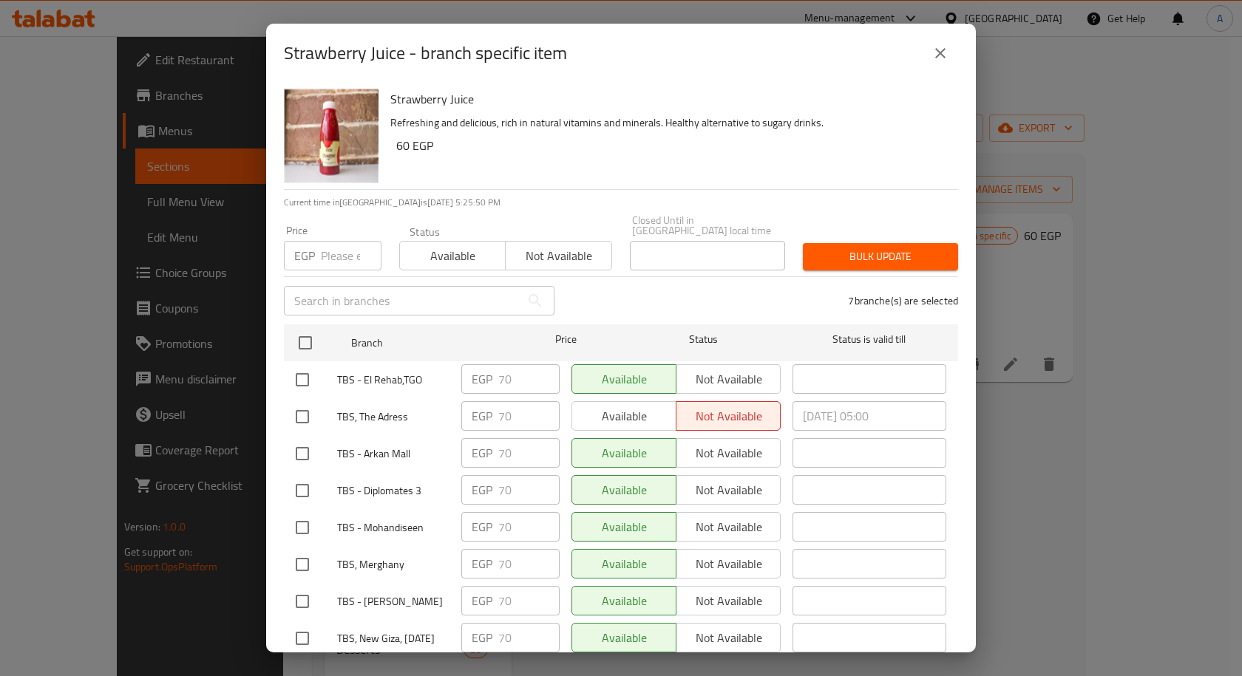
click at [342, 257] on input "number" at bounding box center [351, 256] width 61 height 30
paste input "80"
type input "80"
click at [829, 248] on span "Bulk update" at bounding box center [881, 257] width 132 height 18
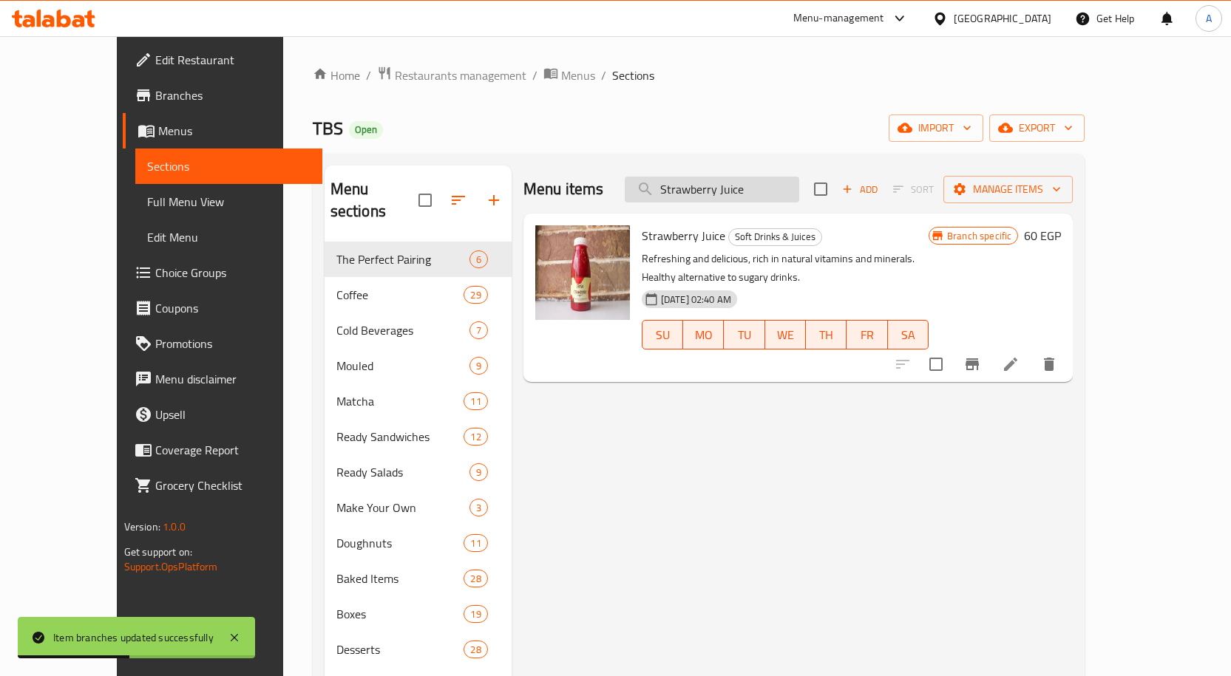
click at [752, 194] on input "Strawberry Juice" at bounding box center [712, 190] width 174 height 26
paste input "TBS Special Chicken Salad"
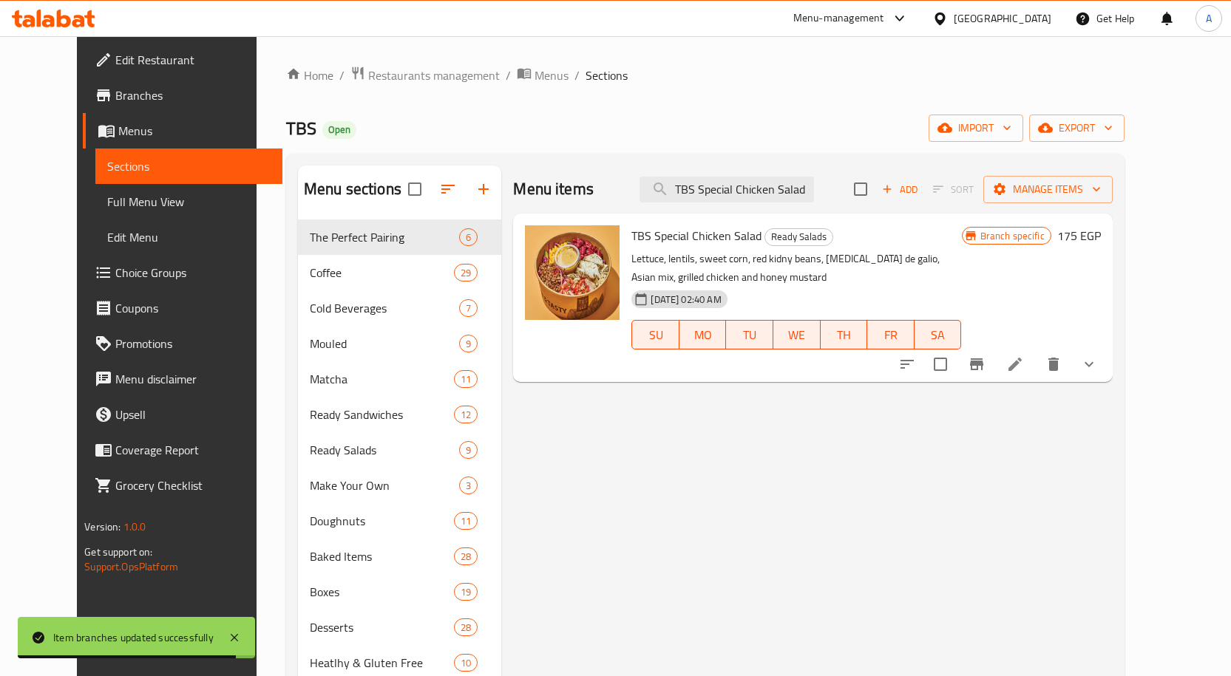
type input "TBS Special Chicken Salad"
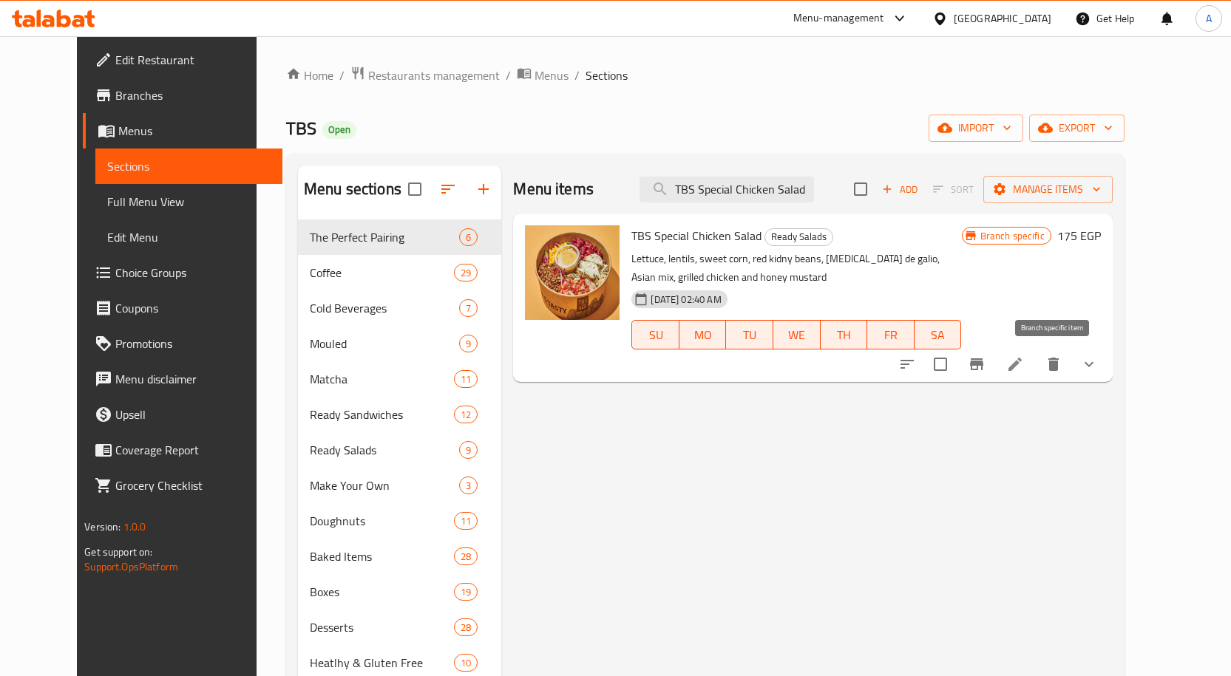
click at [985, 359] on icon "Branch-specific-item" at bounding box center [977, 365] width 18 height 18
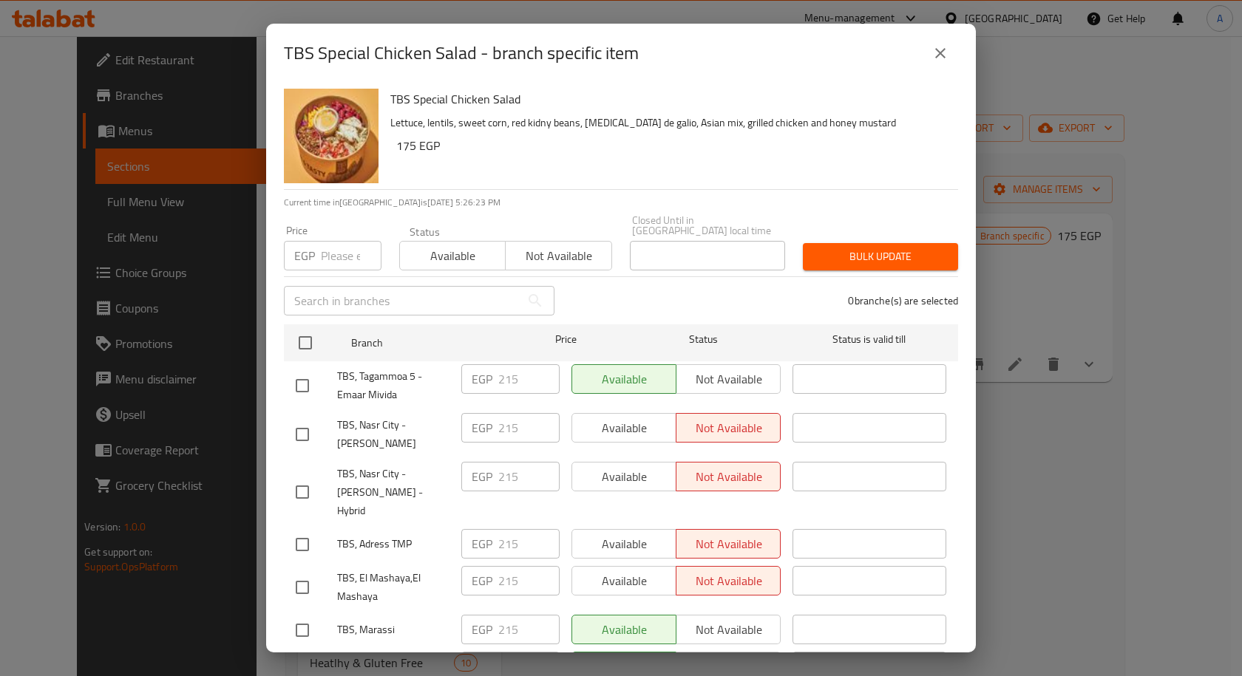
scroll to position [1252, 0]
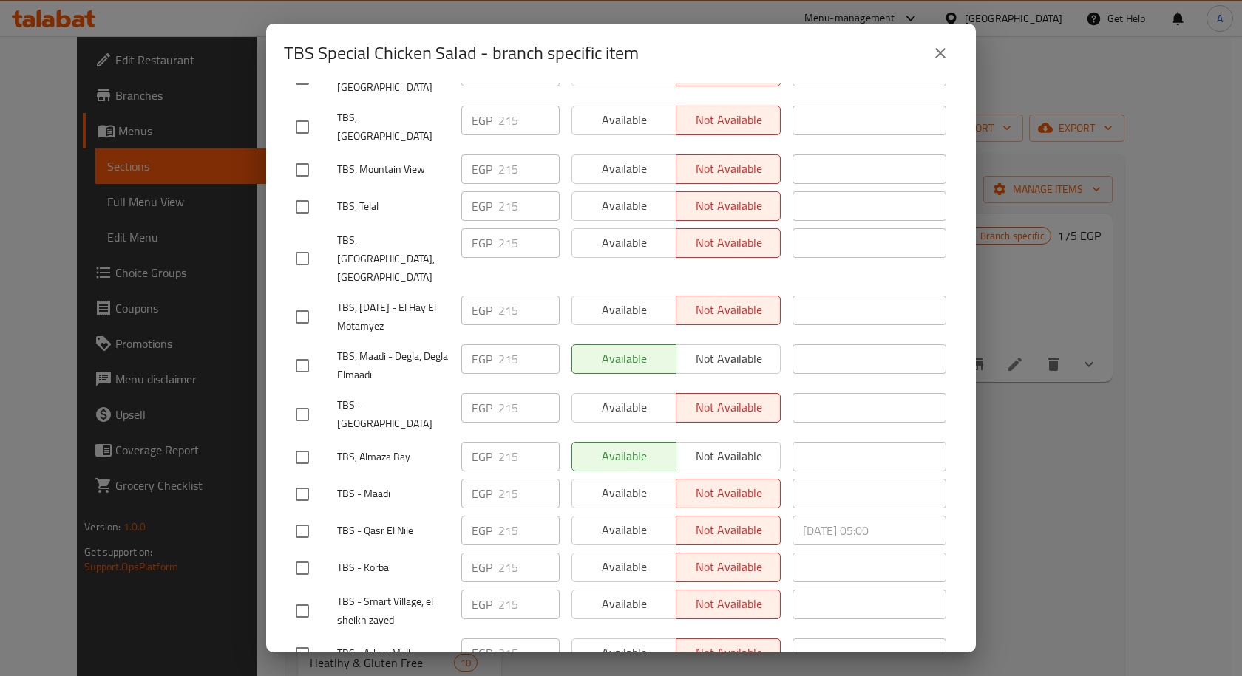
click at [306, 442] on input "checkbox" at bounding box center [302, 457] width 31 height 31
checkbox input "true"
click at [305, 191] on input "checkbox" at bounding box center [302, 206] width 31 height 31
checkbox input "true"
click at [305, 154] on input "checkbox" at bounding box center [302, 169] width 31 height 31
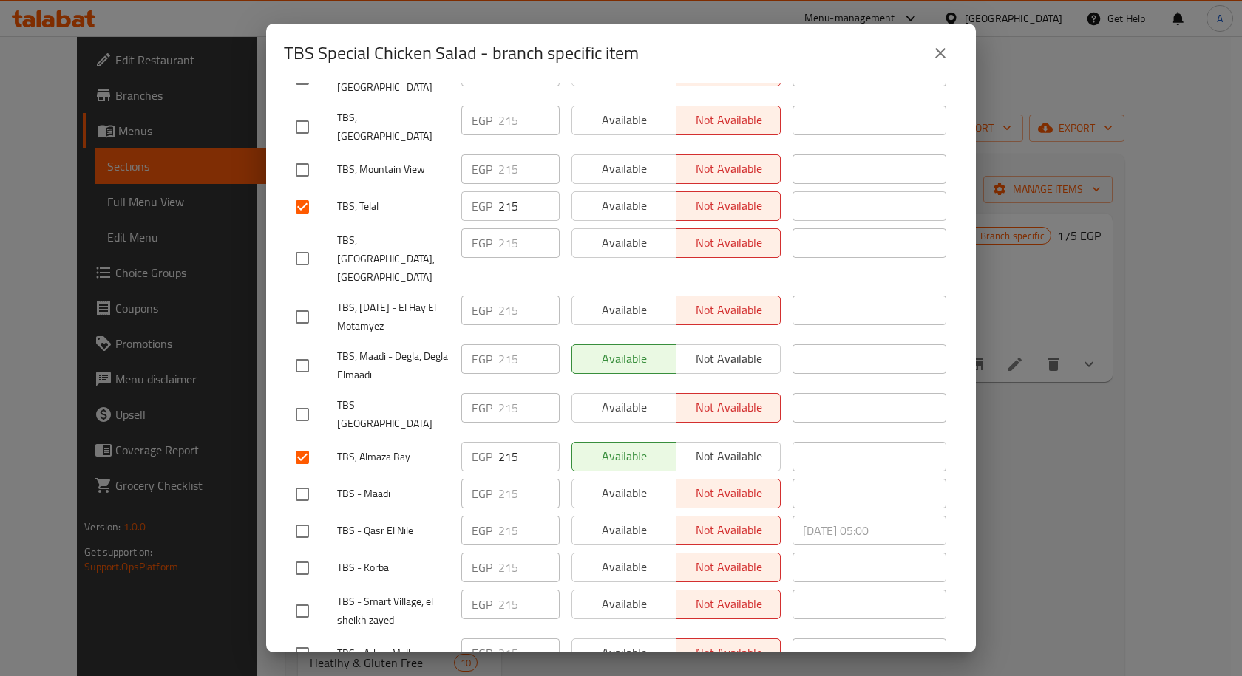
checkbox input "true"
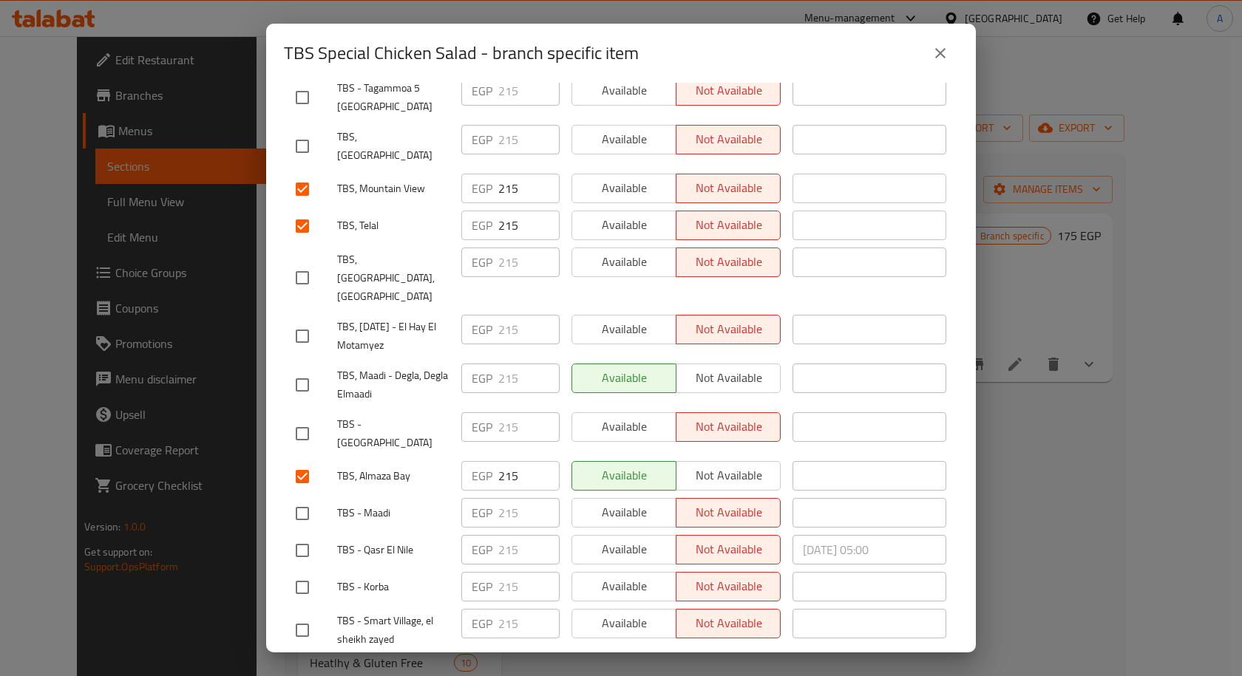
click at [308, 131] on input "checkbox" at bounding box center [302, 146] width 31 height 31
checkbox input "true"
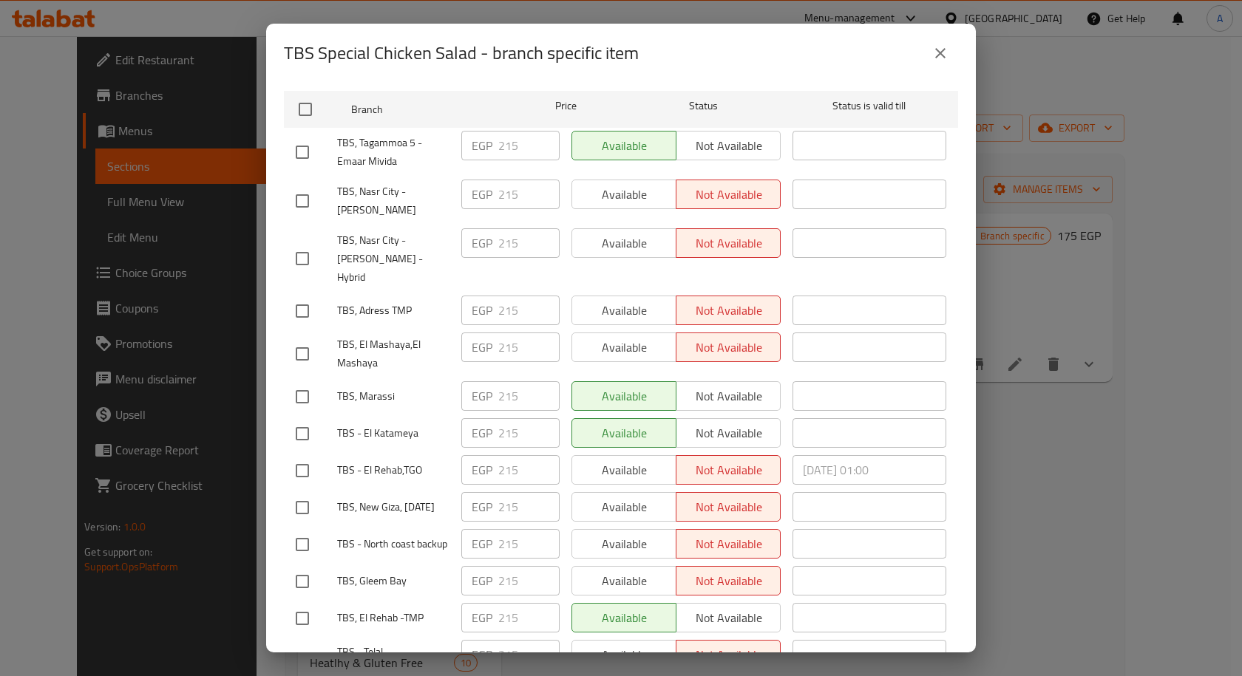
click at [305, 381] on input "checkbox" at bounding box center [302, 396] width 31 height 31
checkbox input "true"
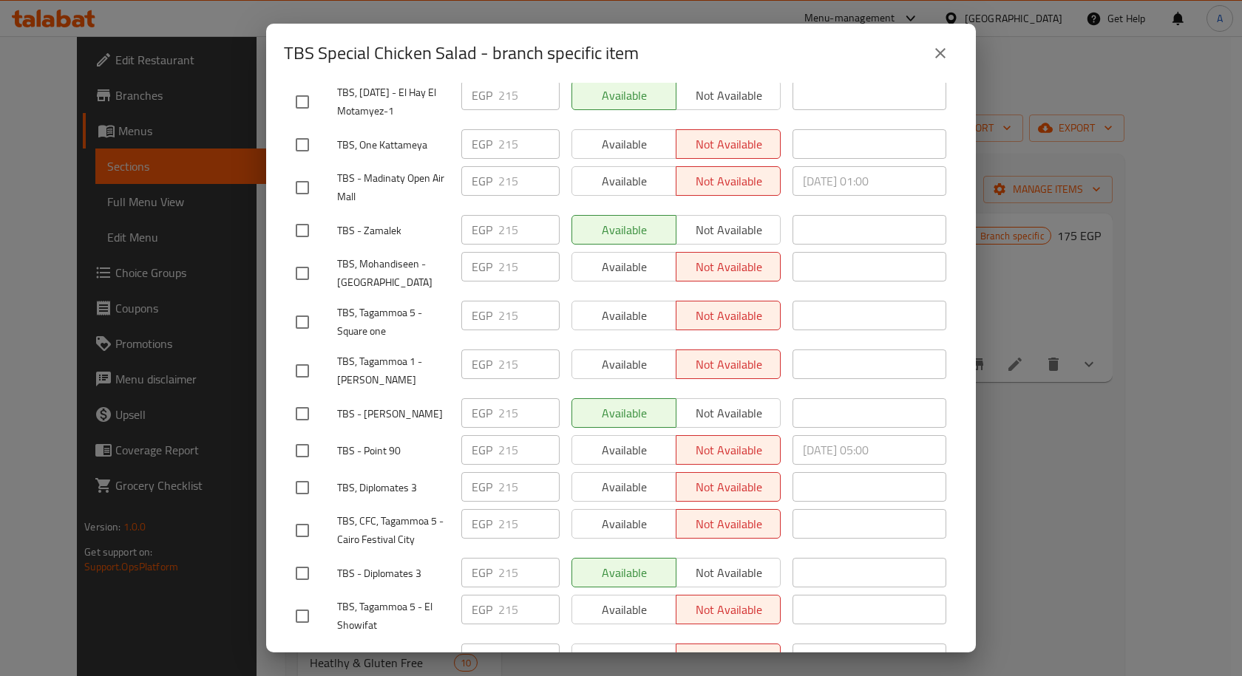
click at [319, 472] on div at bounding box center [316, 487] width 41 height 31
click at [309, 472] on input "checkbox" at bounding box center [302, 487] width 31 height 31
checkbox input "true"
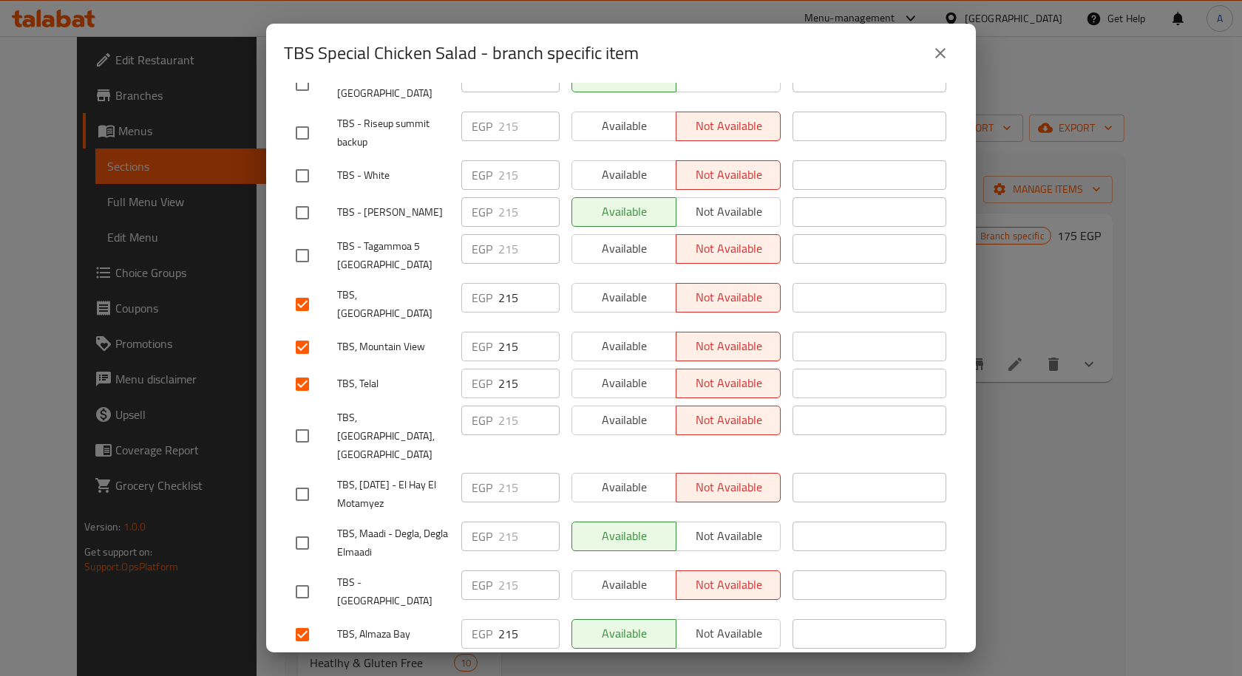
click at [299, 421] on input "checkbox" at bounding box center [302, 436] width 31 height 31
checkbox input "true"
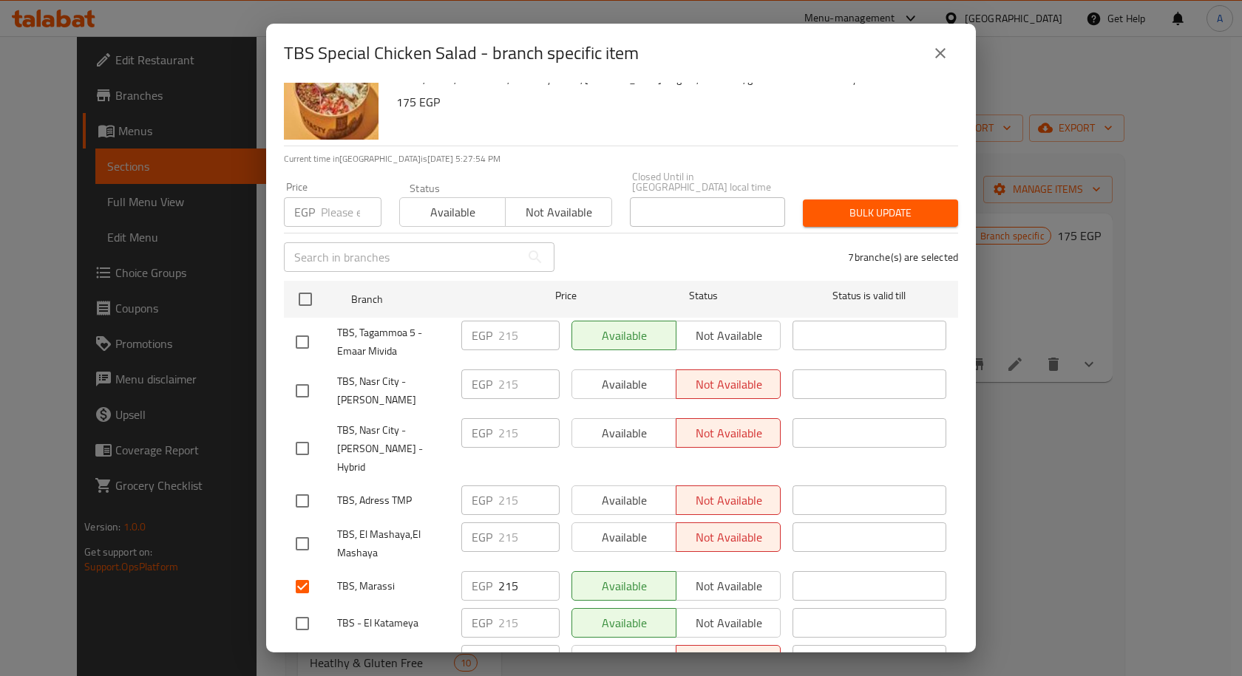
scroll to position [0, 0]
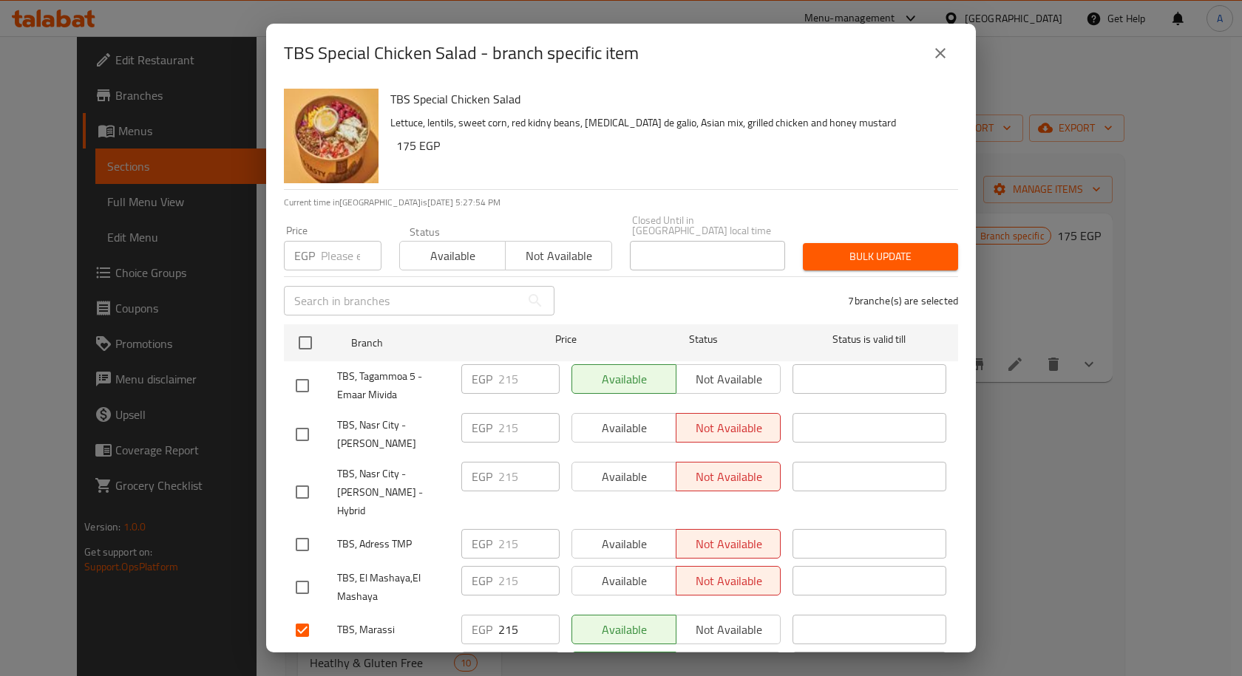
click at [339, 244] on input "number" at bounding box center [351, 256] width 61 height 30
paste input "245"
type input "245"
click at [876, 252] on span "Bulk update" at bounding box center [881, 257] width 132 height 18
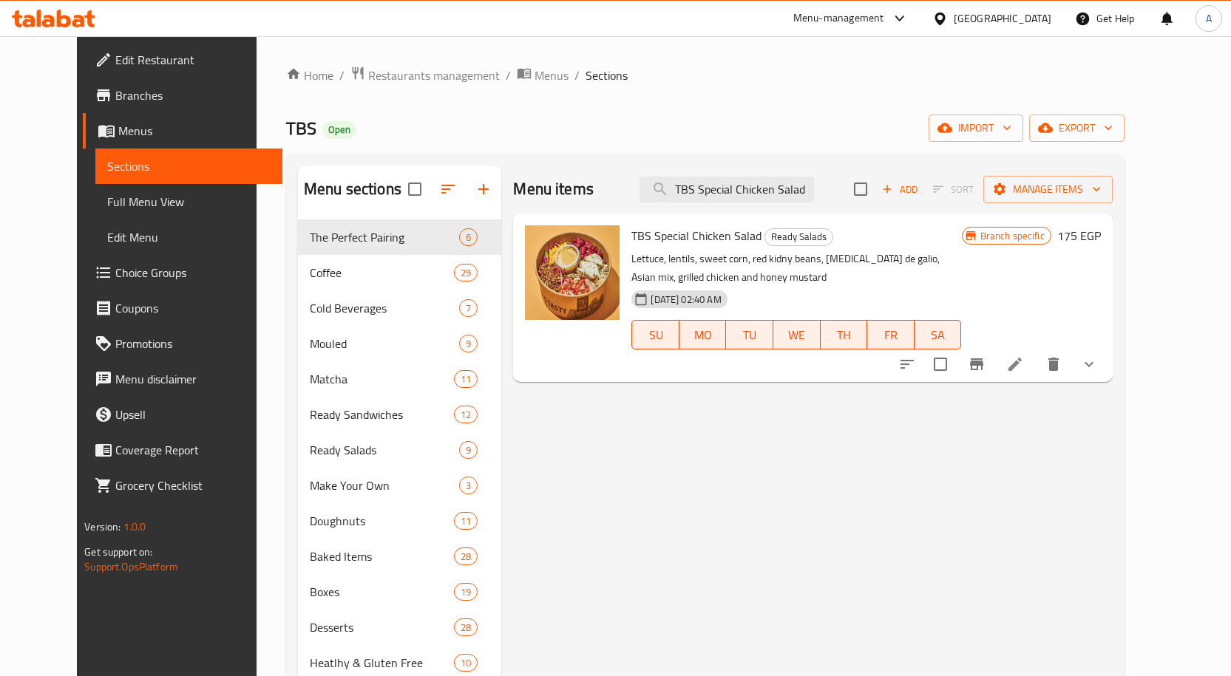
click at [983, 360] on icon "Branch-specific-item" at bounding box center [976, 365] width 13 height 12
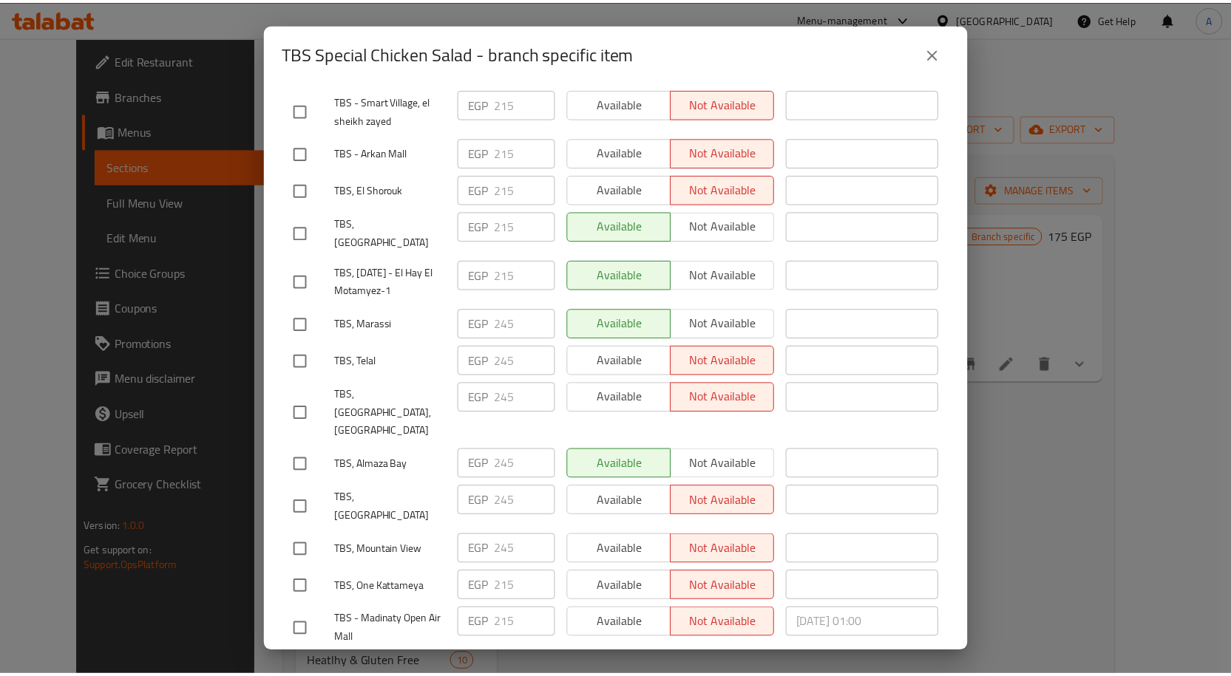
scroll to position [1489, 0]
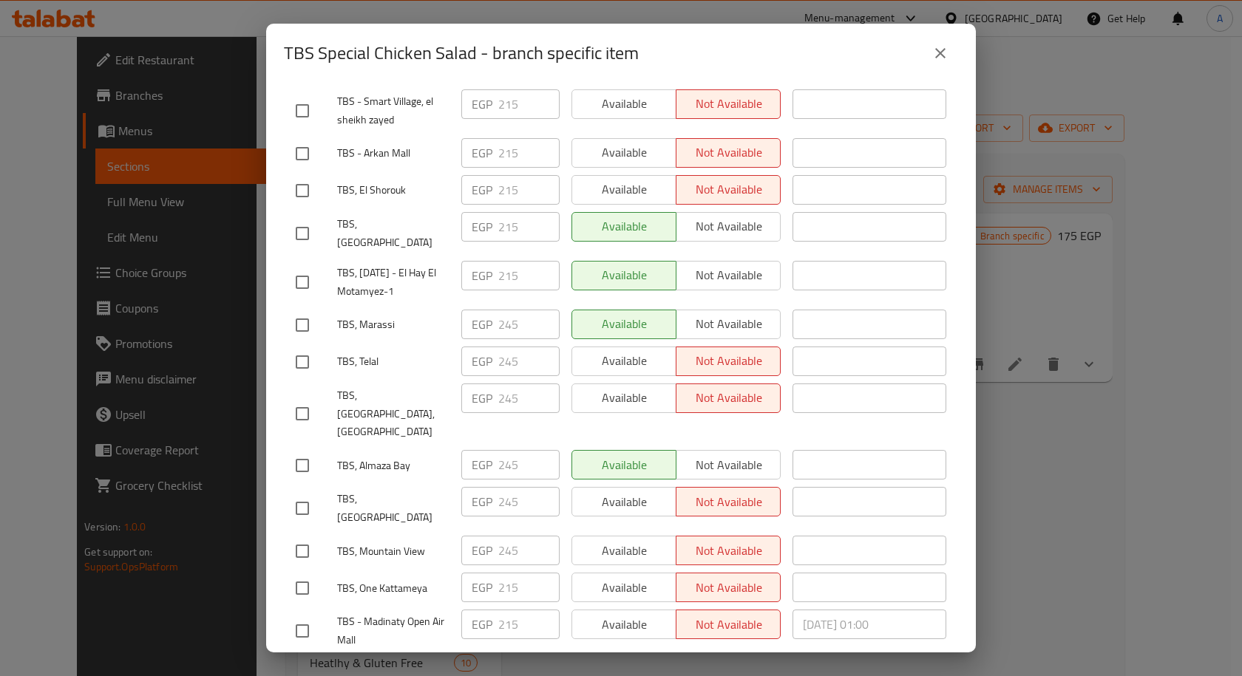
click at [936, 52] on icon "close" at bounding box center [940, 53] width 18 height 18
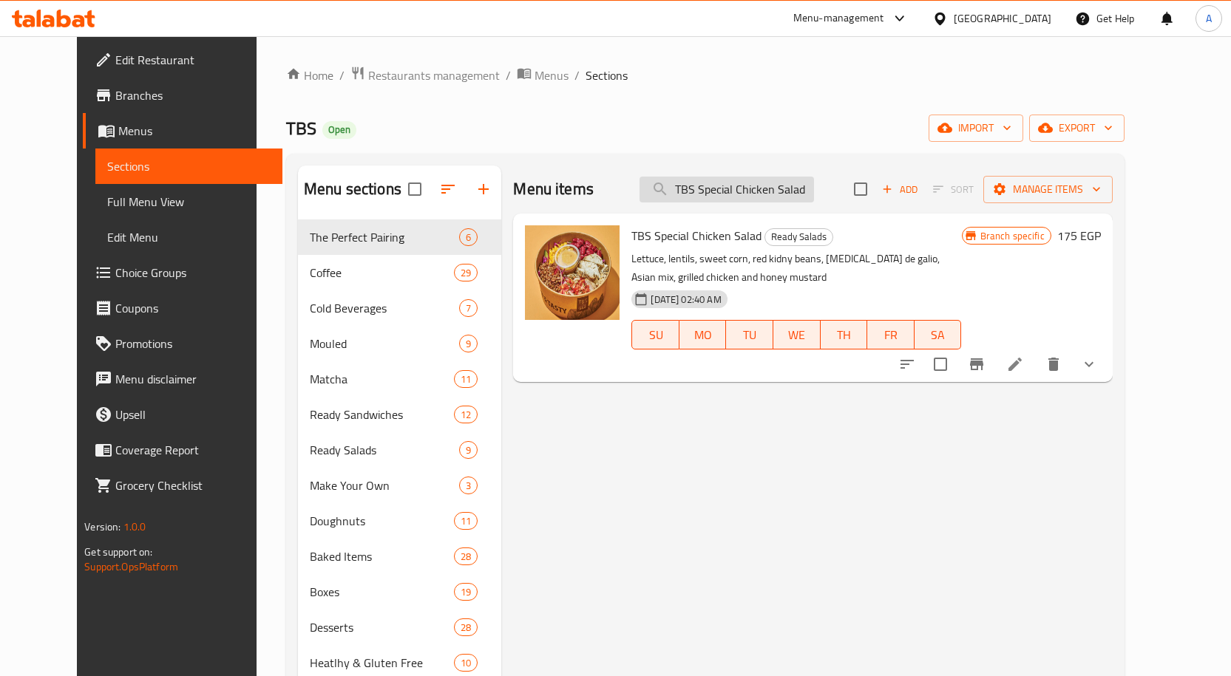
click at [735, 186] on input "TBS Special Chicken Salad" at bounding box center [726, 190] width 174 height 26
paste input "White Mocha"
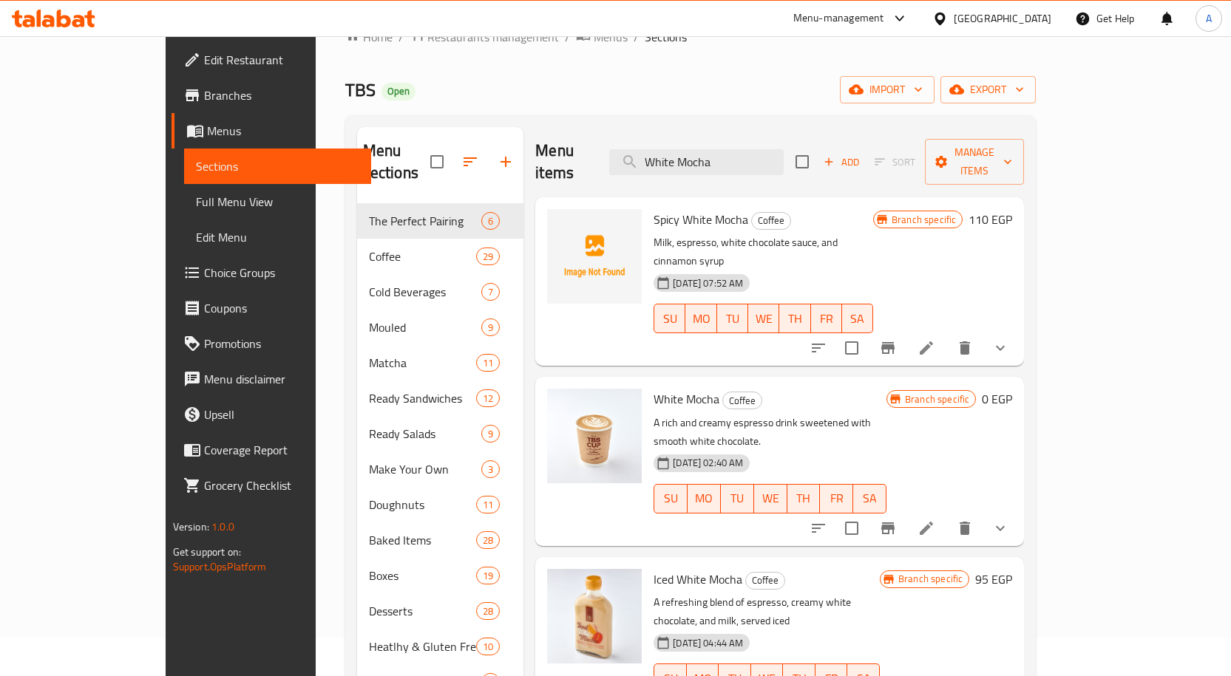
scroll to position [74, 0]
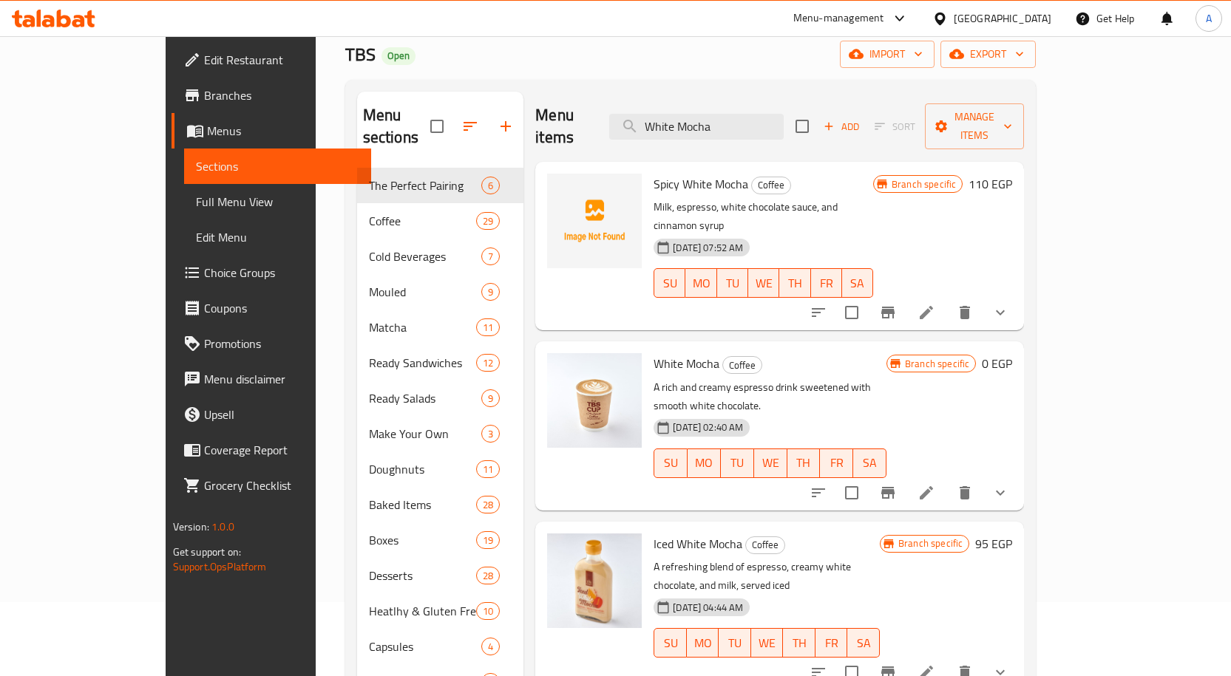
type input "White Mocha"
click at [1009, 484] on icon "show more" at bounding box center [1000, 493] width 18 height 18
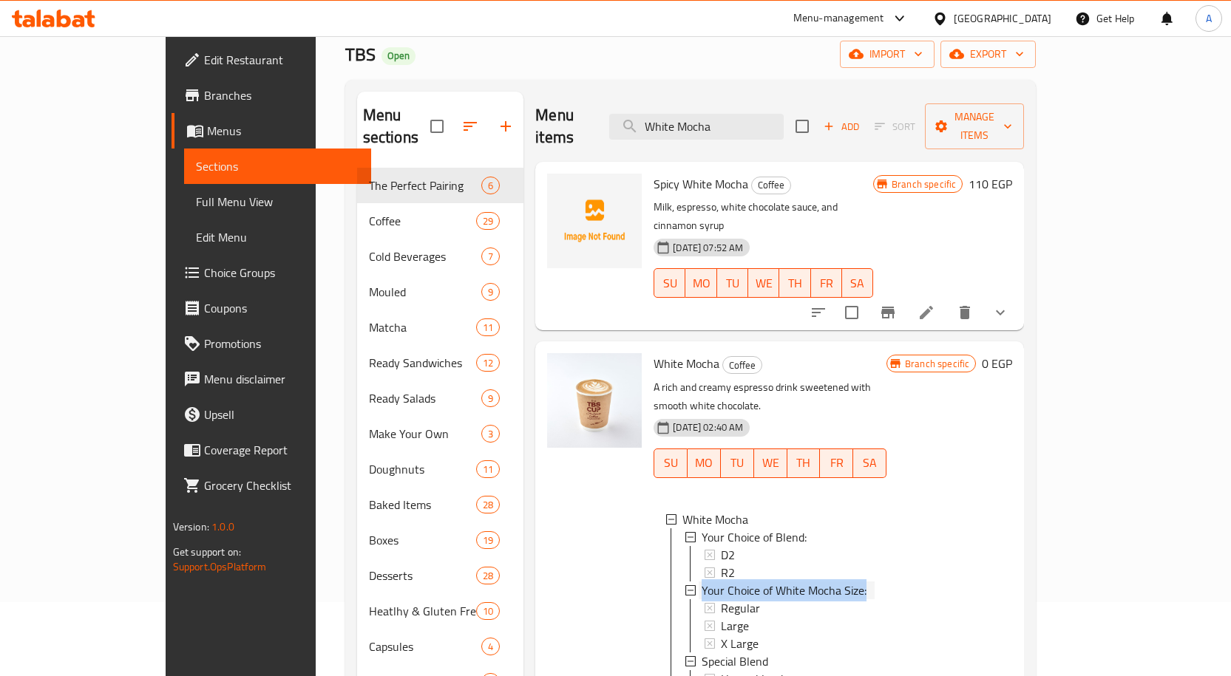
drag, startPoint x: 830, startPoint y: 537, endPoint x: 662, endPoint y: 537, distance: 167.8
click at [701, 582] on div "Your Choice of White Mocha Size:" at bounding box center [787, 591] width 173 height 18
click at [772, 582] on span "Your Choice of White Mocha Size:" at bounding box center [783, 591] width 165 height 18
drag, startPoint x: 832, startPoint y: 531, endPoint x: 662, endPoint y: 534, distance: 170.0
click at [701, 582] on div "Your Choice of White Mocha Size:" at bounding box center [787, 591] width 173 height 18
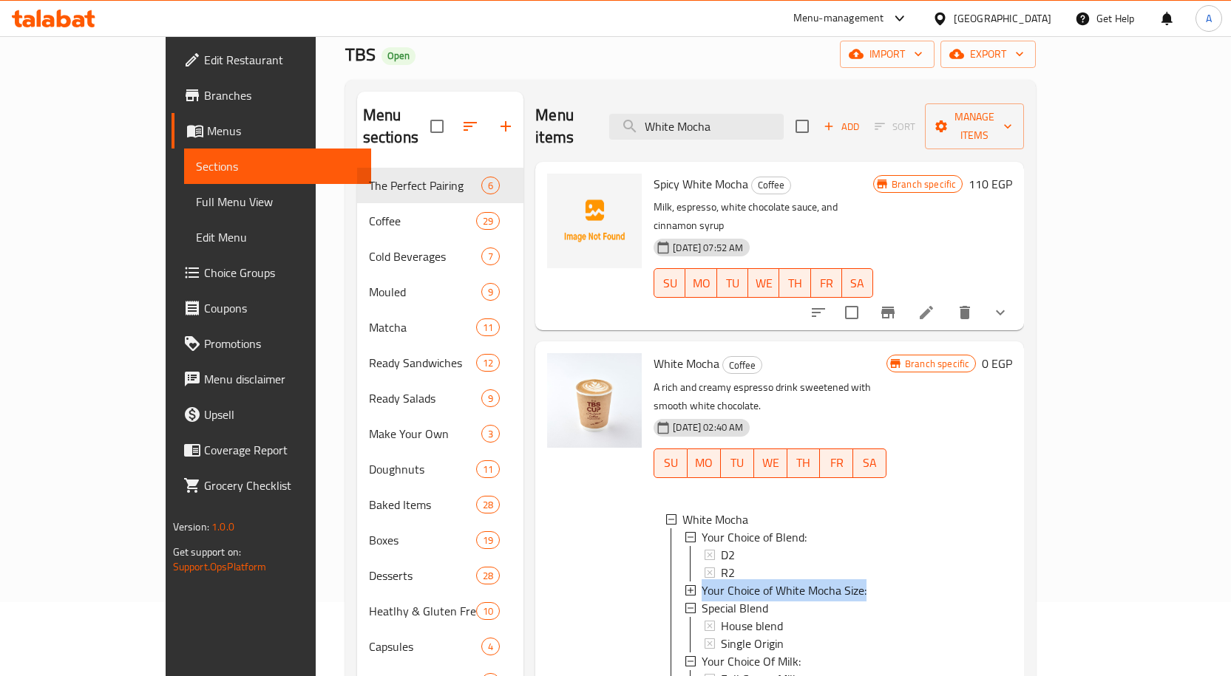
copy span "Your Choice of White Mocha Size:"
click at [769, 115] on input "White Mocha" at bounding box center [696, 127] width 174 height 26
paste input "search"
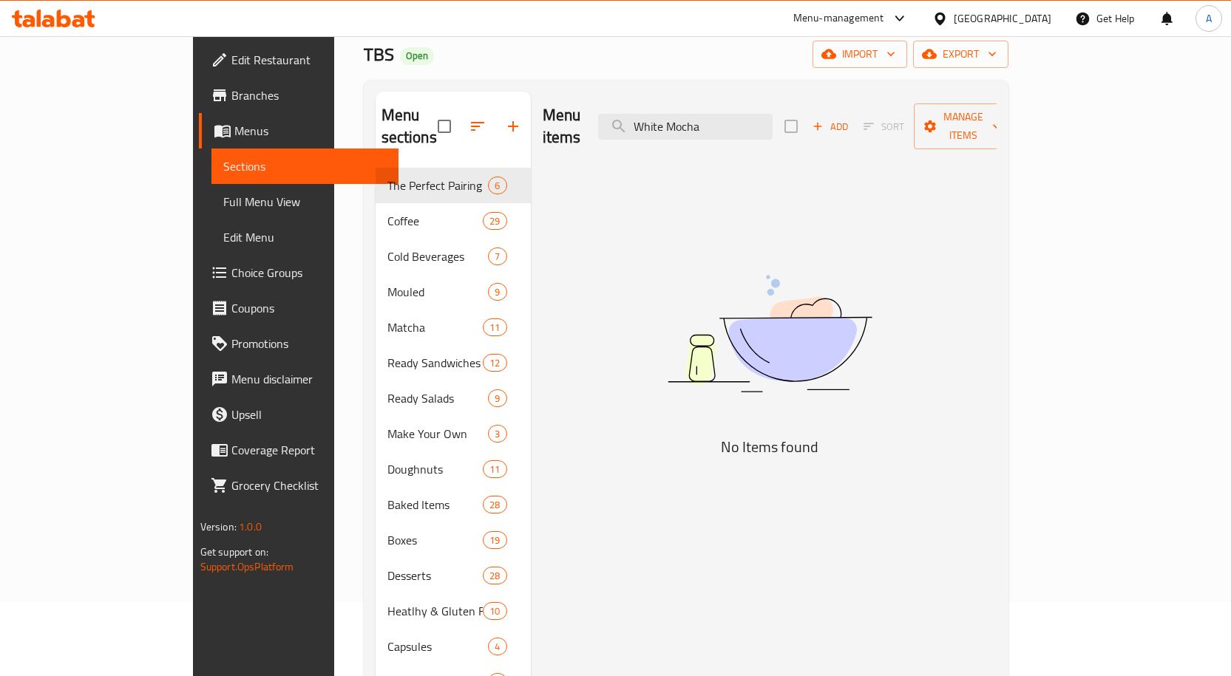
type input "White Mocha"
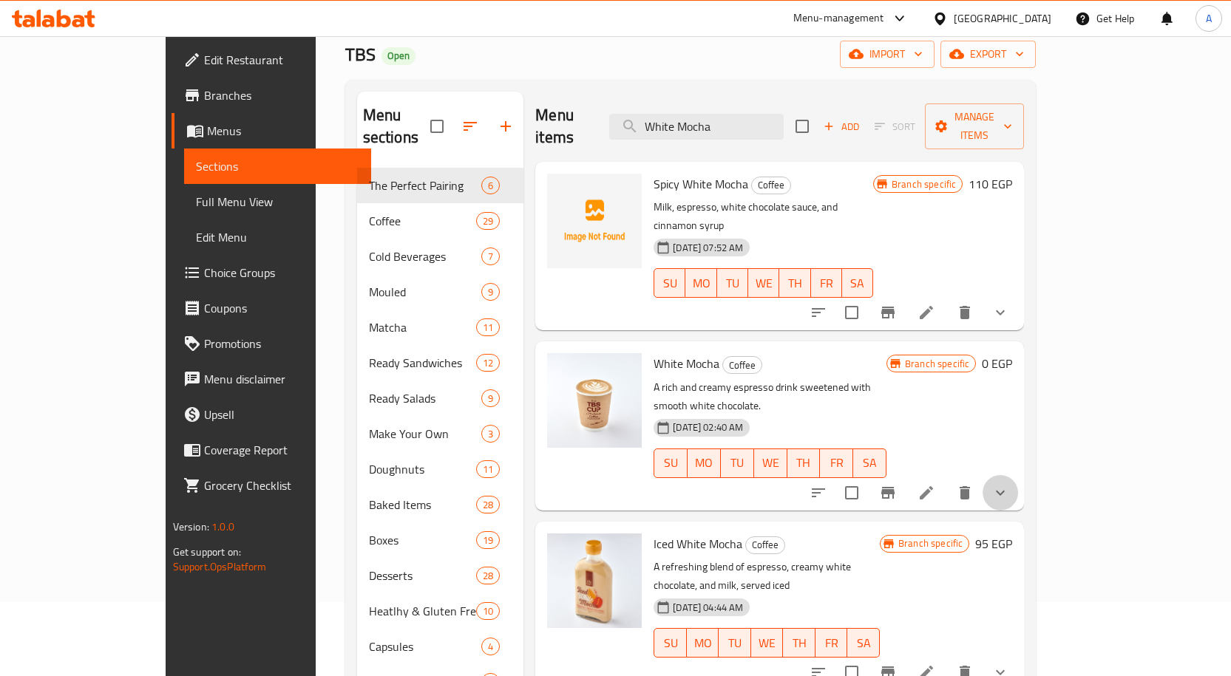
click at [1018, 475] on button "show more" at bounding box center [999, 492] width 35 height 35
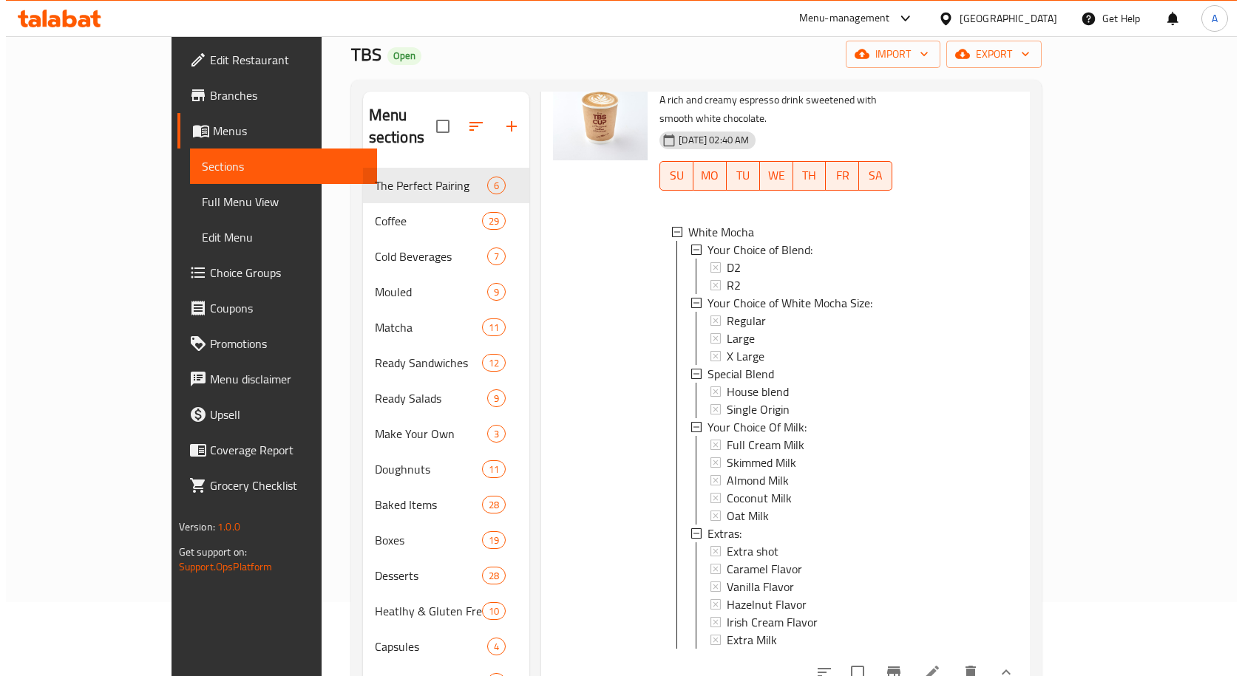
scroll to position [296, 0]
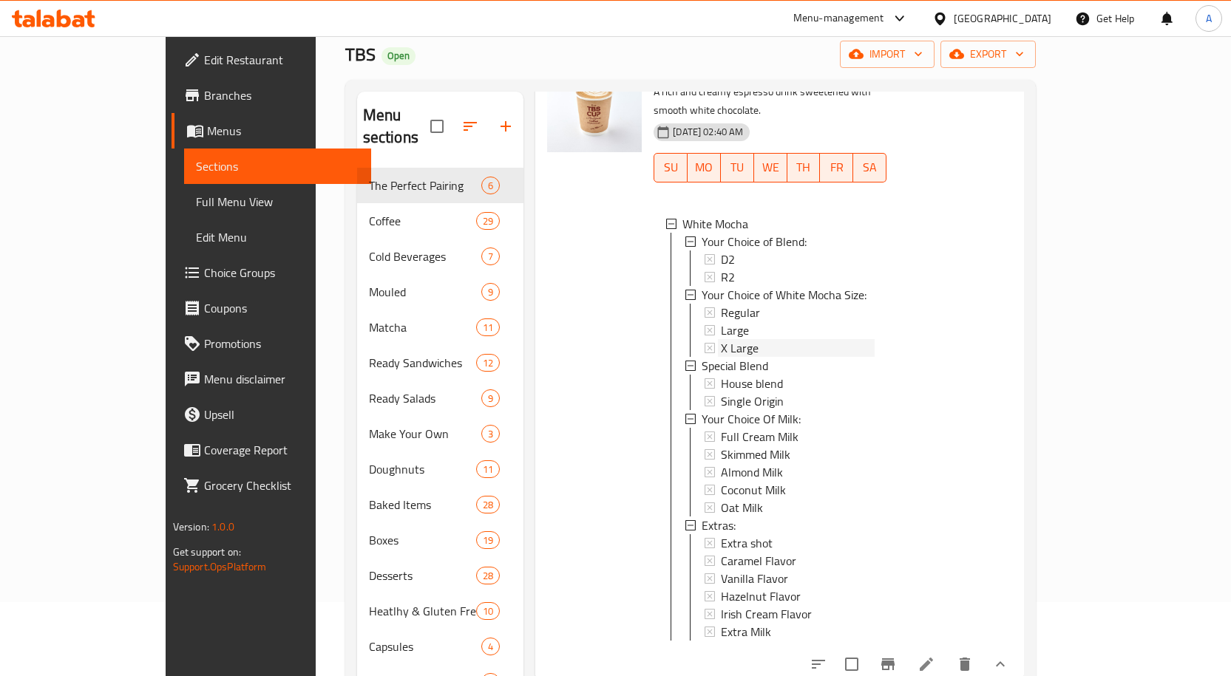
click at [721, 339] on span "X Large" at bounding box center [740, 348] width 38 height 18
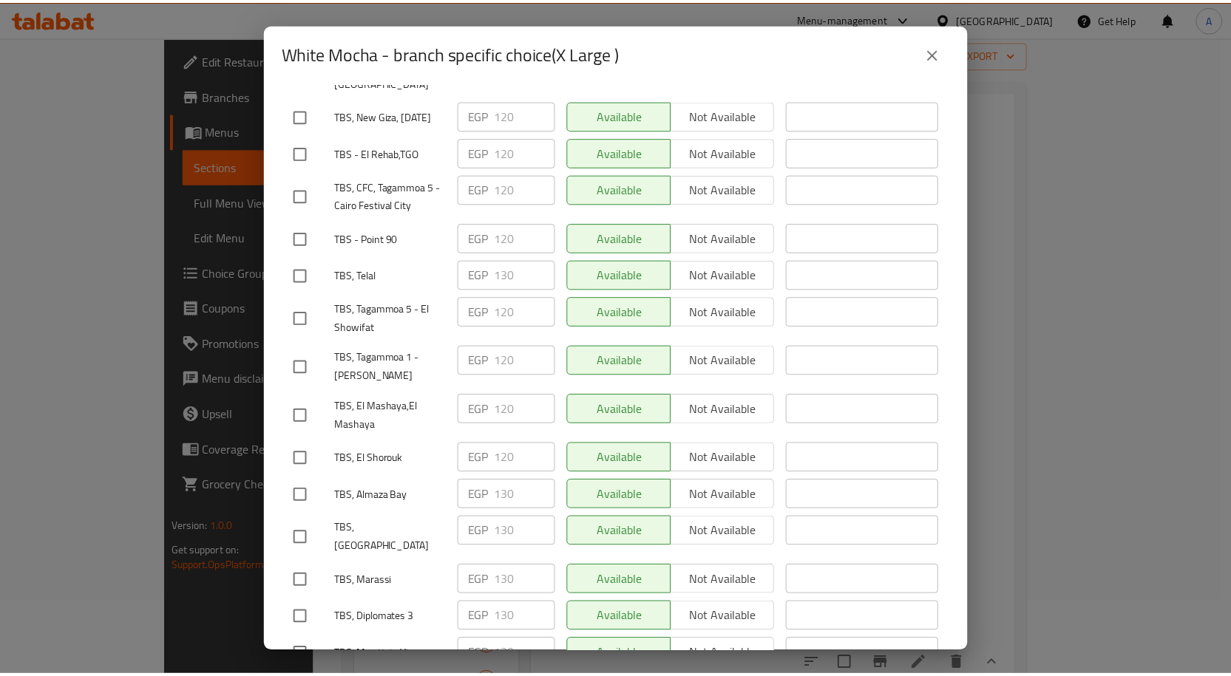
scroll to position [1784, 0]
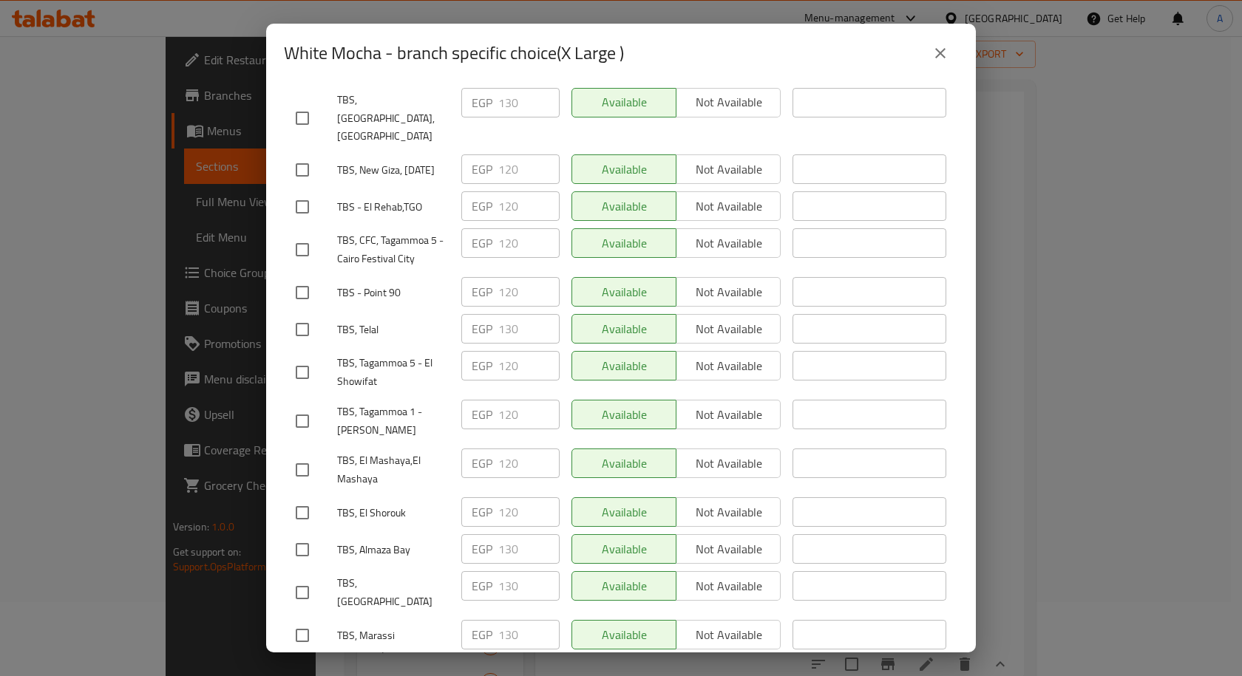
click at [935, 53] on icon "close" at bounding box center [940, 53] width 18 height 18
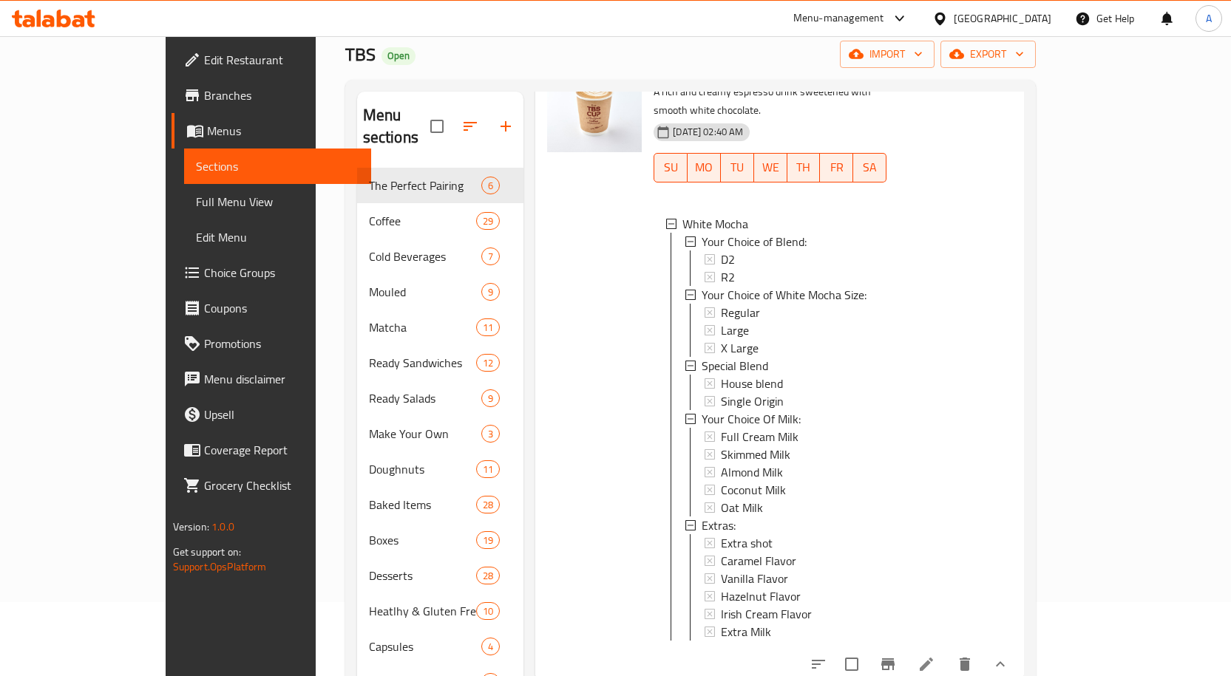
click at [196, 208] on span "Full Menu View" at bounding box center [277, 202] width 163 height 18
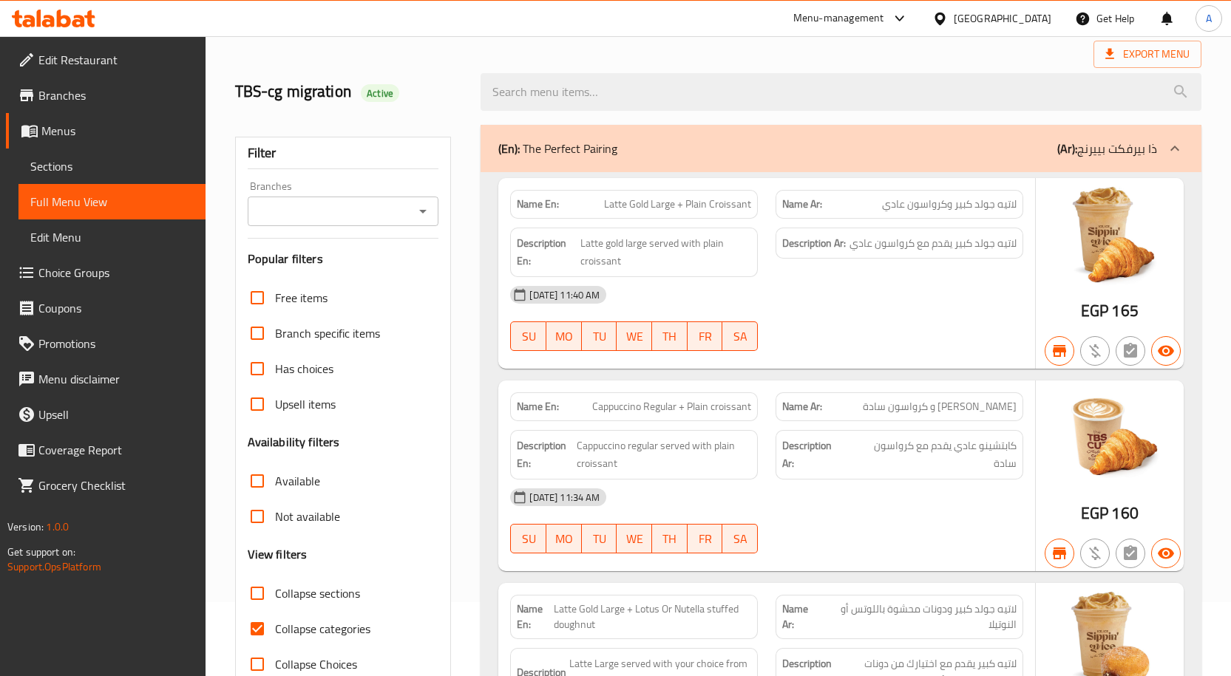
click at [418, 212] on icon "Open" at bounding box center [423, 212] width 18 height 18
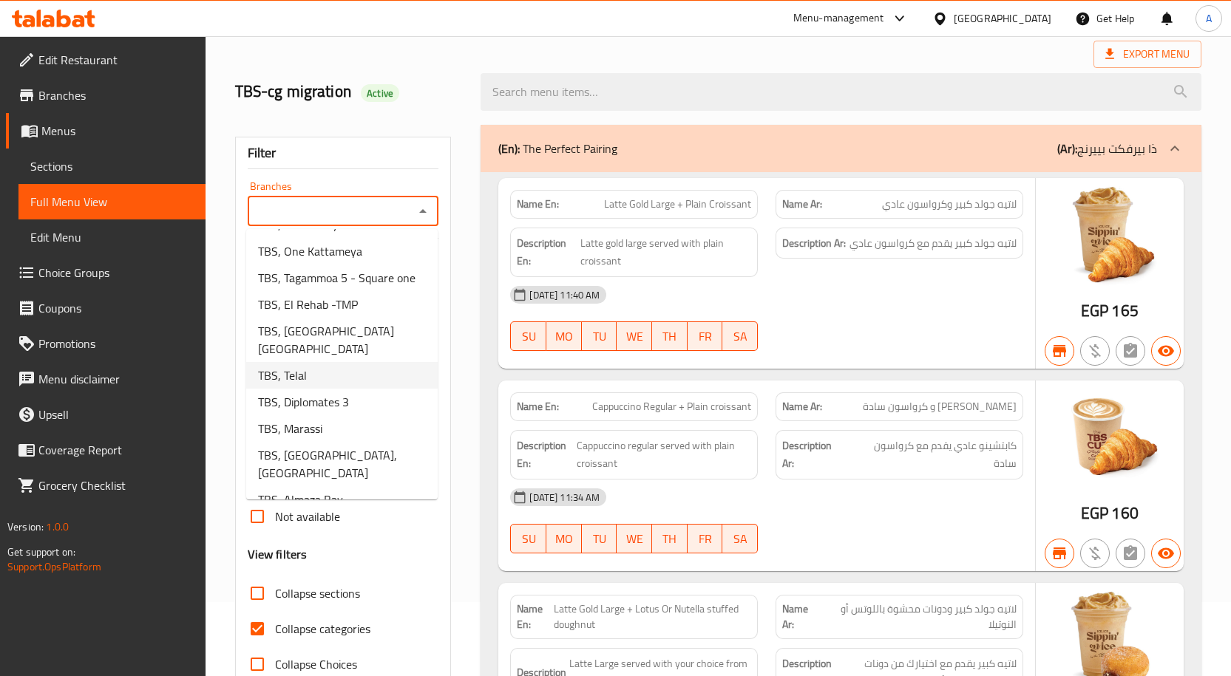
scroll to position [1035, 0]
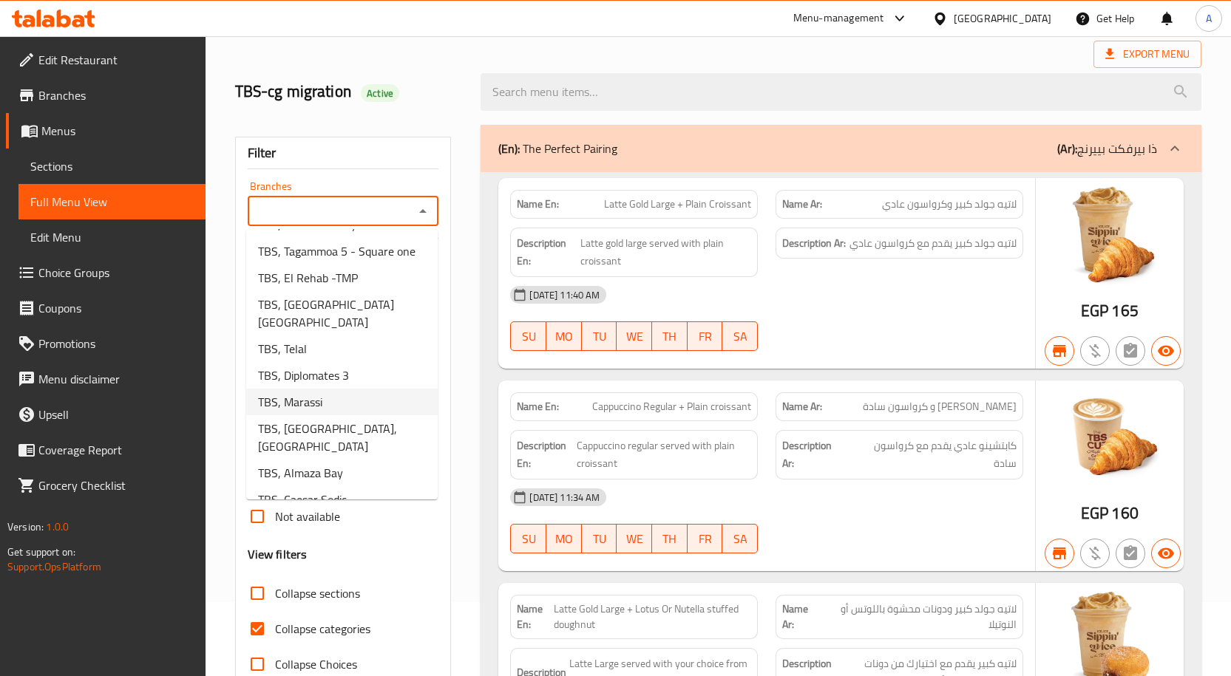
click at [307, 393] on span "TBS, Marassi" at bounding box center [290, 402] width 64 height 18
type input "TBS, Marassi"
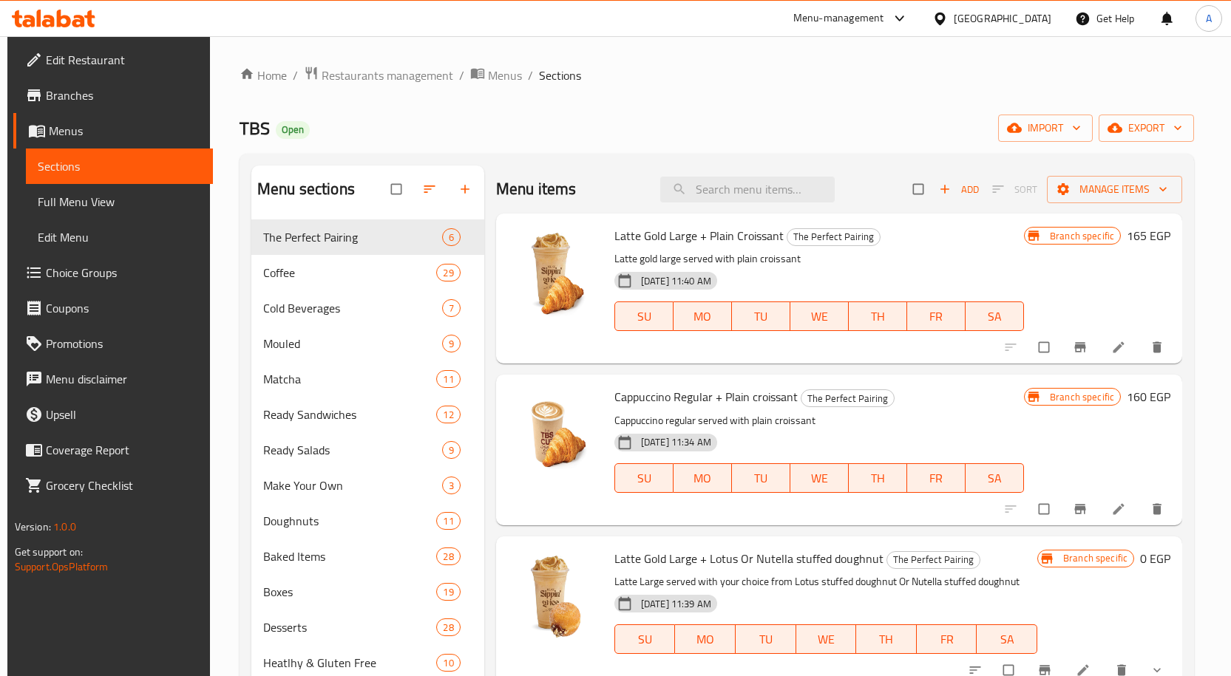
click at [83, 265] on span "Choice Groups" at bounding box center [123, 273] width 155 height 18
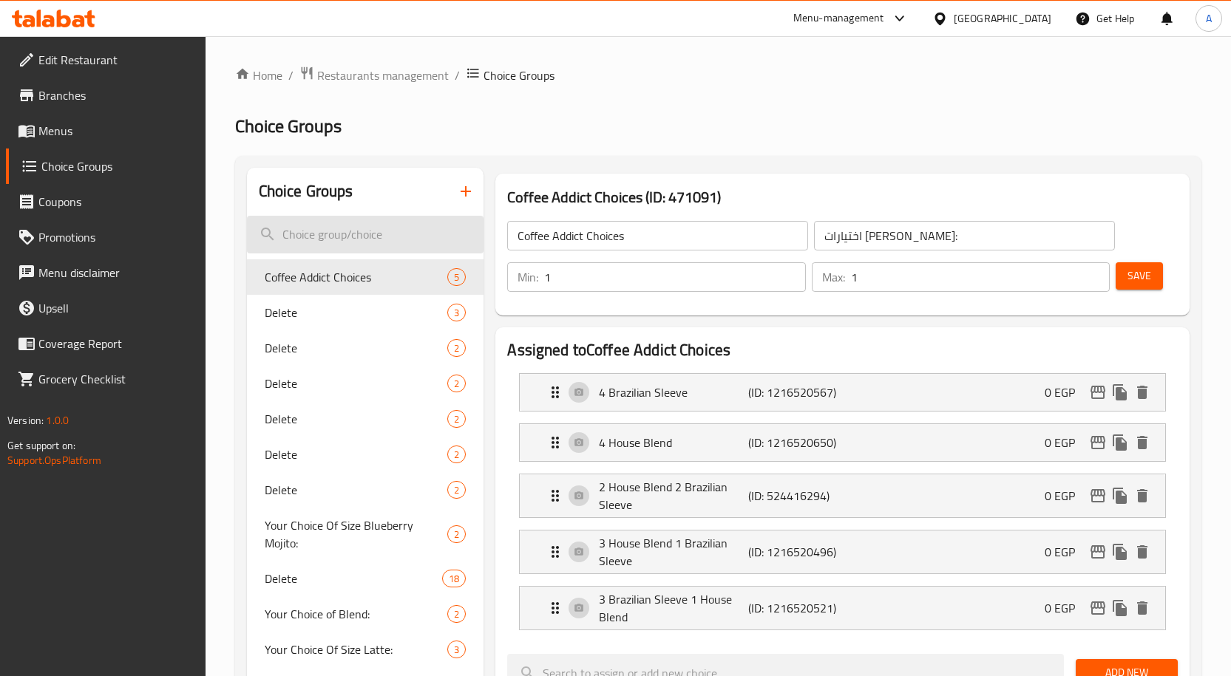
click at [342, 233] on input "search" at bounding box center [365, 235] width 237 height 38
paste input "Your Choice Of American Coffee Size:"
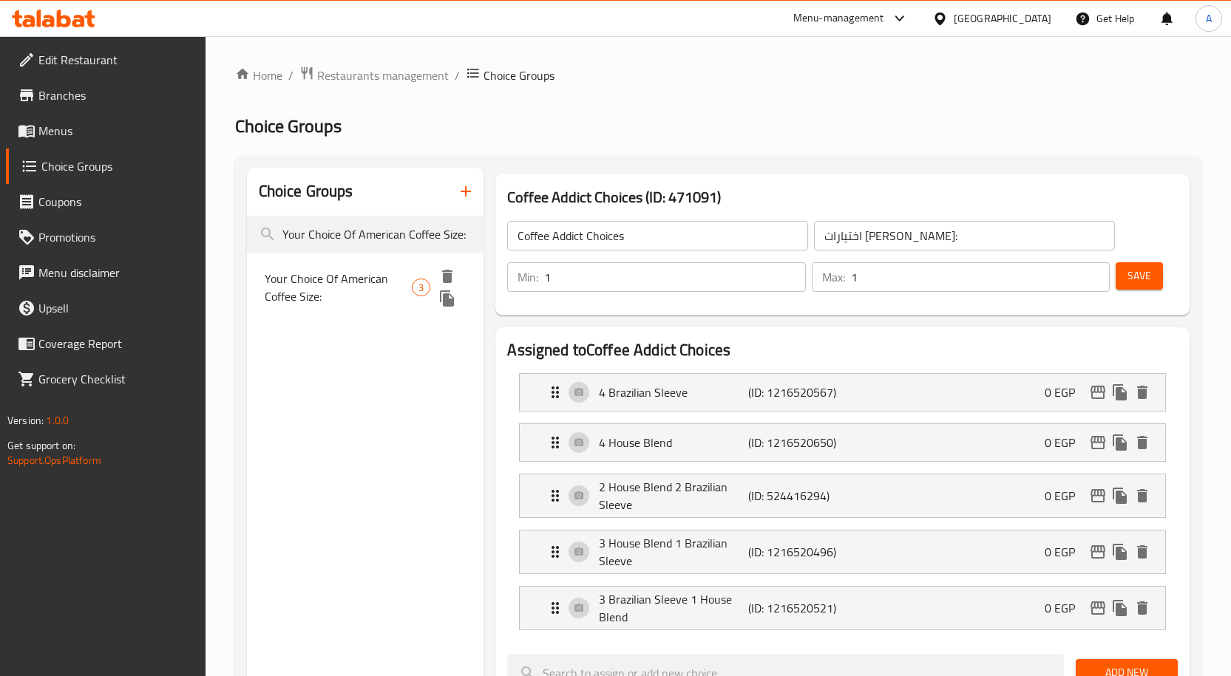
type input "Your Choice Of American Coffee Size:"
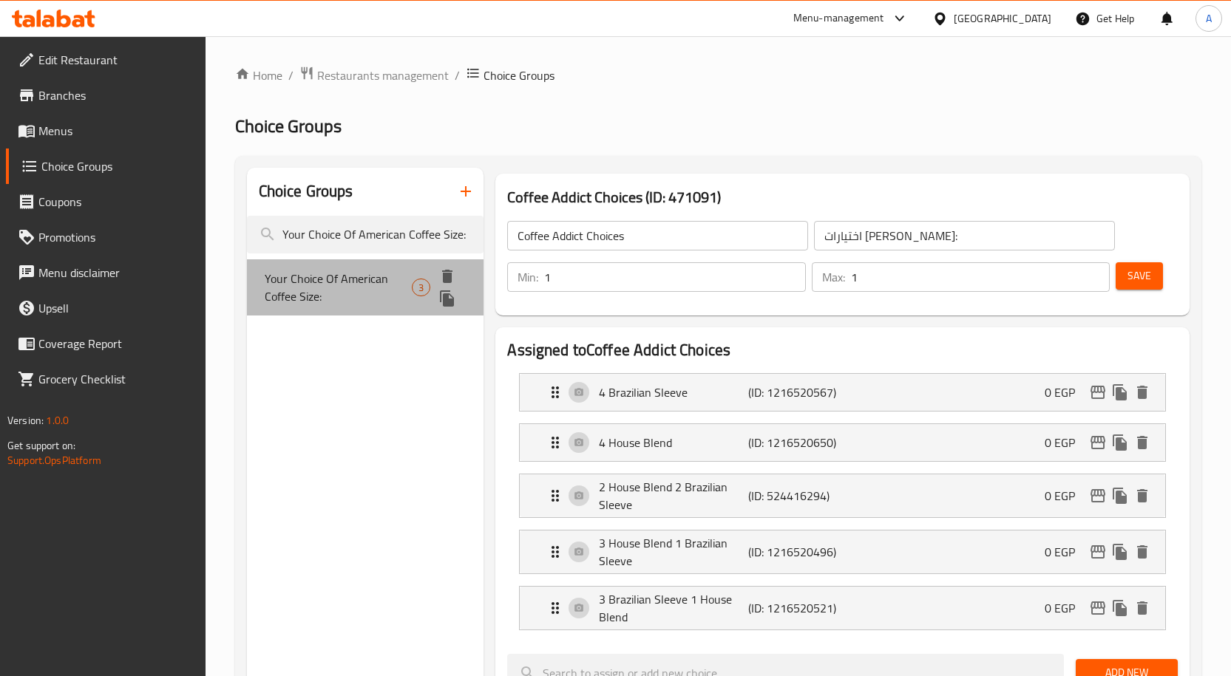
click at [356, 270] on span "Your Choice Of American Coffee Size:" at bounding box center [338, 287] width 147 height 35
type input "Your Choice Of American Coffee Size:"
type input "اختيارك من الحجم اميريكان كوفي:"
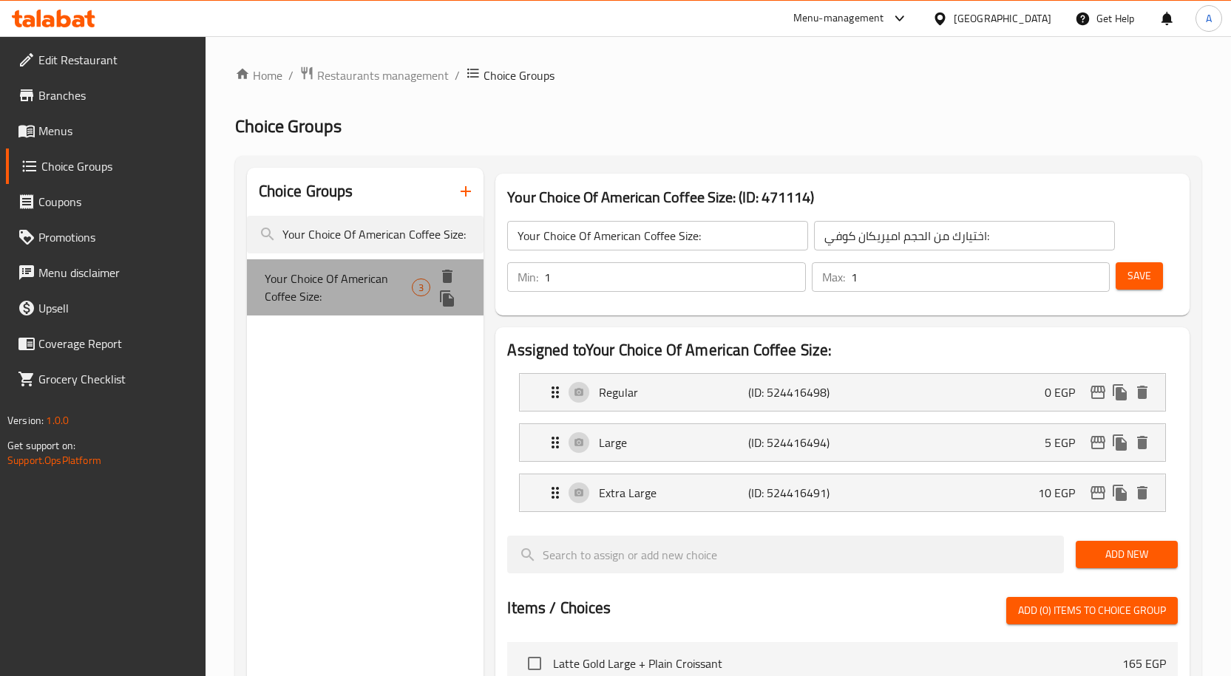
click at [356, 270] on span "Your Choice Of American Coffee Size:" at bounding box center [338, 287] width 147 height 35
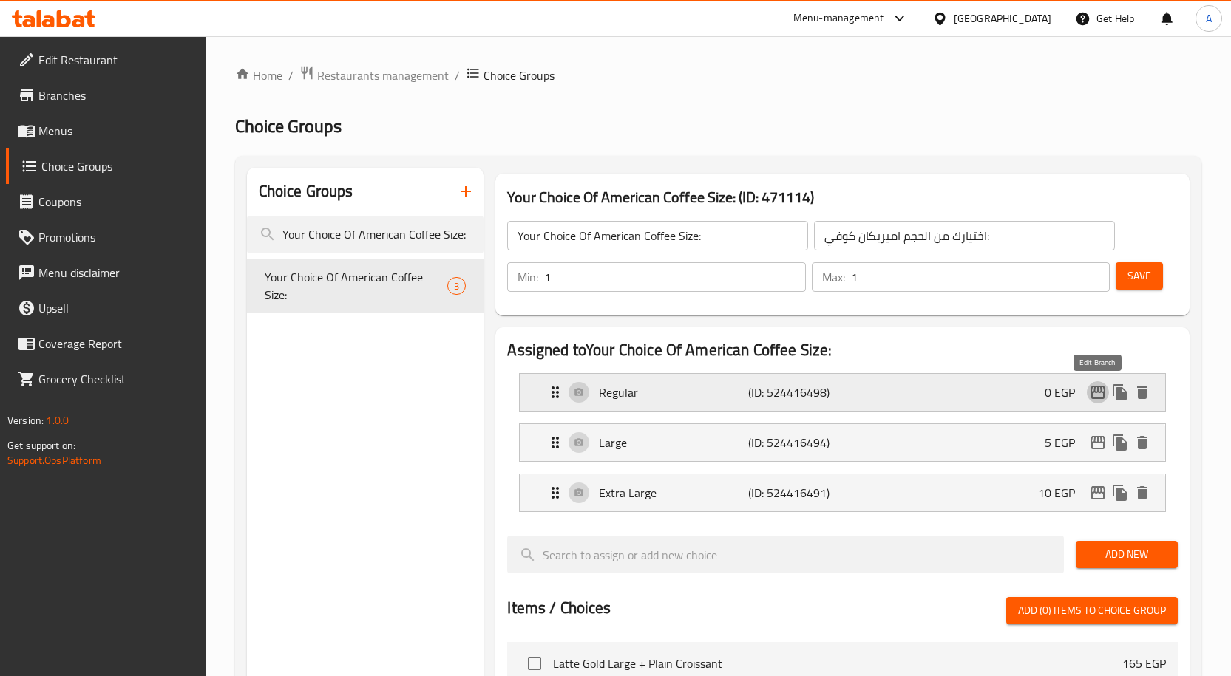
click at [1091, 396] on icon "edit" at bounding box center [1097, 392] width 15 height 13
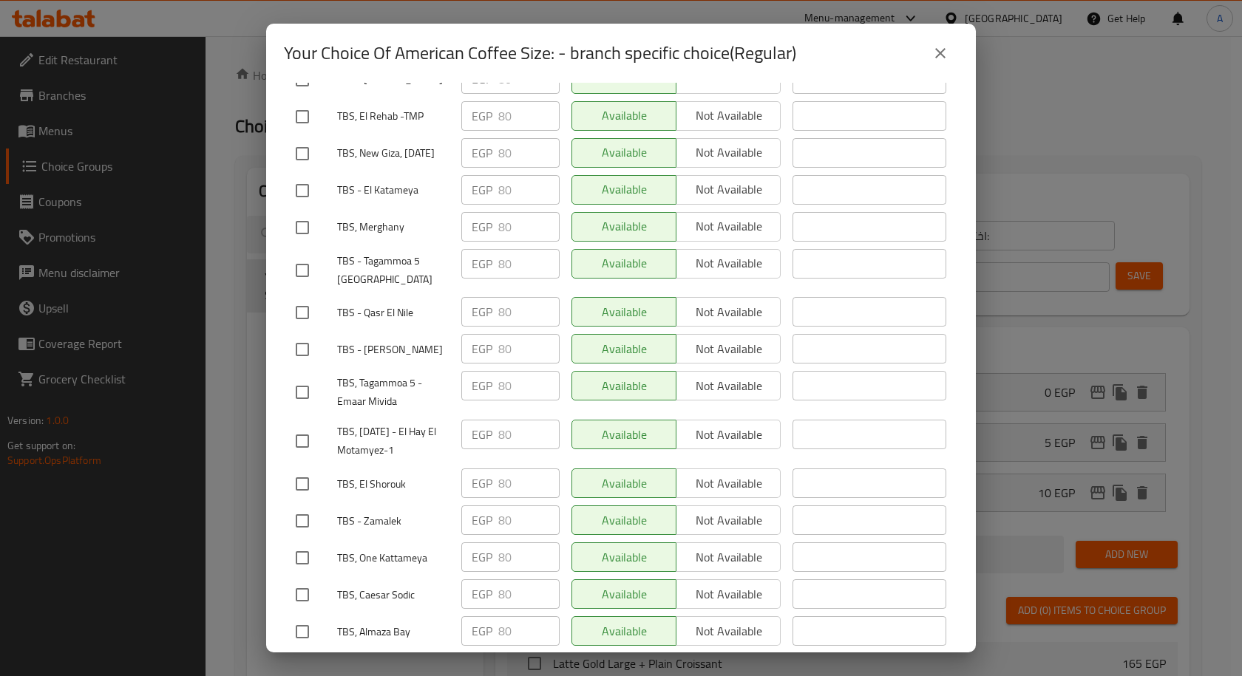
scroll to position [1320, 0]
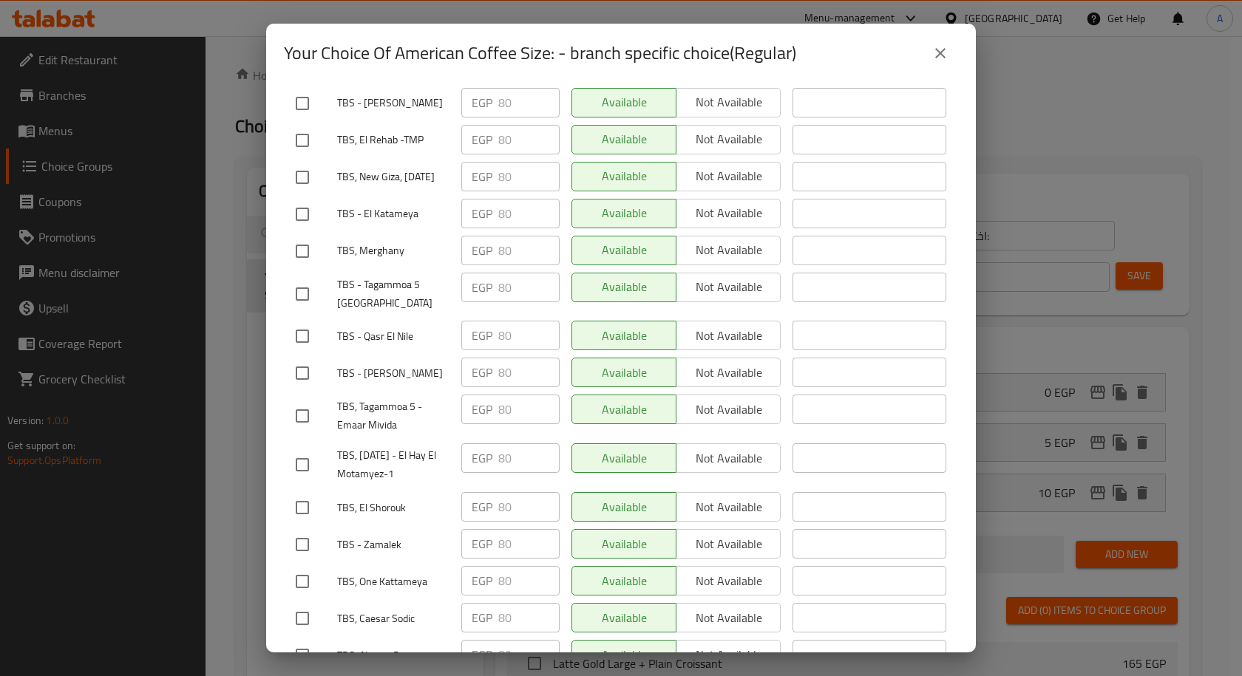
click at [817, 44] on div "Your Choice Of American Coffee Size: - branch specific choice(Regular)" at bounding box center [621, 52] width 674 height 35
click at [934, 52] on icon "close" at bounding box center [940, 53] width 18 height 18
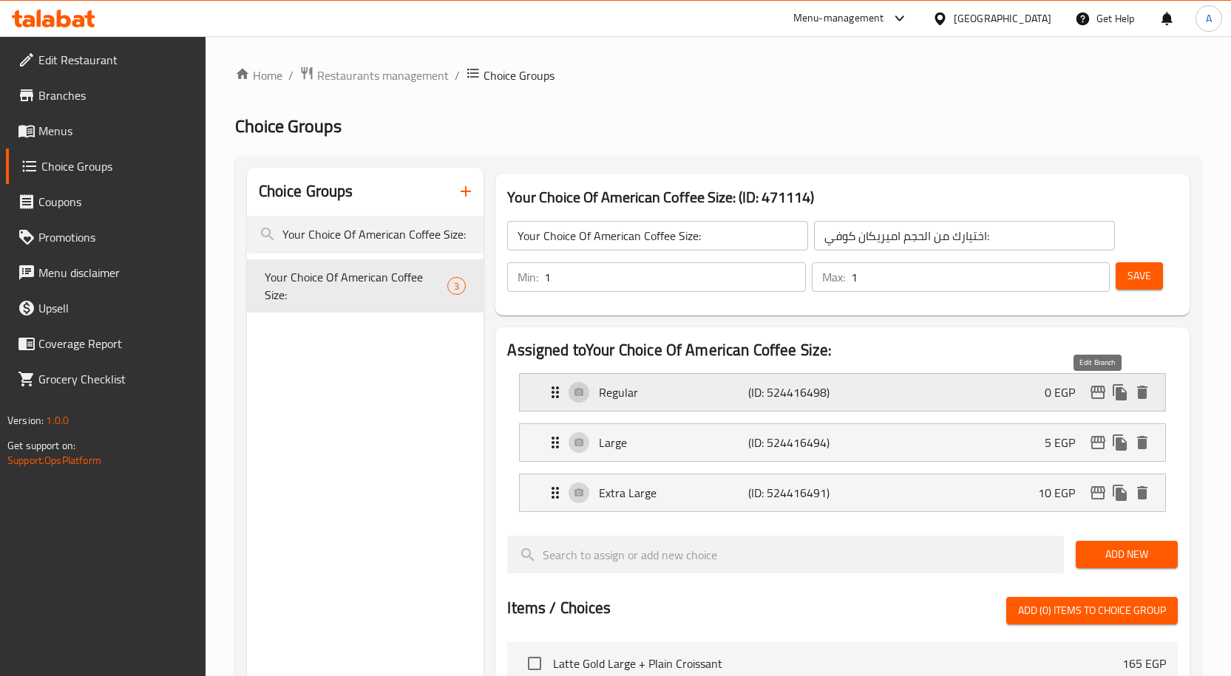
click at [1105, 397] on icon "edit" at bounding box center [1098, 393] width 18 height 18
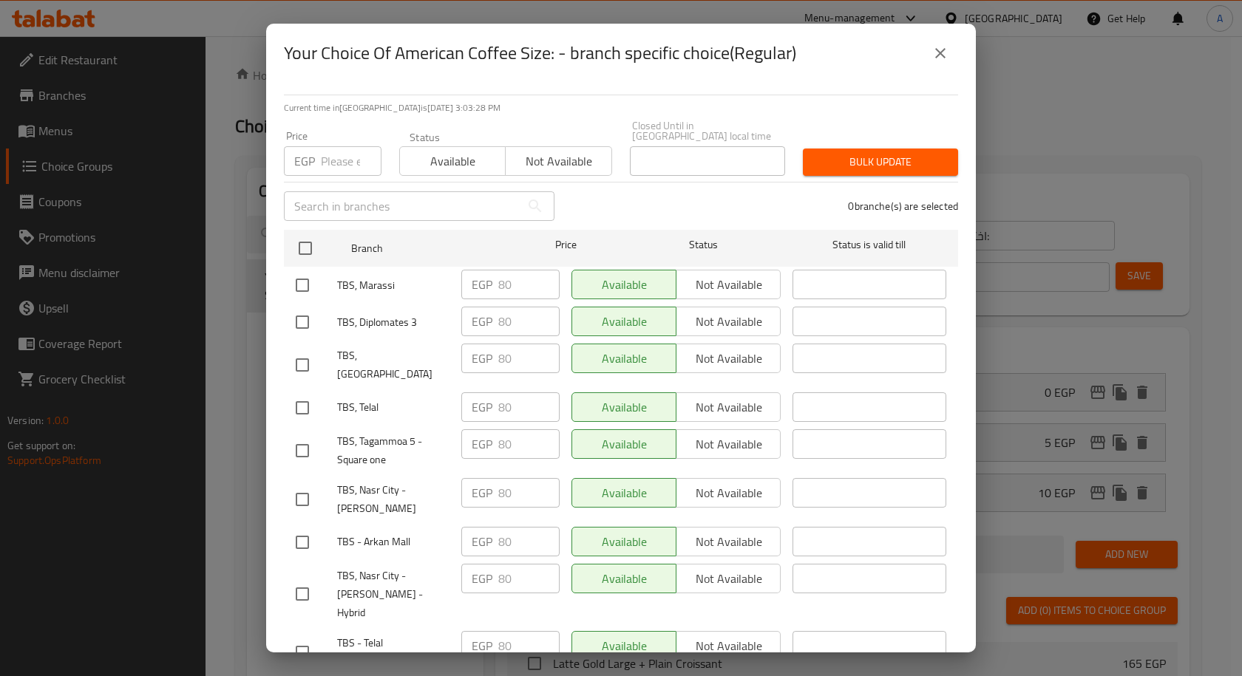
scroll to position [1514, 0]
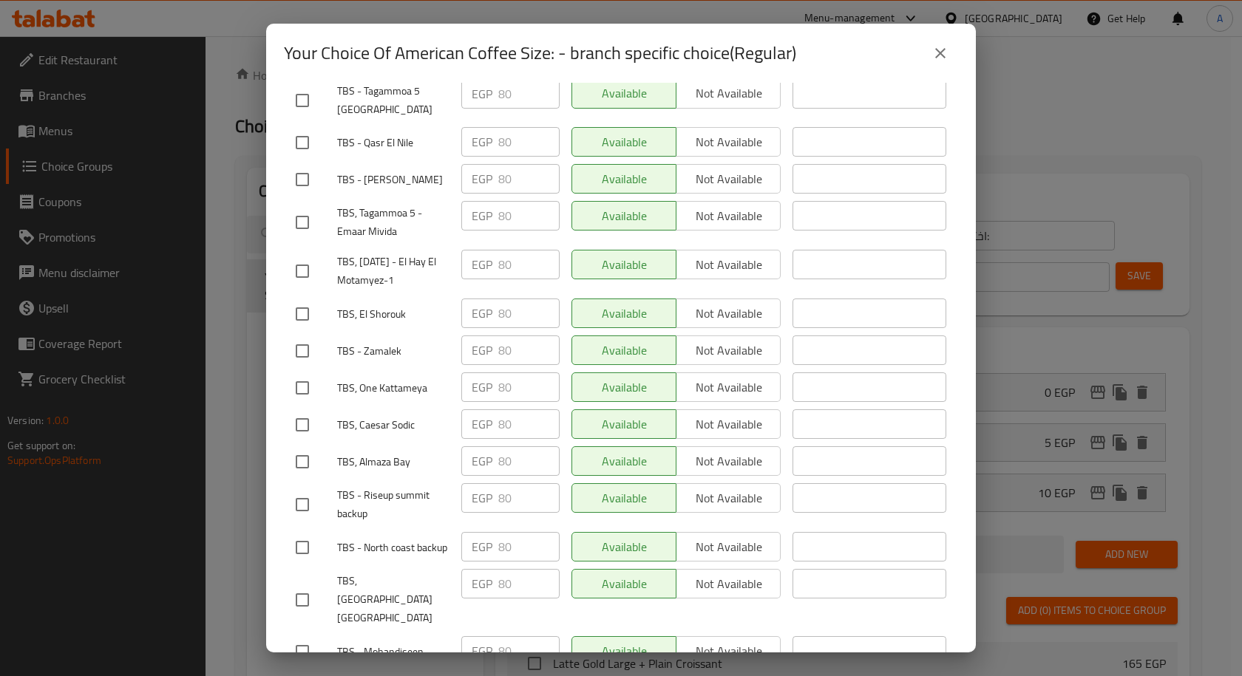
click at [305, 446] on input "checkbox" at bounding box center [302, 461] width 31 height 31
checkbox input "true"
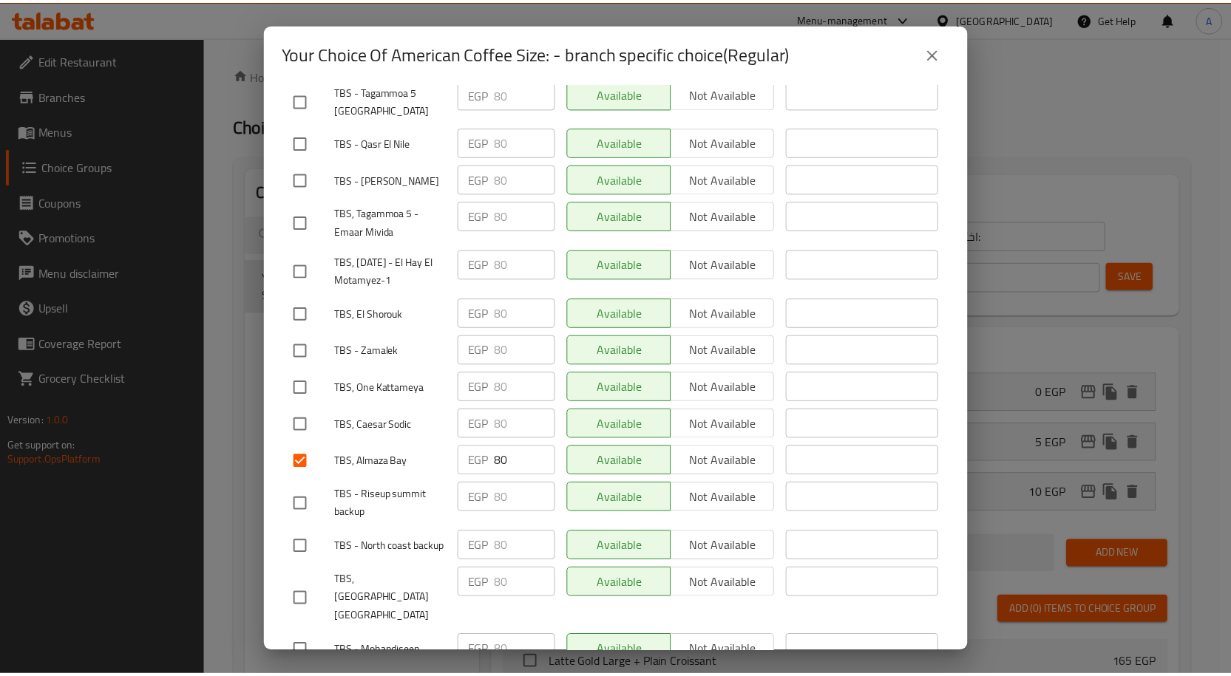
scroll to position [18, 0]
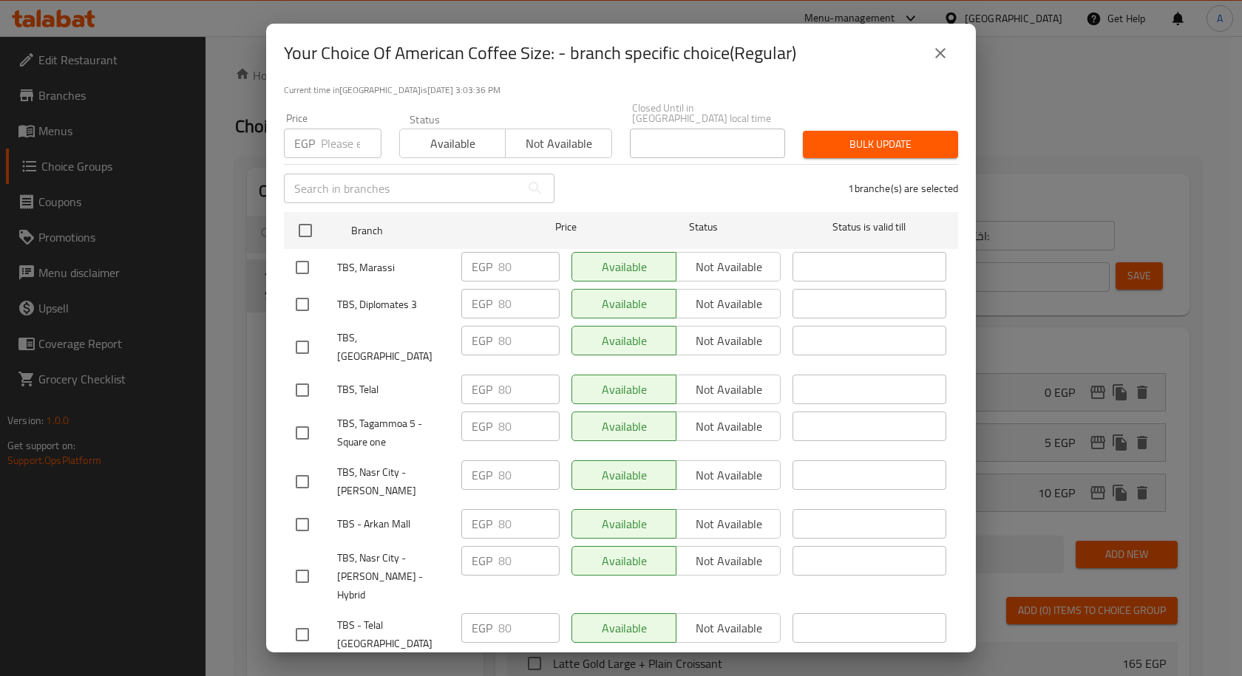
click at [310, 375] on input "checkbox" at bounding box center [302, 390] width 31 height 31
checkbox input "true"
click at [946, 53] on icon "close" at bounding box center [940, 53] width 18 height 18
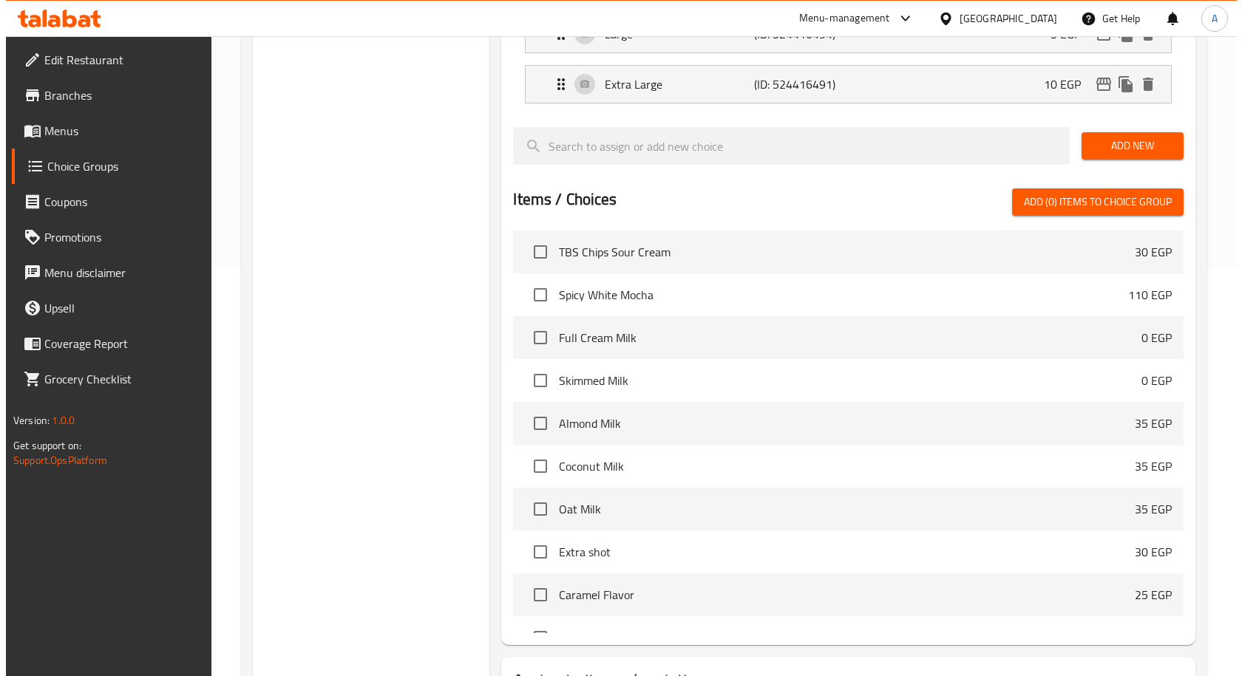
scroll to position [529, 0]
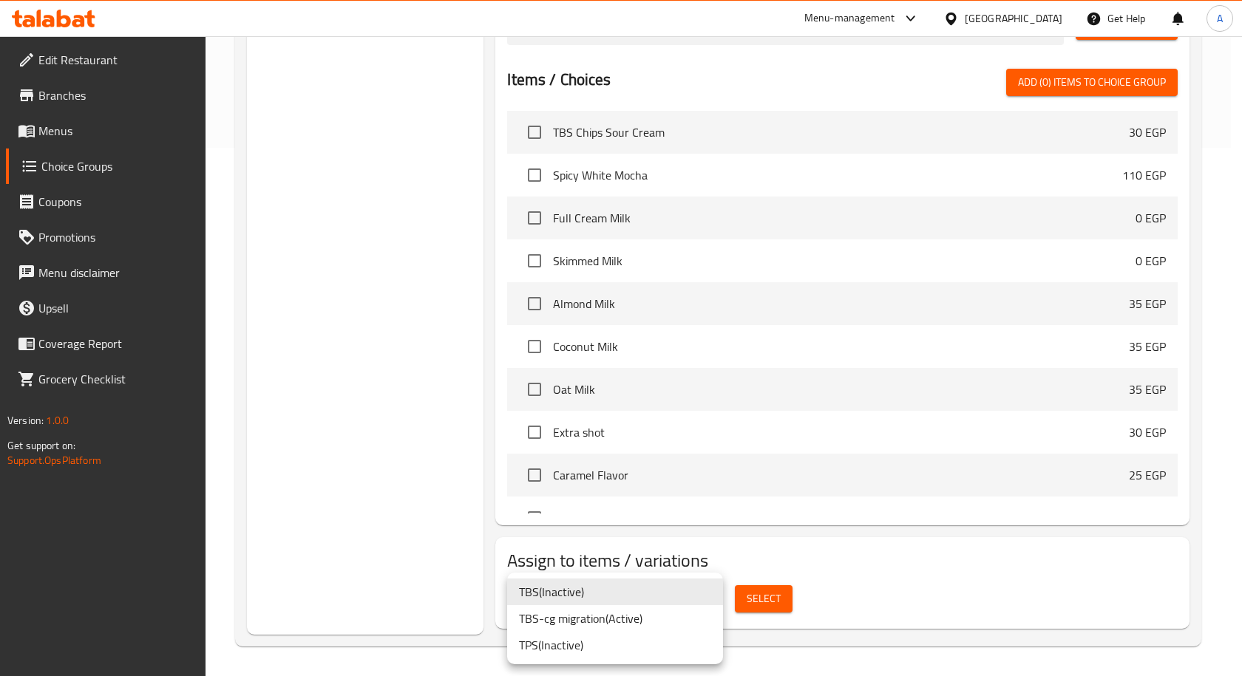
click at [589, 619] on li "TBS-cg migration ( Active )" at bounding box center [615, 618] width 216 height 27
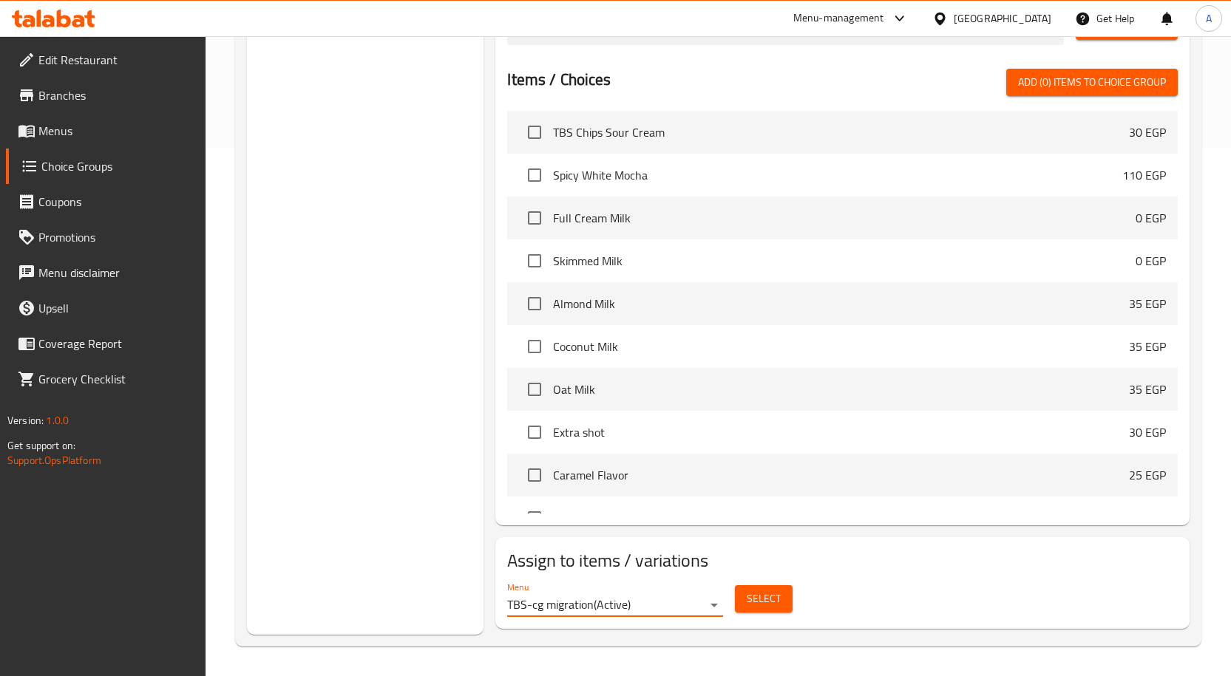
click at [760, 599] on span "Select" at bounding box center [764, 599] width 34 height 18
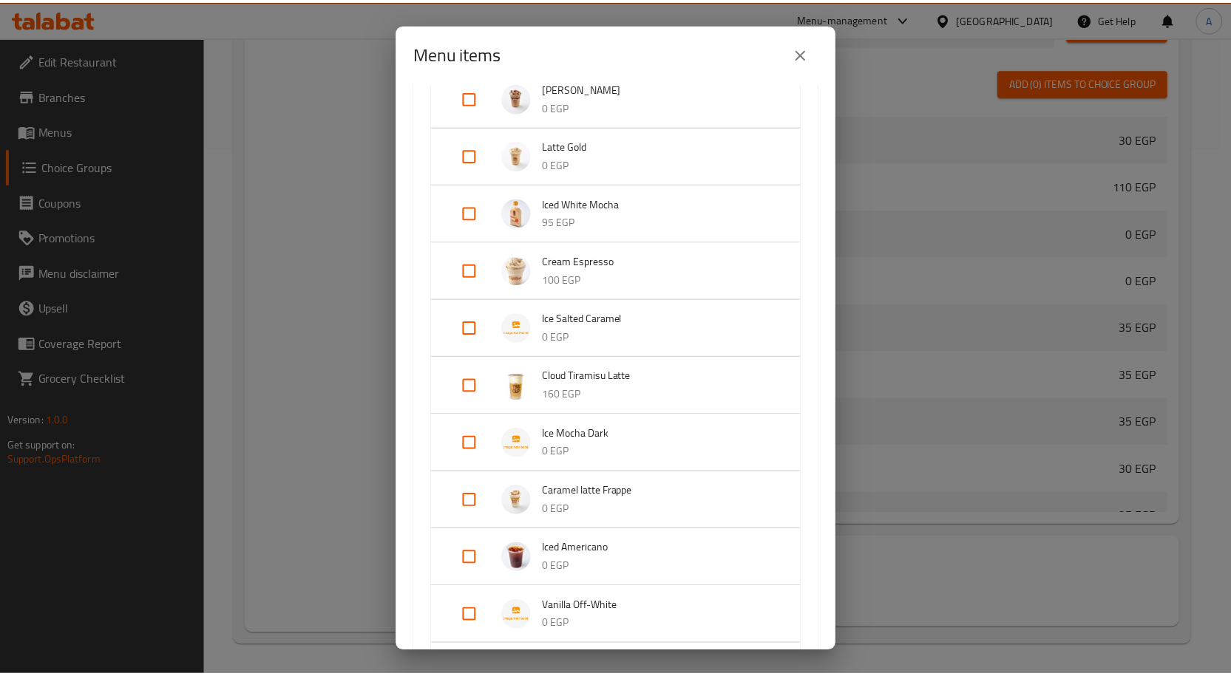
scroll to position [1035, 0]
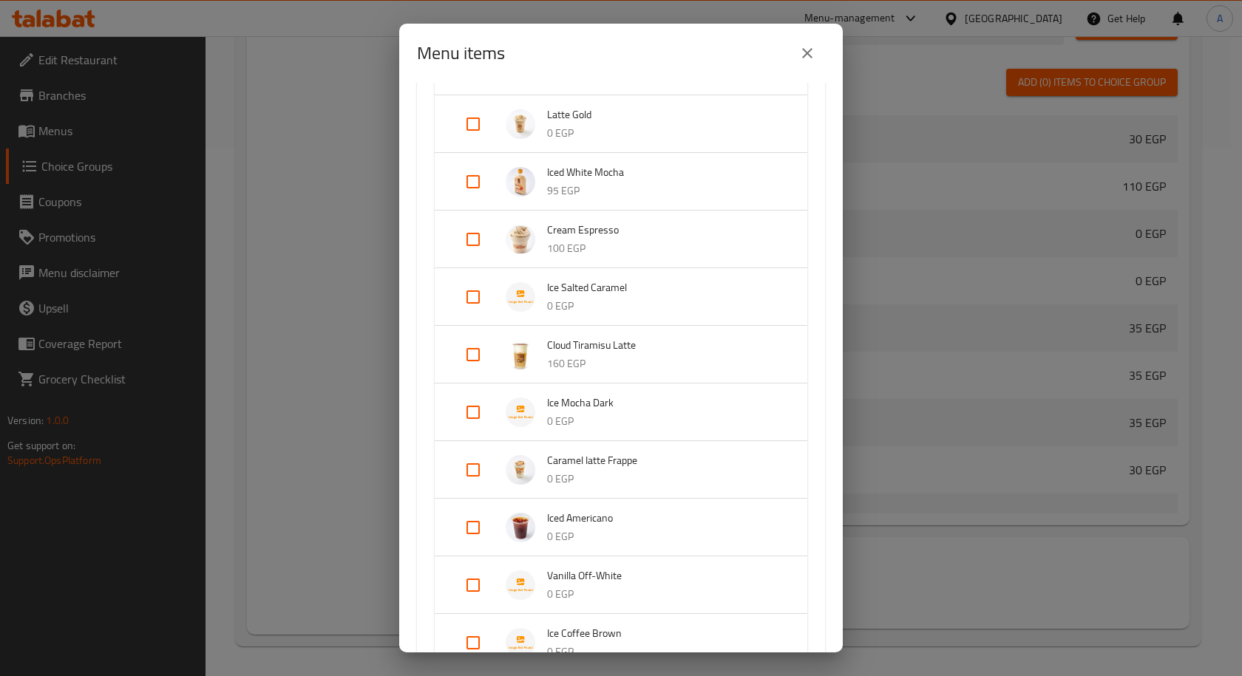
drag, startPoint x: 803, startPoint y: 51, endPoint x: 764, endPoint y: 105, distance: 66.7
click at [803, 51] on icon "close" at bounding box center [807, 53] width 18 height 18
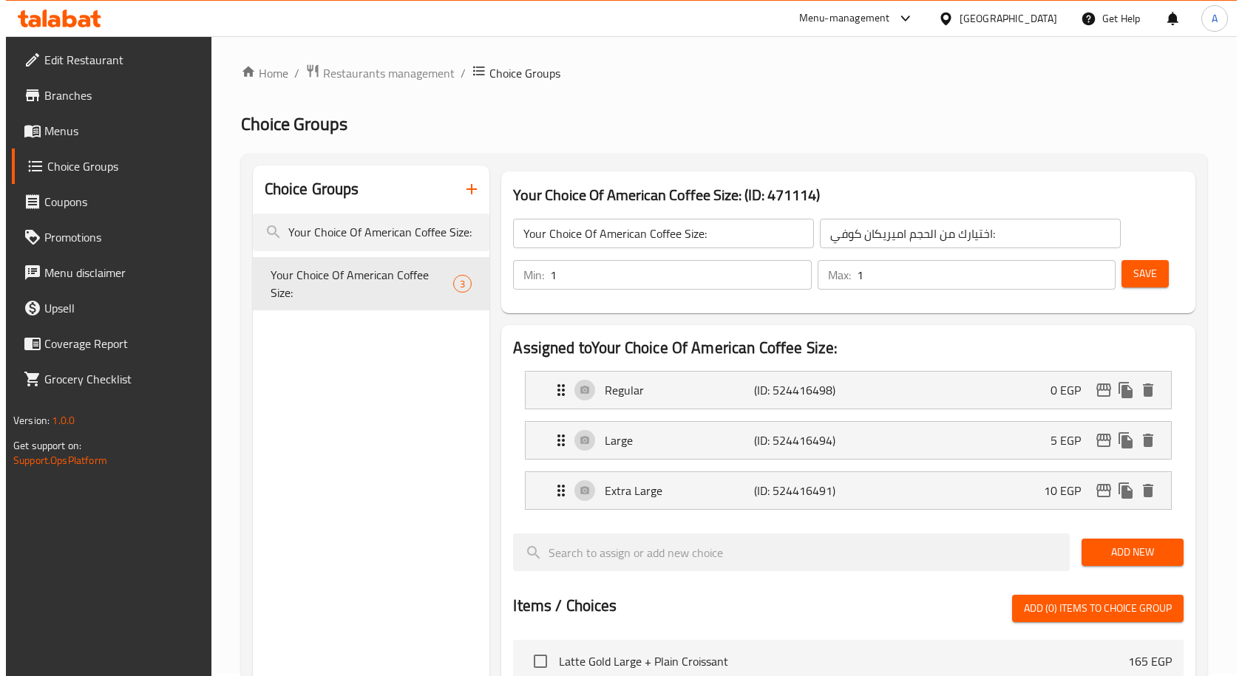
scroll to position [0, 0]
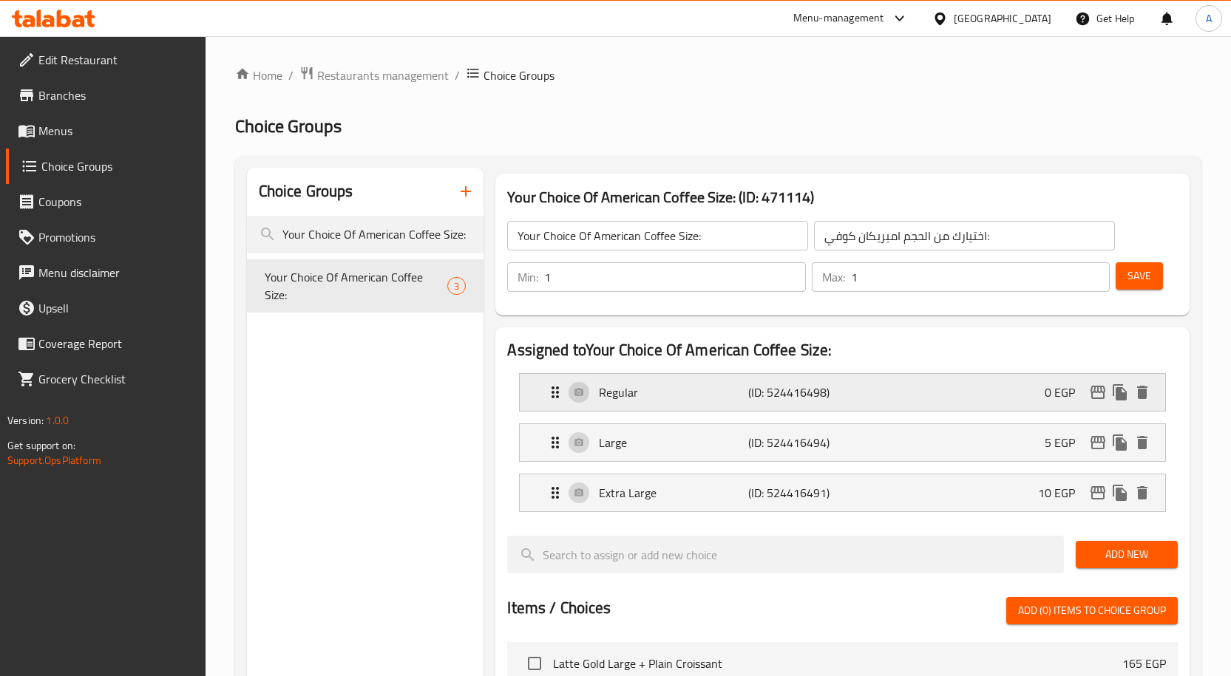
click at [1098, 393] on icon "edit" at bounding box center [1098, 393] width 18 height 18
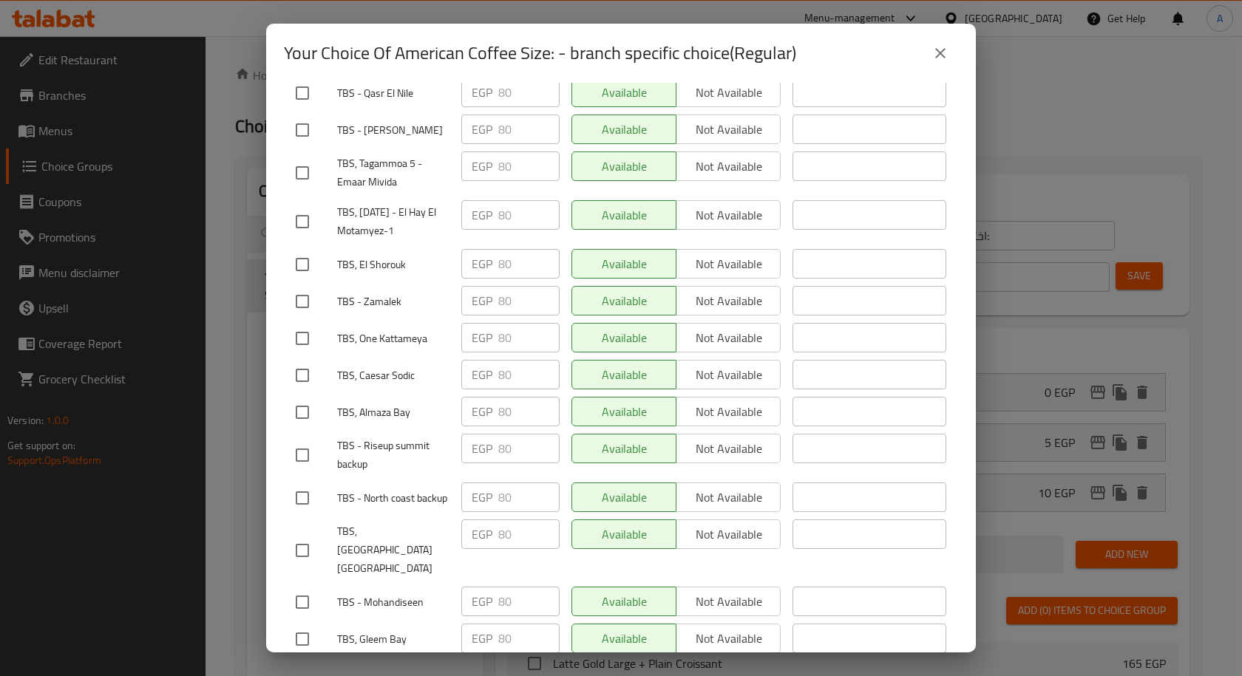
scroll to position [1588, 0]
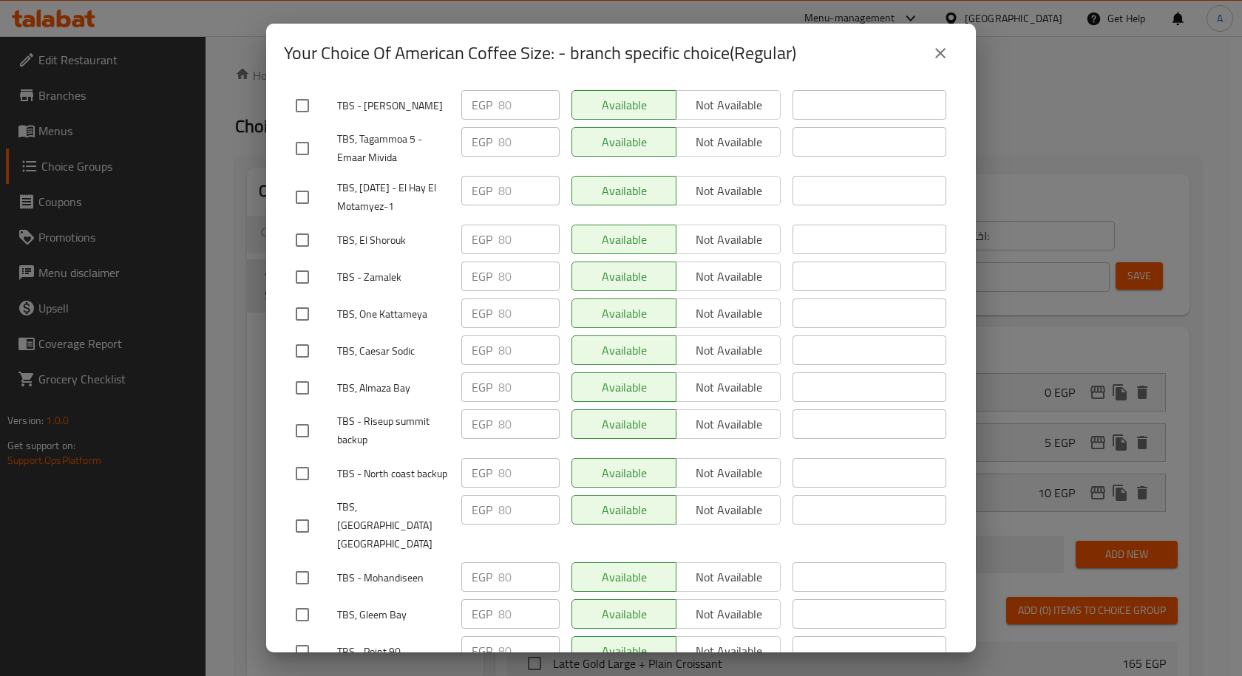
click at [304, 373] on input "checkbox" at bounding box center [302, 388] width 31 height 31
checkbox input "true"
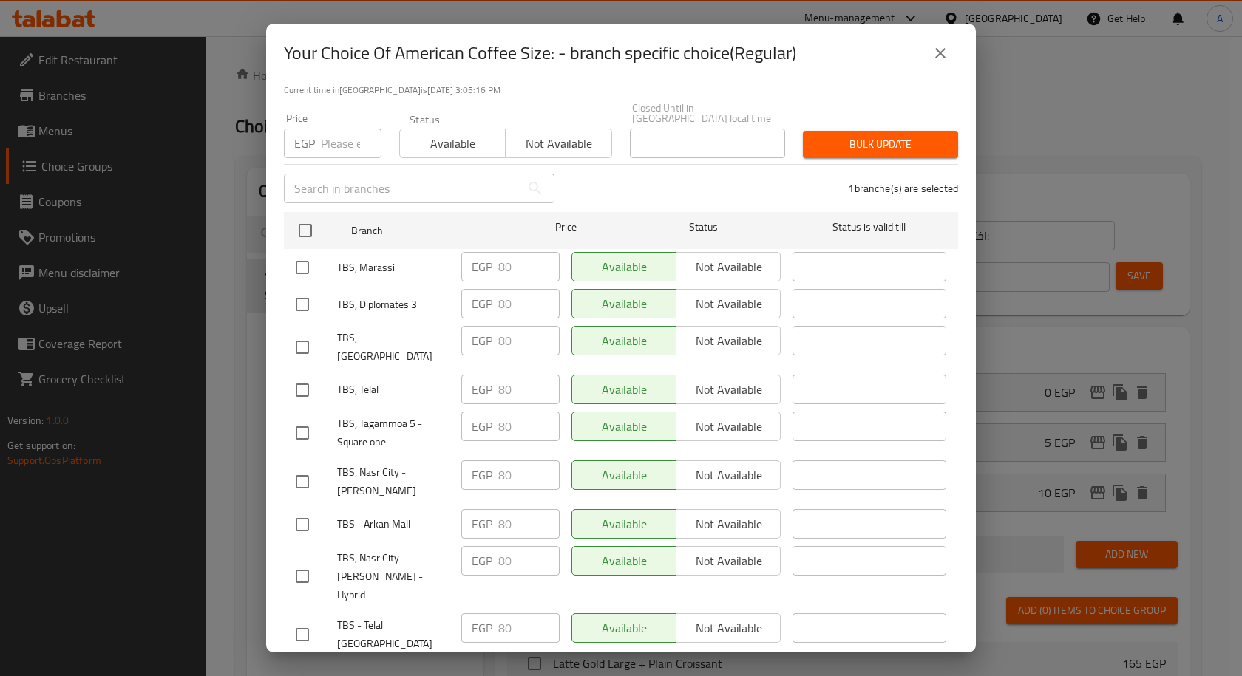
click at [303, 375] on input "checkbox" at bounding box center [302, 390] width 31 height 31
checkbox input "true"
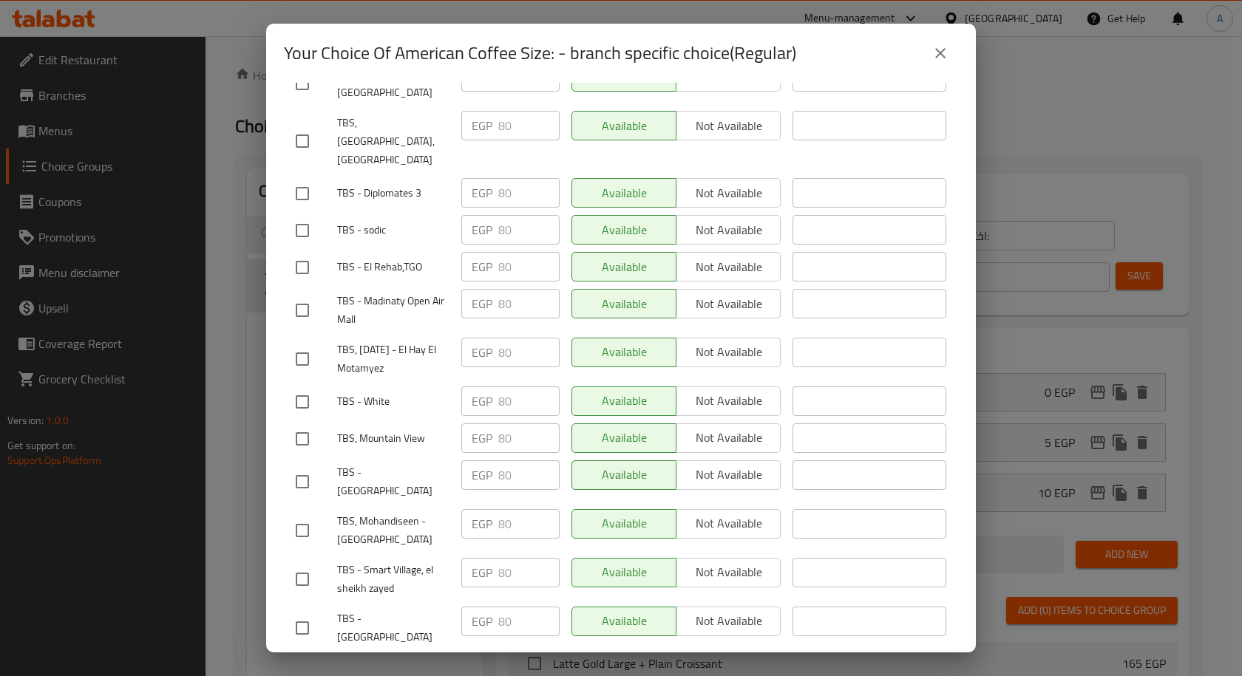
click at [309, 424] on input "checkbox" at bounding box center [302, 439] width 31 height 31
checkbox input "true"
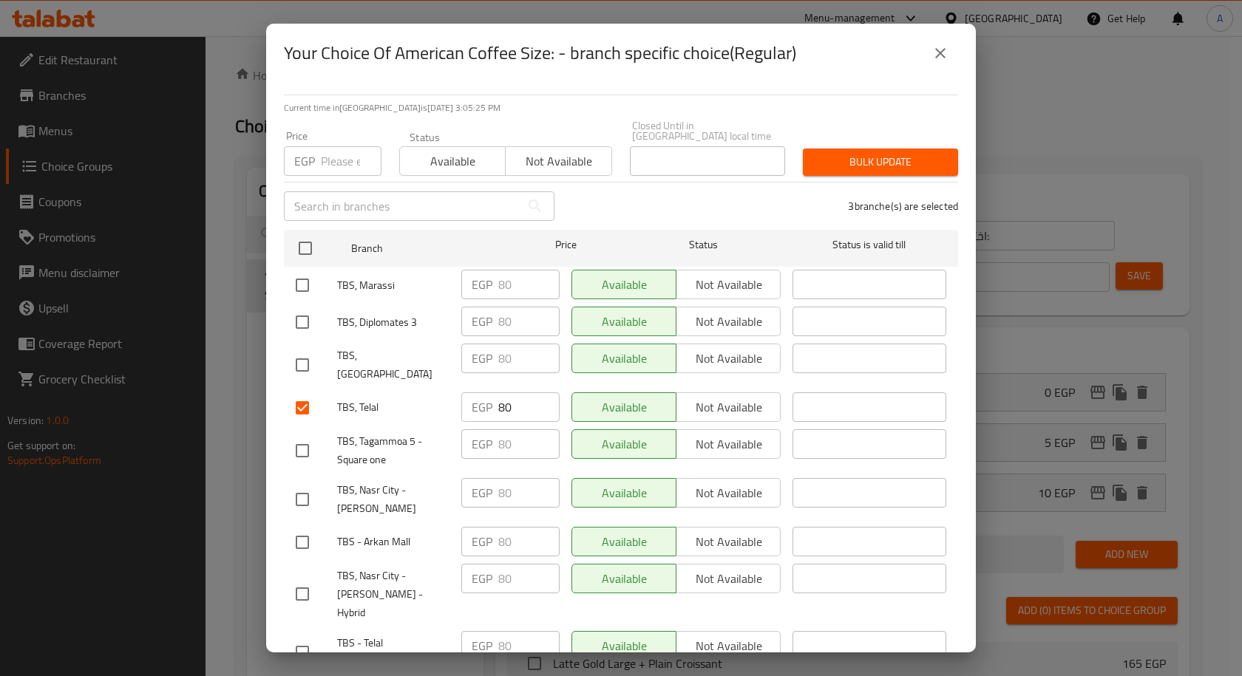
click at [305, 350] on input "checkbox" at bounding box center [302, 365] width 31 height 31
checkbox input "true"
click at [299, 286] on input "checkbox" at bounding box center [302, 285] width 31 height 31
checkbox input "true"
click at [310, 307] on input "checkbox" at bounding box center [302, 322] width 31 height 31
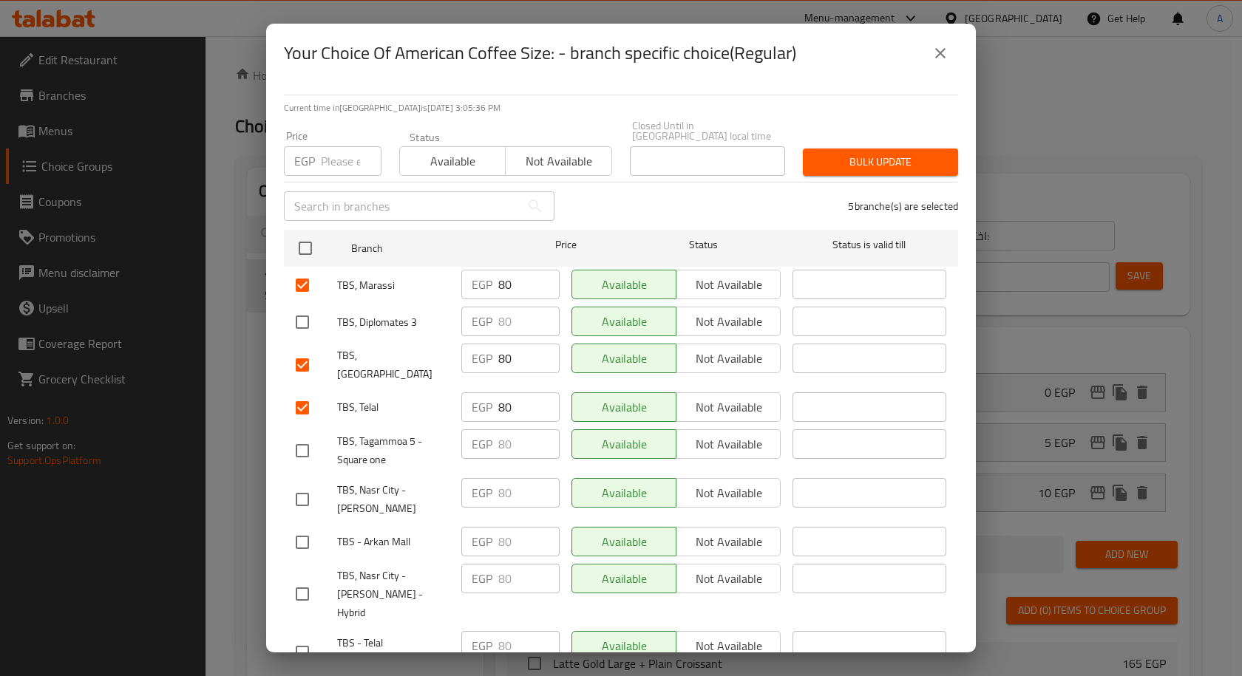
checkbox input "true"
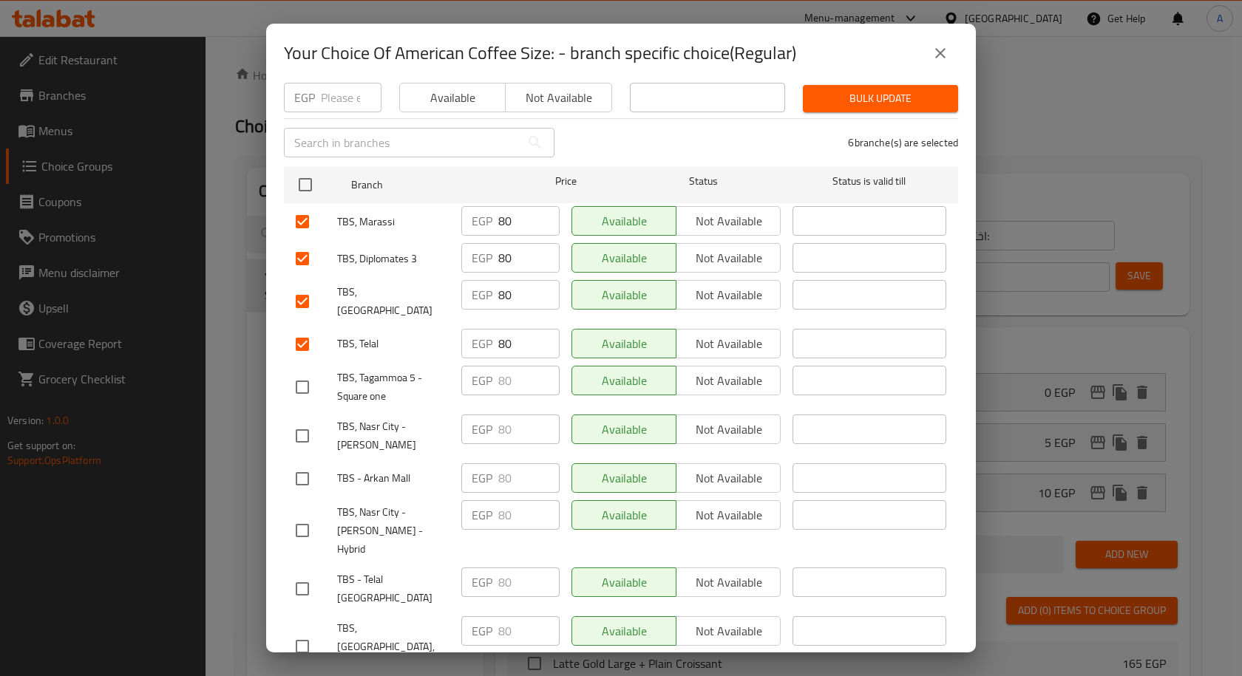
scroll to position [89, 0]
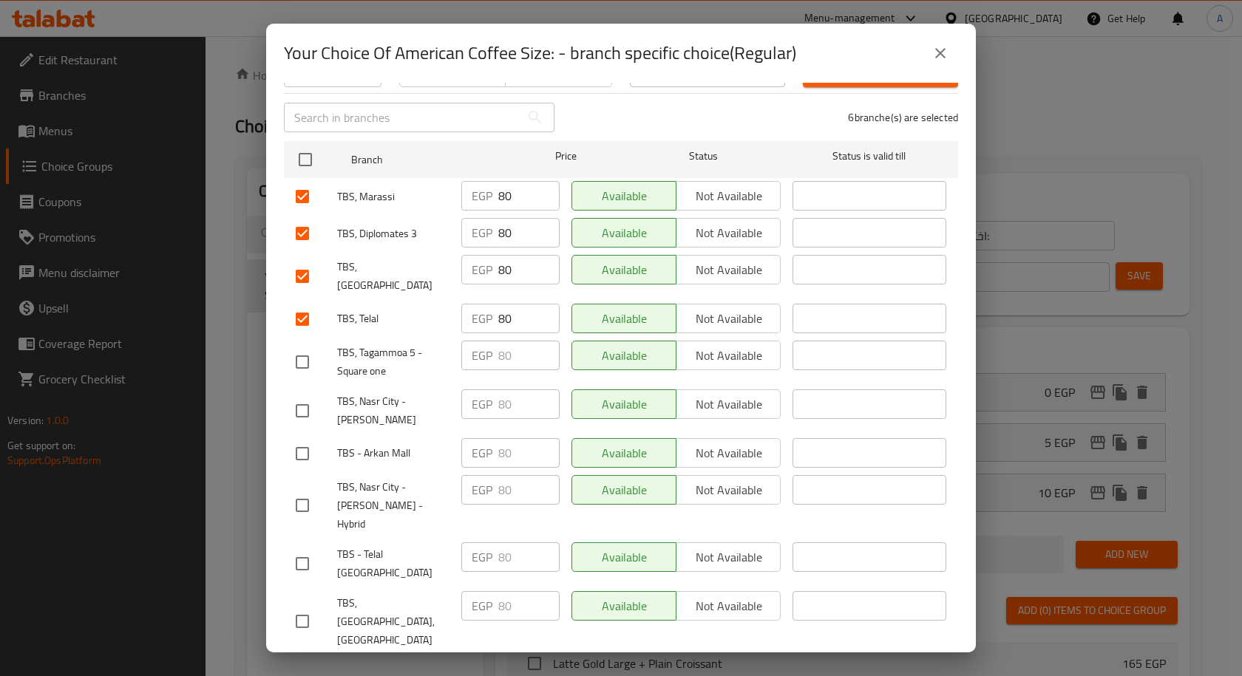
click at [302, 606] on input "checkbox" at bounding box center [302, 621] width 31 height 31
checkbox input "true"
click at [422, 119] on input "text" at bounding box center [402, 118] width 237 height 30
paste input "95"
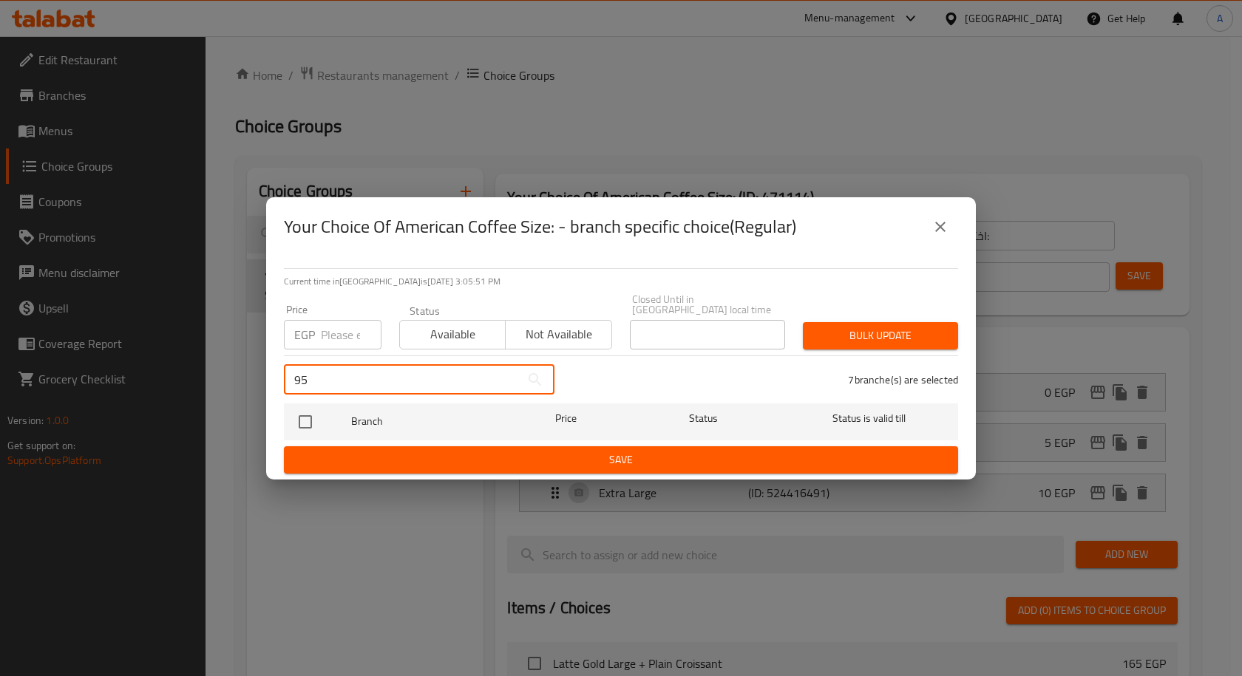
scroll to position [0, 0]
type input "95"
click at [936, 230] on icon "close" at bounding box center [940, 227] width 18 height 18
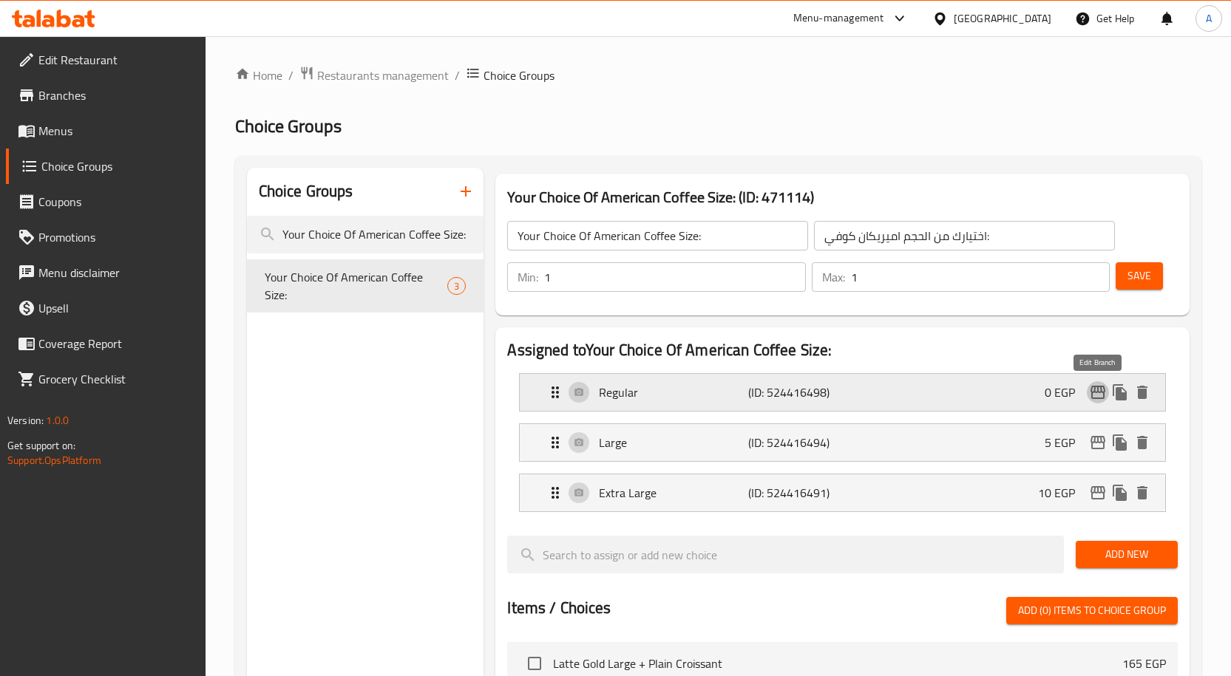
click at [1100, 393] on icon "edit" at bounding box center [1097, 392] width 15 height 13
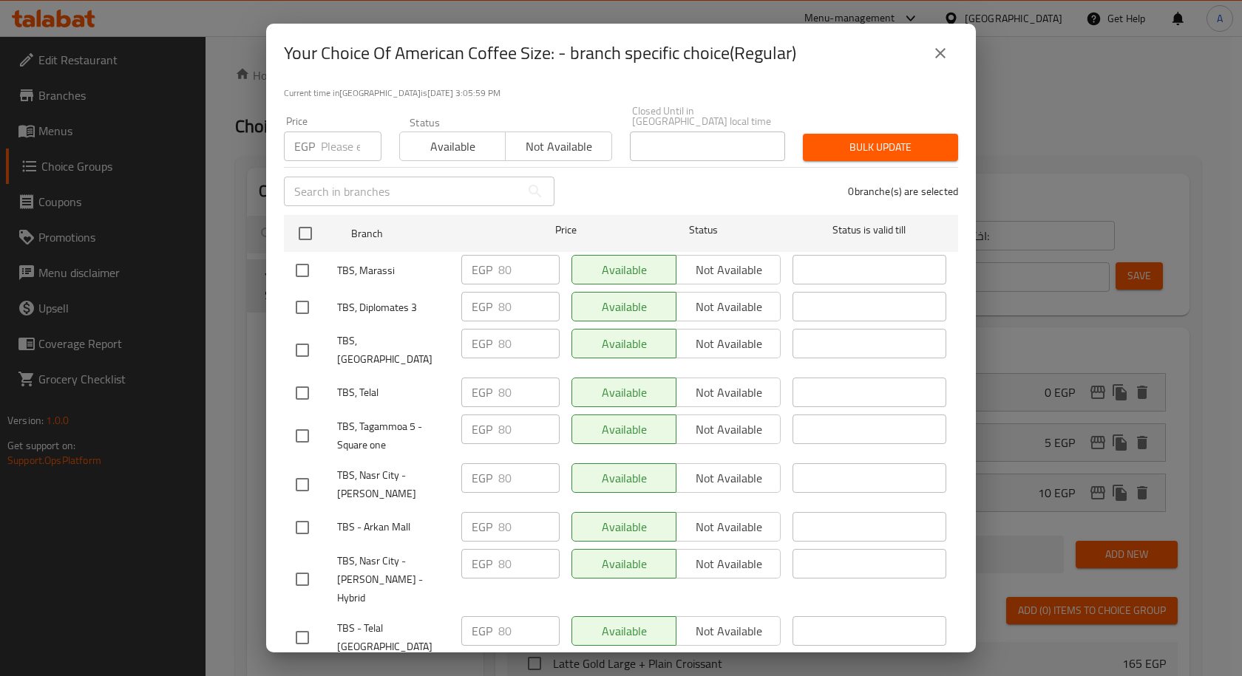
scroll to position [163, 0]
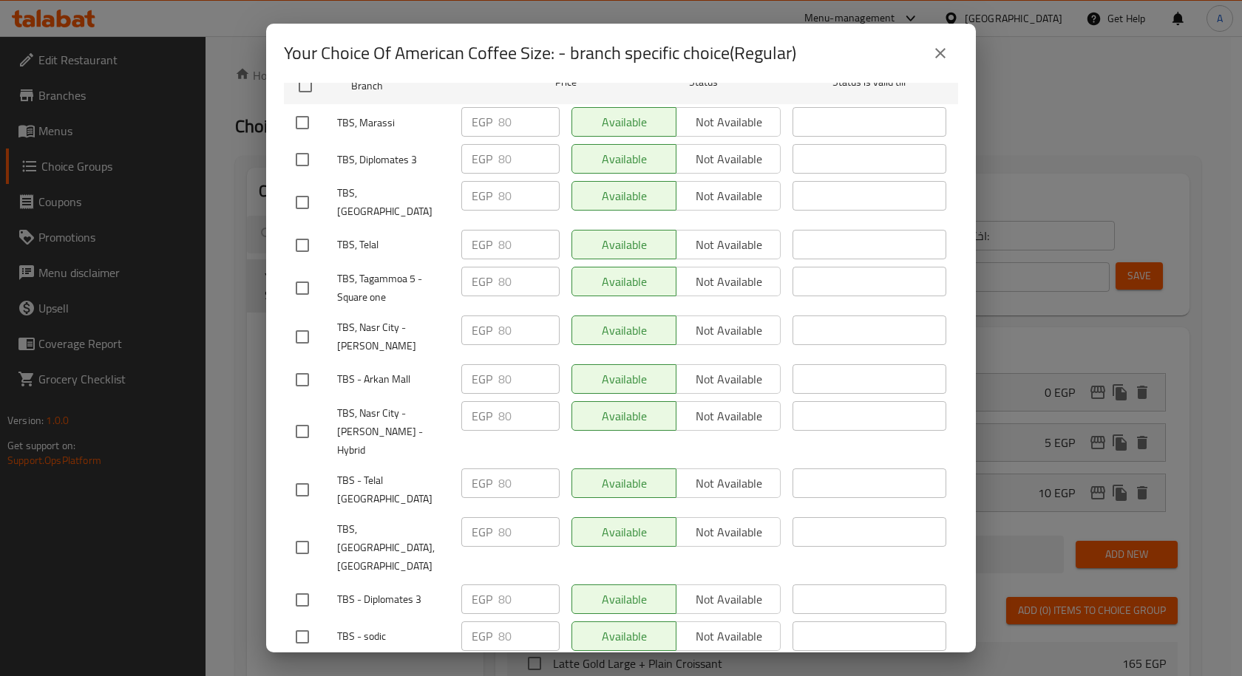
click at [297, 532] on input "checkbox" at bounding box center [302, 547] width 31 height 31
checkbox input "true"
click at [499, 517] on input "80" at bounding box center [528, 532] width 61 height 30
click at [295, 230] on input "checkbox" at bounding box center [302, 245] width 31 height 31
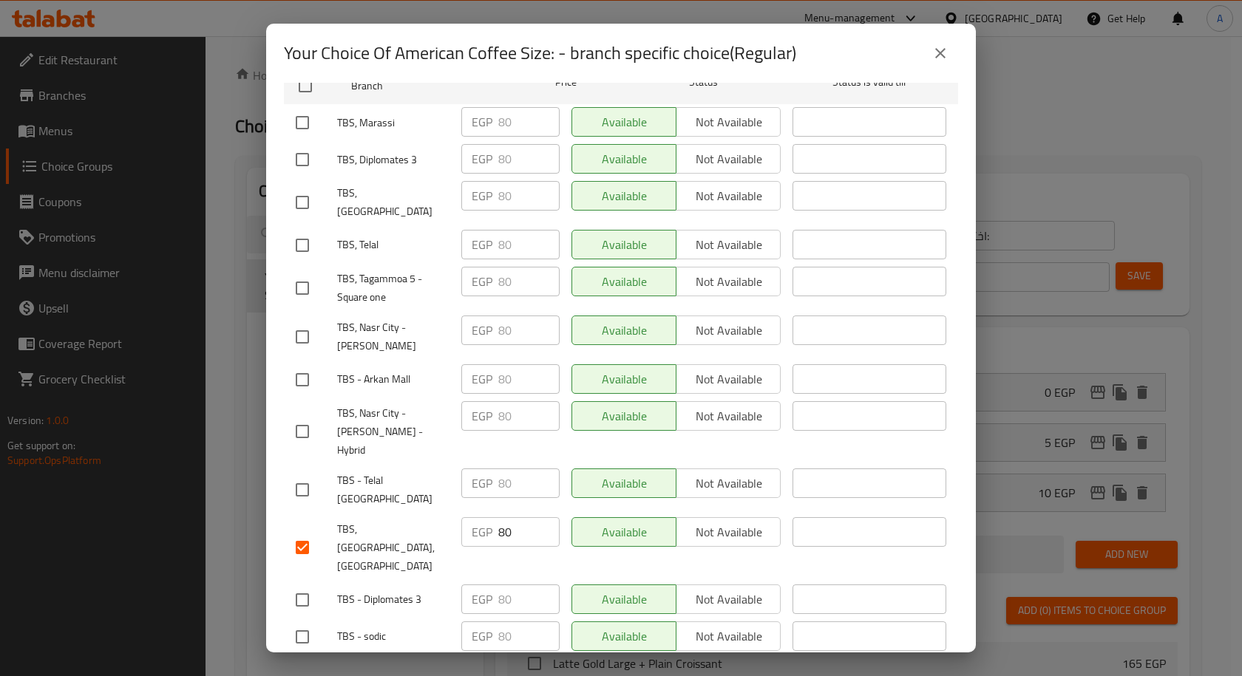
checkbox input "true"
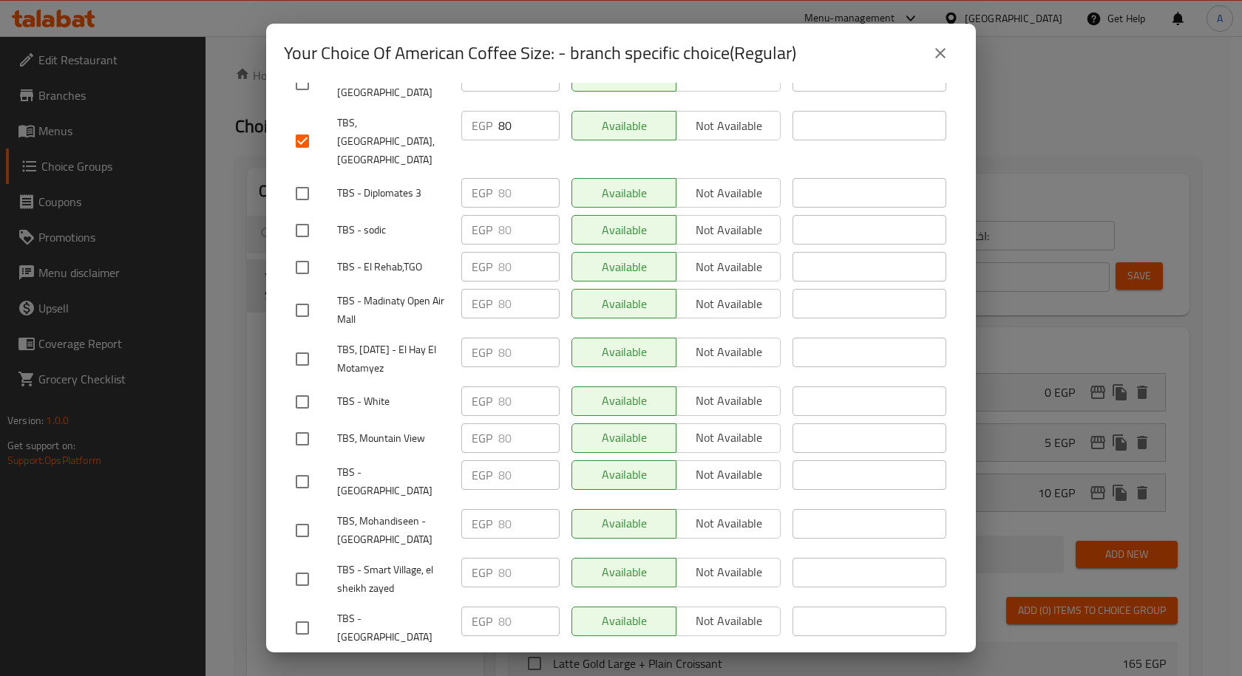
click at [307, 424] on input "checkbox" at bounding box center [302, 439] width 31 height 31
checkbox input "true"
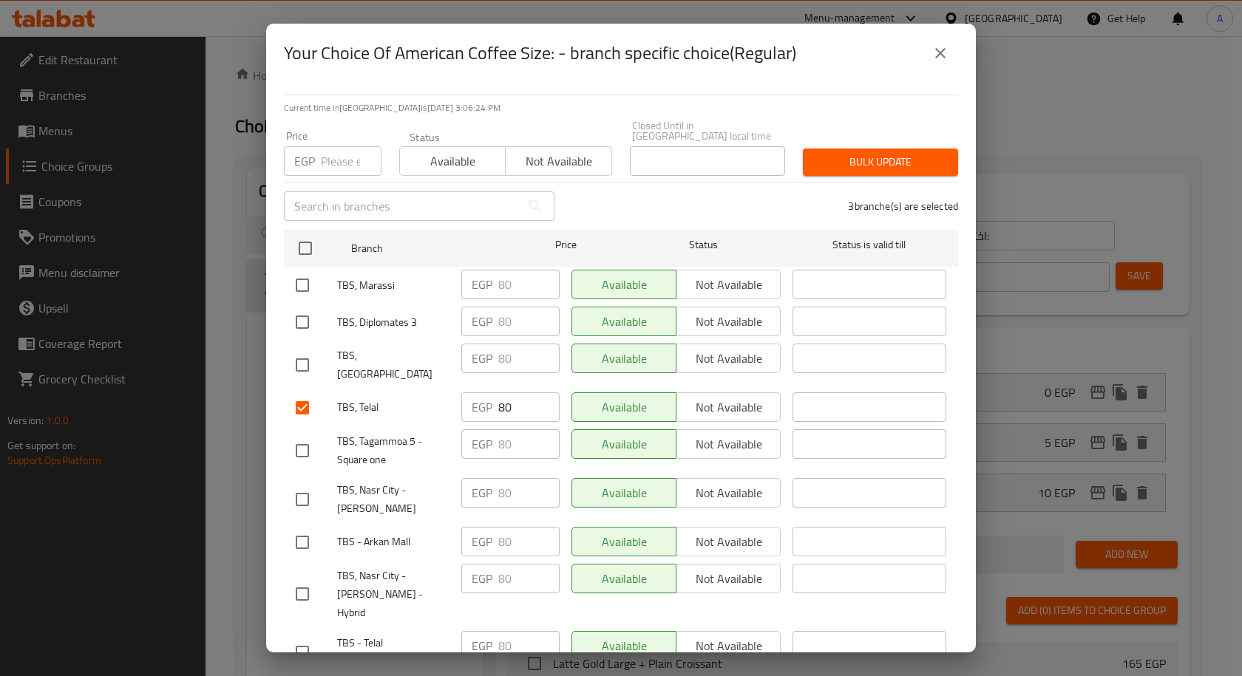
click at [310, 350] on input "checkbox" at bounding box center [302, 365] width 31 height 31
checkbox input "true"
click at [306, 273] on input "checkbox" at bounding box center [302, 285] width 31 height 31
checkbox input "true"
click at [309, 311] on input "checkbox" at bounding box center [302, 322] width 31 height 31
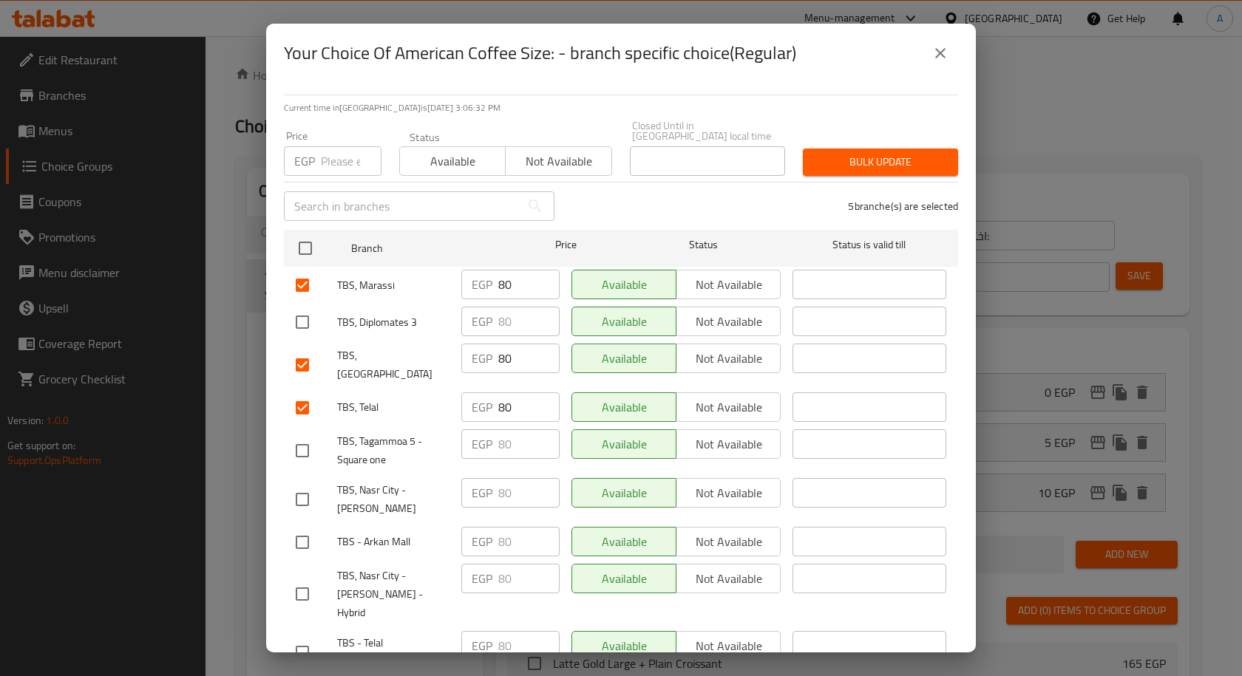
checkbox input "true"
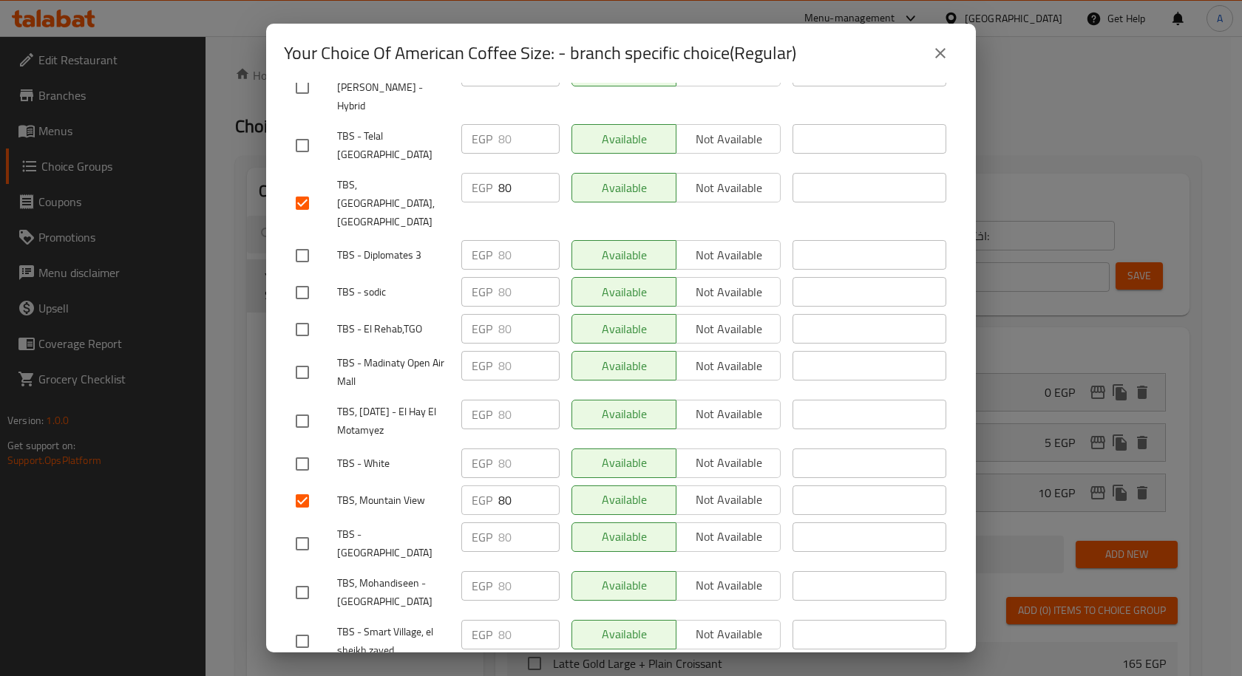
scroll to position [1514, 0]
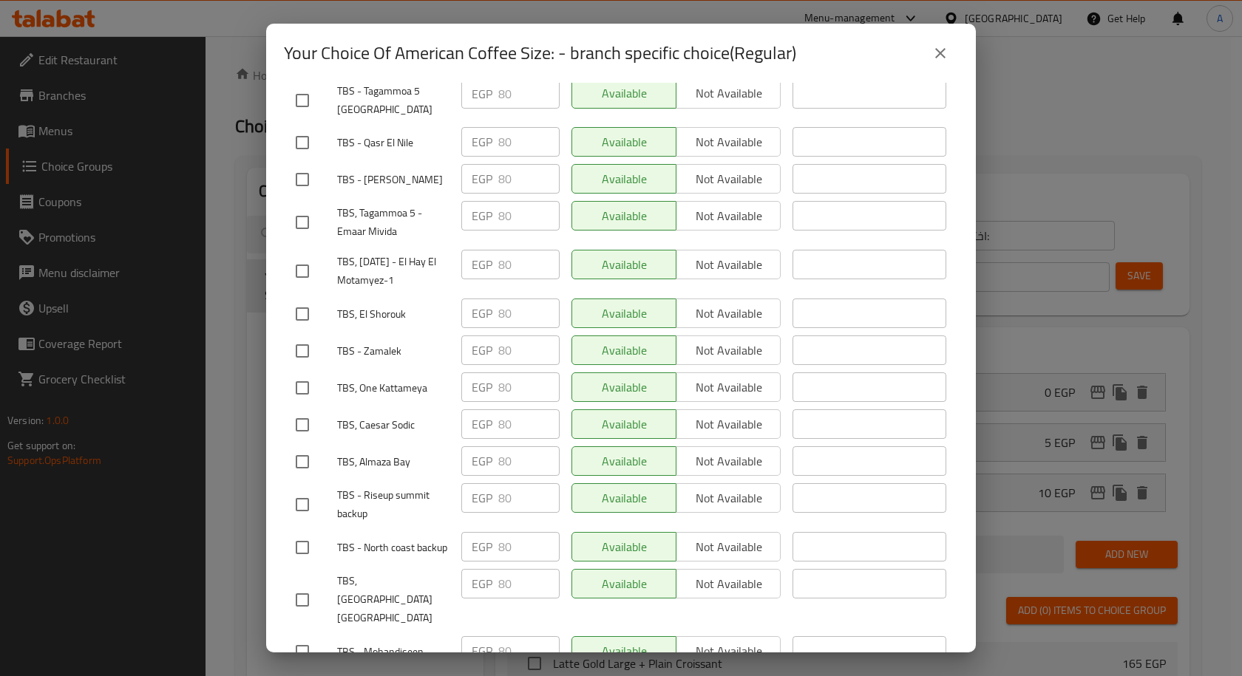
click at [299, 446] on input "checkbox" at bounding box center [302, 461] width 31 height 31
checkbox input "true"
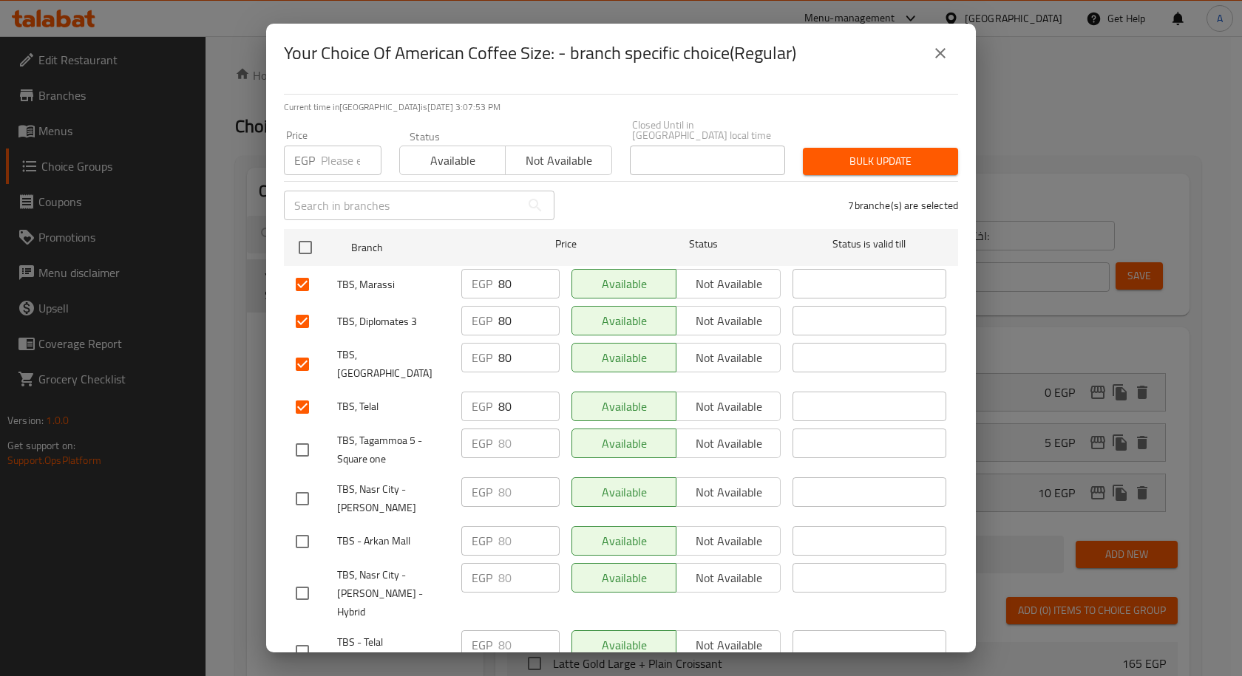
scroll to position [0, 0]
click at [339, 162] on input "number" at bounding box center [351, 161] width 61 height 30
paste input "95"
type input "95"
click at [833, 153] on span "Bulk update" at bounding box center [881, 162] width 132 height 18
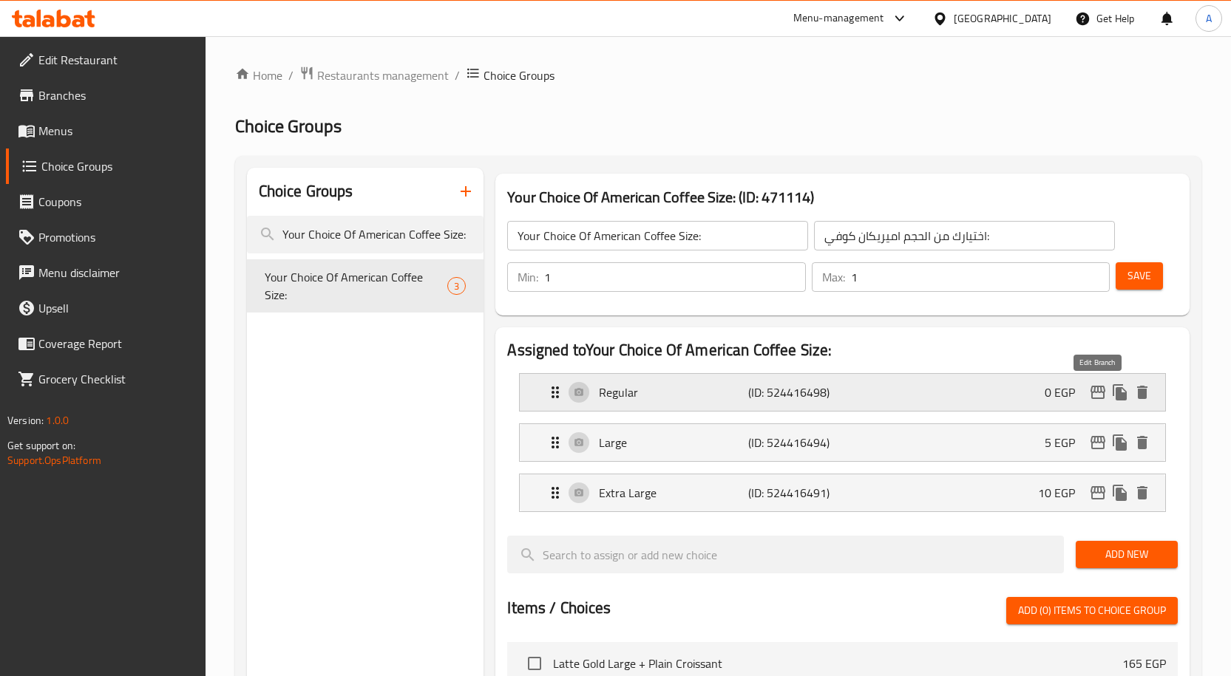
click at [1092, 391] on icon "edit" at bounding box center [1097, 392] width 15 height 13
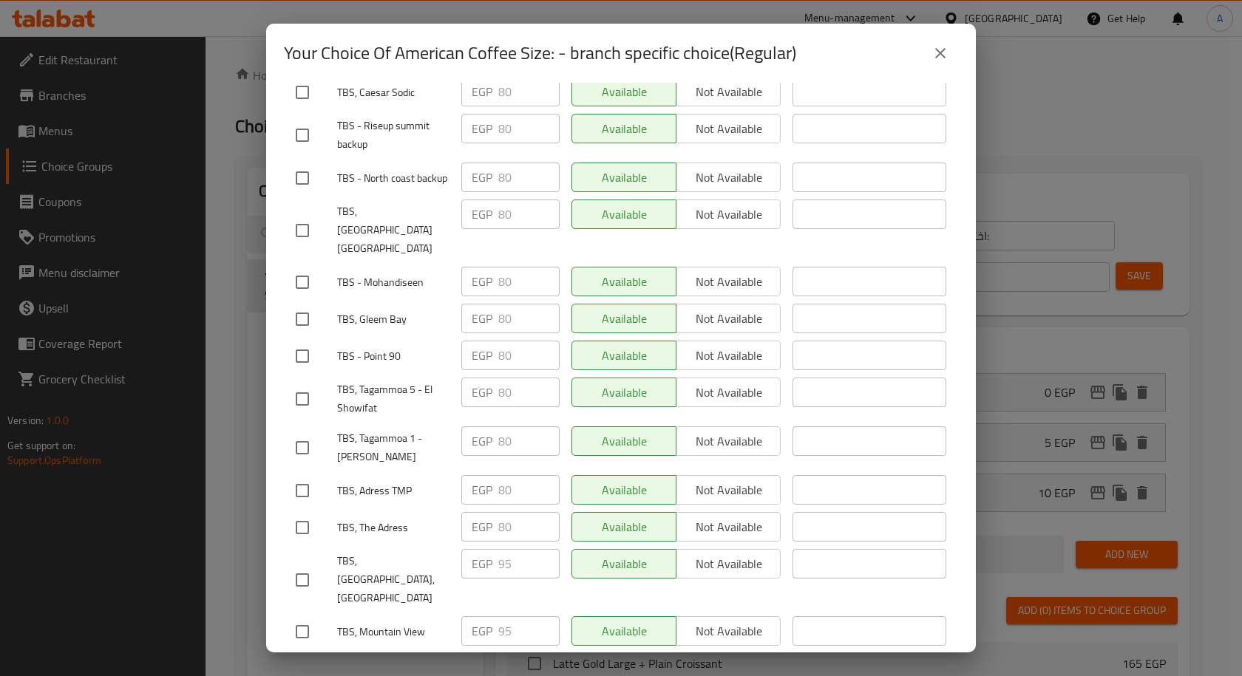
scroll to position [1838, 0]
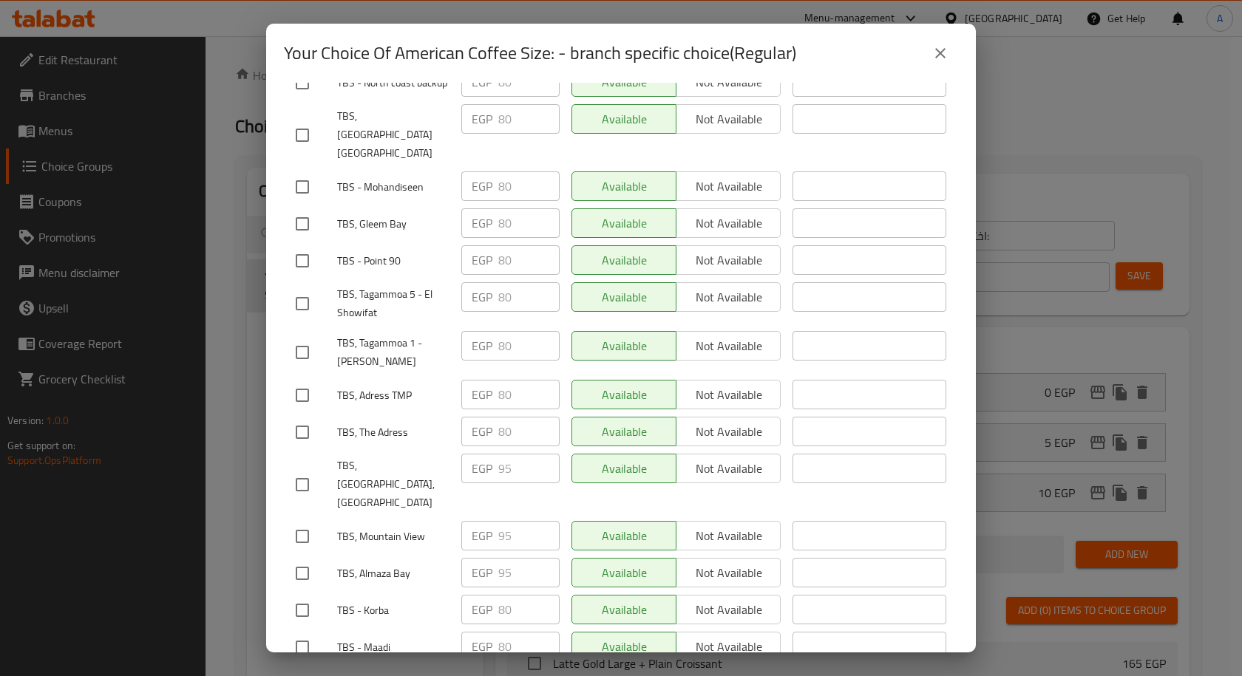
click at [939, 60] on icon "close" at bounding box center [940, 53] width 18 height 18
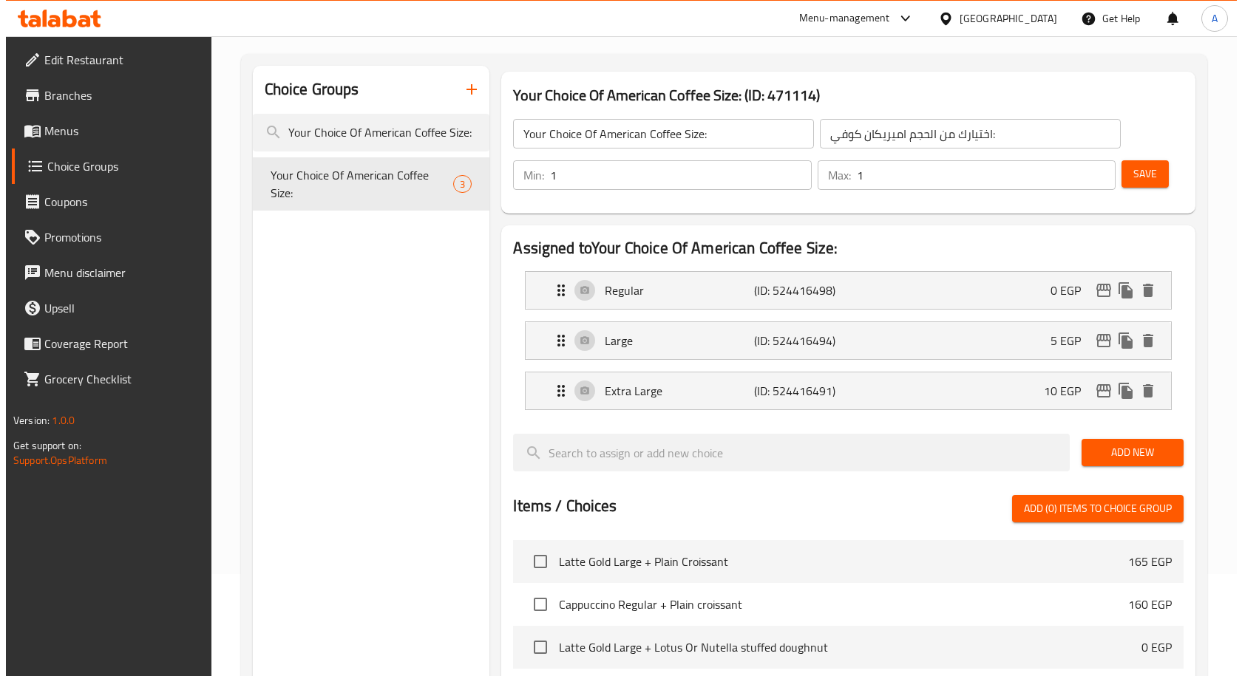
scroll to position [0, 0]
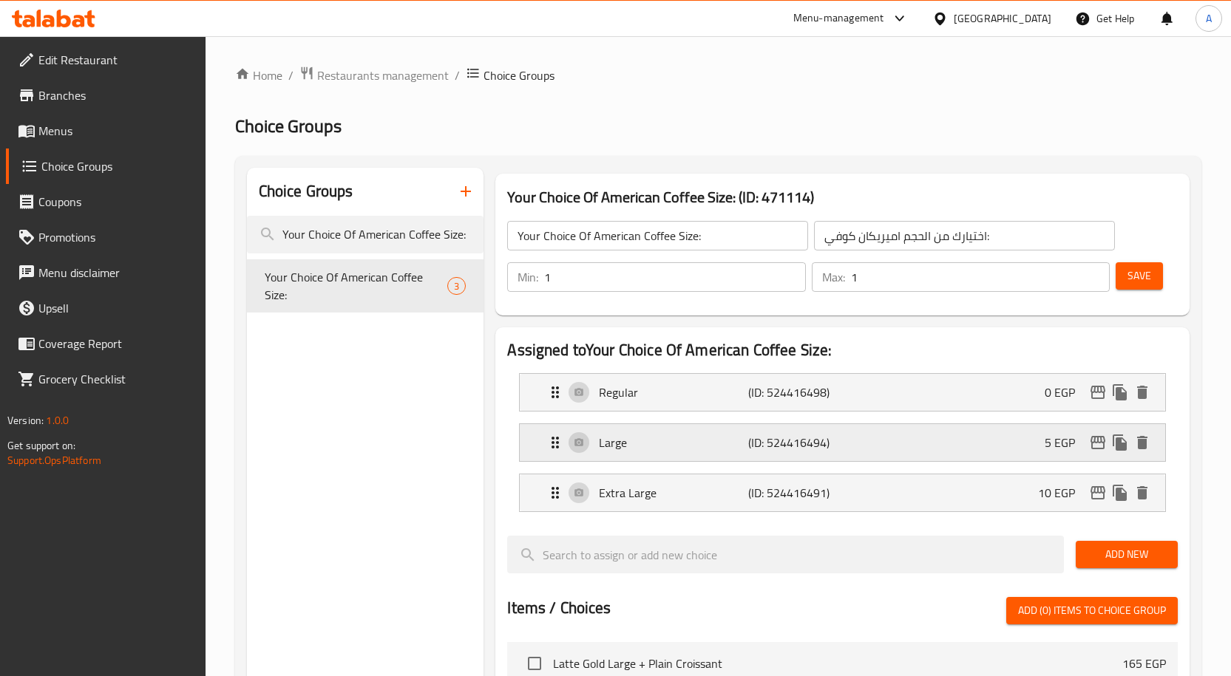
click at [1100, 453] on button "edit" at bounding box center [1098, 443] width 22 height 22
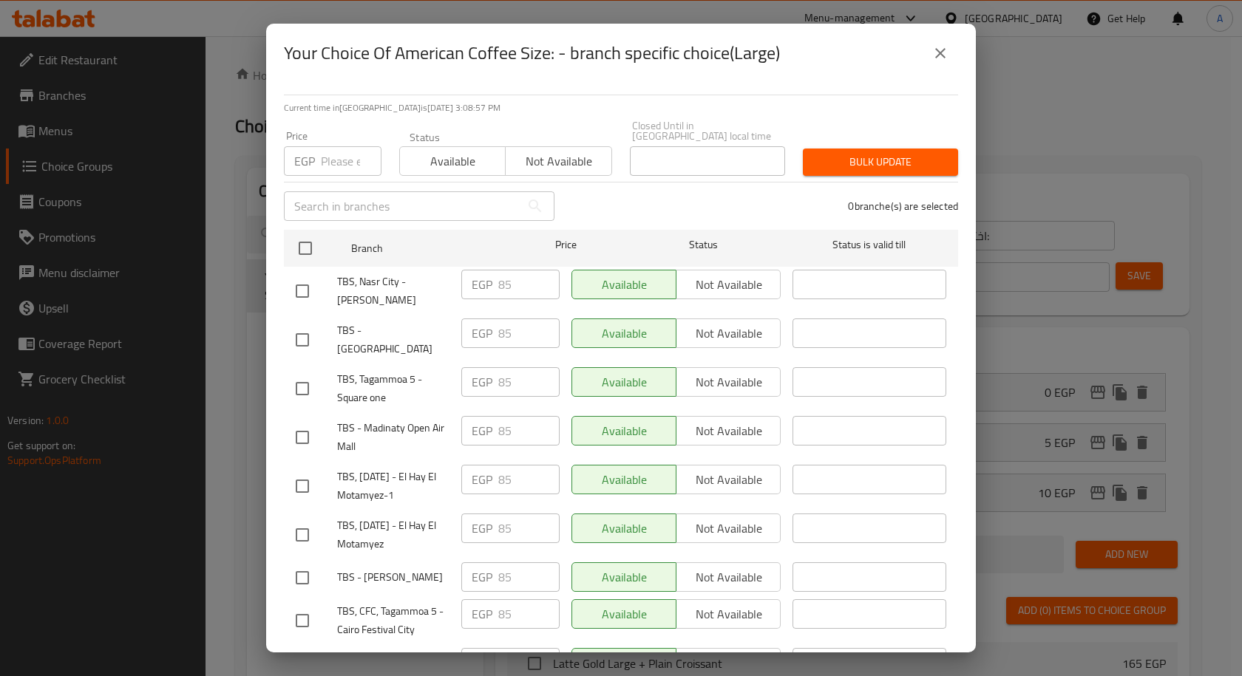
scroll to position [838, 0]
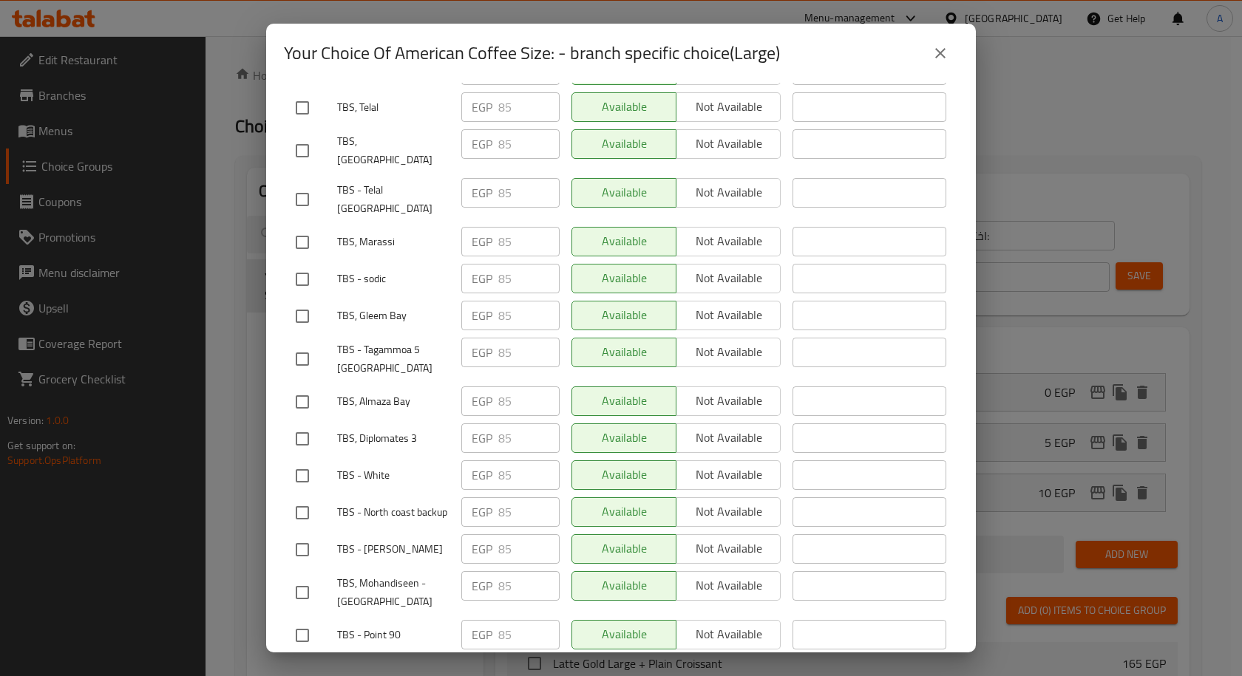
click at [313, 387] on input "checkbox" at bounding box center [302, 402] width 31 height 31
checkbox input "true"
click at [298, 92] on input "checkbox" at bounding box center [302, 107] width 31 height 31
checkbox input "true"
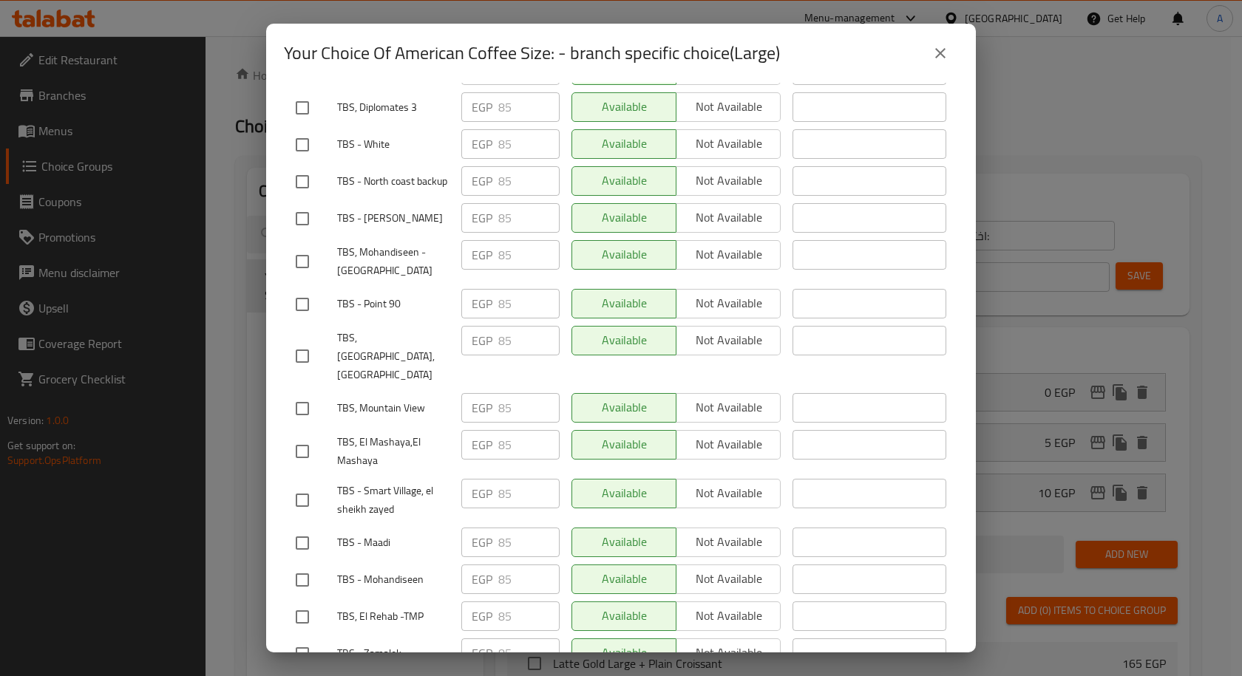
click at [299, 393] on input "checkbox" at bounding box center [302, 408] width 31 height 31
checkbox input "true"
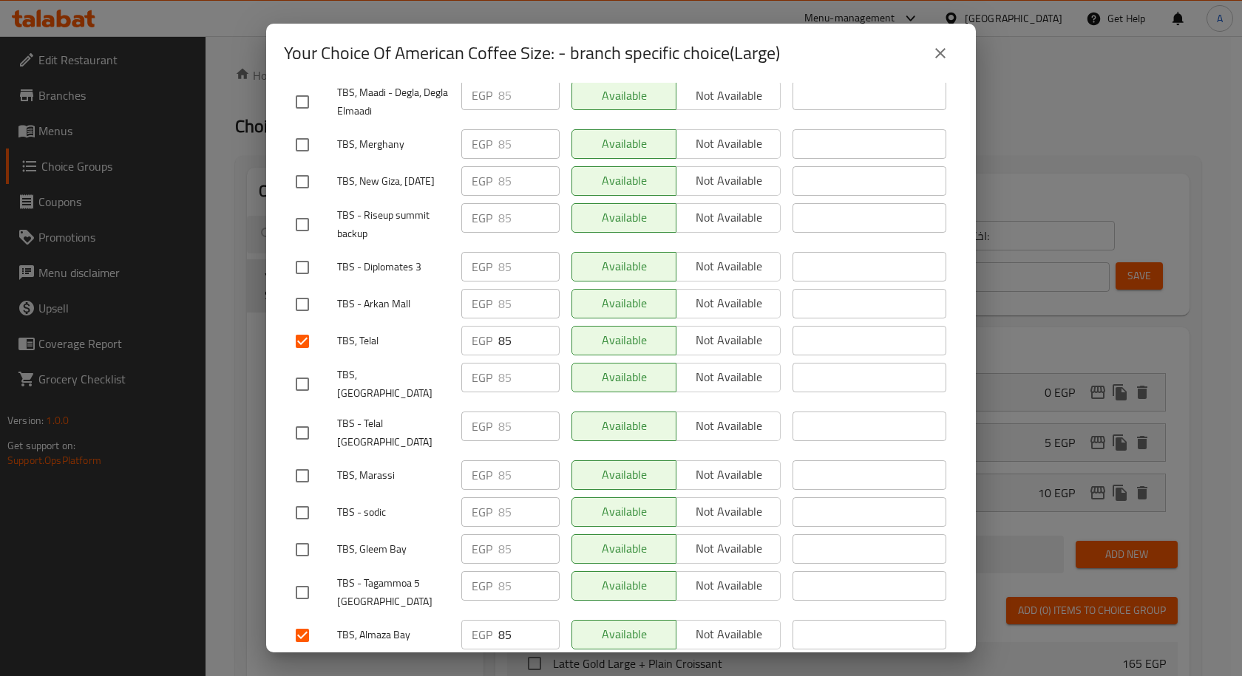
click at [310, 369] on input "checkbox" at bounding box center [302, 384] width 31 height 31
checkbox input "true"
click at [301, 461] on input "checkbox" at bounding box center [302, 476] width 31 height 31
checkbox input "true"
click at [310, 657] on input "checkbox" at bounding box center [302, 672] width 31 height 31
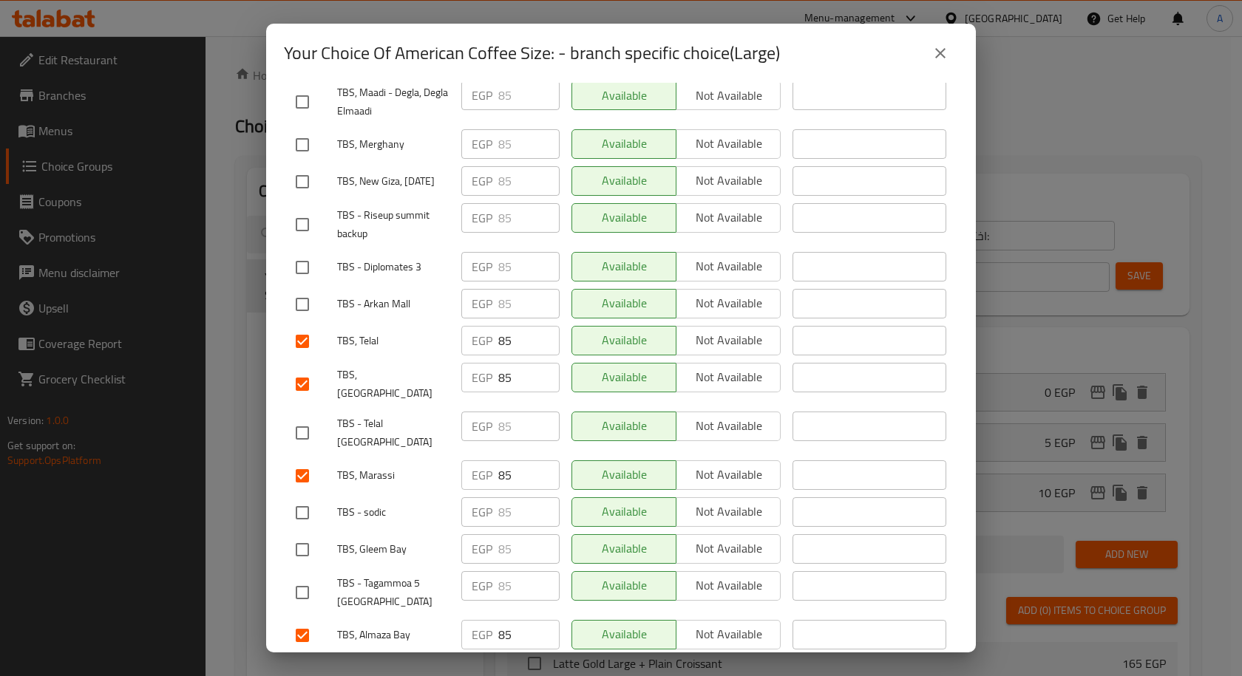
checkbox input "true"
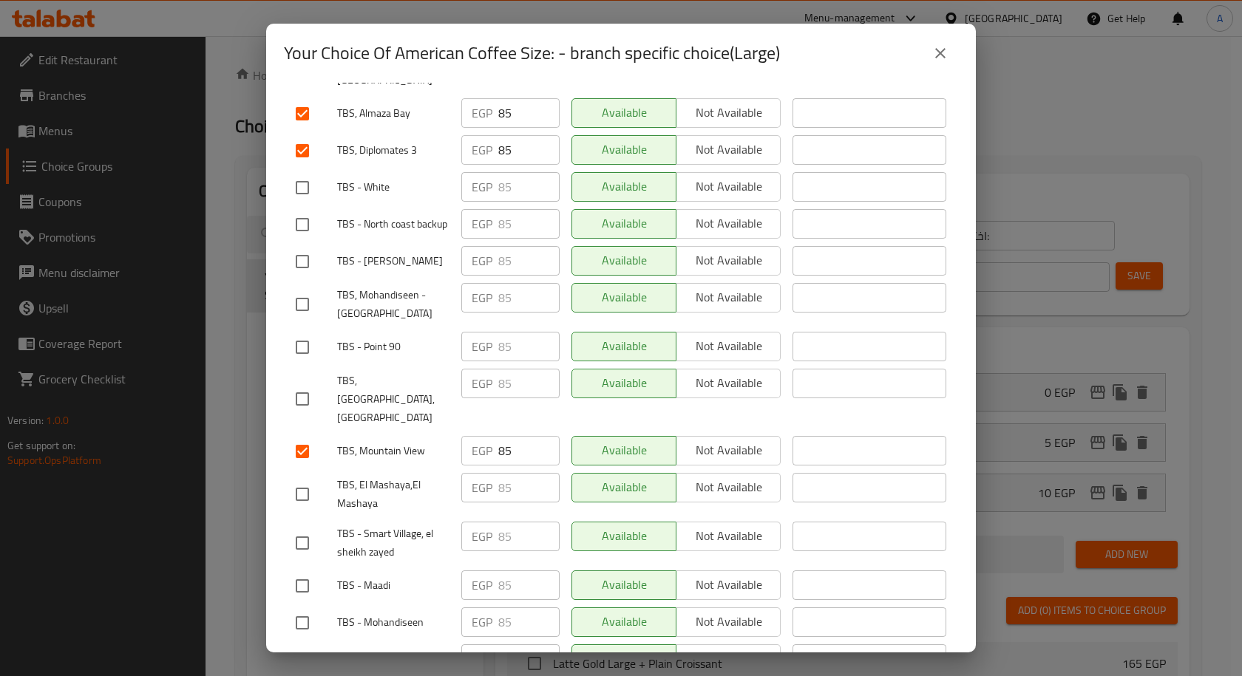
click at [304, 384] on input "checkbox" at bounding box center [302, 399] width 31 height 31
checkbox input "true"
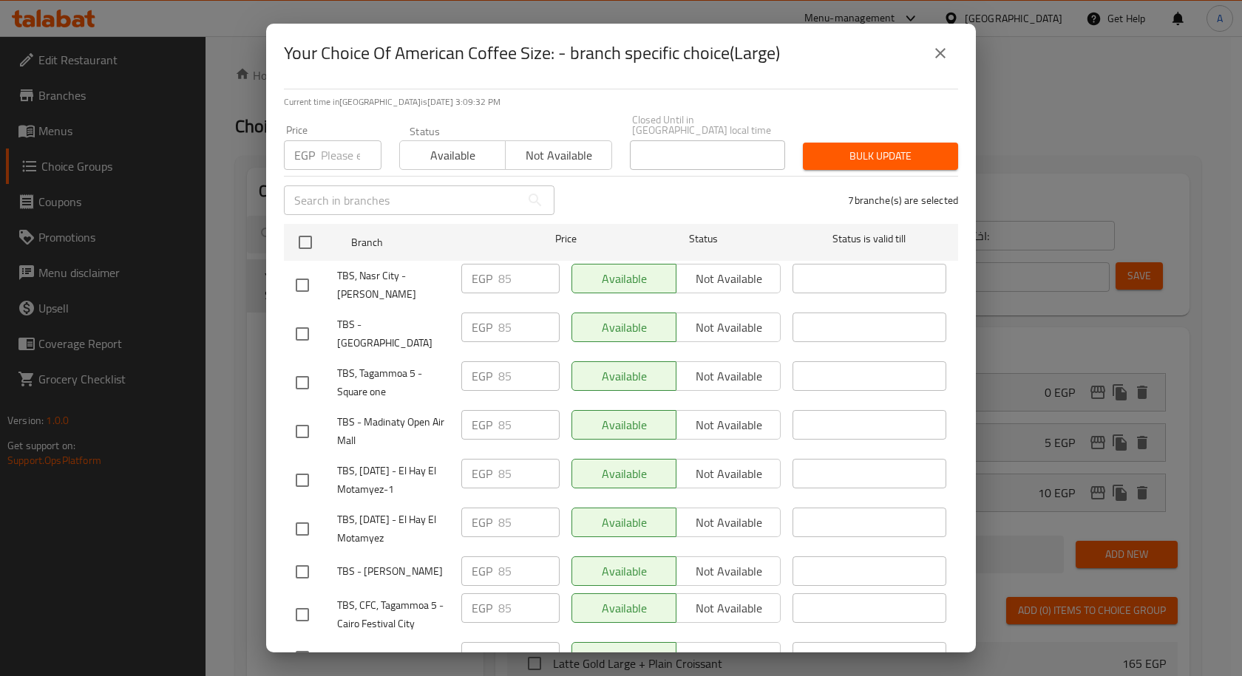
scroll to position [0, 0]
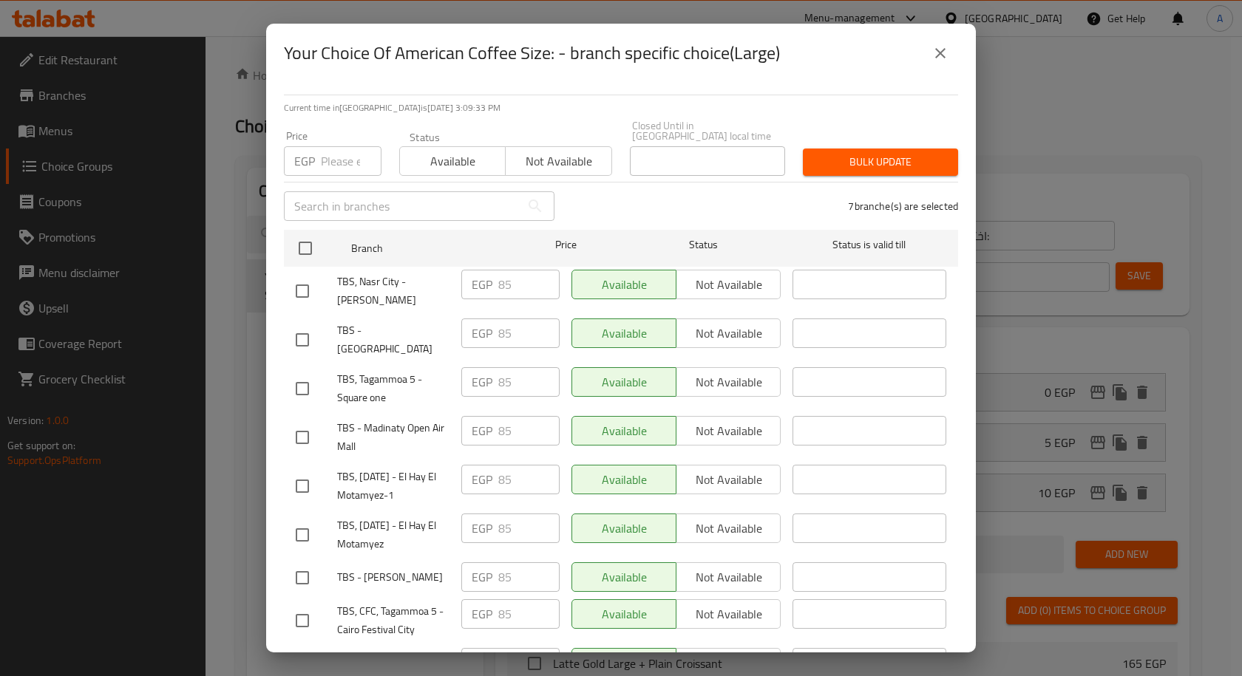
click at [339, 154] on input "number" at bounding box center [351, 161] width 61 height 30
type input "100"
click at [832, 153] on span "Bulk update" at bounding box center [881, 162] width 132 height 18
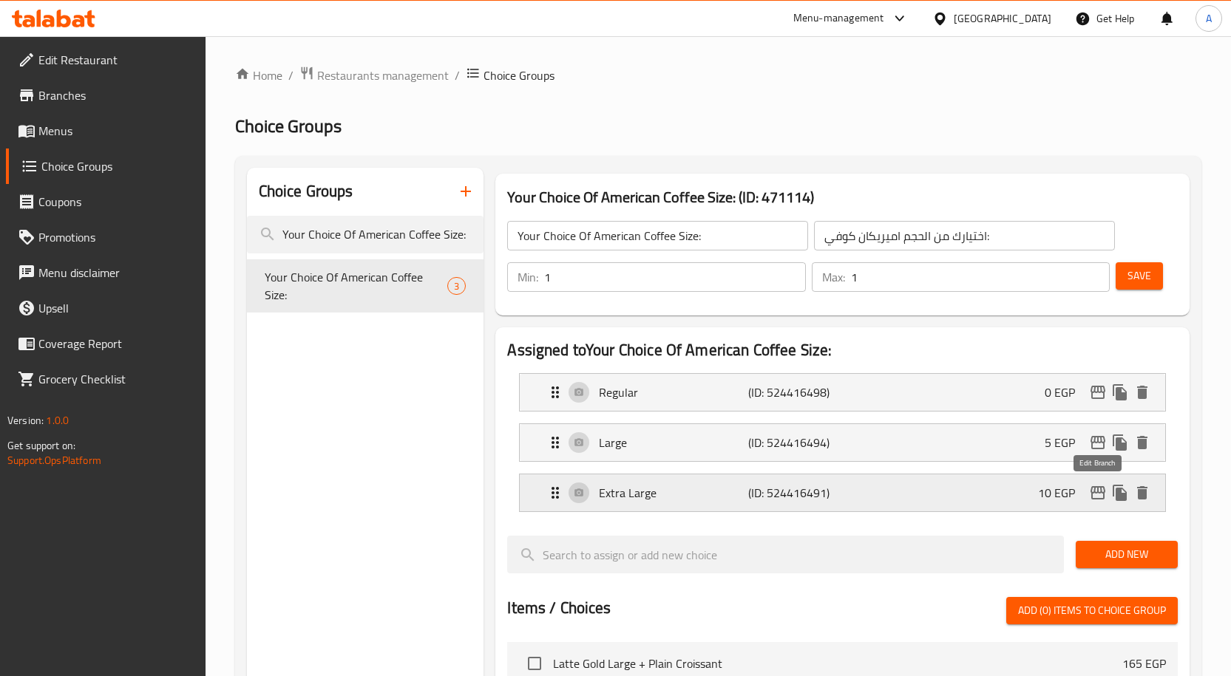
click at [1097, 499] on icon "edit" at bounding box center [1097, 492] width 15 height 13
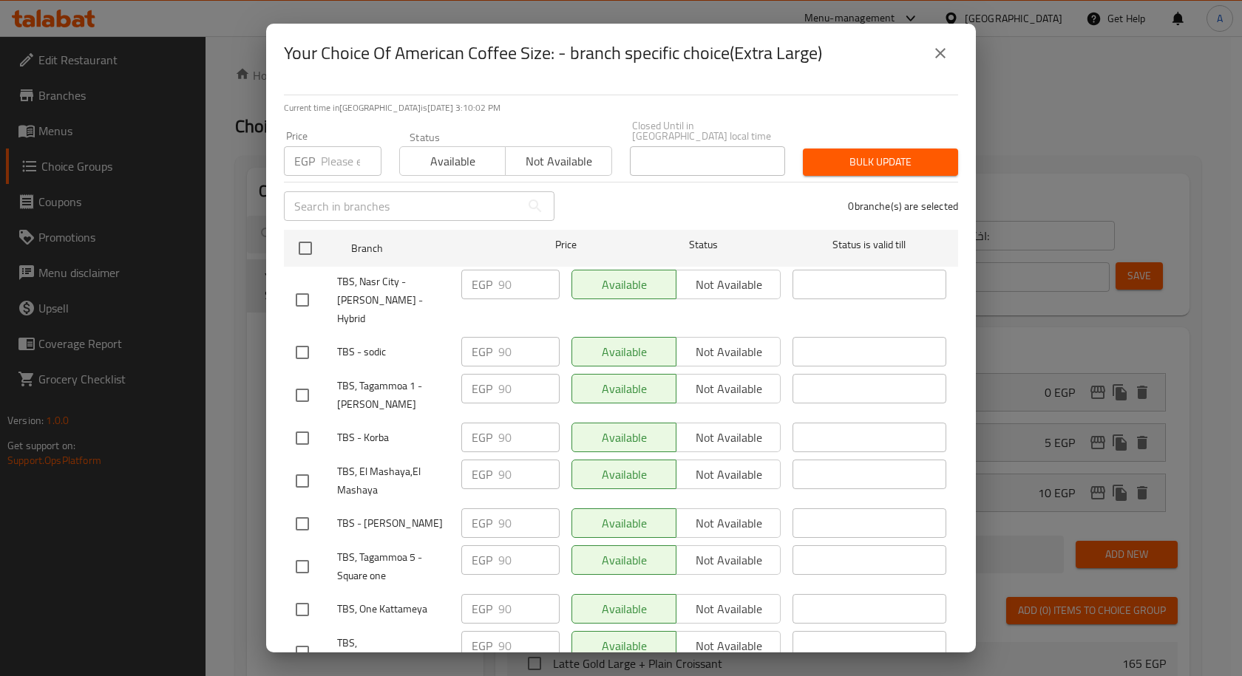
scroll to position [863, 0]
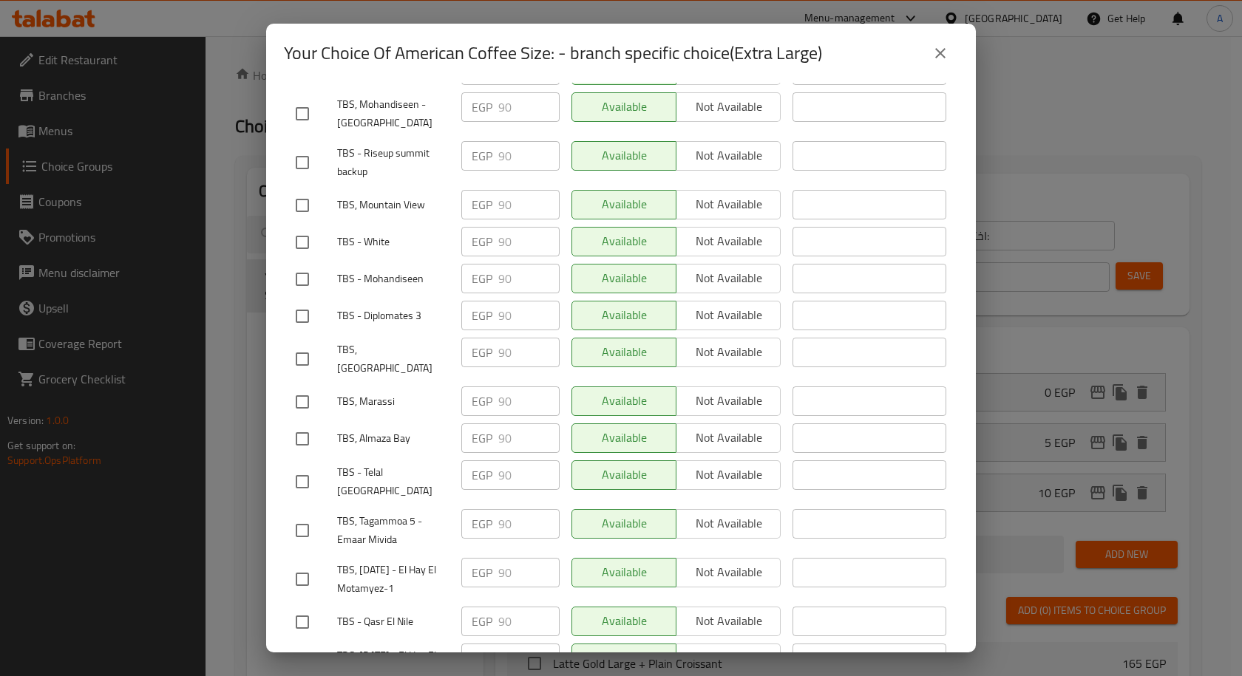
drag, startPoint x: 290, startPoint y: 364, endPoint x: 304, endPoint y: 370, distance: 14.9
click at [293, 424] on input "checkbox" at bounding box center [302, 439] width 31 height 31
checkbox input "true"
click at [309, 387] on input "checkbox" at bounding box center [302, 402] width 31 height 31
checkbox input "true"
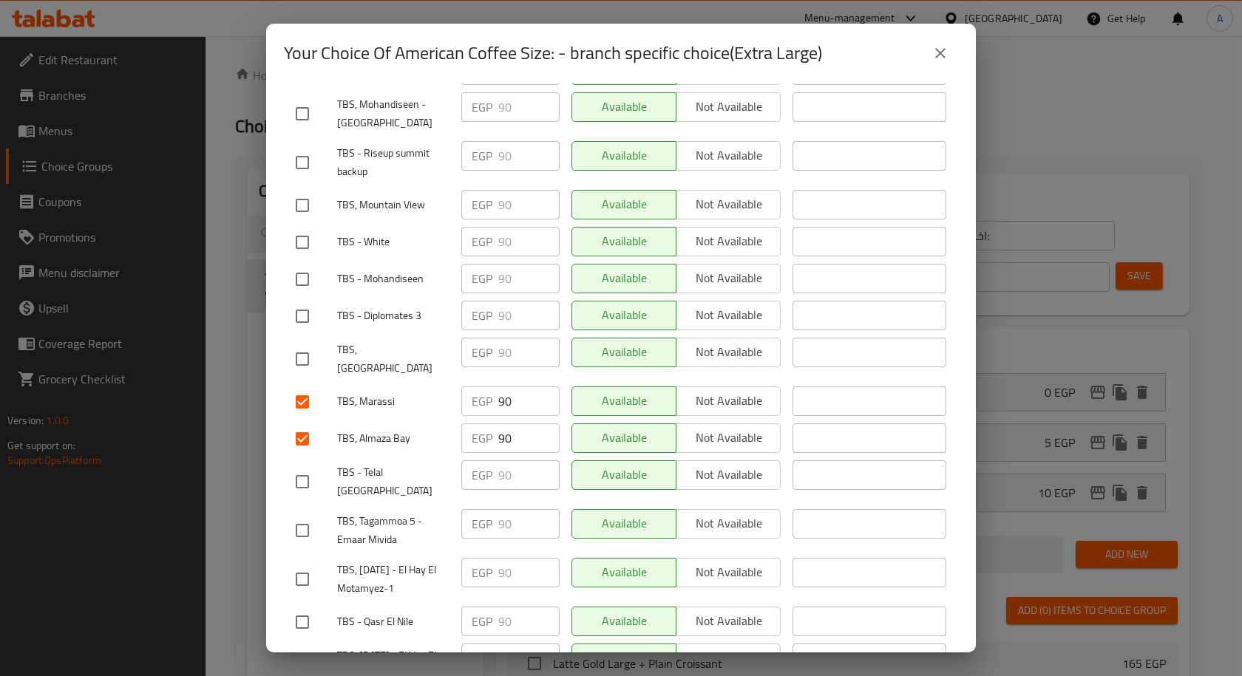
click at [306, 344] on input "checkbox" at bounding box center [302, 359] width 31 height 31
checkbox input "true"
click at [303, 301] on input "checkbox" at bounding box center [302, 316] width 31 height 31
checkbox input "true"
click at [303, 190] on input "checkbox" at bounding box center [302, 205] width 31 height 31
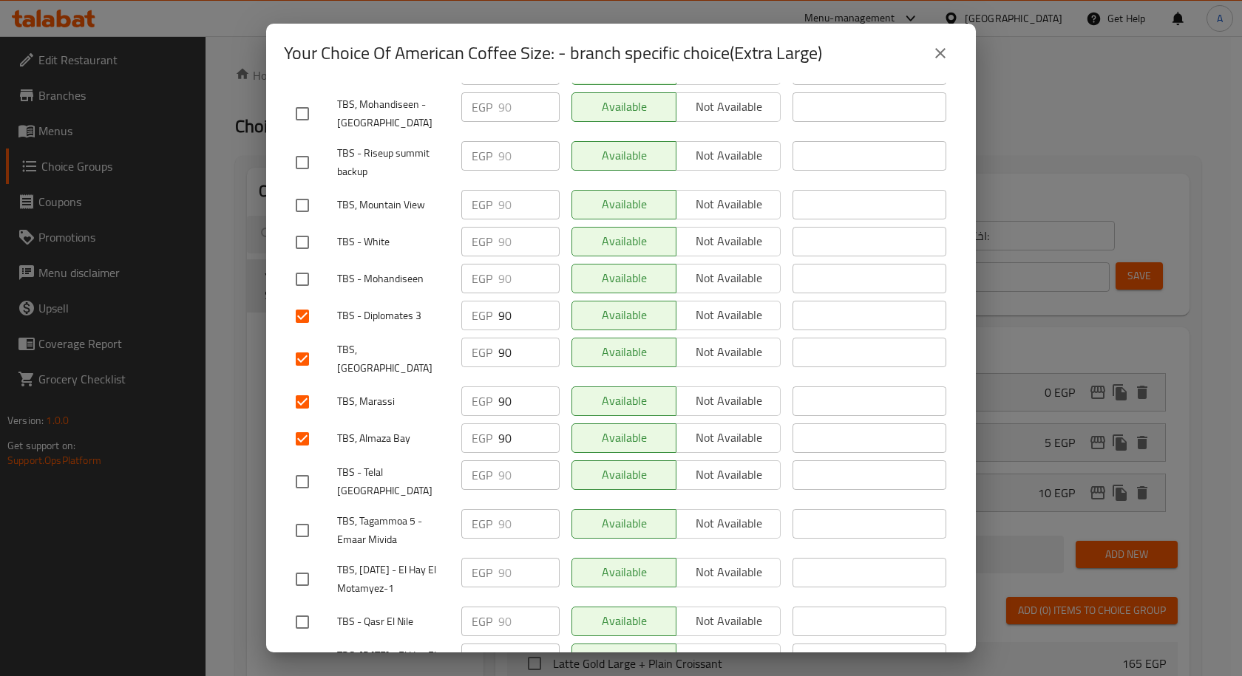
checkbox input "true"
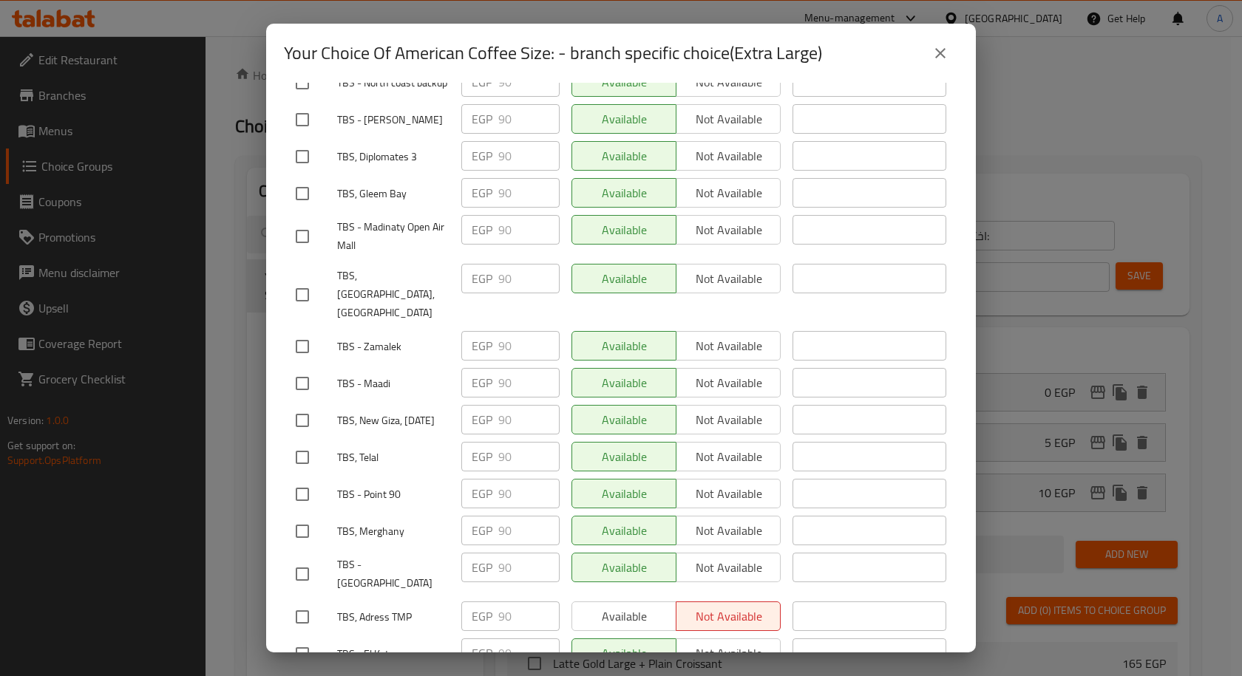
click at [310, 442] on input "checkbox" at bounding box center [302, 457] width 31 height 31
checkbox input "true"
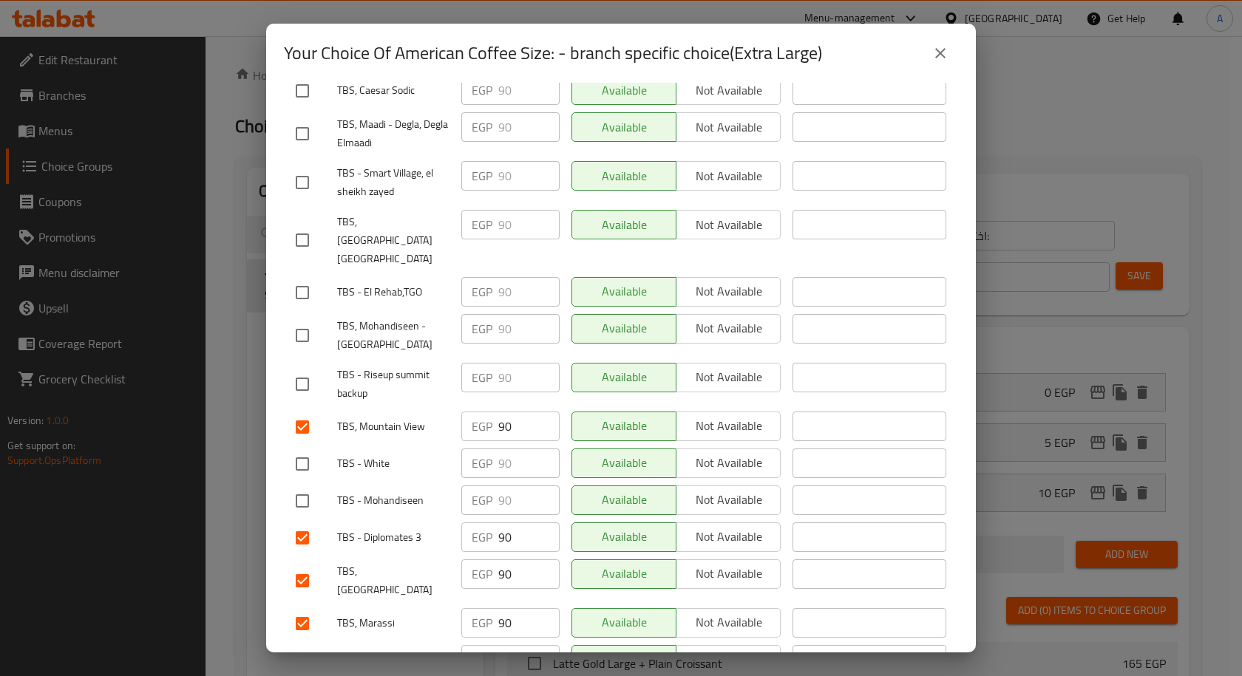
scroll to position [1378, 0]
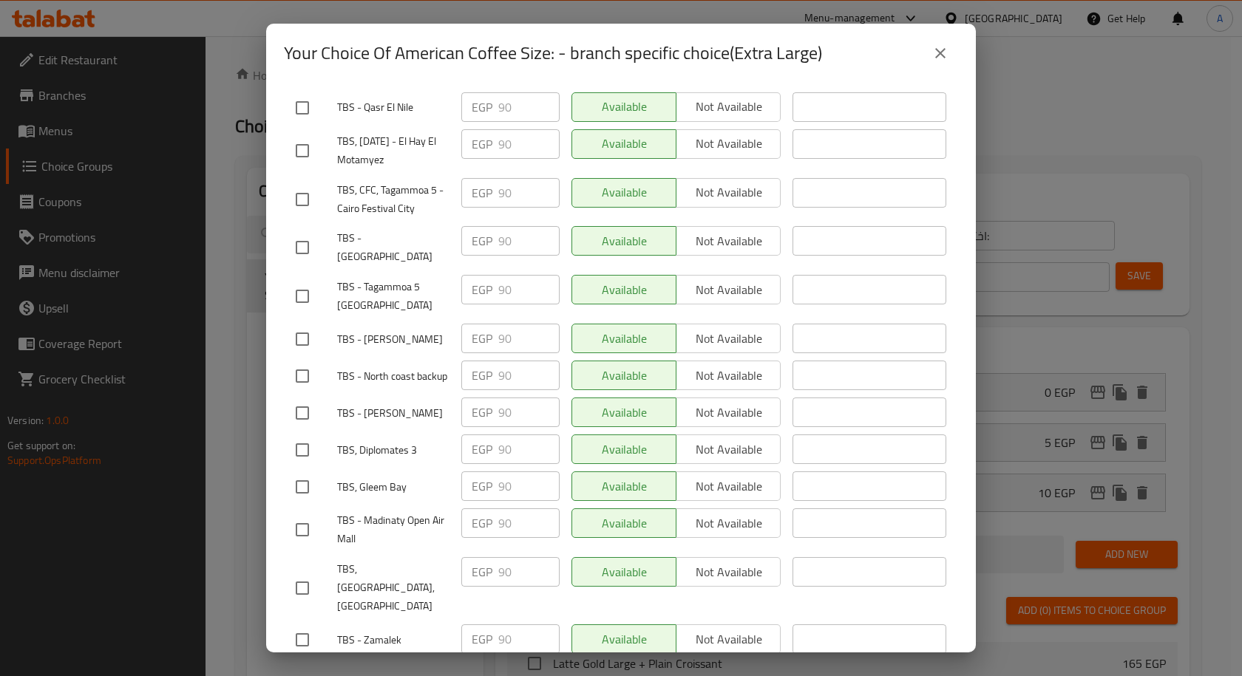
click at [305, 435] on input "checkbox" at bounding box center [302, 450] width 31 height 31
checkbox input "true"
click at [312, 573] on input "checkbox" at bounding box center [302, 588] width 31 height 31
checkbox input "true"
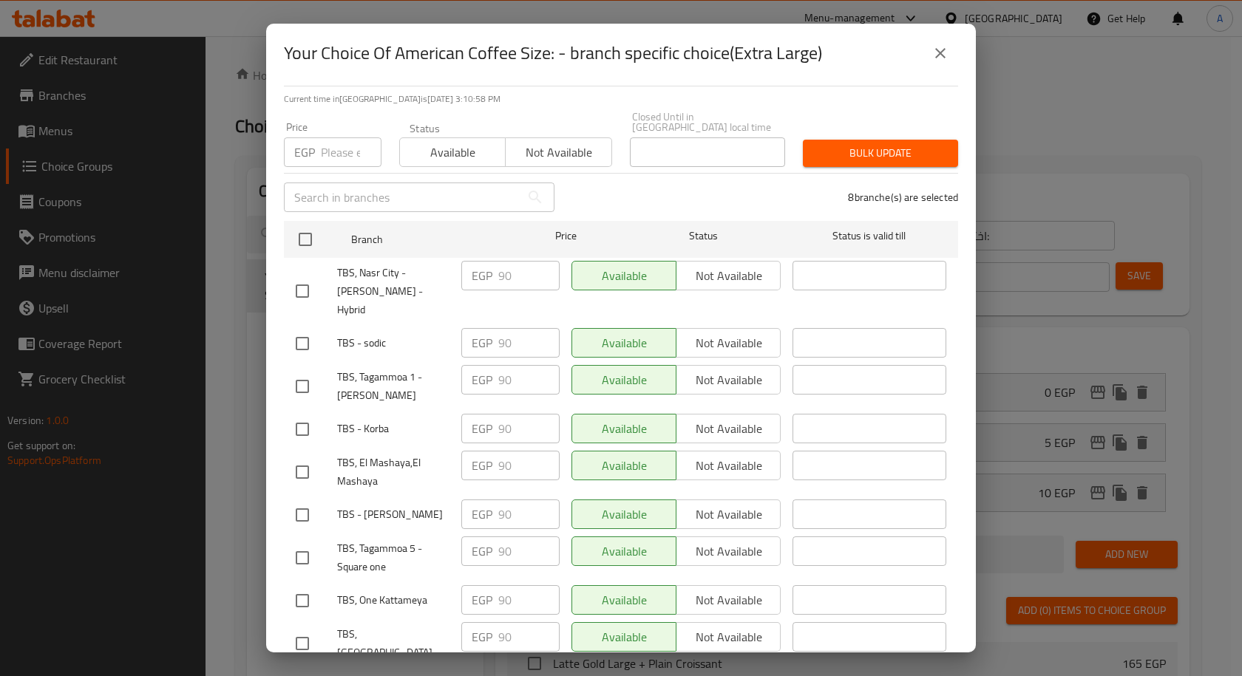
scroll to position [0, 0]
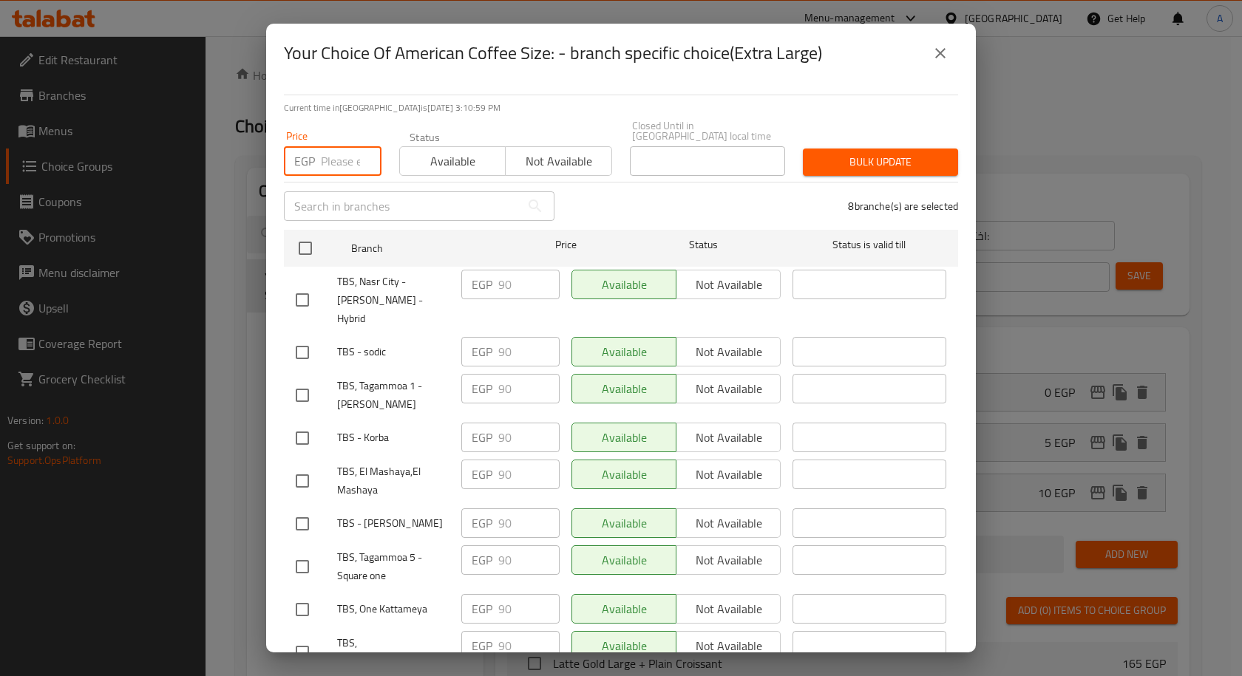
click at [348, 155] on input "number" at bounding box center [351, 161] width 61 height 30
type input "105"
click at [830, 153] on span "Bulk update" at bounding box center [881, 162] width 132 height 18
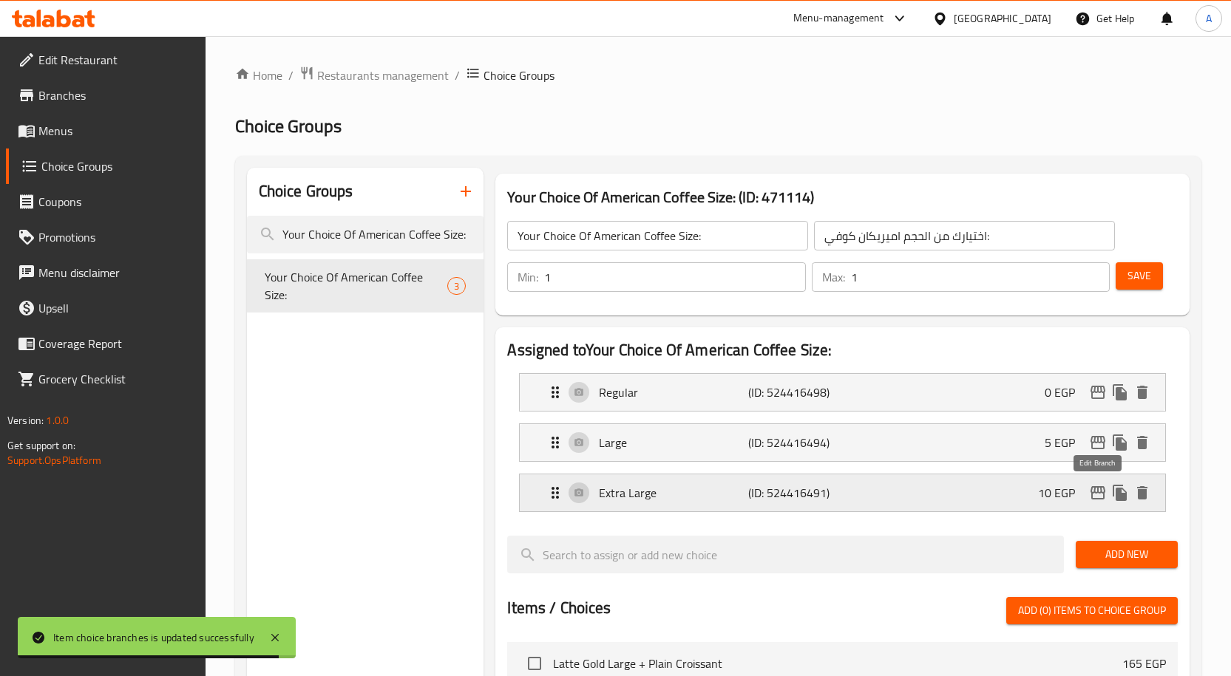
click at [1097, 495] on icon "edit" at bounding box center [1098, 493] width 18 height 18
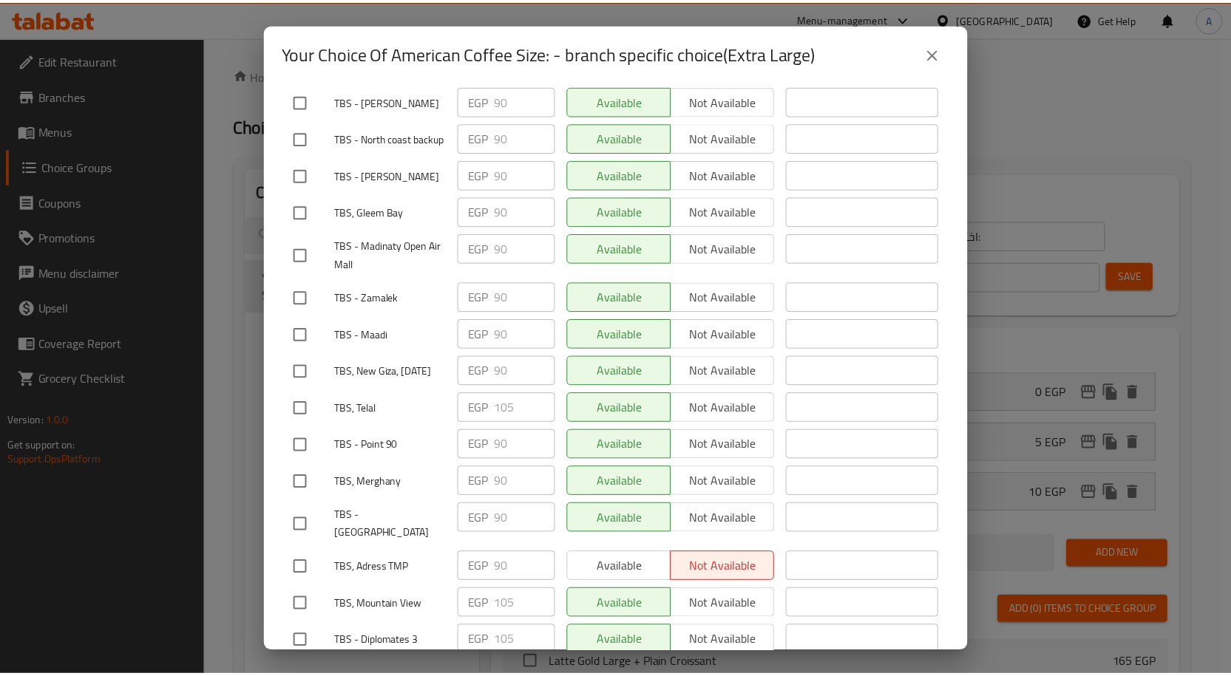
scroll to position [1320, 0]
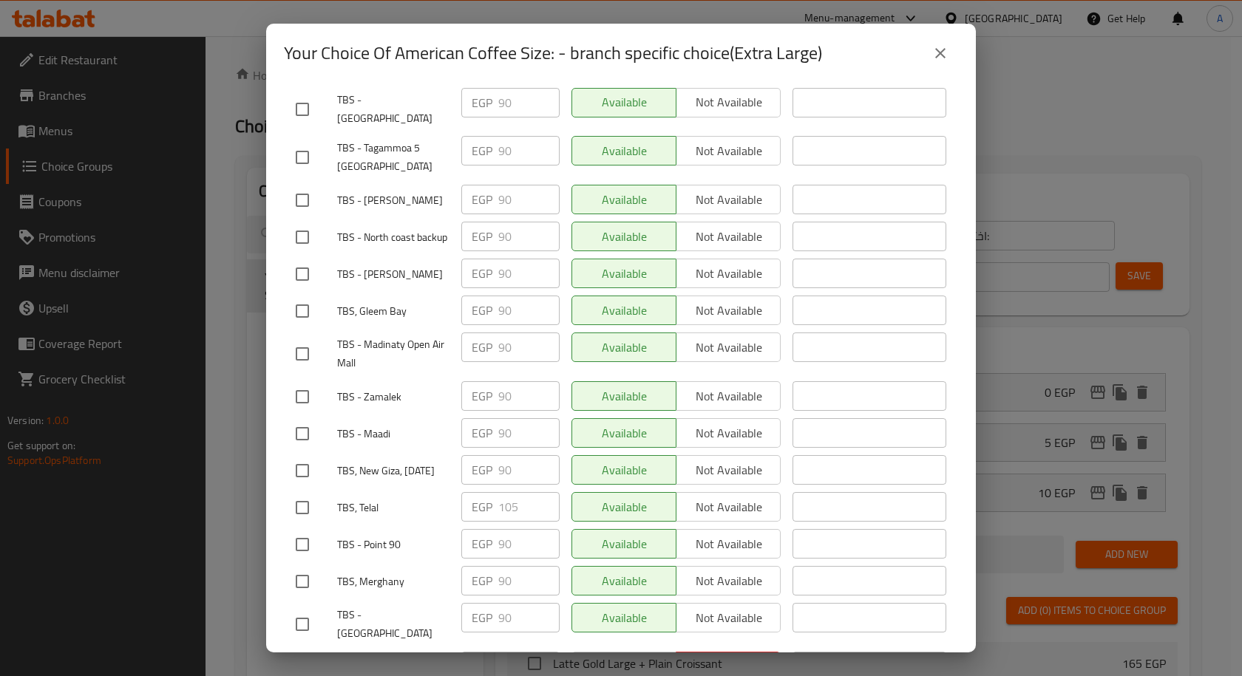
click at [934, 59] on icon "close" at bounding box center [940, 53] width 18 height 18
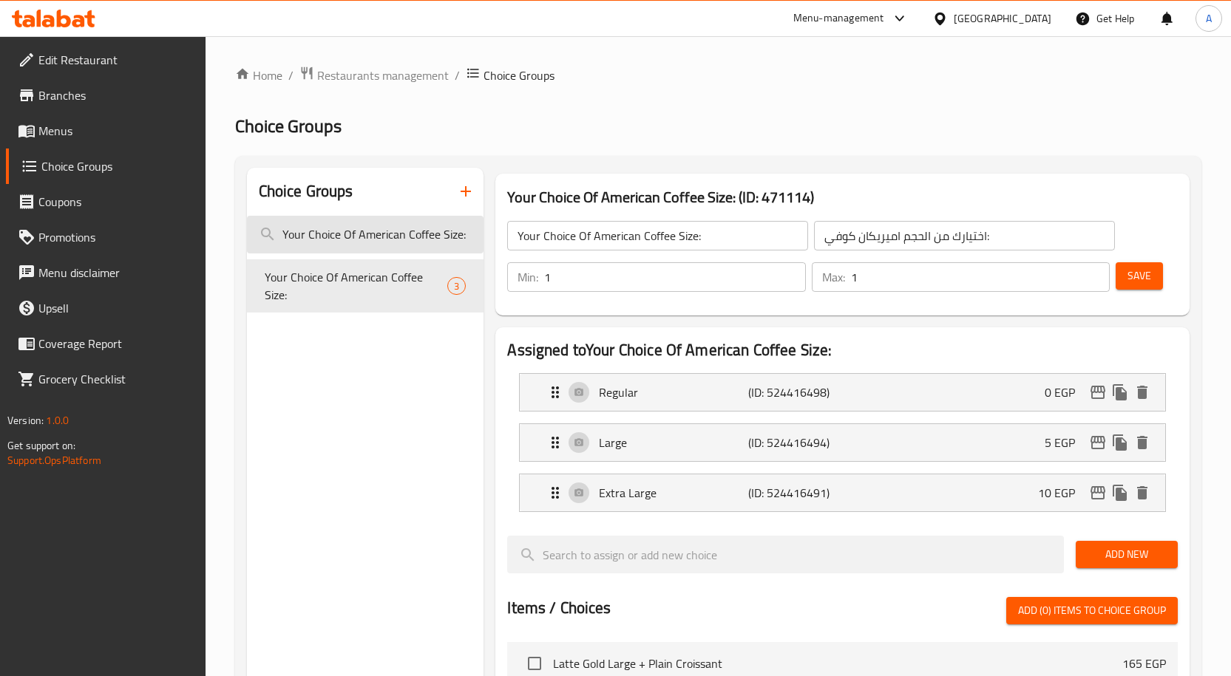
click at [443, 240] on input "Your Choice Of American Coffee Size:" at bounding box center [365, 235] width 237 height 38
paste input "Cappuccino"
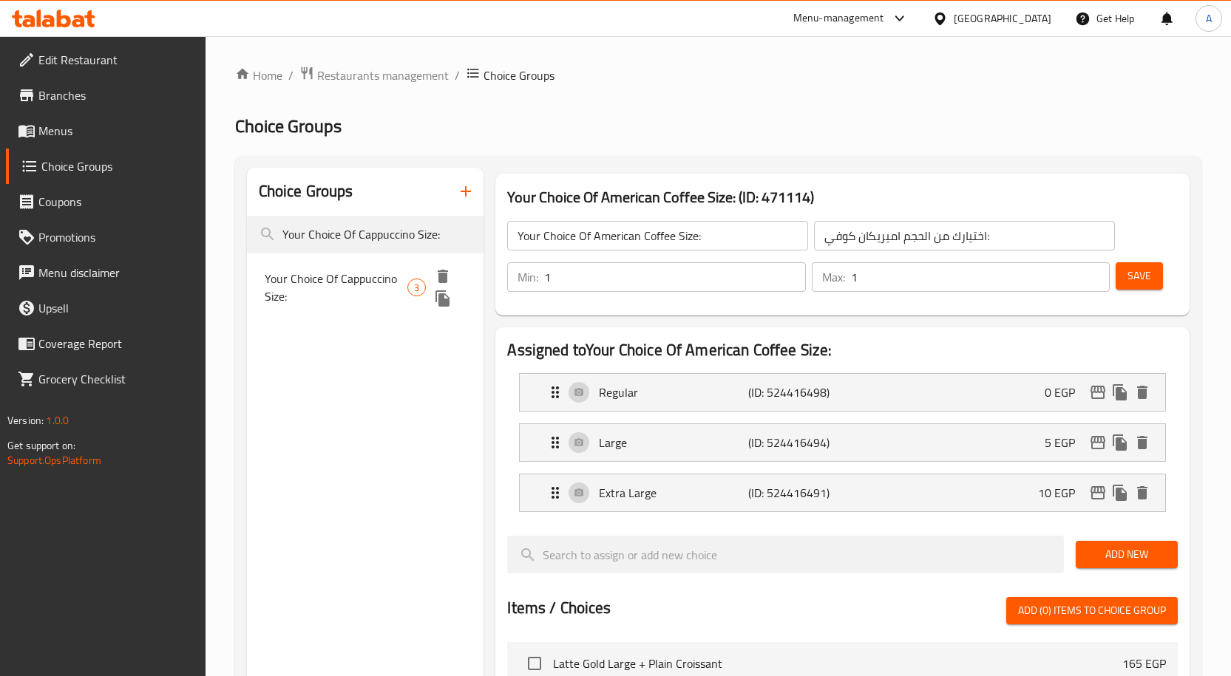
type input "Your Choice Of Cappuccino Size:"
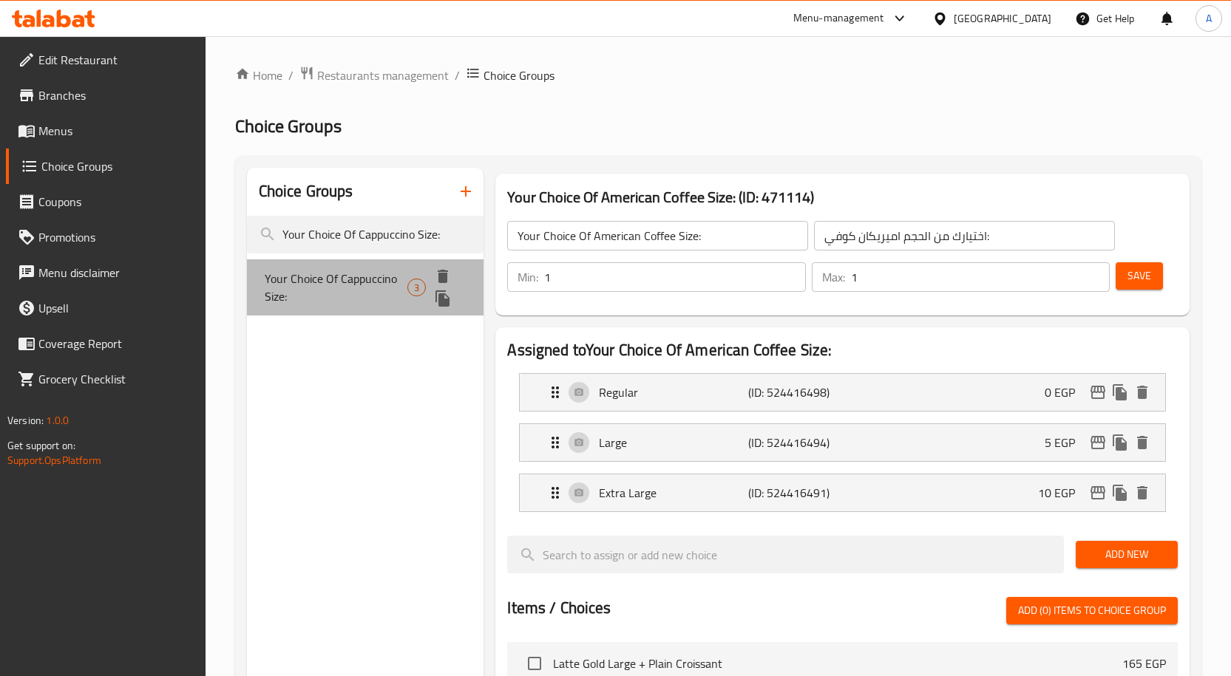
click at [385, 295] on span "Your Choice Of Cappuccino Size:" at bounding box center [336, 287] width 143 height 35
type input "Your Choice Of Cappuccino Size:"
type input "اختيارك من حجم الكابتشينو:"
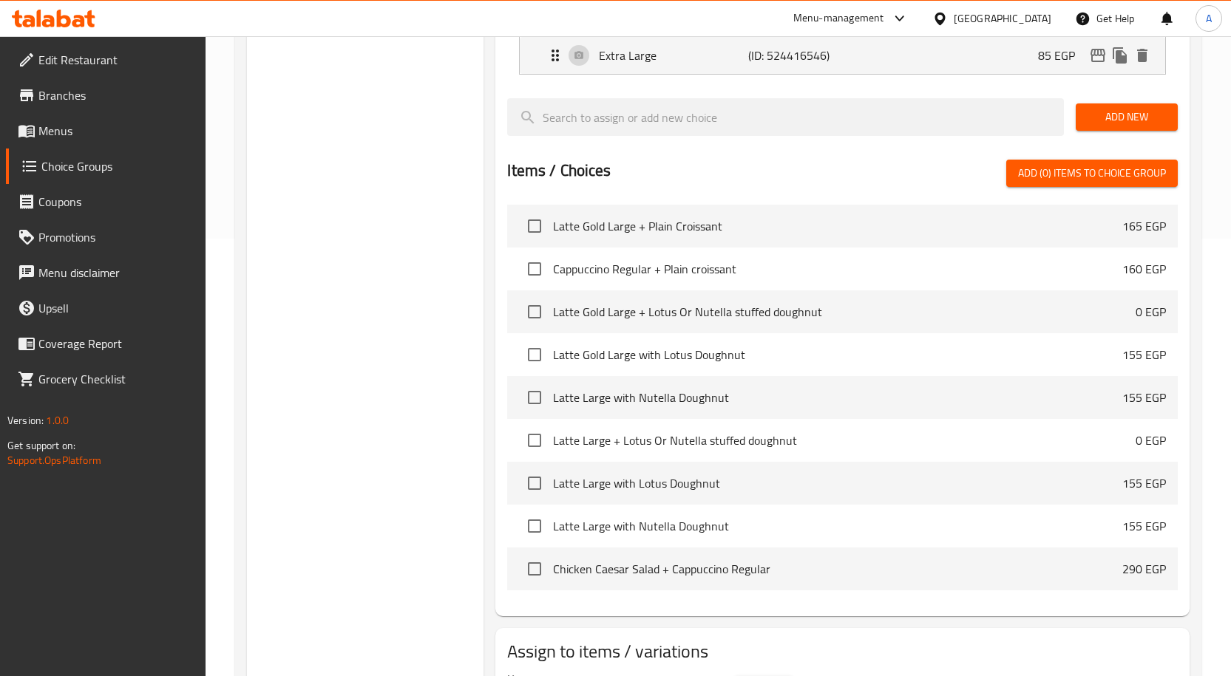
scroll to position [529, 0]
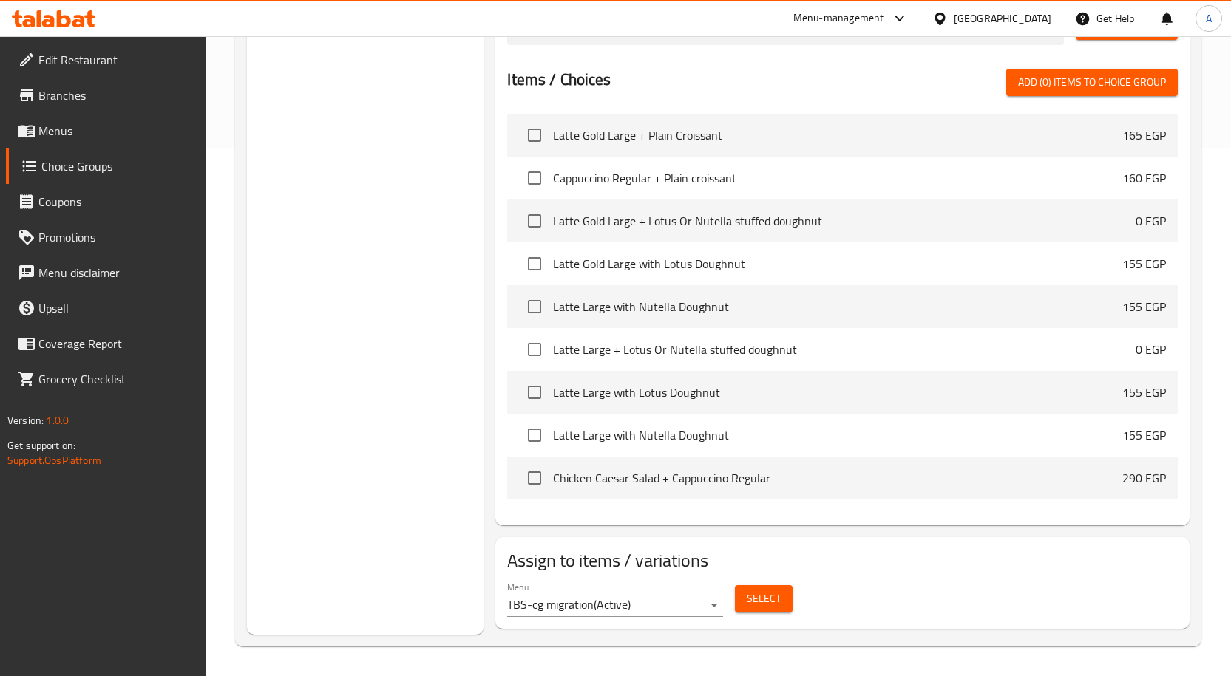
click at [762, 600] on span "Select" at bounding box center [764, 599] width 34 height 18
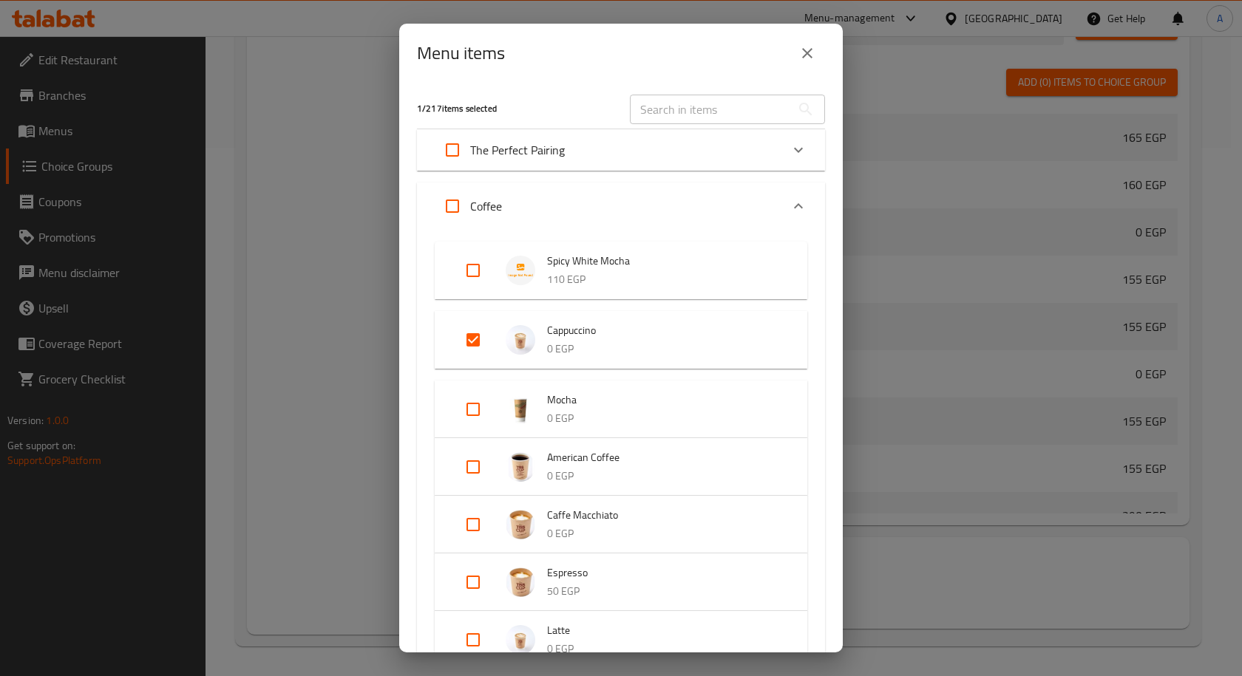
click at [818, 60] on button "close" at bounding box center [806, 52] width 35 height 35
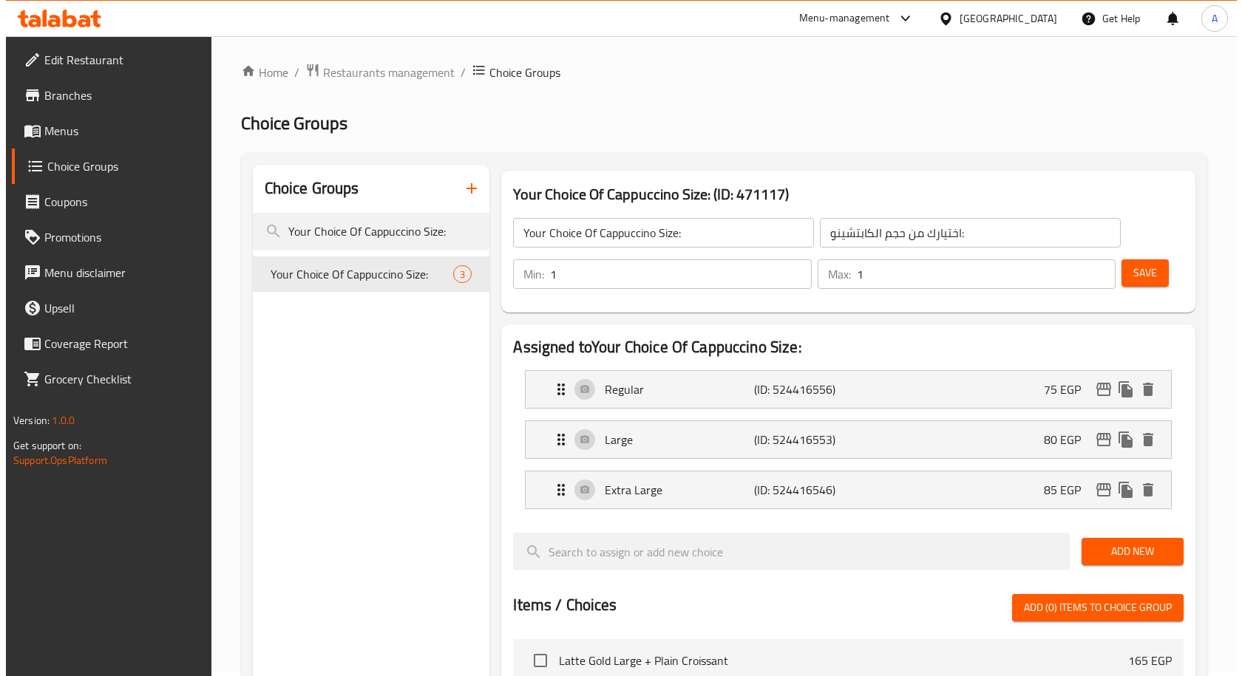
scroll to position [0, 0]
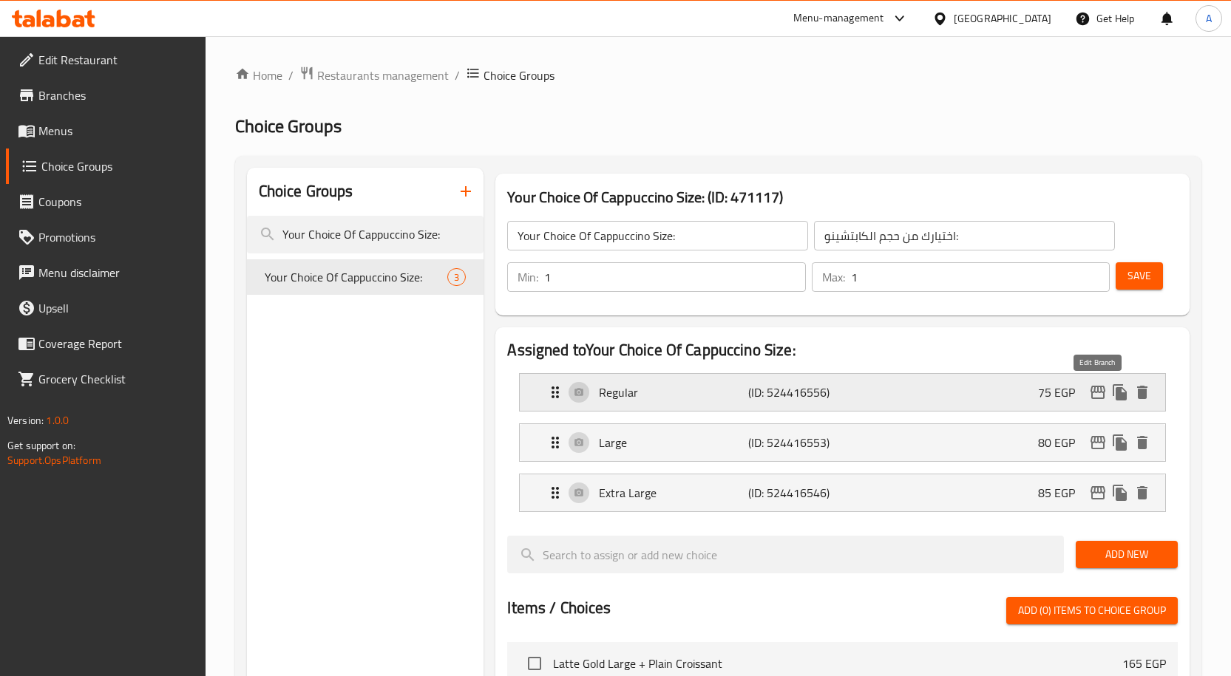
click at [1095, 389] on icon "edit" at bounding box center [1098, 393] width 18 height 18
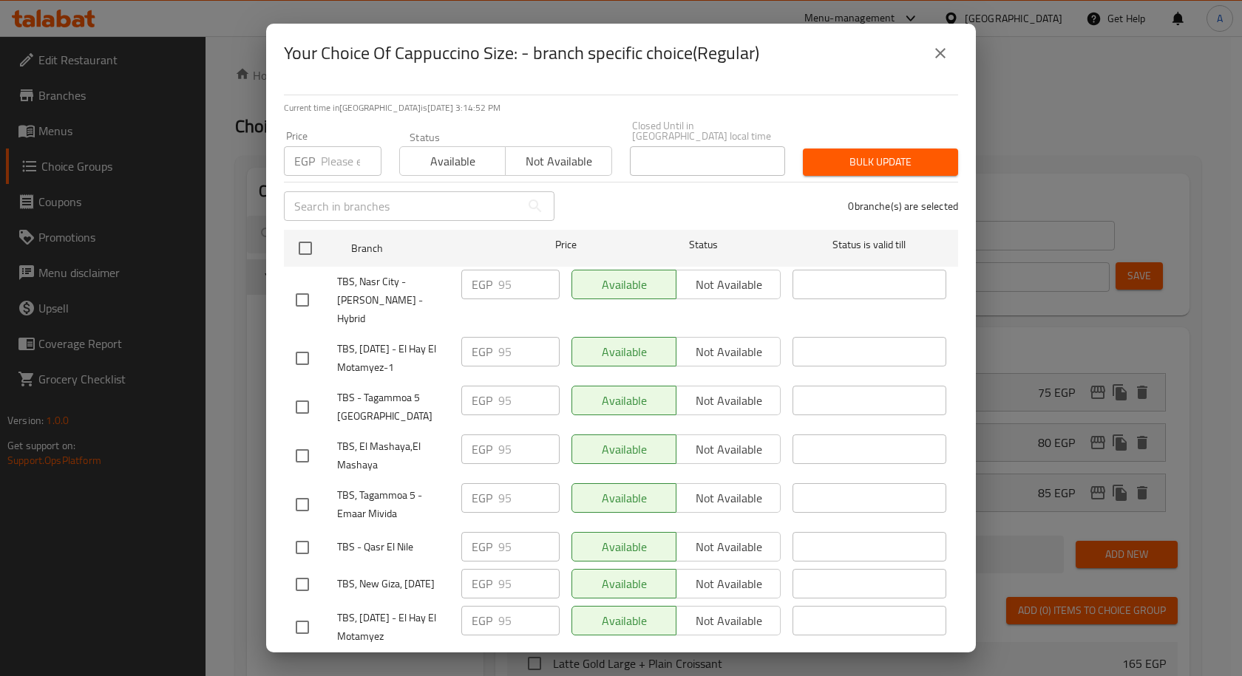
scroll to position [1243, 0]
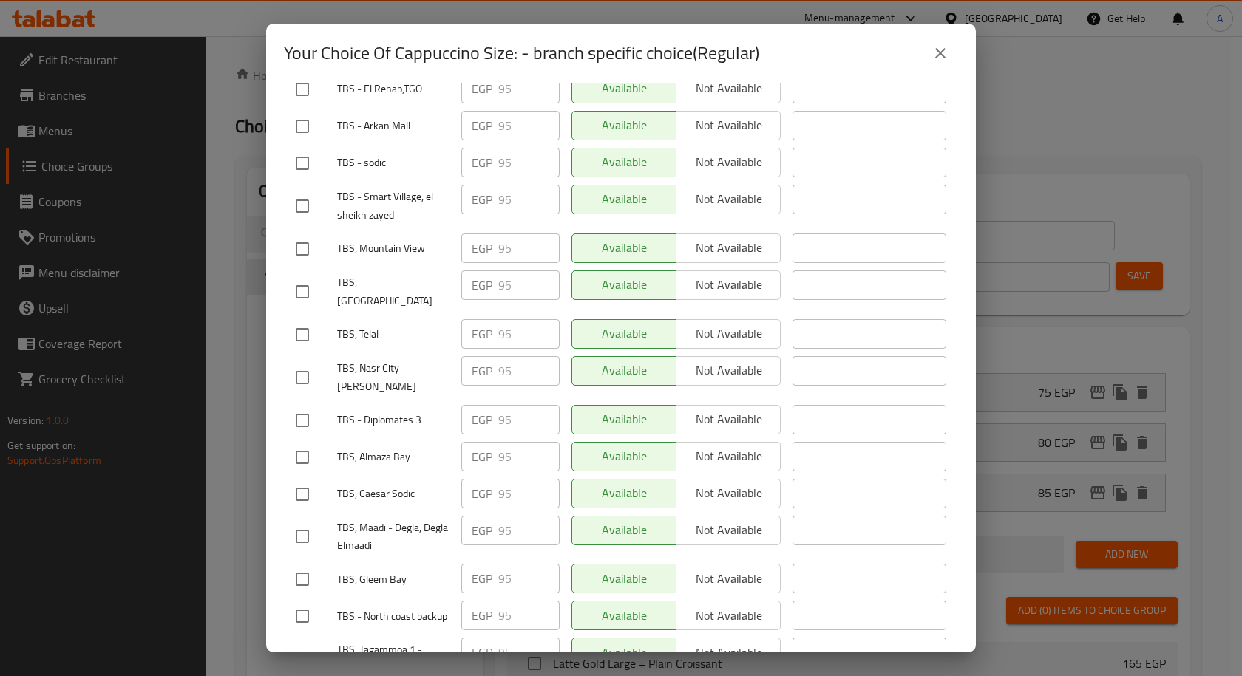
click at [305, 442] on input "checkbox" at bounding box center [302, 457] width 31 height 31
checkbox input "true"
click at [304, 405] on input "checkbox" at bounding box center [302, 420] width 31 height 31
checkbox input "true"
click at [307, 319] on input "checkbox" at bounding box center [302, 334] width 31 height 31
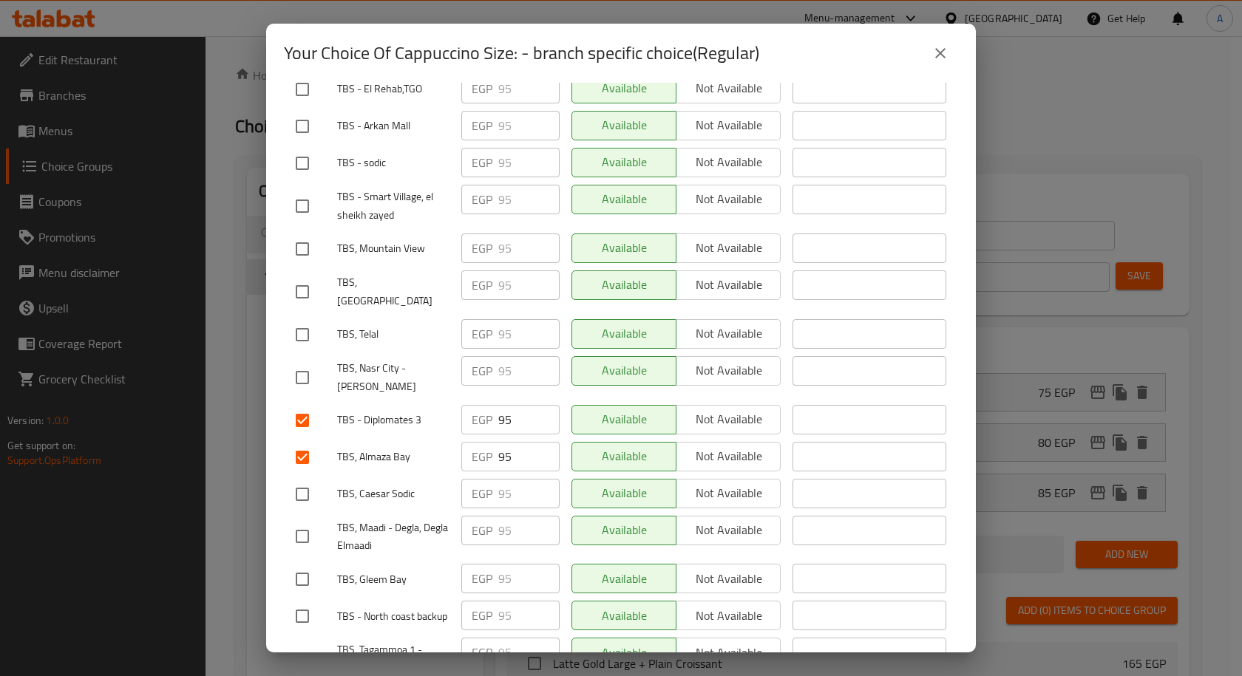
checkbox input "true"
click at [302, 276] on input "checkbox" at bounding box center [302, 291] width 31 height 31
checkbox input "true"
click at [303, 234] on input "checkbox" at bounding box center [302, 249] width 31 height 31
checkbox input "true"
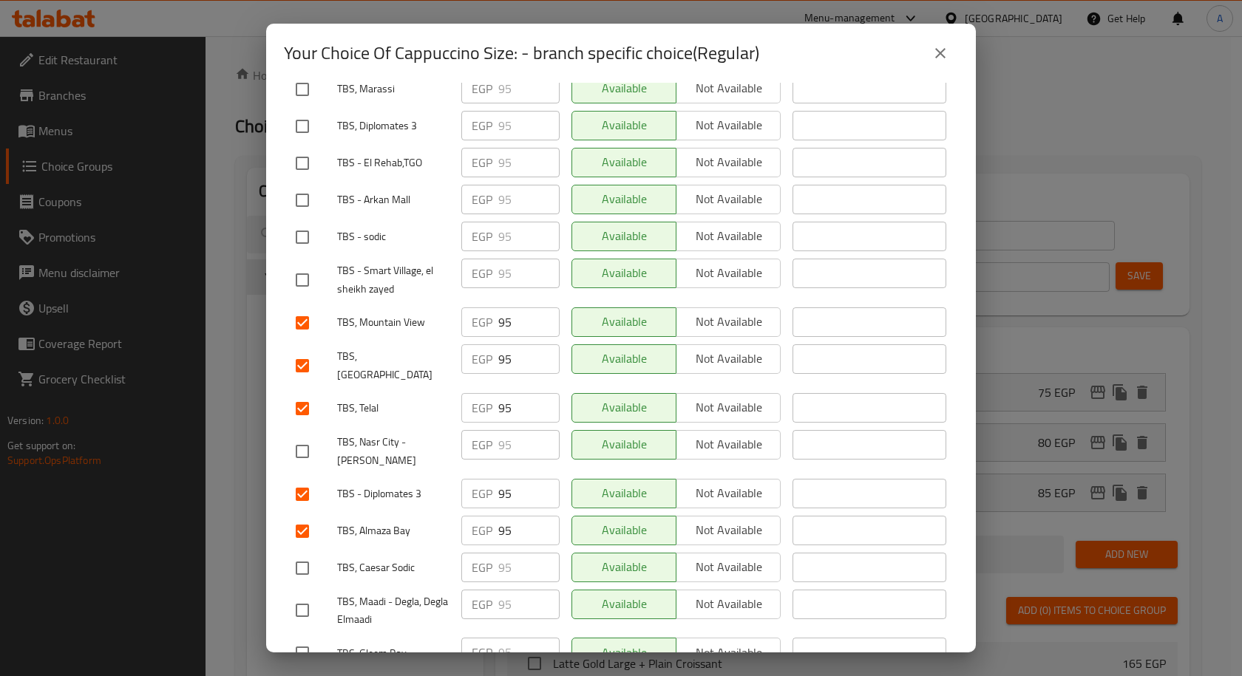
scroll to position [1095, 0]
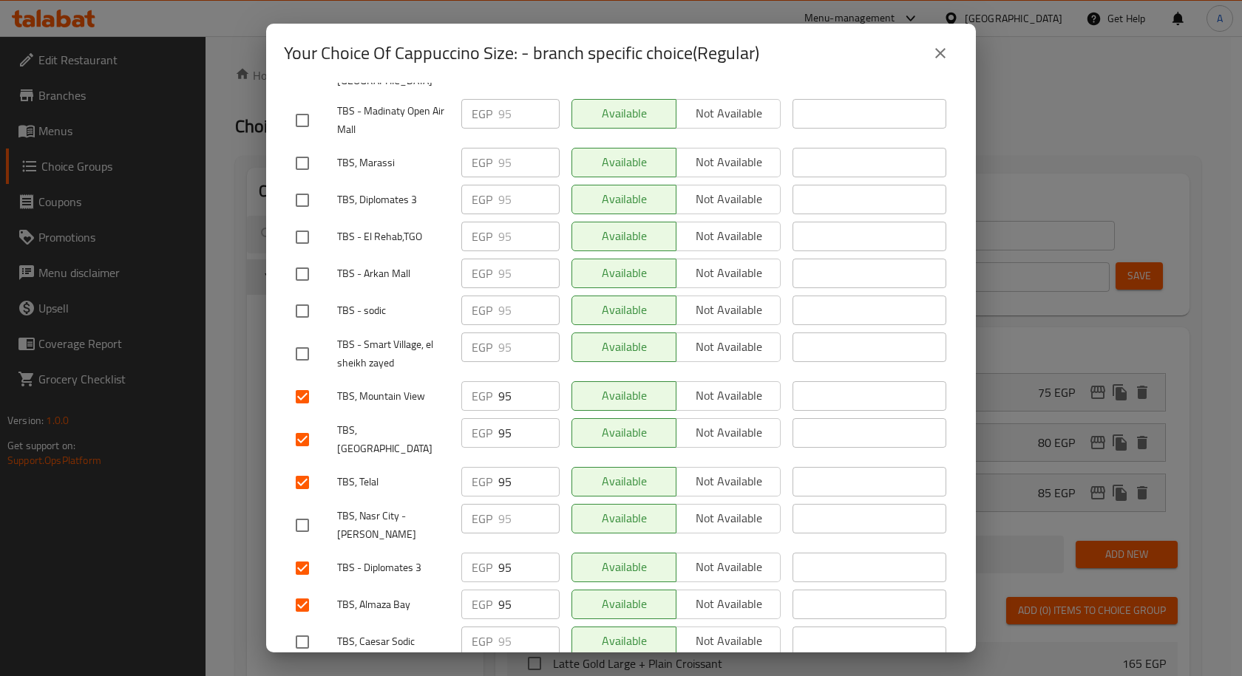
click at [307, 148] on input "checkbox" at bounding box center [302, 163] width 31 height 31
checkbox input "true"
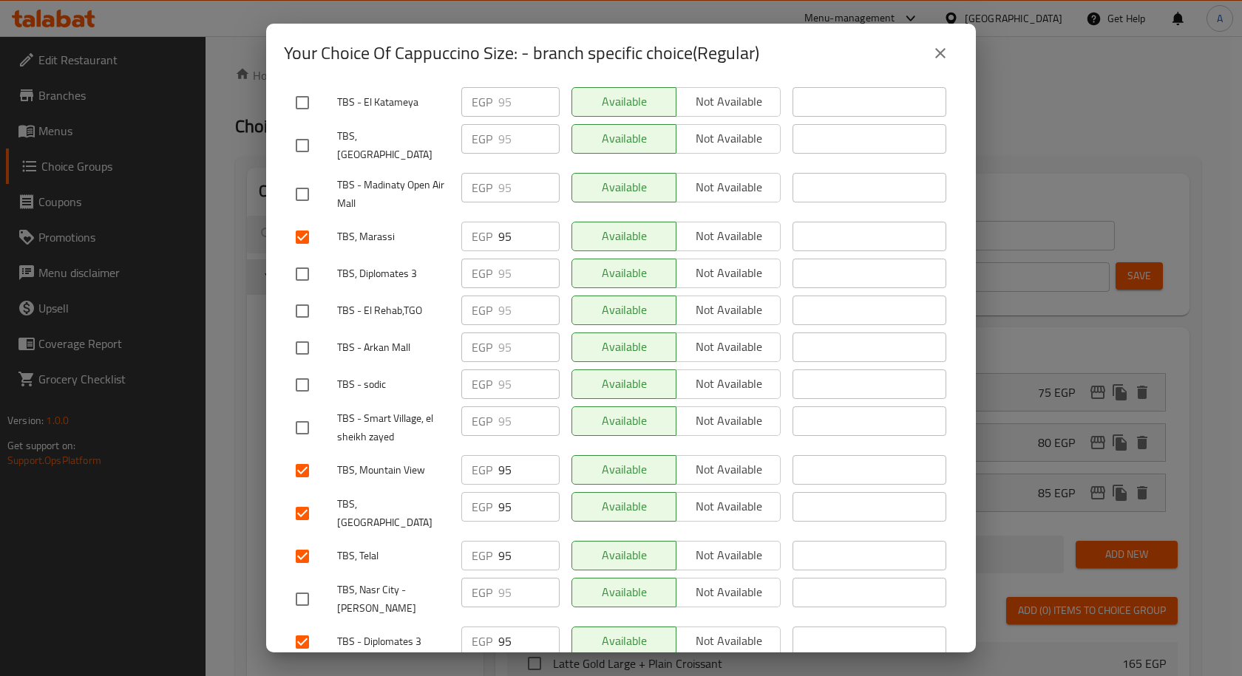
scroll to position [648, 0]
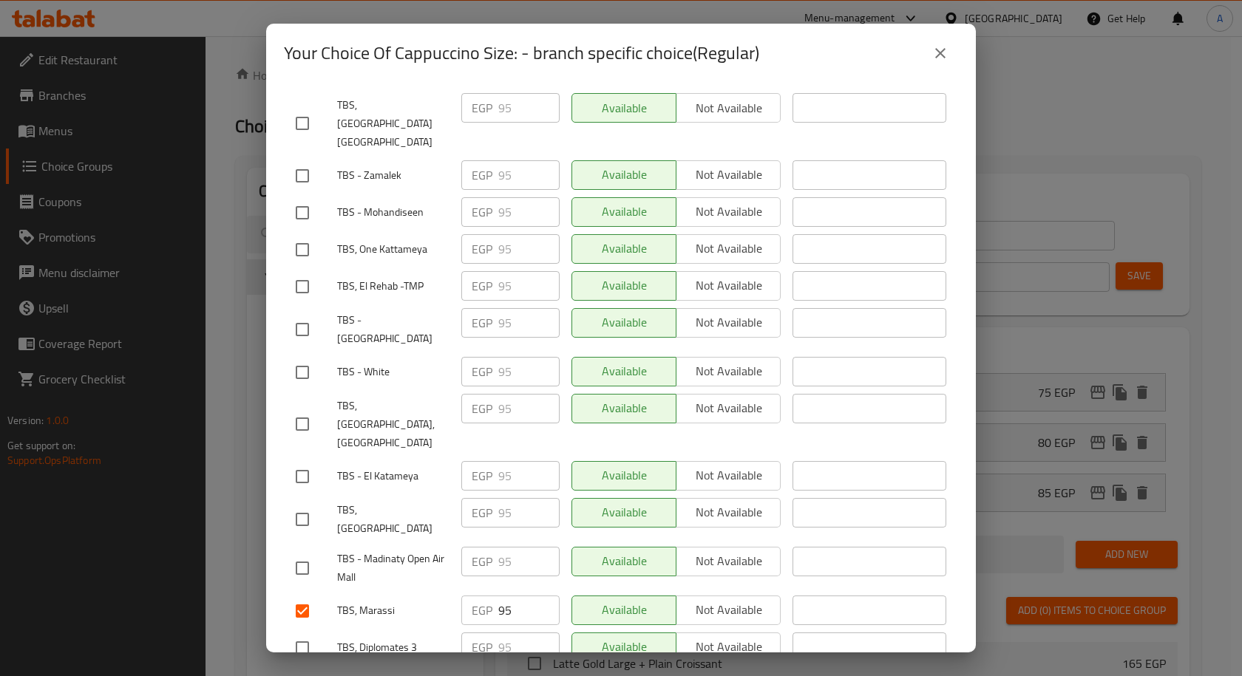
click at [300, 409] on input "checkbox" at bounding box center [302, 424] width 31 height 31
checkbox input "true"
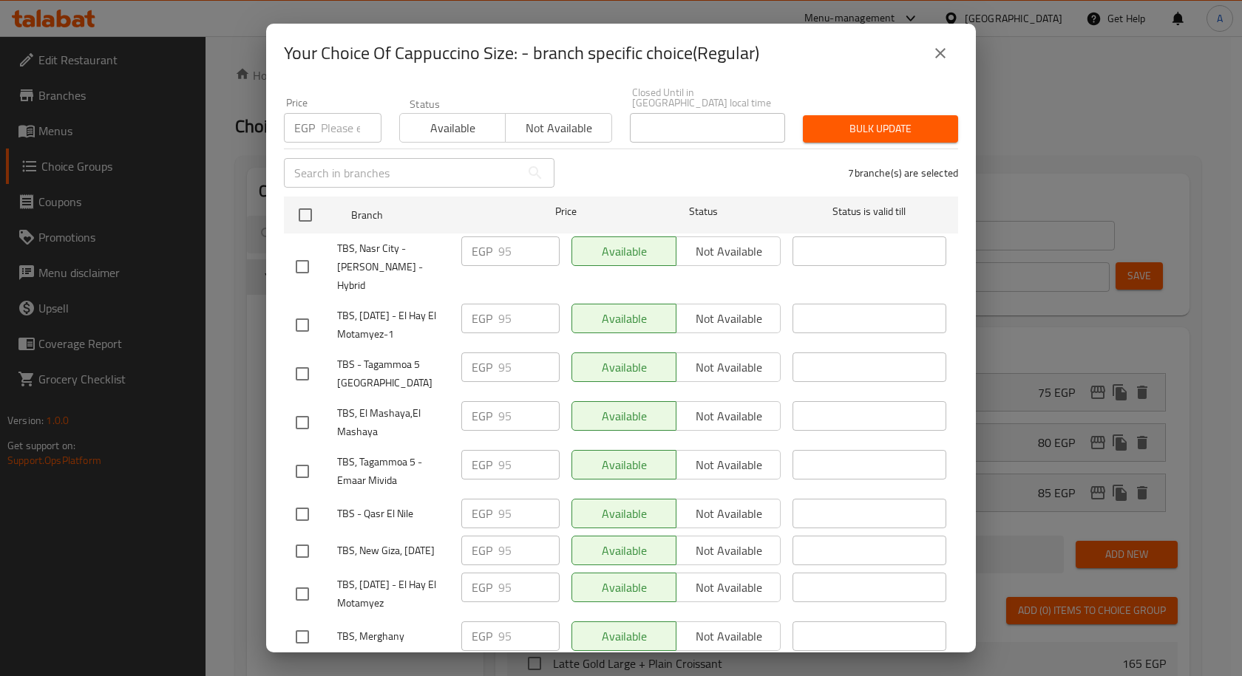
scroll to position [0, 0]
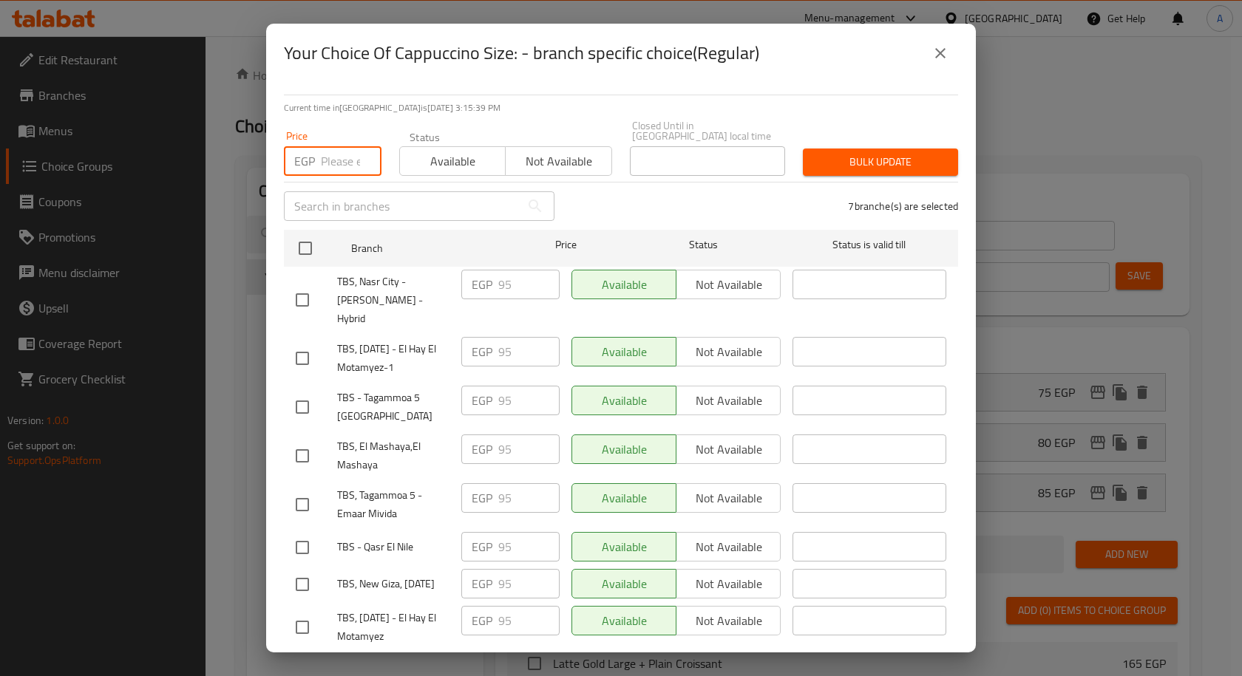
click at [343, 159] on input "number" at bounding box center [351, 161] width 61 height 30
paste input "115"
type input "115"
click at [842, 153] on span "Bulk update" at bounding box center [881, 162] width 132 height 18
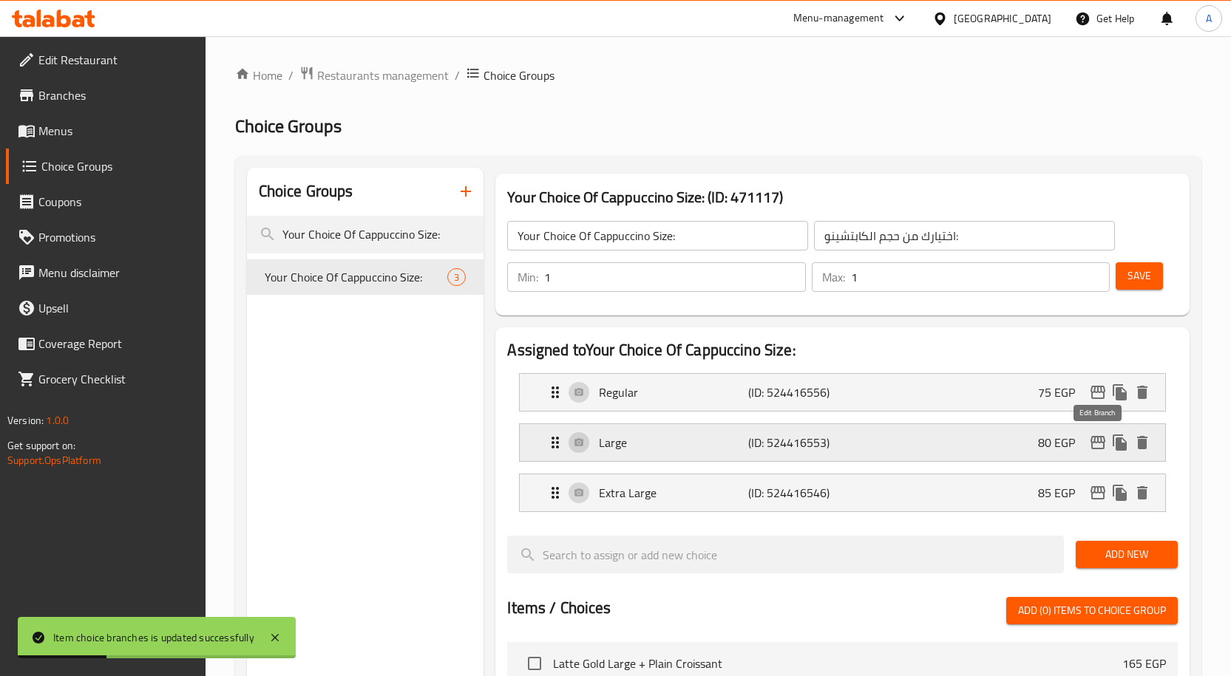
click at [1095, 444] on icon "edit" at bounding box center [1098, 443] width 18 height 18
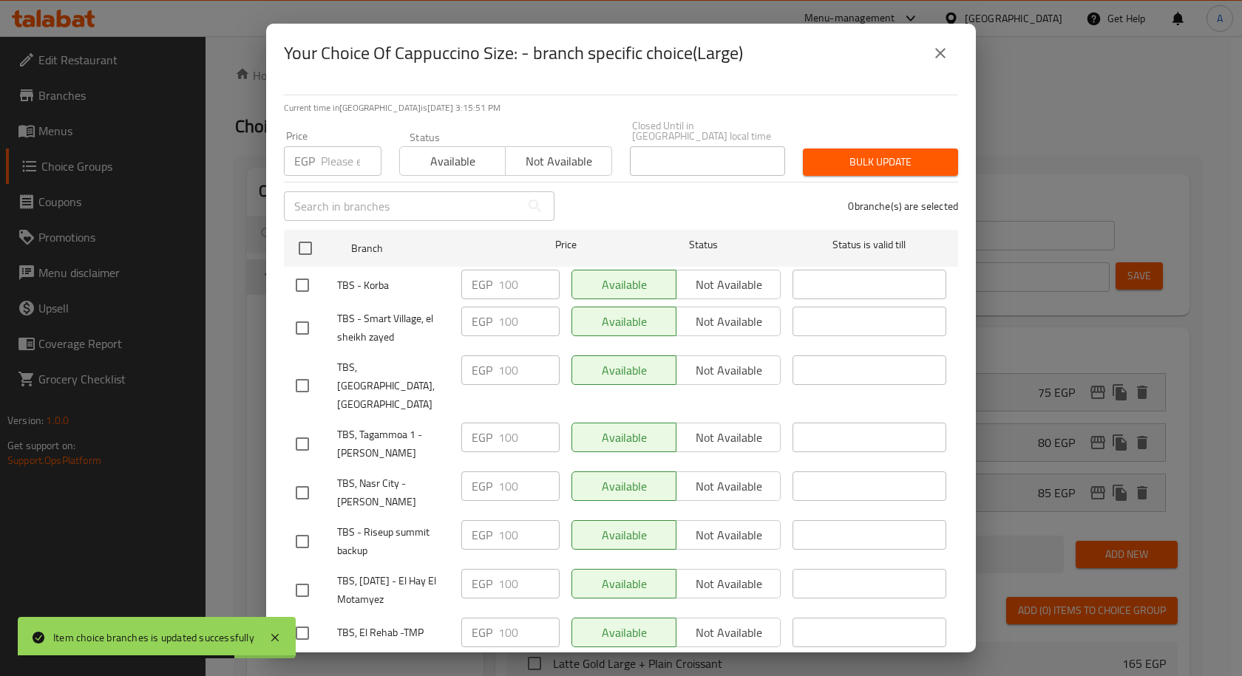
scroll to position [813, 0]
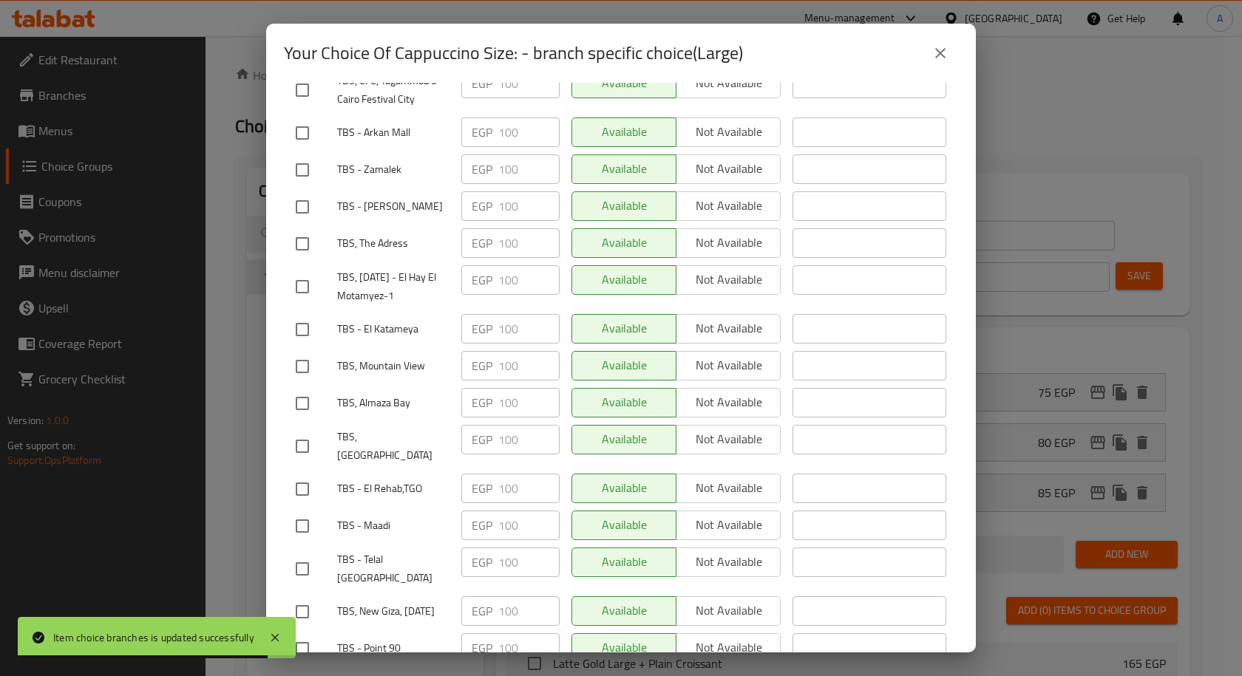
click at [313, 388] on input "checkbox" at bounding box center [302, 403] width 31 height 31
checkbox input "true"
click at [305, 351] on input "checkbox" at bounding box center [302, 366] width 31 height 31
checkbox input "true"
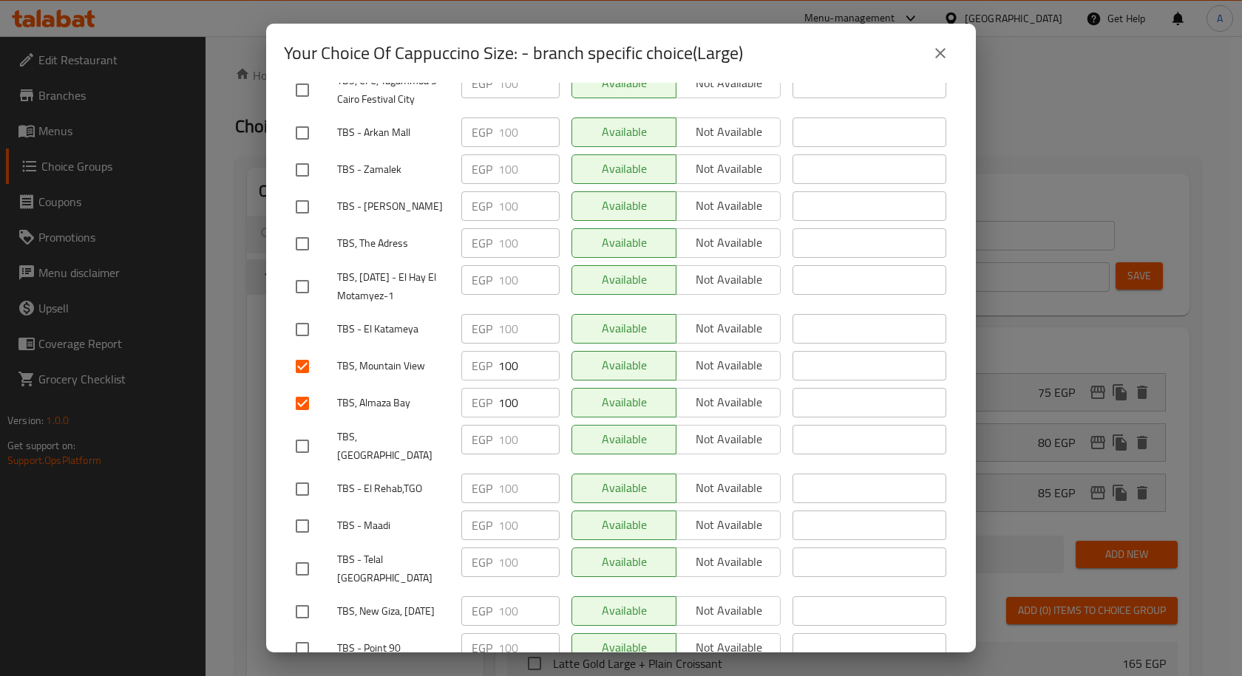
click at [294, 431] on input "checkbox" at bounding box center [302, 446] width 31 height 31
checkbox input "true"
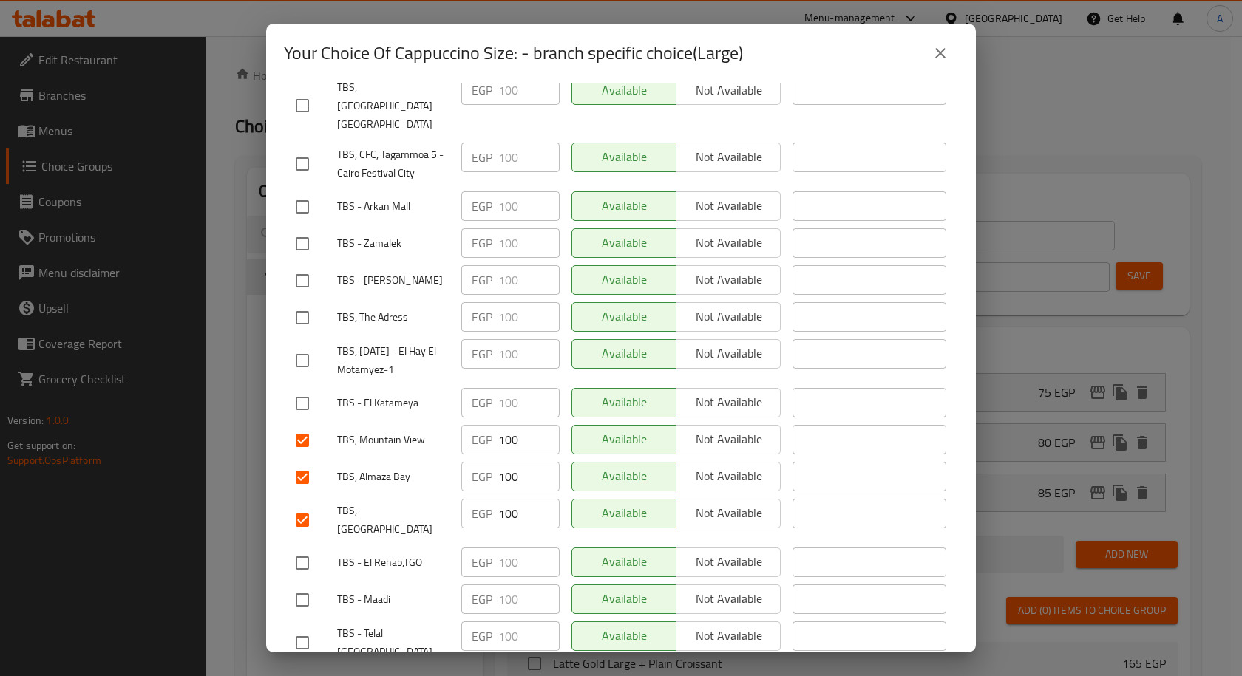
scroll to position [1440, 0]
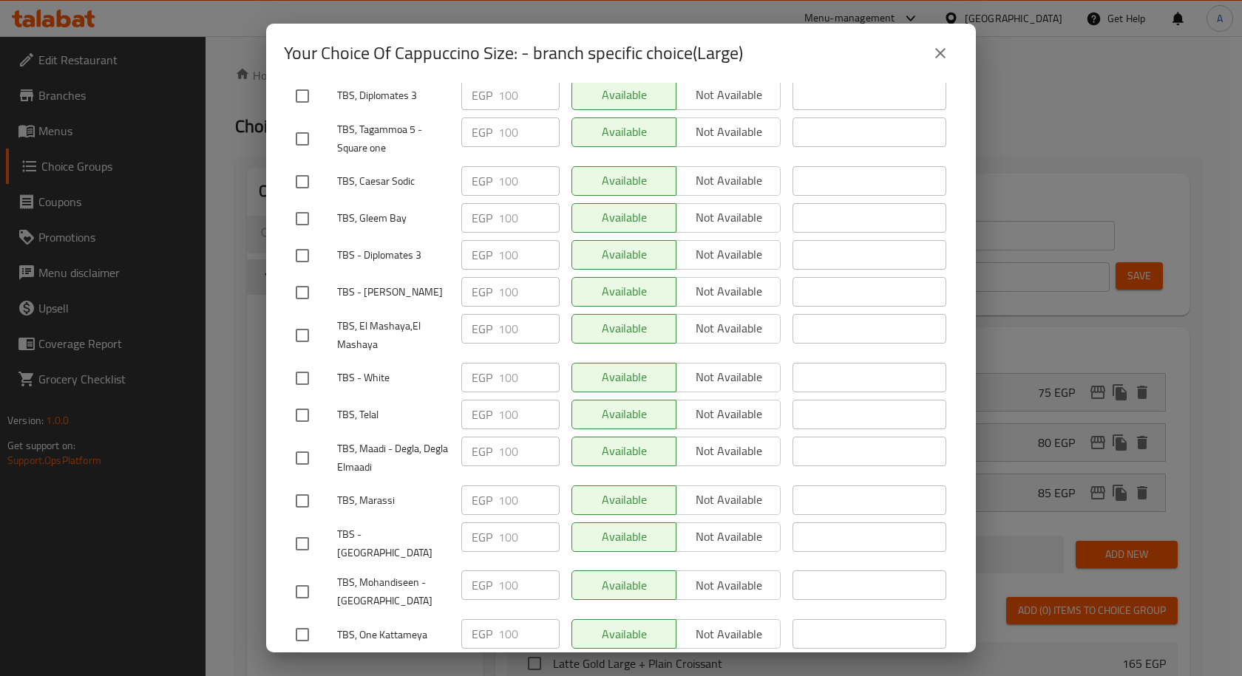
click at [302, 400] on input "checkbox" at bounding box center [302, 415] width 31 height 31
checkbox input "true"
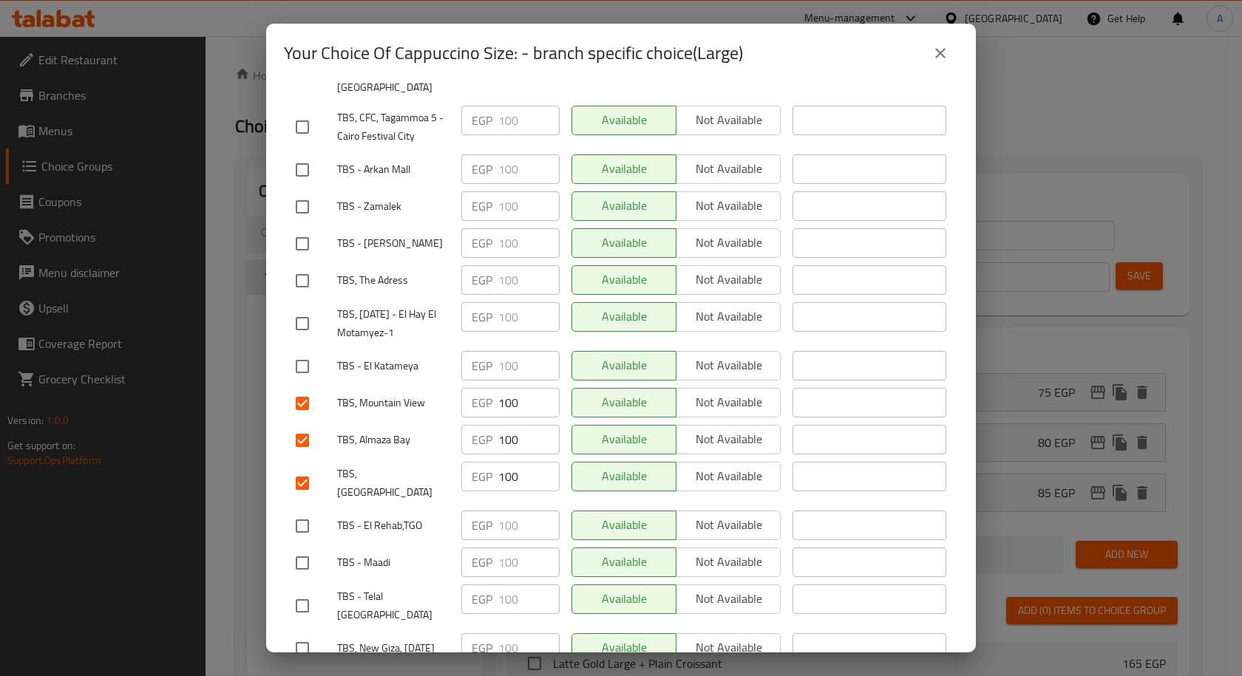
scroll to position [1526, 0]
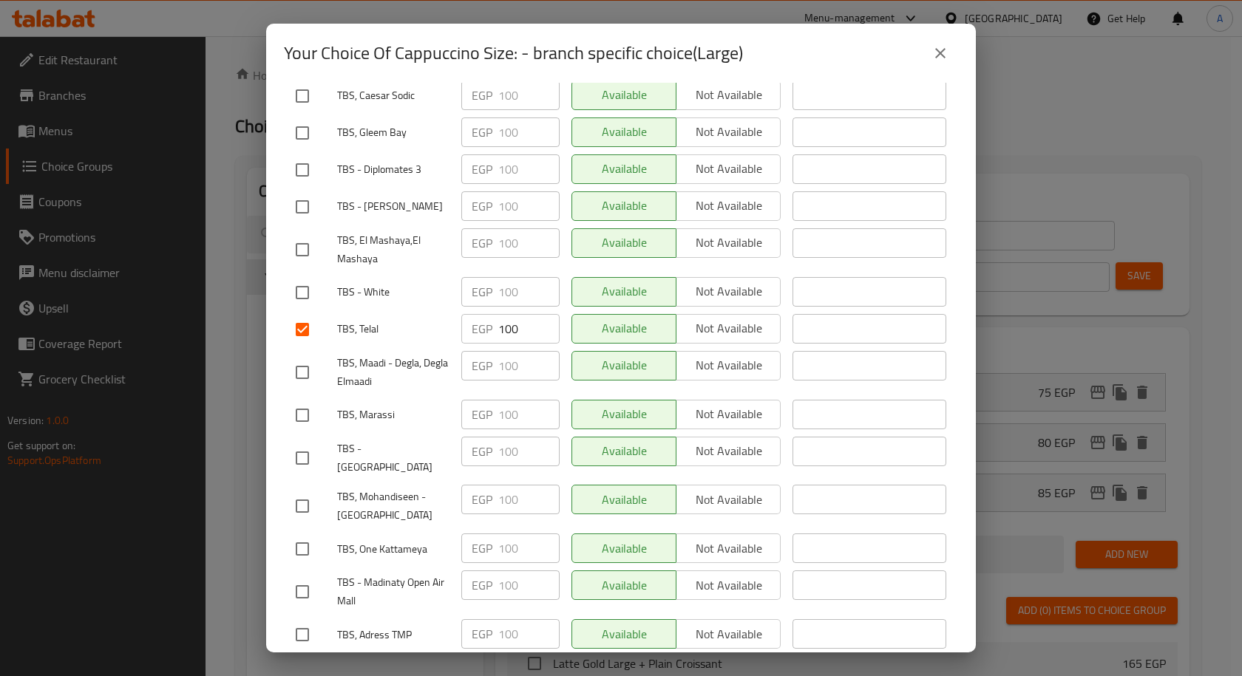
click at [306, 400] on input "checkbox" at bounding box center [302, 415] width 31 height 31
checkbox input "true"
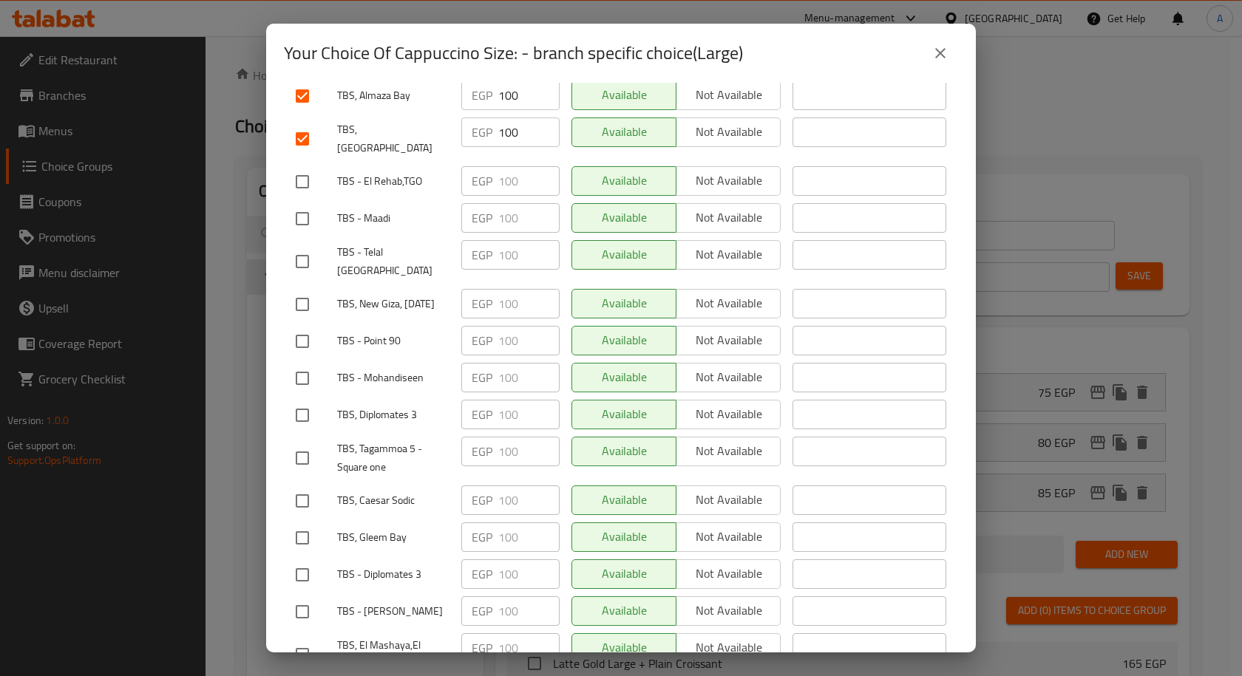
click at [302, 400] on input "checkbox" at bounding box center [302, 415] width 31 height 31
checkbox input "true"
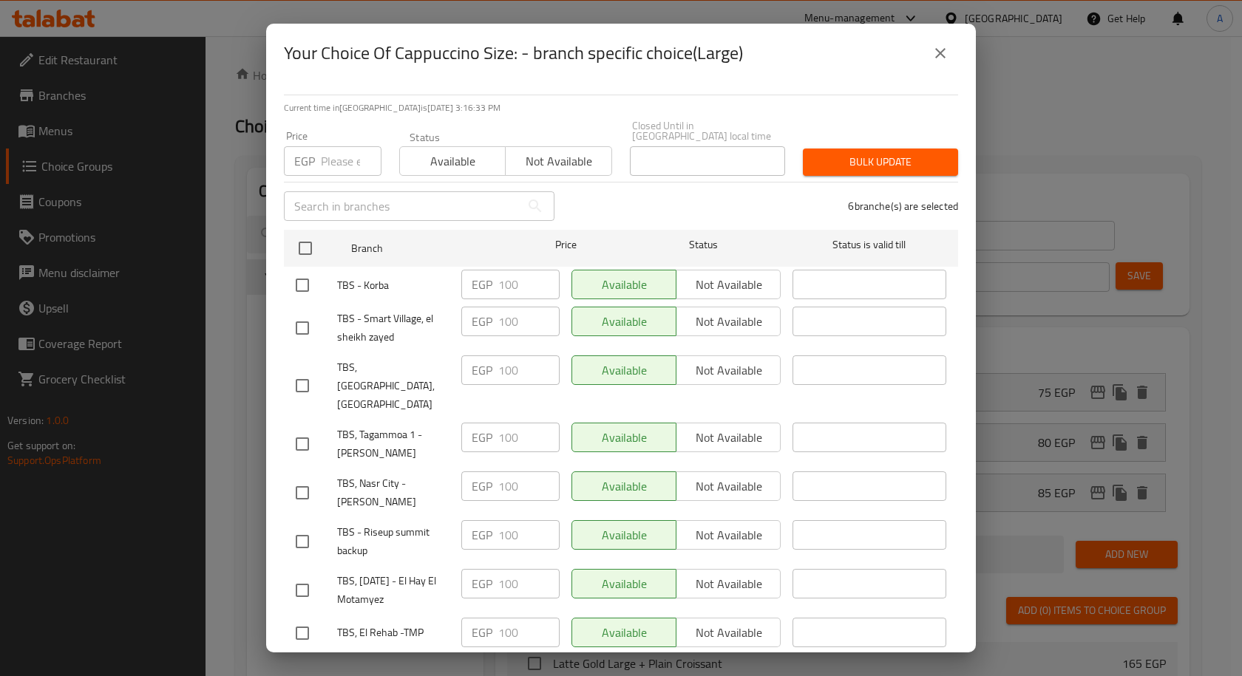
click at [309, 370] on input "checkbox" at bounding box center [302, 385] width 31 height 31
checkbox input "true"
click at [339, 153] on input "number" at bounding box center [351, 161] width 61 height 30
paste input "120"
type input "120"
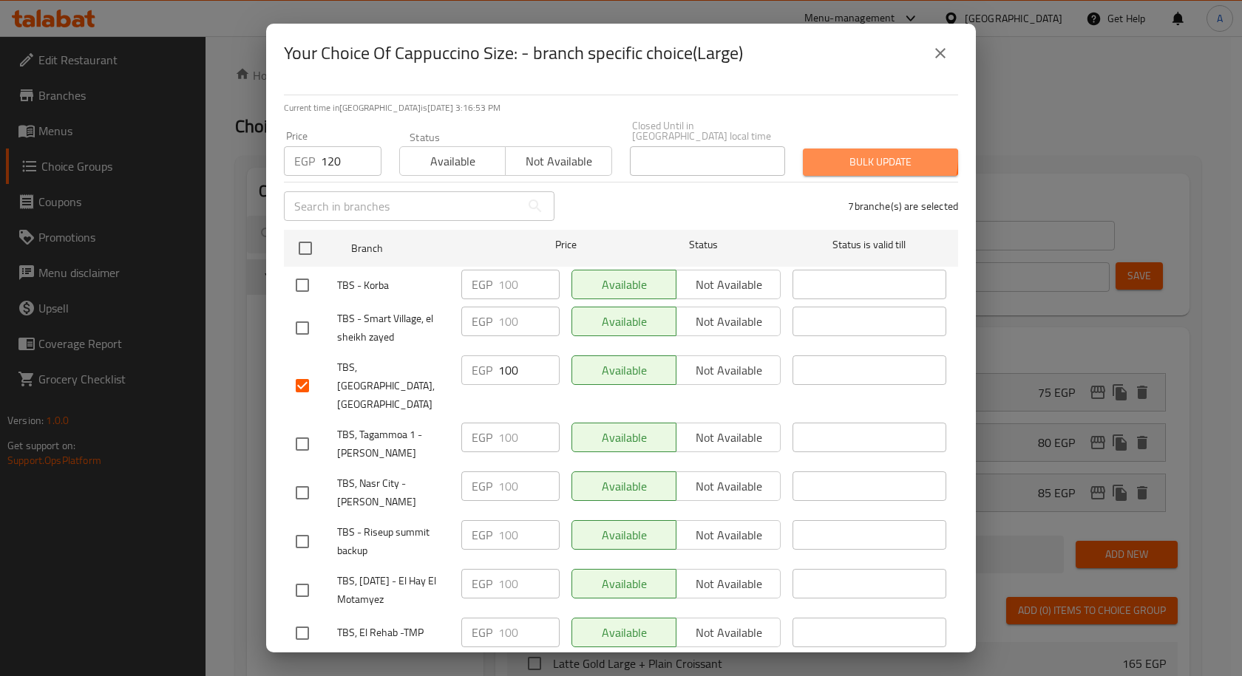
click at [836, 153] on span "Bulk update" at bounding box center [881, 162] width 132 height 18
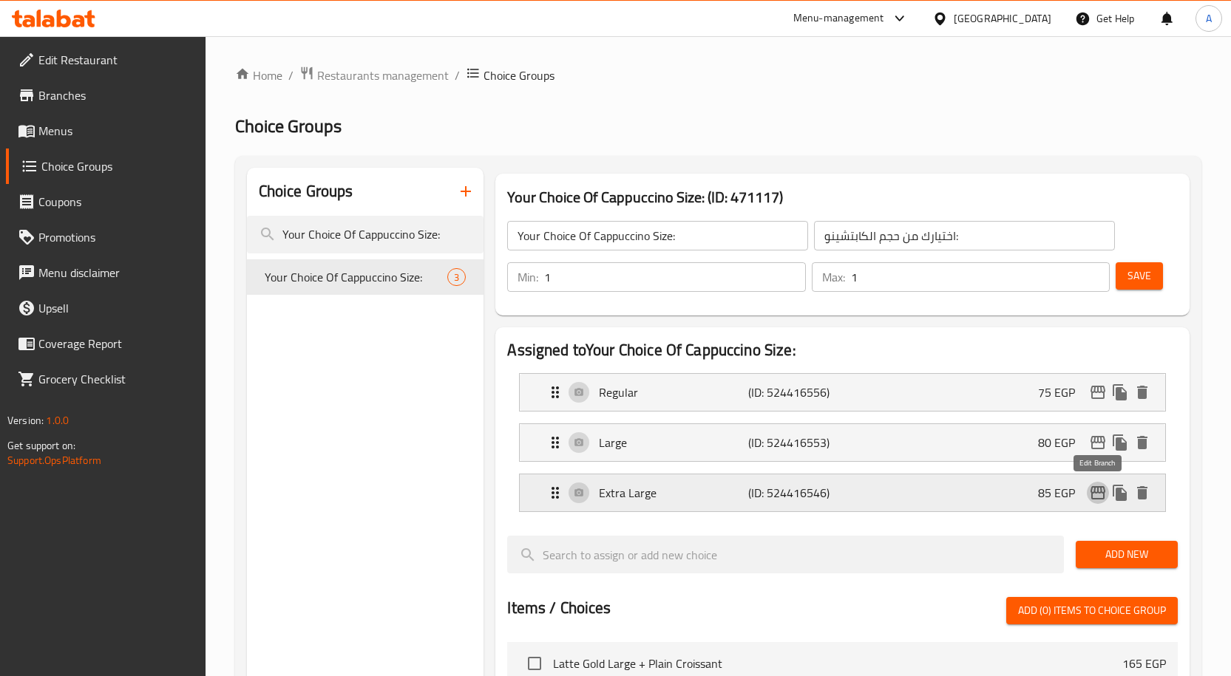
click at [1090, 497] on icon "edit" at bounding box center [1098, 493] width 18 height 18
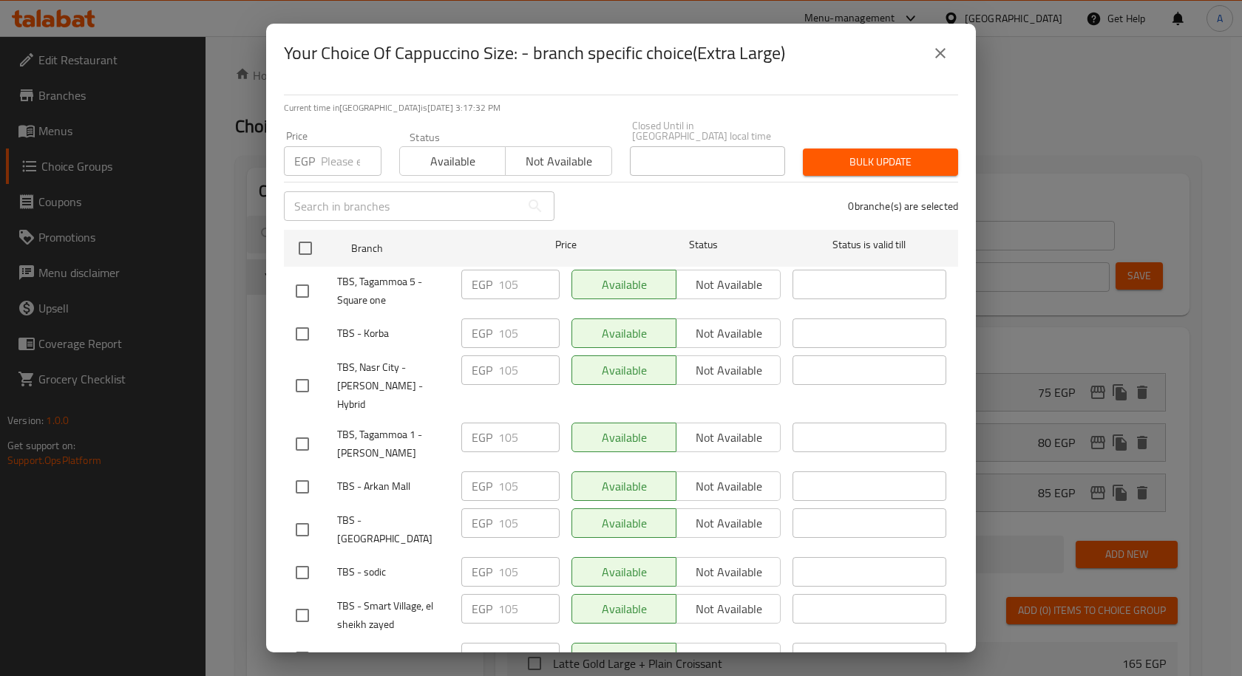
scroll to position [752, 0]
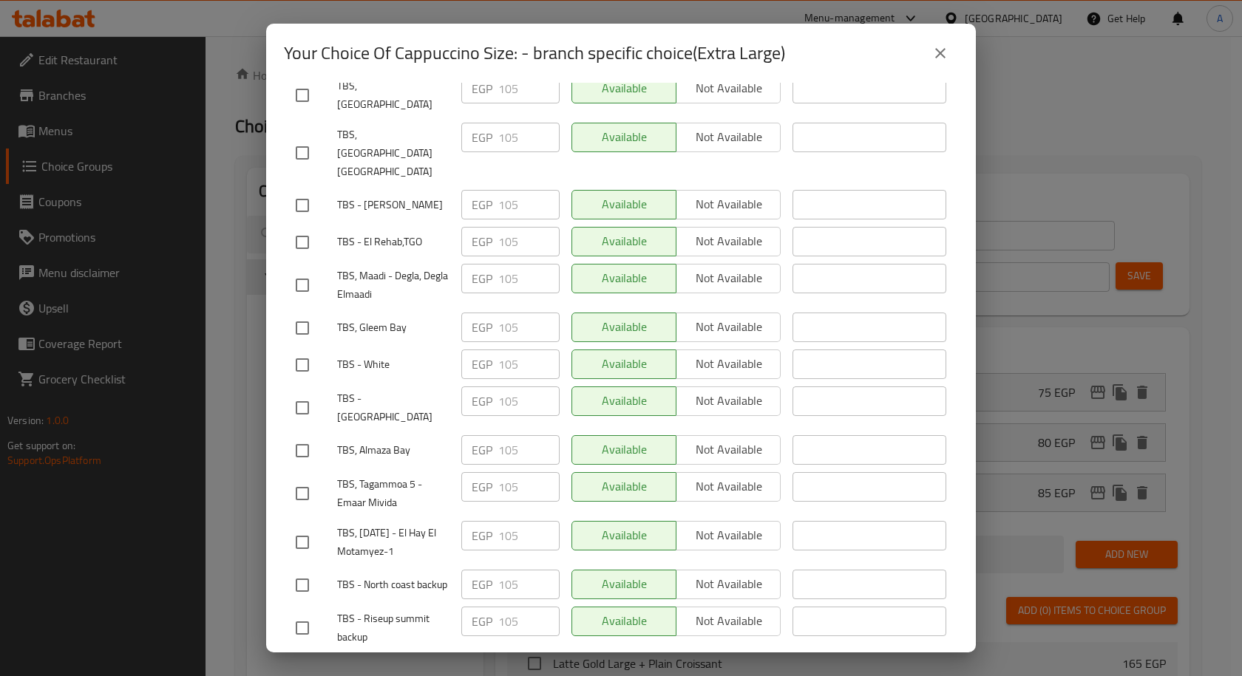
click at [310, 435] on input "checkbox" at bounding box center [302, 450] width 31 height 31
checkbox input "true"
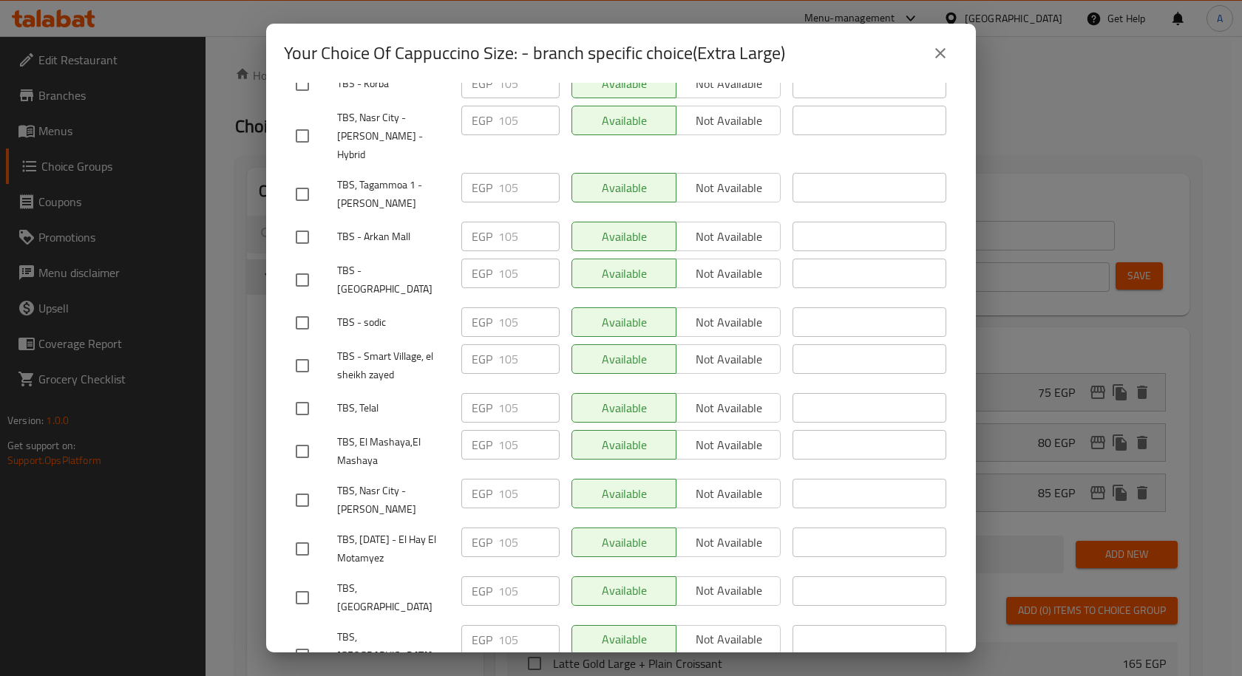
click at [293, 393] on input "checkbox" at bounding box center [302, 408] width 31 height 31
checkbox input "true"
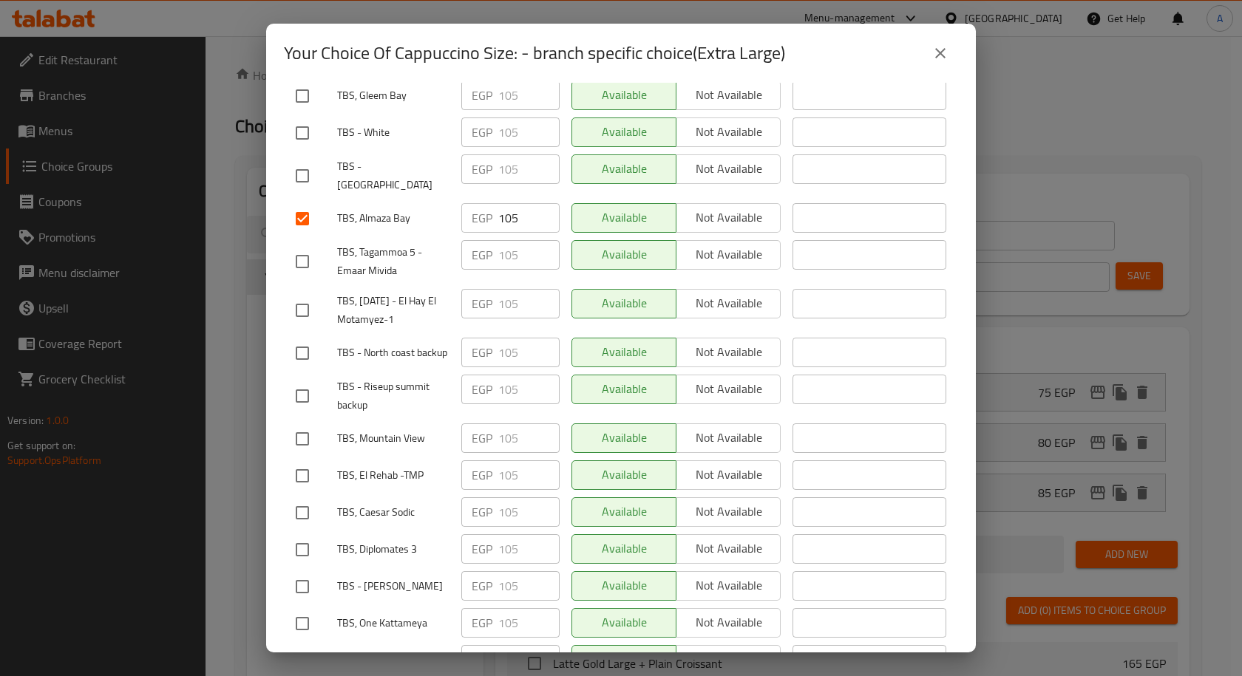
click at [305, 424] on input "checkbox" at bounding box center [302, 439] width 31 height 31
checkbox input "true"
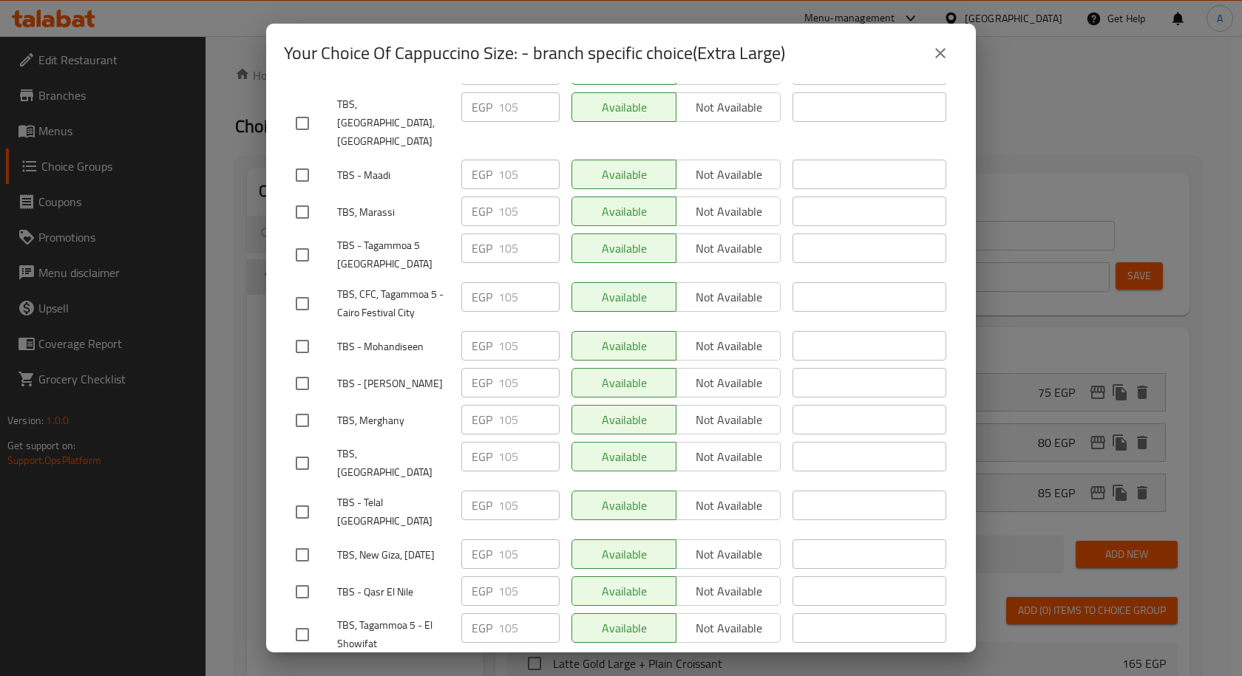
click at [305, 448] on input "checkbox" at bounding box center [302, 463] width 31 height 31
checkbox input "true"
click at [297, 197] on input "checkbox" at bounding box center [302, 212] width 31 height 31
checkbox input "true"
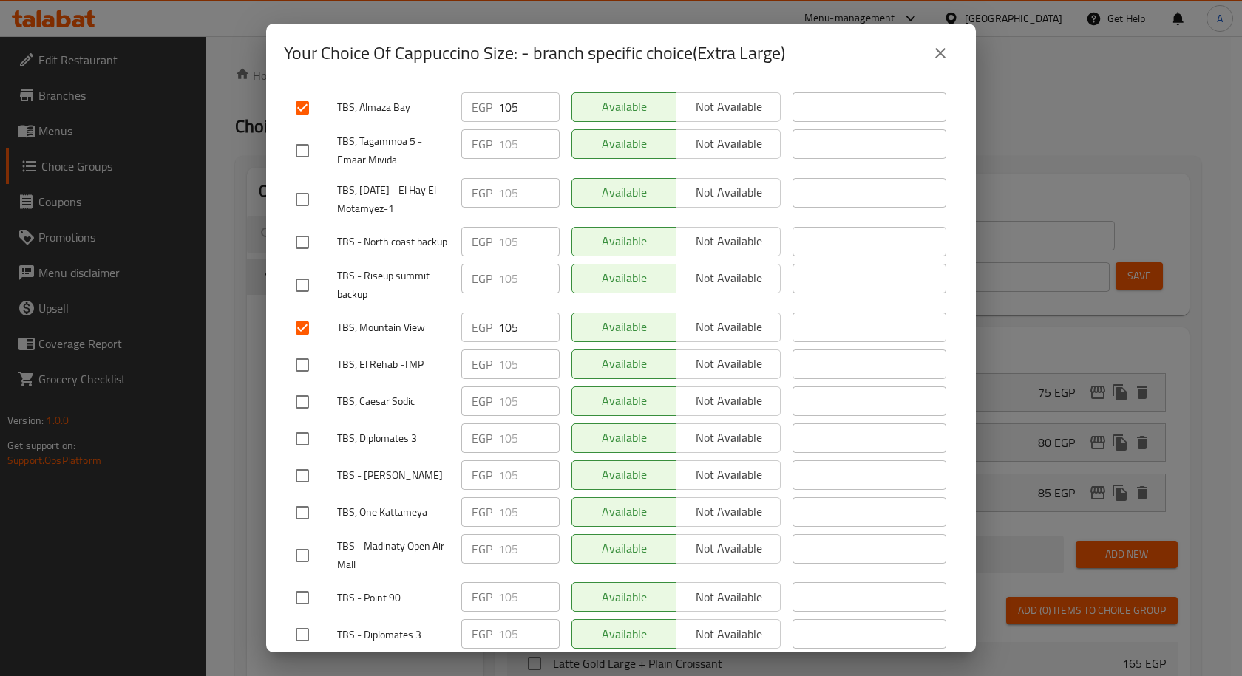
click at [305, 424] on input "checkbox" at bounding box center [302, 439] width 31 height 31
checkbox input "true"
click at [302, 672] on input "checkbox" at bounding box center [302, 687] width 31 height 31
checkbox input "true"
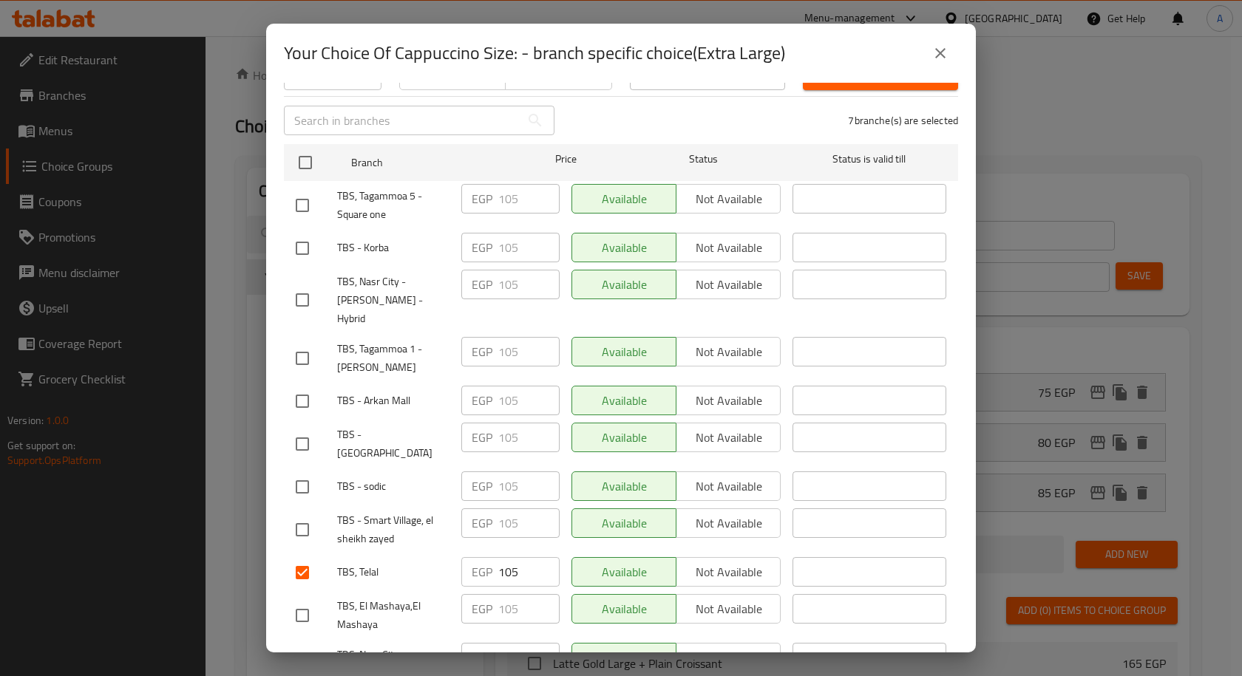
scroll to position [0, 0]
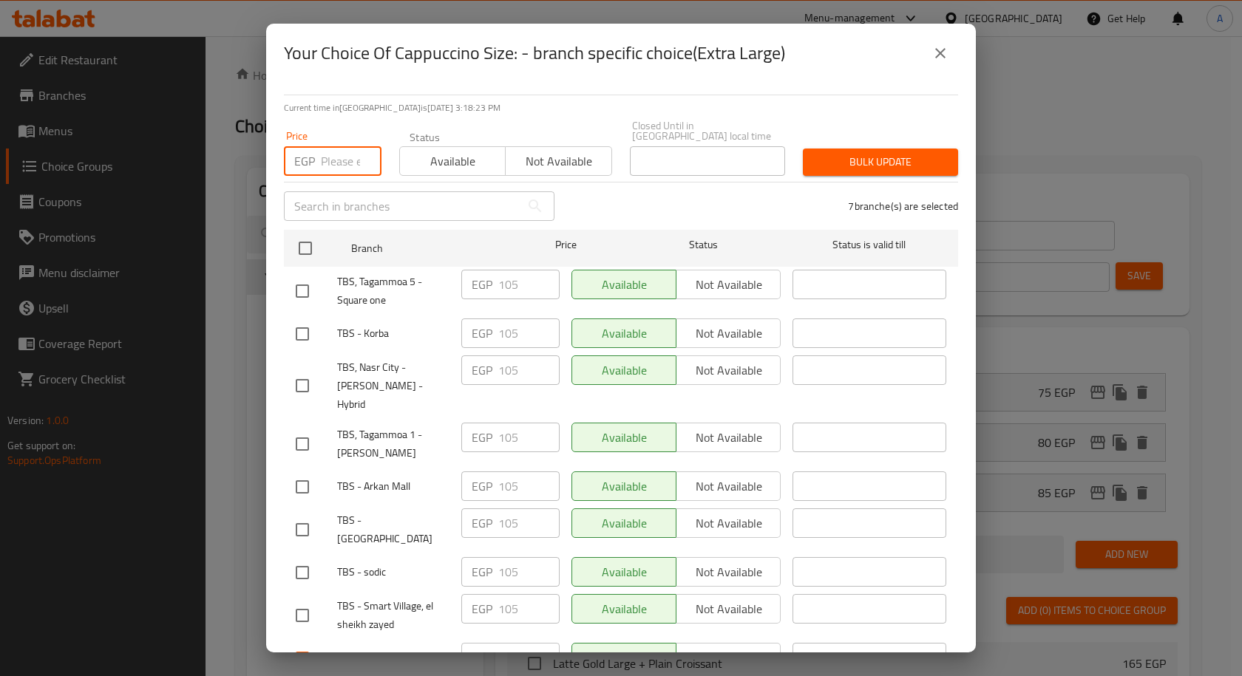
click at [329, 149] on input "number" at bounding box center [351, 161] width 61 height 30
paste input "125"
type input "125"
click at [823, 153] on span "Bulk update" at bounding box center [881, 162] width 132 height 18
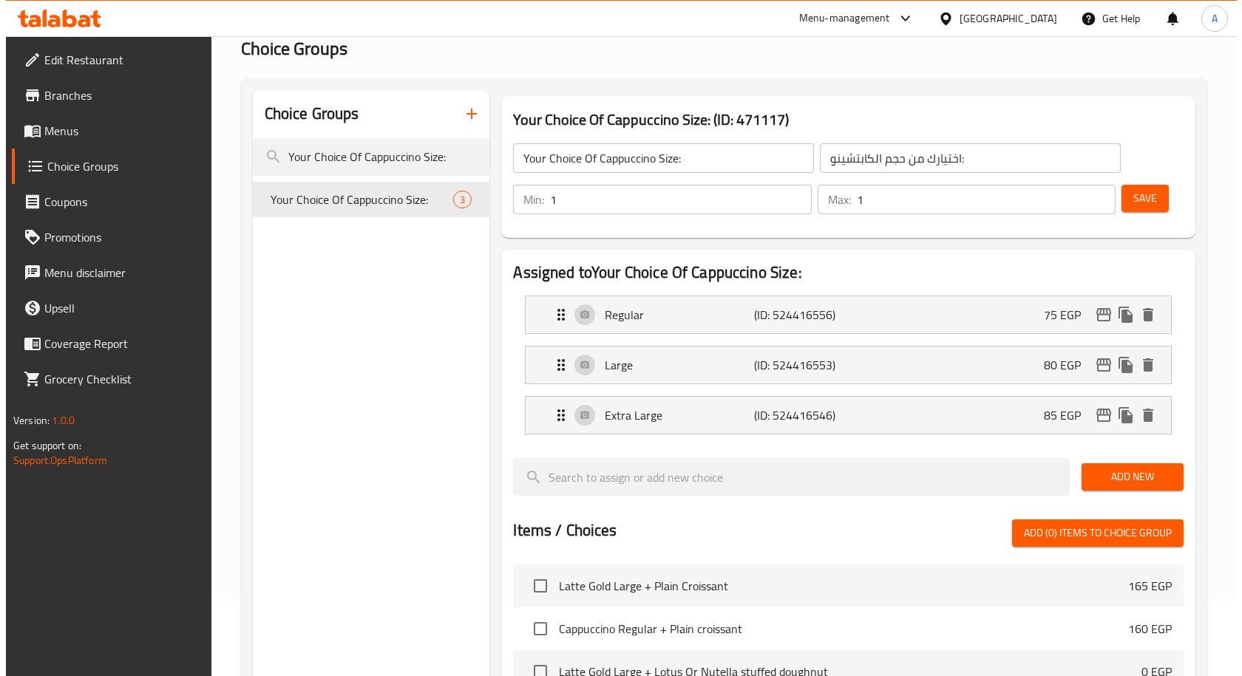
scroll to position [11, 0]
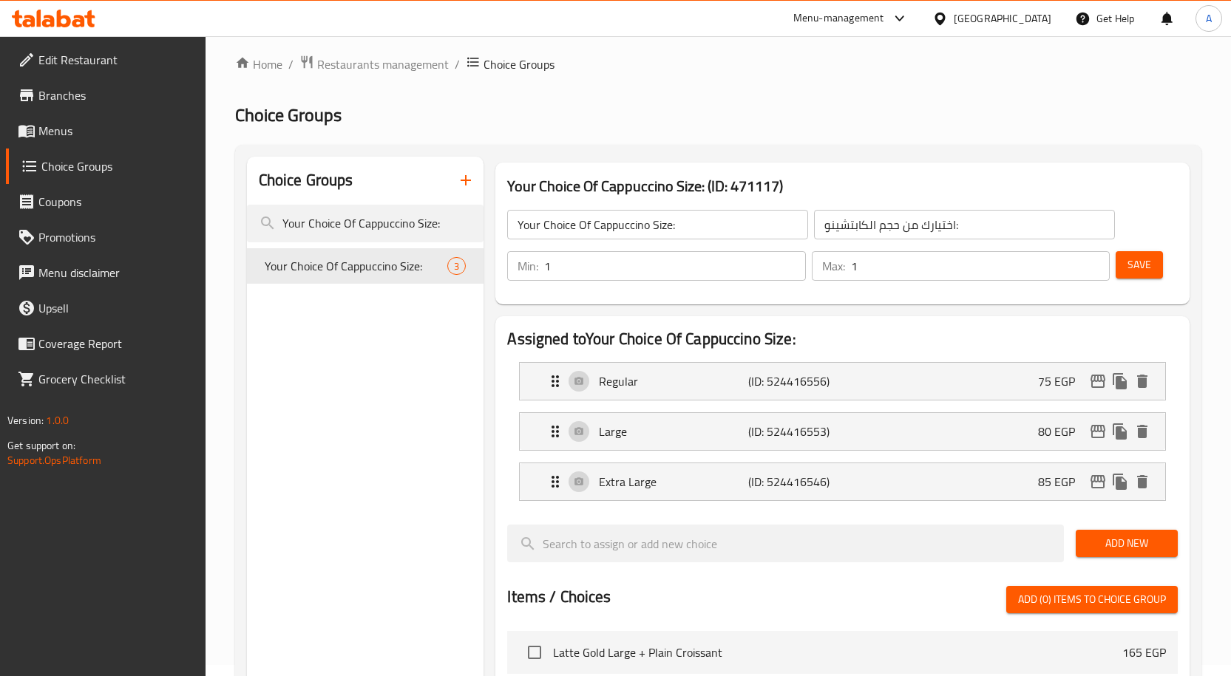
click at [1137, 268] on span "Save" at bounding box center [1139, 265] width 24 height 18
click at [437, 228] on input "Your Choice Of Cappuccino Size:" at bounding box center [365, 224] width 237 height 38
paste input "American Coffee"
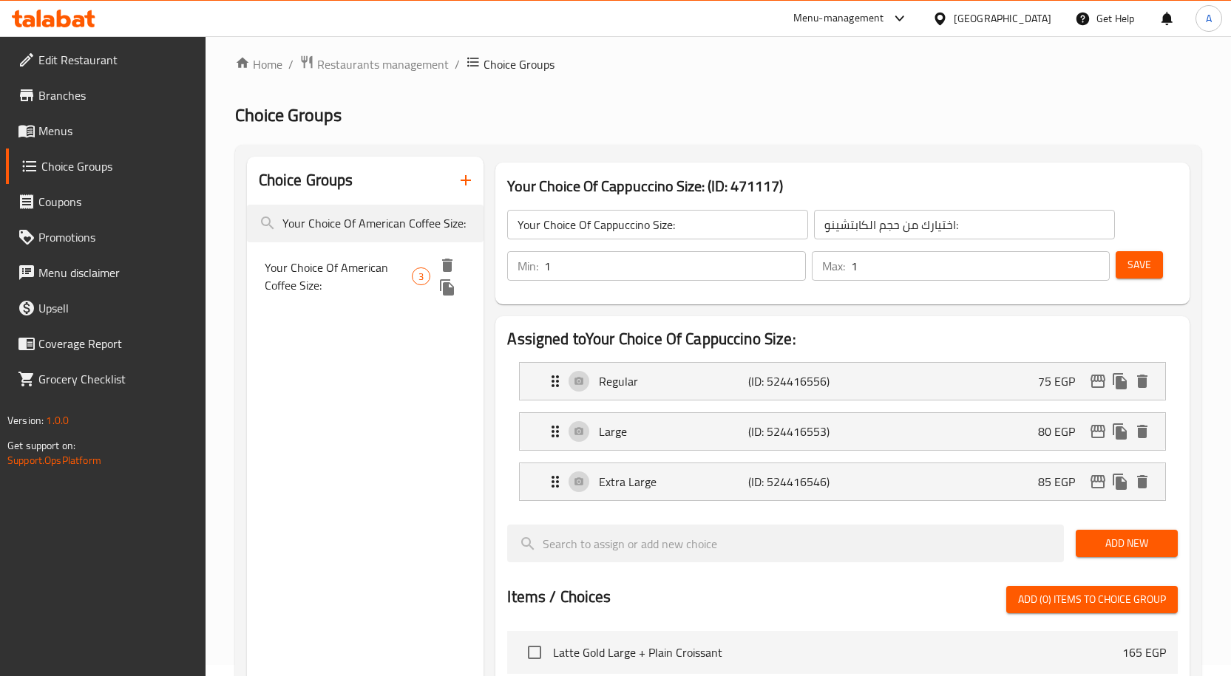
type input "Your Choice Of American Coffee Size:"
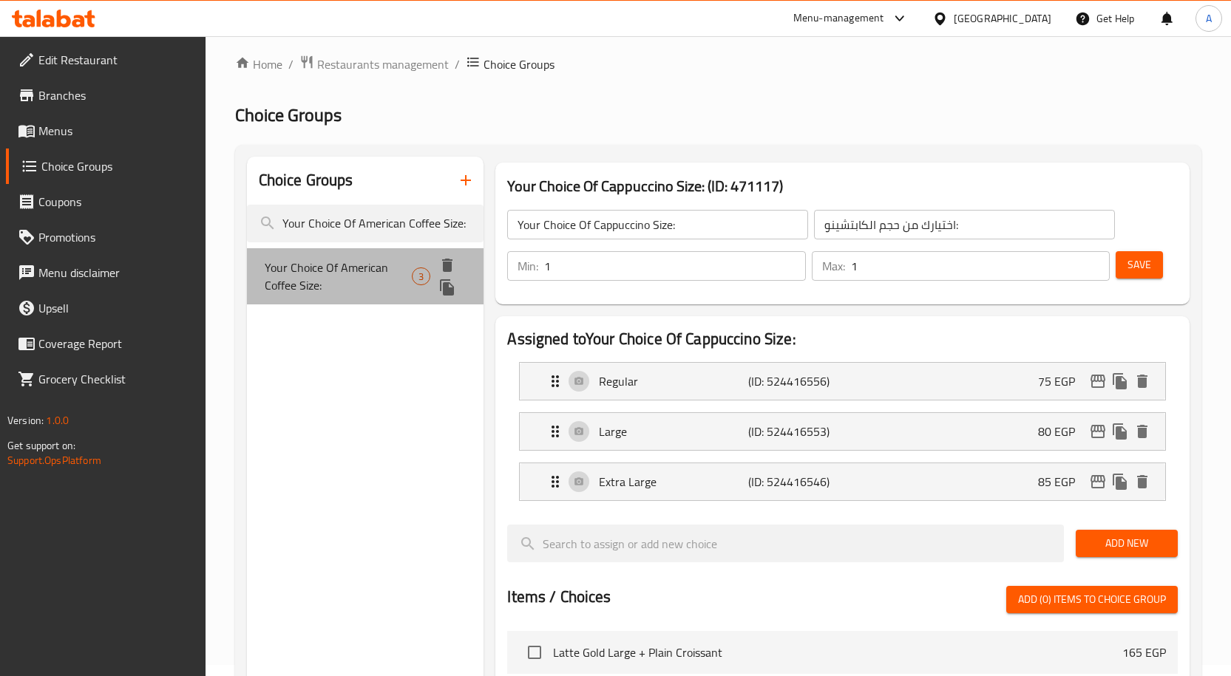
click at [411, 260] on span "Your Choice Of American Coffee Size:" at bounding box center [338, 276] width 147 height 35
type input "Your Choice Of American Coffee Size:"
type input "اختيارك من الحجم اميريكان كوفي:"
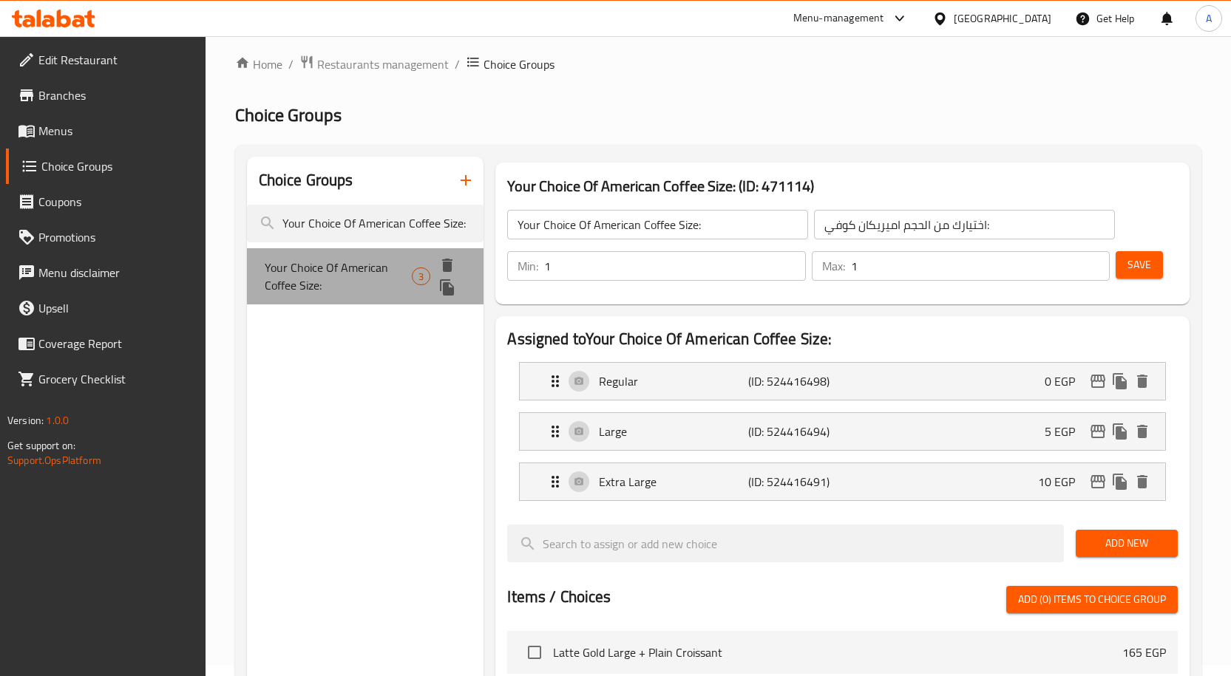
click at [411, 260] on span "Your Choice Of American Coffee Size:" at bounding box center [338, 276] width 147 height 35
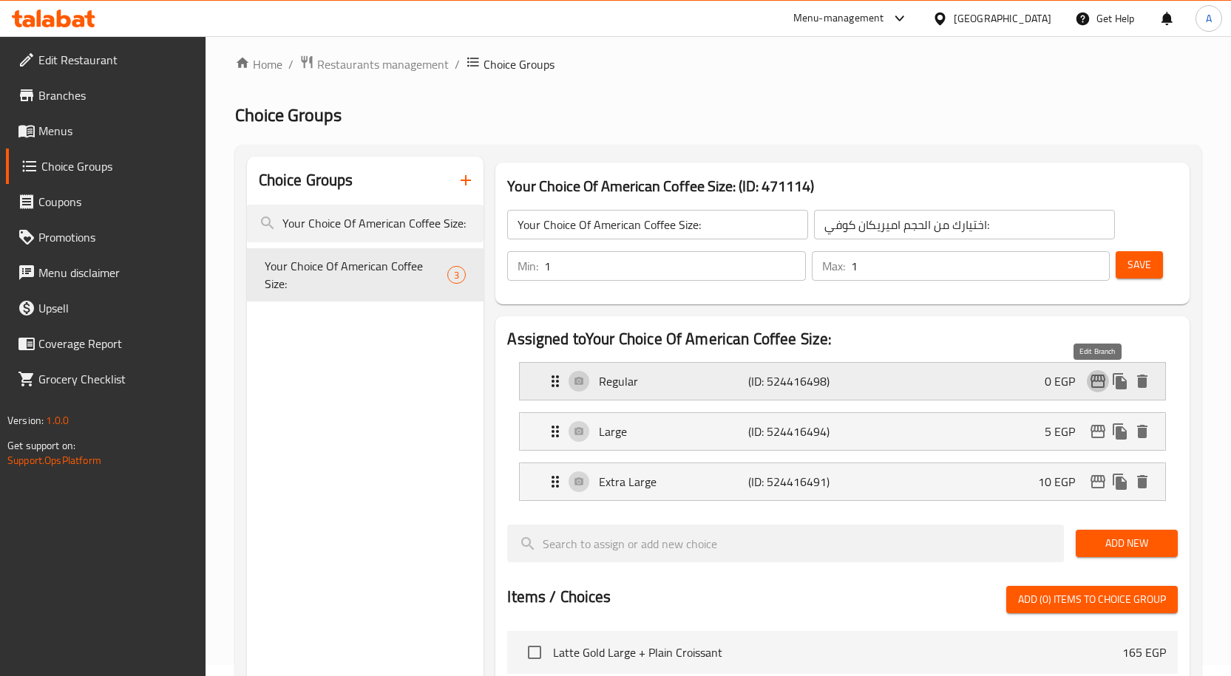
click at [1099, 388] on icon "edit" at bounding box center [1097, 381] width 15 height 13
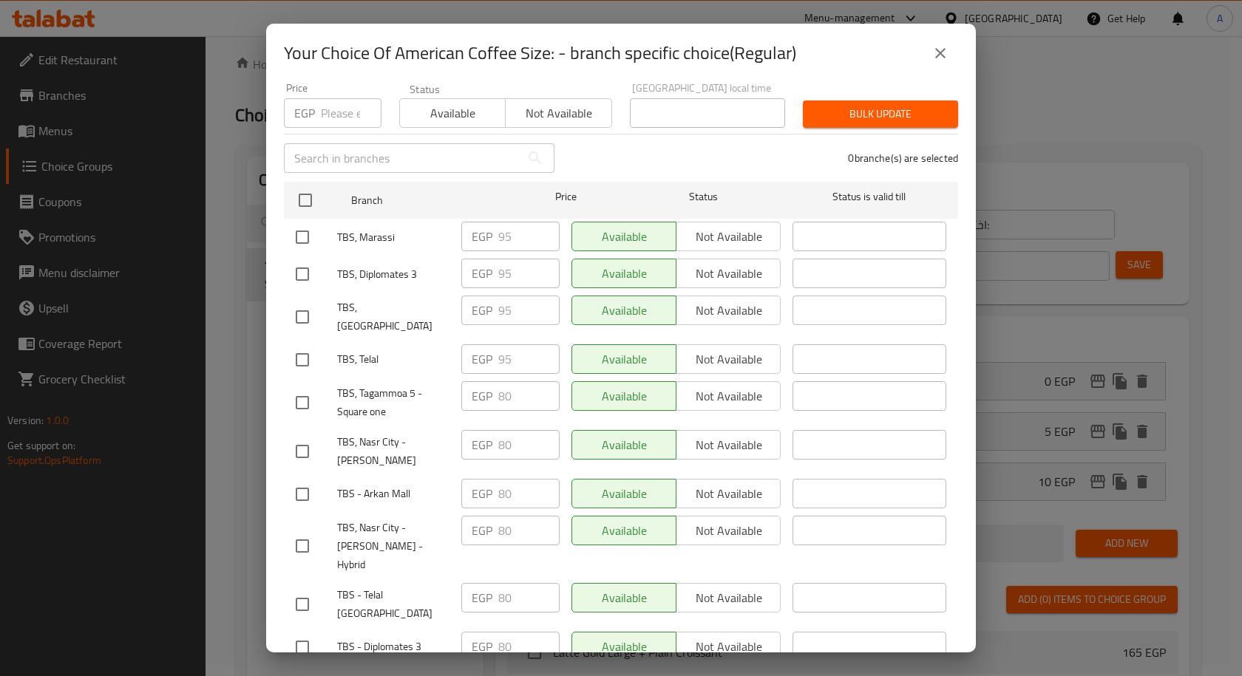
scroll to position [74, 0]
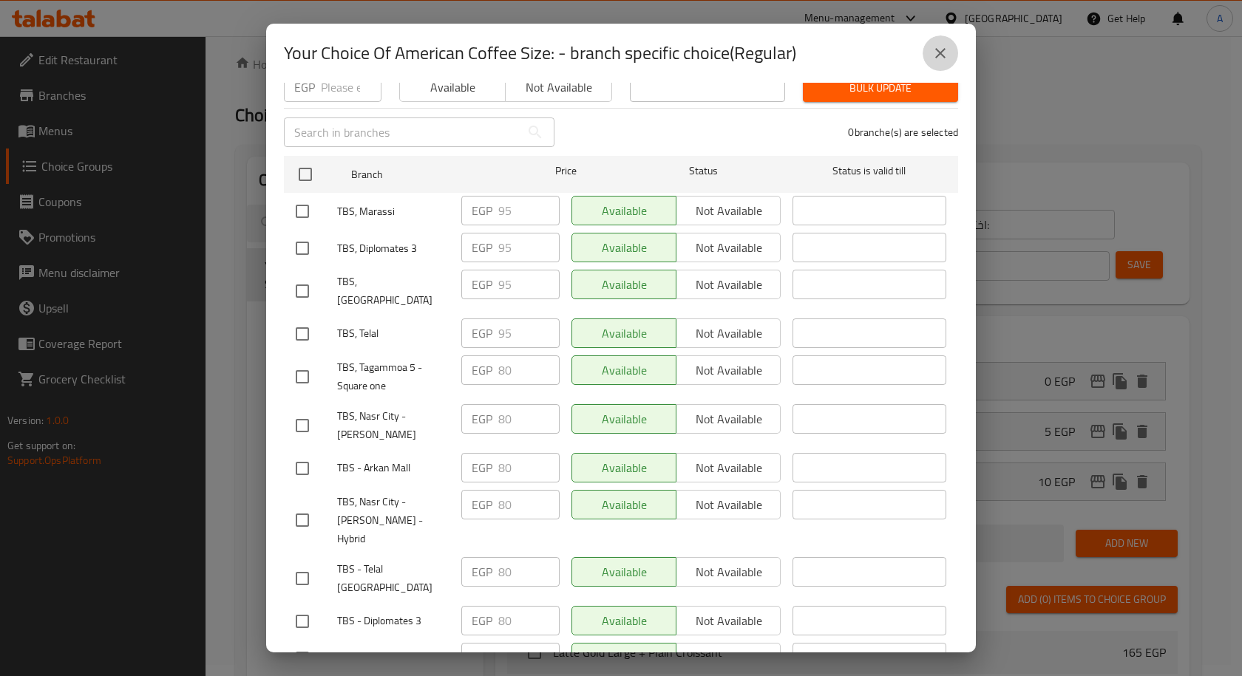
click at [937, 57] on icon "close" at bounding box center [940, 53] width 10 height 10
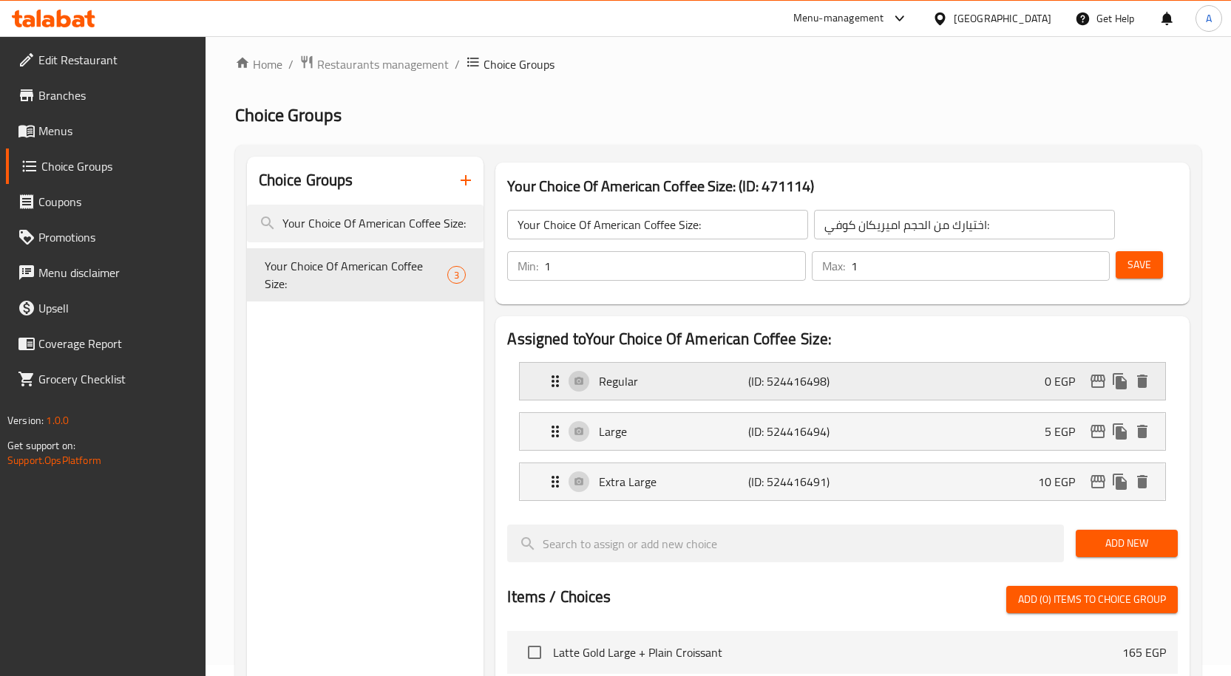
click at [1091, 378] on icon "edit" at bounding box center [1097, 381] width 15 height 13
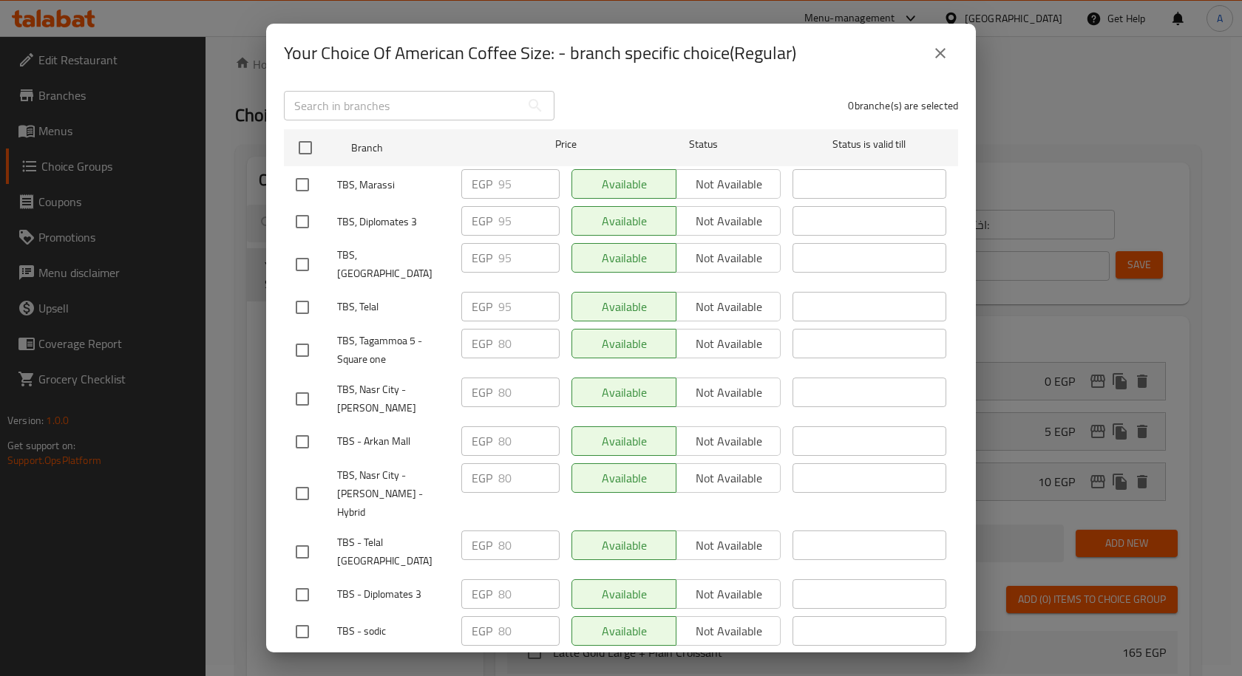
scroll to position [148, 0]
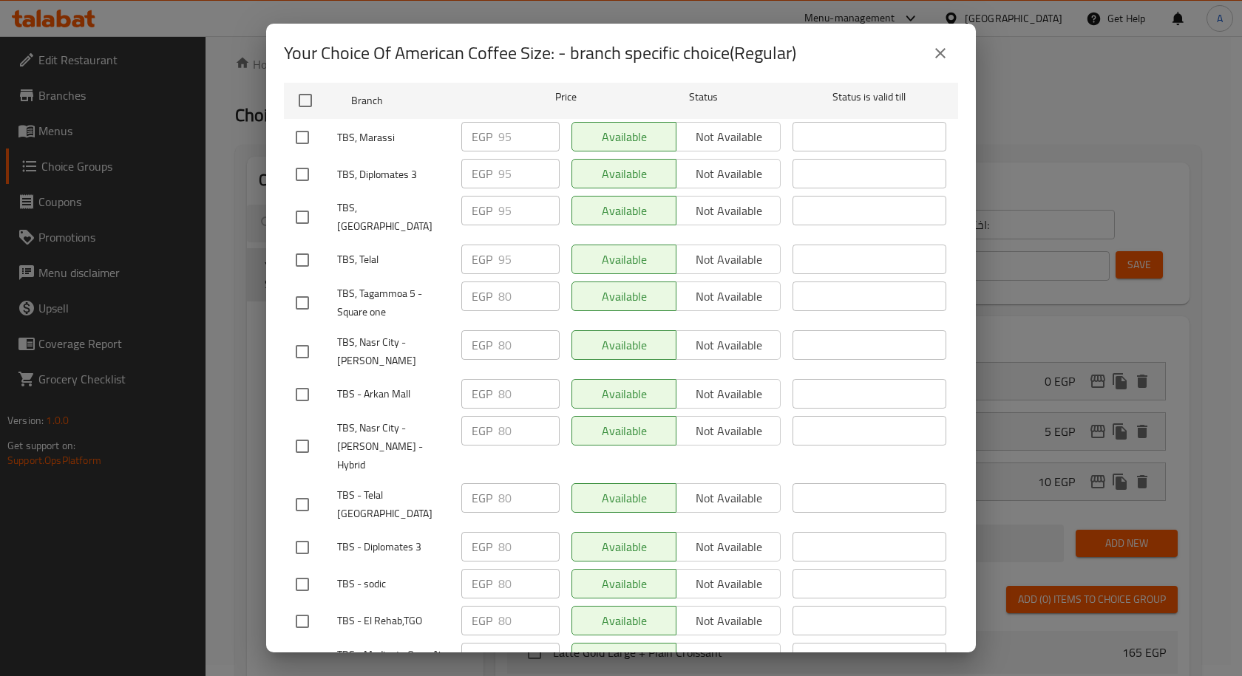
click at [936, 58] on icon "close" at bounding box center [940, 53] width 10 height 10
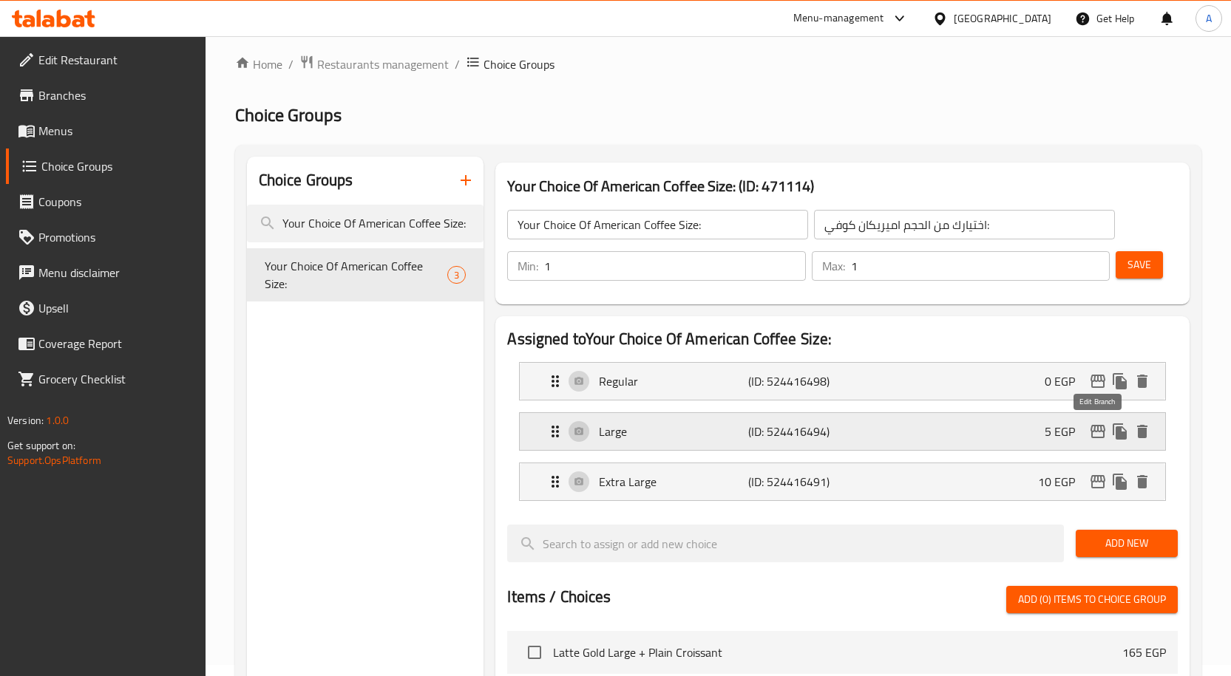
click at [1100, 435] on icon "edit" at bounding box center [1098, 432] width 18 height 18
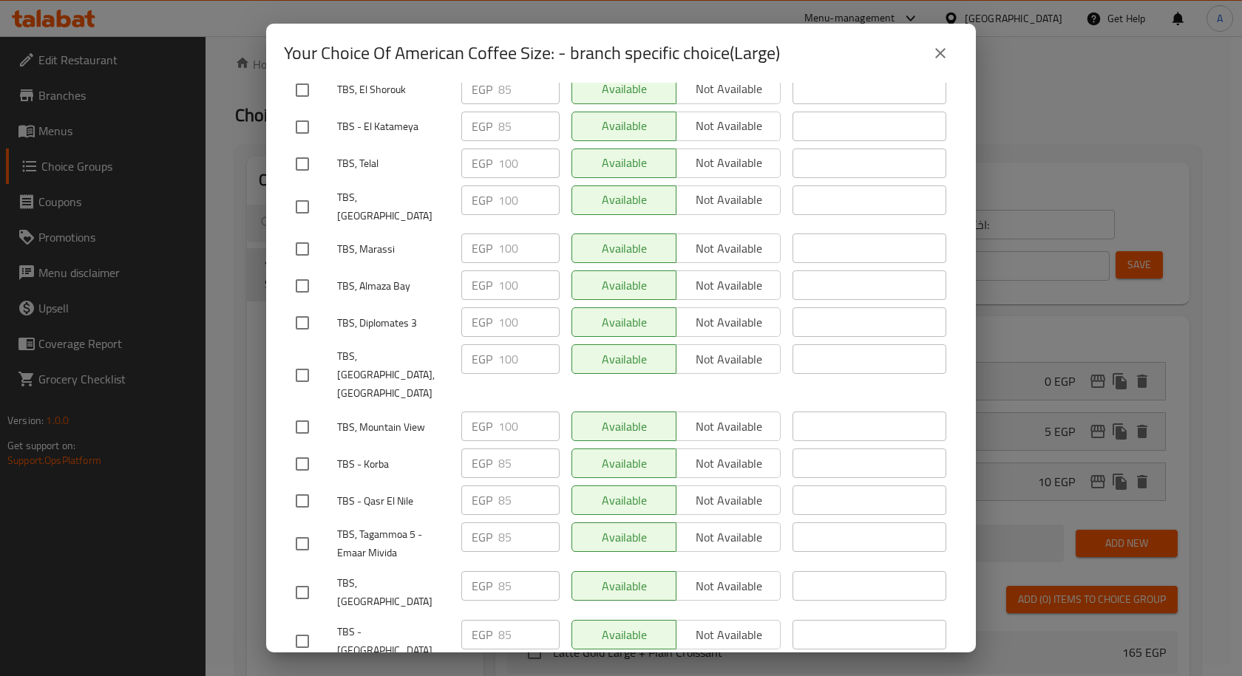
scroll to position [1750, 0]
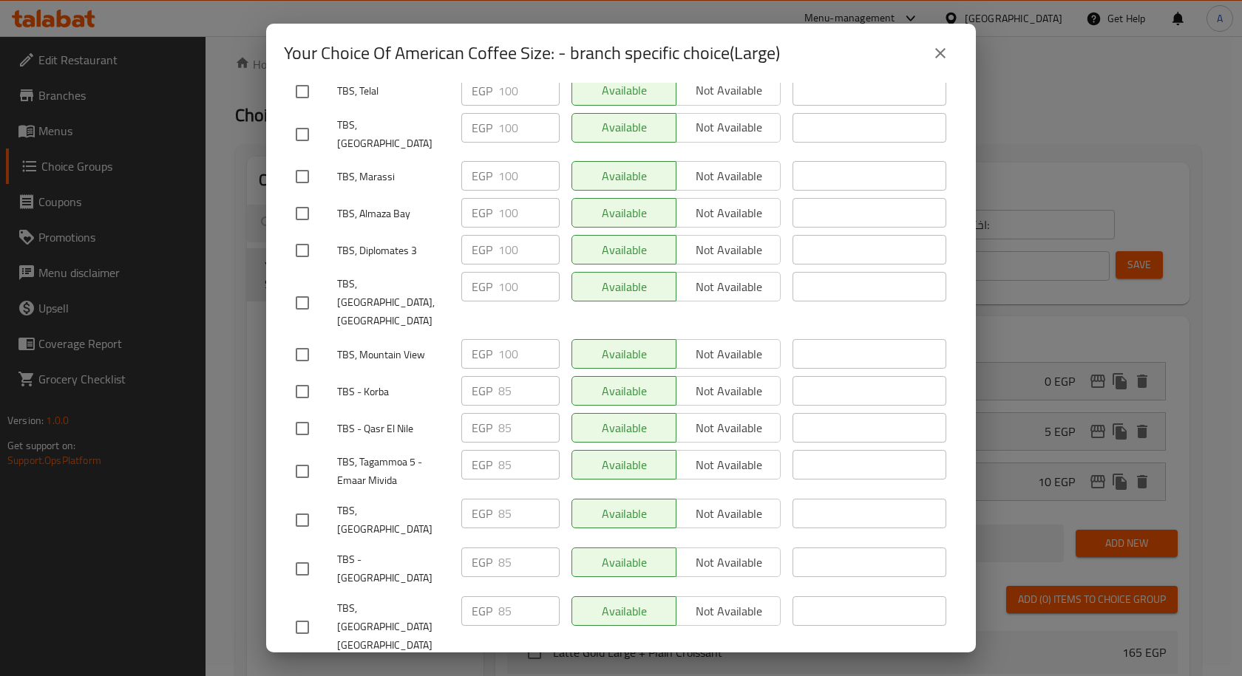
click at [942, 52] on icon "close" at bounding box center [940, 53] width 10 height 10
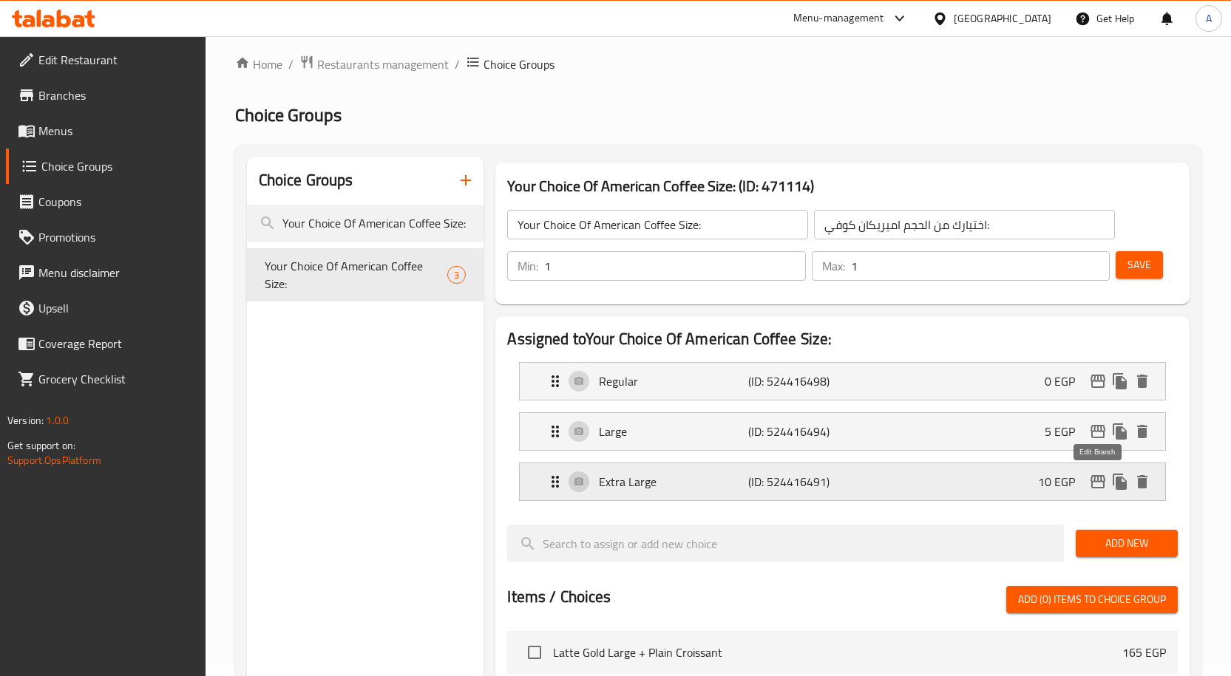
click at [1096, 486] on icon "edit" at bounding box center [1098, 482] width 18 height 18
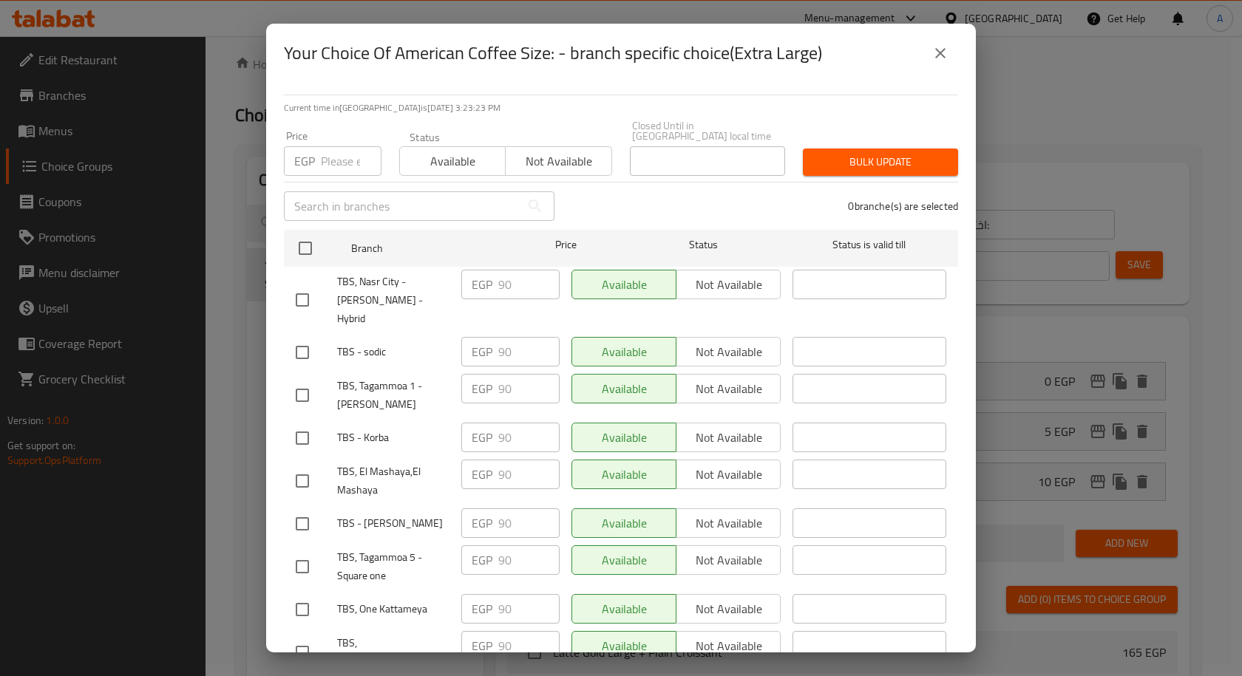
scroll to position [1623, 0]
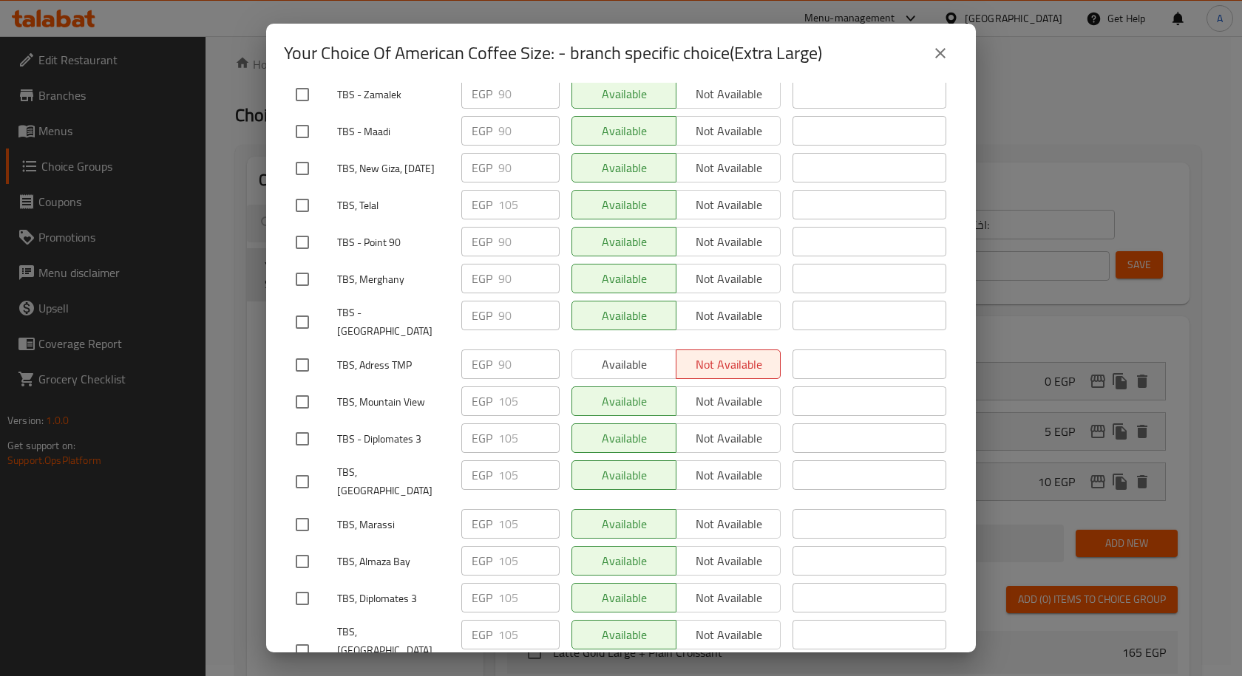
click at [313, 424] on input "checkbox" at bounding box center [302, 439] width 31 height 31
checkbox input "true"
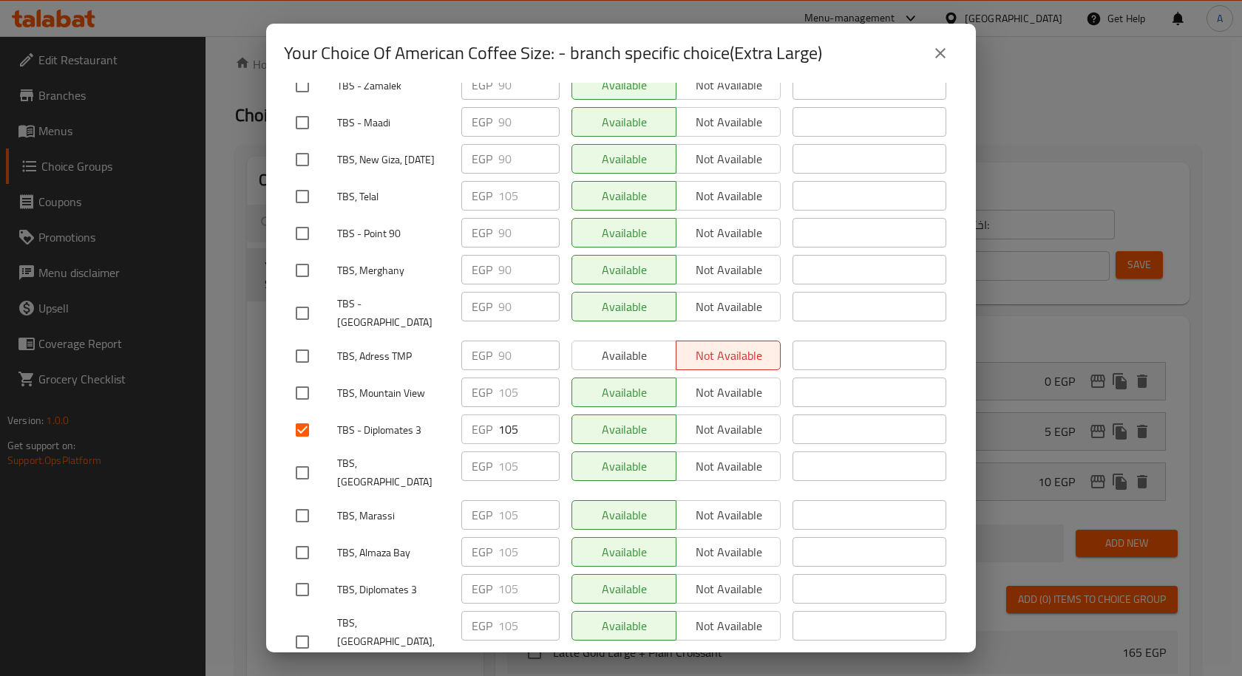
scroll to position [1696, 0]
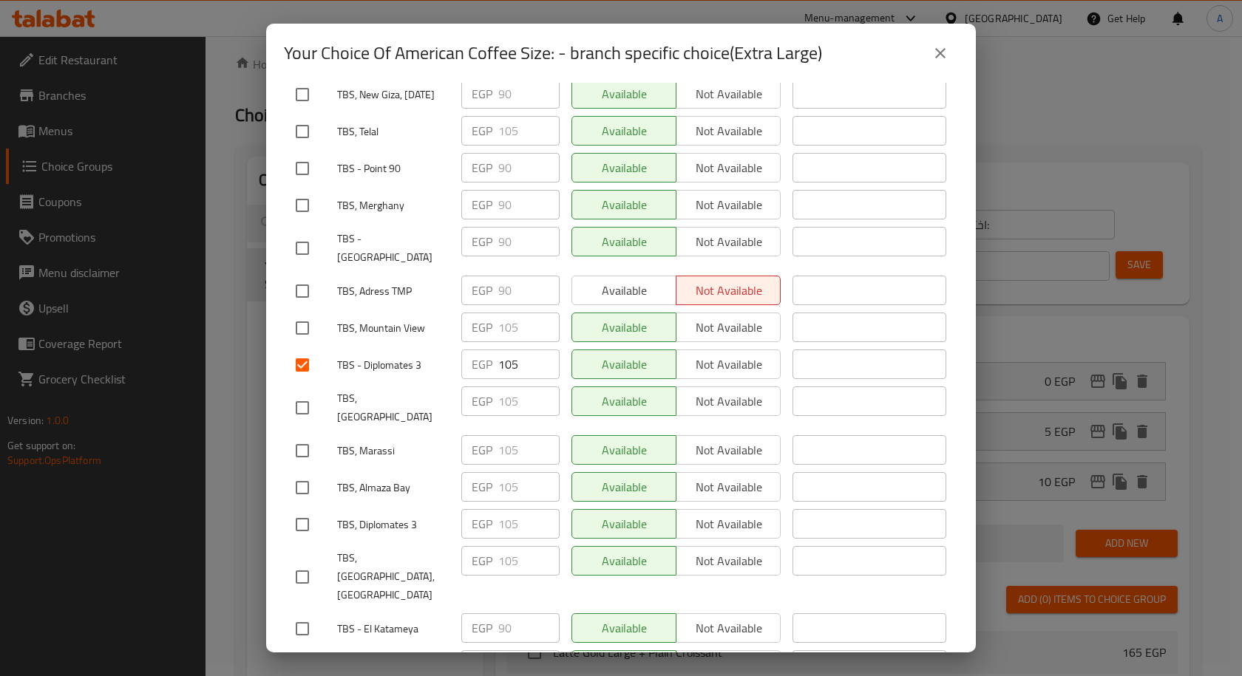
click at [509, 350] on input "105" at bounding box center [528, 365] width 61 height 30
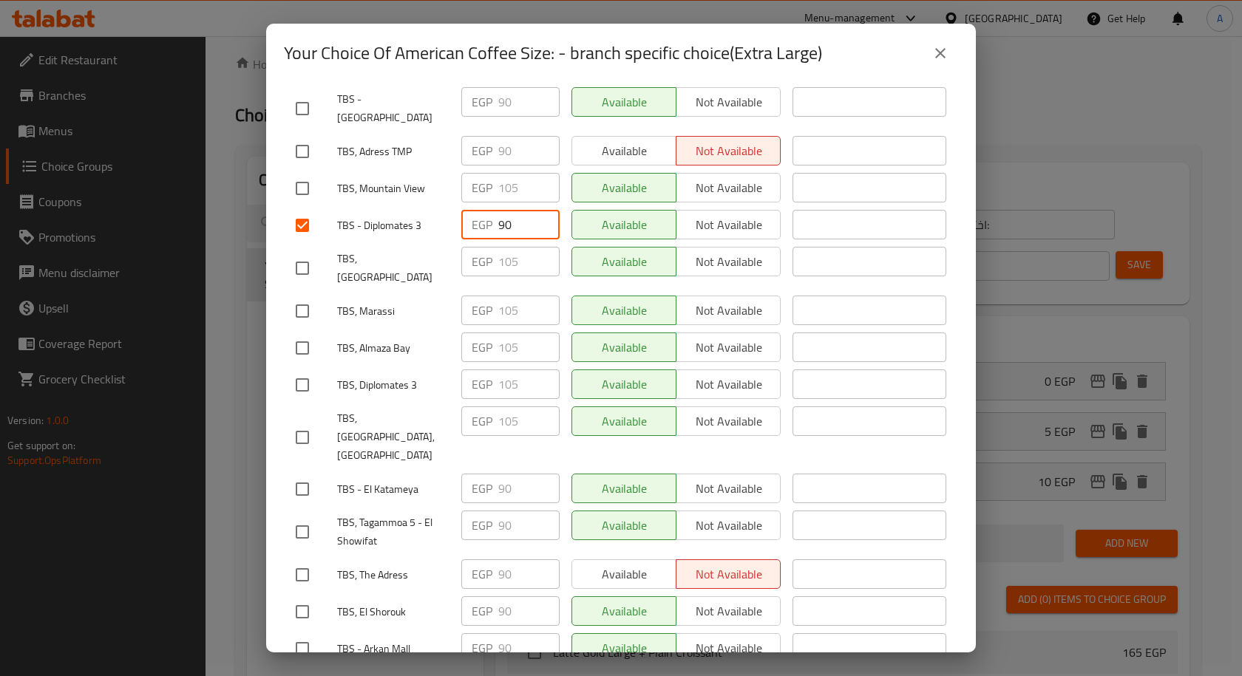
scroll to position [1838, 0]
type input "90"
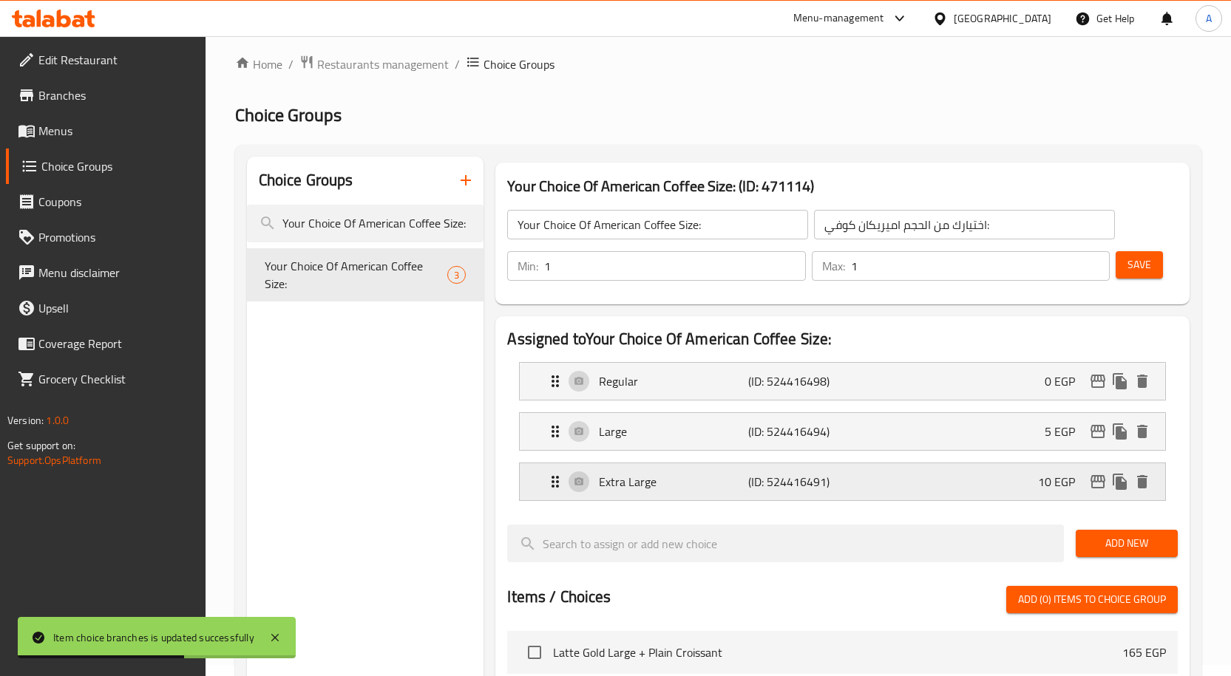
click at [1095, 492] on button "edit" at bounding box center [1098, 482] width 22 height 22
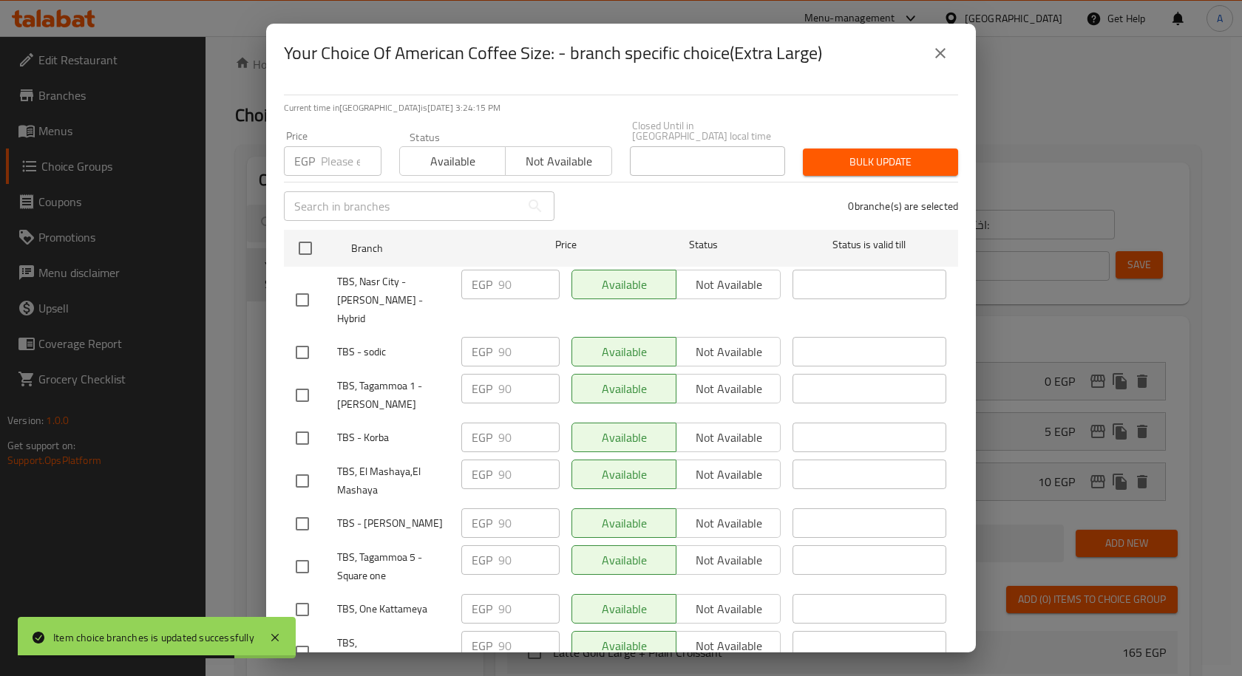
scroll to position [1819, 0]
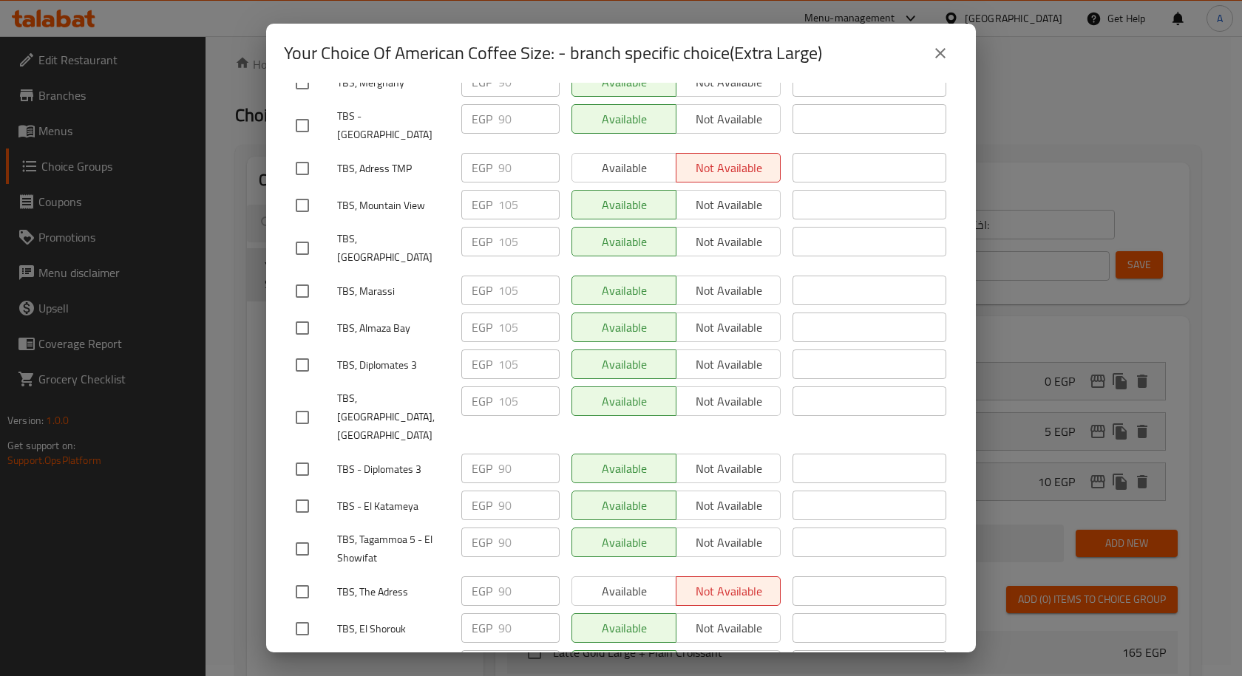
click at [938, 52] on icon "close" at bounding box center [940, 53] width 18 height 18
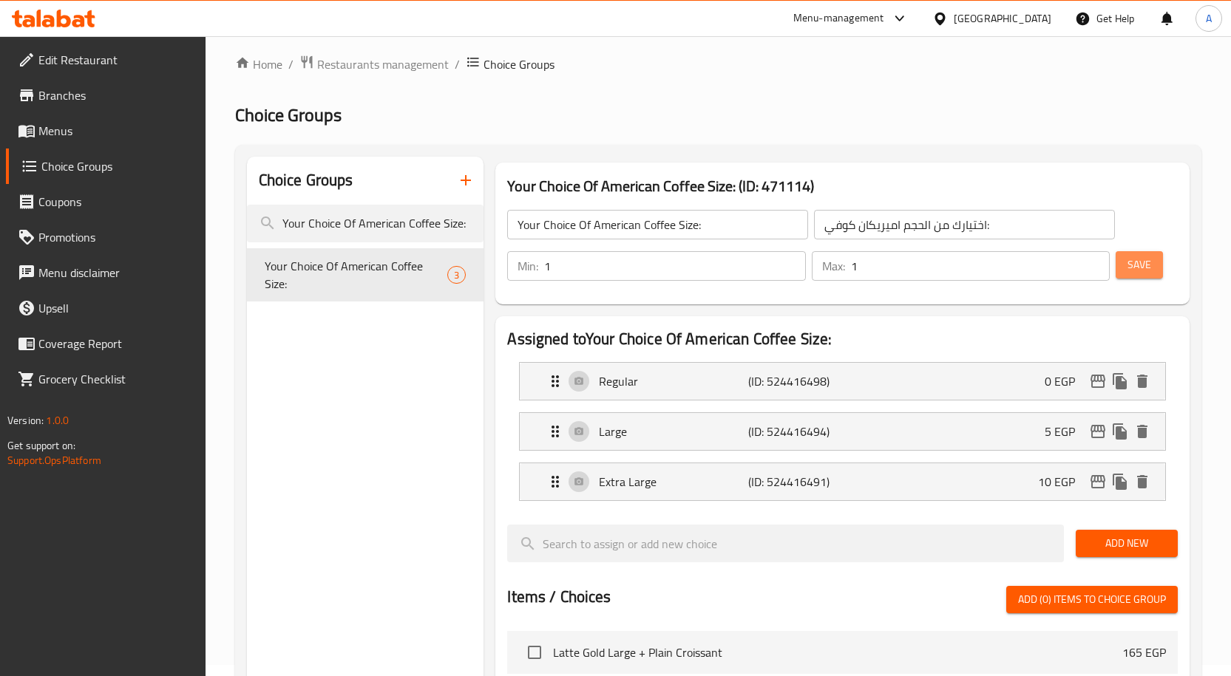
click at [1138, 267] on span "Save" at bounding box center [1139, 265] width 24 height 18
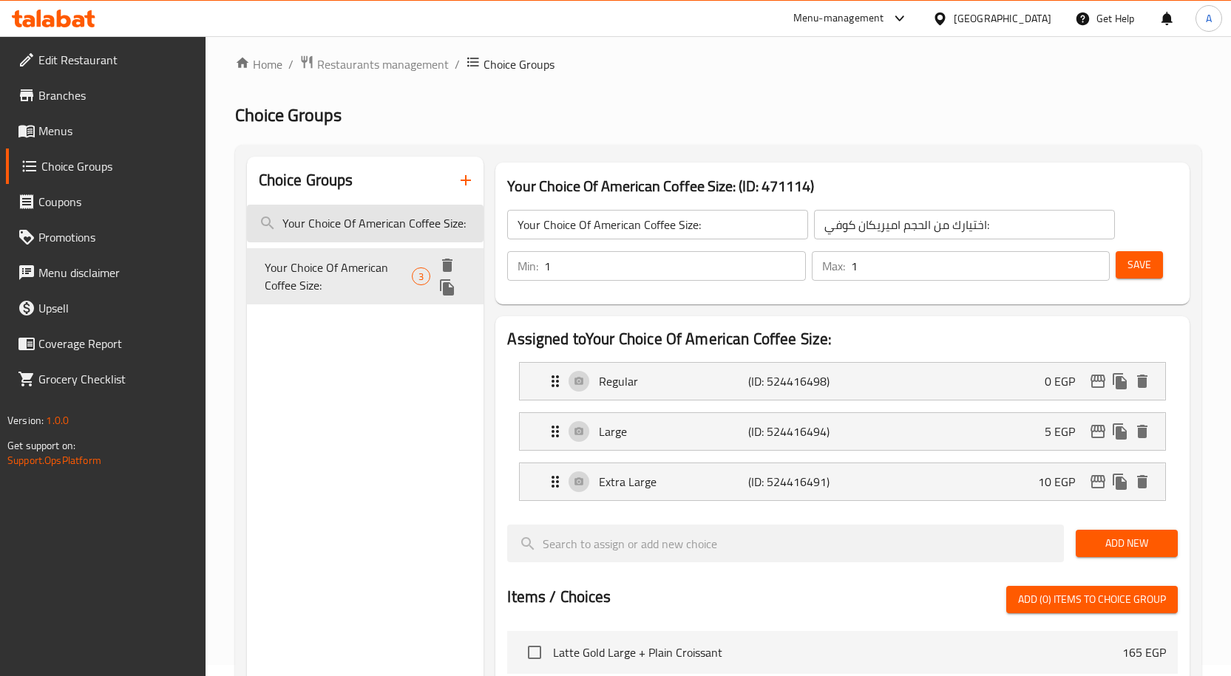
click at [384, 233] on input "Your Choice Of American Coffee Size:" at bounding box center [365, 224] width 237 height 38
paste input "Cappuccino"
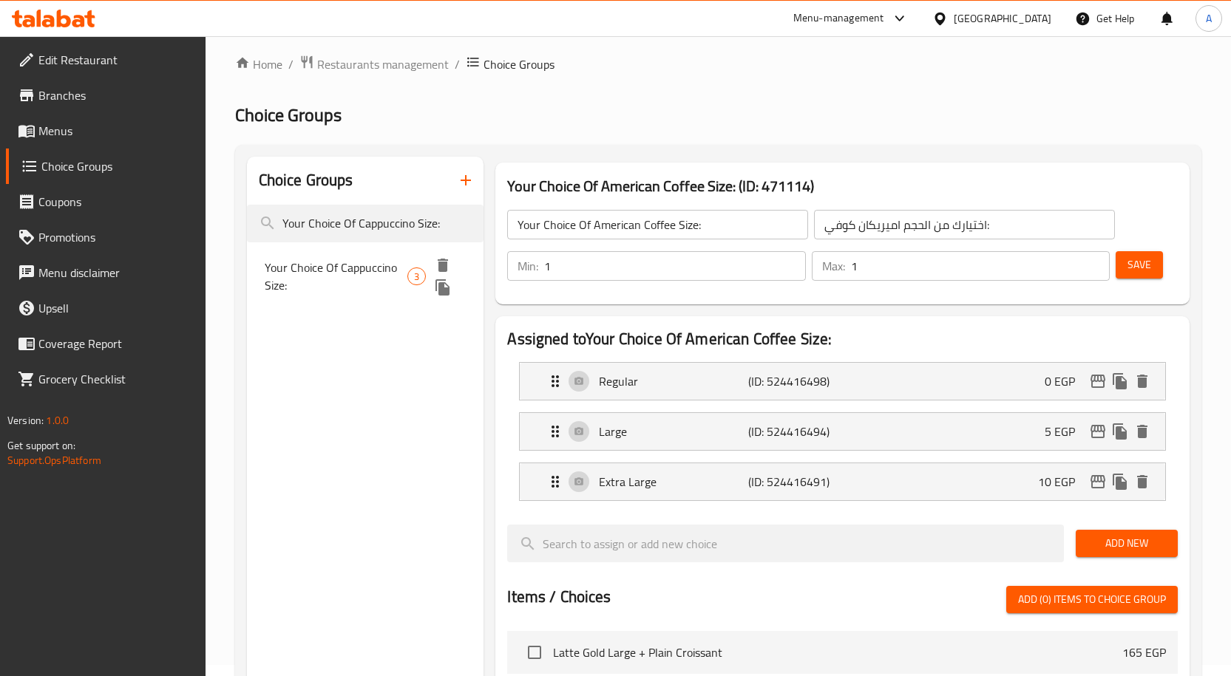
type input "Your Choice Of Cappuccino Size:"
click at [361, 254] on div "Your Choice Of Cappuccino Size: 3" at bounding box center [365, 276] width 237 height 56
type input "Your Choice Of Cappuccino Size:"
type input "اختيارك من حجم الكابتشينو:"
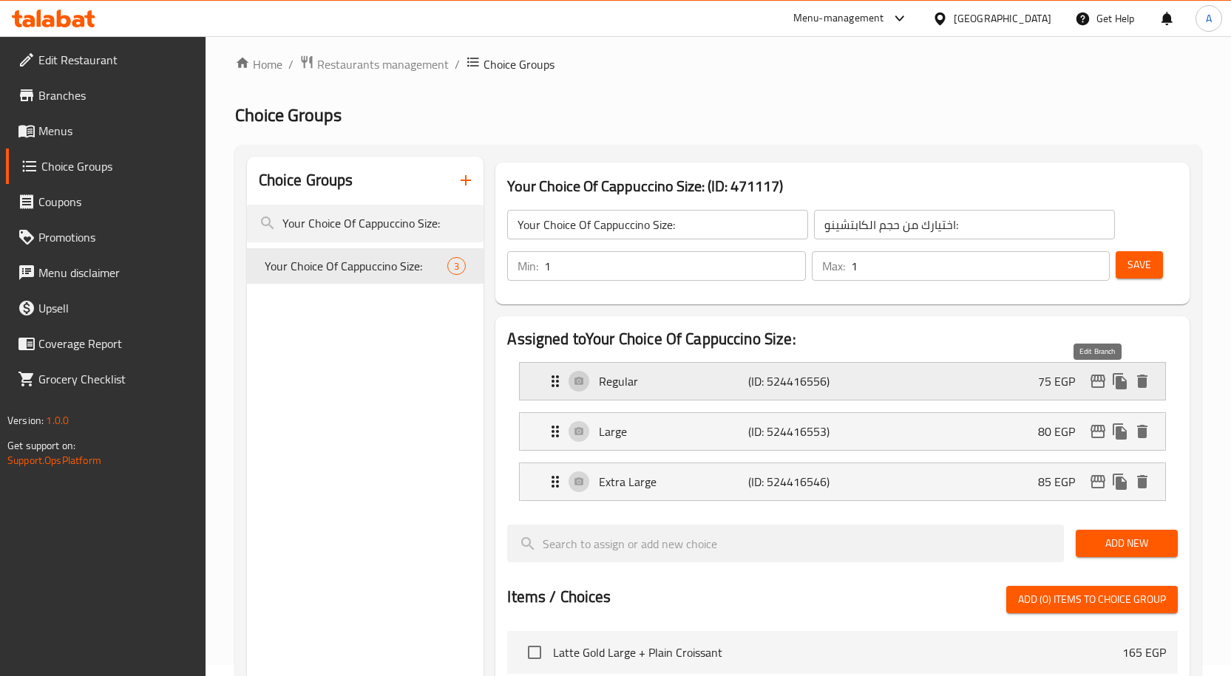
click at [1106, 381] on icon "edit" at bounding box center [1098, 382] width 18 height 18
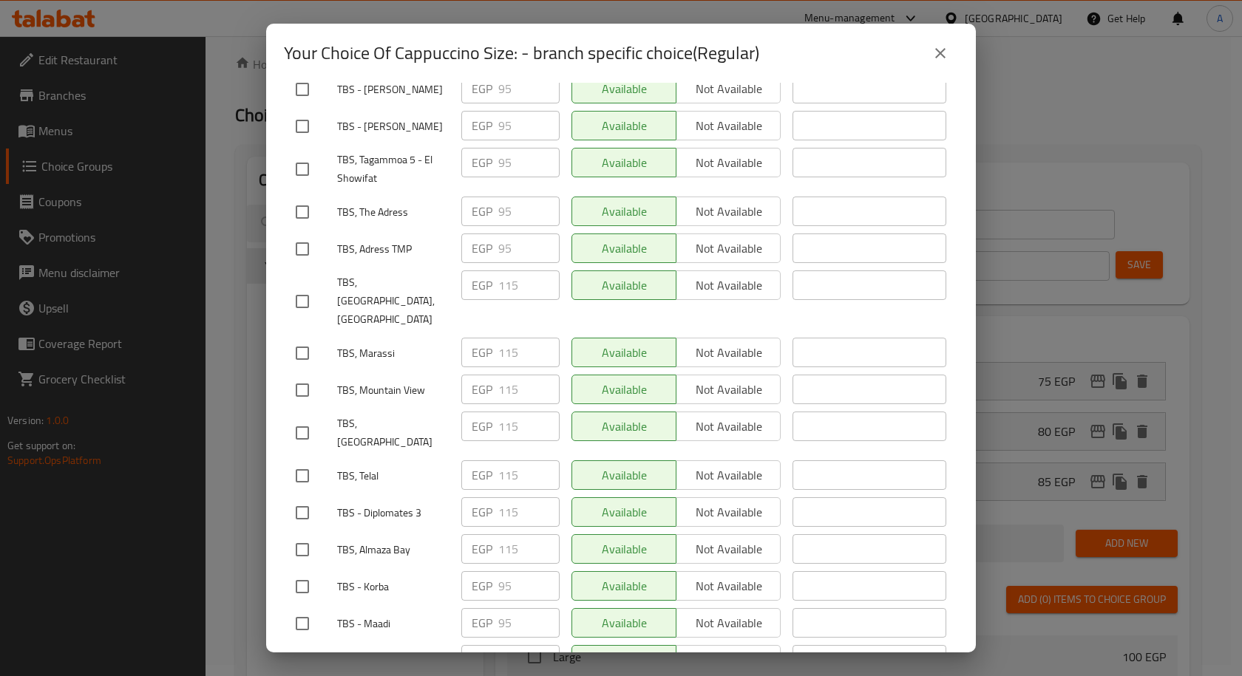
scroll to position [1838, 0]
drag, startPoint x: 366, startPoint y: 412, endPoint x: 412, endPoint y: 415, distance: 46.6
click at [412, 503] on span "TBS - Diplomates 3" at bounding box center [393, 512] width 112 height 18
copy span "Diplomates"
click at [290, 496] on input "checkbox" at bounding box center [302, 511] width 31 height 31
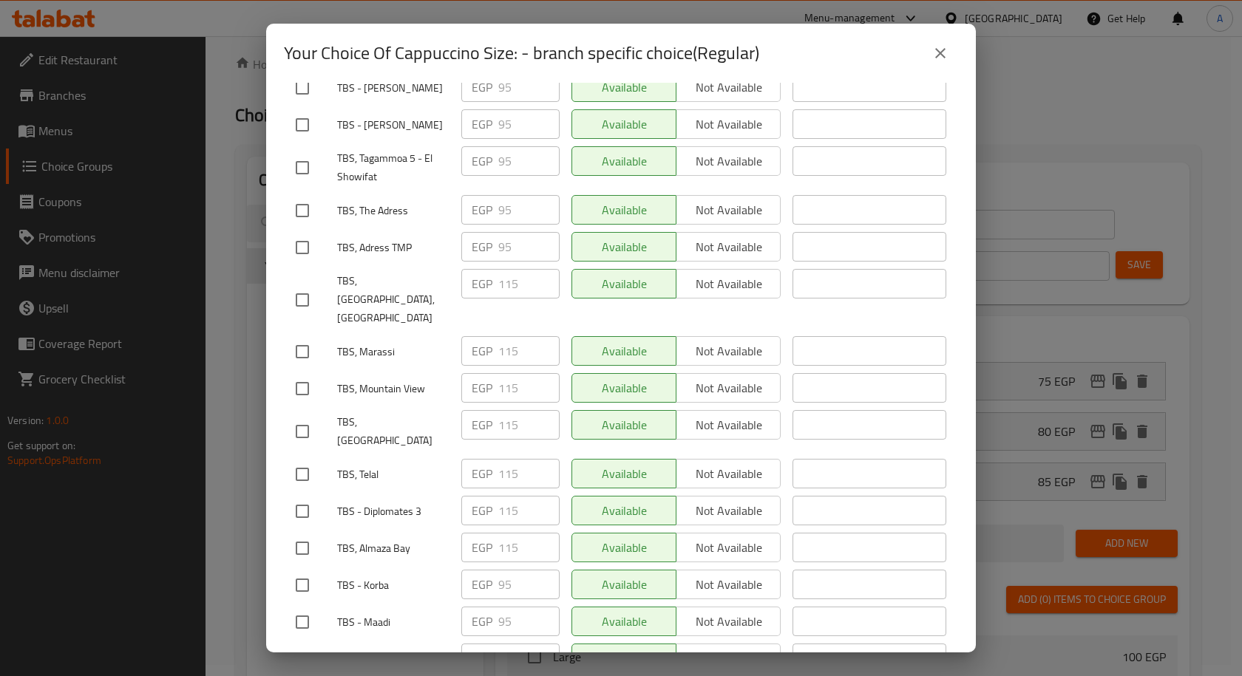
checkbox input "true"
click at [508, 496] on input "115" at bounding box center [528, 511] width 61 height 30
type input "5"
type input "95"
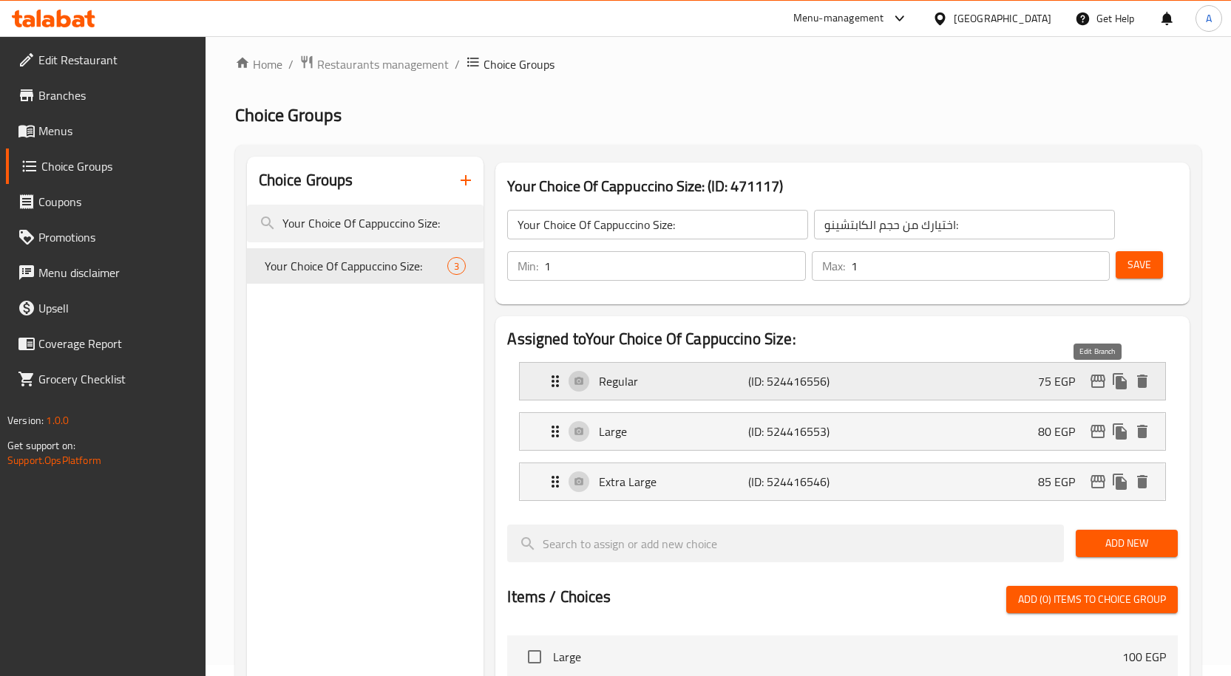
click at [1102, 384] on icon "edit" at bounding box center [1098, 382] width 18 height 18
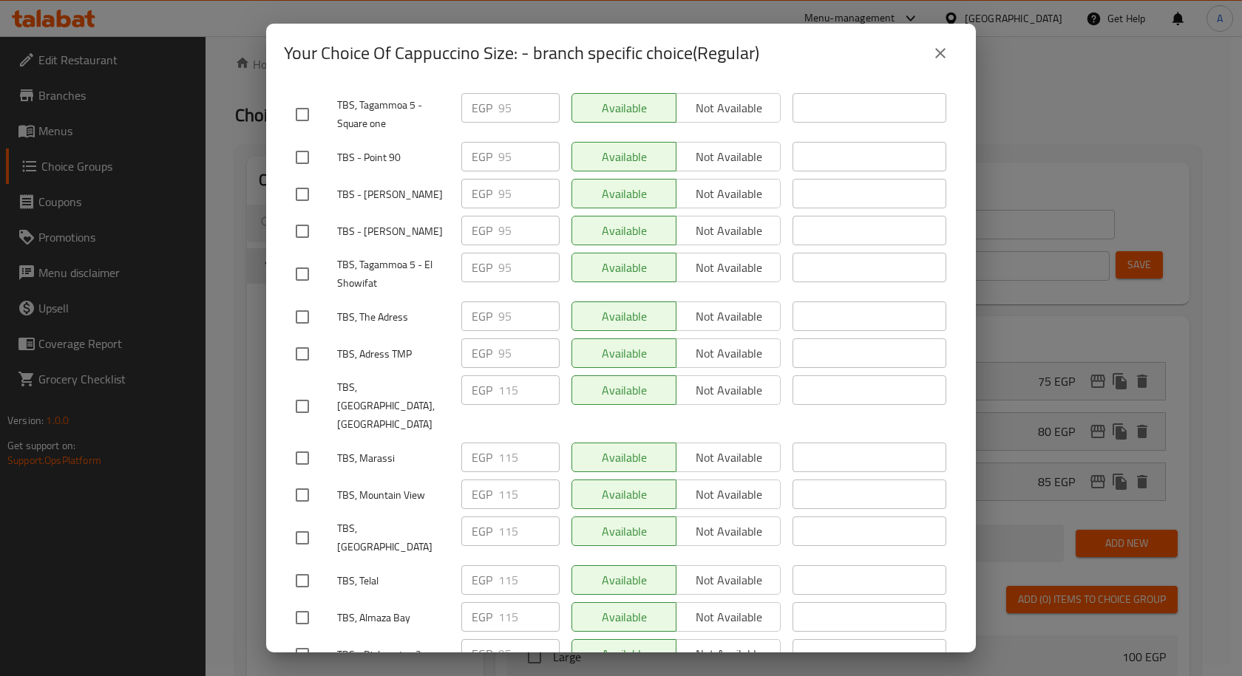
scroll to position [1757, 0]
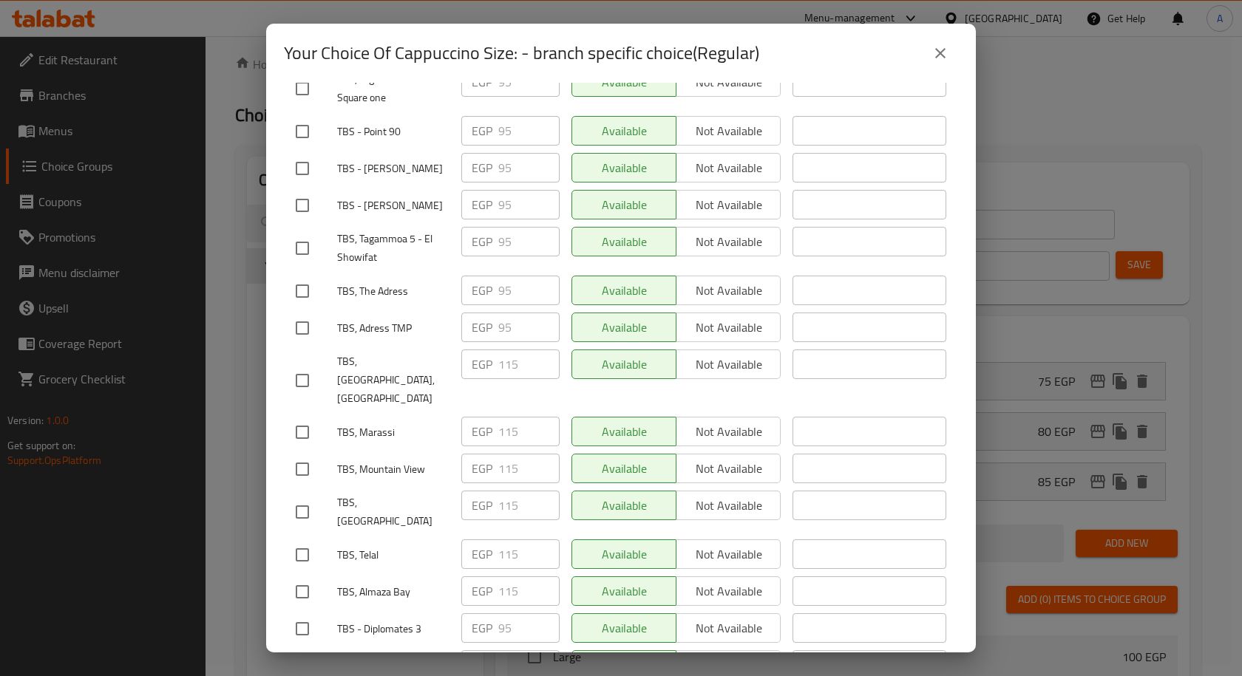
click at [423, 353] on span "TBS, [GEOGRAPHIC_DATA],[GEOGRAPHIC_DATA]" at bounding box center [393, 380] width 112 height 55
click at [420, 353] on span "TBS, [GEOGRAPHIC_DATA],[GEOGRAPHIC_DATA]" at bounding box center [393, 380] width 112 height 55
drag, startPoint x: 416, startPoint y: 291, endPoint x: 339, endPoint y: 292, distance: 77.6
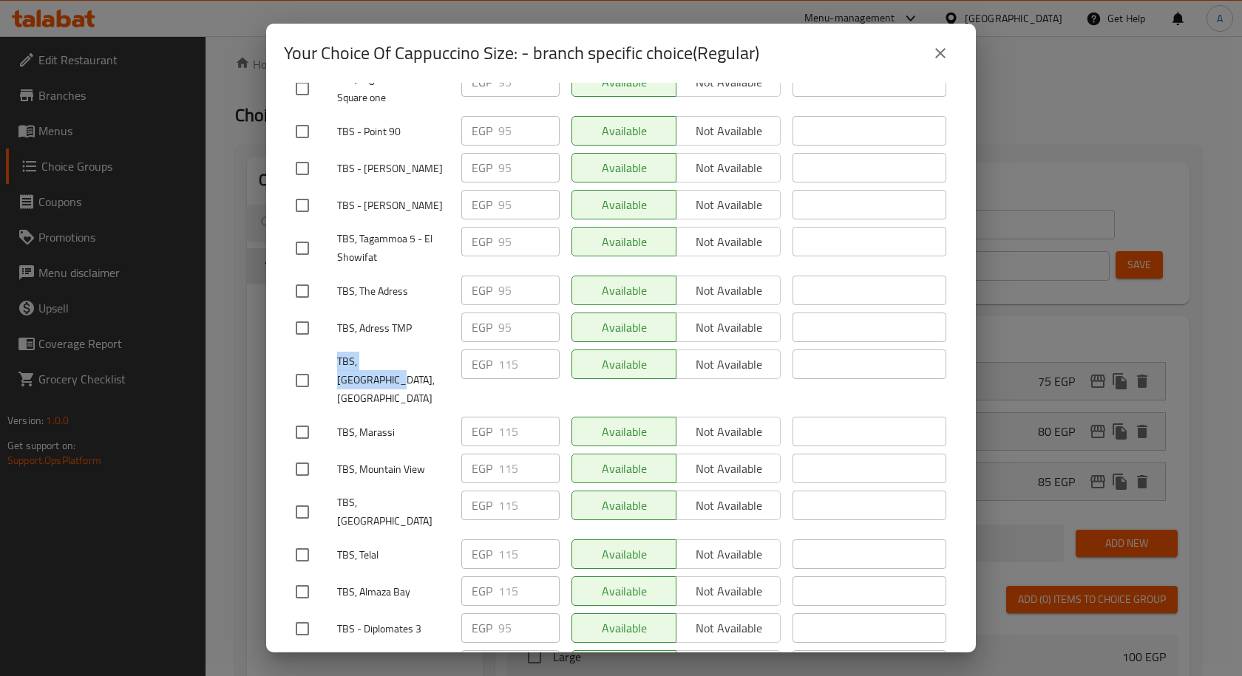
click at [339, 353] on span "TBS, [GEOGRAPHIC_DATA],[GEOGRAPHIC_DATA]" at bounding box center [393, 380] width 112 height 55
copy span "TBS, Porto Marina"
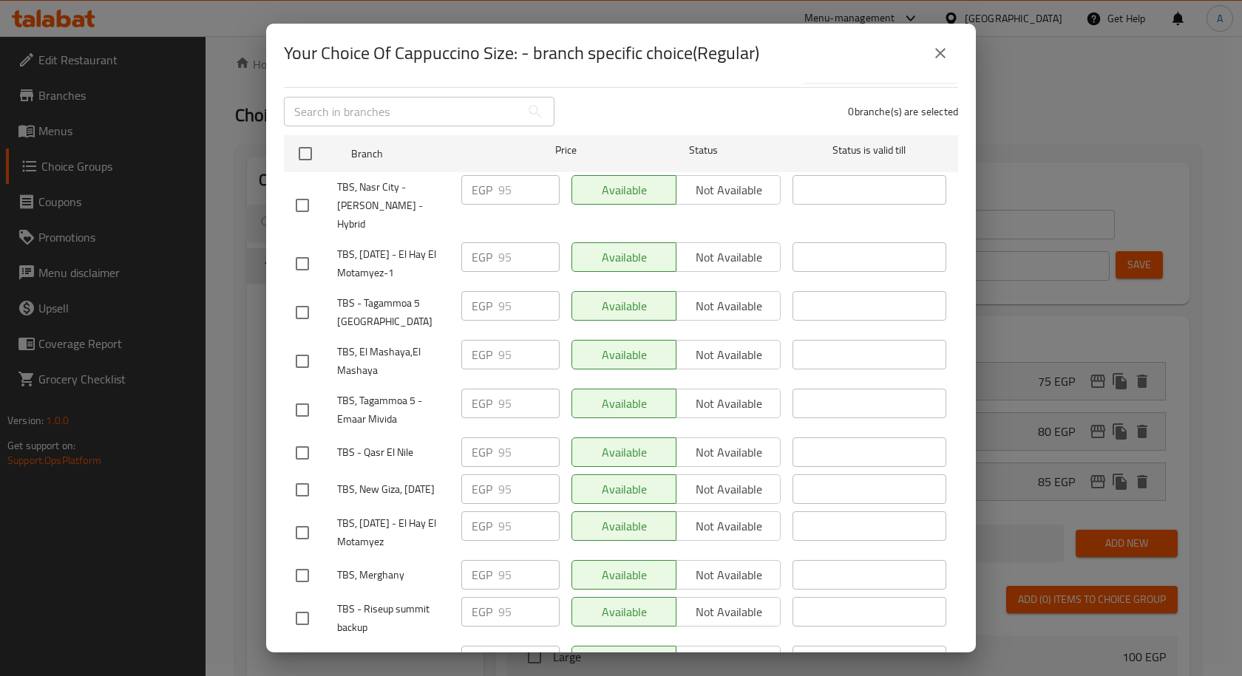
scroll to position [0, 0]
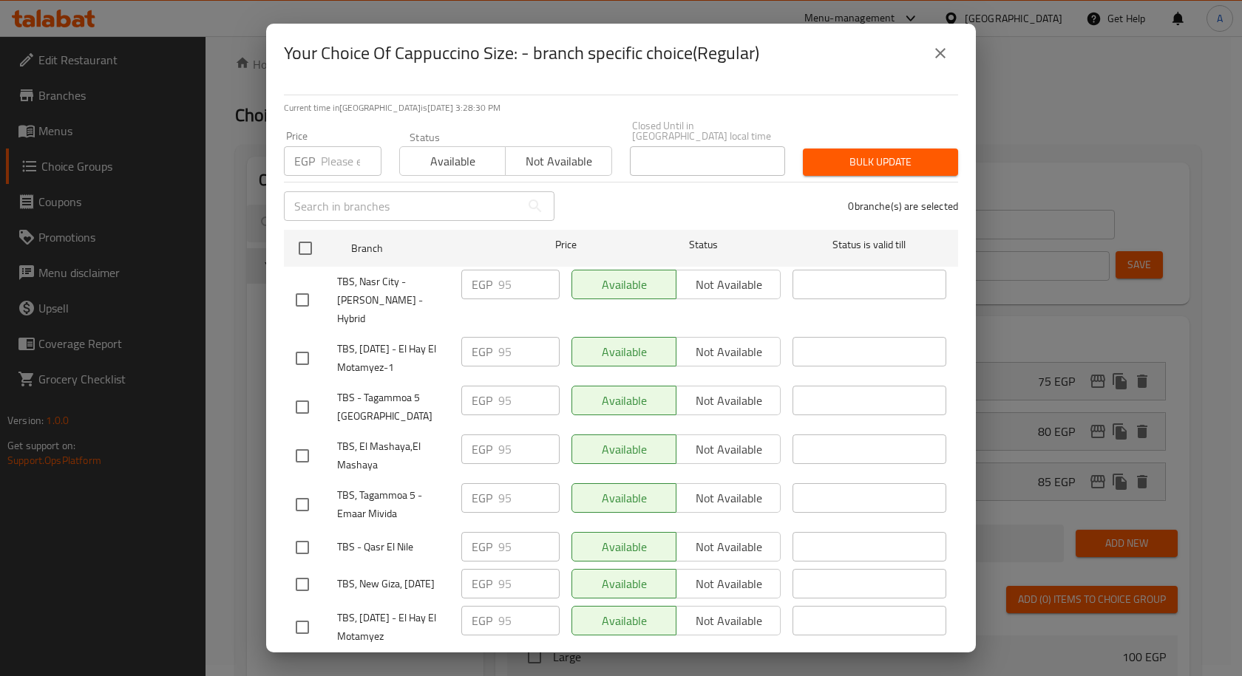
click at [305, 285] on input "checkbox" at bounding box center [302, 300] width 31 height 31
checkbox input "true"
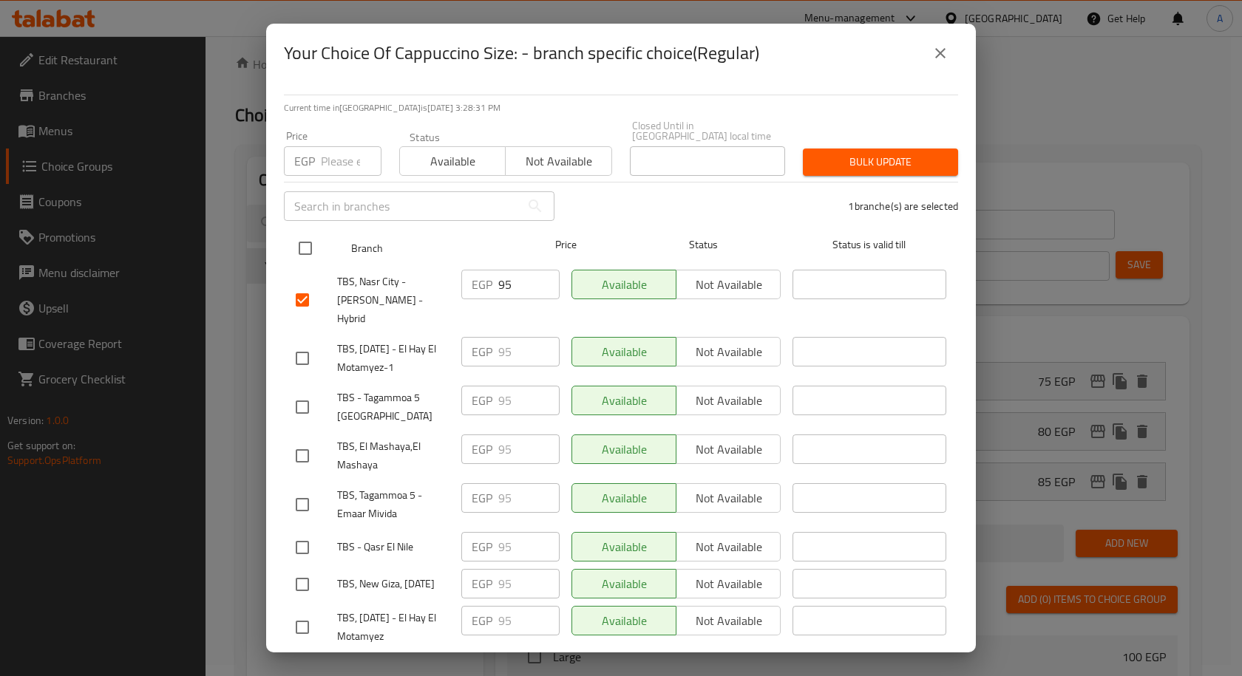
click at [316, 247] on input "checkbox" at bounding box center [305, 248] width 31 height 31
checkbox input "true"
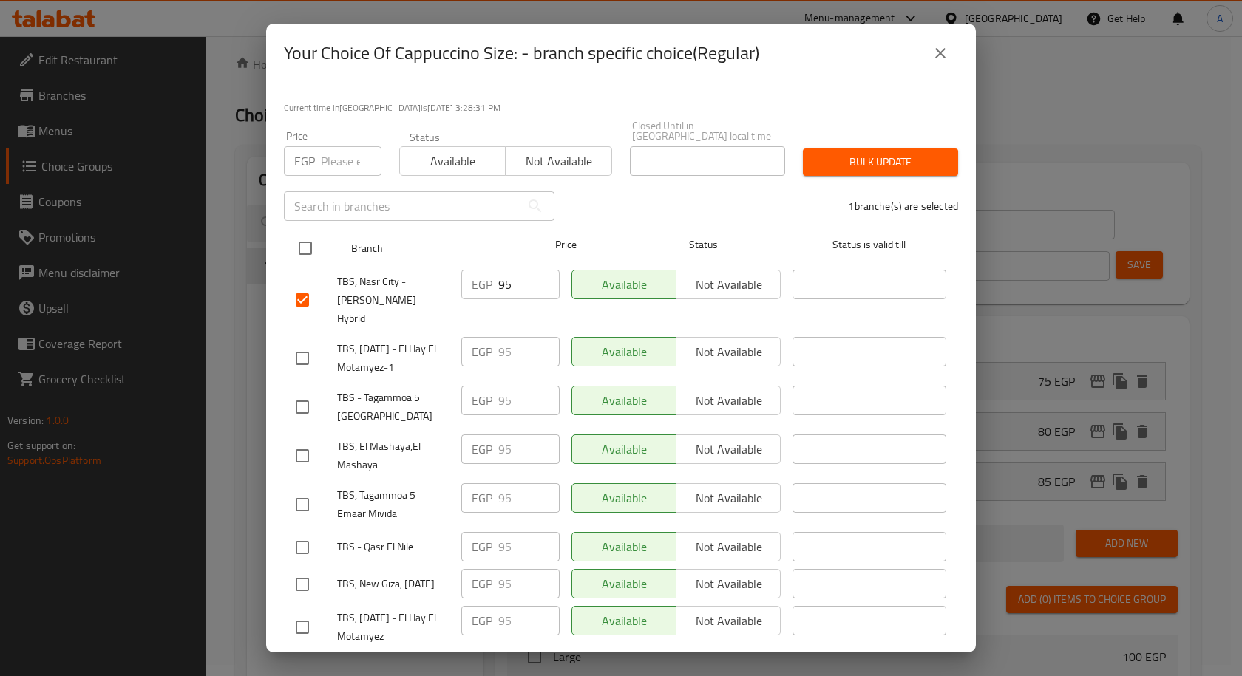
checkbox input "true"
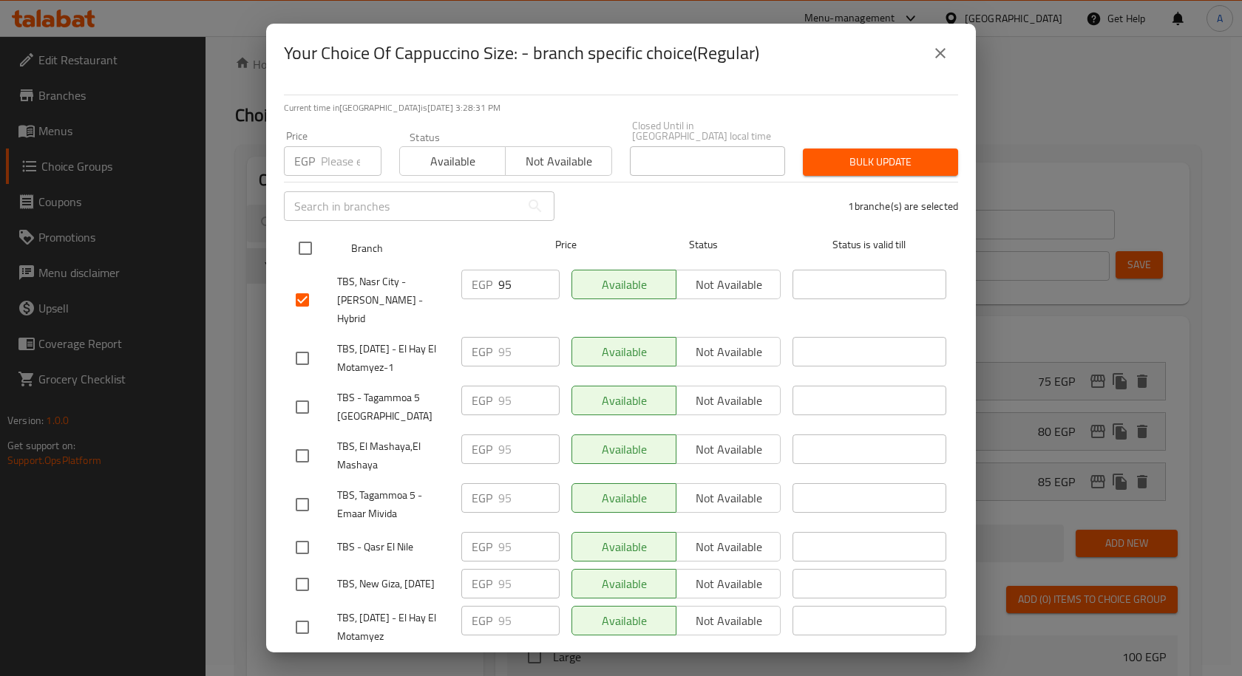
checkbox input "true"
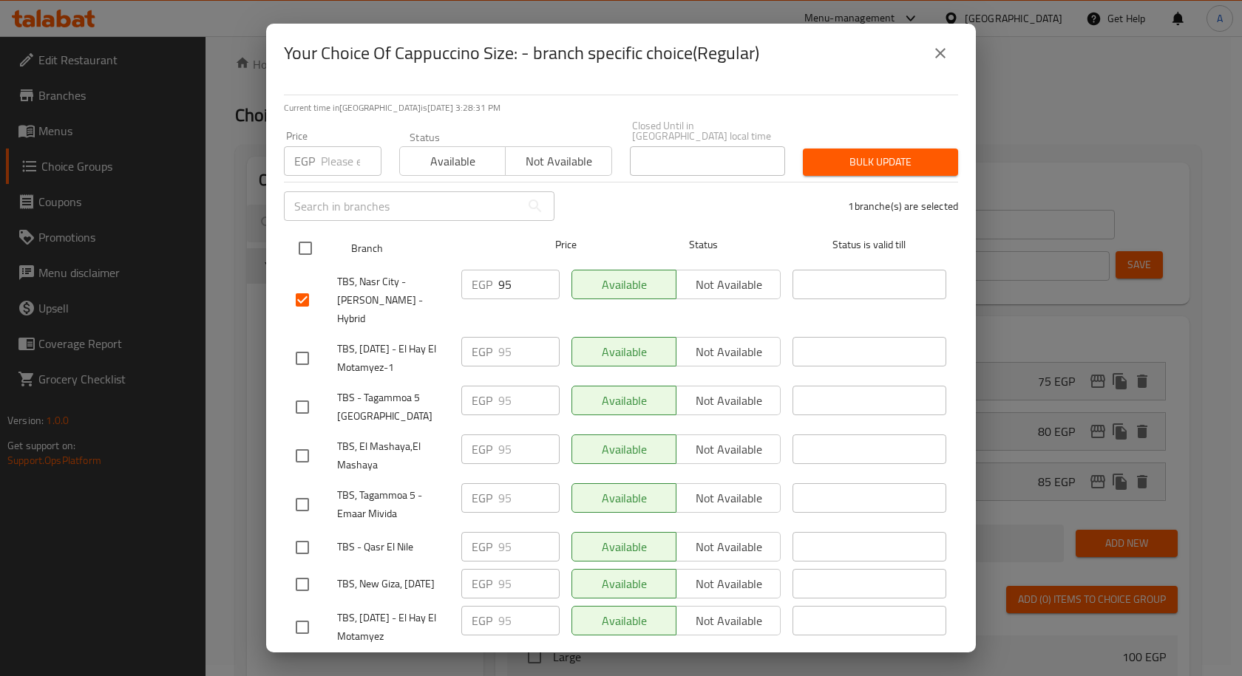
checkbox input "true"
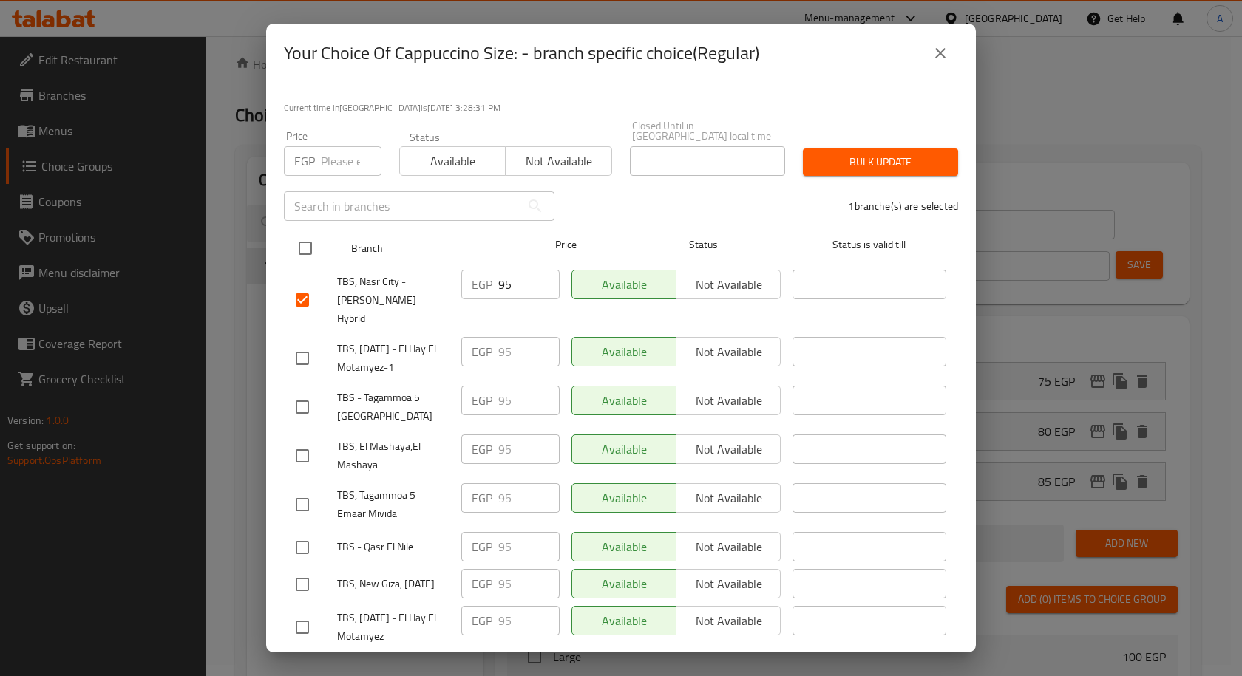
checkbox input "true"
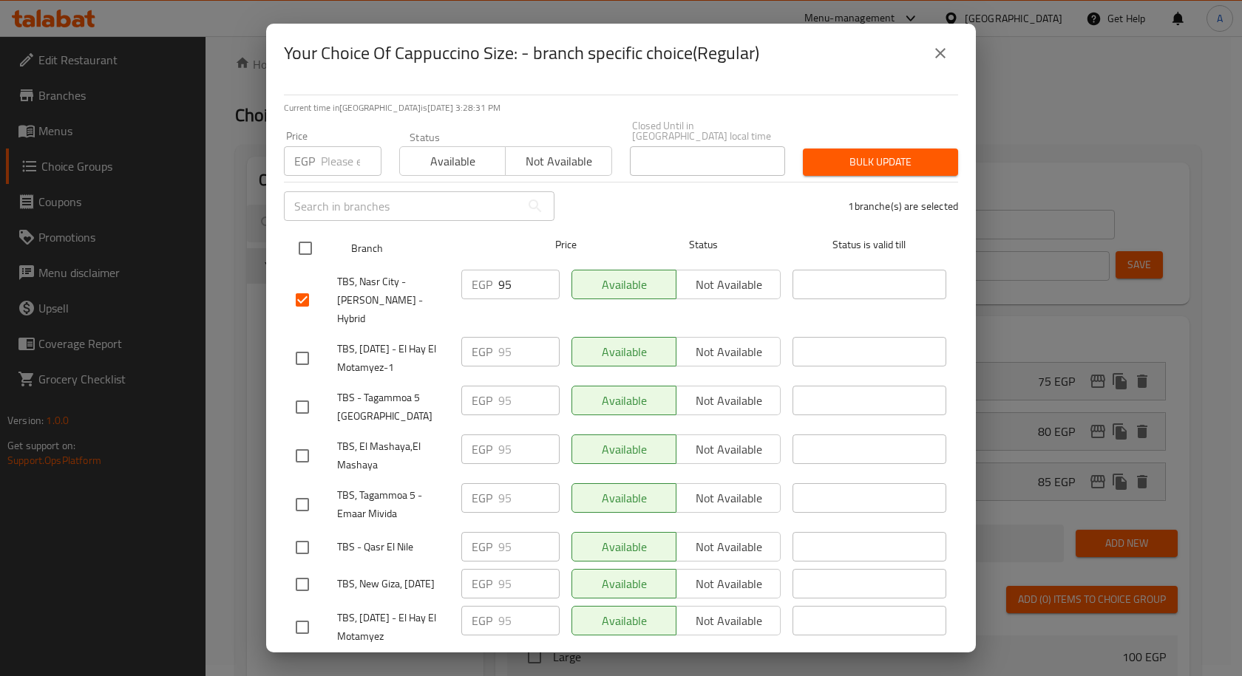
checkbox input "true"
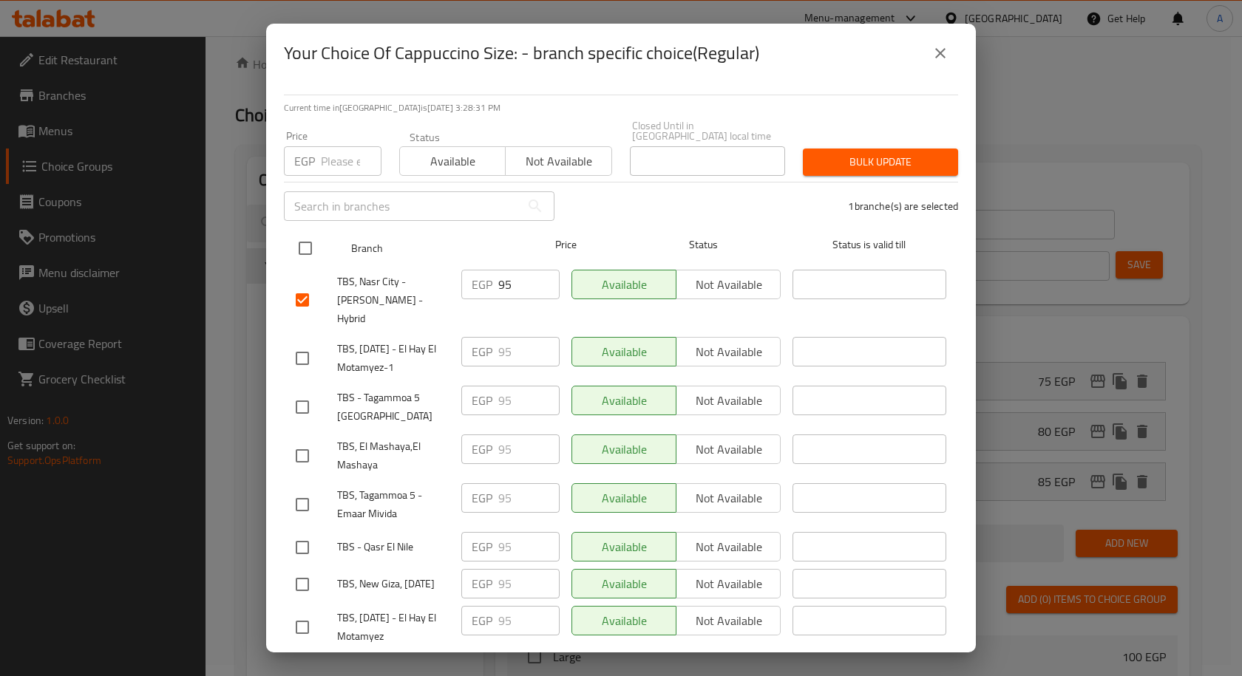
checkbox input "true"
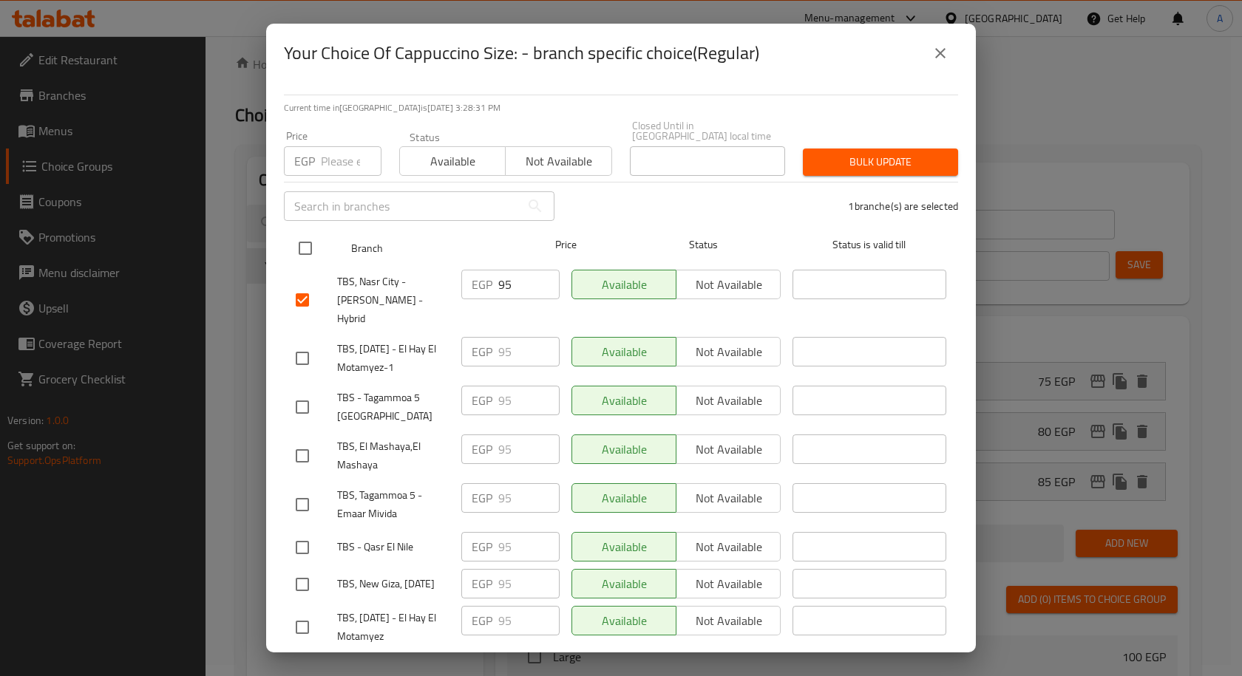
checkbox input "true"
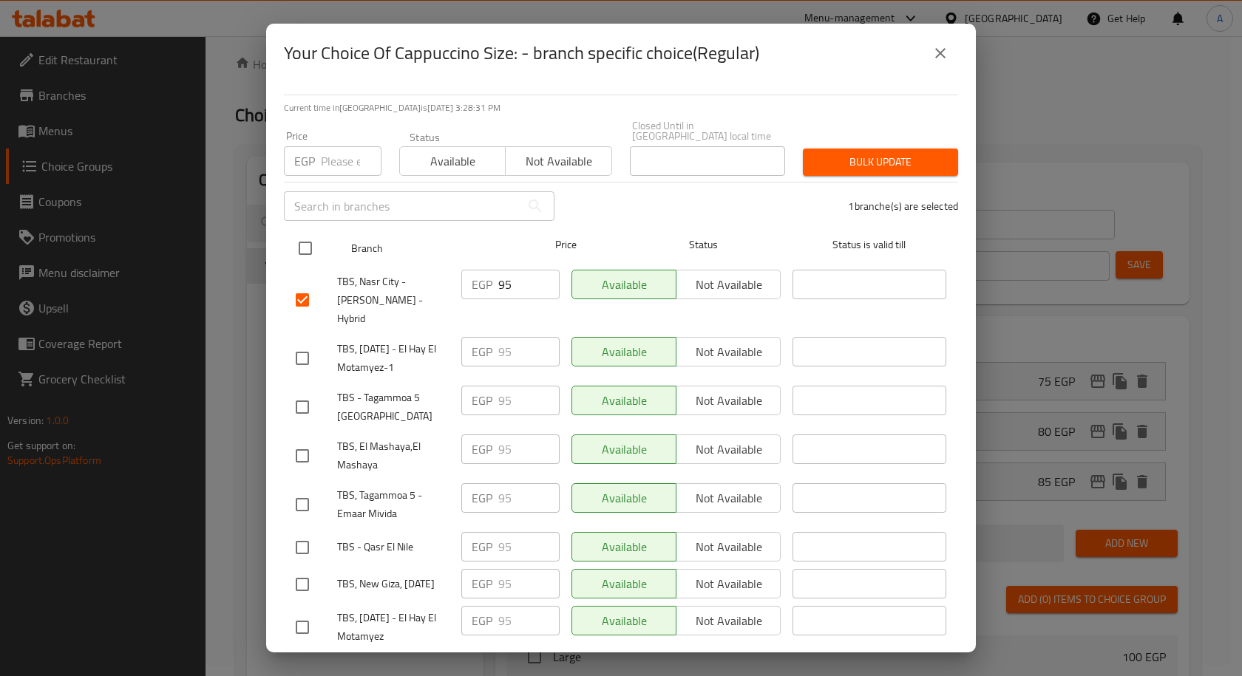
checkbox input "true"
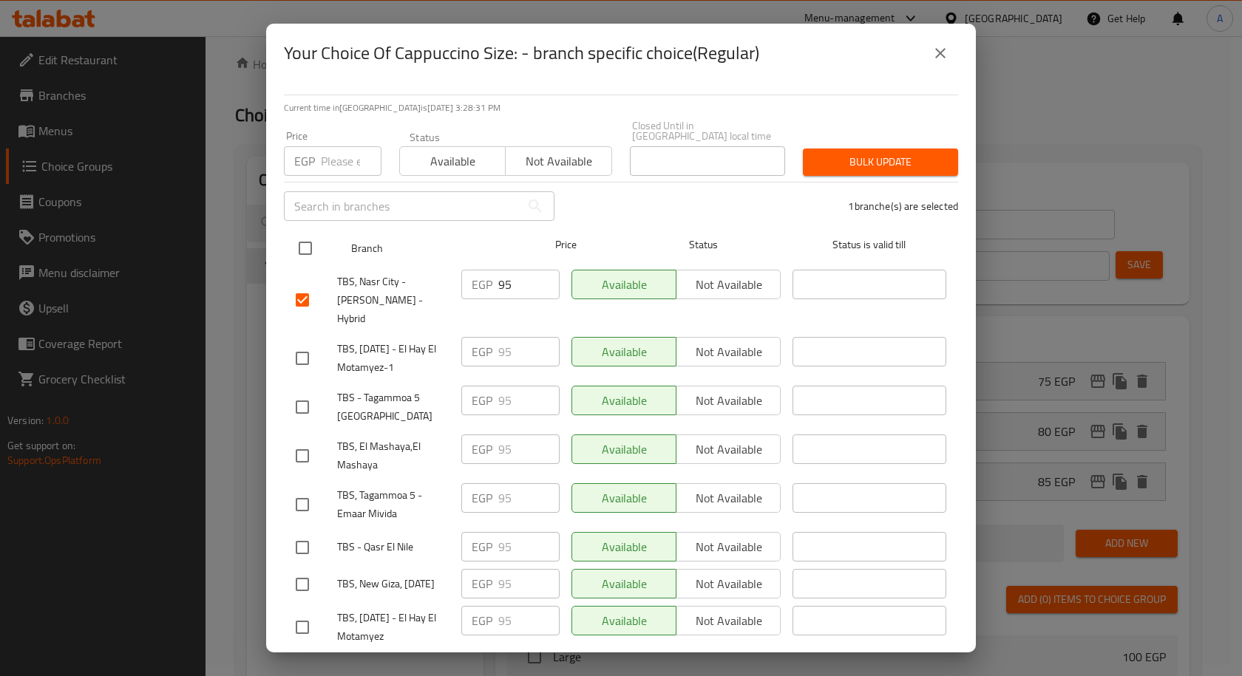
checkbox input "true"
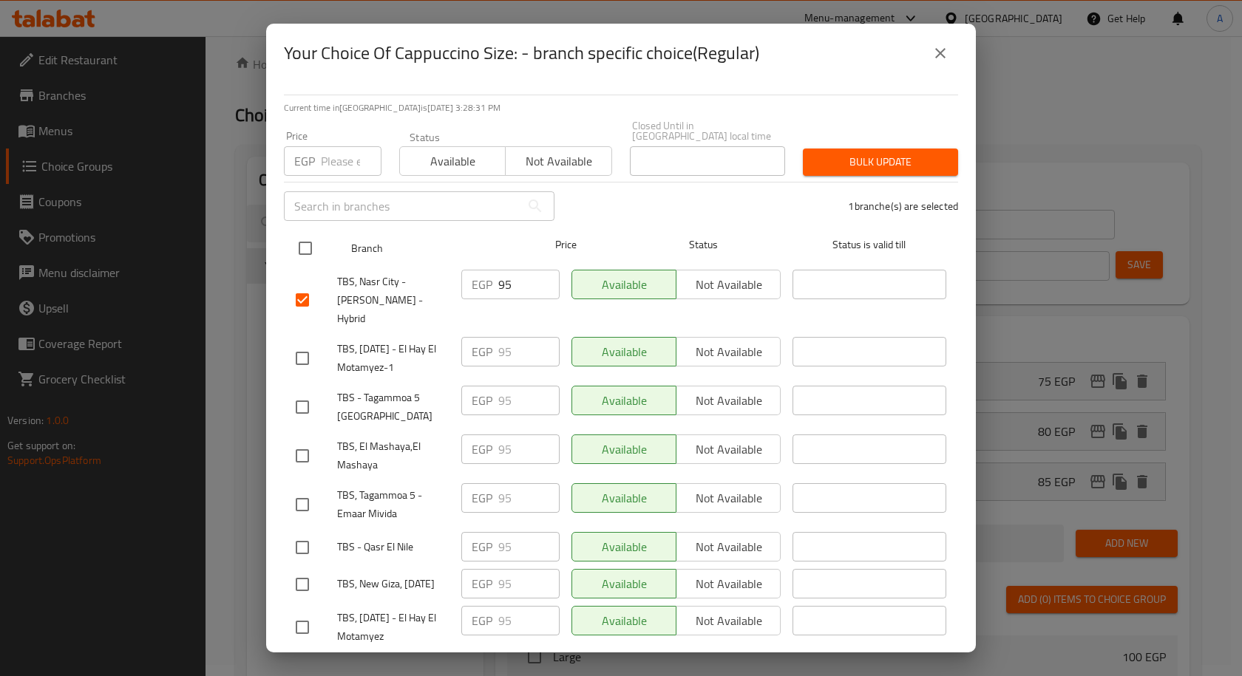
checkbox input "true"
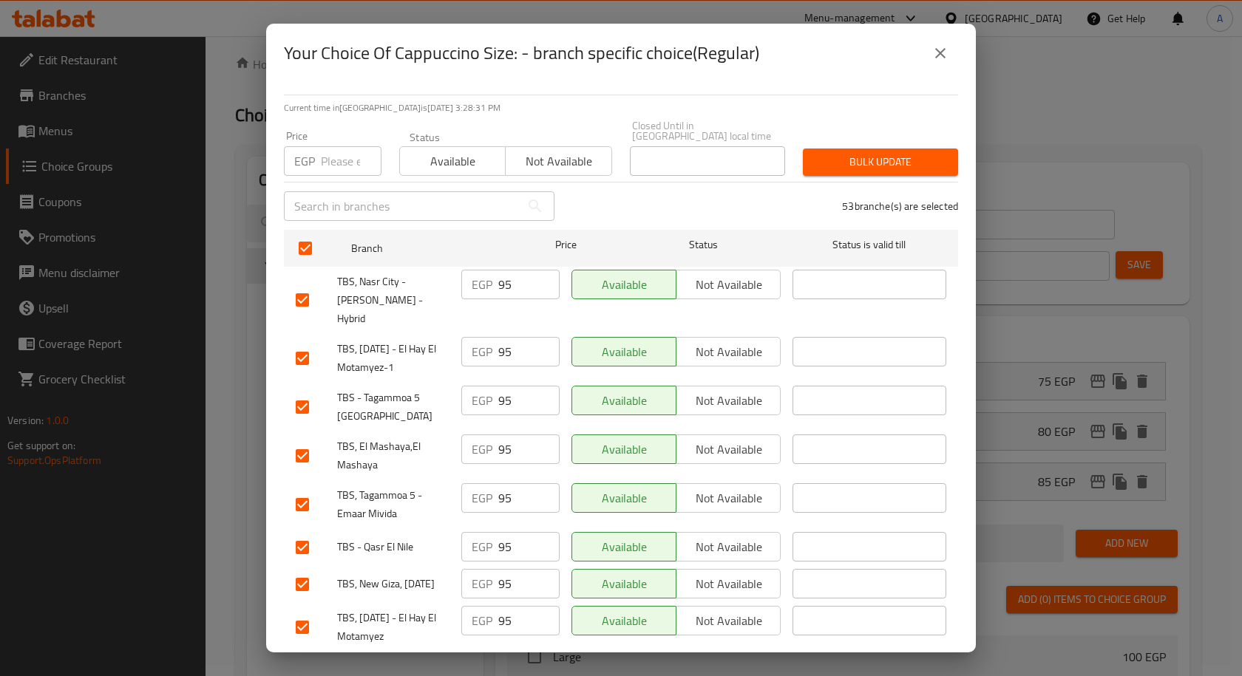
click at [343, 157] on input "number" at bounding box center [351, 161] width 61 height 30
type input "95"
click at [839, 153] on span "Bulk update" at bounding box center [881, 162] width 132 height 18
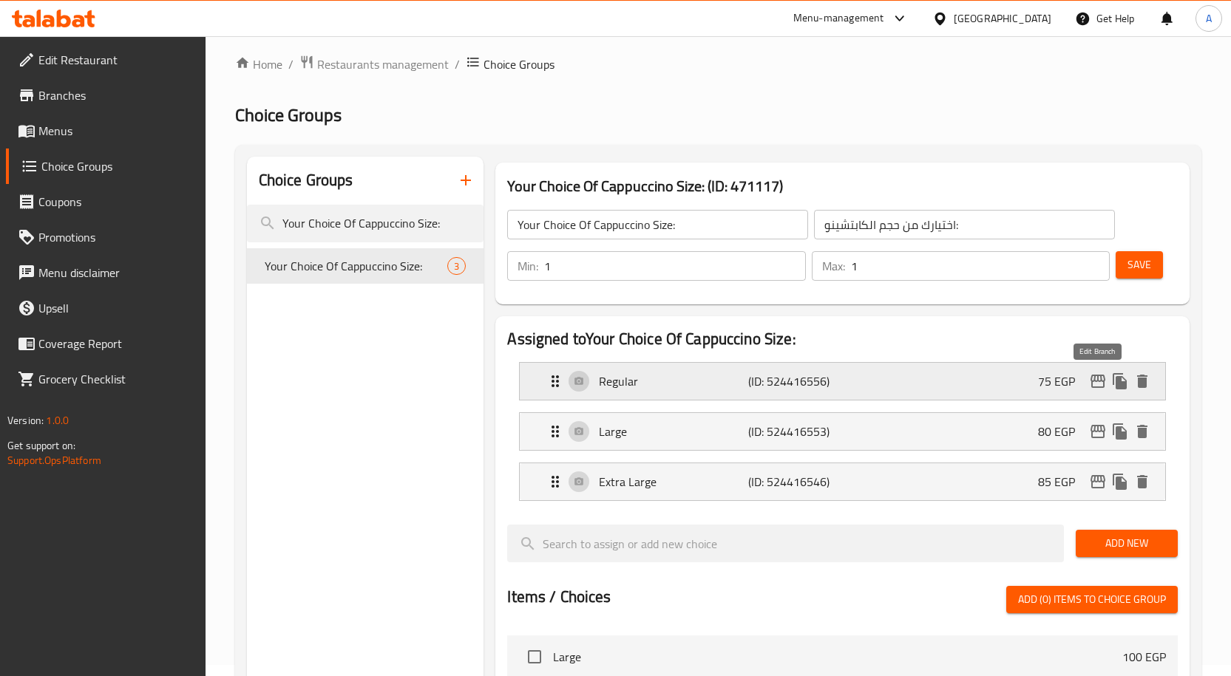
click at [1095, 387] on icon "edit" at bounding box center [1097, 381] width 15 height 13
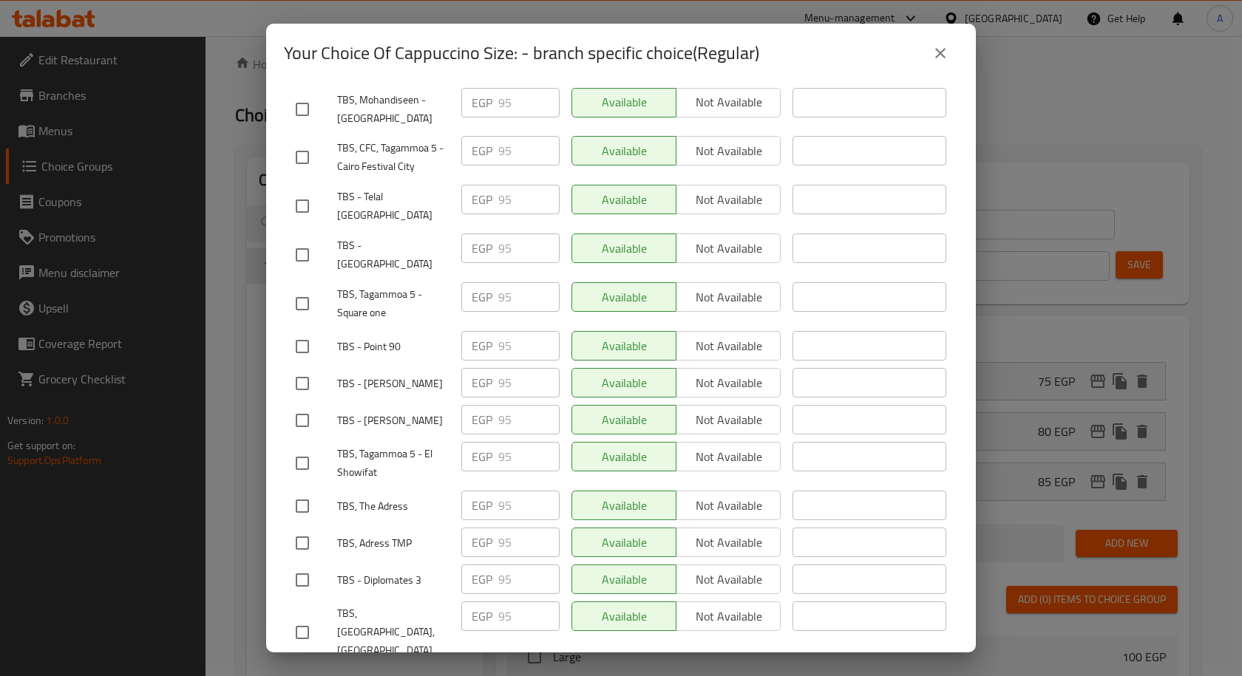
scroll to position [1838, 0]
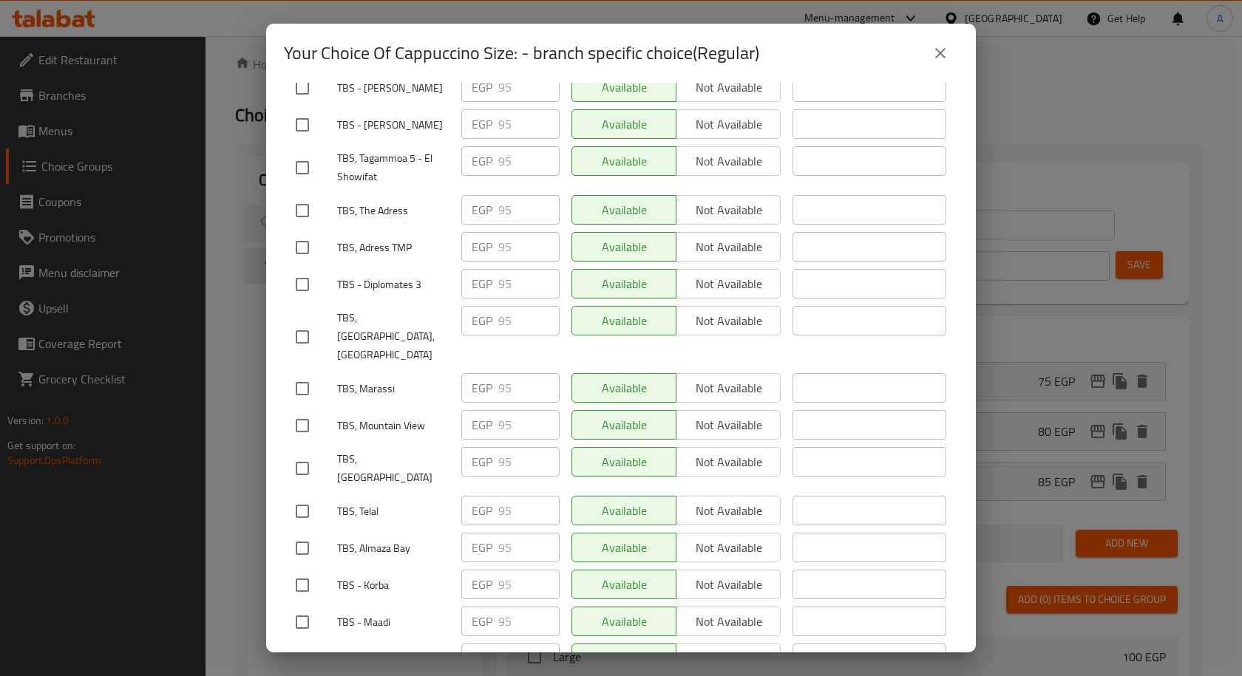
click at [297, 533] on input "checkbox" at bounding box center [302, 548] width 31 height 31
checkbox input "true"
click at [310, 496] on input "checkbox" at bounding box center [302, 511] width 31 height 31
checkbox input "true"
click at [310, 410] on input "checkbox" at bounding box center [302, 425] width 31 height 31
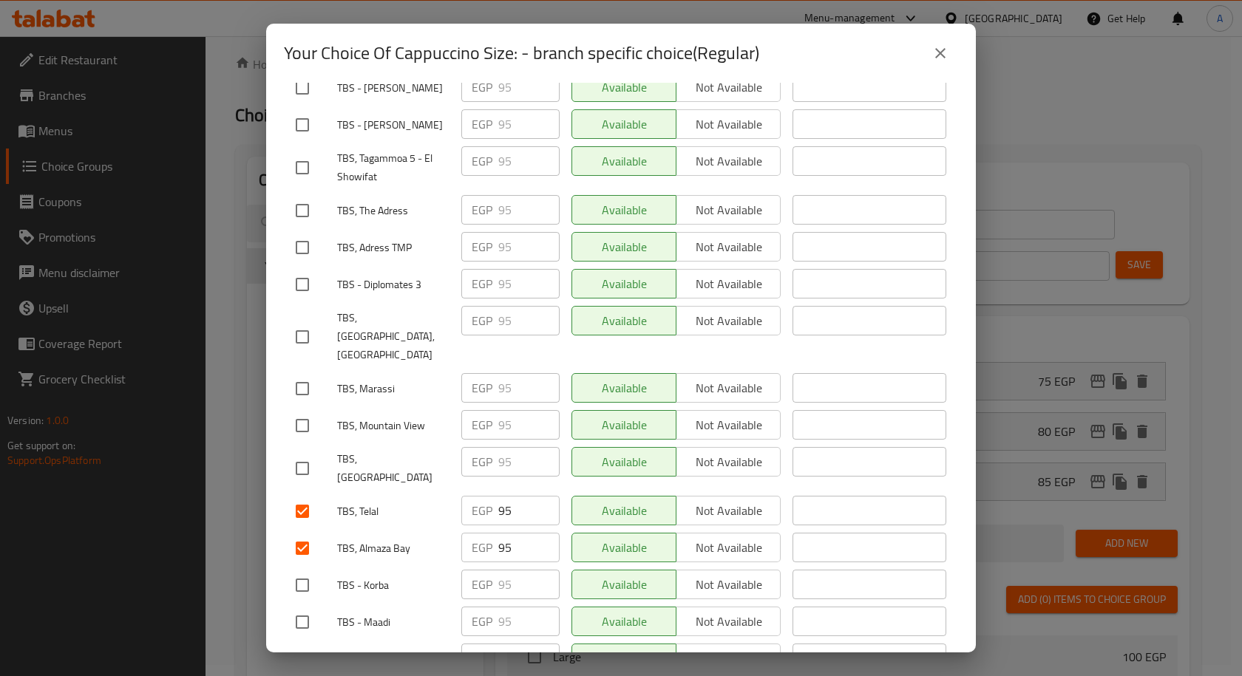
checkbox input "true"
click at [302, 453] on input "checkbox" at bounding box center [302, 468] width 31 height 31
checkbox input "true"
click at [310, 373] on input "checkbox" at bounding box center [302, 388] width 31 height 31
checkbox input "true"
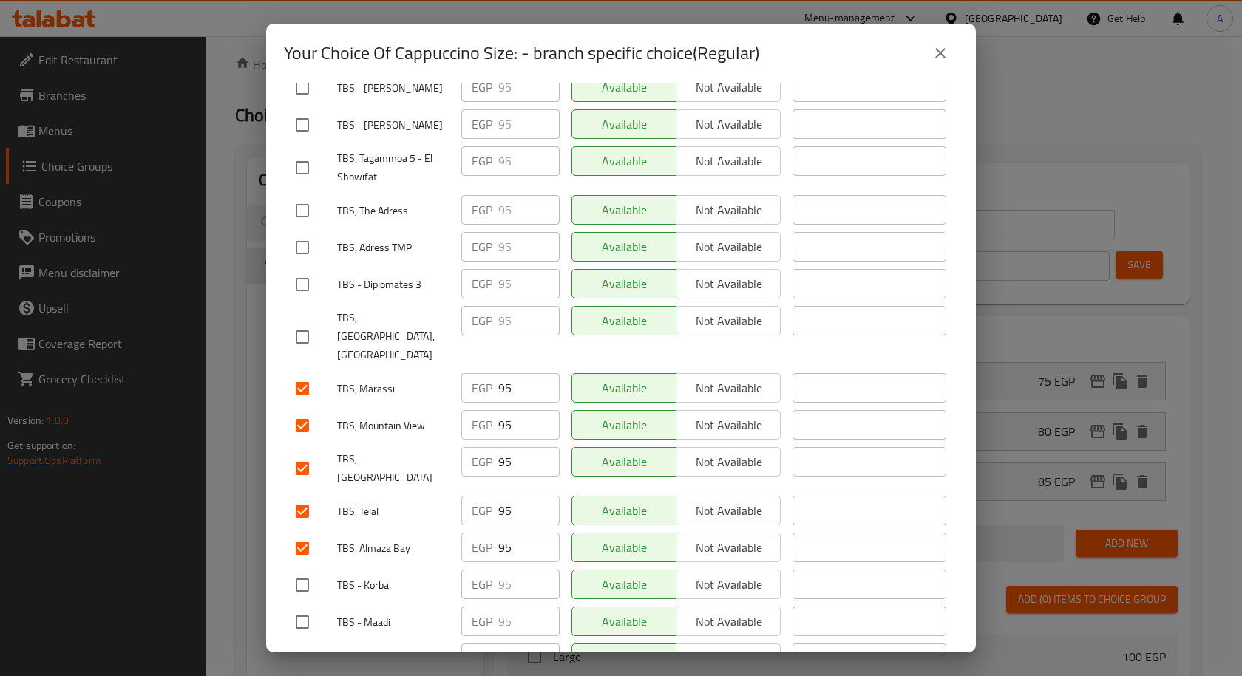
scroll to position [764, 0]
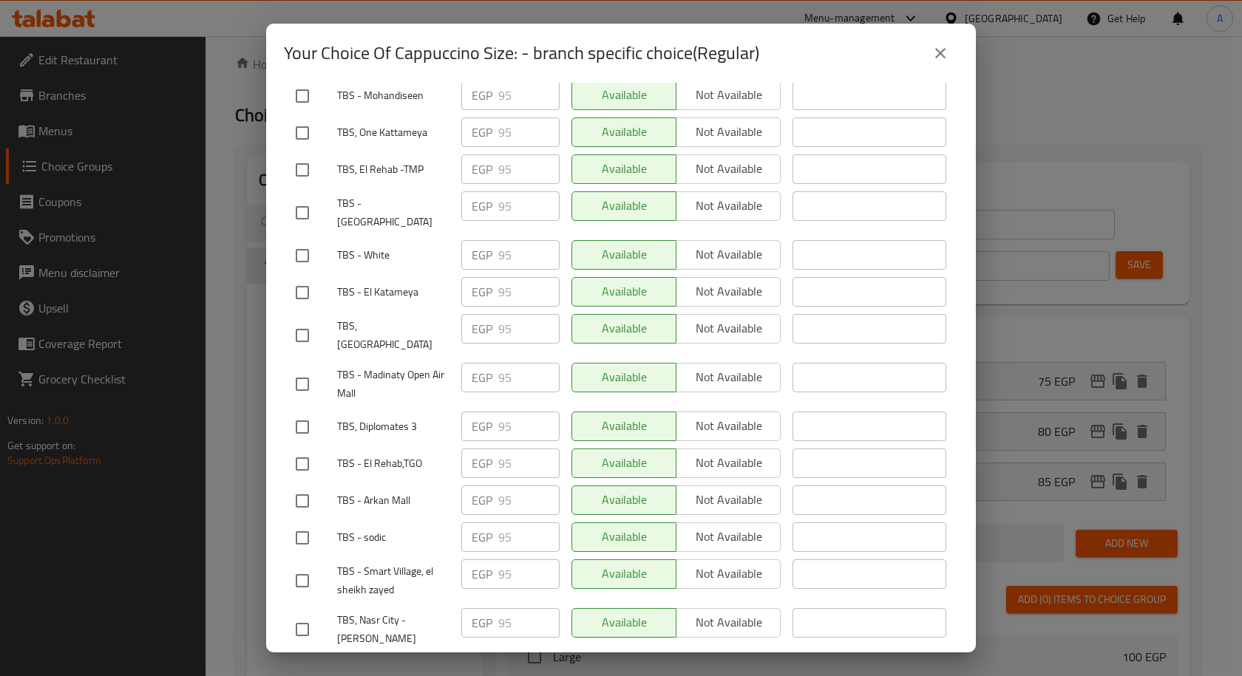
click at [310, 412] on input "checkbox" at bounding box center [302, 427] width 31 height 31
checkbox input "true"
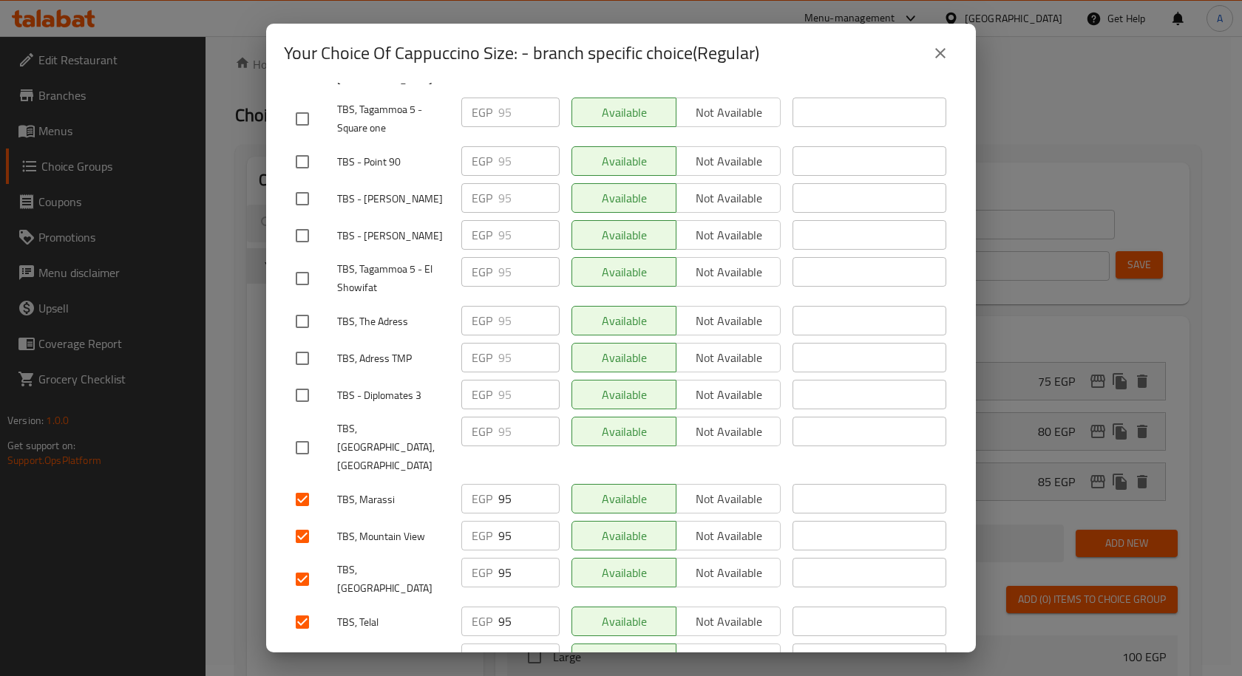
click at [303, 432] on input "checkbox" at bounding box center [302, 447] width 31 height 31
checkbox input "true"
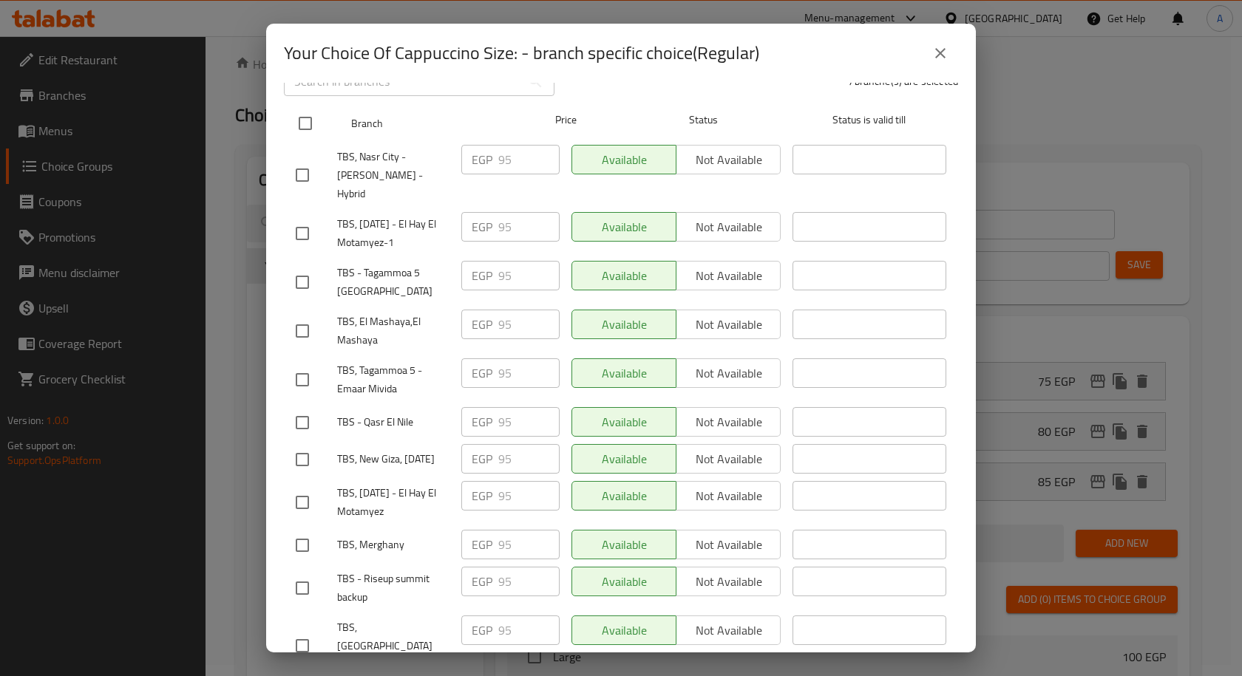
scroll to position [0, 0]
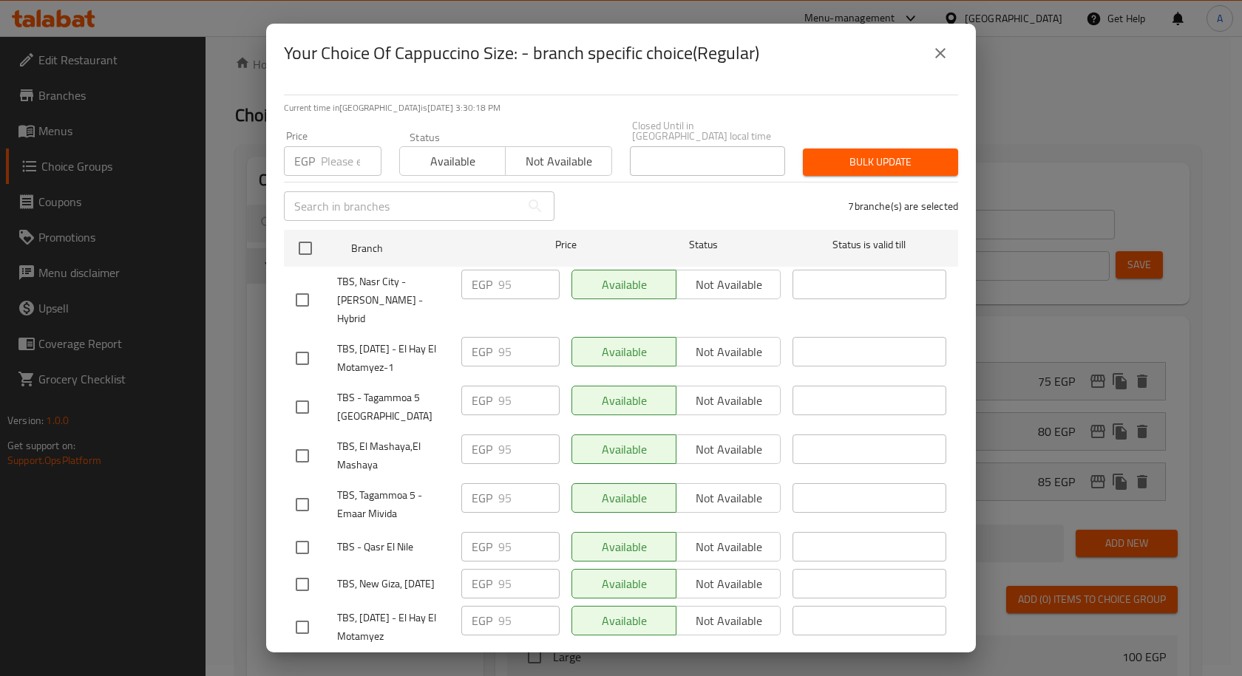
click at [336, 161] on input "number" at bounding box center [351, 161] width 61 height 30
paste input "115"
type input "115"
click at [829, 153] on span "Bulk update" at bounding box center [881, 162] width 132 height 18
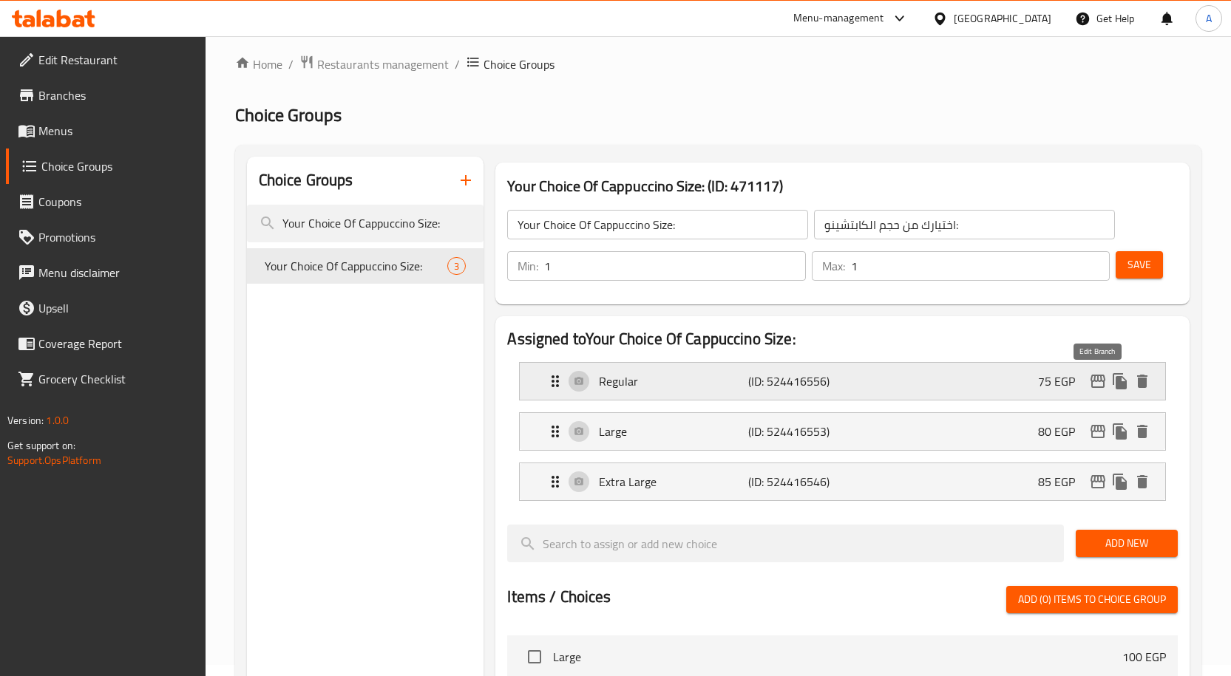
click at [1099, 387] on icon "edit" at bounding box center [1097, 381] width 15 height 13
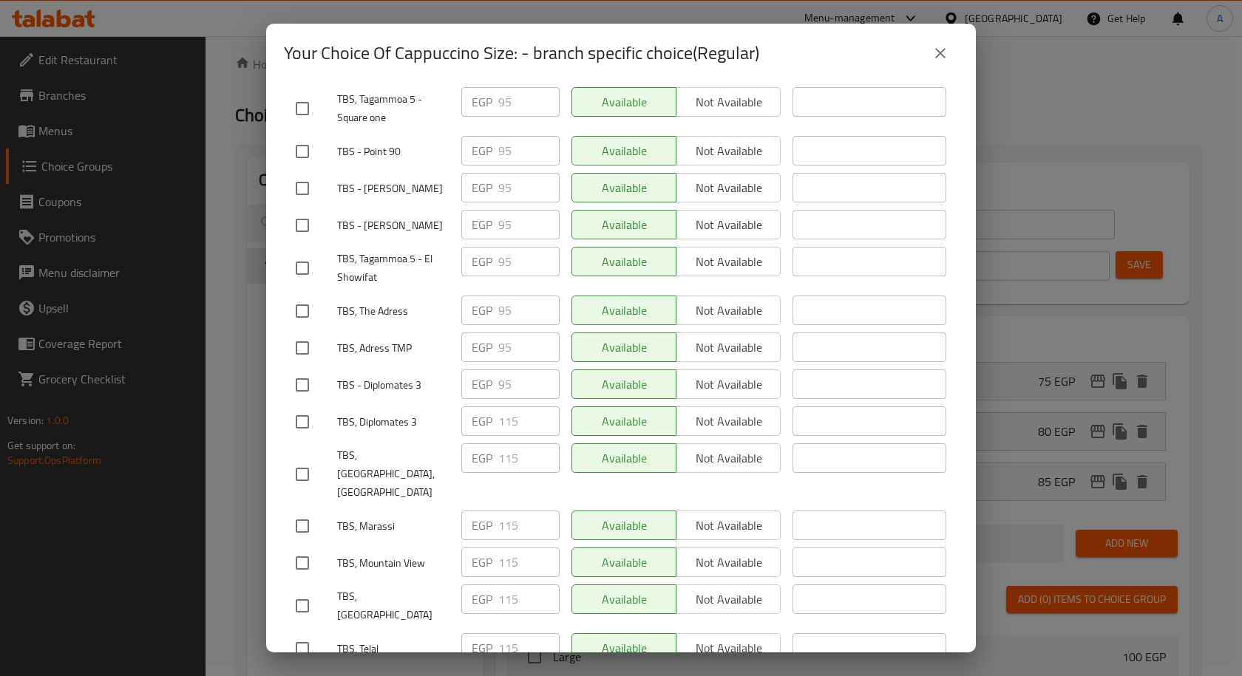
scroll to position [1774, 0]
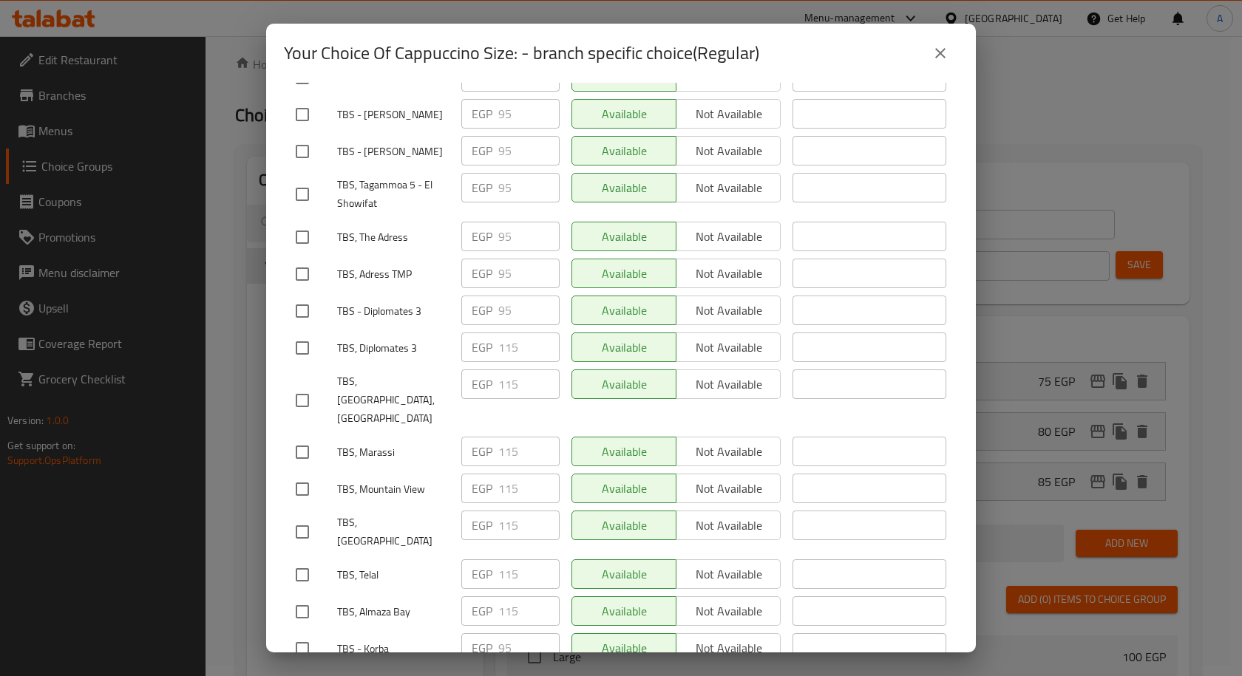
click at [939, 52] on icon "close" at bounding box center [940, 53] width 10 height 10
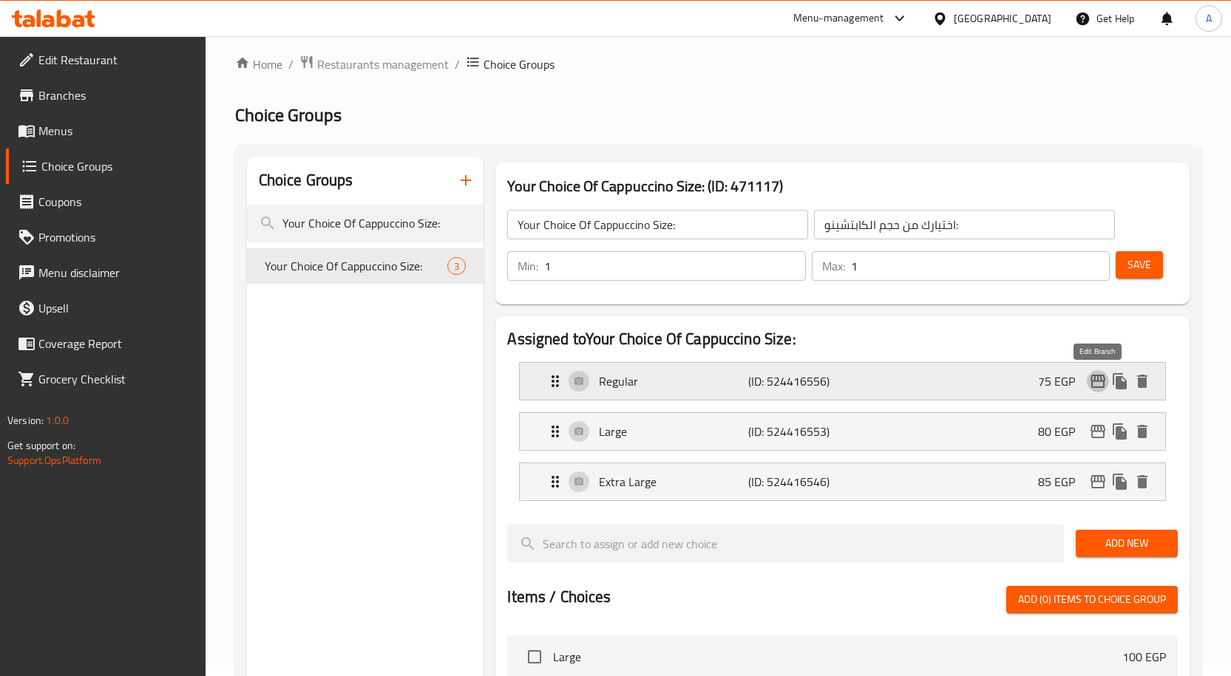
click at [1097, 375] on icon "edit" at bounding box center [1098, 382] width 18 height 18
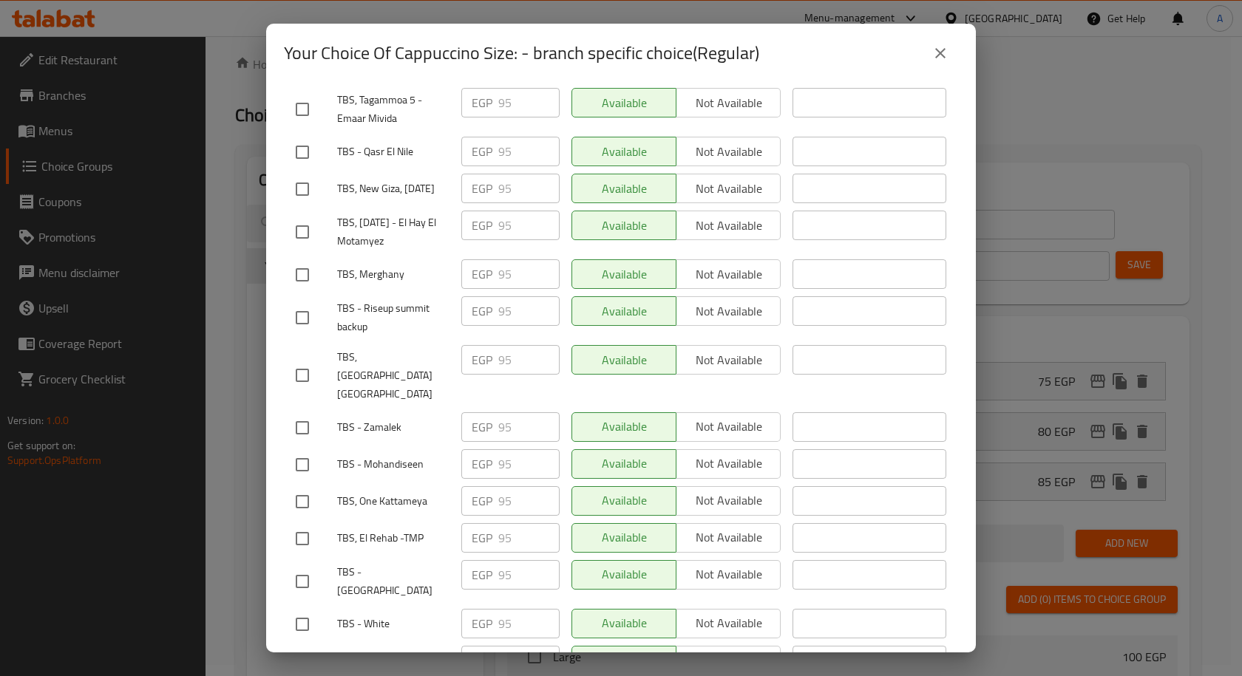
scroll to position [359, 0]
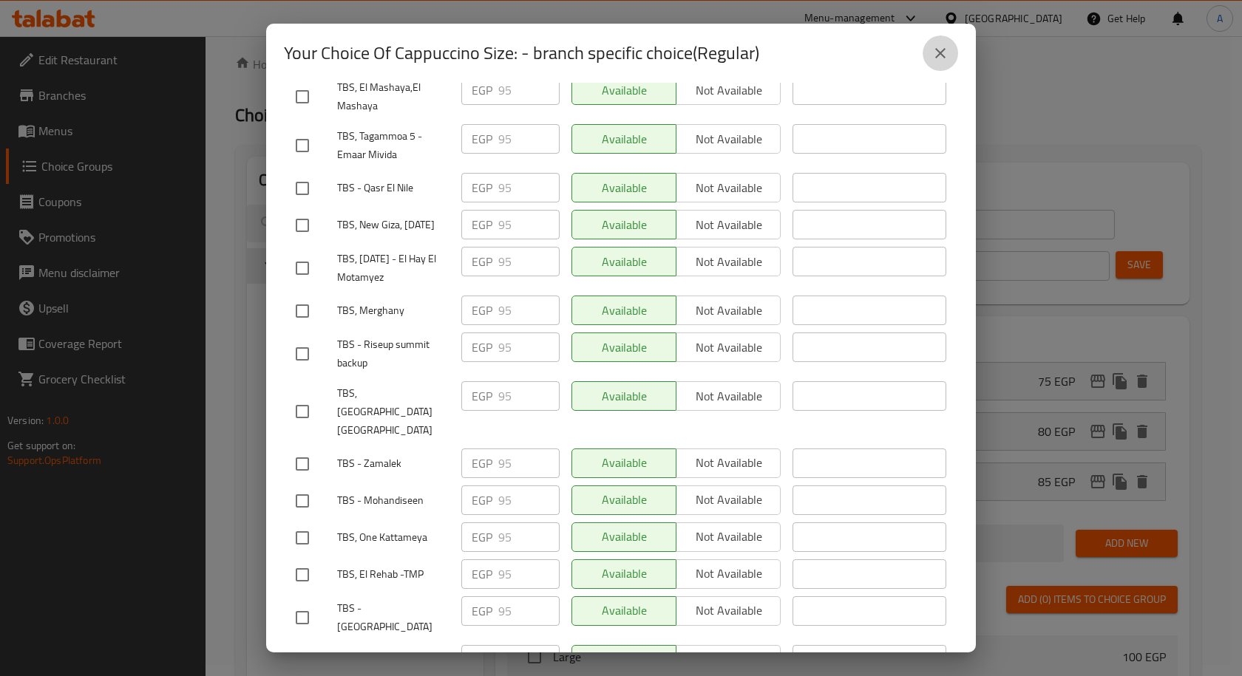
click at [933, 58] on icon "close" at bounding box center [940, 53] width 18 height 18
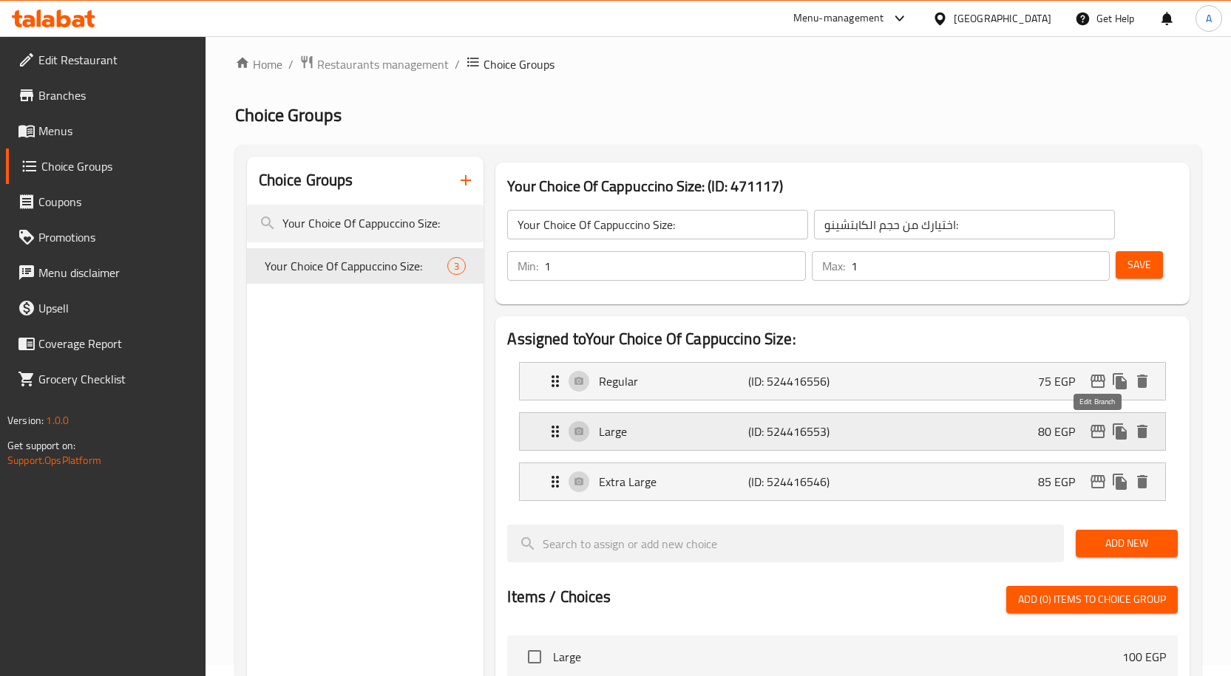
click at [1093, 431] on icon "edit" at bounding box center [1098, 432] width 18 height 18
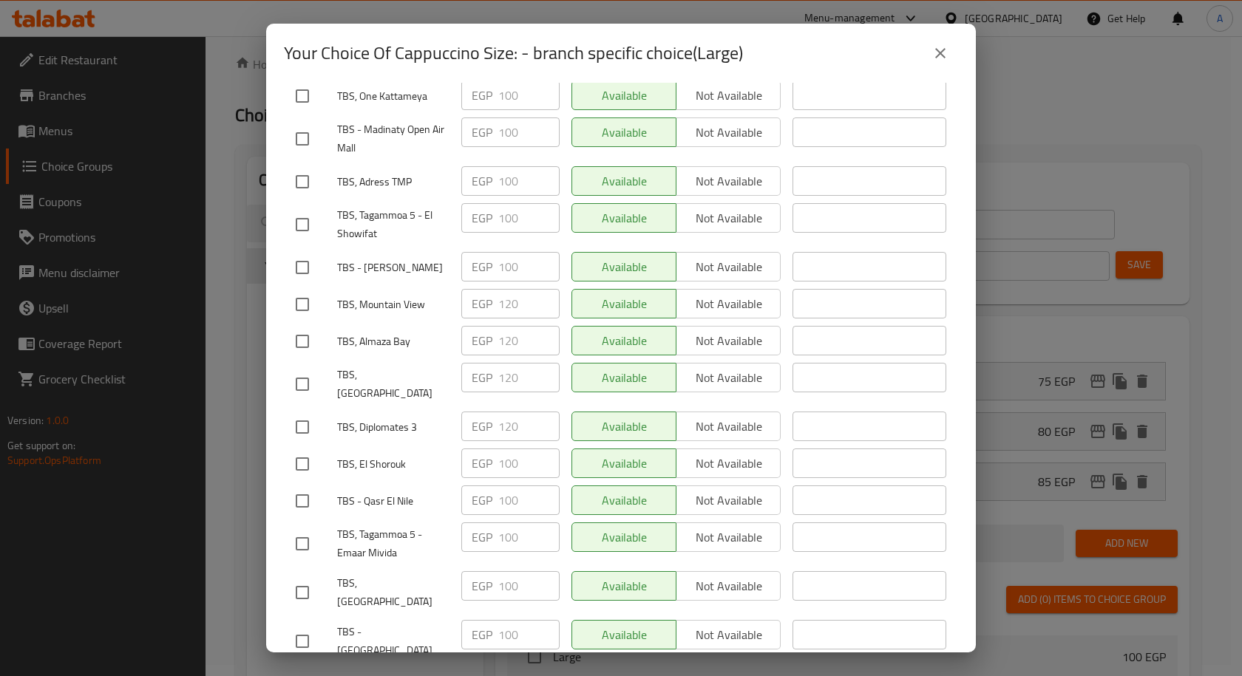
scroll to position [0, 0]
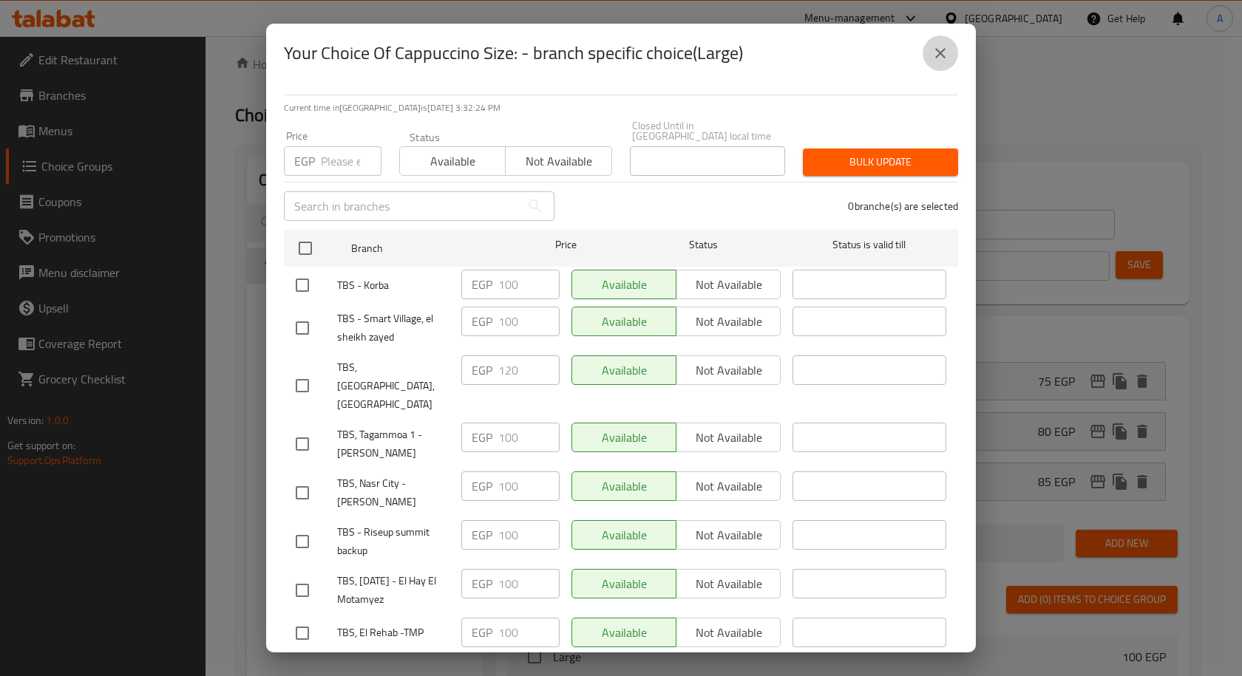
click at [941, 54] on icon "close" at bounding box center [940, 53] width 10 height 10
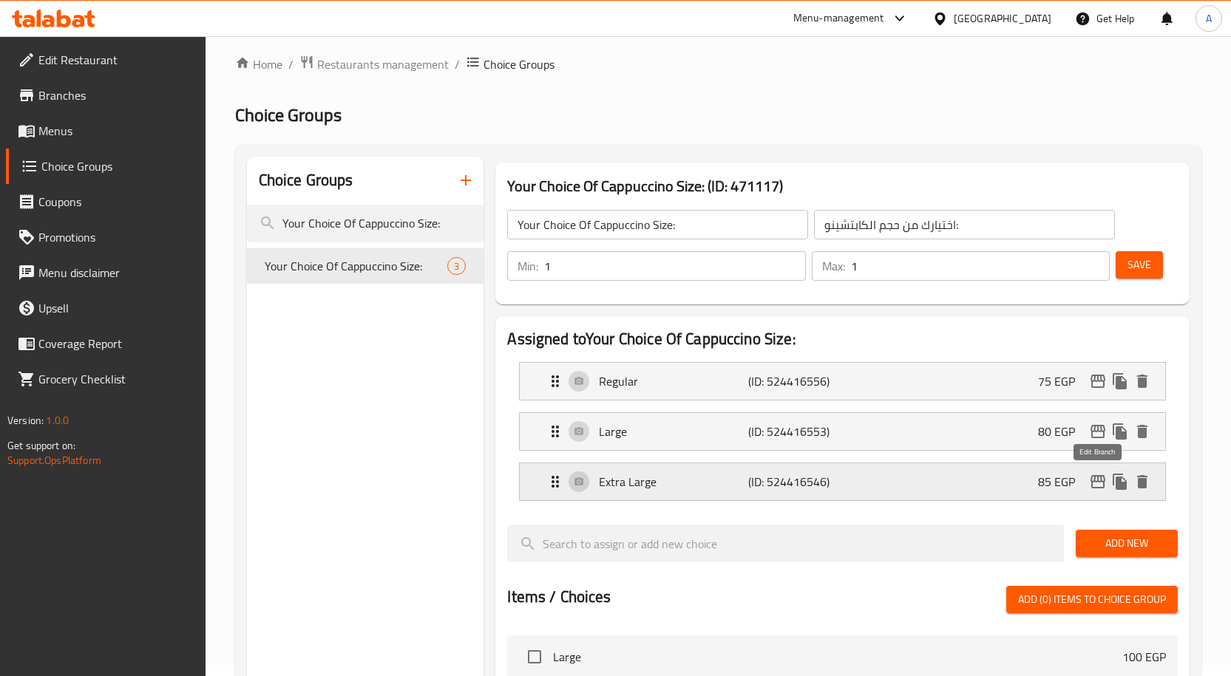
click at [1095, 482] on icon "edit" at bounding box center [1097, 481] width 15 height 13
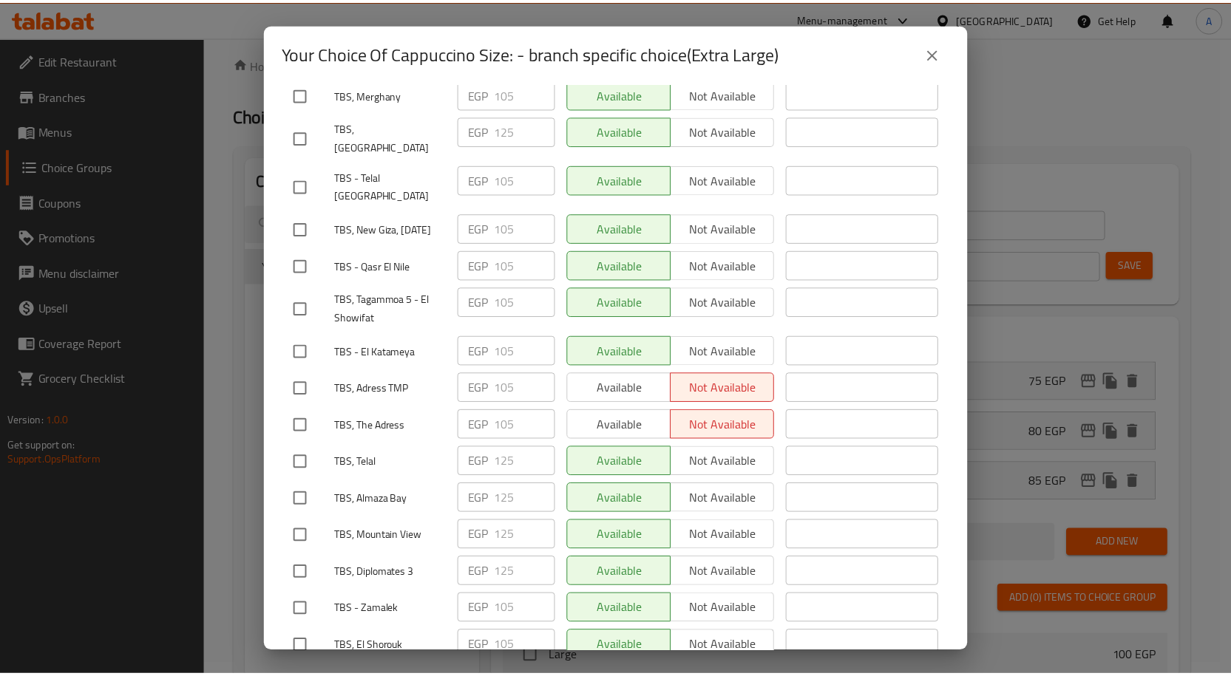
scroll to position [1187, 0]
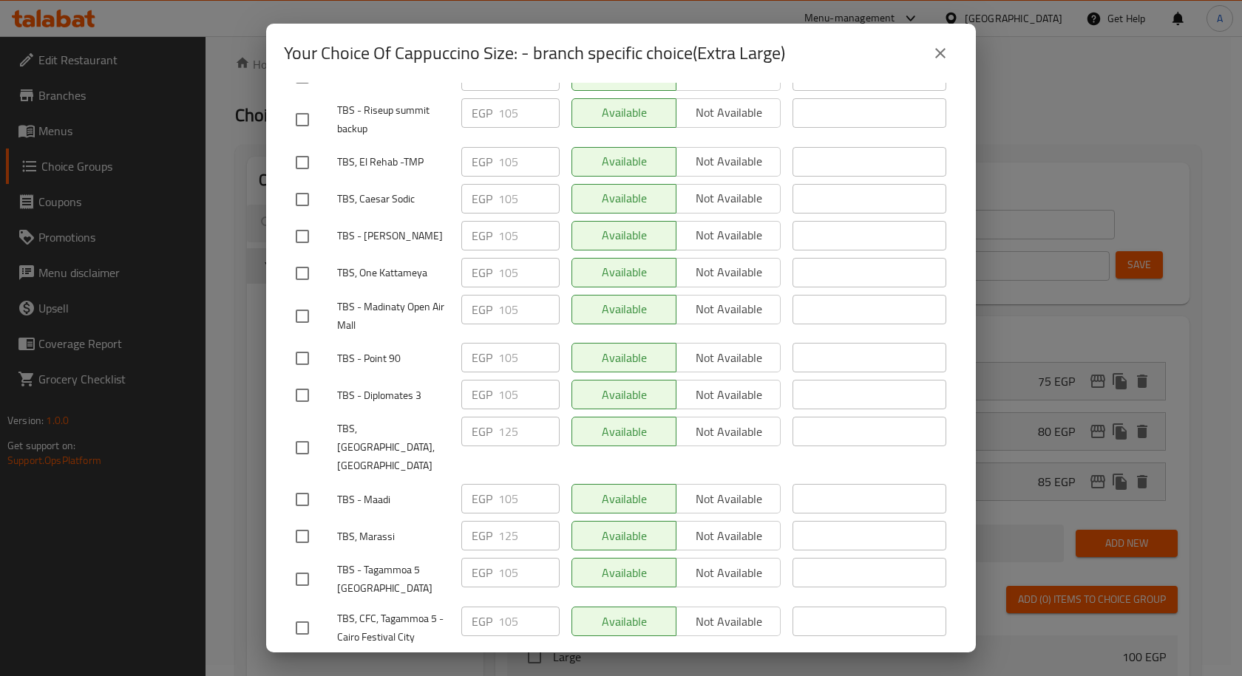
click at [945, 63] on button "close" at bounding box center [939, 52] width 35 height 35
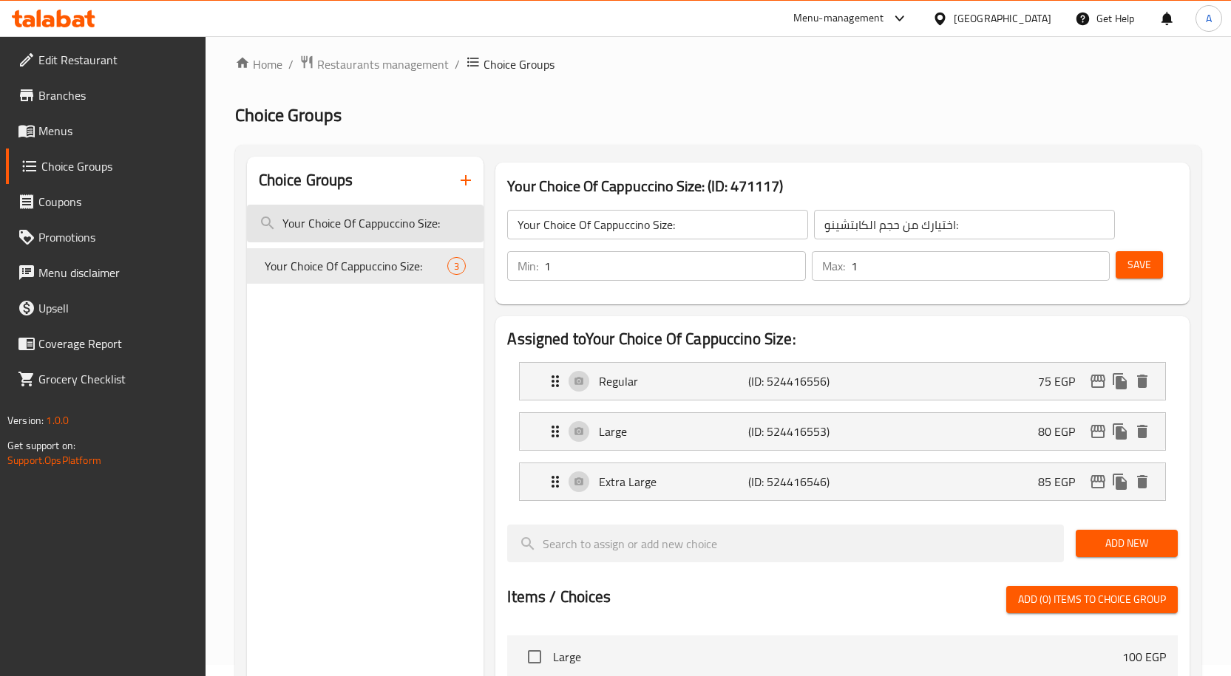
click at [408, 216] on input "Your Choice Of Cappuccino Size:" at bounding box center [365, 224] width 237 height 38
paste input "Caffe Macchiato"
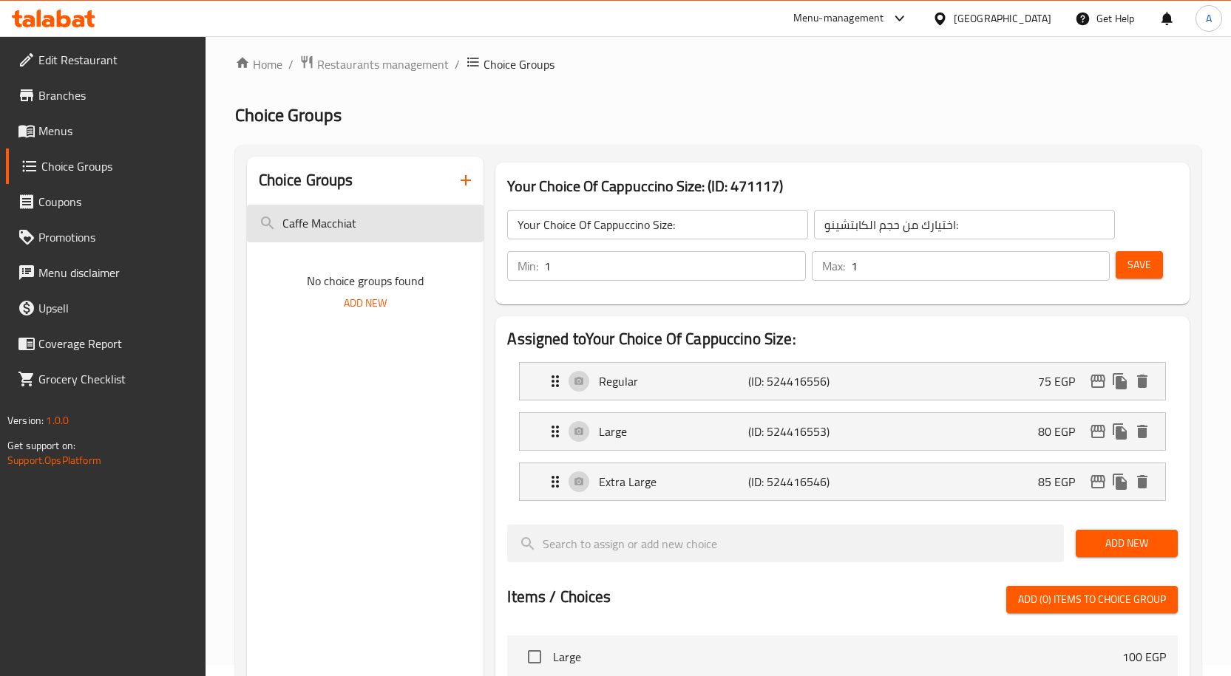
click at [410, 242] on input "Caffe Macchiat" at bounding box center [365, 224] width 237 height 38
click at [405, 233] on input "Caffe Macchiat" at bounding box center [365, 224] width 237 height 38
paste input "offee Macchiato Size"
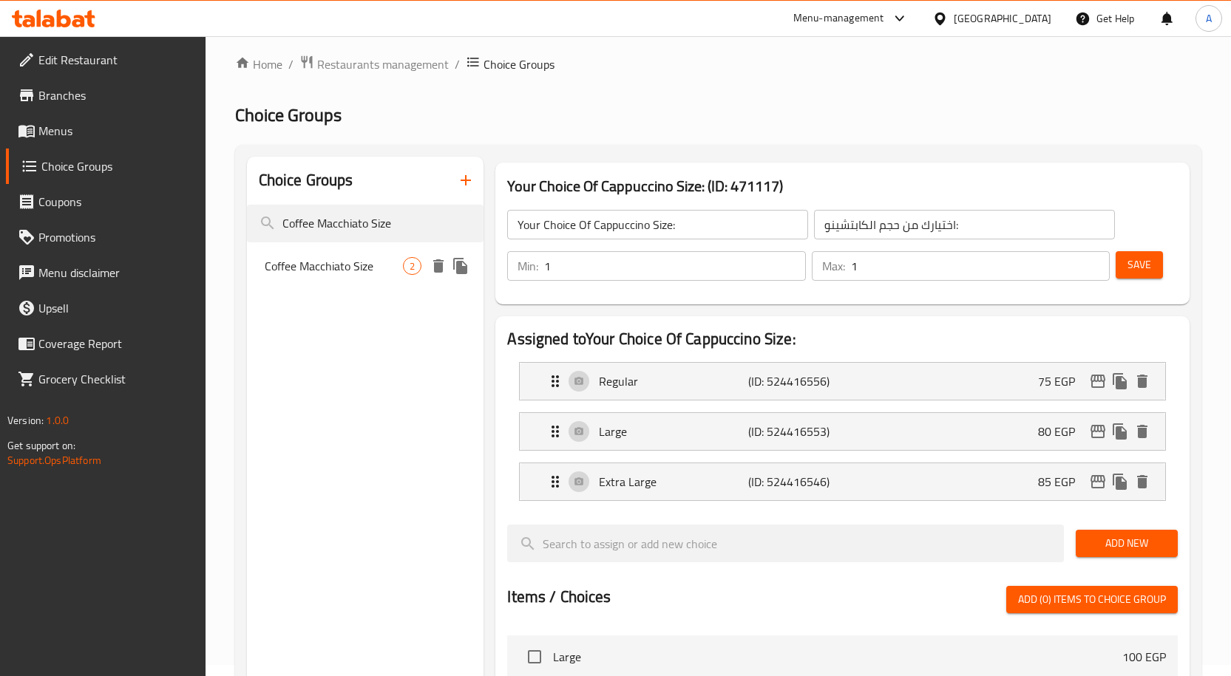
type input "Coffee Macchiato Size"
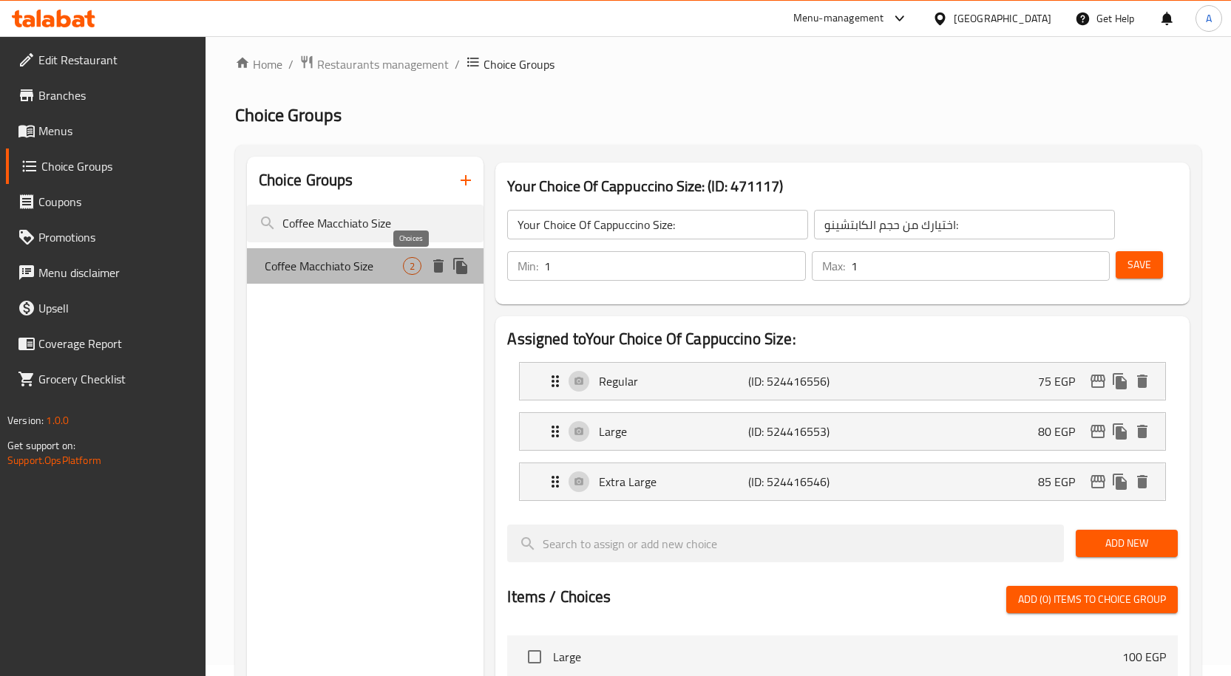
click at [405, 261] on span "2" at bounding box center [412, 266] width 17 height 14
type input "Coffee Macchiato Size"
type input "أحجام قهوة ماكياتو"
type input "0"
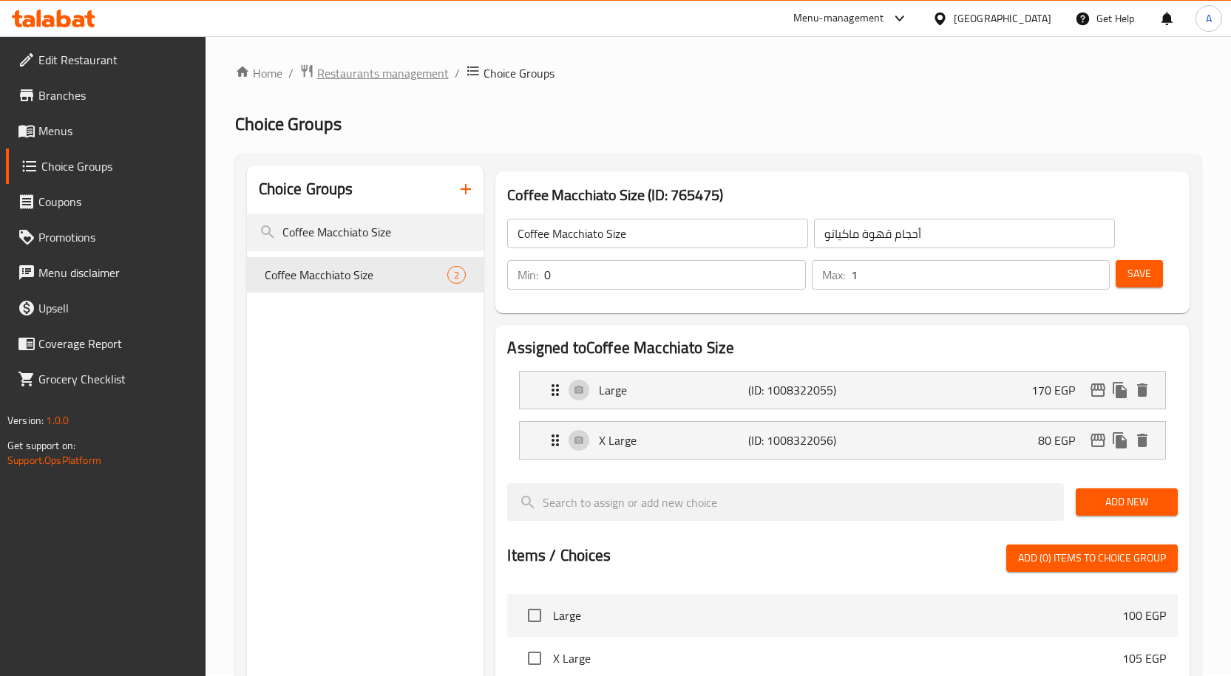
scroll to position [0, 0]
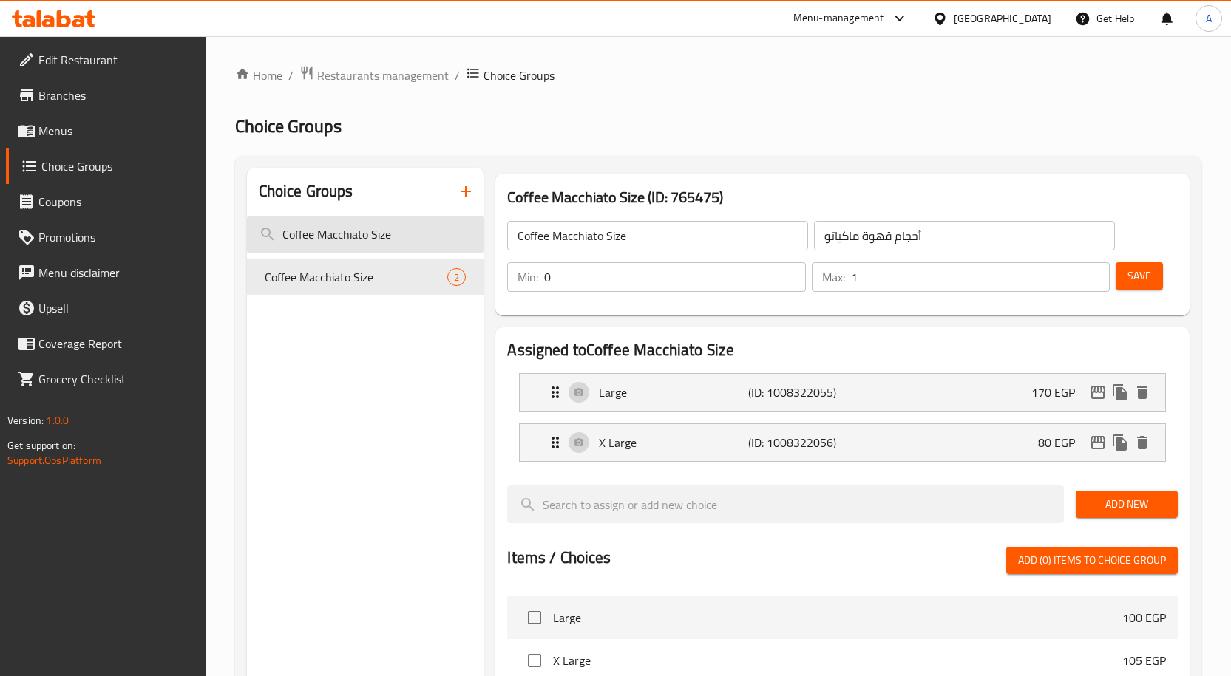
click at [379, 229] on input "Coffee Macchiato Size" at bounding box center [365, 235] width 237 height 38
paste input "Your Choice Of Size Latte:"
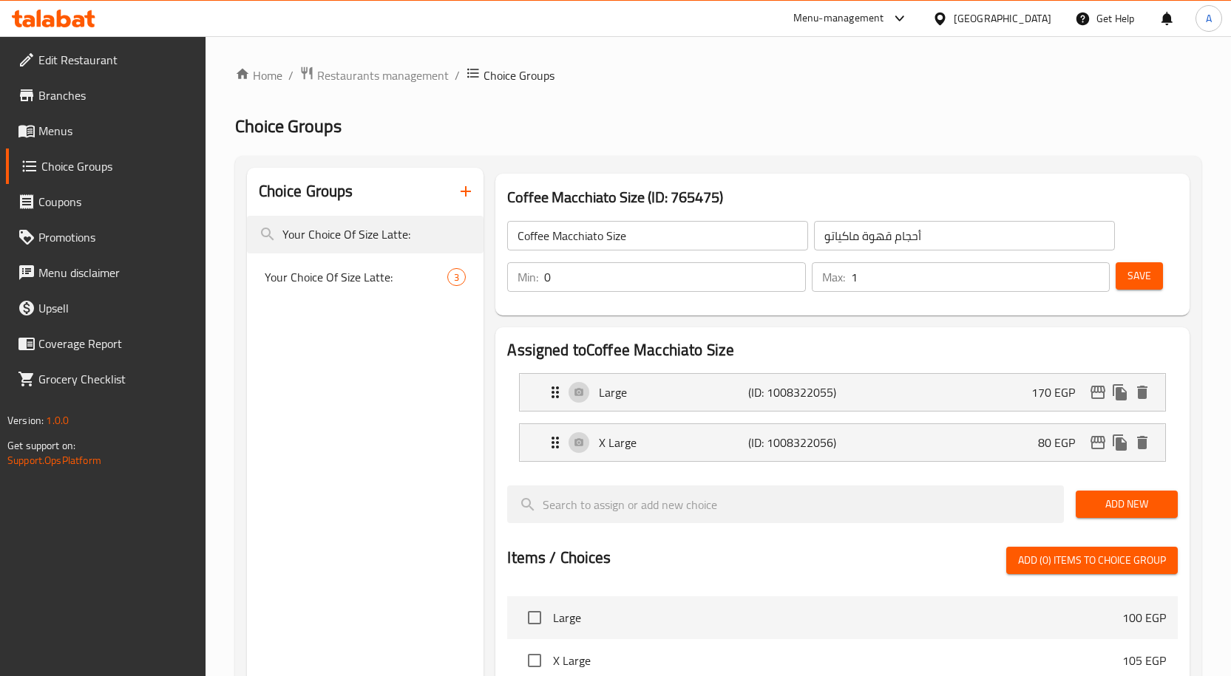
type input "Your Choice Of Size Latte:"
click at [387, 281] on span "Your Choice Of Size Latte:" at bounding box center [334, 277] width 139 height 18
type input "Your Choice Of Size Latte:"
type input "اختيارك من الحجم:"
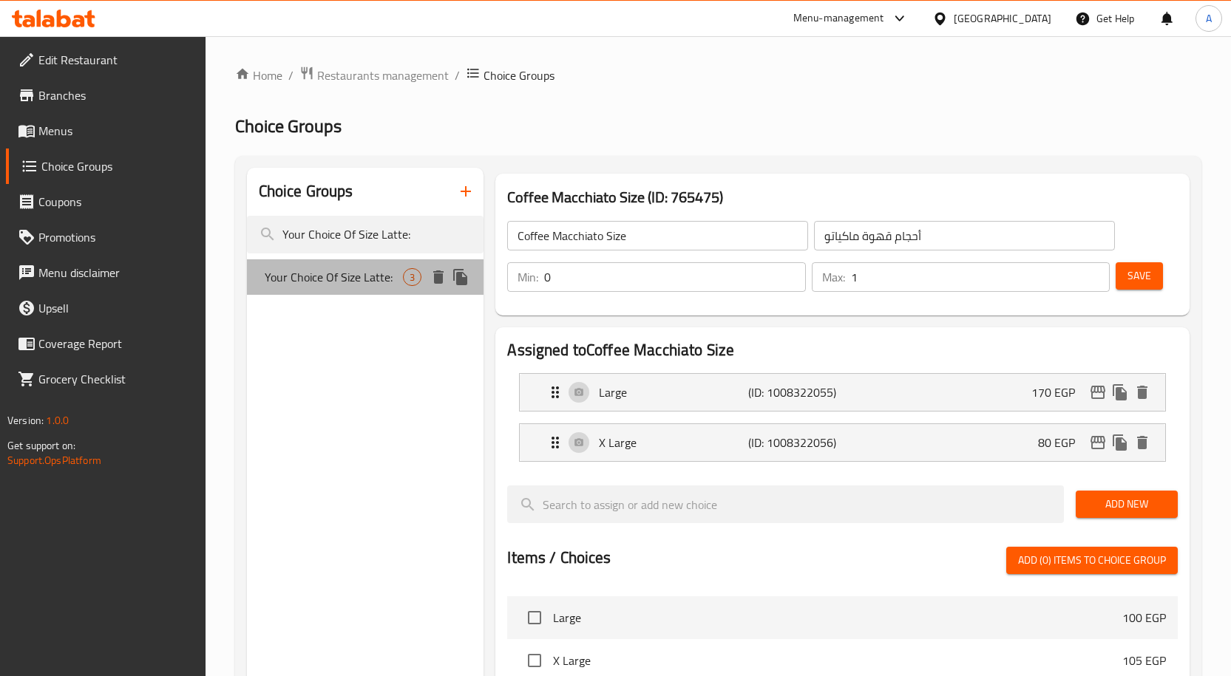
type input "1"
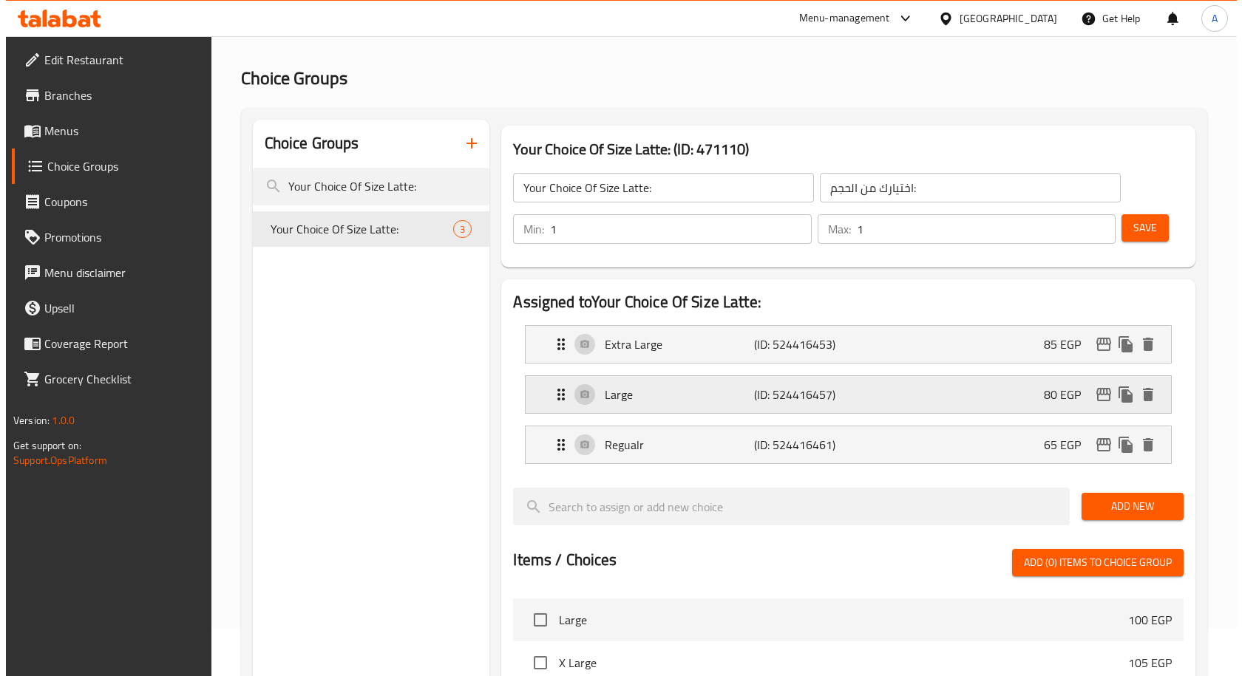
scroll to position [74, 0]
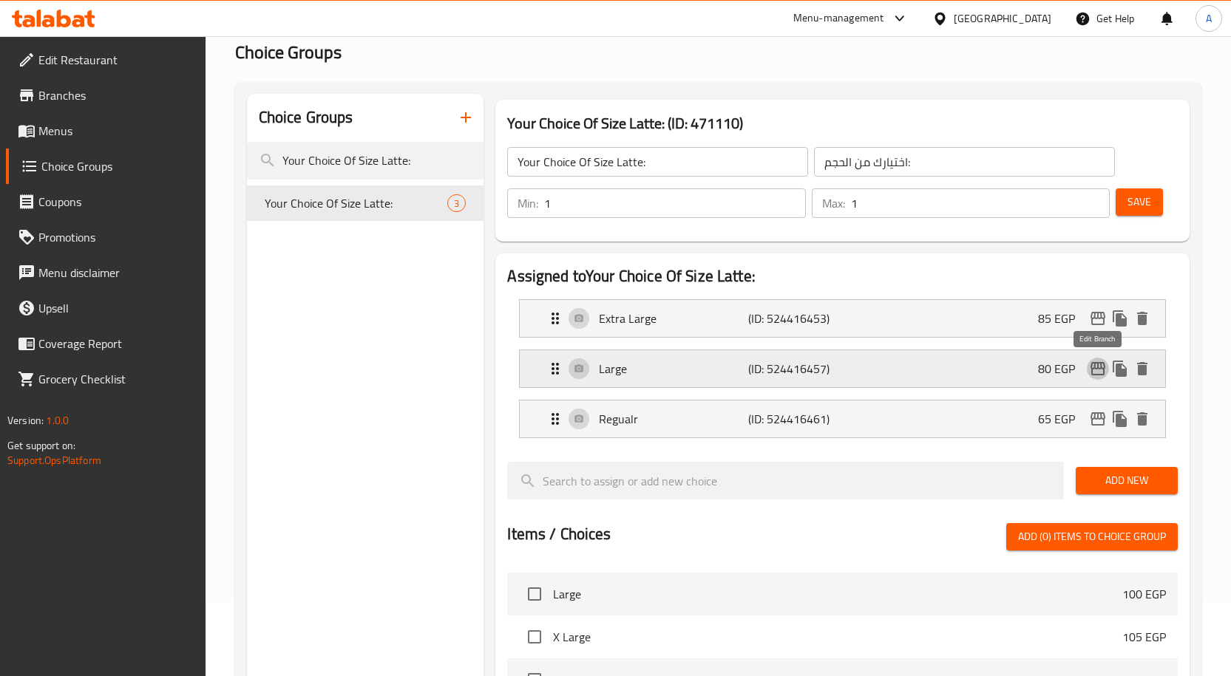
click at [1096, 371] on icon "edit" at bounding box center [1098, 369] width 18 height 18
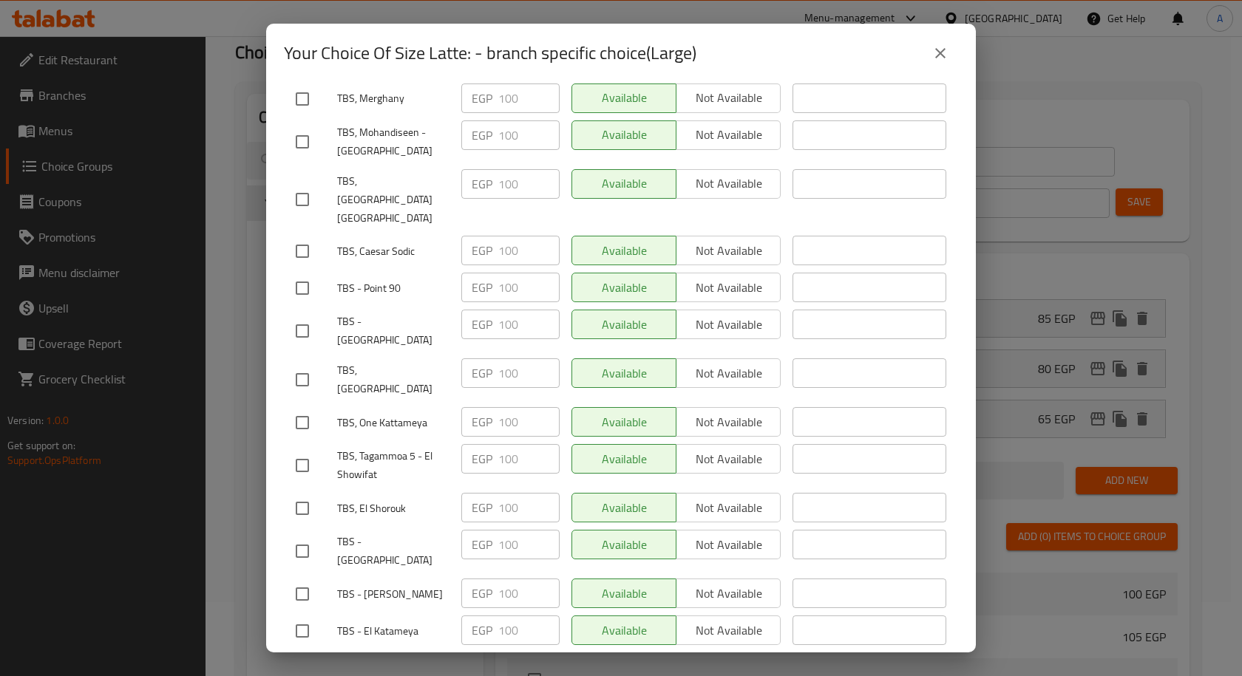
scroll to position [1838, 0]
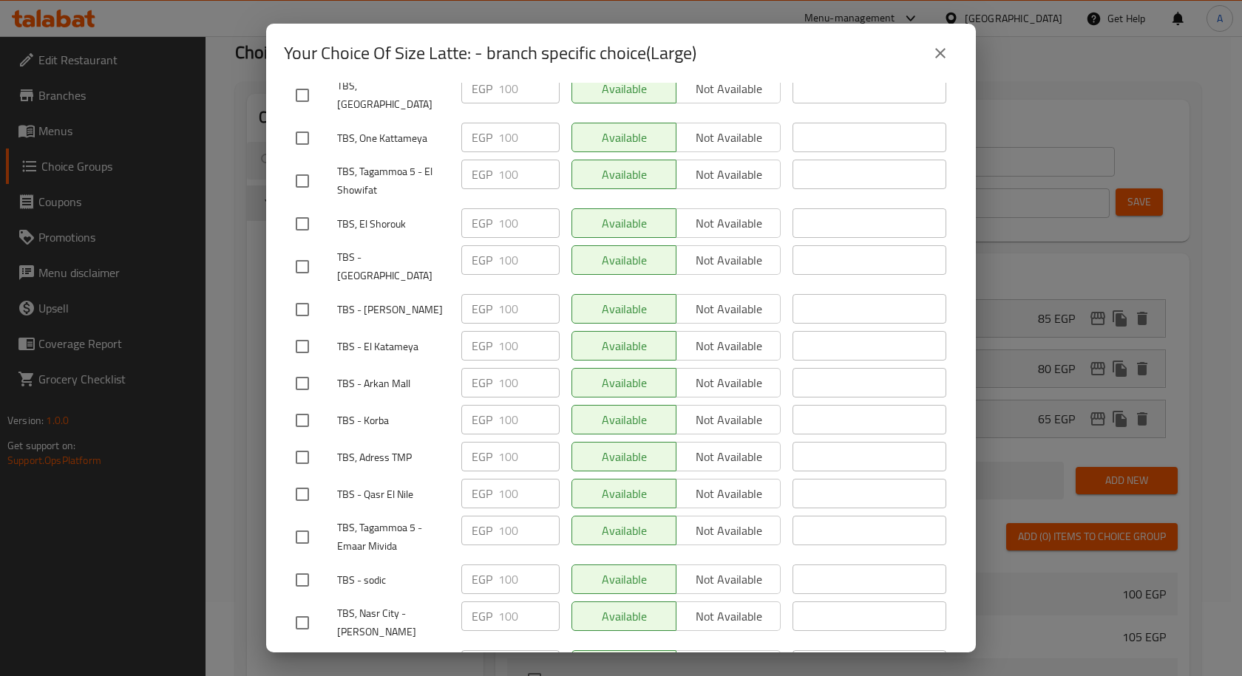
click at [937, 56] on icon "close" at bounding box center [940, 53] width 10 height 10
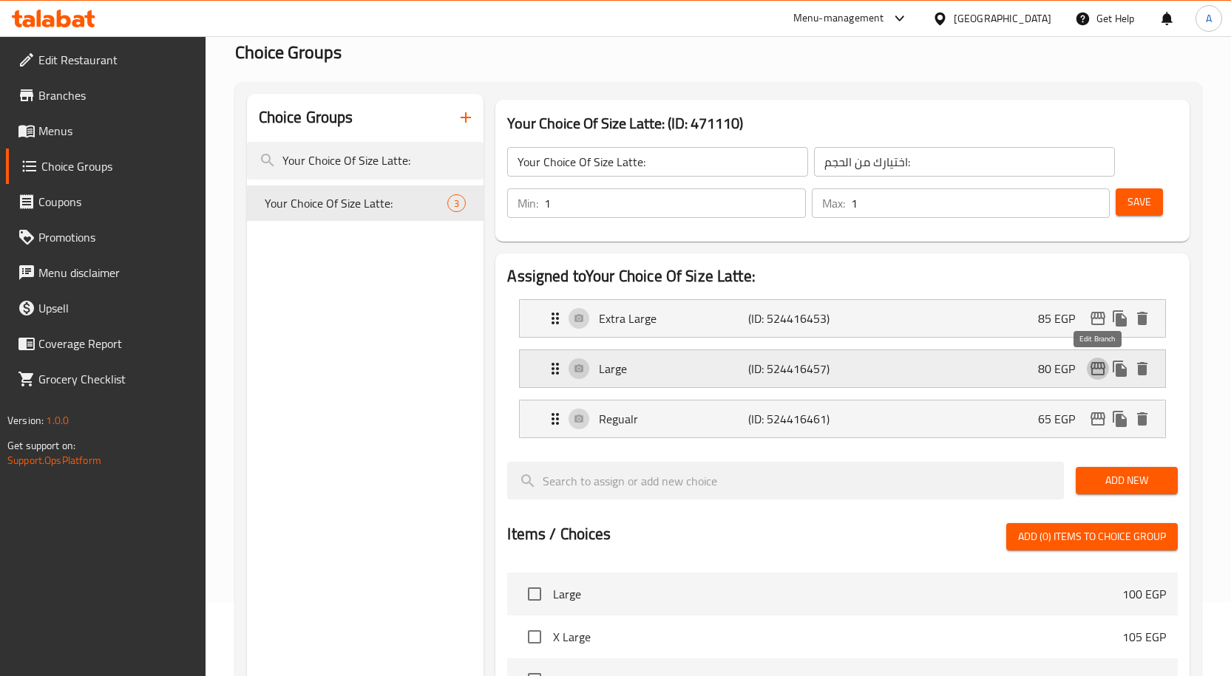
click at [1092, 370] on icon "edit" at bounding box center [1097, 368] width 15 height 13
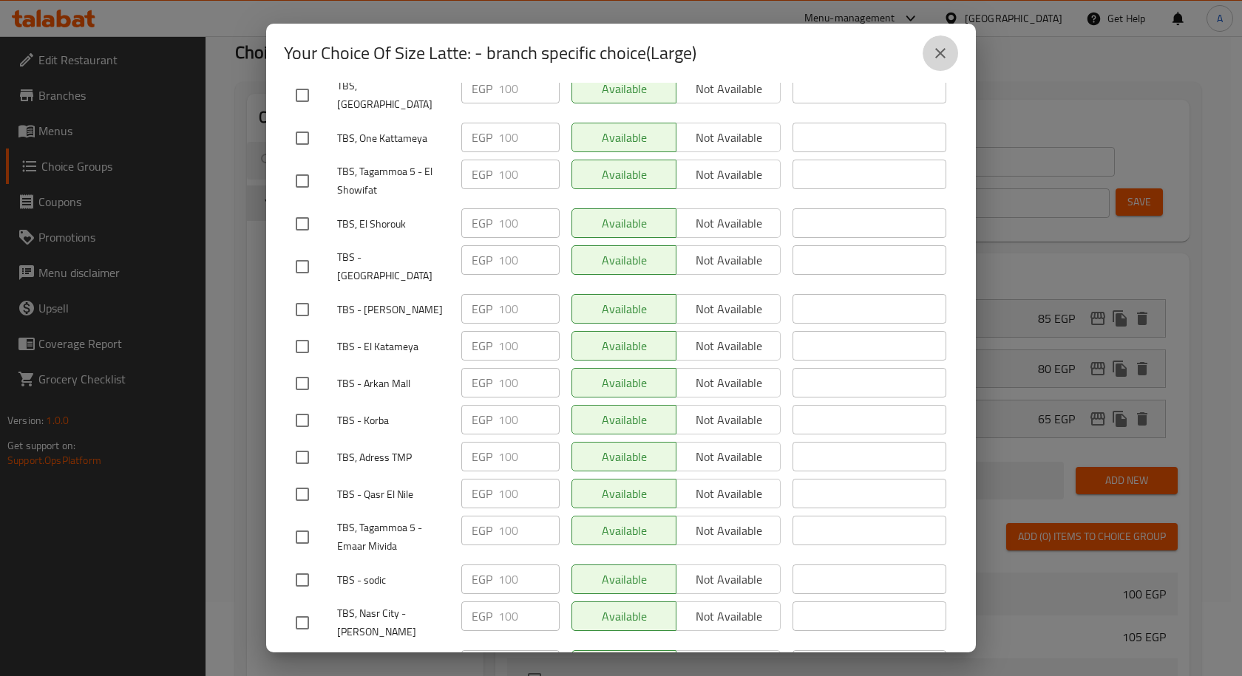
click at [939, 57] on icon "close" at bounding box center [940, 53] width 18 height 18
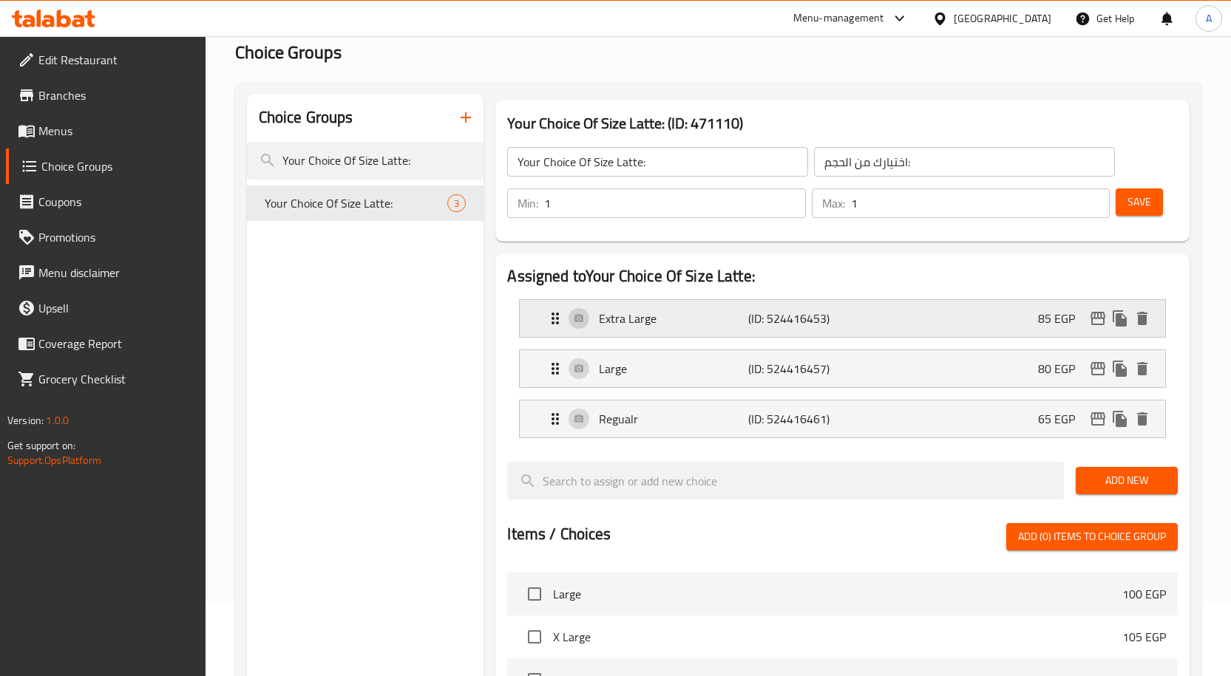
click at [1095, 323] on icon "edit" at bounding box center [1098, 319] width 18 height 18
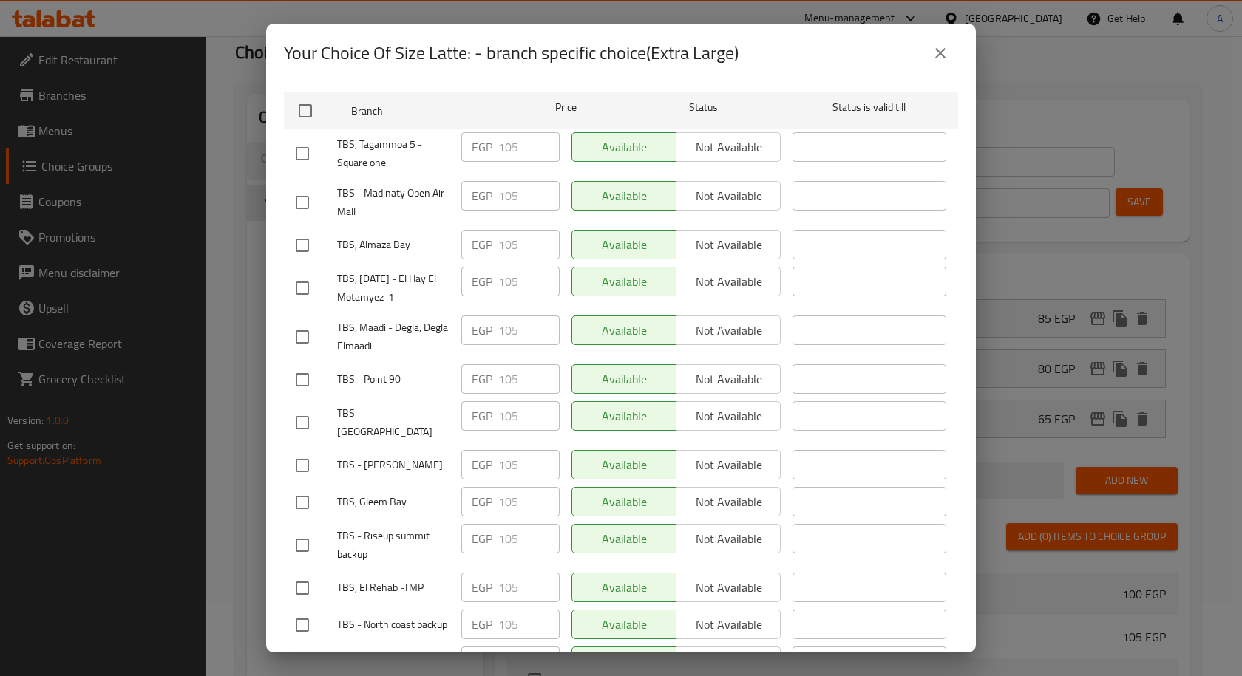
scroll to position [0, 0]
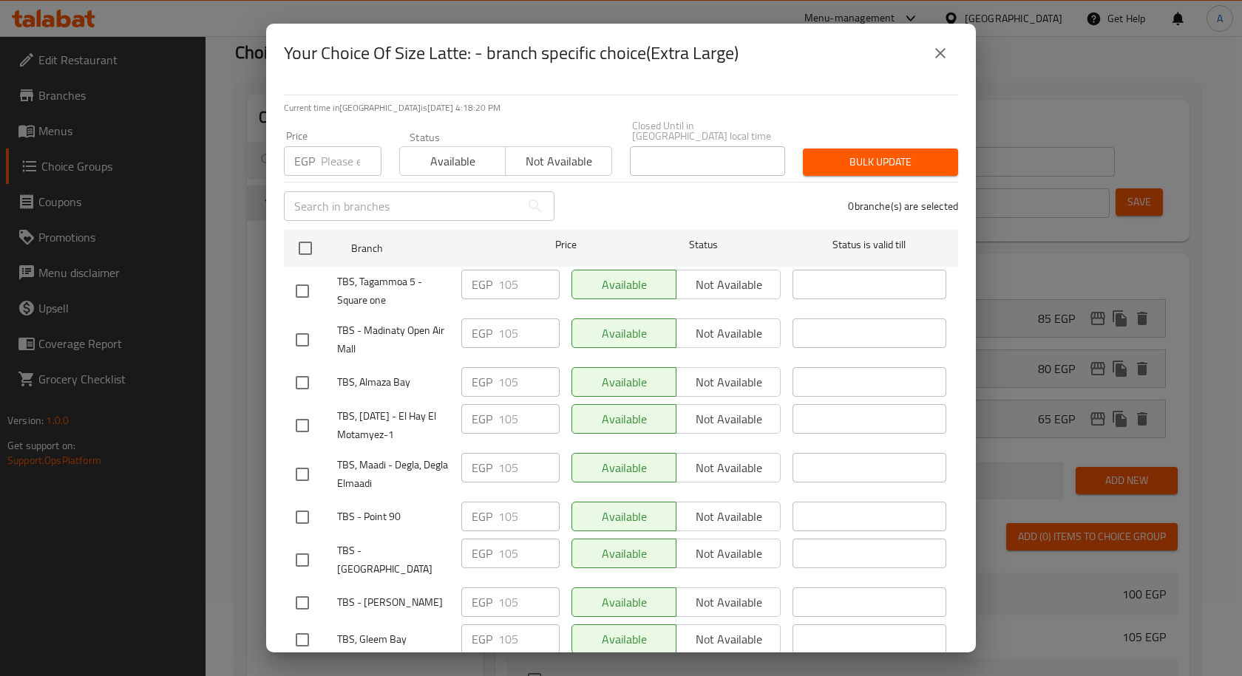
click at [943, 53] on icon "close" at bounding box center [940, 53] width 18 height 18
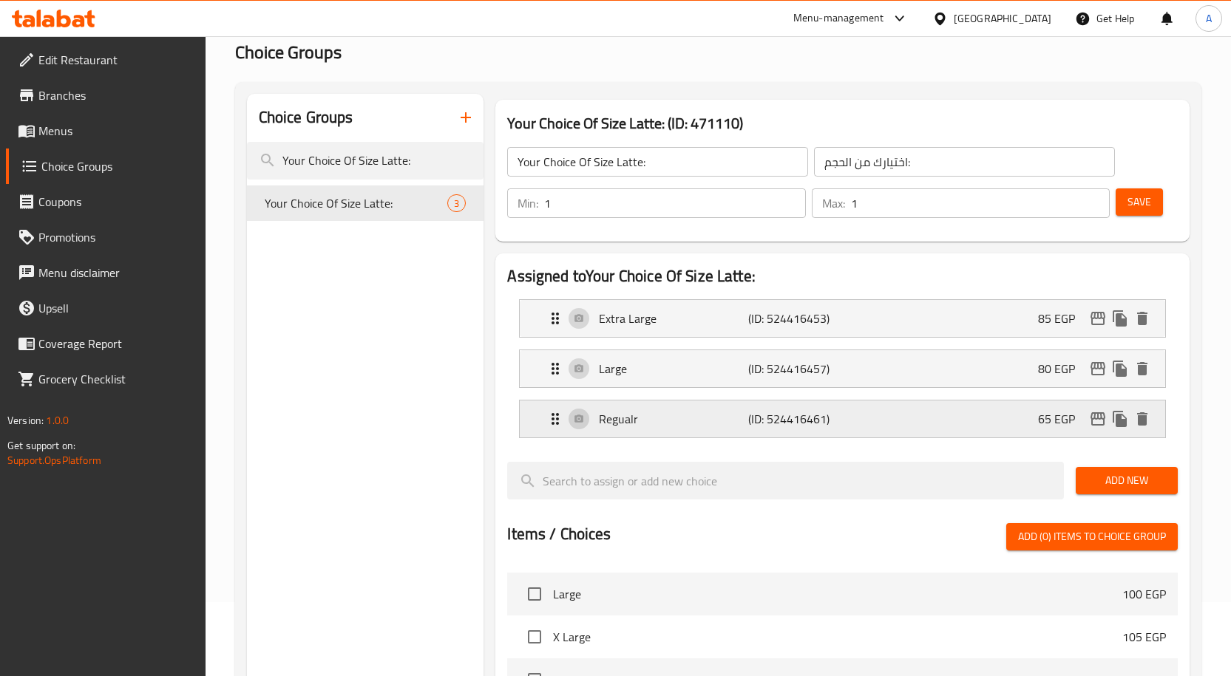
click at [1099, 424] on icon "edit" at bounding box center [1098, 419] width 18 height 18
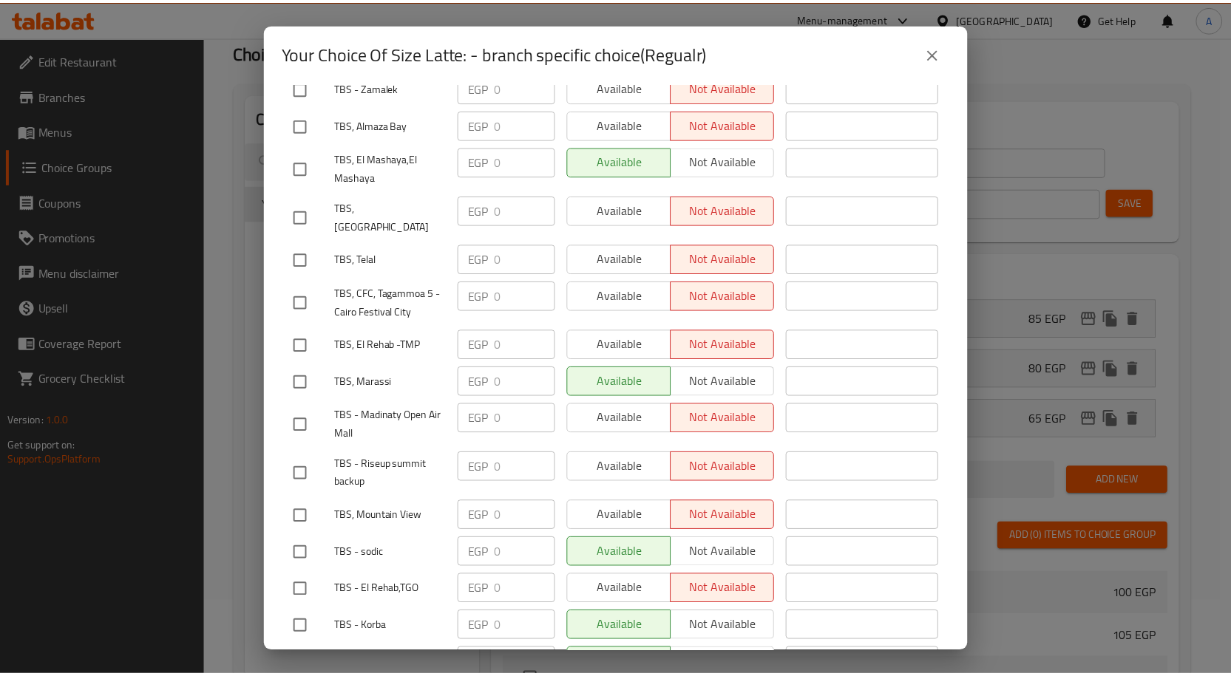
scroll to position [1025, 0]
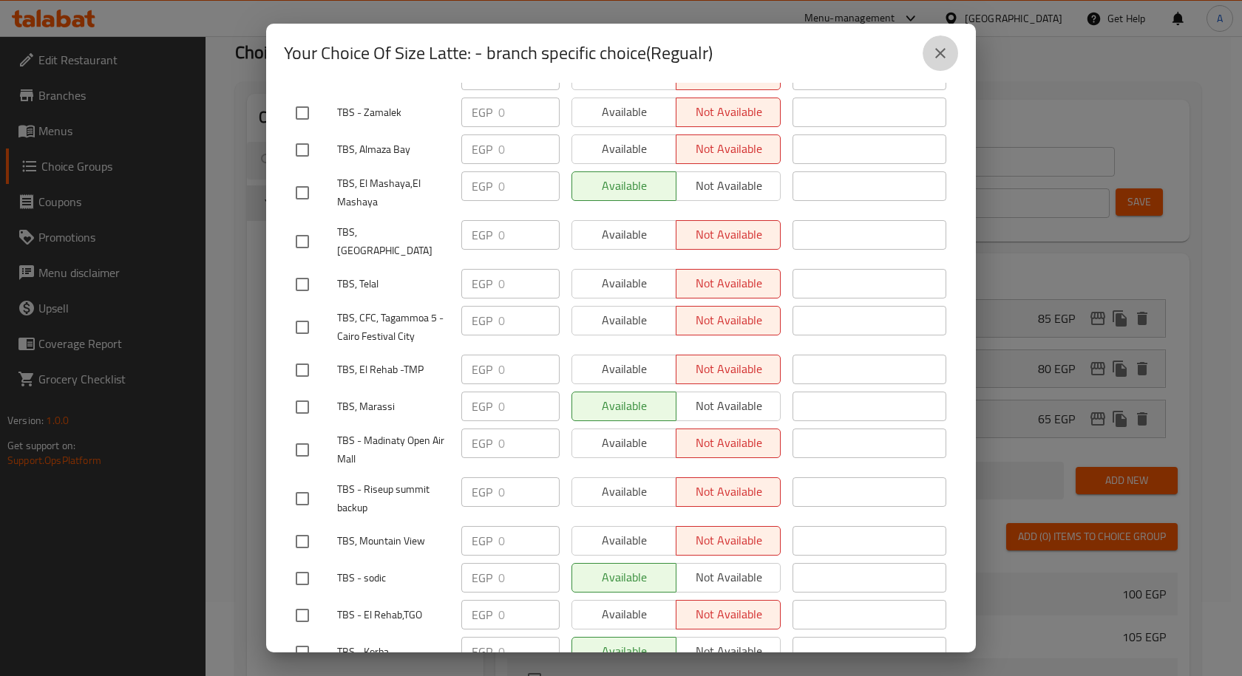
click at [947, 59] on icon "close" at bounding box center [940, 53] width 18 height 18
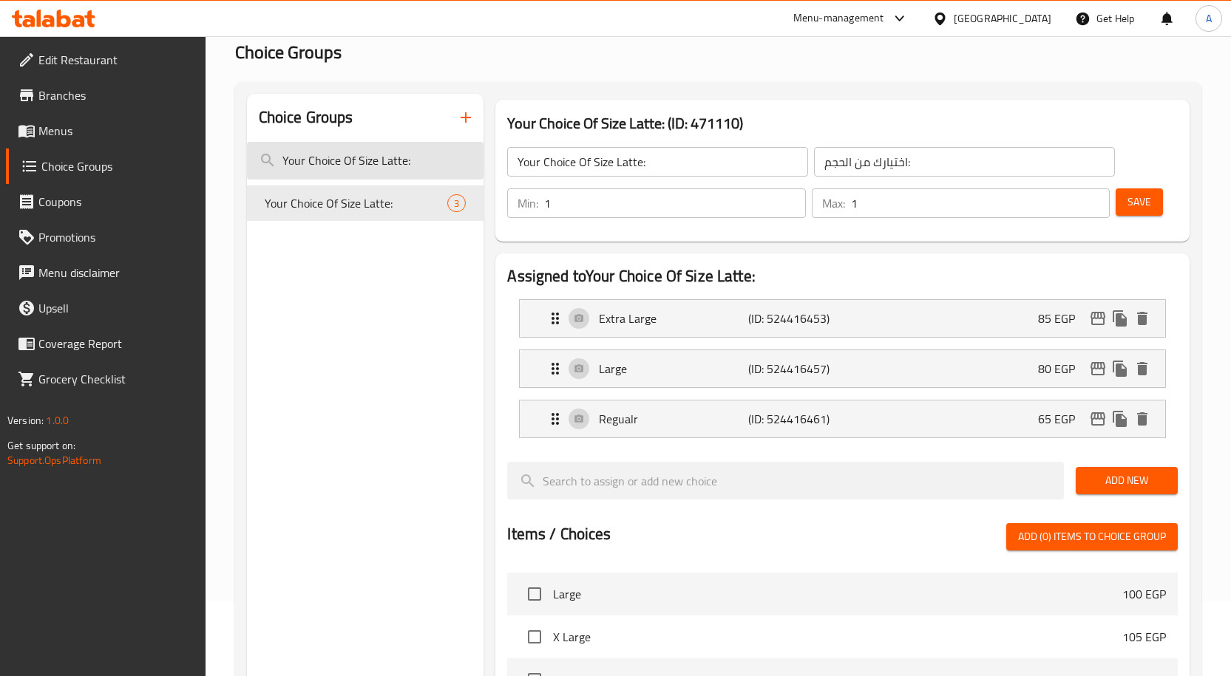
click at [386, 168] on input "Your Choice Of Size Latte:" at bounding box center [365, 161] width 237 height 38
paste input "choice of"
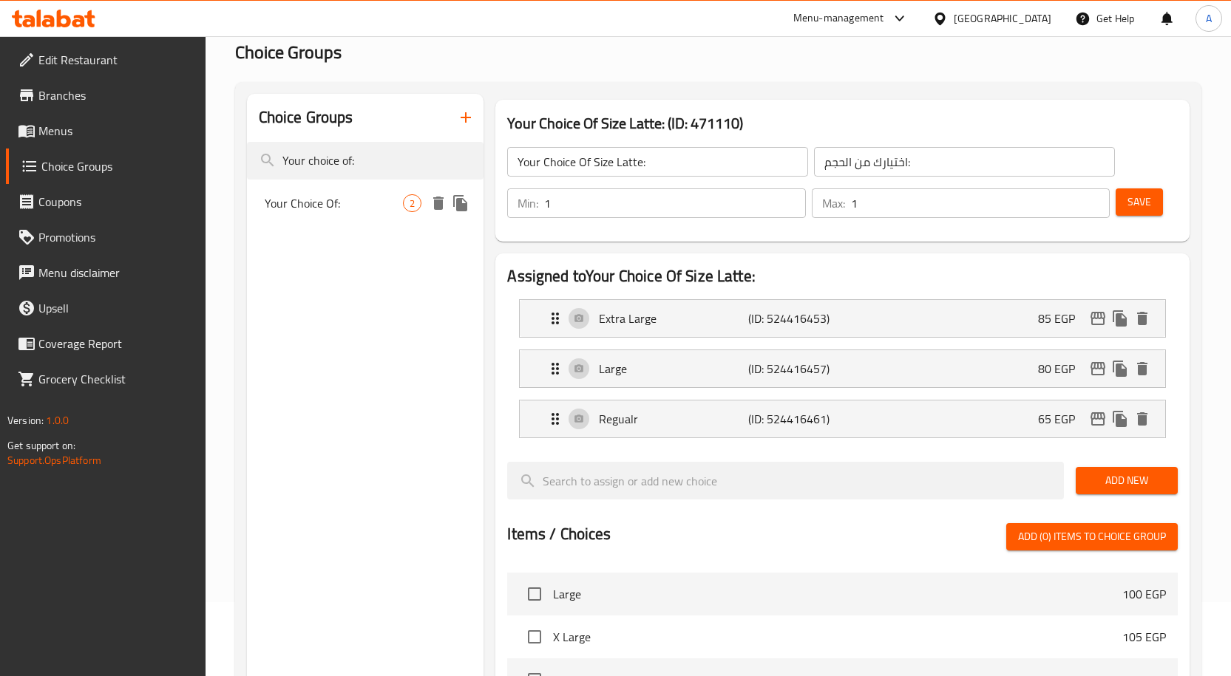
type input "Your choice of:"
click at [361, 207] on span "Your Choice Of:" at bounding box center [334, 203] width 139 height 18
type input "Your Choice Of:"
type input "إختيارك من:"
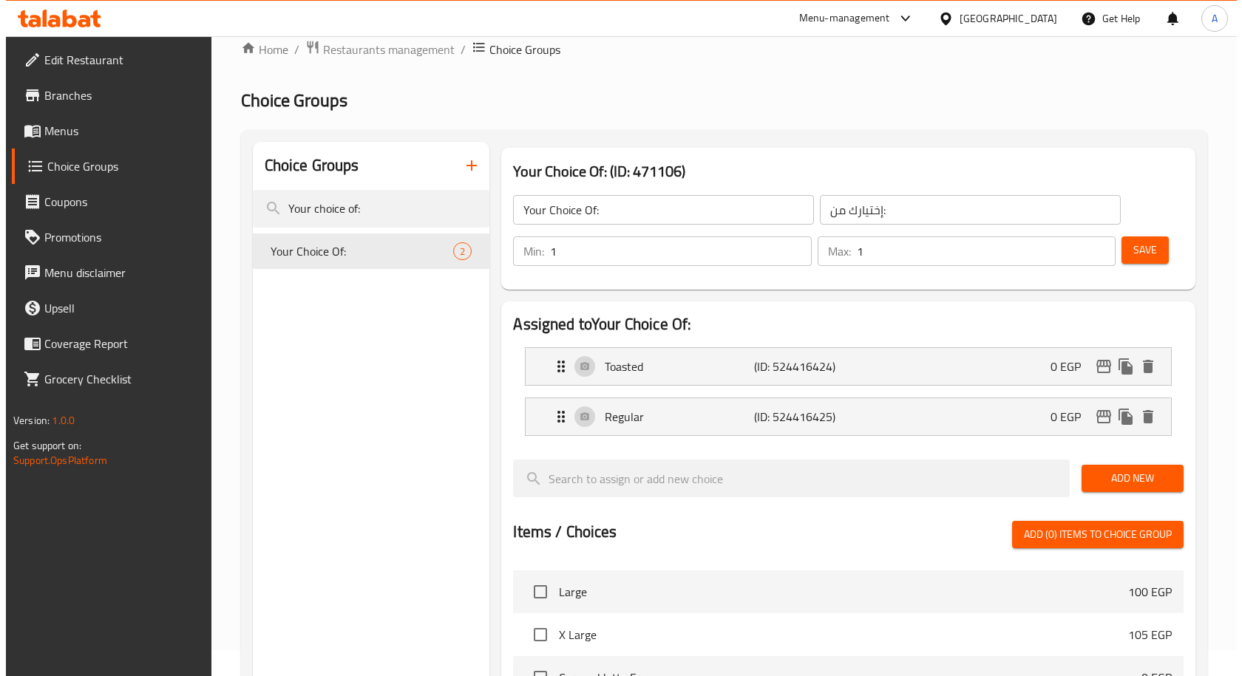
scroll to position [0, 0]
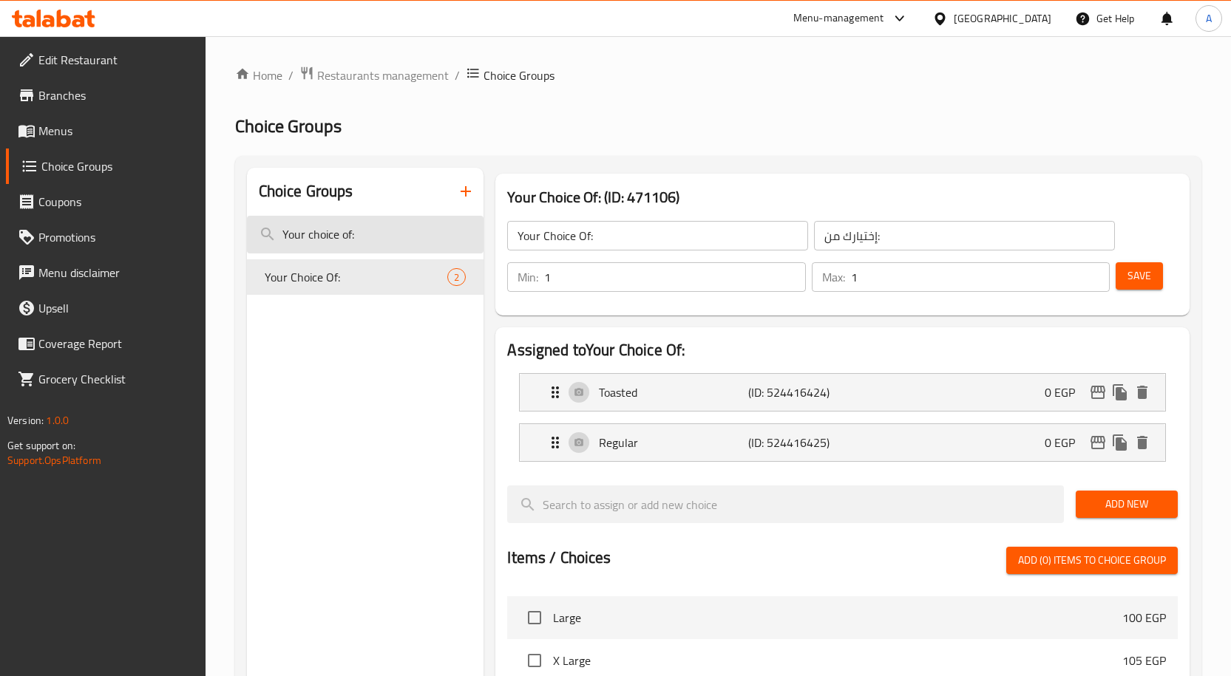
click at [342, 237] on input "Your choice of:" at bounding box center [365, 235] width 237 height 38
paste input "Choice Of Mocha Size"
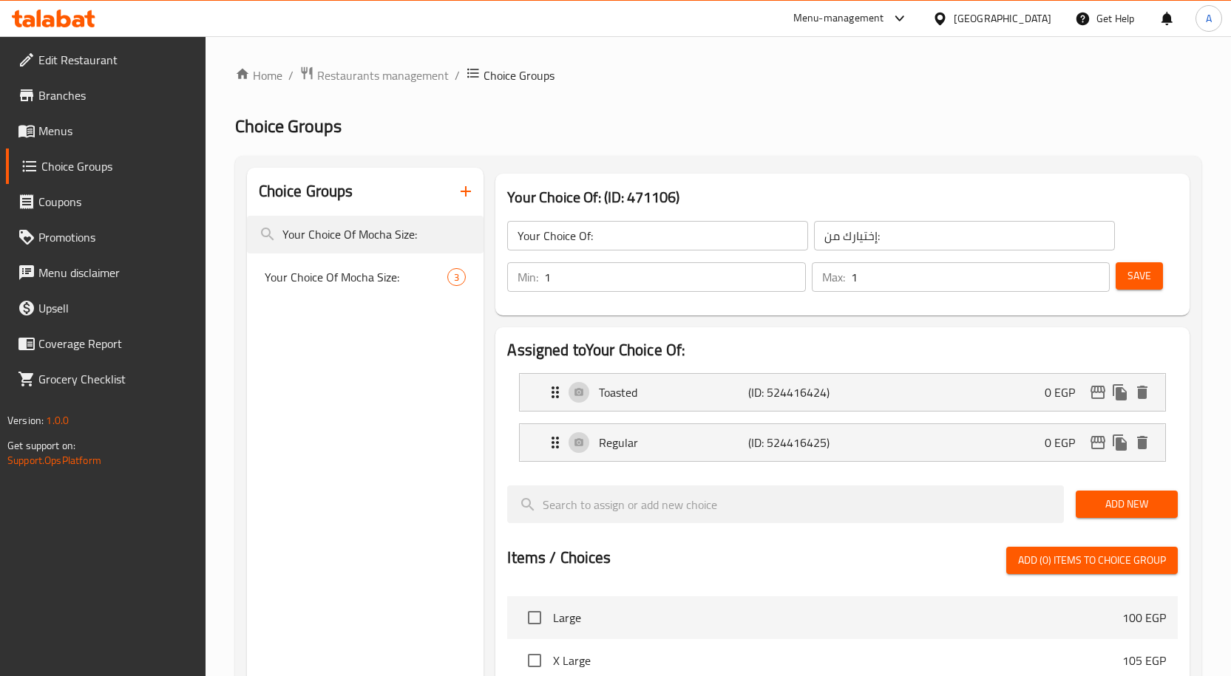
type input "Your Choice Of Mocha Size:"
click at [356, 282] on span "Your Choice Of Mocha Size:" at bounding box center [356, 277] width 183 height 18
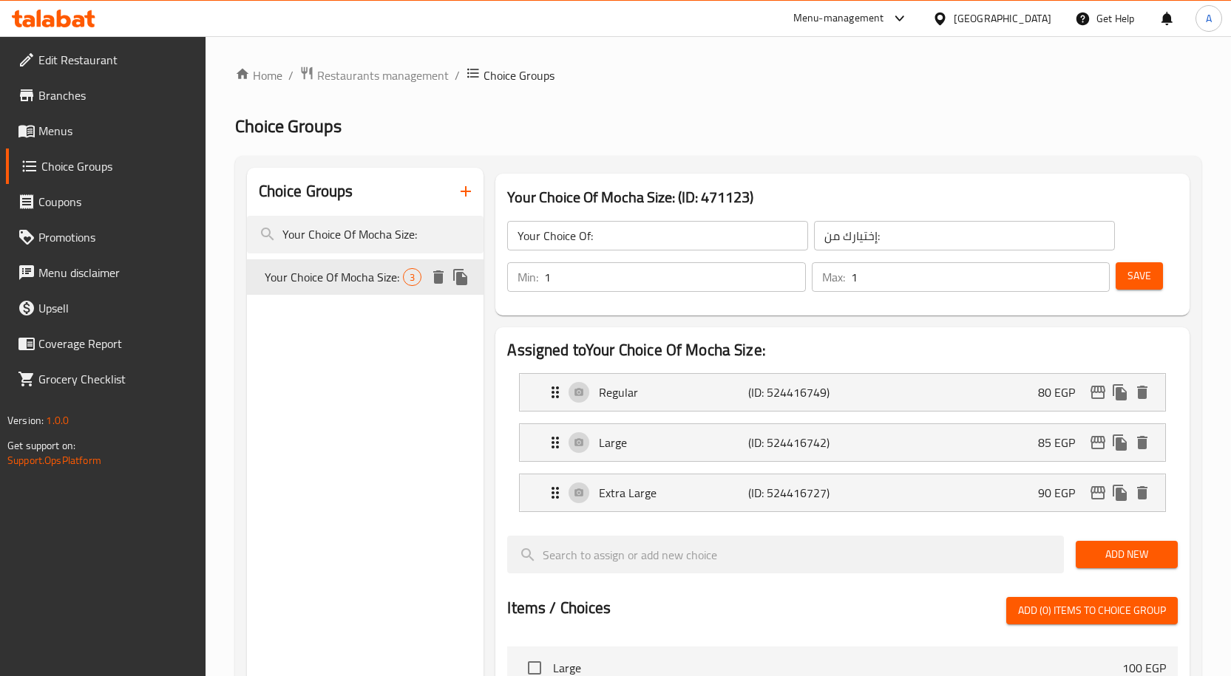
type input "Your Choice Of Mocha Size:"
type input "اختيارك من حجم موكا:"
click at [1100, 389] on icon "edit" at bounding box center [1098, 393] width 18 height 18
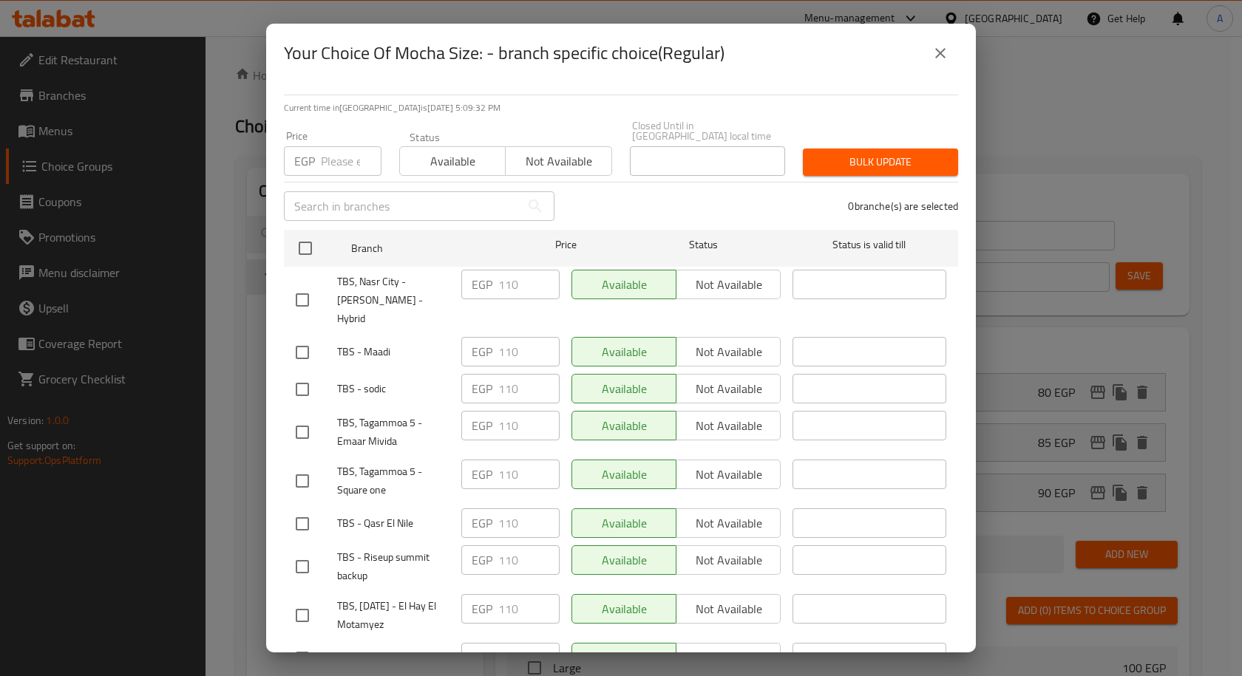
scroll to position [1171, 0]
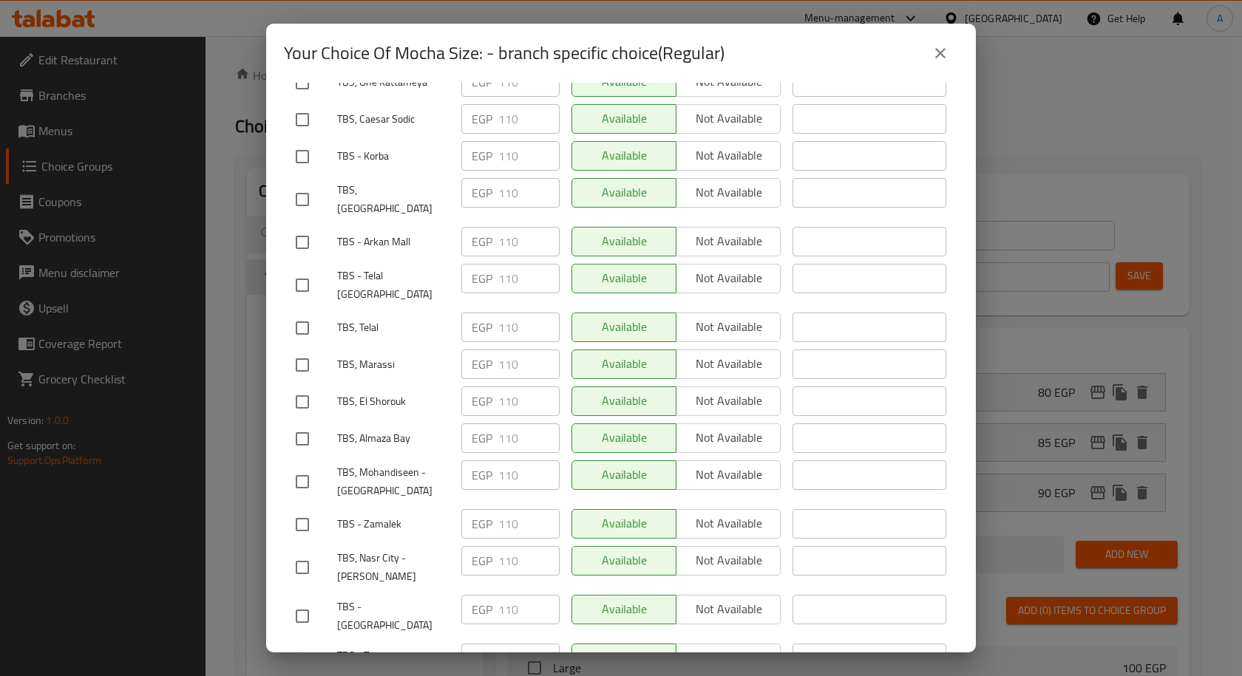
click at [307, 424] on input "checkbox" at bounding box center [302, 439] width 31 height 31
checkbox input "true"
click at [295, 313] on input "checkbox" at bounding box center [302, 328] width 31 height 31
checkbox input "true"
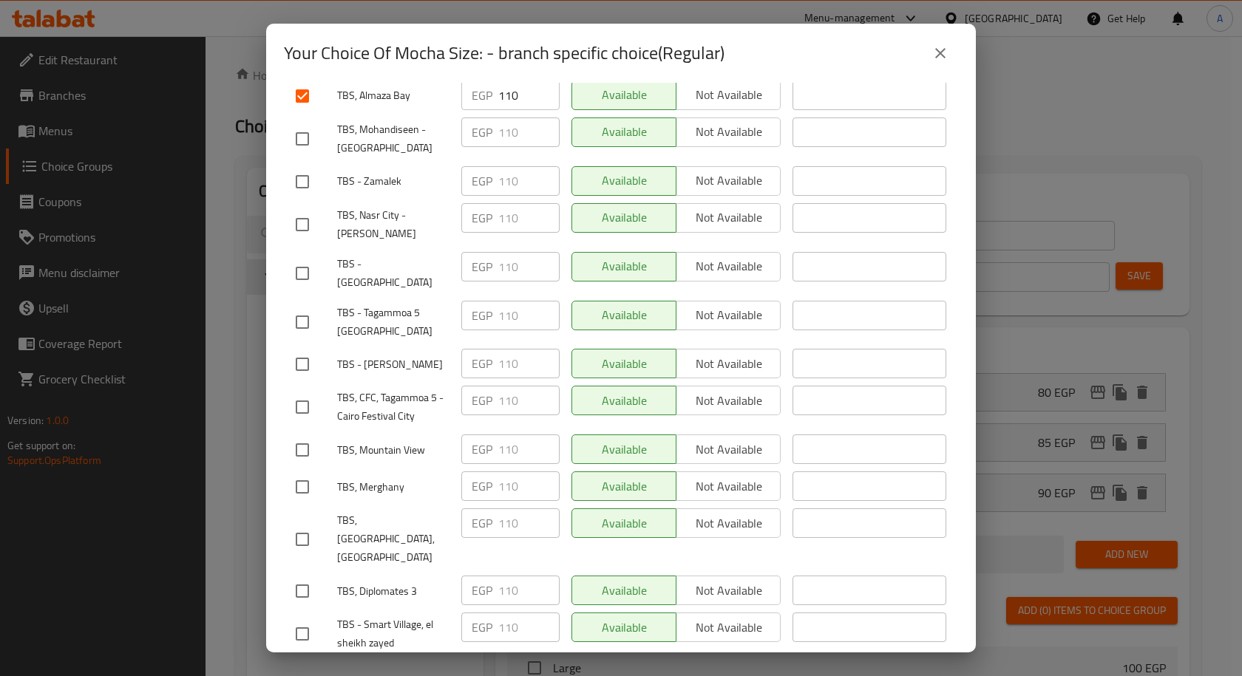
click at [299, 435] on input "checkbox" at bounding box center [302, 450] width 31 height 31
checkbox input "true"
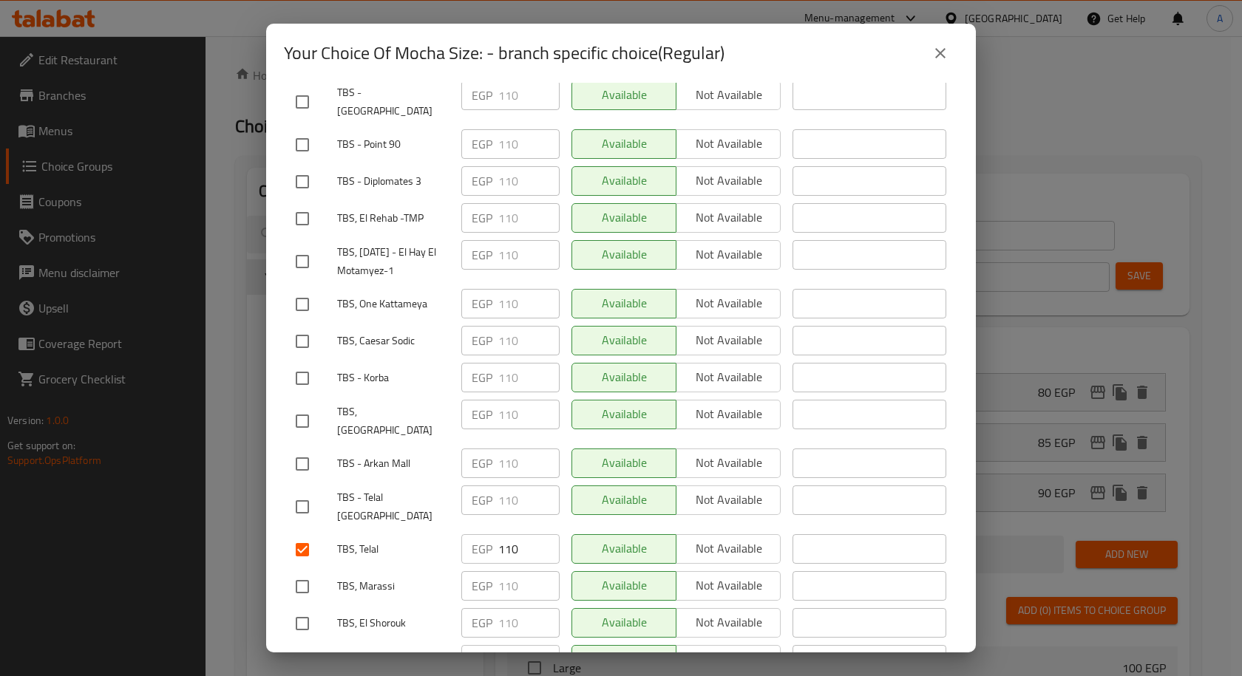
click at [302, 406] on input "checkbox" at bounding box center [302, 421] width 31 height 31
checkbox input "true"
click at [308, 571] on input "checkbox" at bounding box center [302, 586] width 31 height 31
checkbox input "true"
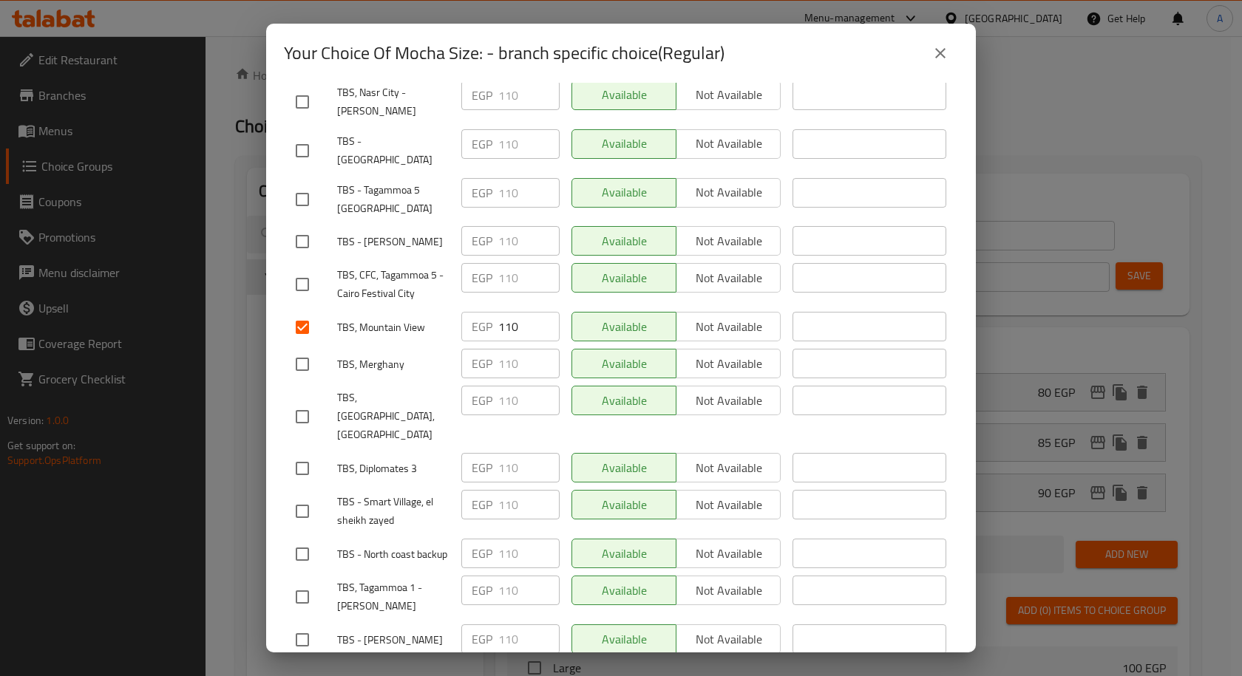
click at [312, 453] on input "checkbox" at bounding box center [302, 468] width 31 height 31
checkbox input "true"
click at [296, 401] on input "checkbox" at bounding box center [302, 416] width 31 height 31
checkbox input "true"
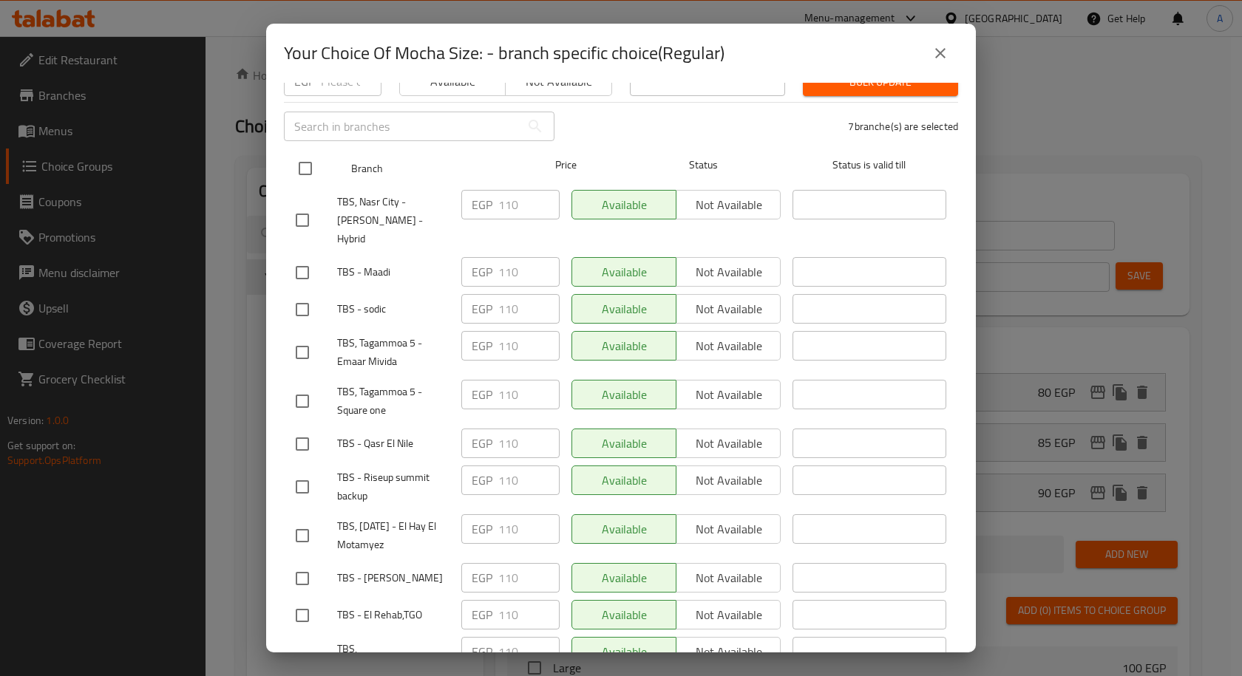
scroll to position [0, 0]
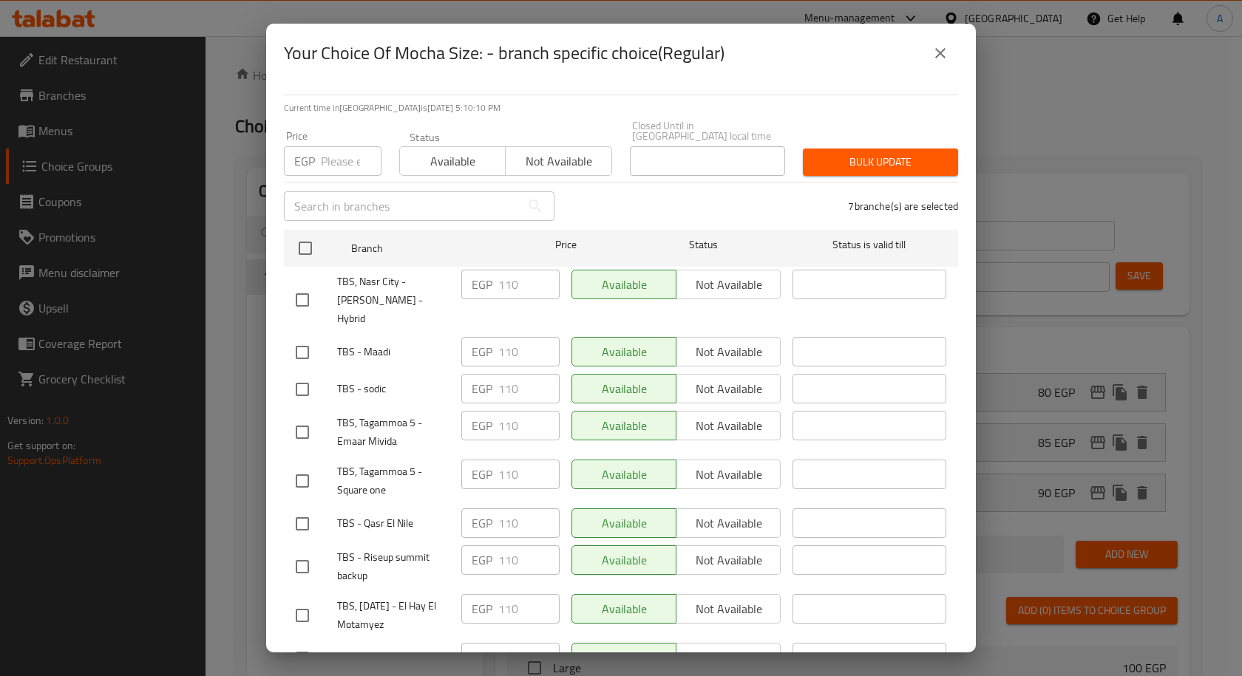
click at [342, 162] on input "number" at bounding box center [351, 161] width 61 height 30
type input "130"
click at [845, 155] on span "Bulk update" at bounding box center [881, 162] width 132 height 18
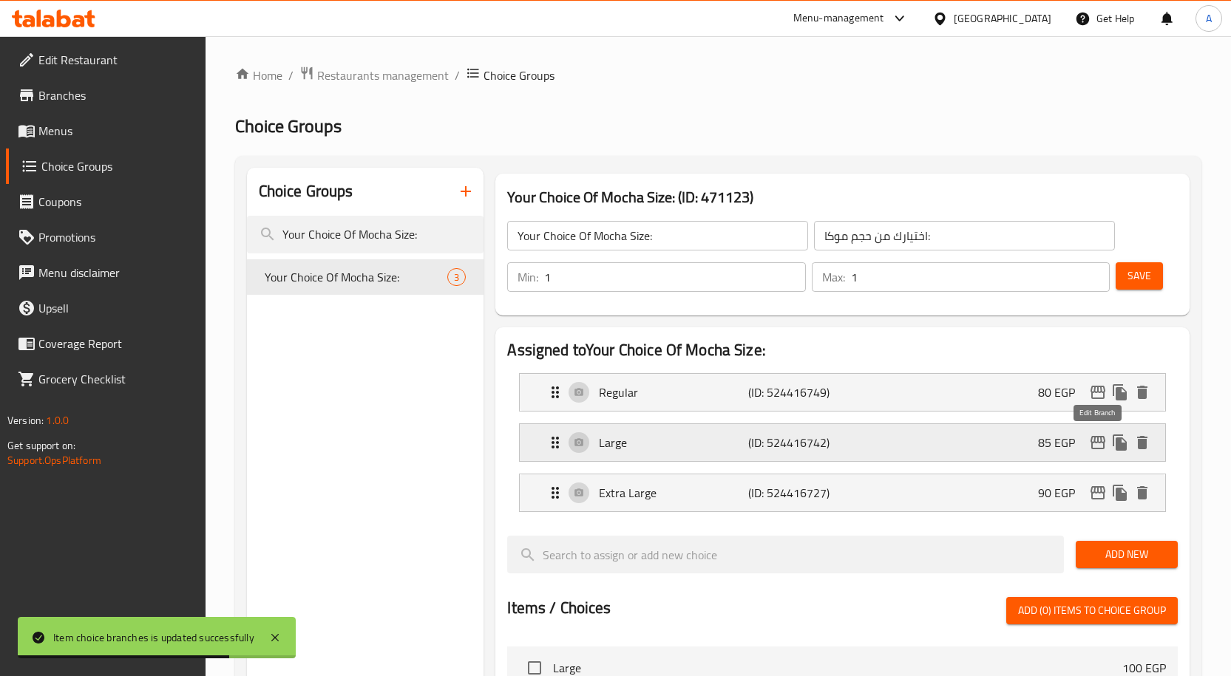
click at [1100, 444] on icon "edit" at bounding box center [1098, 443] width 18 height 18
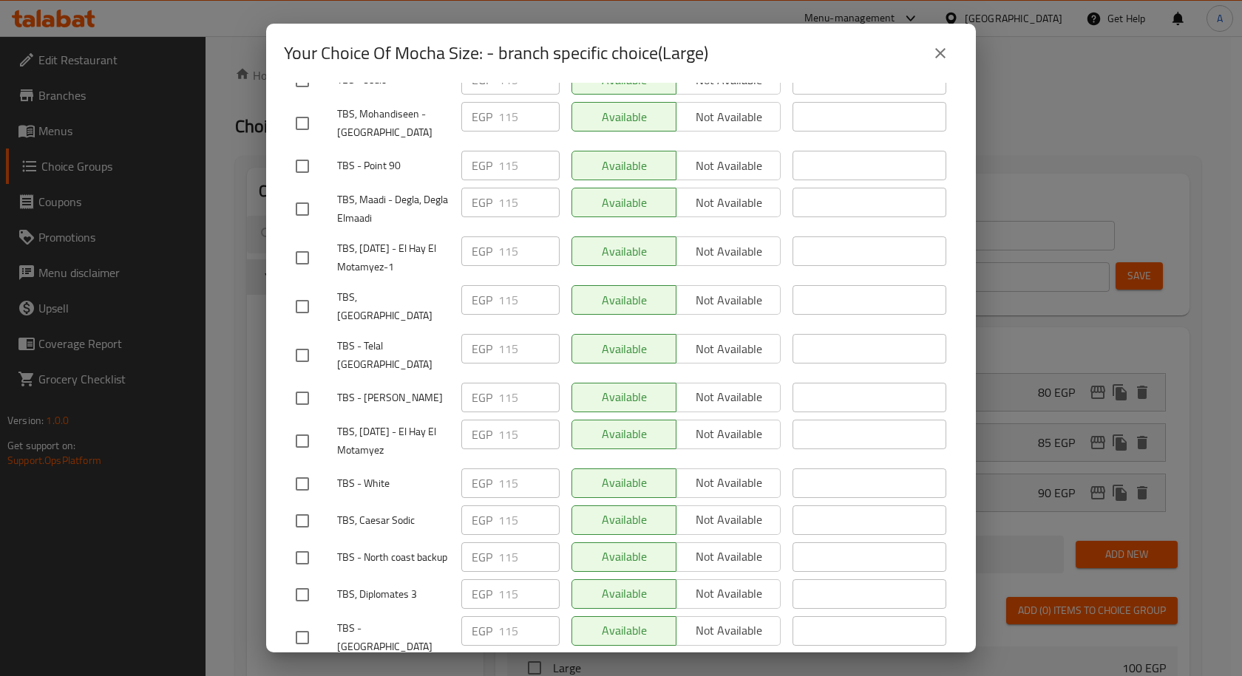
scroll to position [1464, 0]
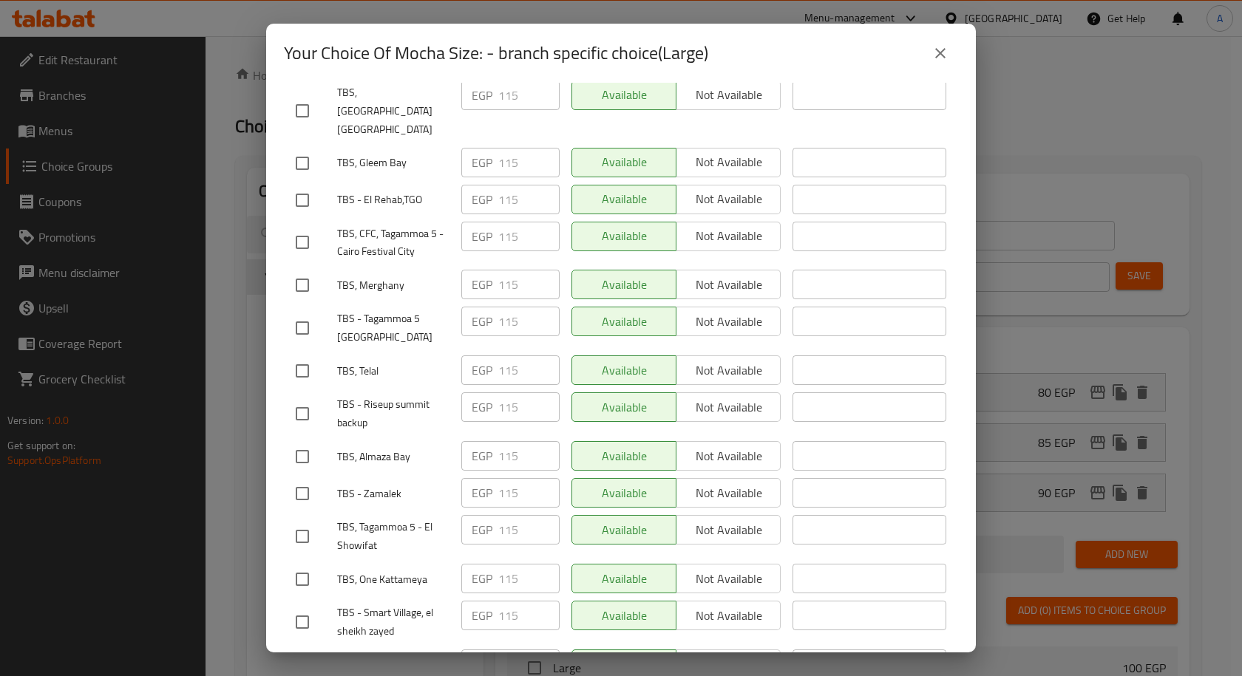
click at [290, 441] on input "checkbox" at bounding box center [302, 456] width 31 height 31
checkbox input "true"
click at [296, 356] on input "checkbox" at bounding box center [302, 371] width 31 height 31
checkbox input "true"
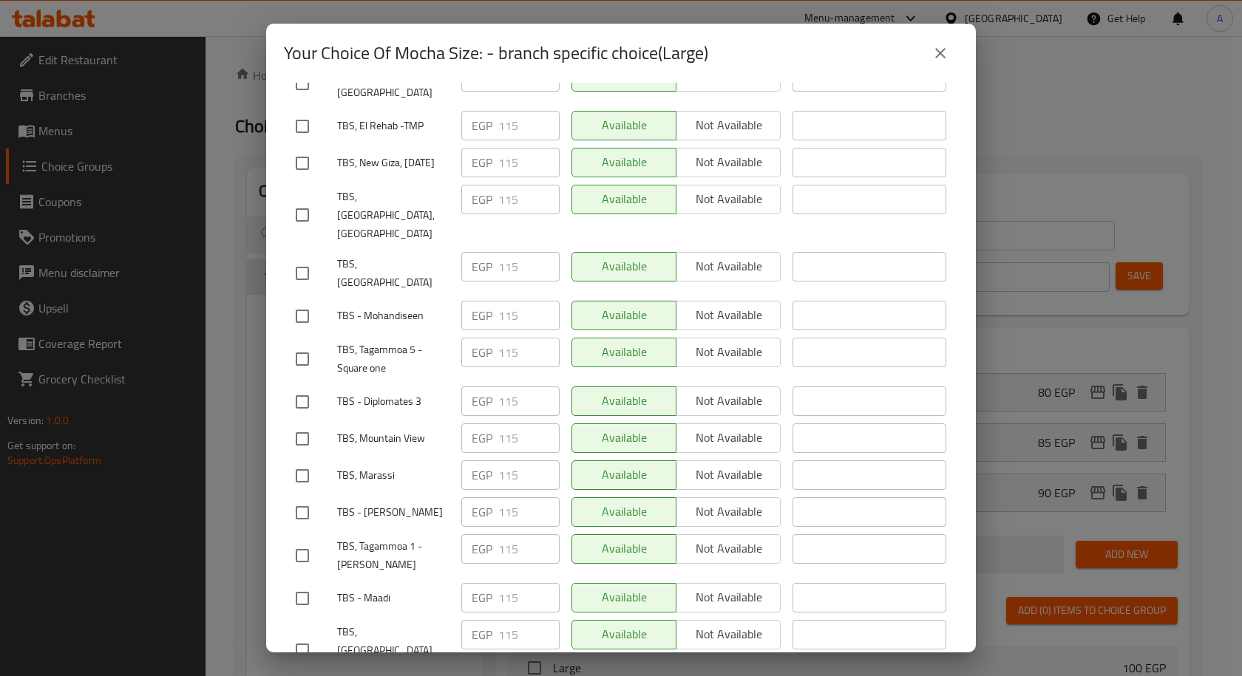
click at [309, 424] on input "checkbox" at bounding box center [302, 439] width 31 height 31
checkbox input "true"
click at [305, 258] on input "checkbox" at bounding box center [302, 273] width 31 height 31
checkbox input "true"
drag, startPoint x: 307, startPoint y: 408, endPoint x: 319, endPoint y: 408, distance: 11.8
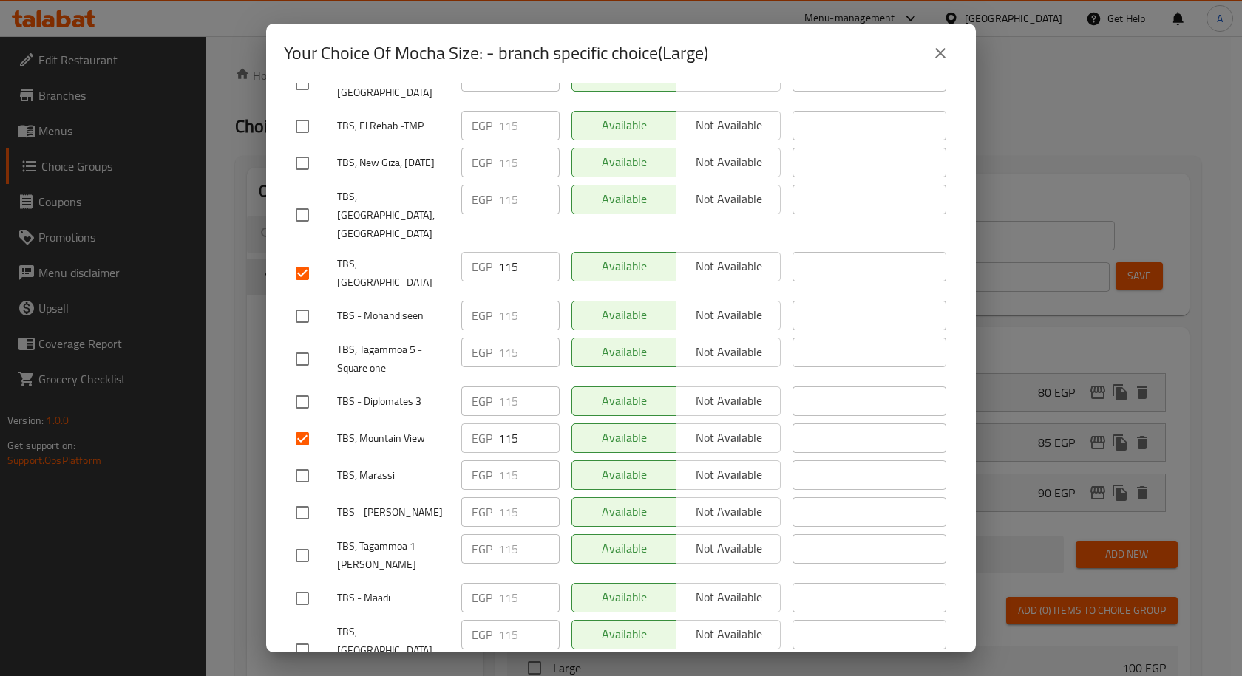
click at [307, 461] on input "checkbox" at bounding box center [302, 476] width 31 height 31
checkbox input "true"
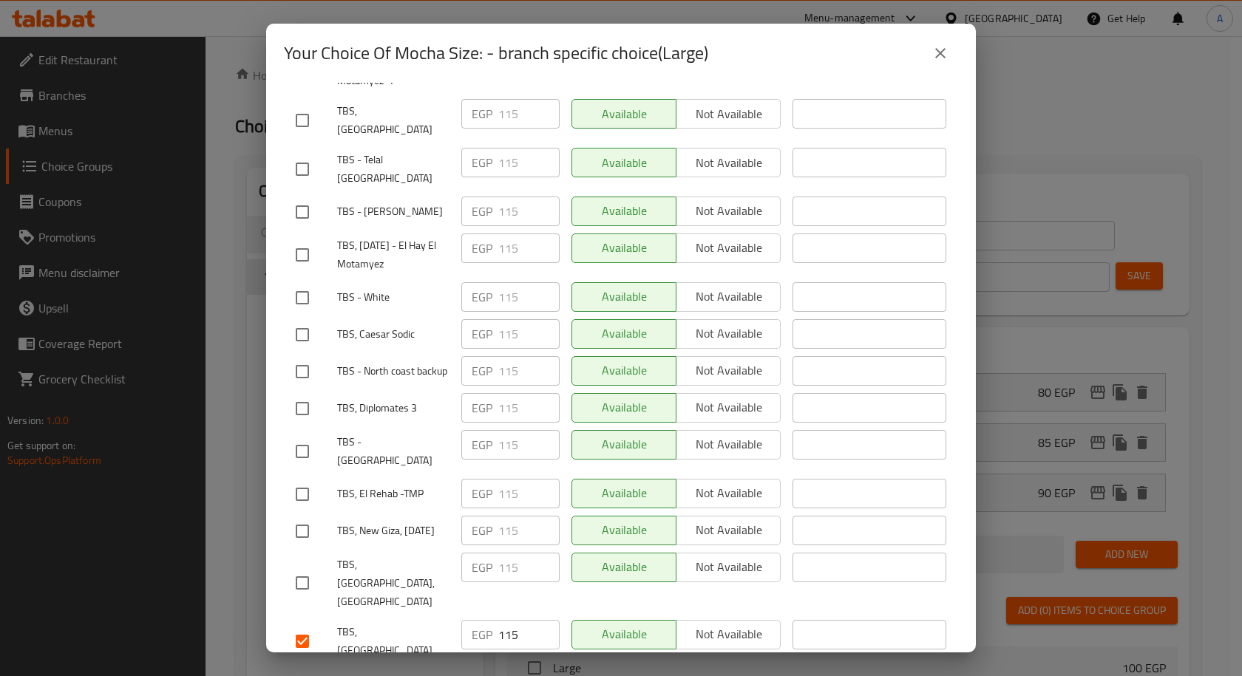
click at [304, 393] on input "checkbox" at bounding box center [302, 408] width 31 height 31
checkbox input "true"
click at [308, 568] on input "checkbox" at bounding box center [302, 583] width 31 height 31
checkbox input "true"
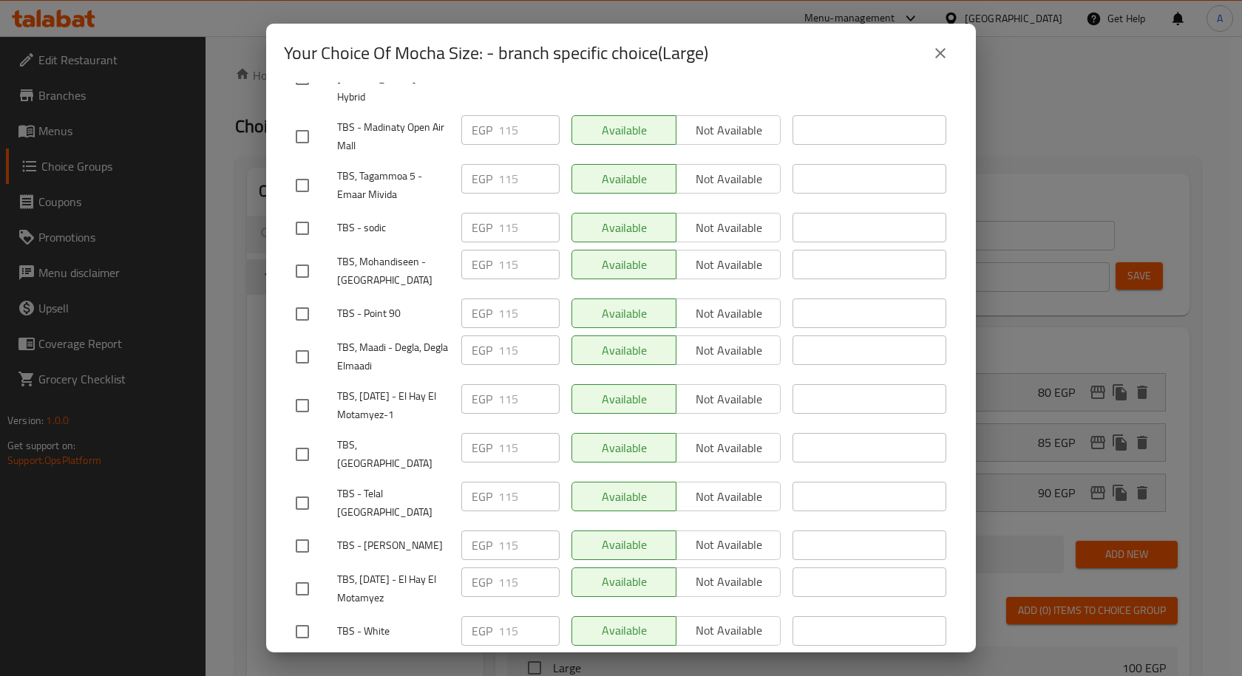
scroll to position [0, 0]
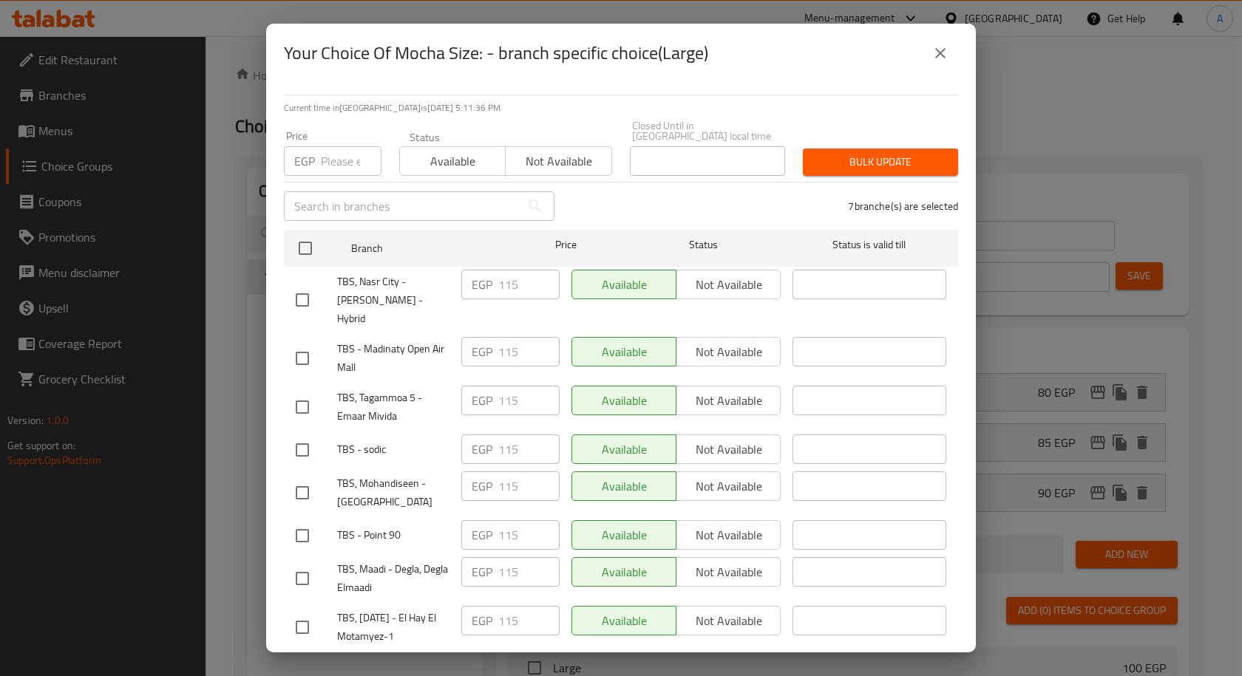
click at [336, 156] on input "number" at bounding box center [351, 161] width 61 height 30
paste input "140"
type input "140"
click at [861, 153] on span "Bulk update" at bounding box center [881, 162] width 132 height 18
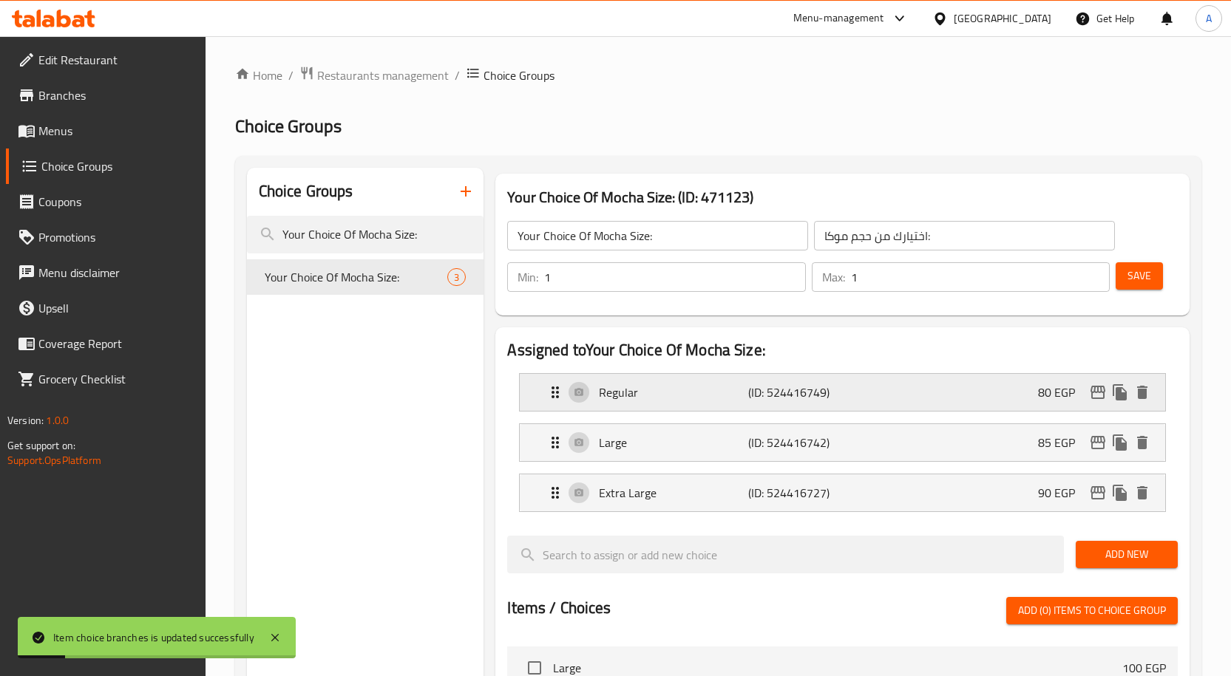
click at [1097, 395] on icon "edit" at bounding box center [1098, 393] width 18 height 18
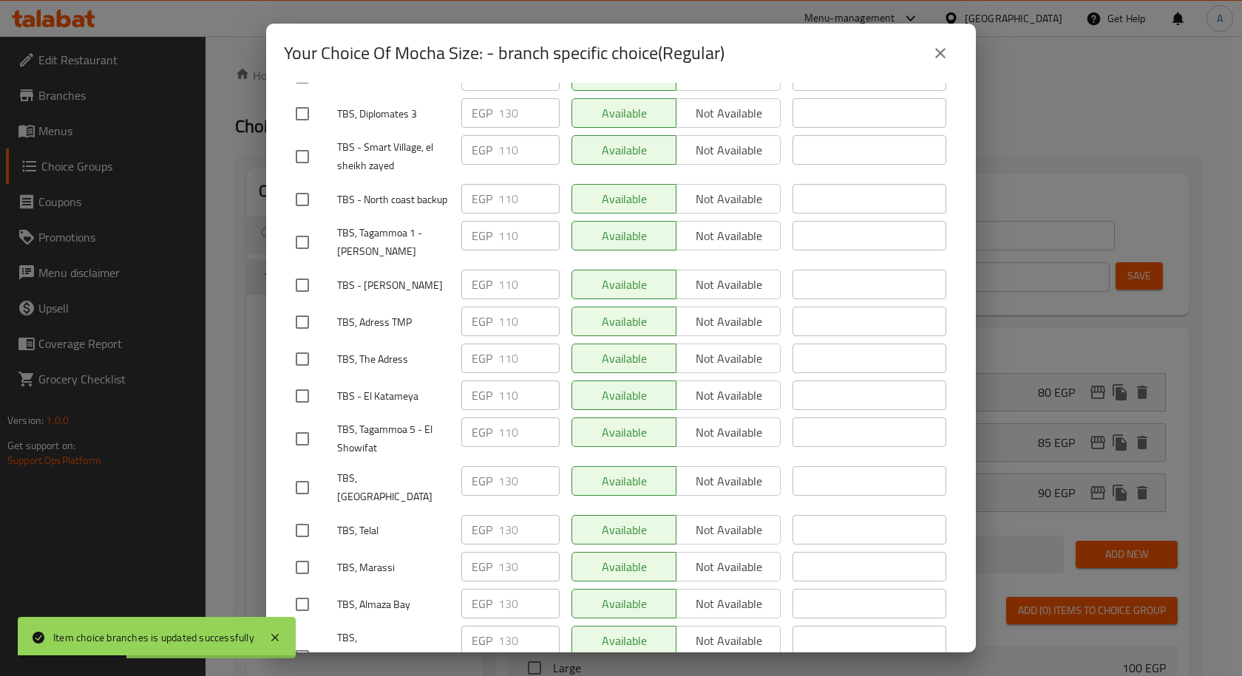
scroll to position [1838, 0]
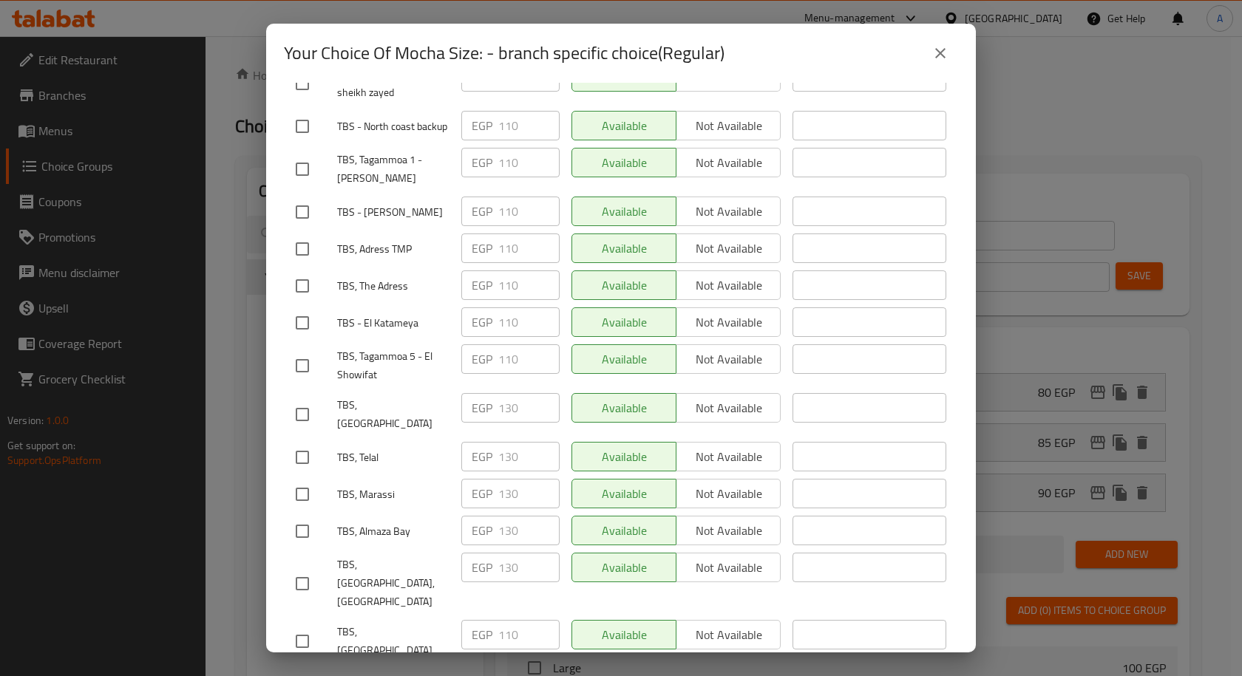
click at [942, 51] on icon "close" at bounding box center [940, 53] width 10 height 10
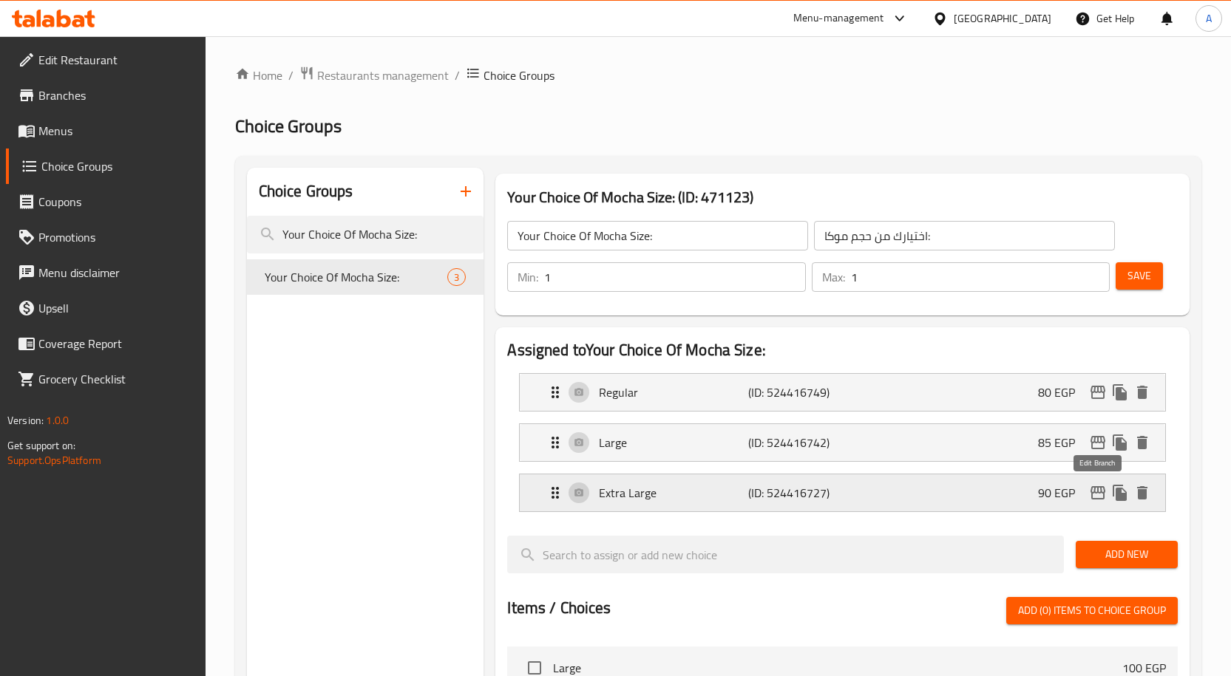
click at [1098, 496] on icon "edit" at bounding box center [1098, 493] width 18 height 18
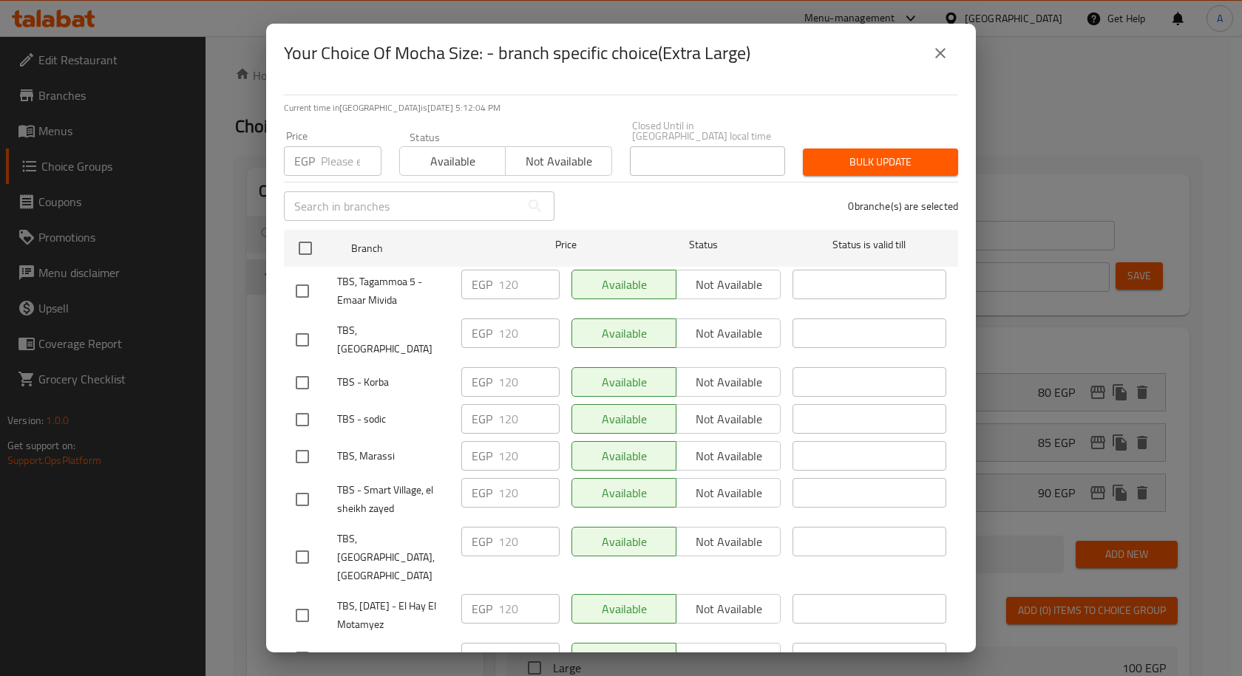
scroll to position [606, 0]
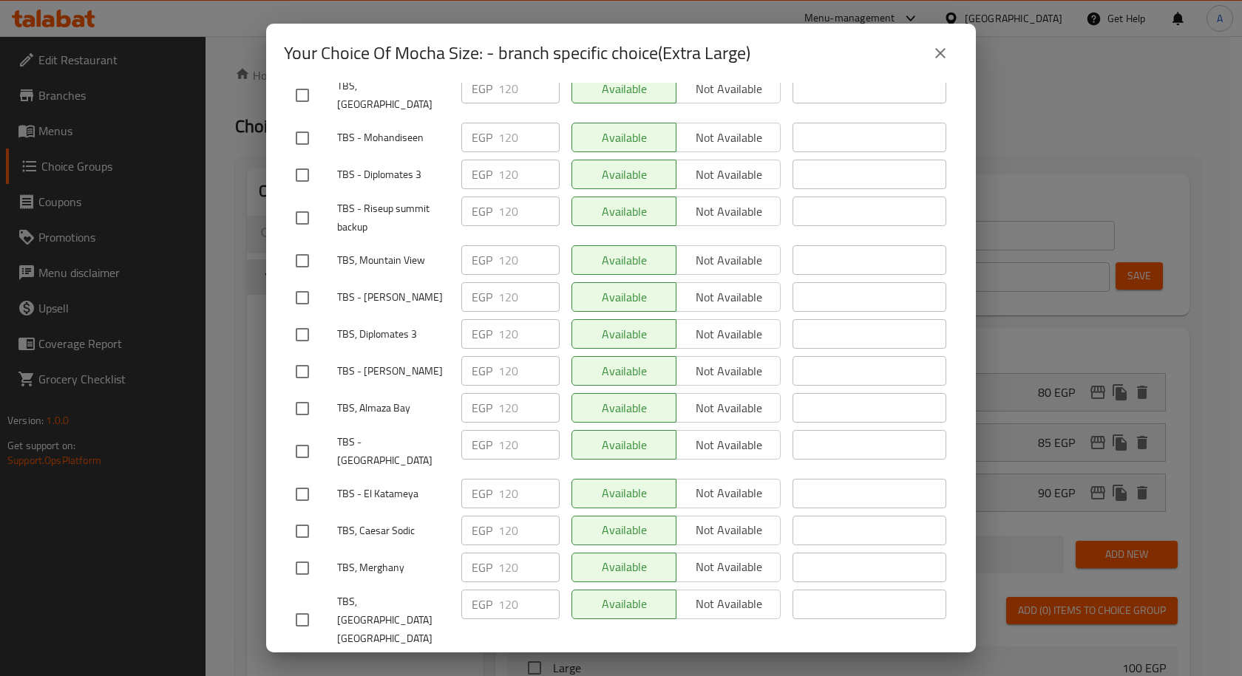
click at [288, 393] on input "checkbox" at bounding box center [302, 408] width 31 height 31
checkbox input "true"
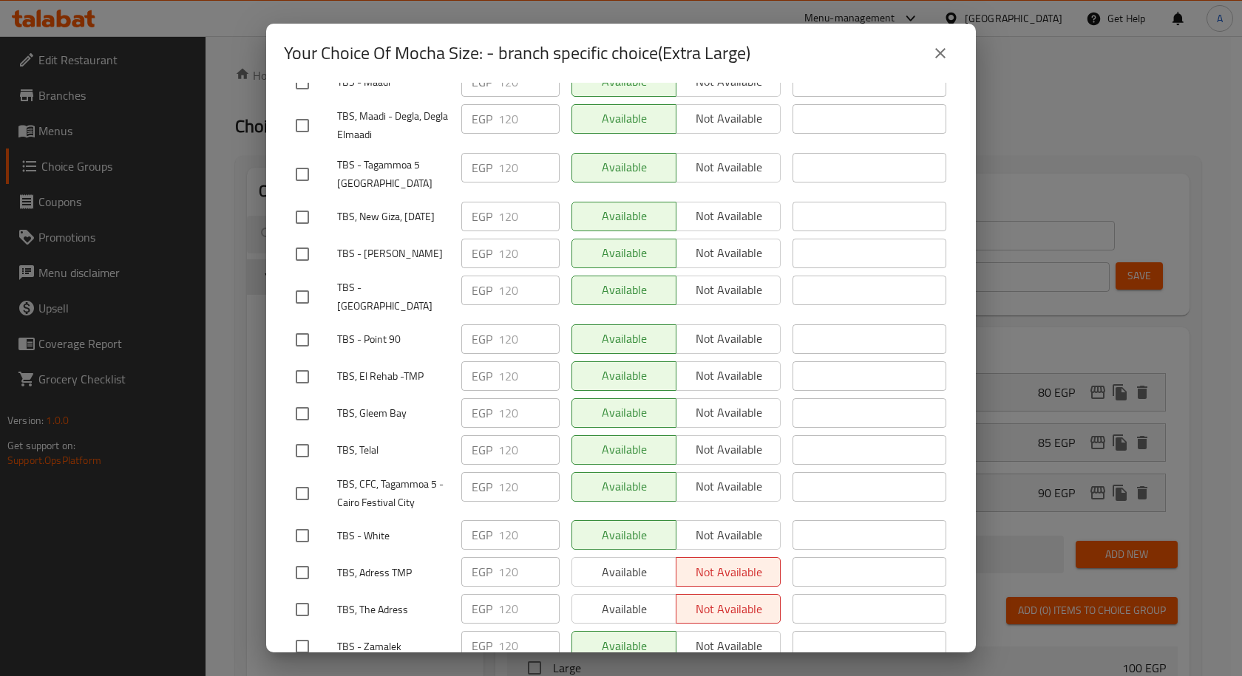
click at [299, 435] on input "checkbox" at bounding box center [302, 450] width 31 height 31
checkbox input "true"
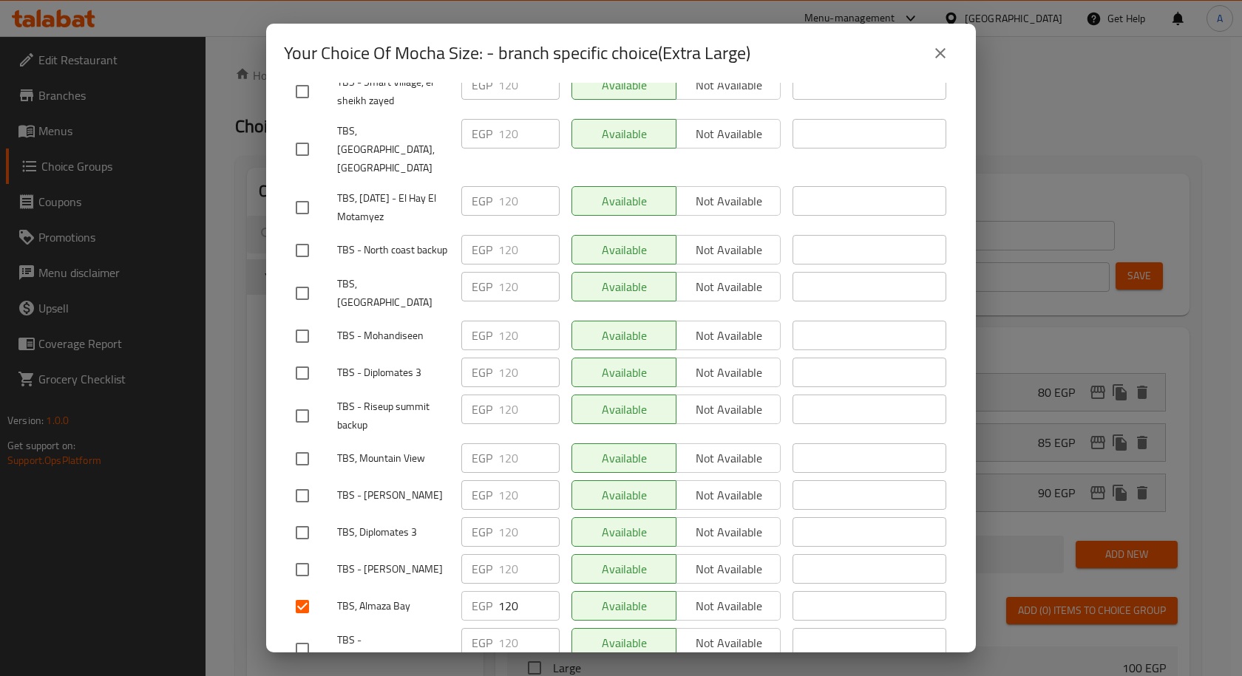
scroll to position [433, 0]
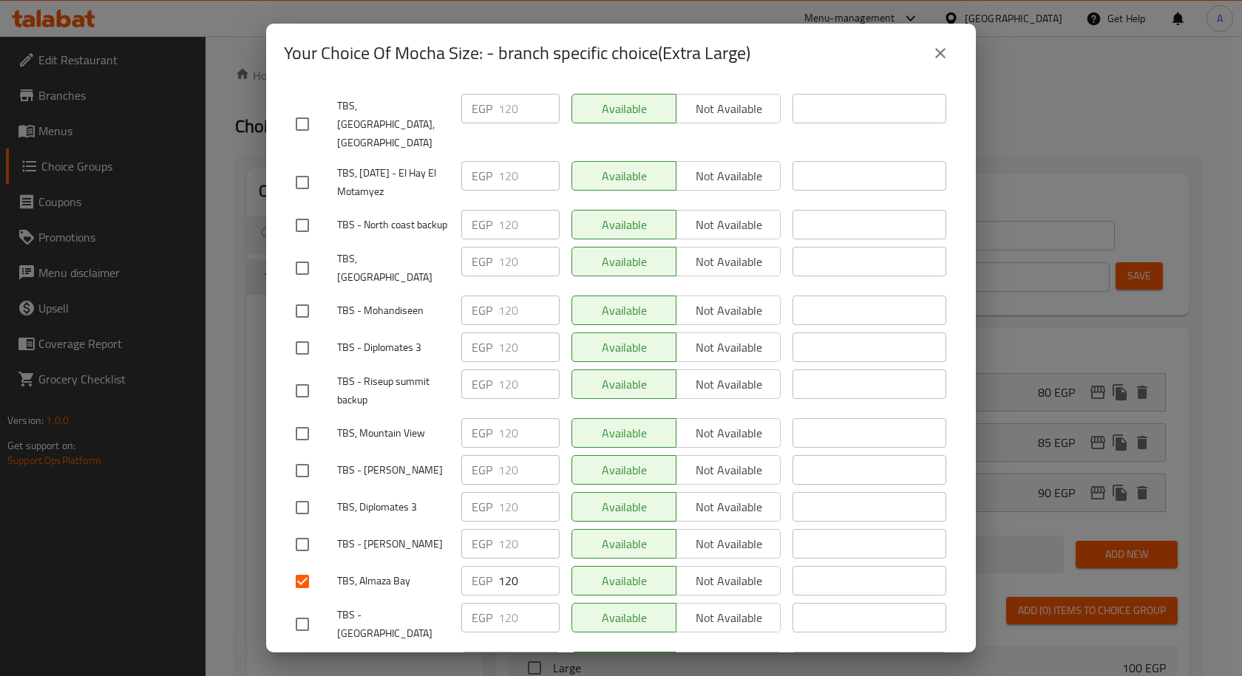
click at [300, 418] on input "checkbox" at bounding box center [302, 433] width 31 height 31
checkbox input "true"
click at [313, 253] on input "checkbox" at bounding box center [302, 268] width 31 height 31
checkbox input "true"
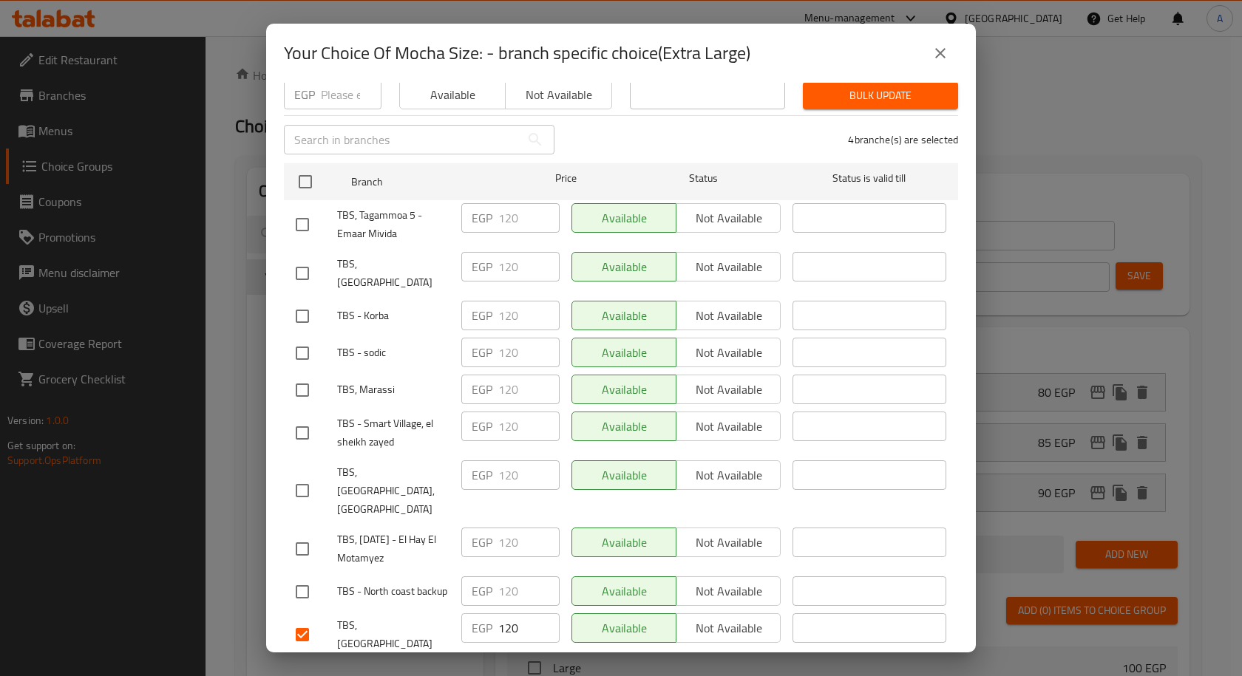
click at [301, 375] on input "checkbox" at bounding box center [302, 390] width 31 height 31
checkbox input "true"
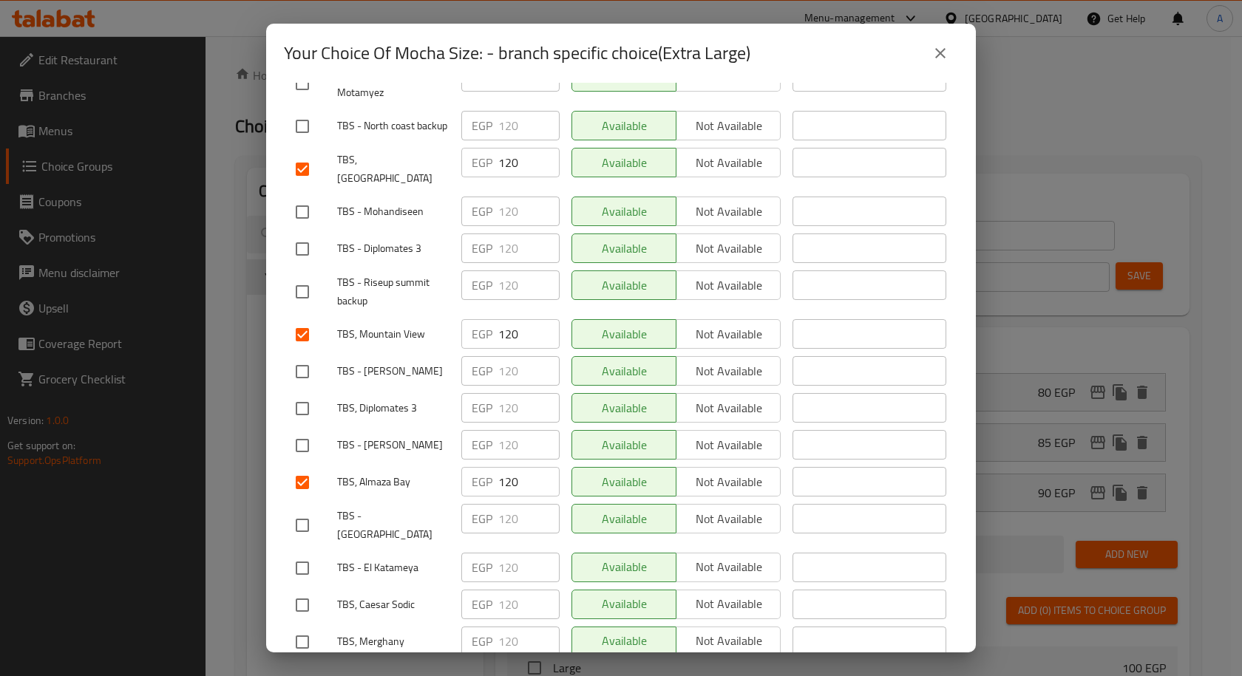
click at [311, 393] on input "checkbox" at bounding box center [302, 408] width 31 height 31
checkbox input "true"
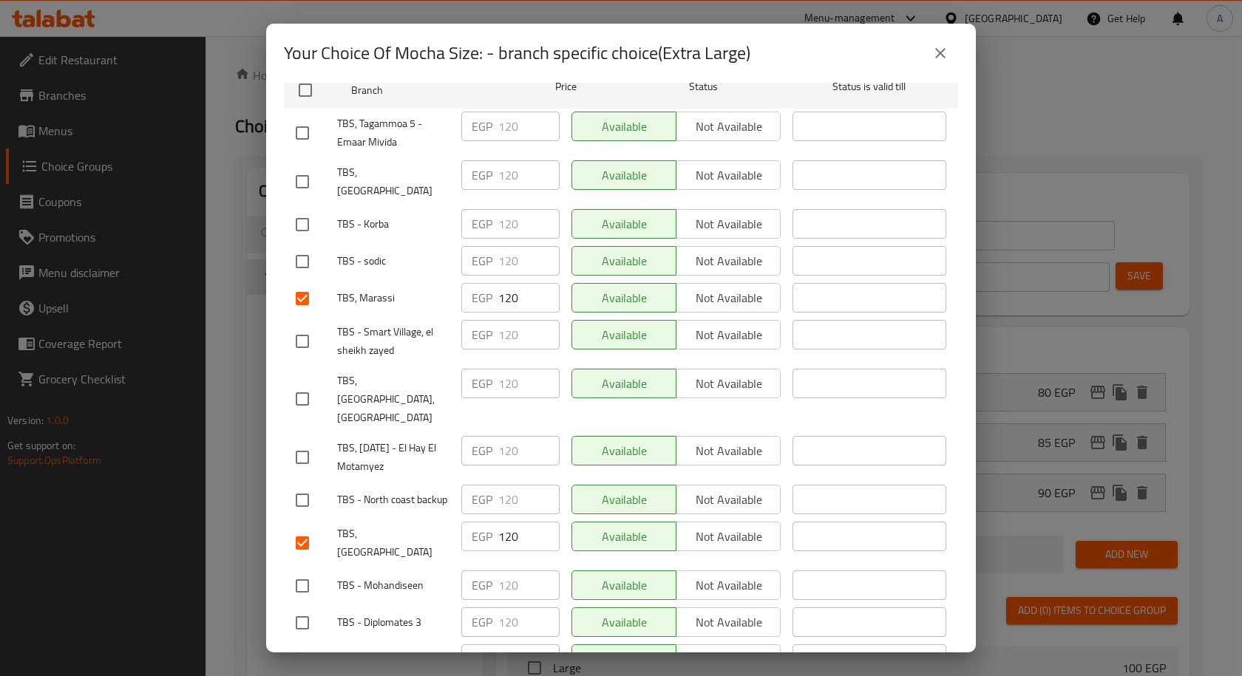
click at [305, 384] on input "checkbox" at bounding box center [302, 399] width 31 height 31
checkbox input "true"
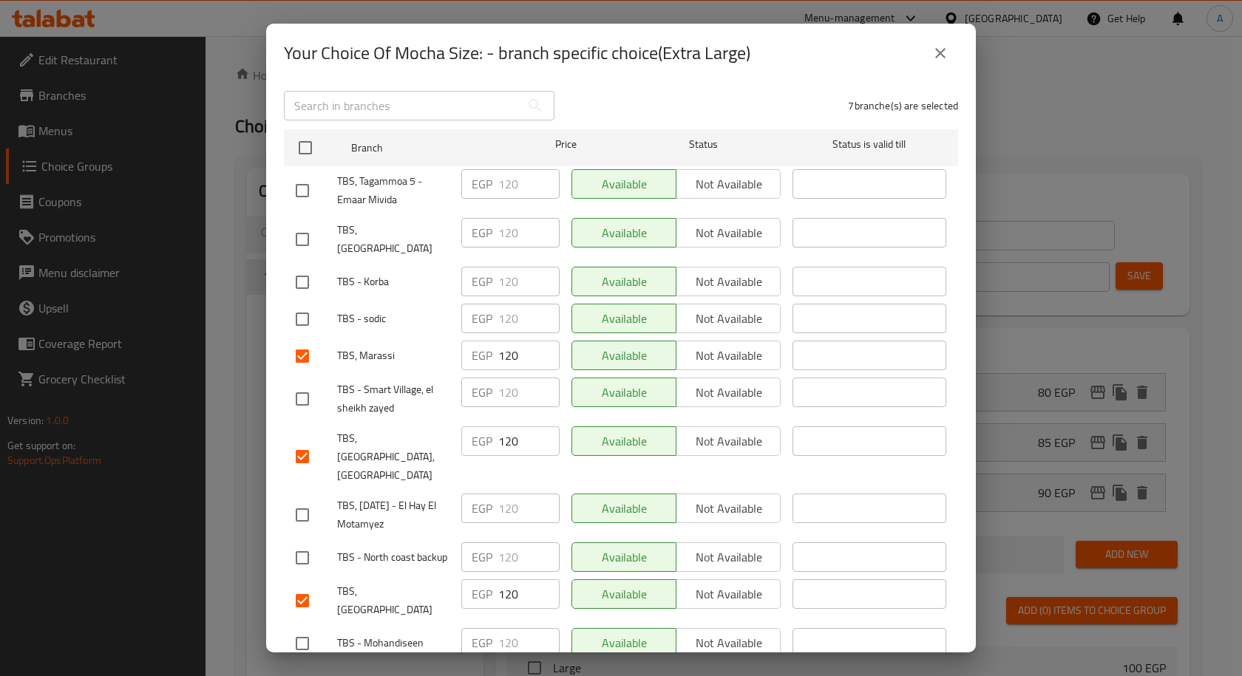
scroll to position [0, 0]
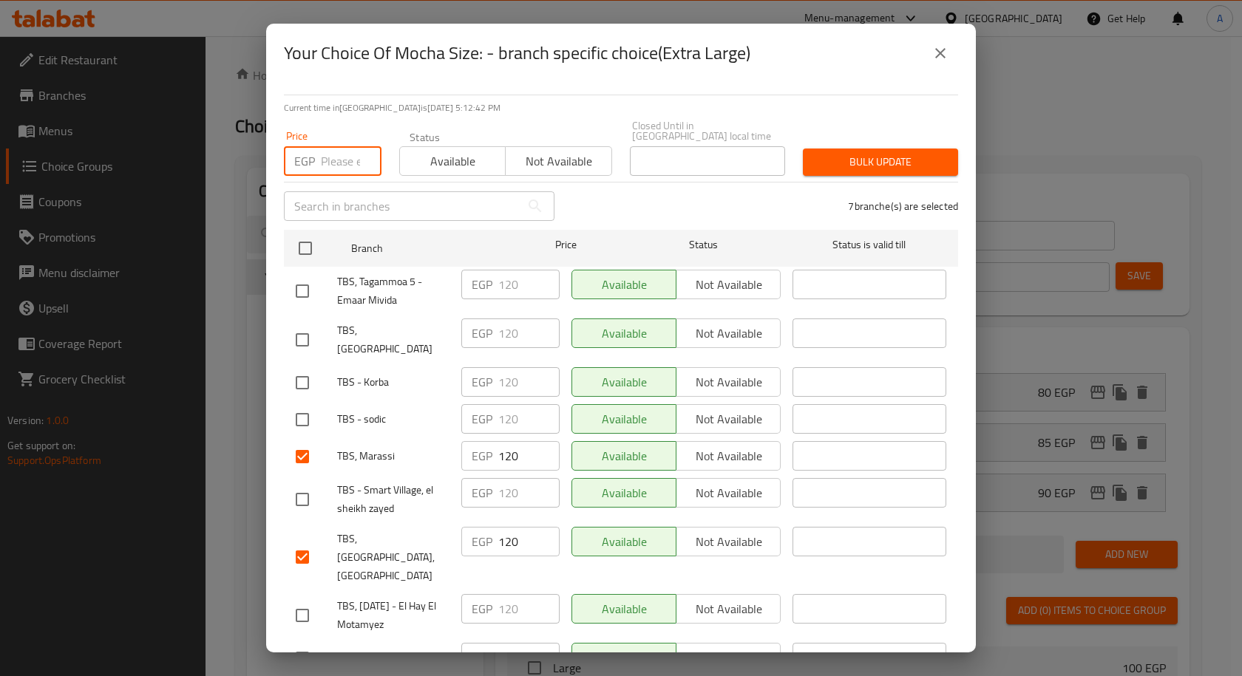
click at [344, 158] on input "number" at bounding box center [351, 161] width 61 height 30
paste input "145"
type input "145"
click at [829, 153] on span "Bulk update" at bounding box center [881, 162] width 132 height 18
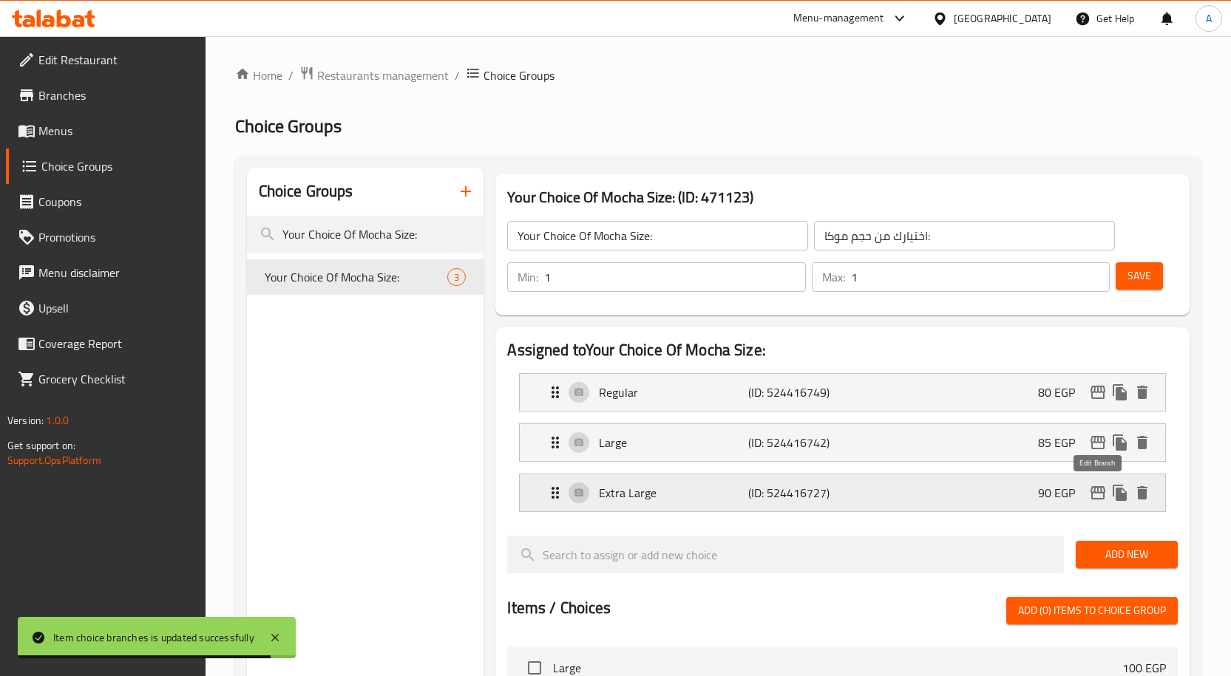
click at [1092, 489] on icon "edit" at bounding box center [1097, 492] width 15 height 13
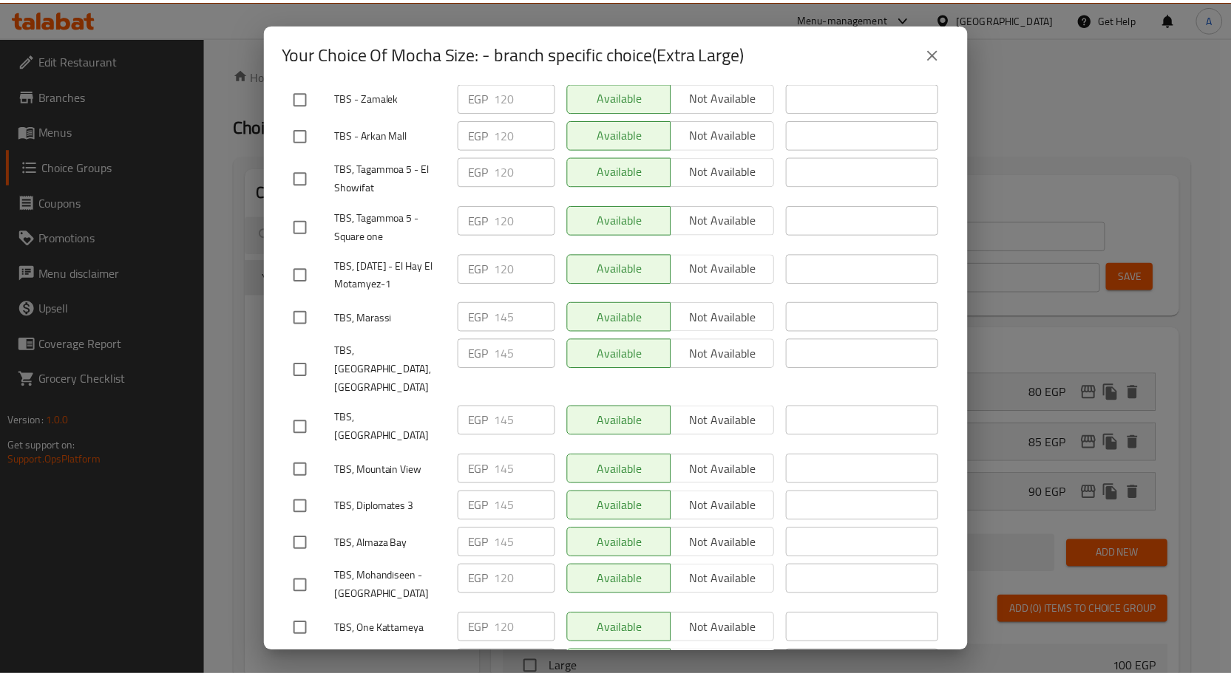
scroll to position [1690, 0]
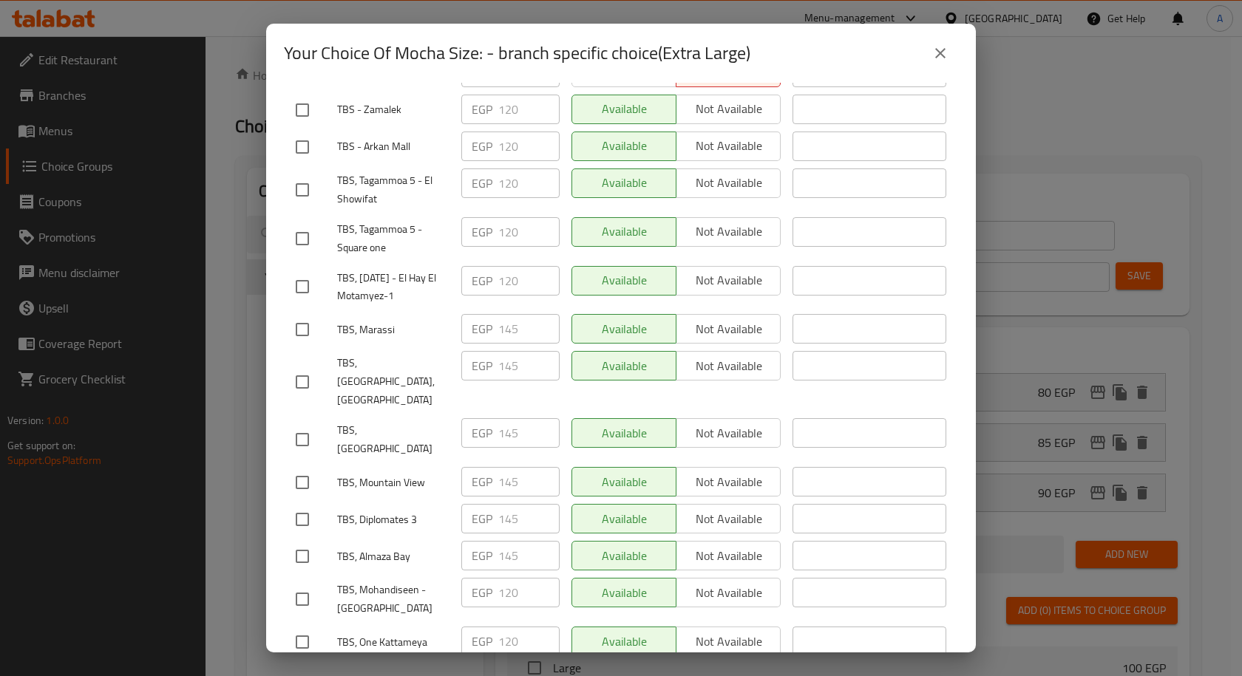
click at [933, 55] on icon "close" at bounding box center [940, 53] width 18 height 18
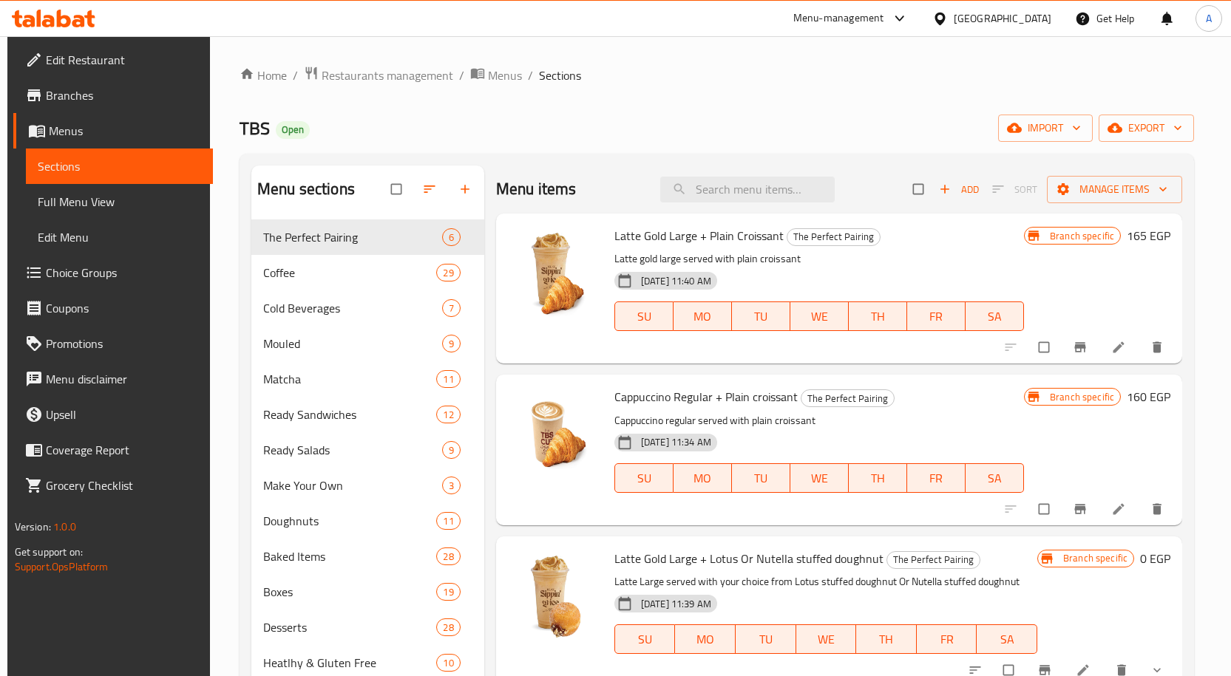
click at [81, 99] on span "Branches" at bounding box center [123, 95] width 155 height 18
click at [106, 276] on span "Choice Groups" at bounding box center [123, 273] width 155 height 18
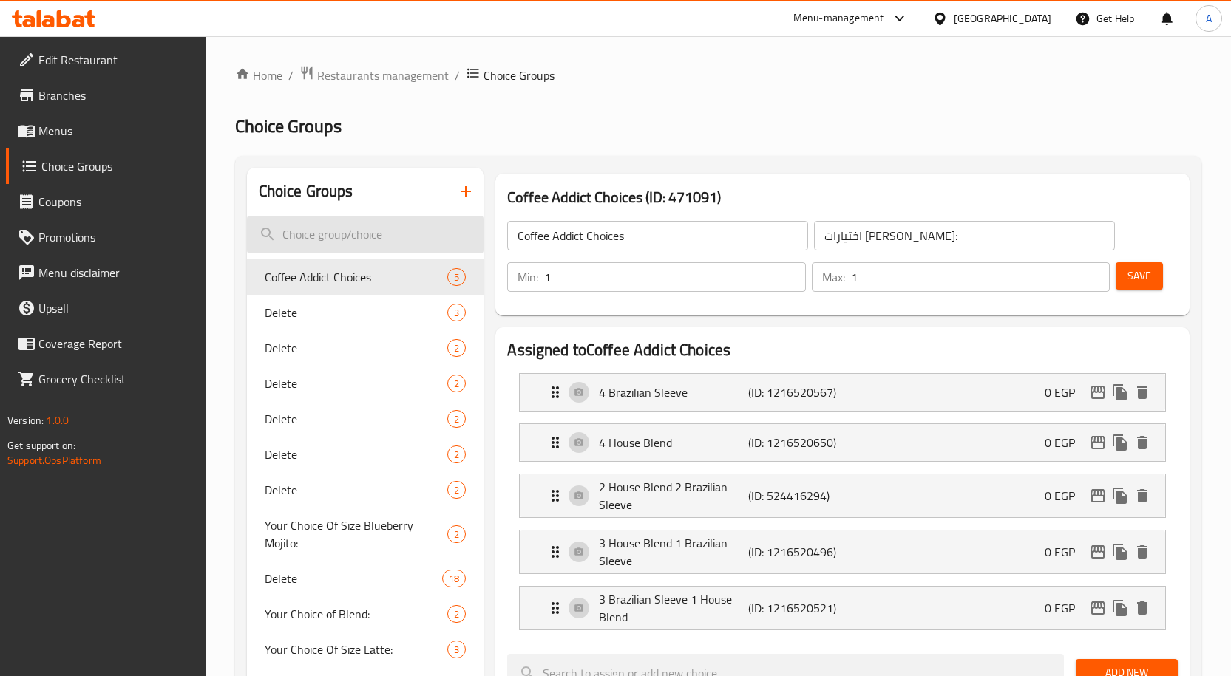
click at [356, 234] on input "search" at bounding box center [365, 235] width 237 height 38
paste input "Your Choice of White Mocha Size:"
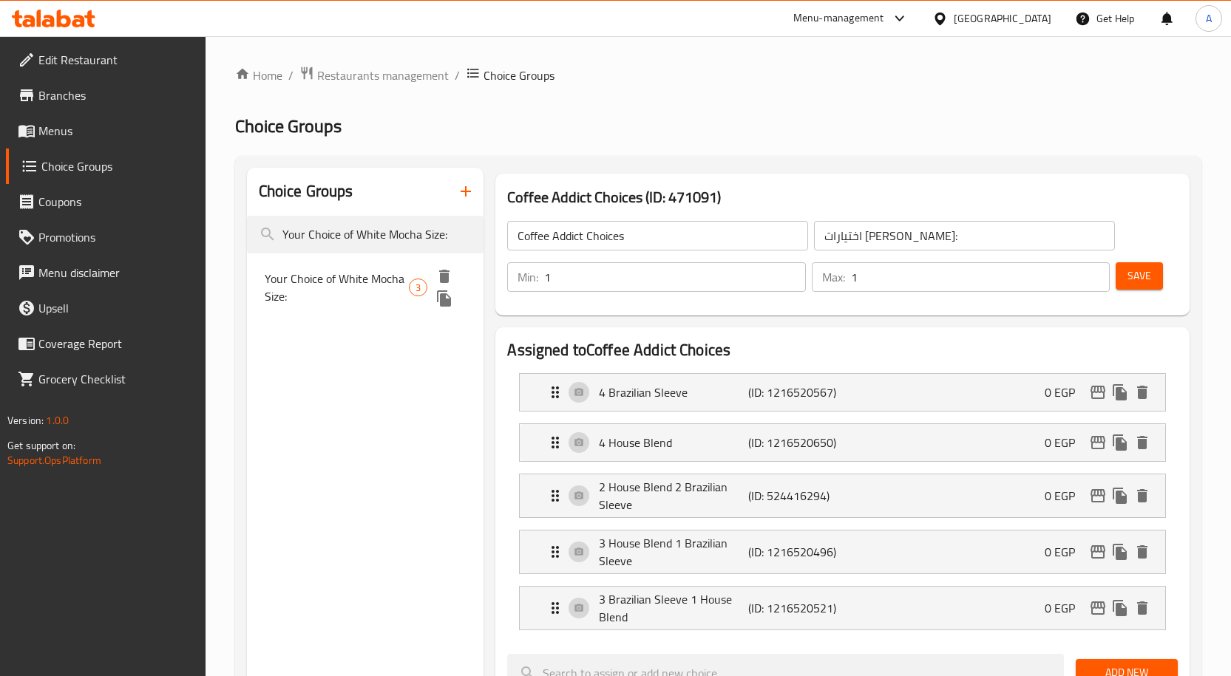
type input "Your Choice of White Mocha Size:"
click at [354, 270] on span "Your Choice of White Mocha Size:" at bounding box center [337, 287] width 144 height 35
type input "Your Choice of White Mocha Size:"
type input "اختيارك من الحجم وايت موكا:"
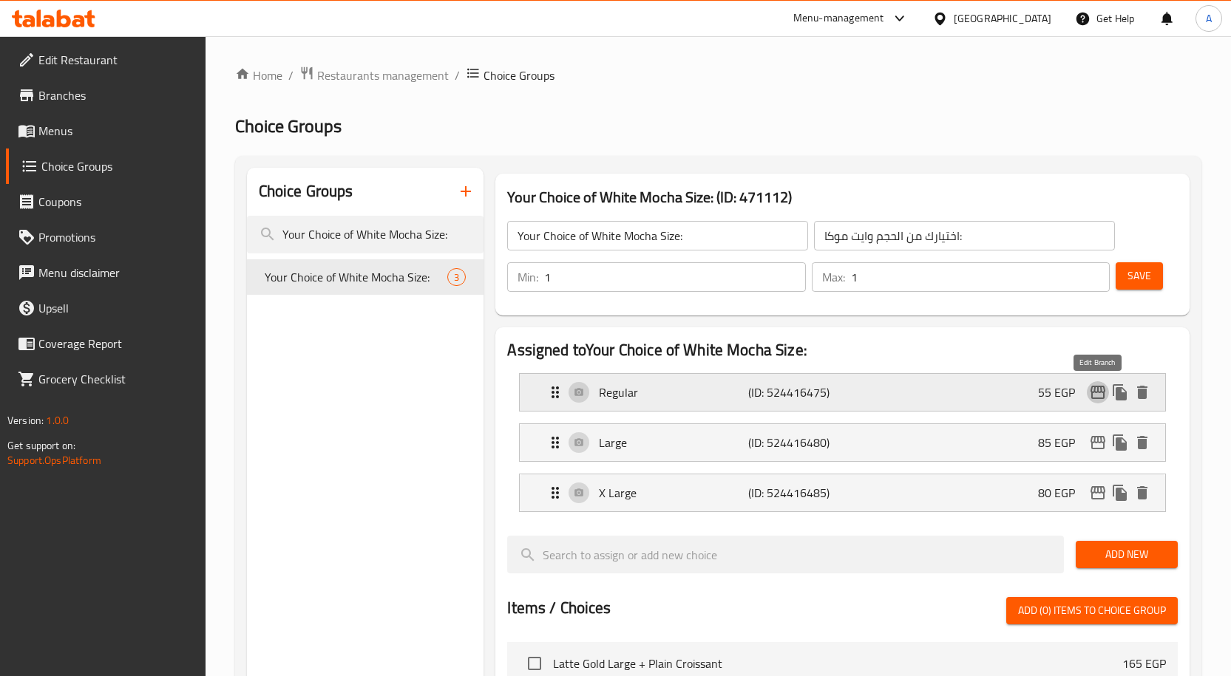
click at [1096, 393] on icon "edit" at bounding box center [1098, 393] width 18 height 18
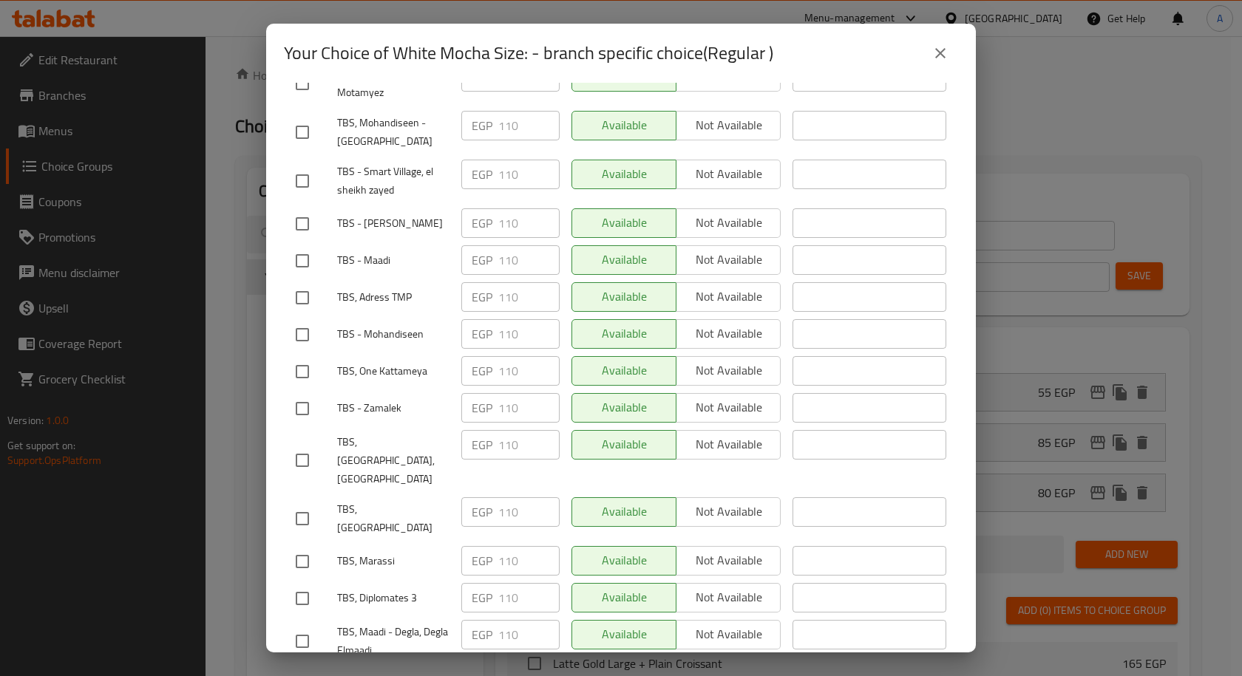
scroll to position [1109, 0]
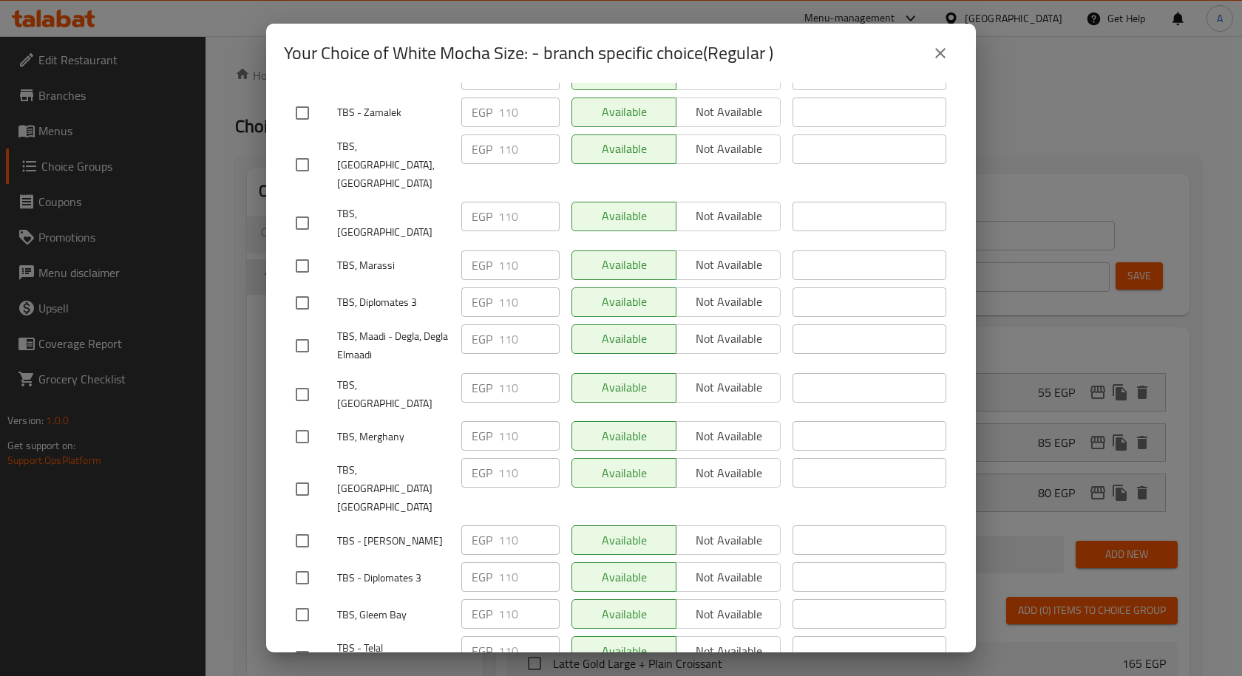
click at [820, 55] on div "Your Choice of White Mocha Size: - branch specific choice(Regular )" at bounding box center [621, 52] width 674 height 35
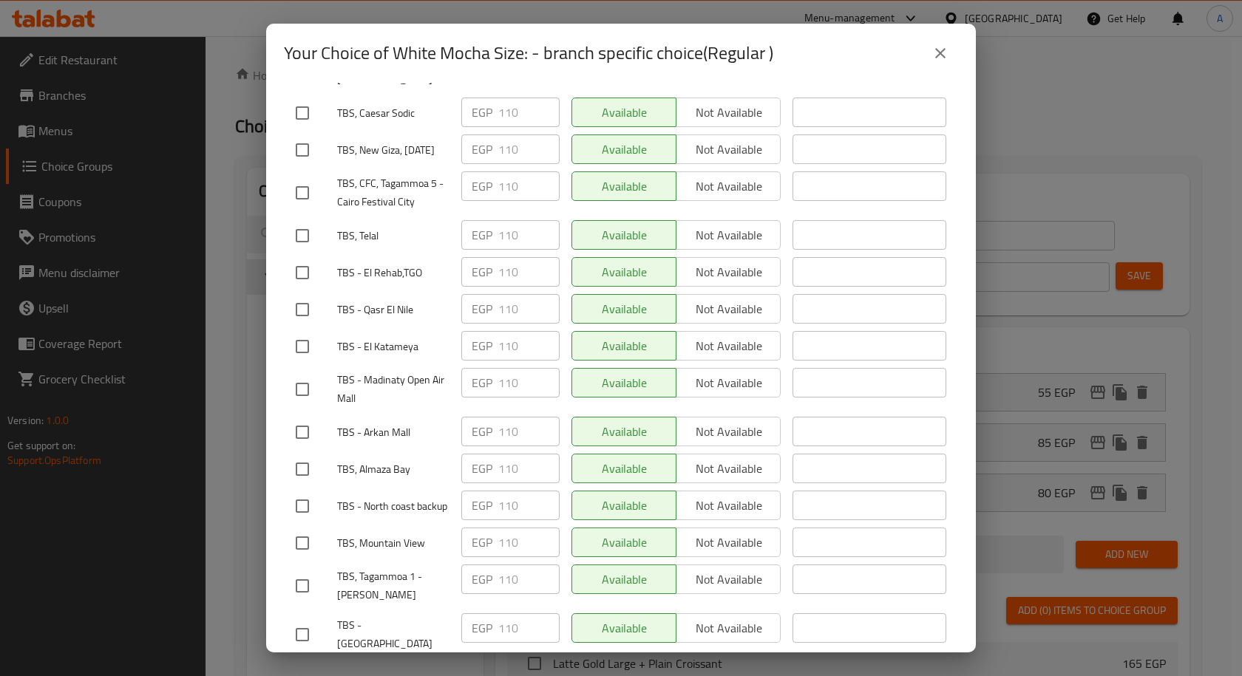
click at [297, 454] on input "checkbox" at bounding box center [302, 469] width 31 height 31
checkbox input "true"
click at [313, 220] on input "checkbox" at bounding box center [302, 235] width 31 height 31
checkbox input "true"
click at [302, 528] on input "checkbox" at bounding box center [302, 543] width 31 height 31
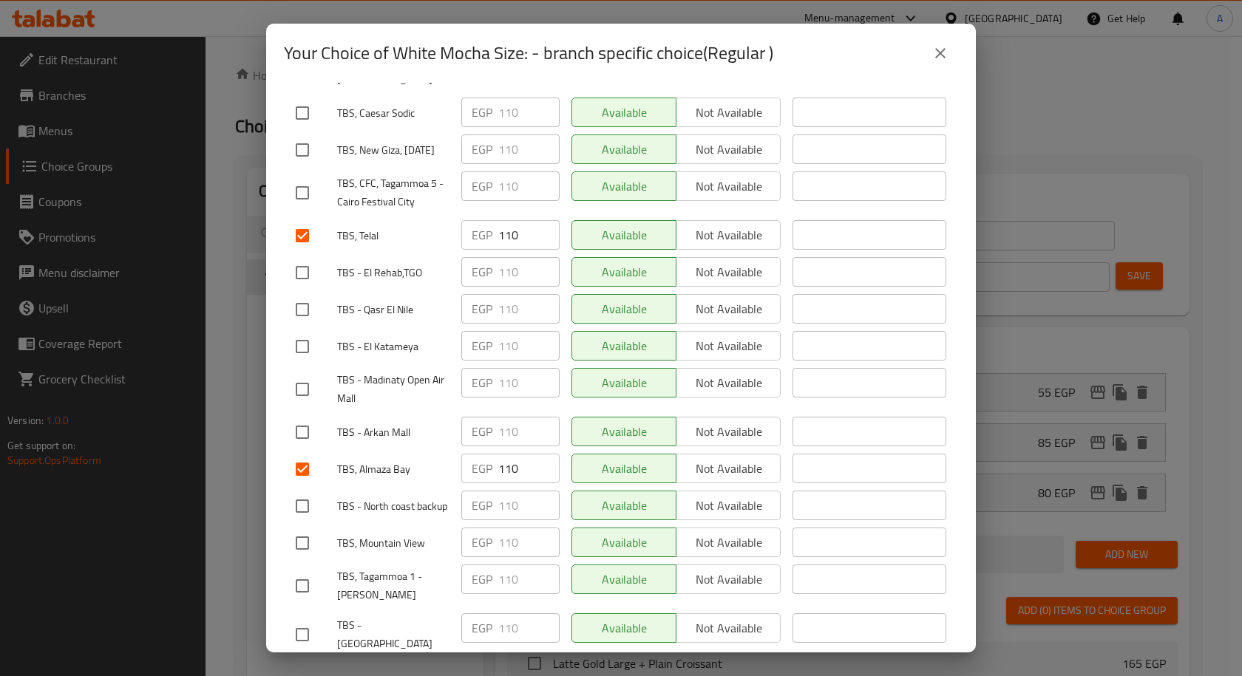
checkbox input "true"
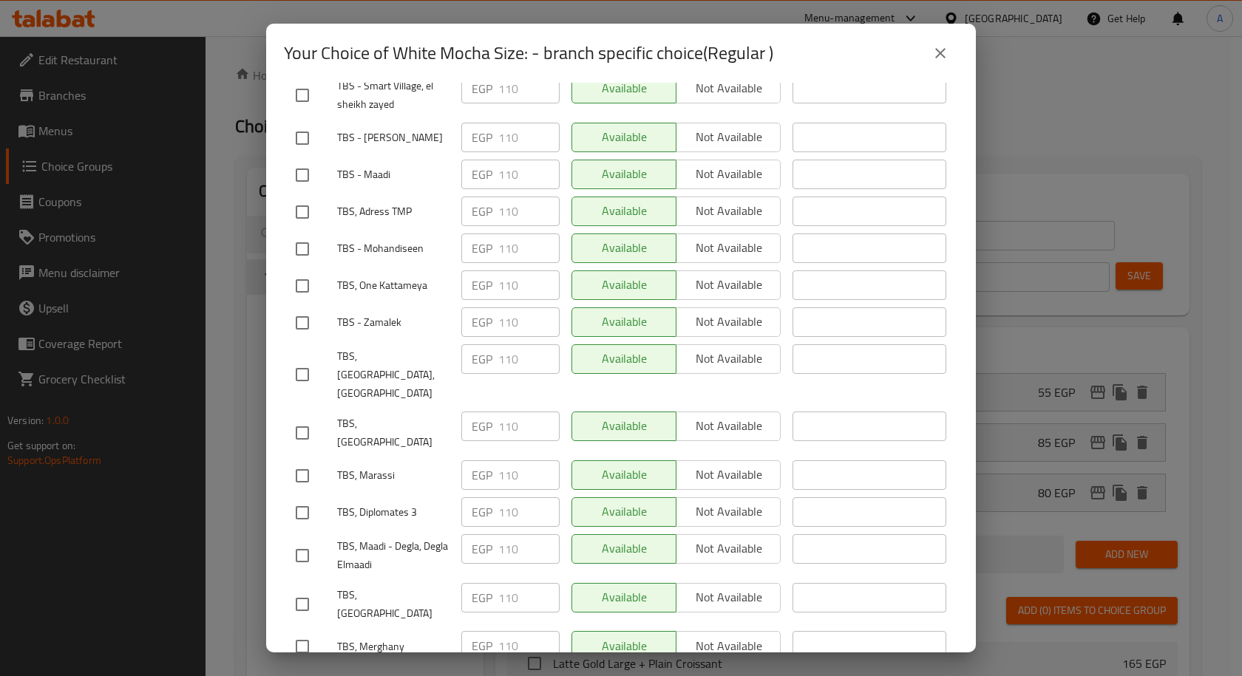
click at [298, 418] on input "checkbox" at bounding box center [302, 433] width 31 height 31
checkbox input "true"
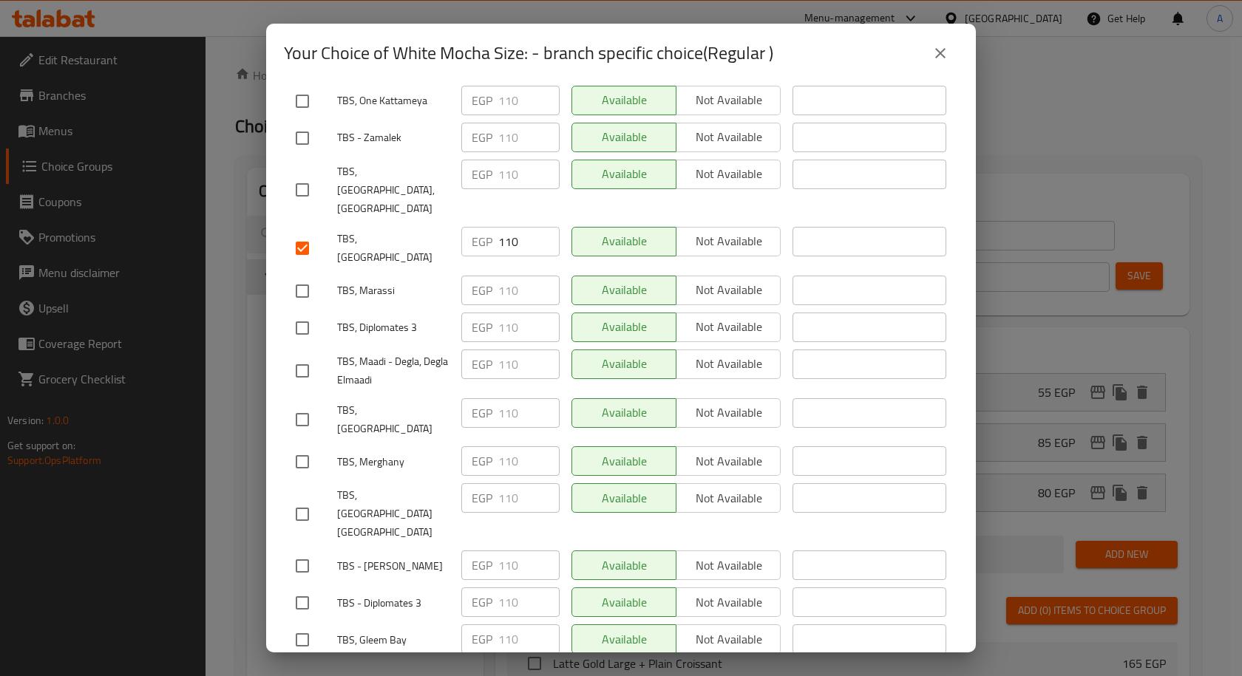
scroll to position [951, 0]
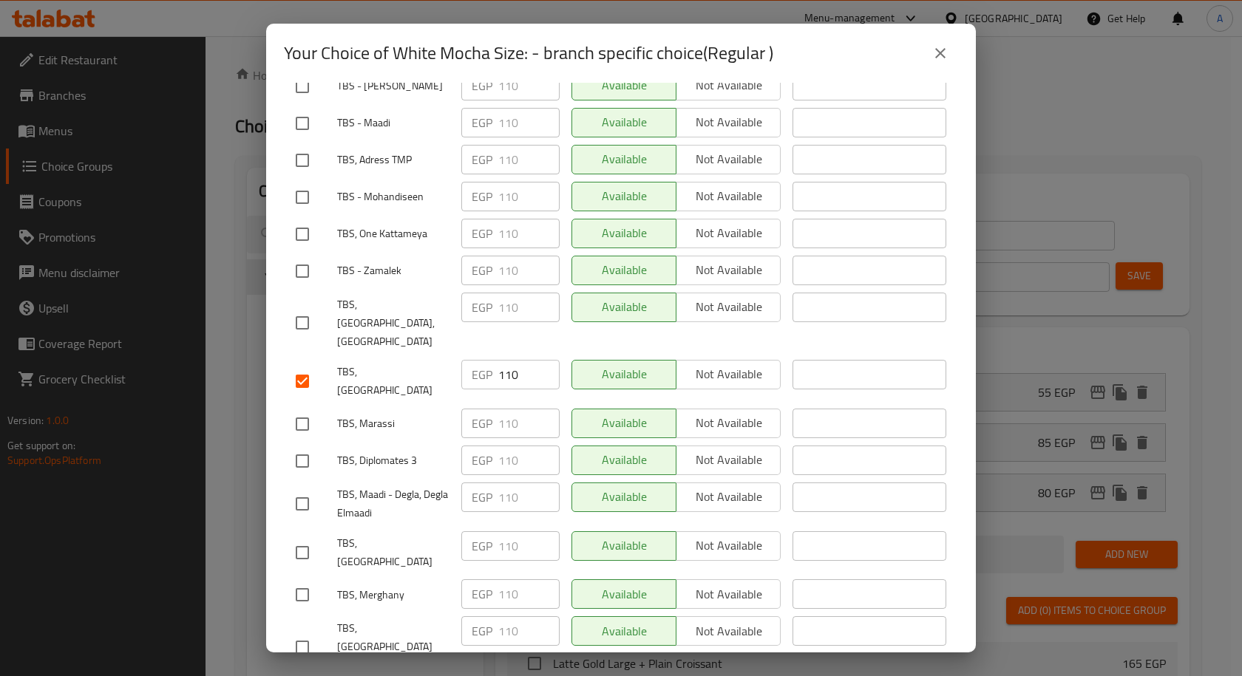
click at [305, 409] on input "checkbox" at bounding box center [302, 424] width 31 height 31
checkbox input "true"
click at [295, 446] on input "checkbox" at bounding box center [302, 461] width 31 height 31
checkbox input "true"
click at [296, 307] on input "checkbox" at bounding box center [302, 322] width 31 height 31
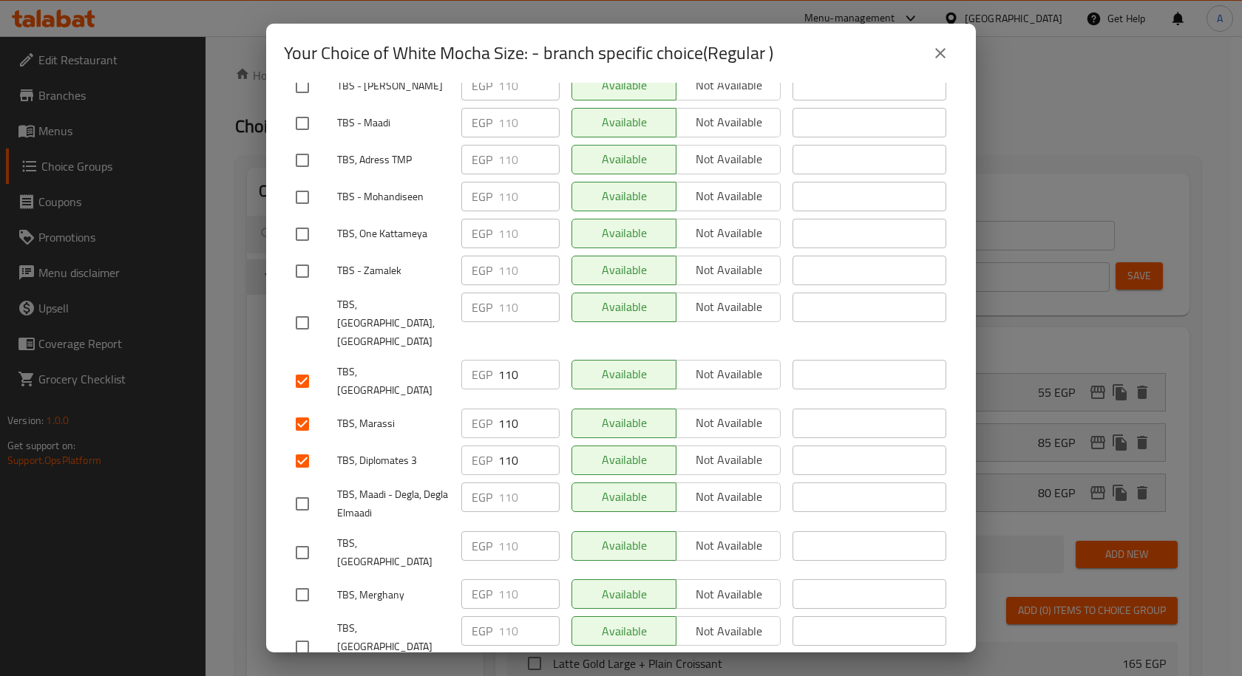
checkbox input "true"
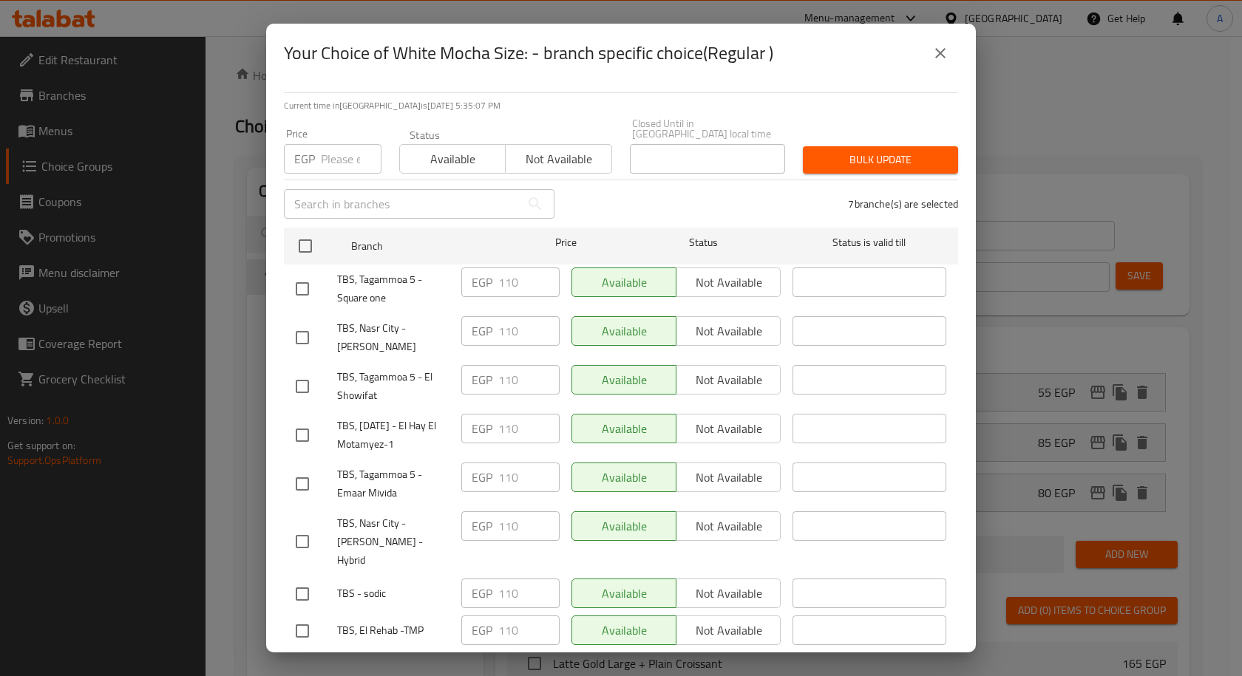
scroll to position [0, 0]
click at [350, 160] on input "number" at bounding box center [351, 161] width 61 height 30
paste input "120"
type input "120"
click at [818, 153] on span "Bulk update" at bounding box center [881, 162] width 132 height 18
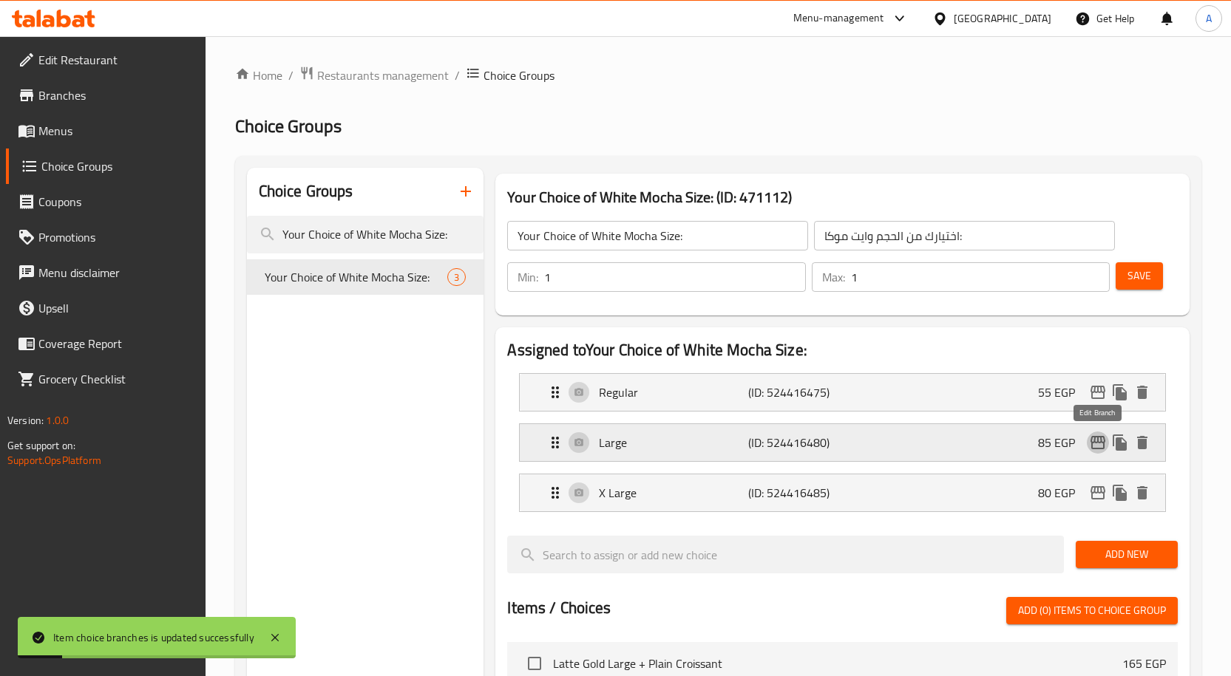
click at [1093, 442] on icon "edit" at bounding box center [1097, 442] width 15 height 13
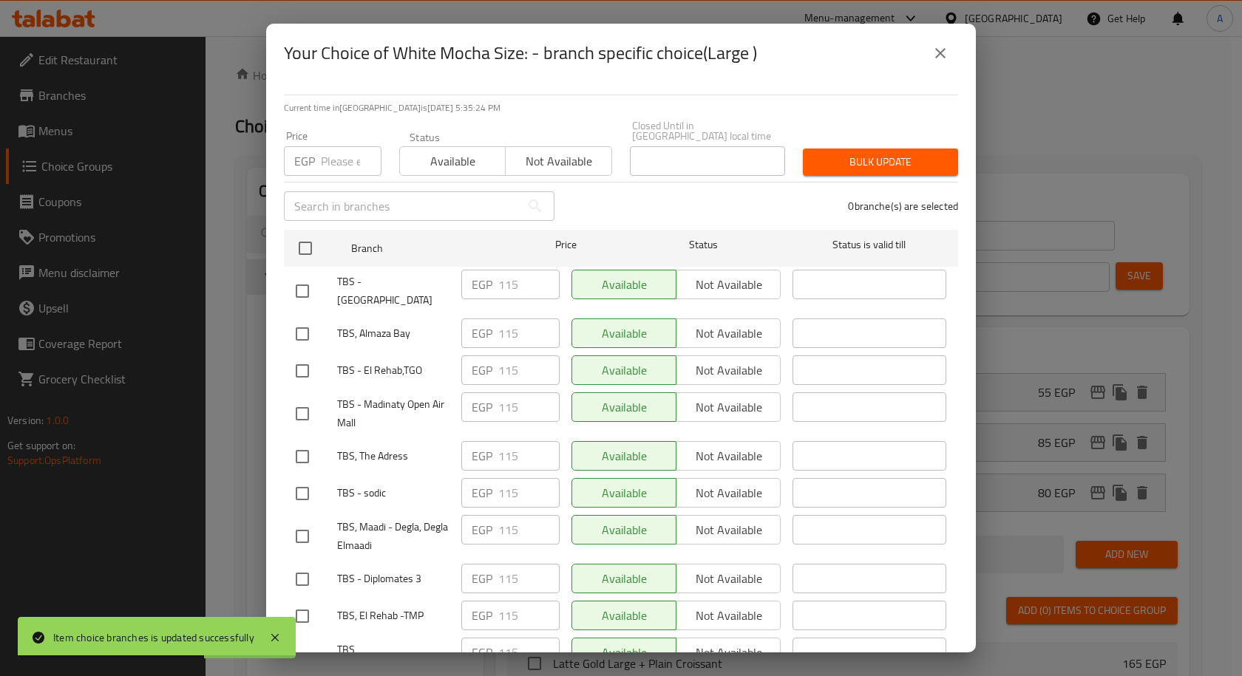
click at [298, 319] on input "checkbox" at bounding box center [302, 334] width 31 height 31
checkbox input "true"
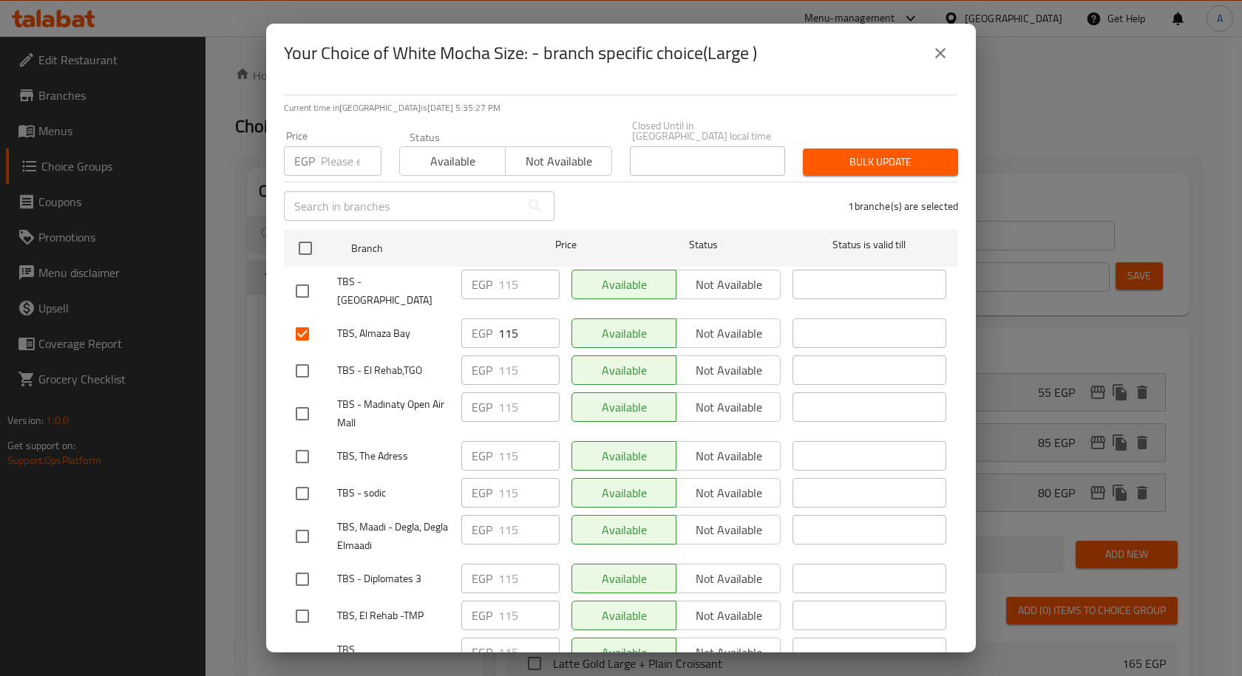
scroll to position [1060, 0]
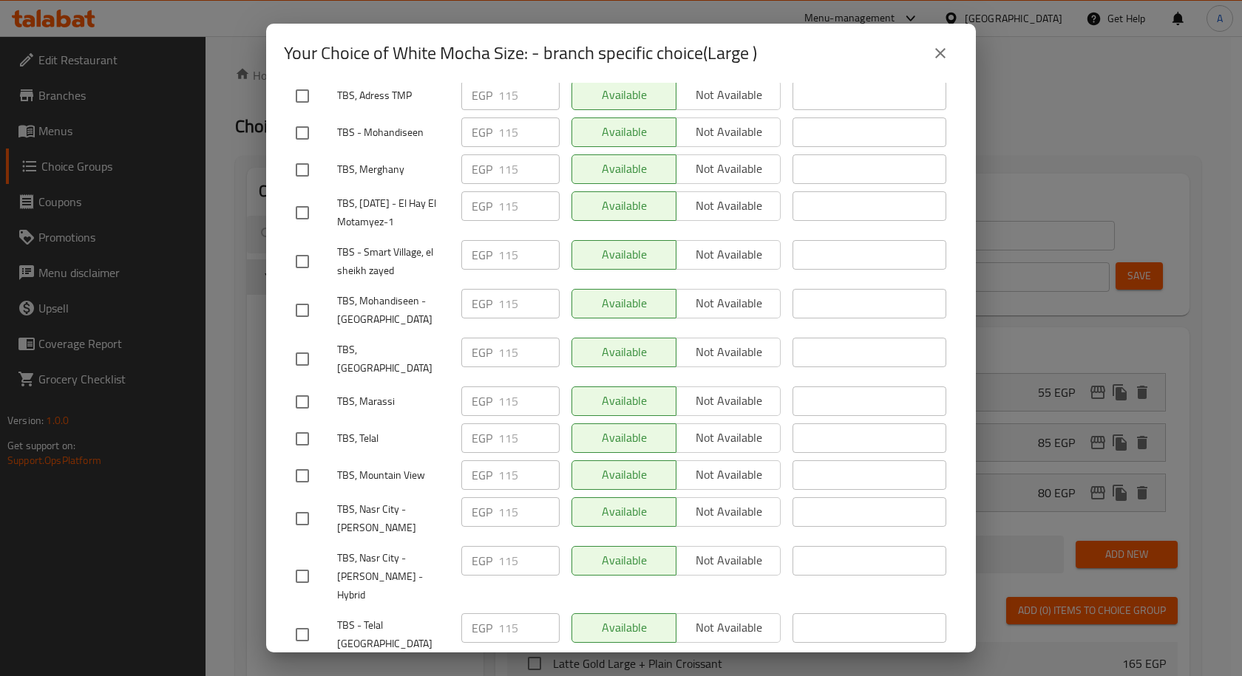
click at [302, 424] on input "checkbox" at bounding box center [302, 439] width 31 height 31
checkbox input "true"
click at [307, 461] on input "checkbox" at bounding box center [302, 476] width 31 height 31
checkbox input "true"
click at [312, 344] on input "checkbox" at bounding box center [302, 359] width 31 height 31
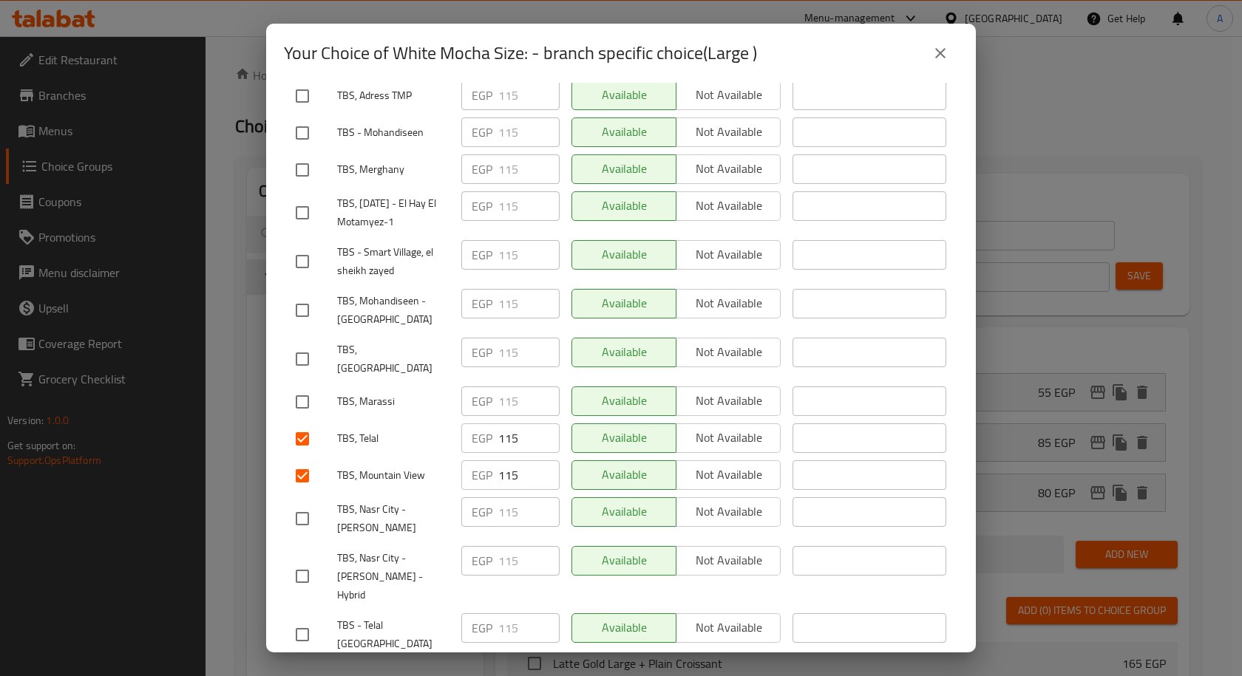
checkbox input "true"
click at [306, 387] on input "checkbox" at bounding box center [302, 402] width 31 height 31
checkbox input "true"
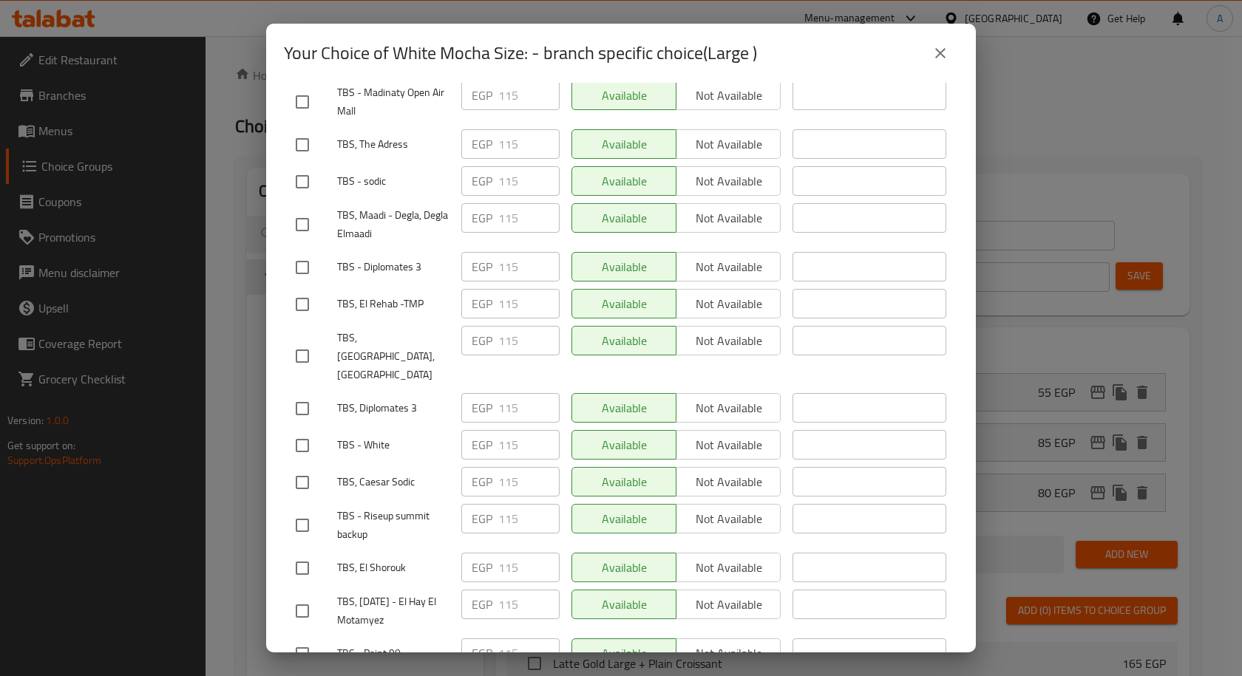
click at [310, 393] on input "checkbox" at bounding box center [302, 408] width 31 height 31
checkbox input "true"
click at [305, 341] on input "checkbox" at bounding box center [302, 356] width 31 height 31
checkbox input "true"
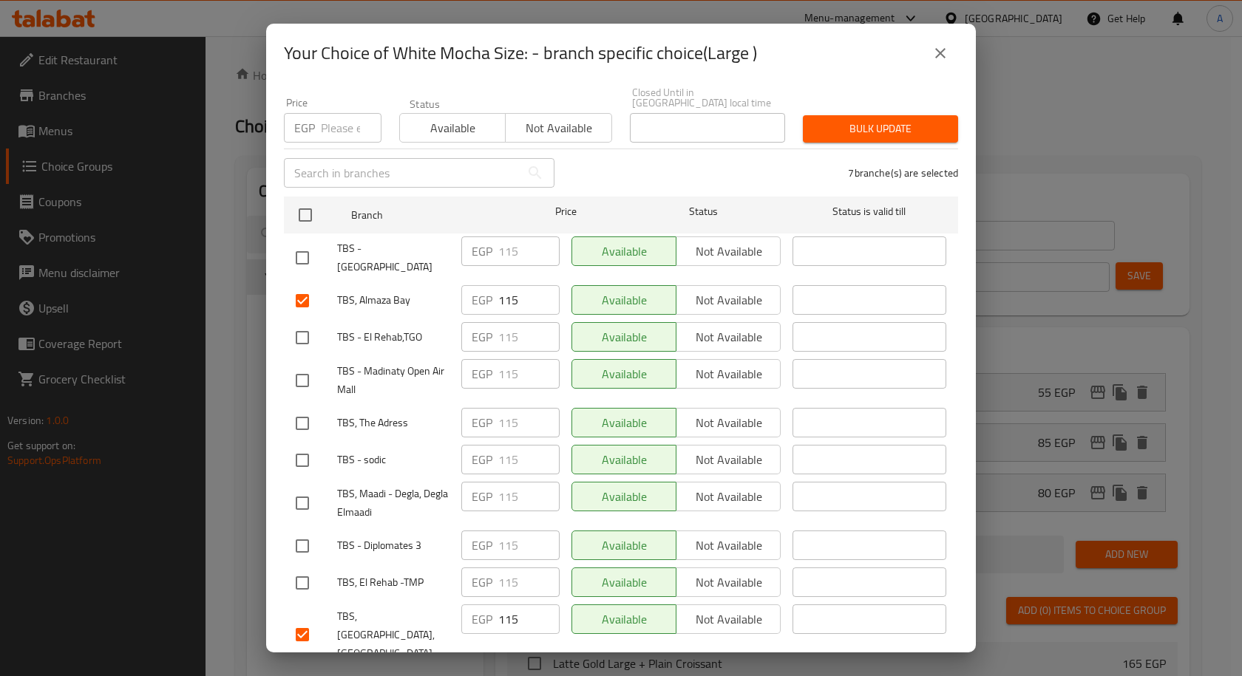
scroll to position [0, 0]
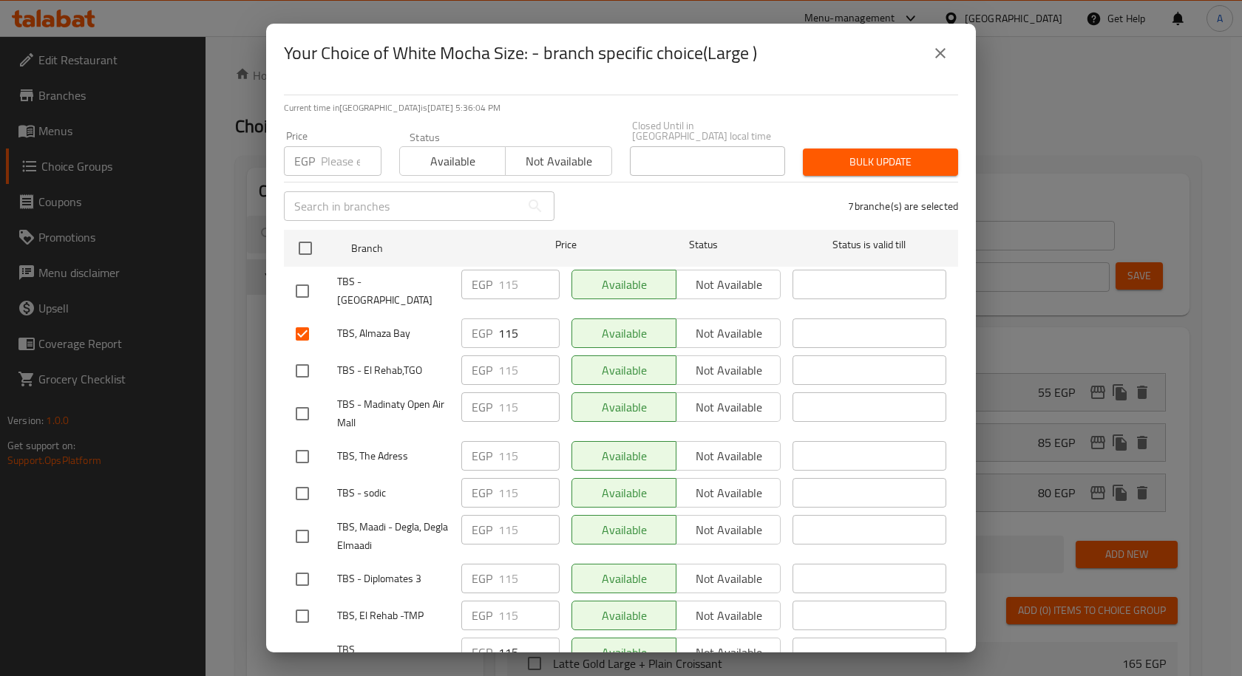
click at [352, 153] on input "number" at bounding box center [351, 161] width 61 height 30
paste input "125"
type input "125"
click at [815, 149] on button "Bulk update" at bounding box center [880, 162] width 155 height 27
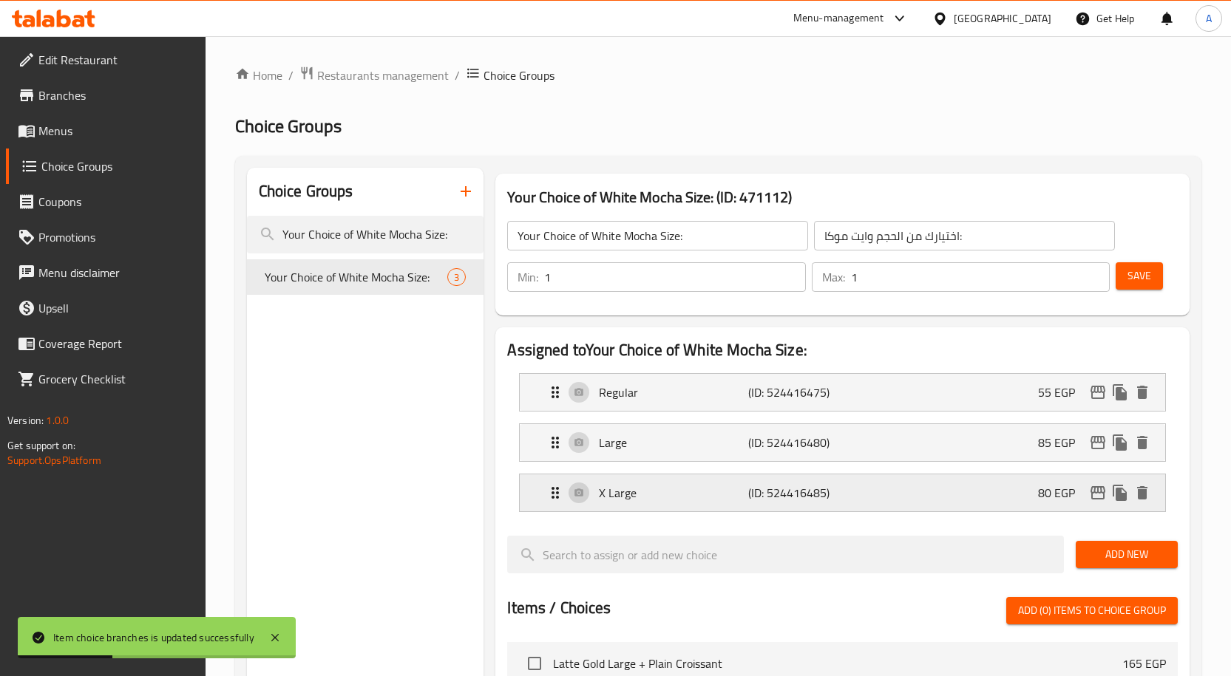
click at [1097, 495] on icon "edit" at bounding box center [1098, 493] width 18 height 18
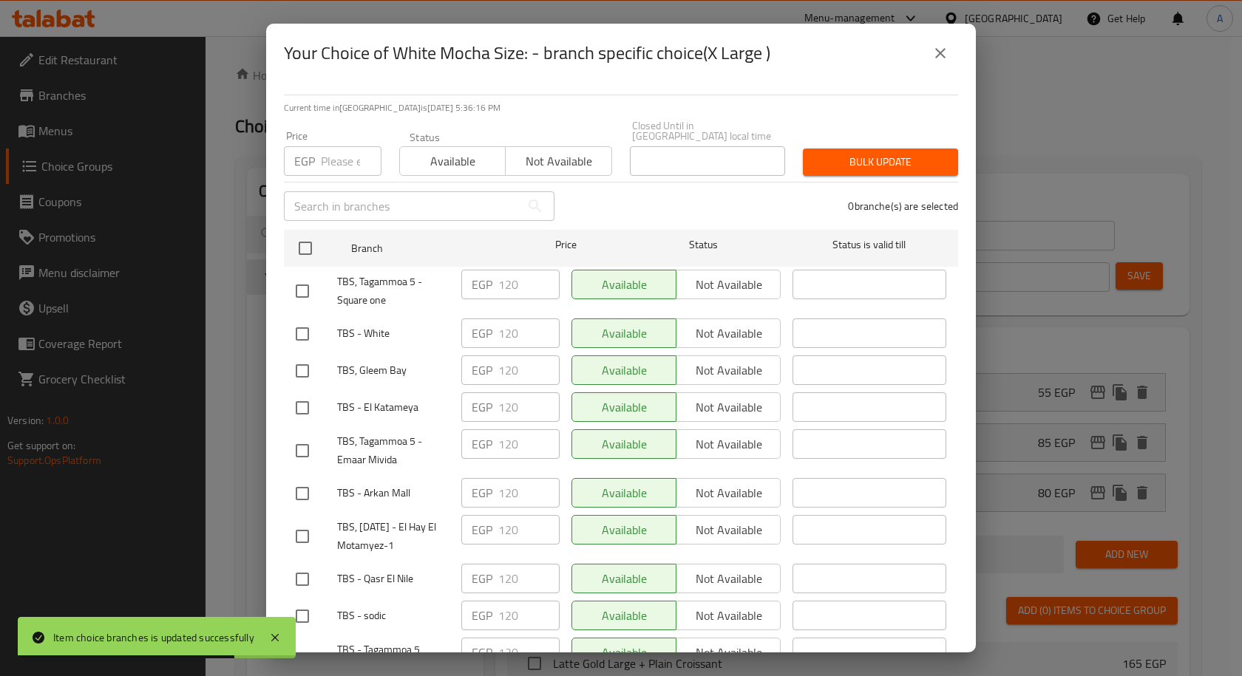
scroll to position [655, 0]
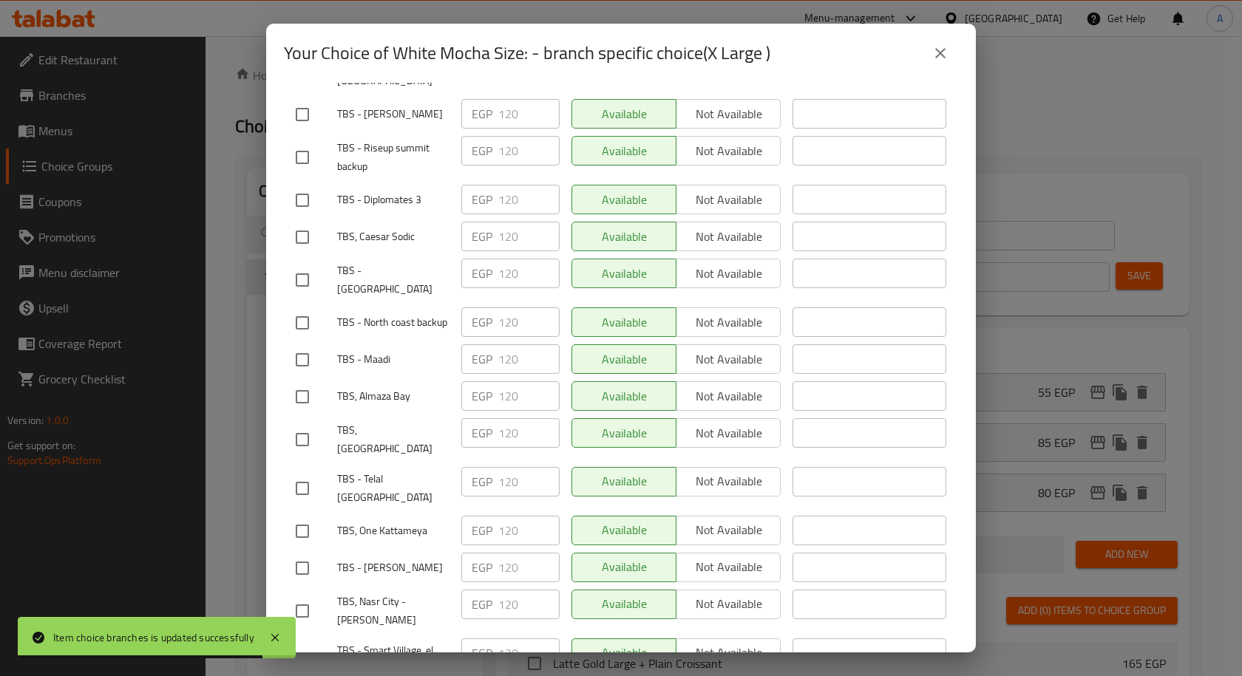
click at [303, 381] on input "checkbox" at bounding box center [302, 396] width 31 height 31
checkbox input "true"
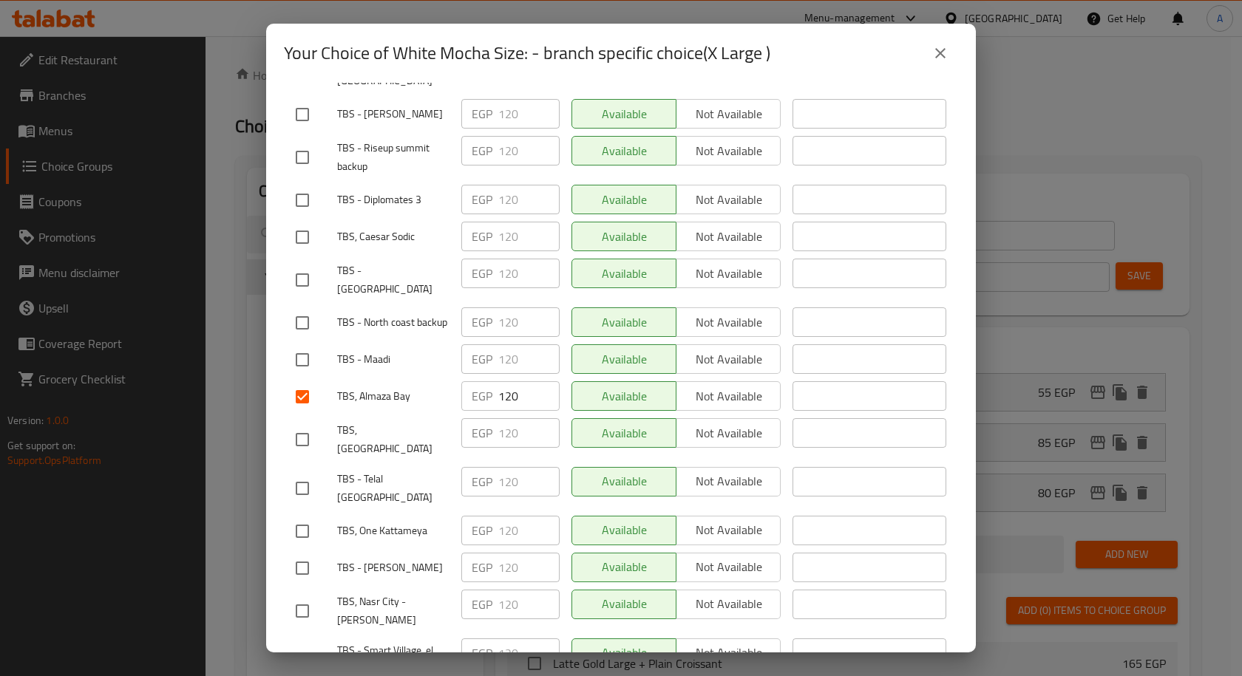
scroll to position [1759, 0]
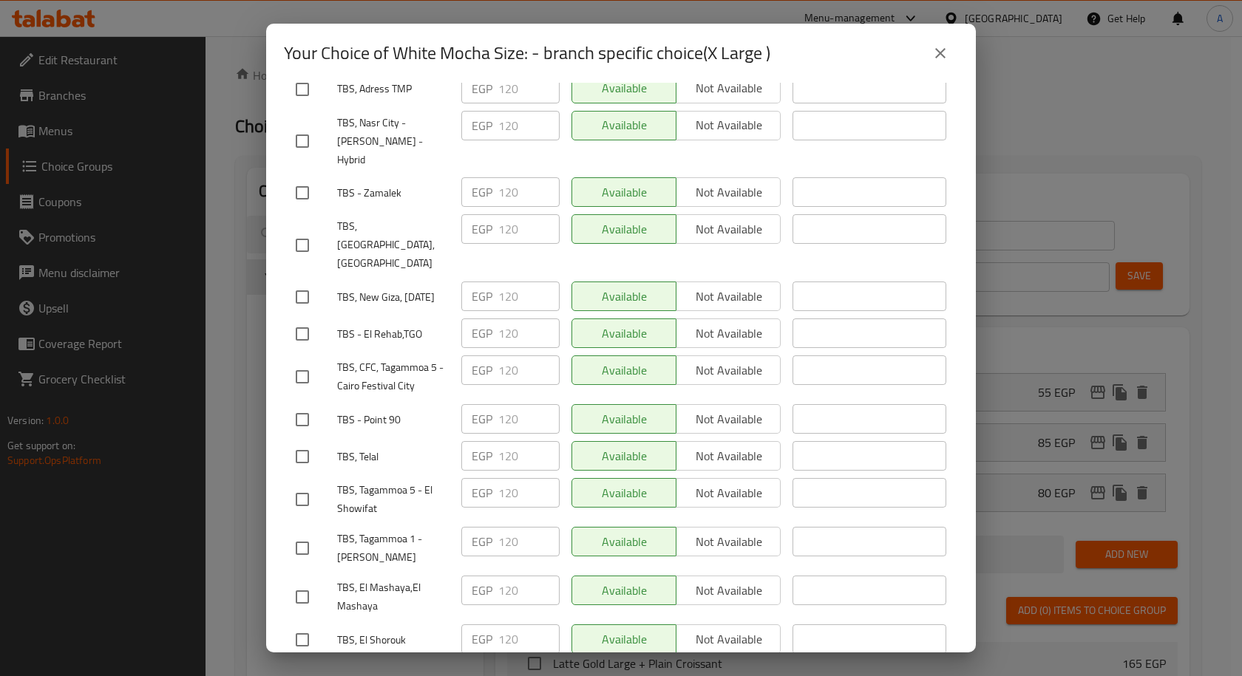
click at [301, 441] on input "checkbox" at bounding box center [302, 456] width 31 height 31
checkbox input "true"
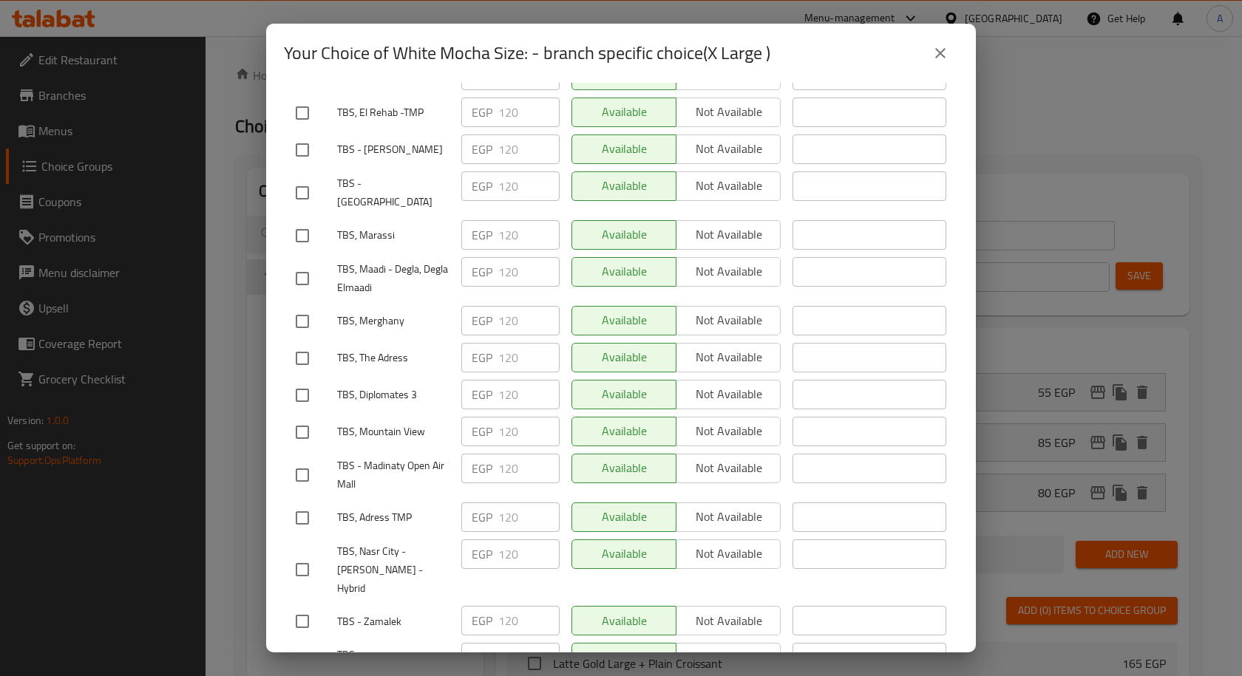
click at [318, 417] on div at bounding box center [316, 432] width 41 height 31
click at [306, 417] on input "checkbox" at bounding box center [302, 432] width 31 height 31
checkbox input "true"
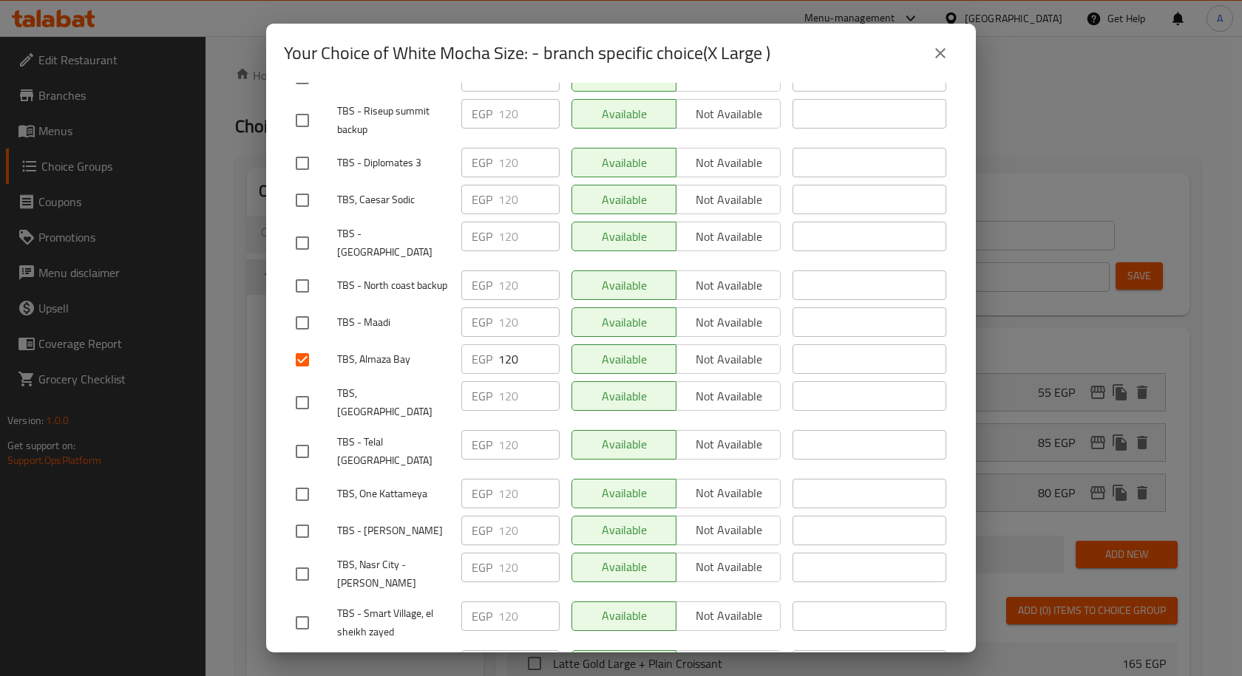
click at [313, 387] on input "checkbox" at bounding box center [302, 402] width 31 height 31
checkbox input "true"
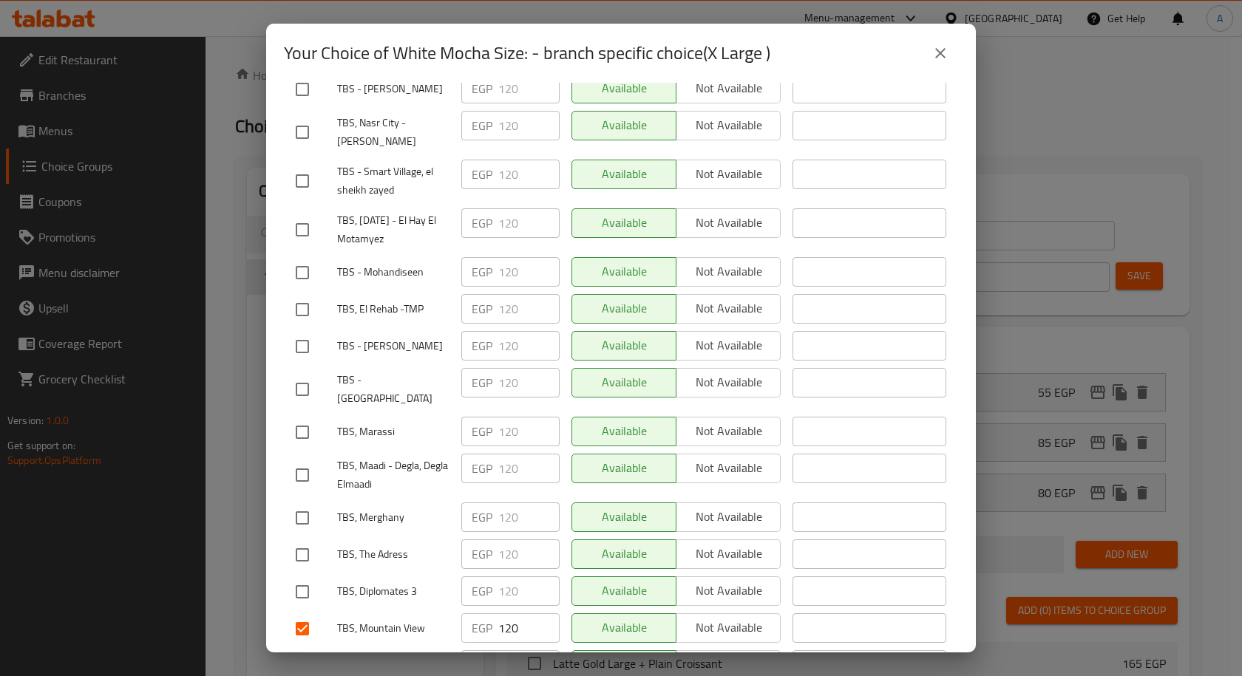
click at [312, 417] on input "checkbox" at bounding box center [302, 432] width 31 height 31
checkbox input "true"
click at [306, 577] on input "checkbox" at bounding box center [302, 592] width 31 height 31
checkbox input "true"
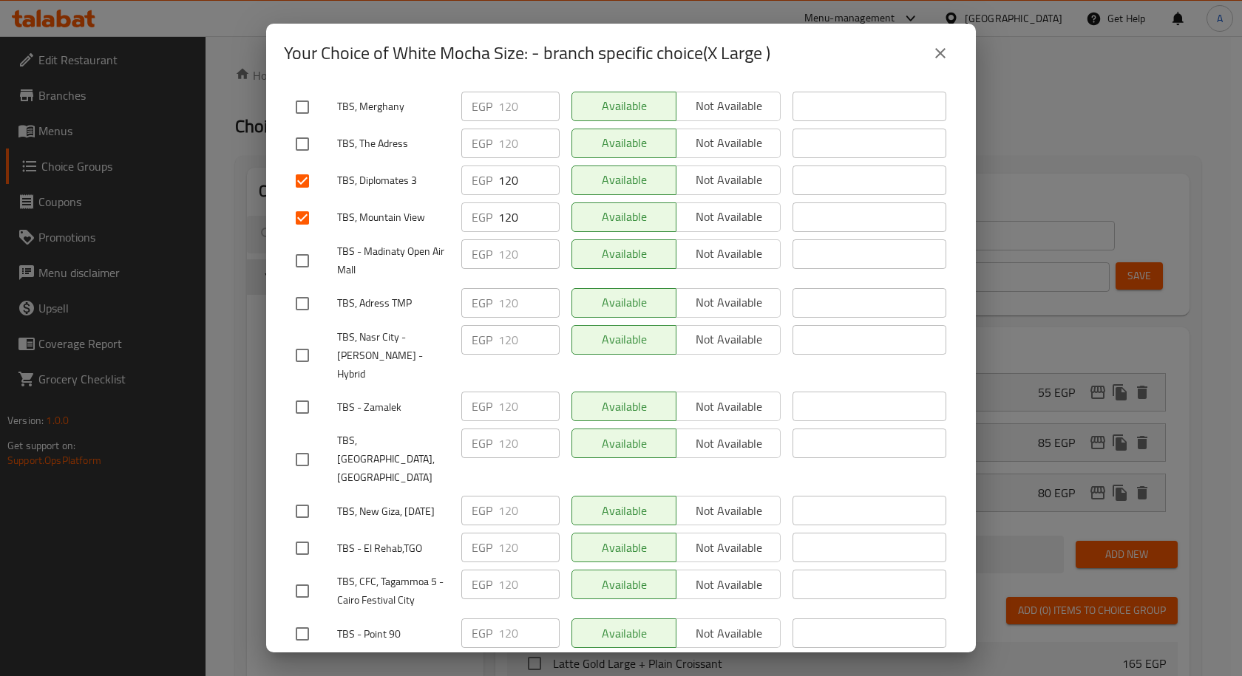
click at [293, 444] on input "checkbox" at bounding box center [302, 459] width 31 height 31
checkbox input "true"
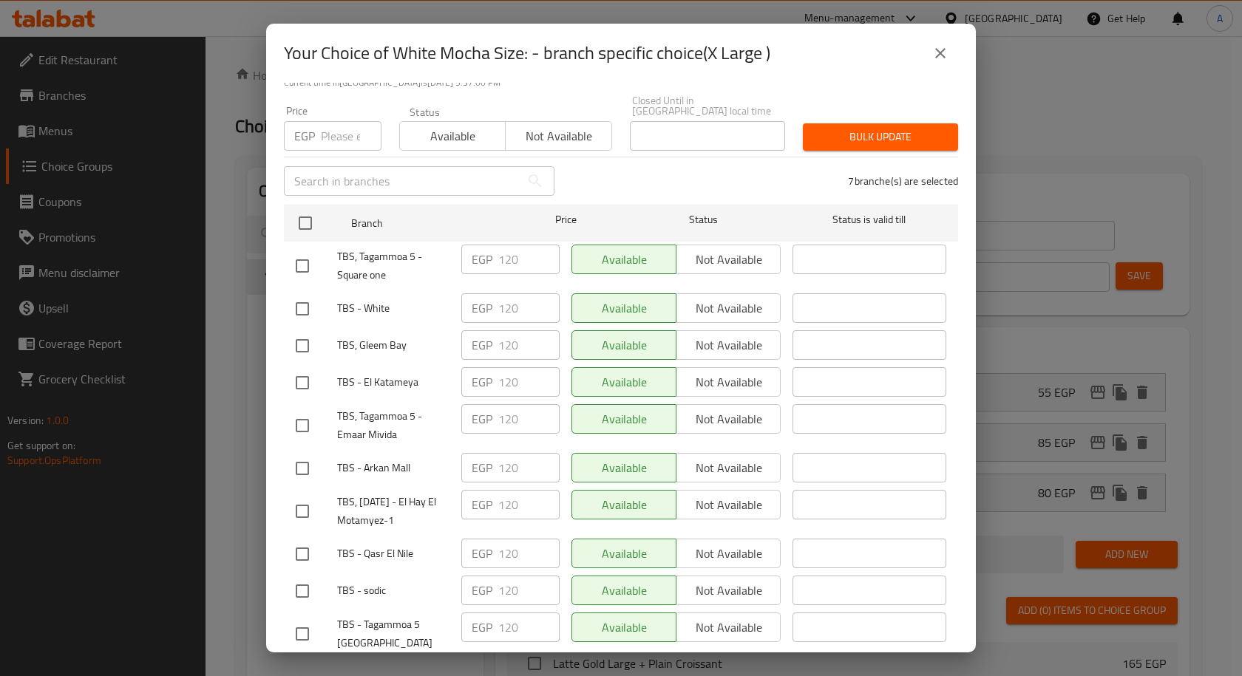
scroll to position [0, 0]
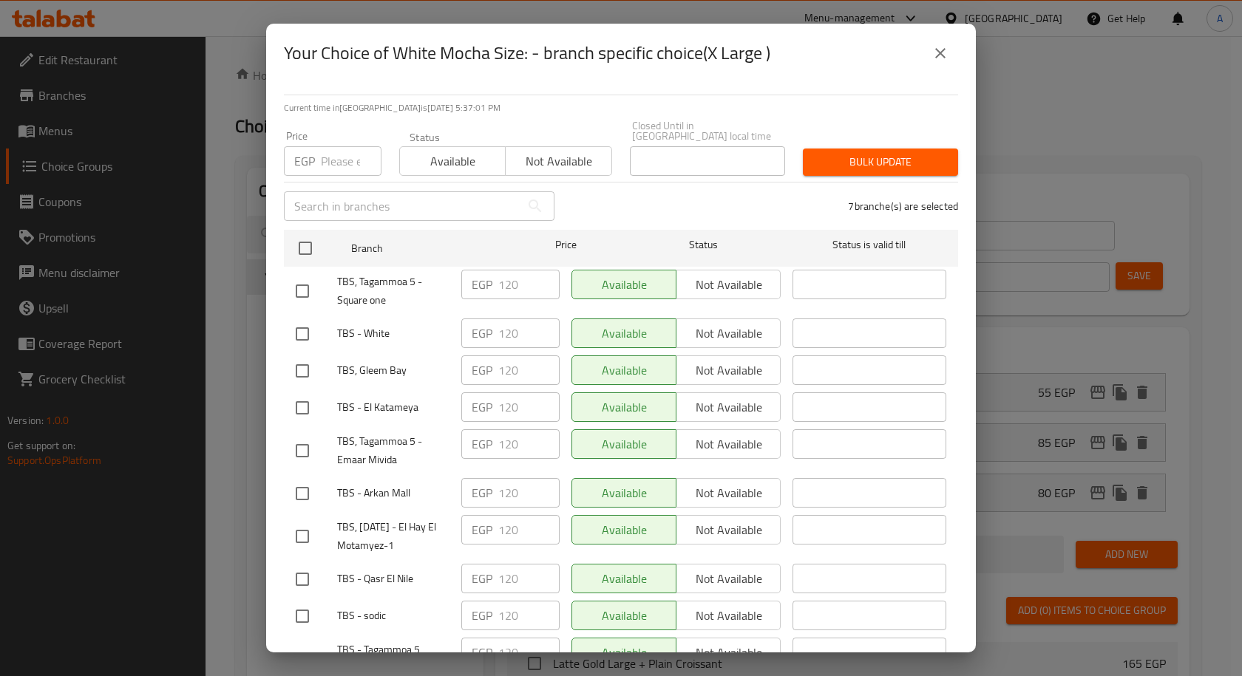
click at [319, 152] on div "EGP Price" at bounding box center [333, 161] width 98 height 30
paste input "130"
type input "130"
click at [834, 153] on span "Bulk update" at bounding box center [881, 162] width 132 height 18
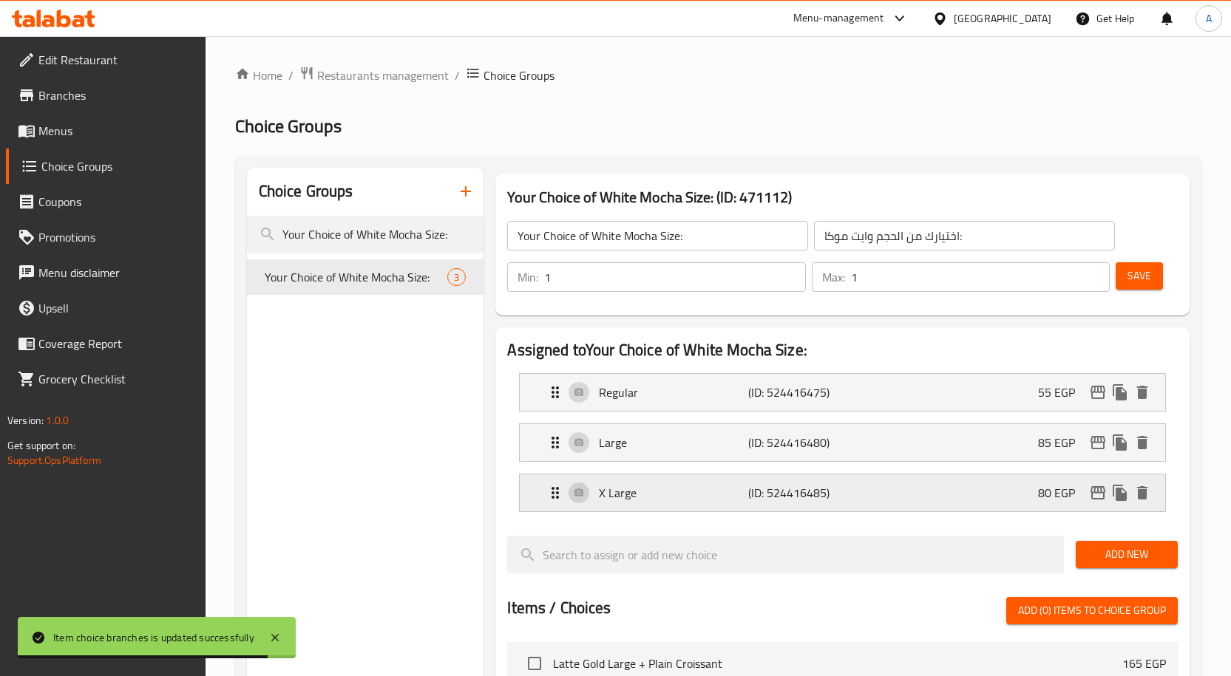
click at [1095, 506] on div "X Large (ID: 524416485) 80 EGP" at bounding box center [846, 493] width 601 height 37
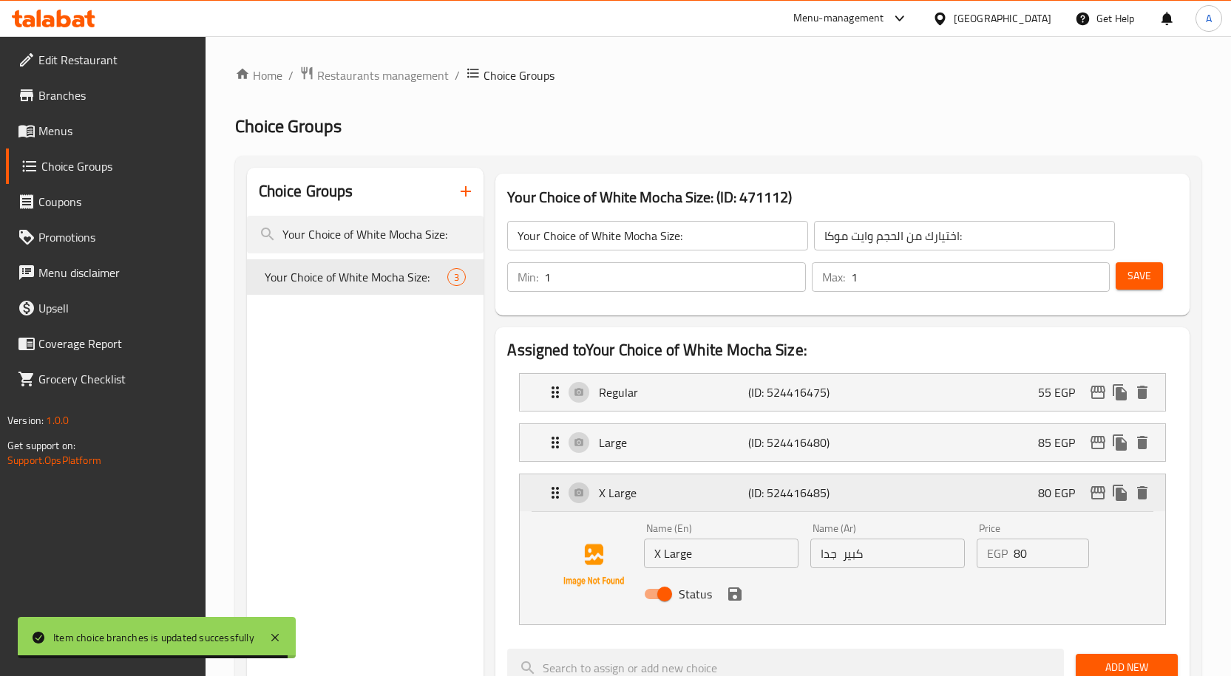
click at [1100, 494] on icon "edit" at bounding box center [1098, 493] width 18 height 18
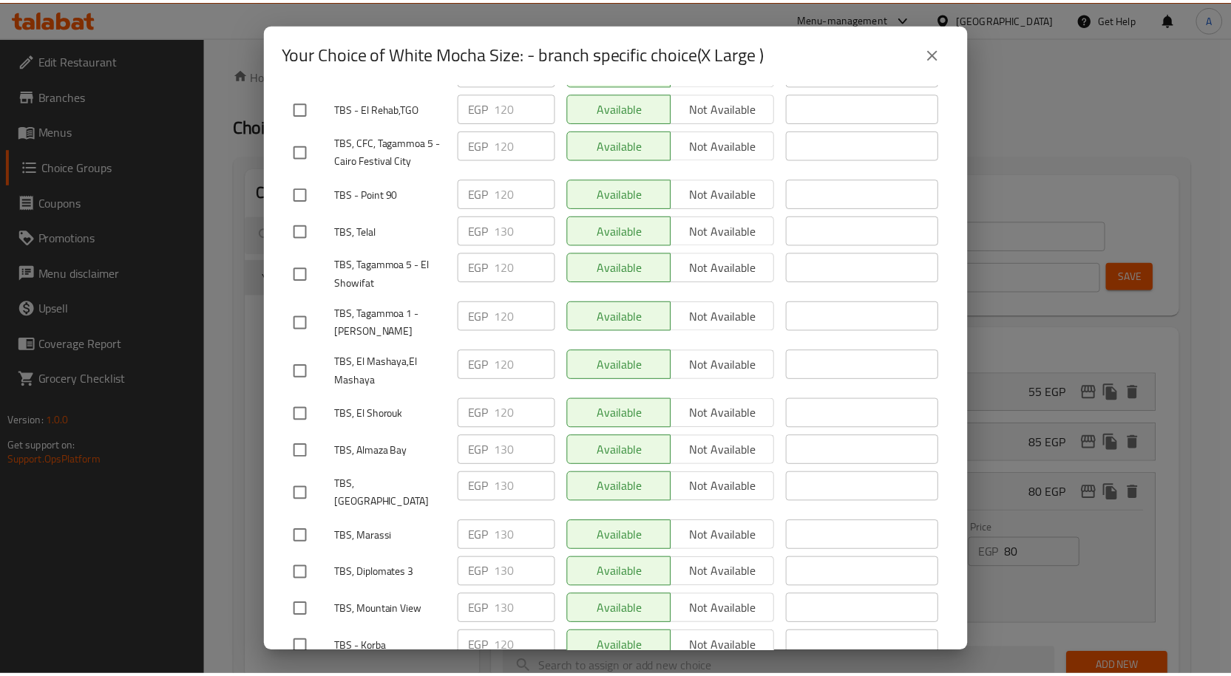
scroll to position [1764, 0]
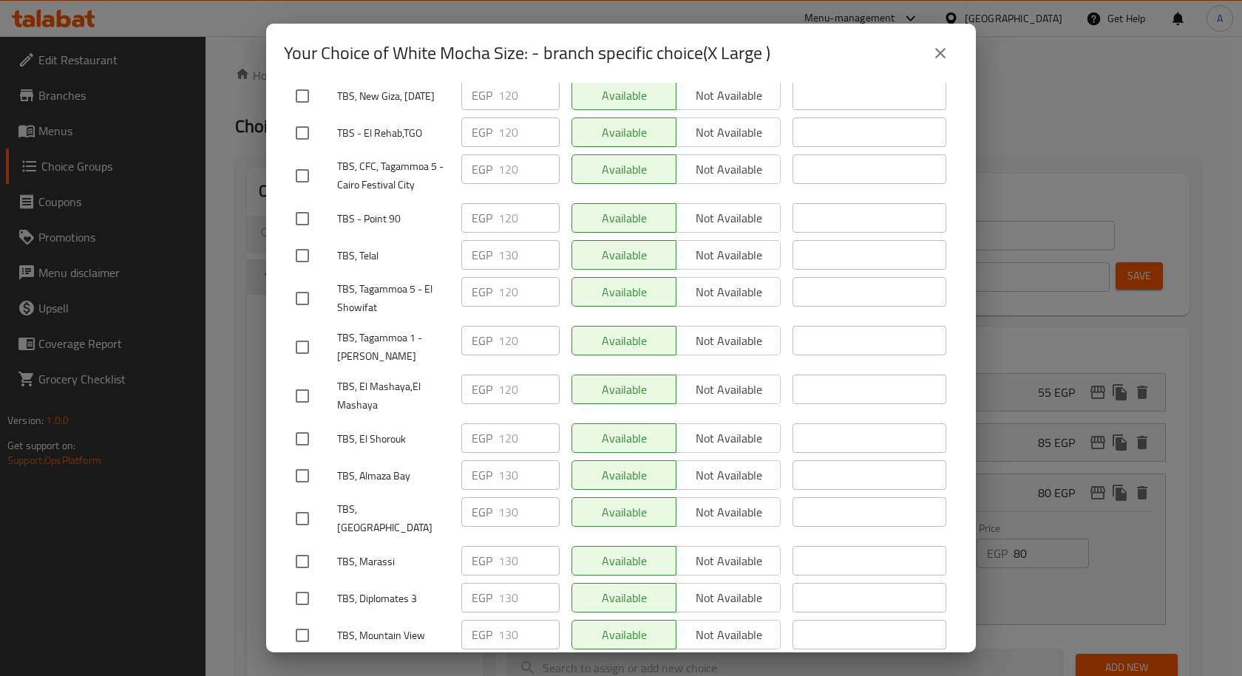
click at [932, 55] on icon "close" at bounding box center [940, 53] width 18 height 18
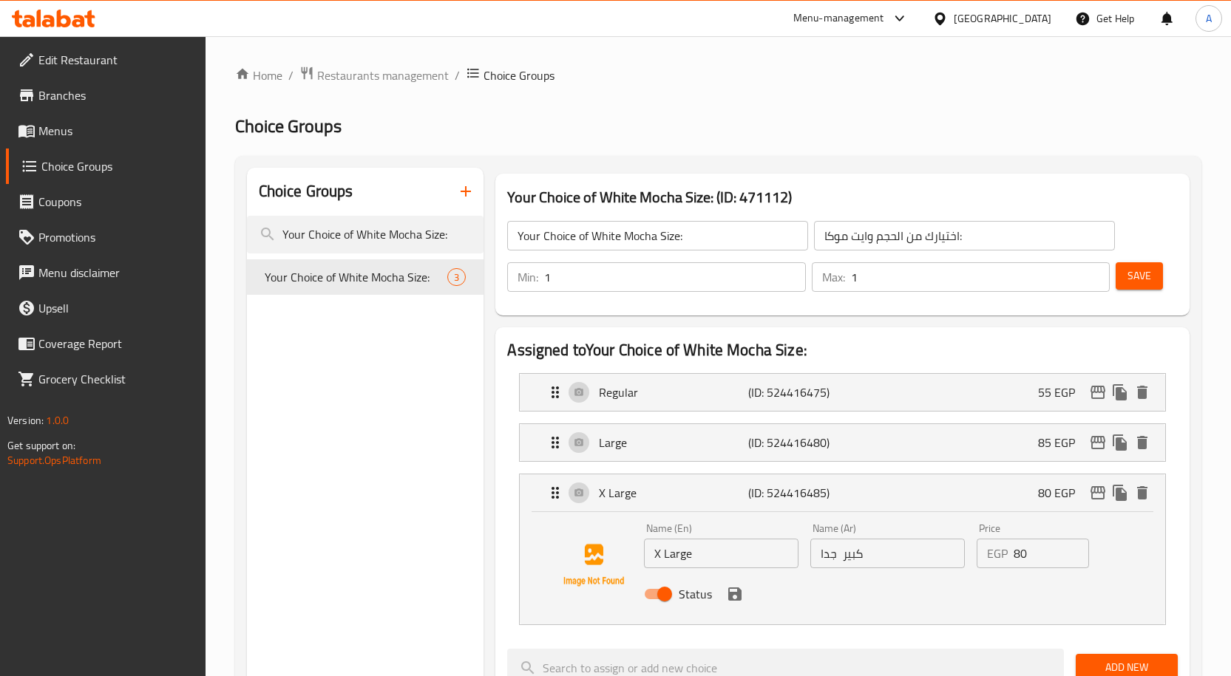
click at [1141, 273] on span "Save" at bounding box center [1139, 276] width 24 height 18
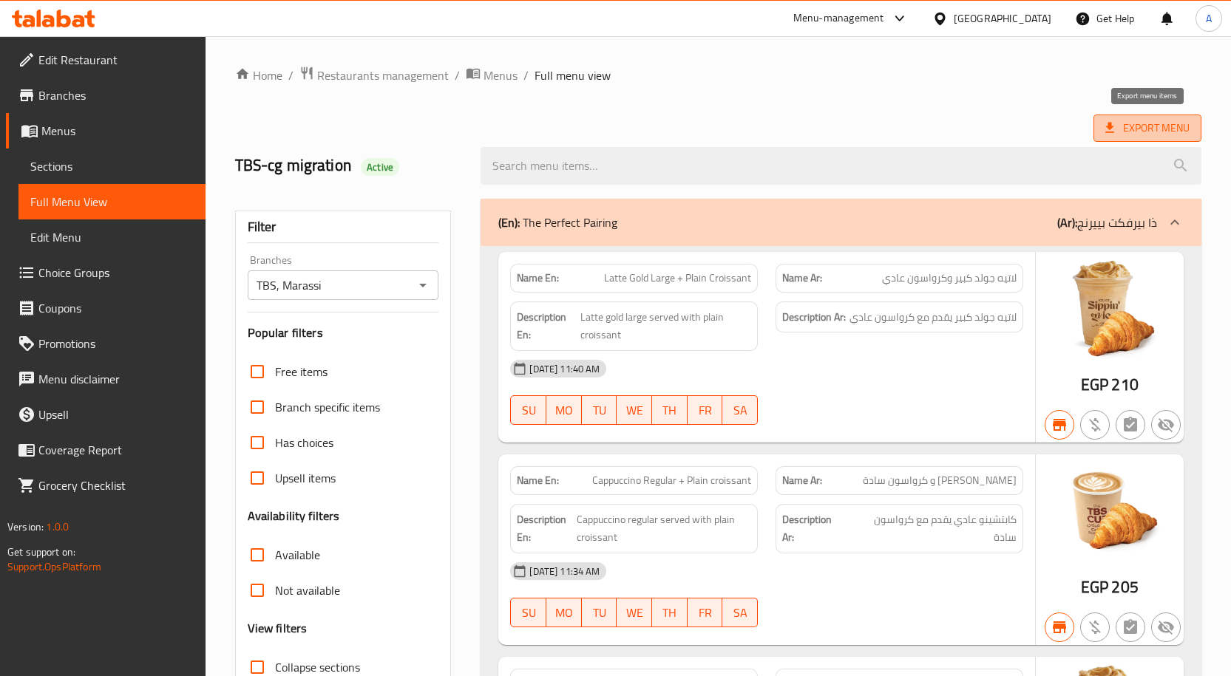
click at [1111, 130] on icon at bounding box center [1109, 127] width 15 height 15
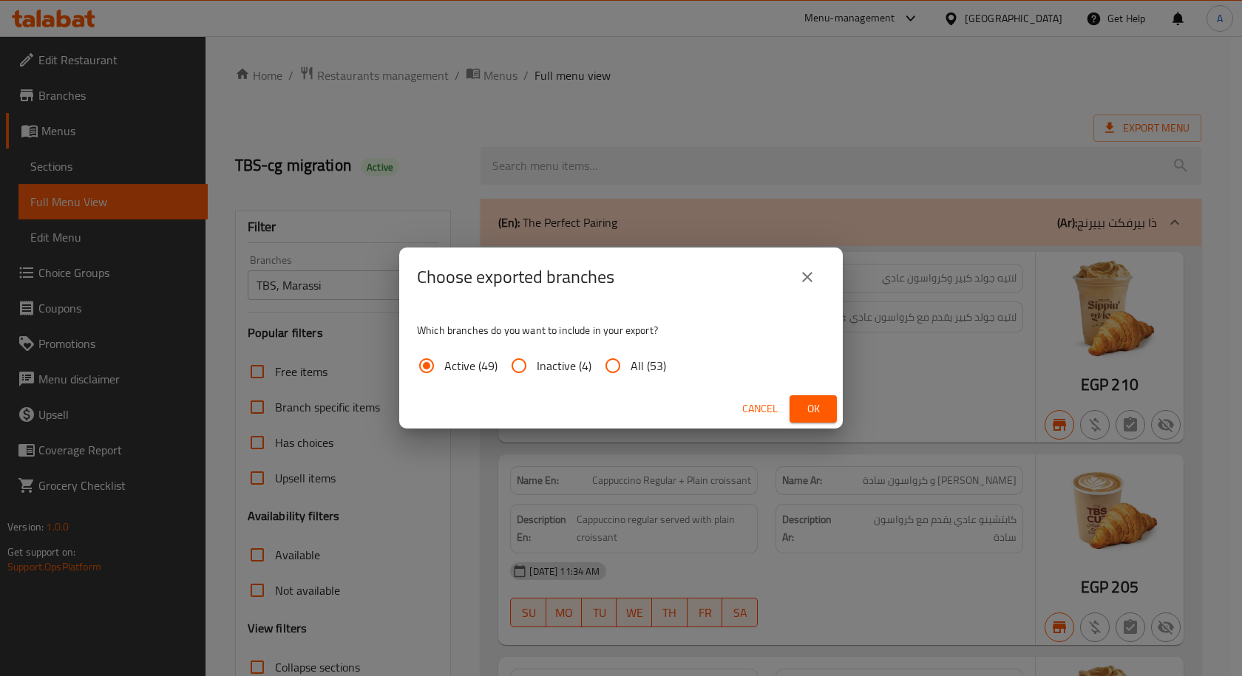
click at [604, 370] on input "All (53)" at bounding box center [612, 365] width 35 height 35
radio input "true"
click at [803, 405] on span "Ok" at bounding box center [813, 409] width 24 height 18
